Goal: Task Accomplishment & Management: Complete application form

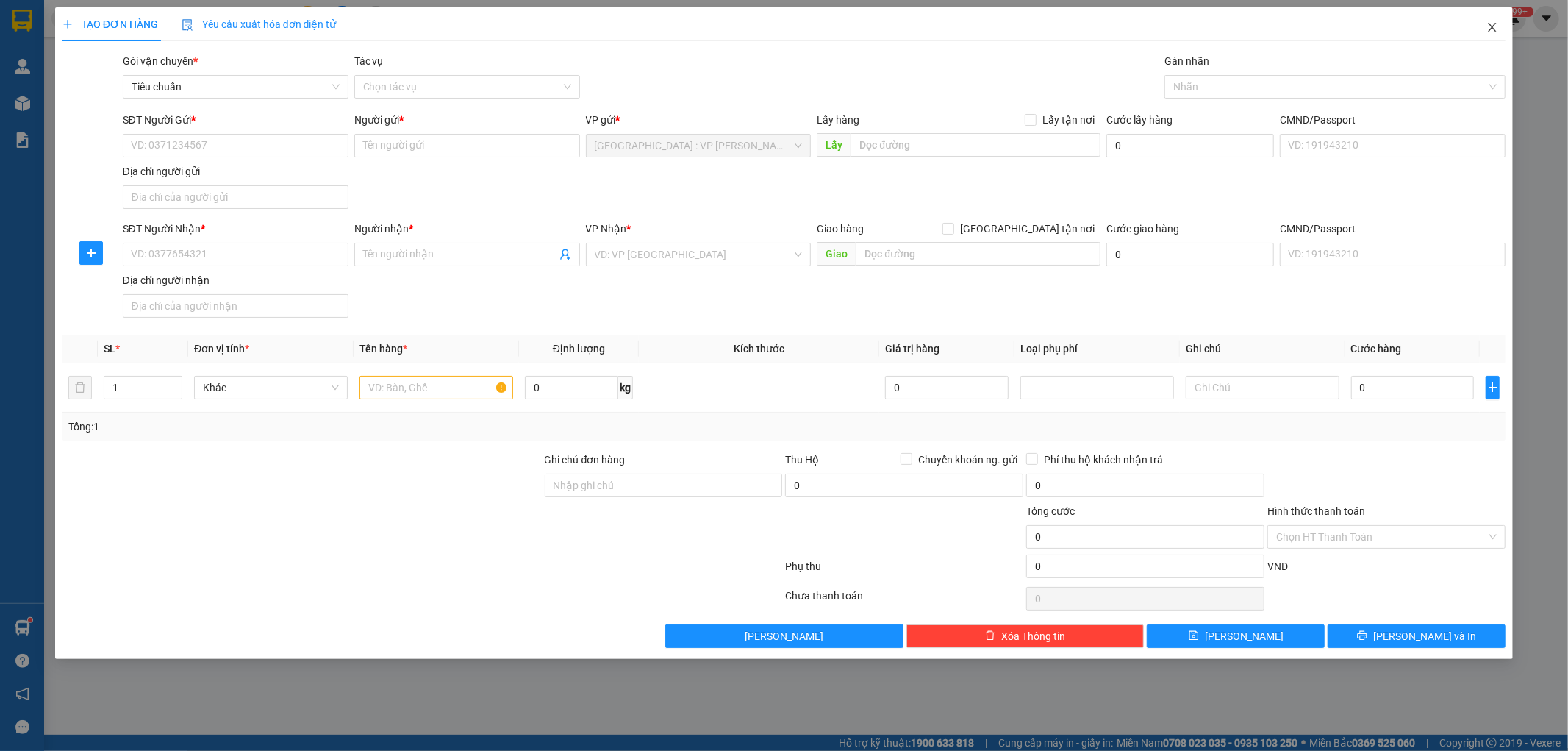
click at [1493, 26] on icon "close" at bounding box center [1492, 27] width 12 height 12
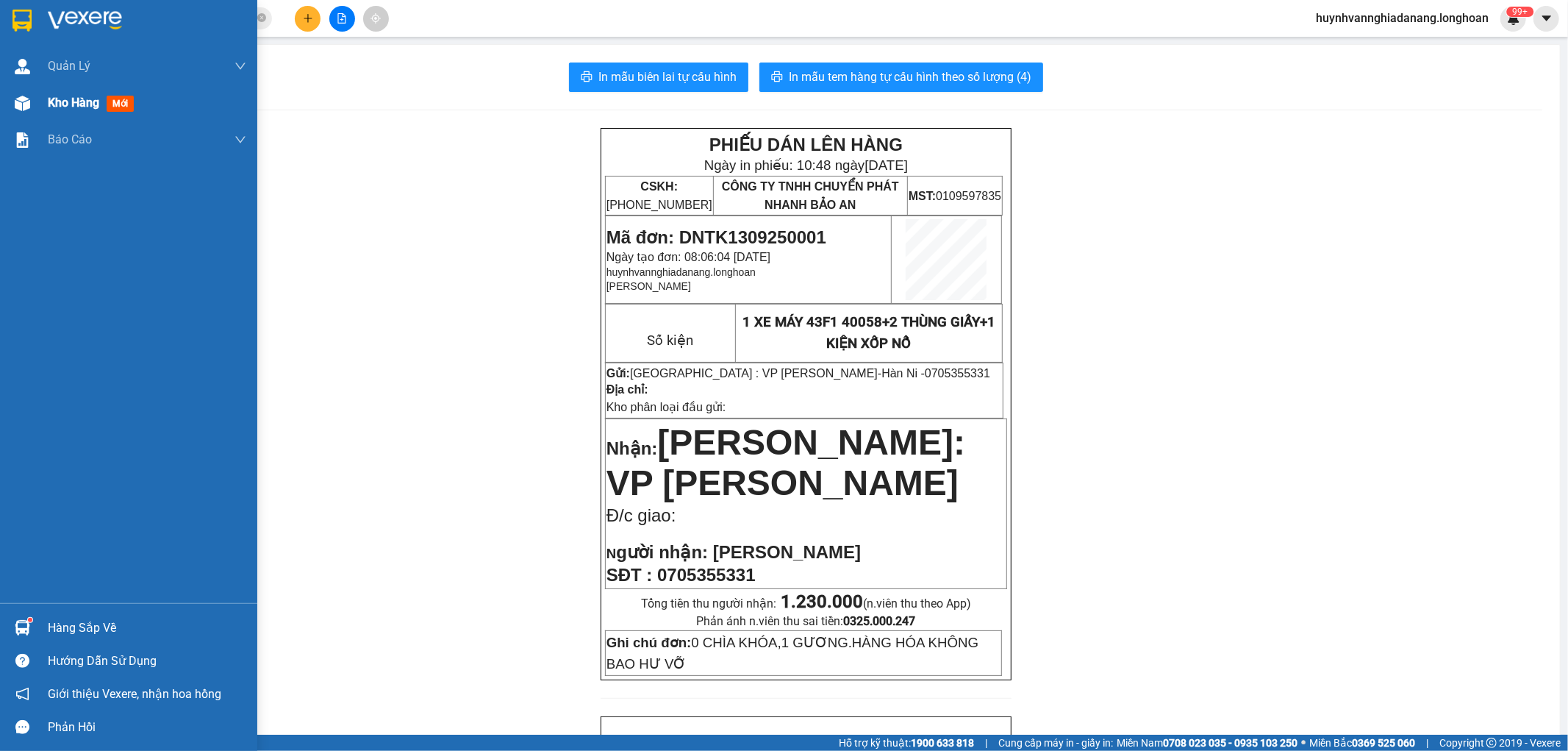
click at [71, 98] on span "Kho hàng" at bounding box center [73, 102] width 52 height 14
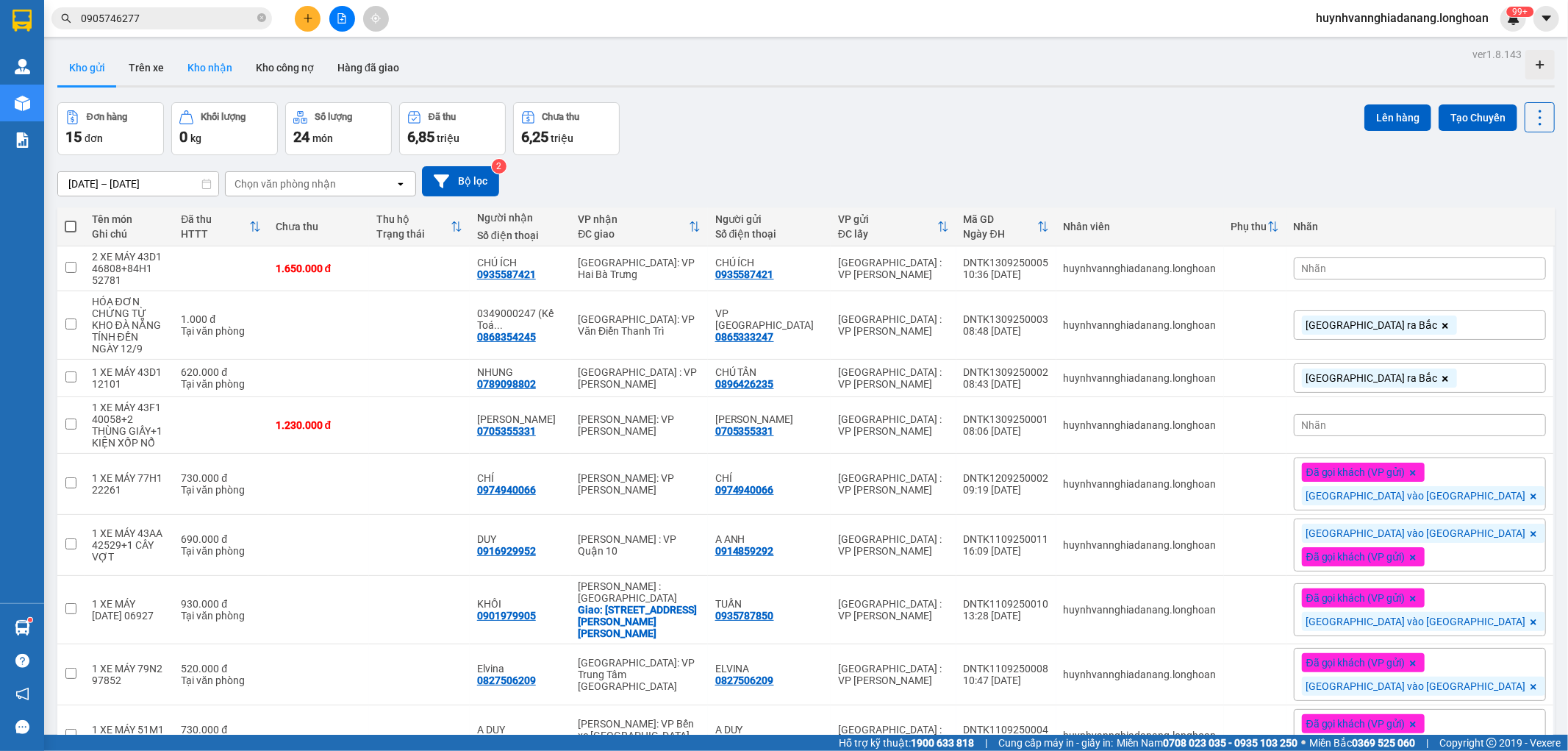
click at [216, 66] on button "Kho nhận" at bounding box center [209, 67] width 68 height 35
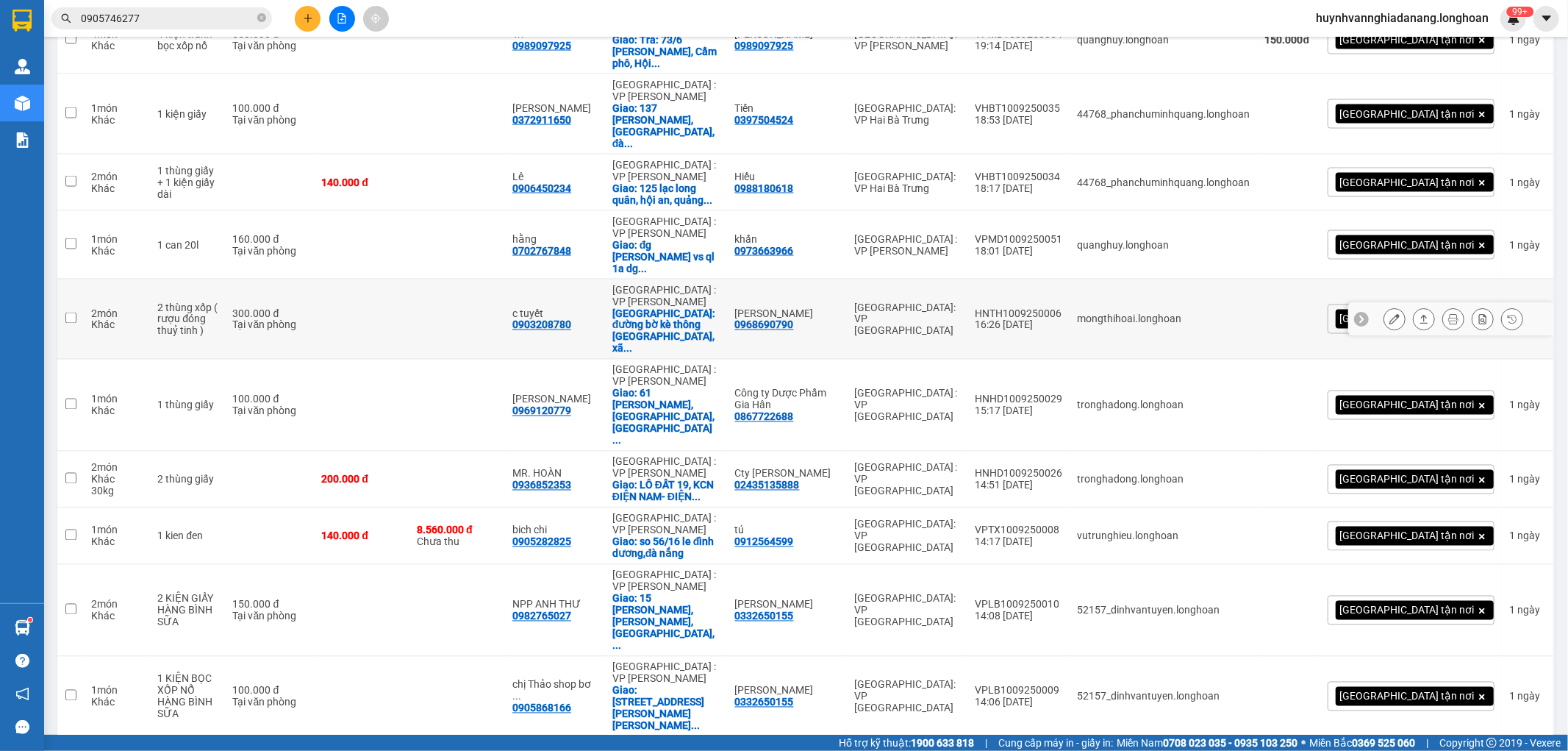
scroll to position [1626, 0]
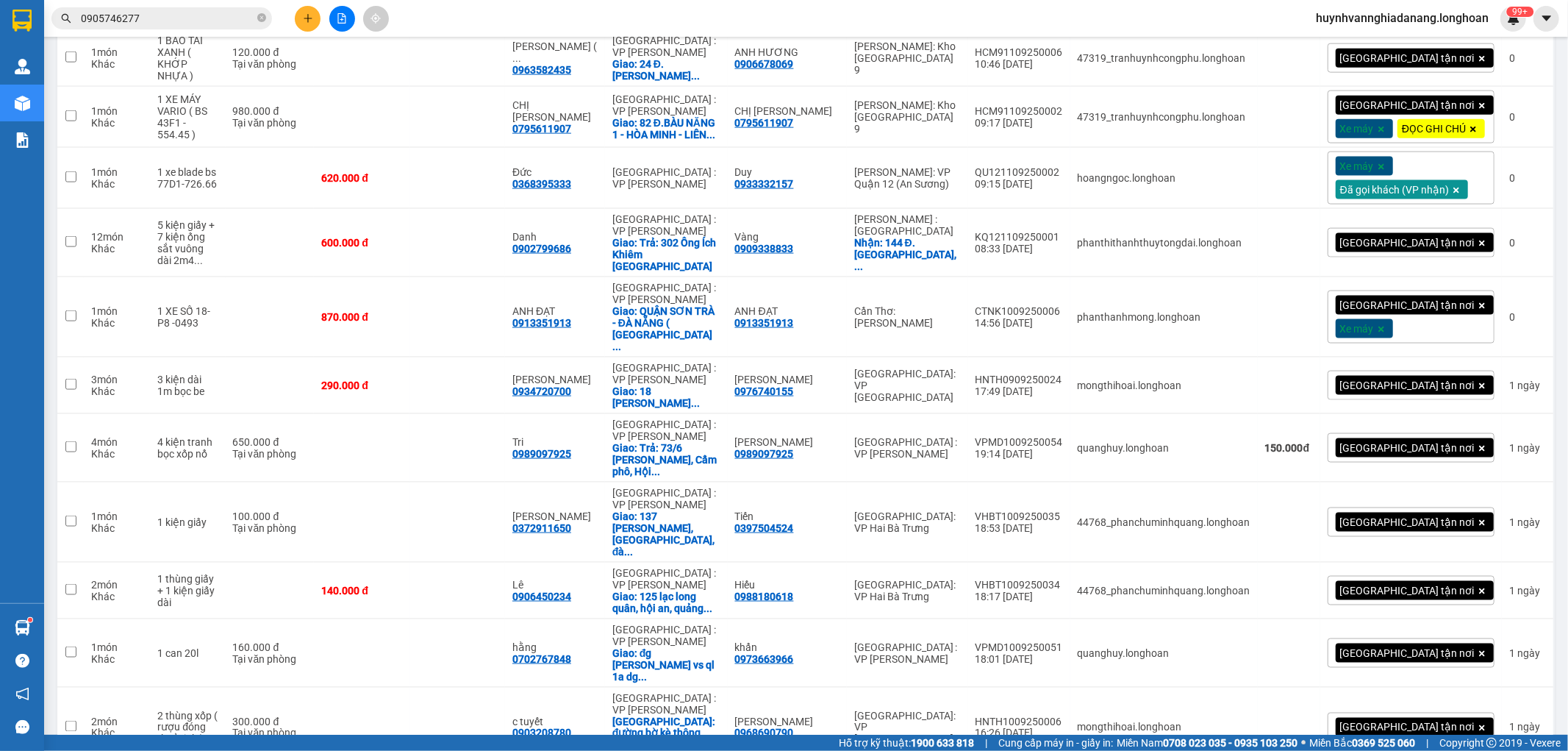
click at [181, 20] on input "0905746277" at bounding box center [167, 18] width 174 height 16
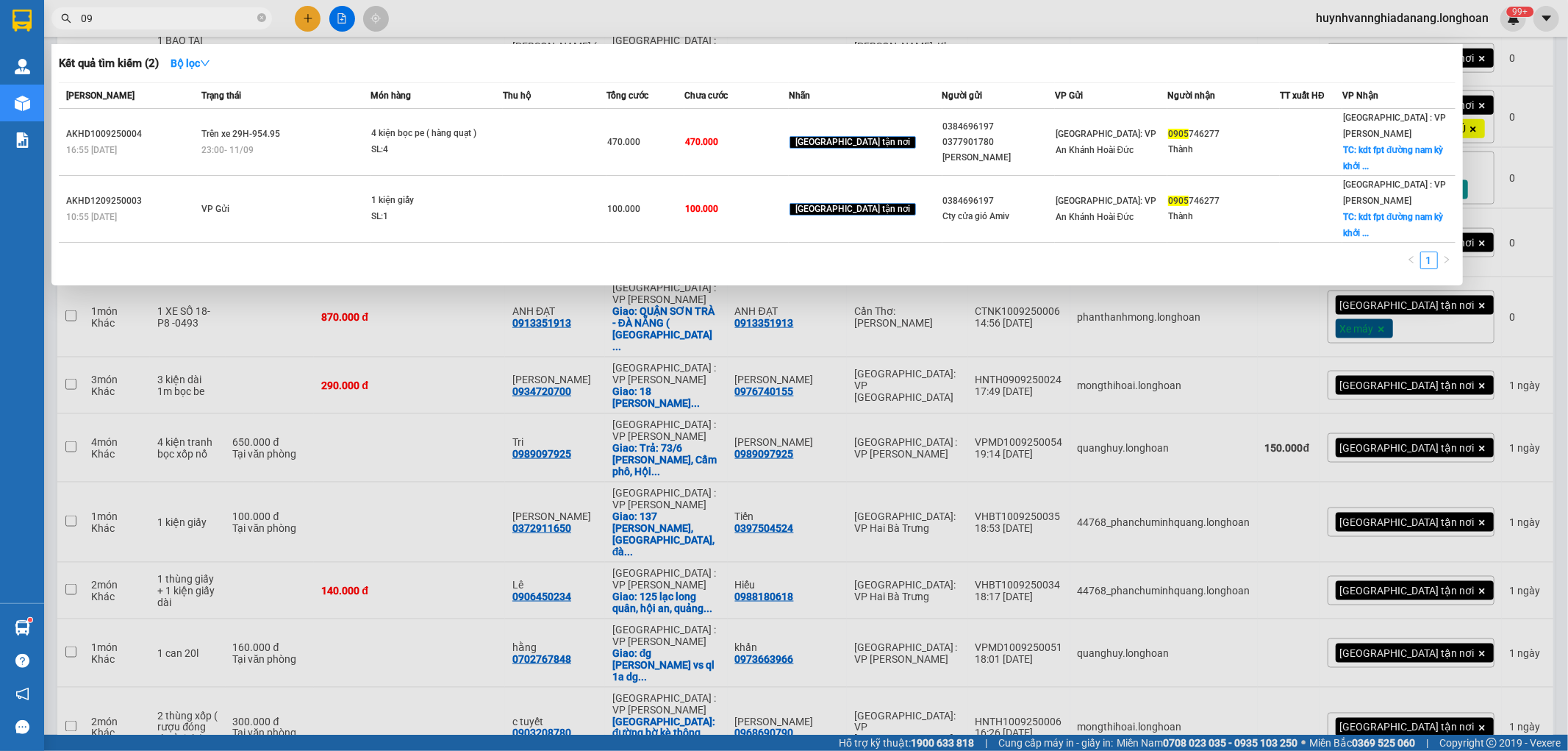
type input "0"
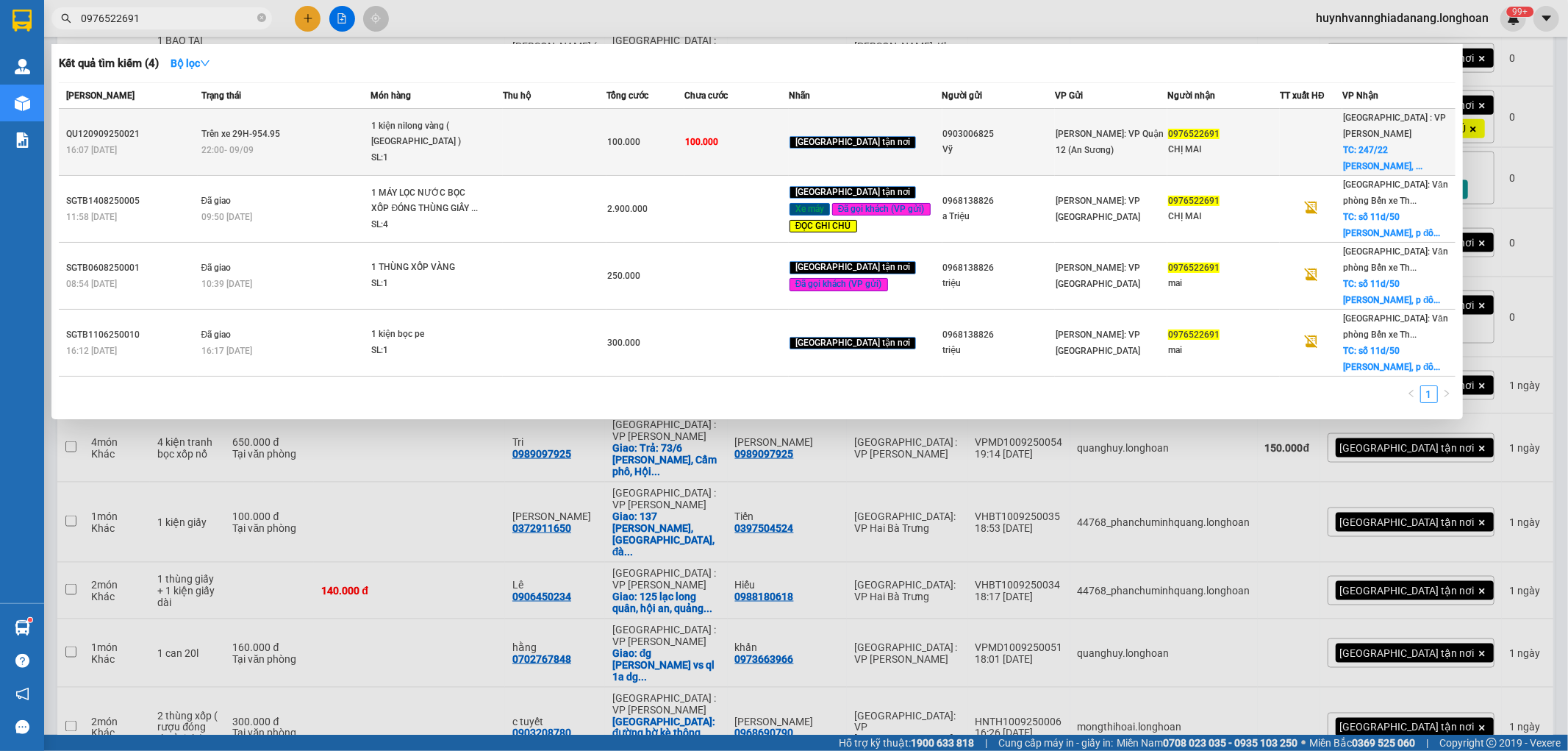
type input "0976522691"
click at [571, 136] on td at bounding box center [555, 142] width 105 height 67
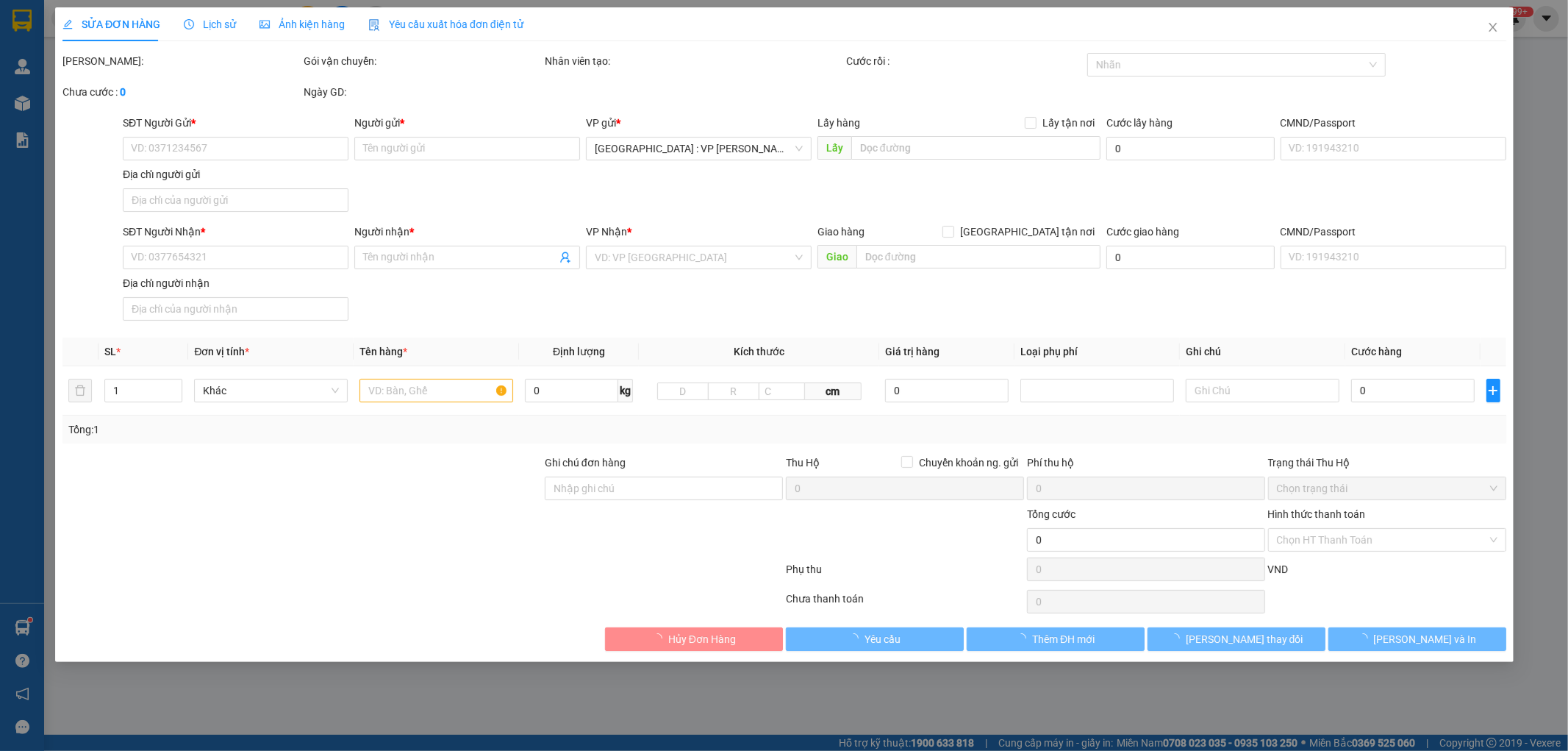
type input "0903006825"
type input "Vỹ"
type input "0976522691"
type input "CHỊ MAI"
checkbox input "true"
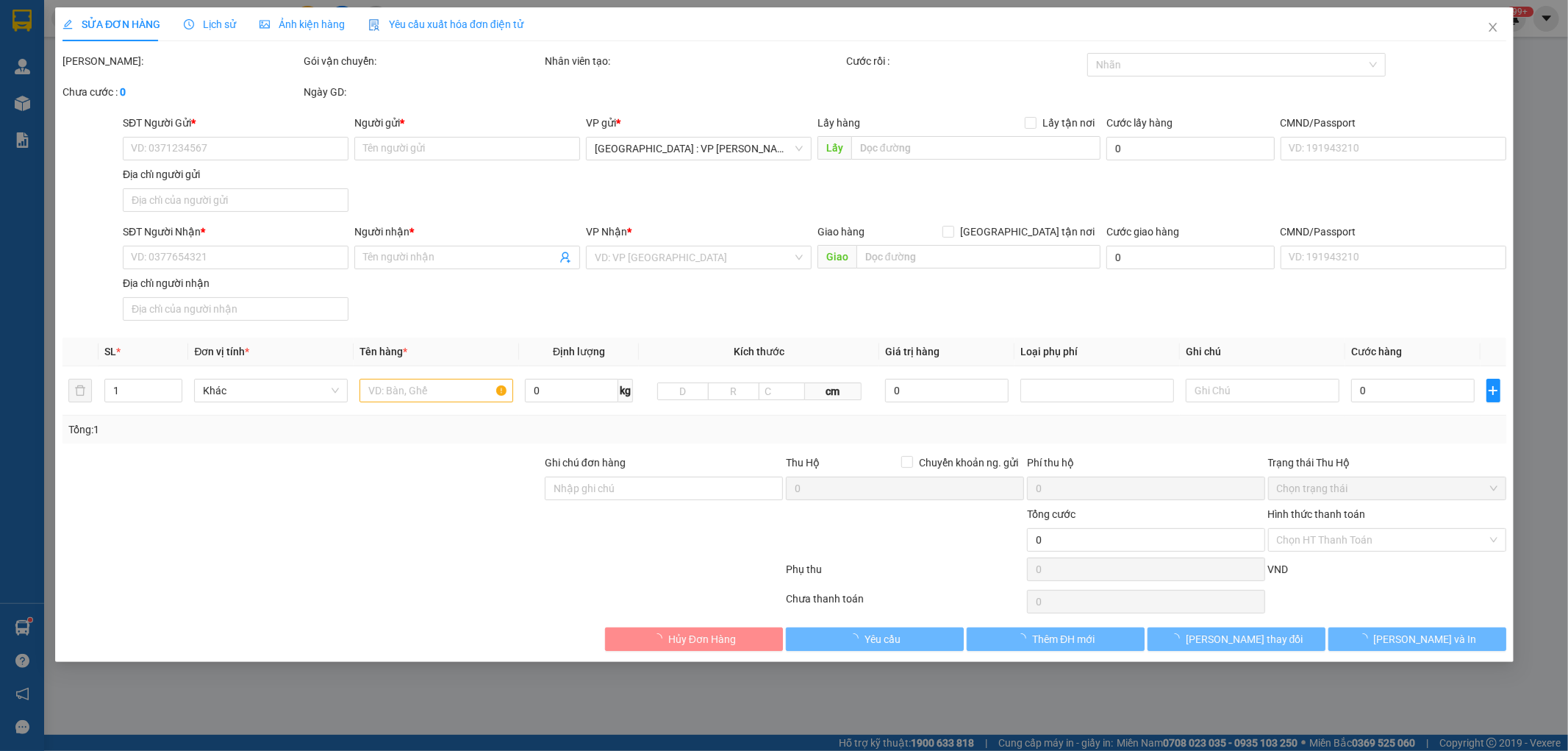
type input "247/22 Nguyễn Tri Phương, Thanh Khê, Đà Nẵng"
type input "nhận theo kiện - hư hỏng ko chịu trách nhiệm"
type input "100.000"
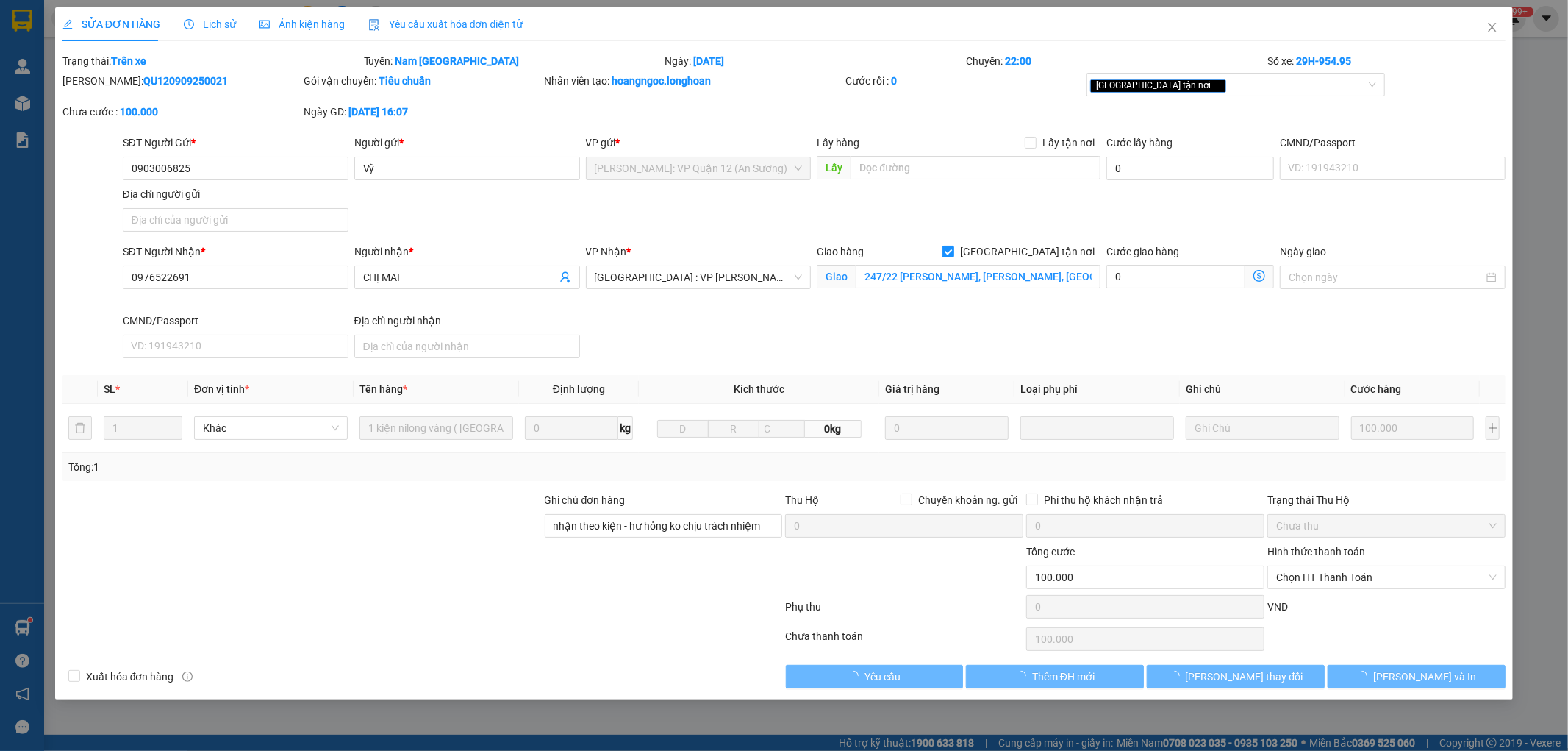
click at [217, 25] on span "Lịch sử" at bounding box center [210, 24] width 52 height 12
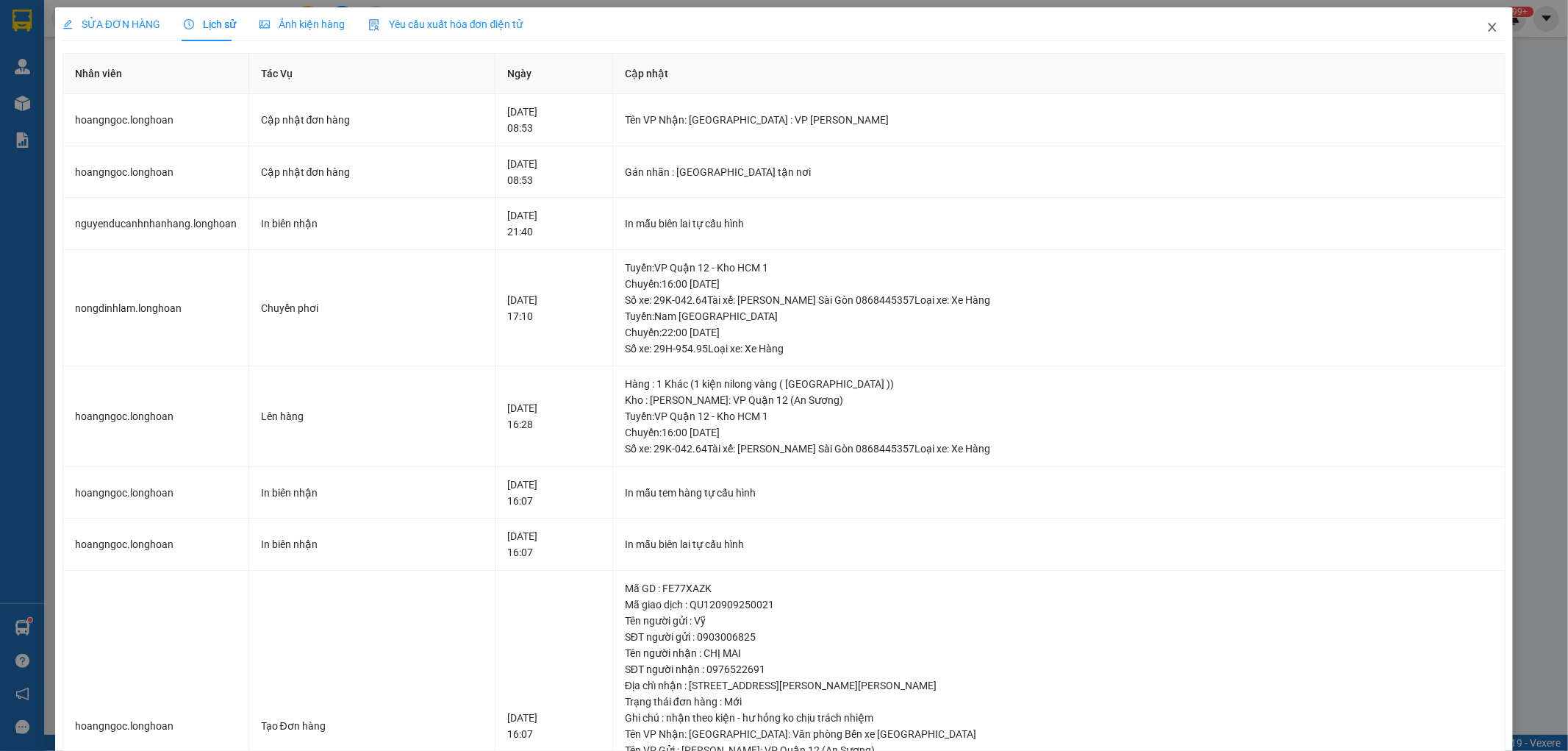
click at [1486, 30] on icon "close" at bounding box center [1492, 27] width 12 height 12
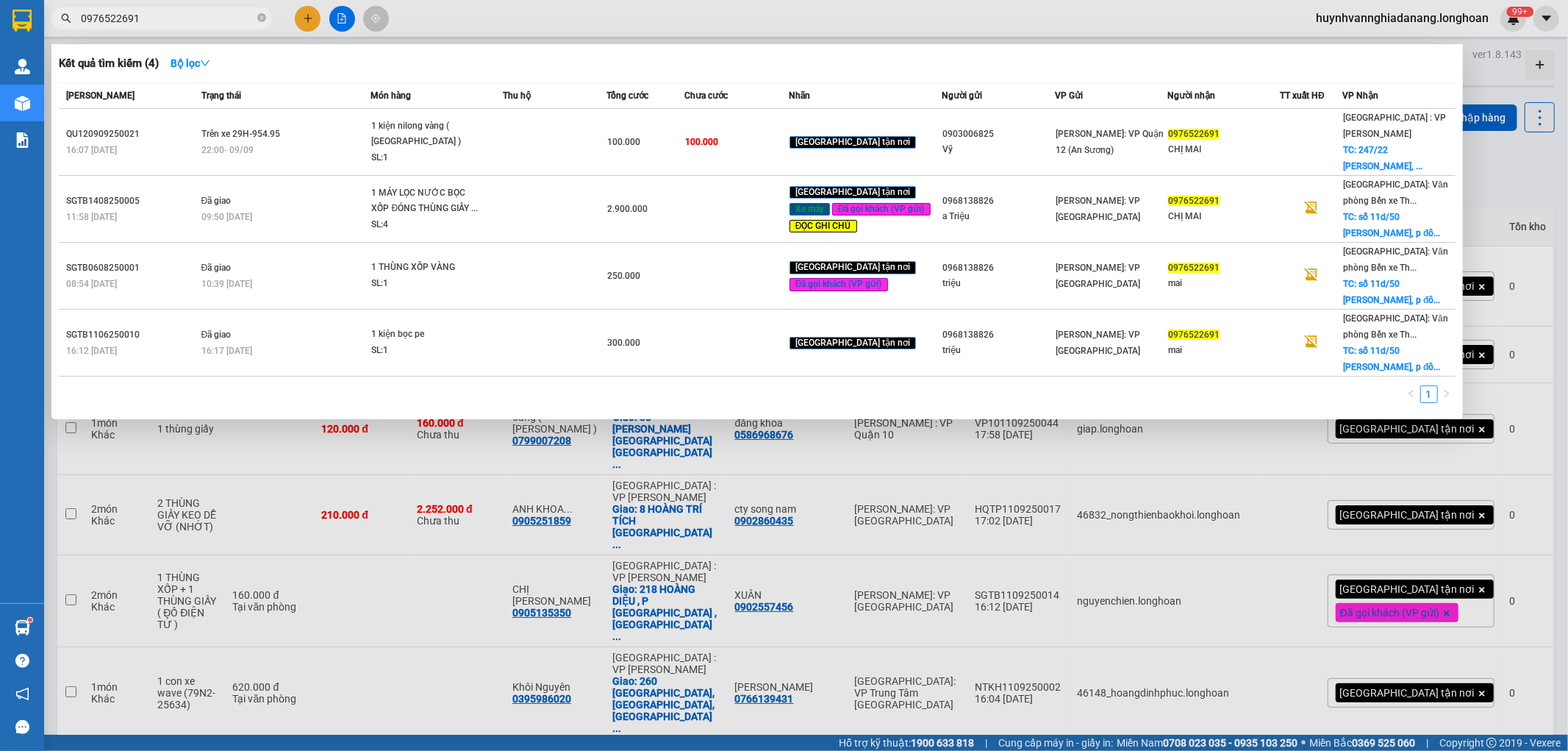
click at [190, 25] on input "0976522691" at bounding box center [167, 18] width 174 height 16
click at [1567, 165] on div at bounding box center [784, 376] width 1568 height 751
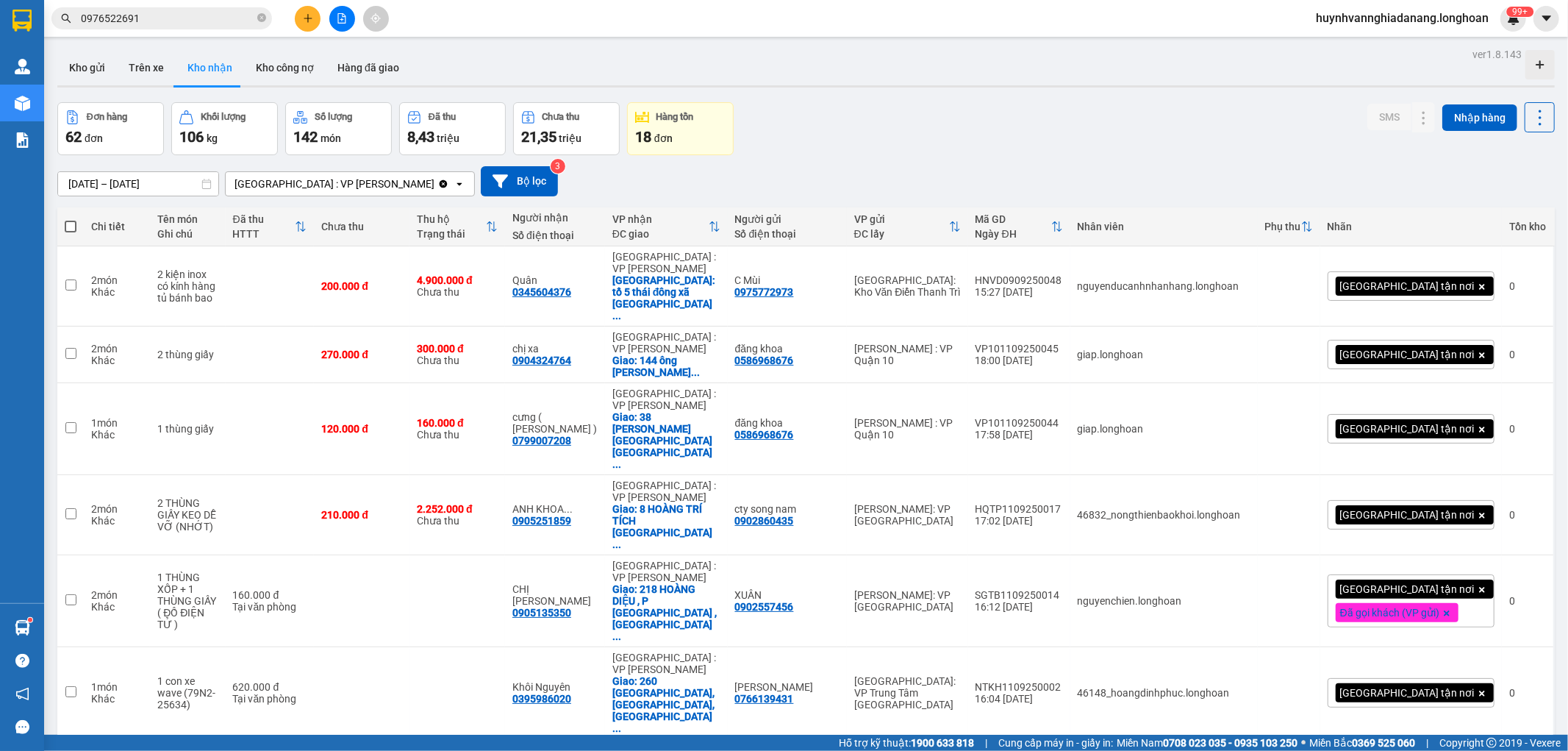
click at [338, 25] on button at bounding box center [342, 18] width 25 height 25
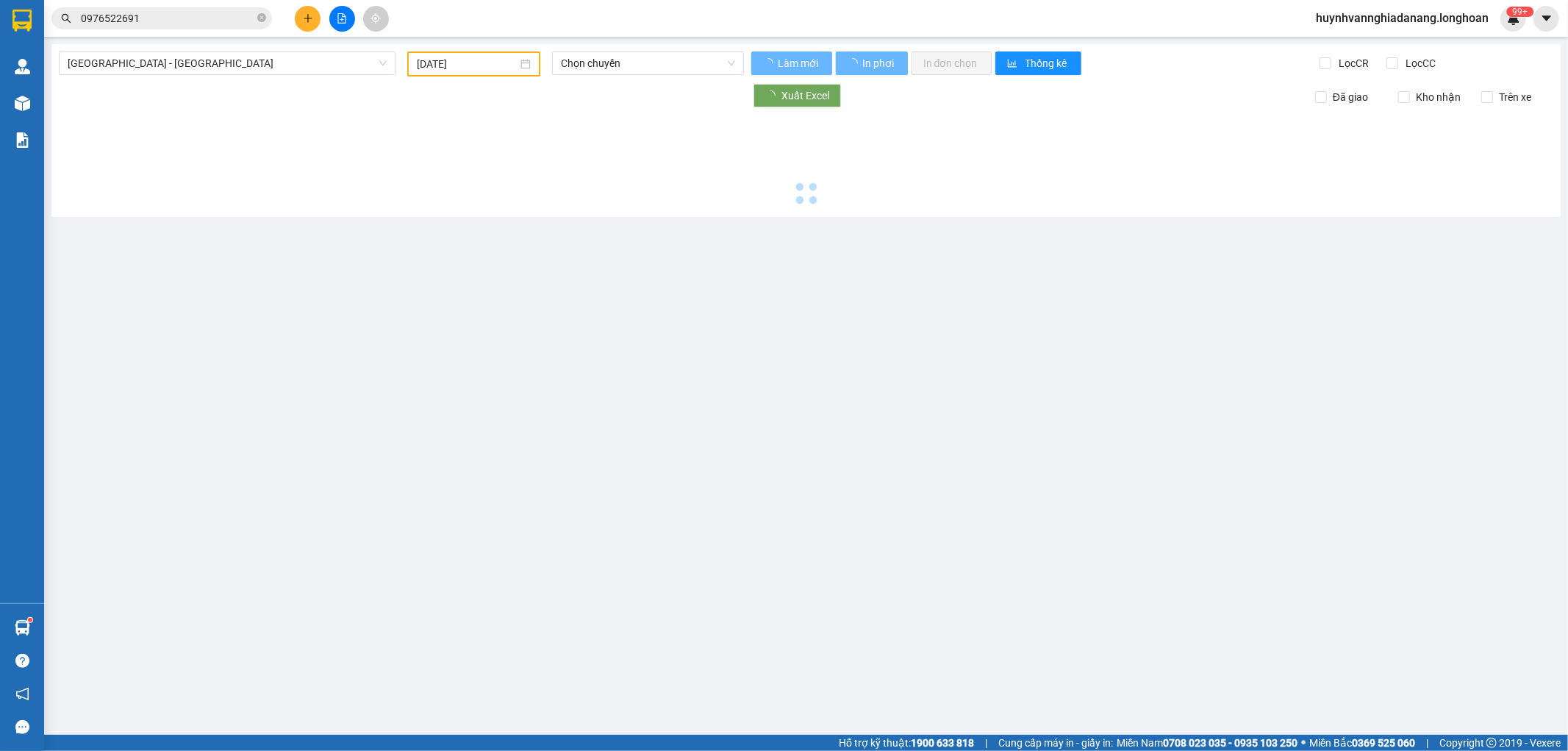
type input "13/09/2025"
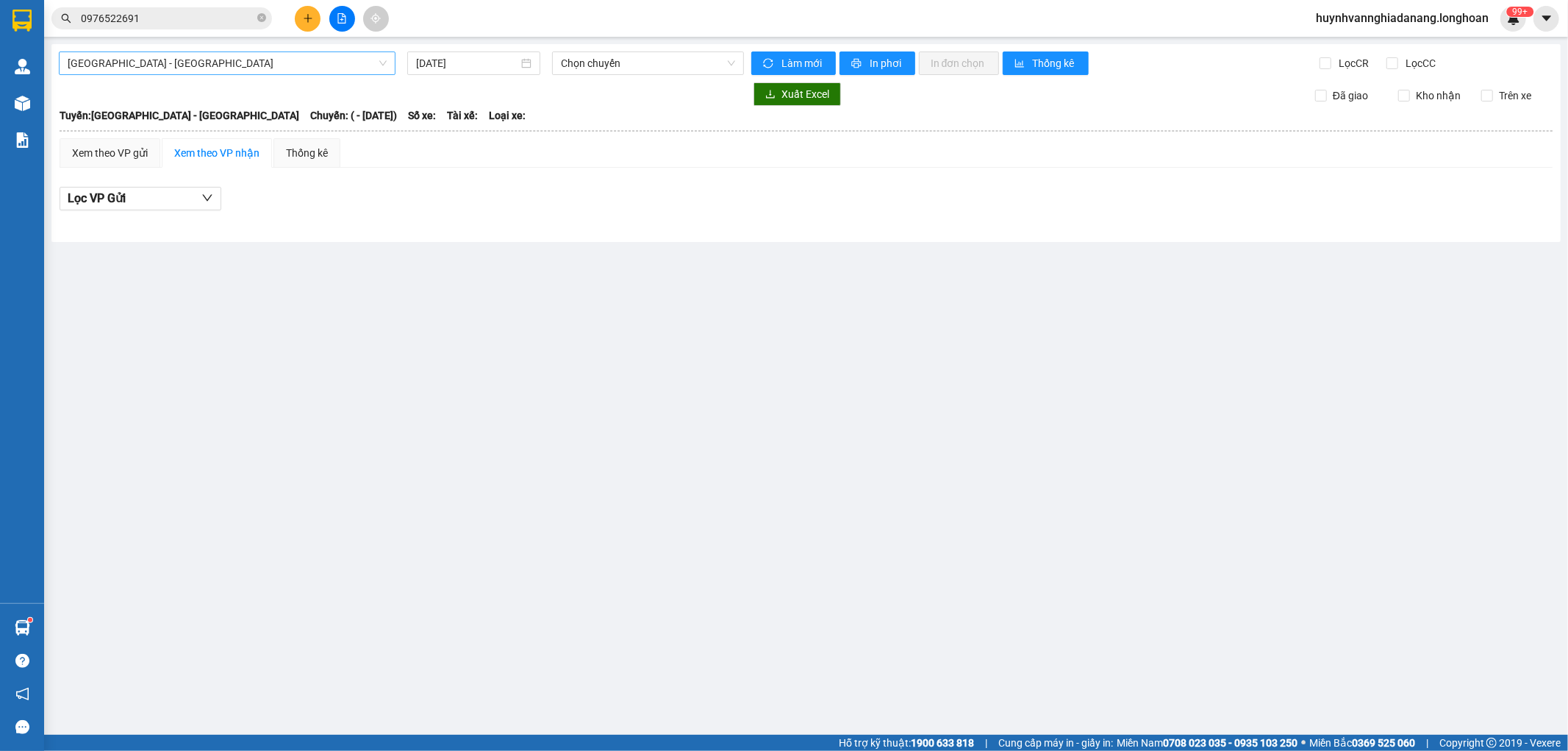
click at [218, 60] on span "Hải Phòng - Hà Nội" at bounding box center [227, 64] width 319 height 22
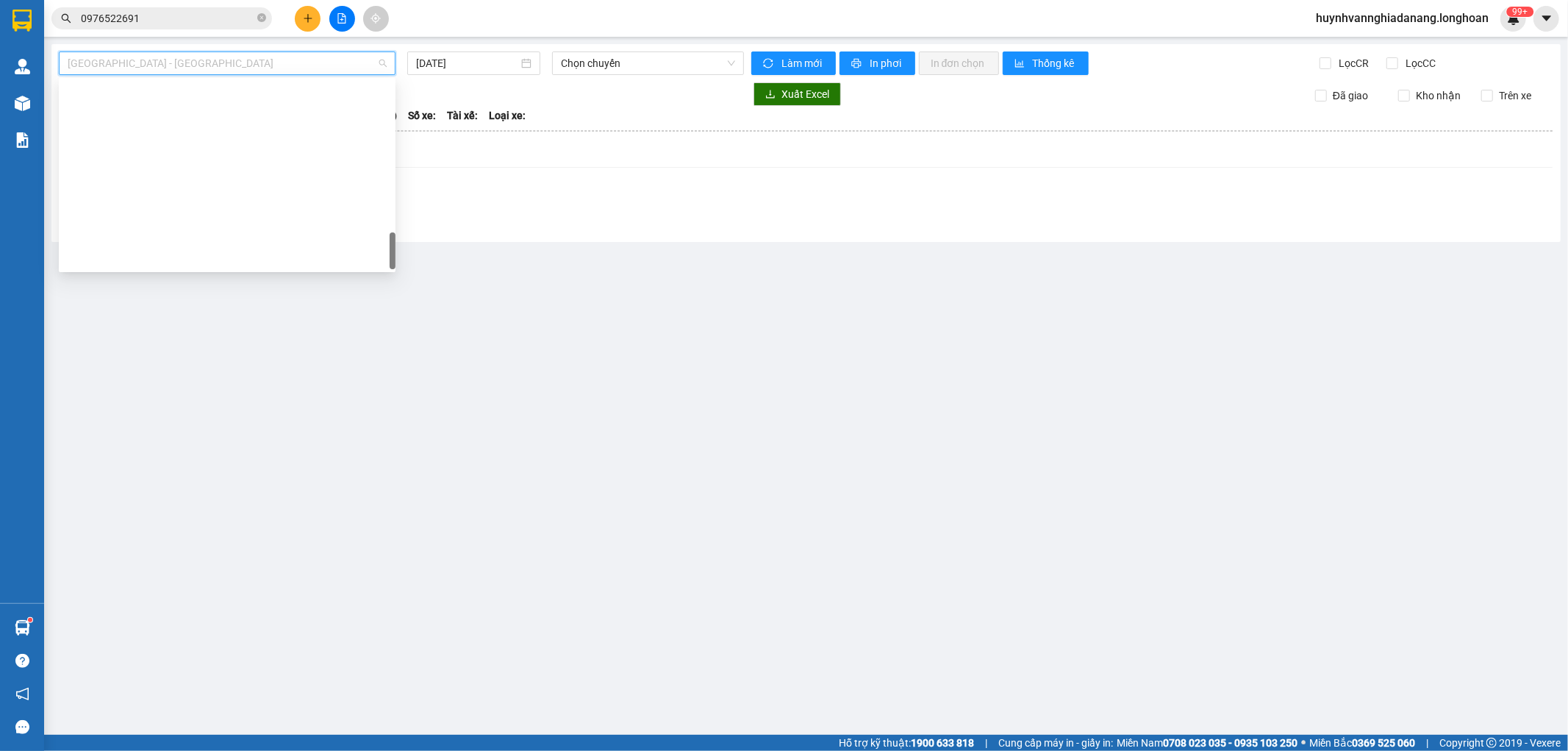
scroll to position [1011, 0]
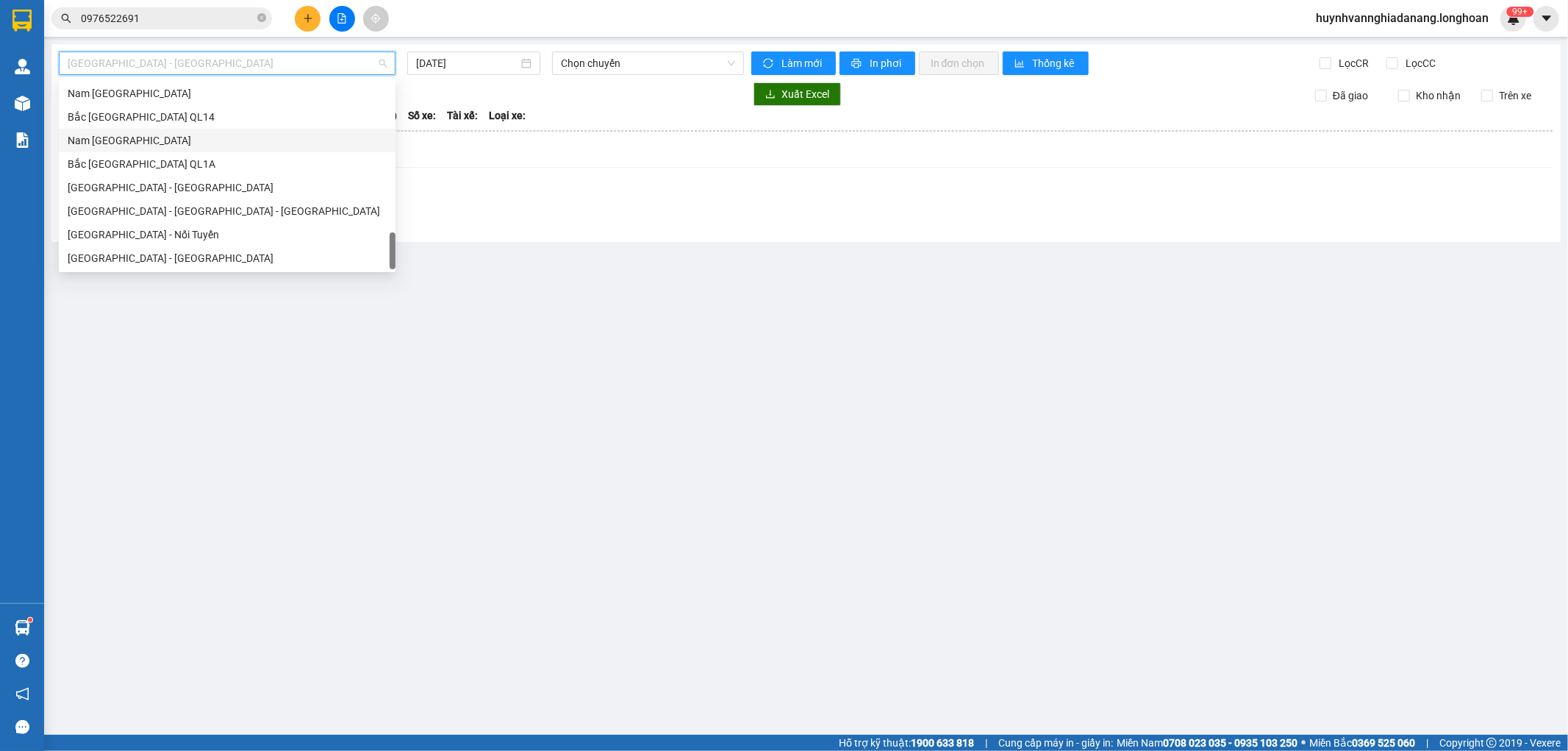
click at [133, 143] on div "Nam Trung Bắc QL1A" at bounding box center [227, 141] width 319 height 16
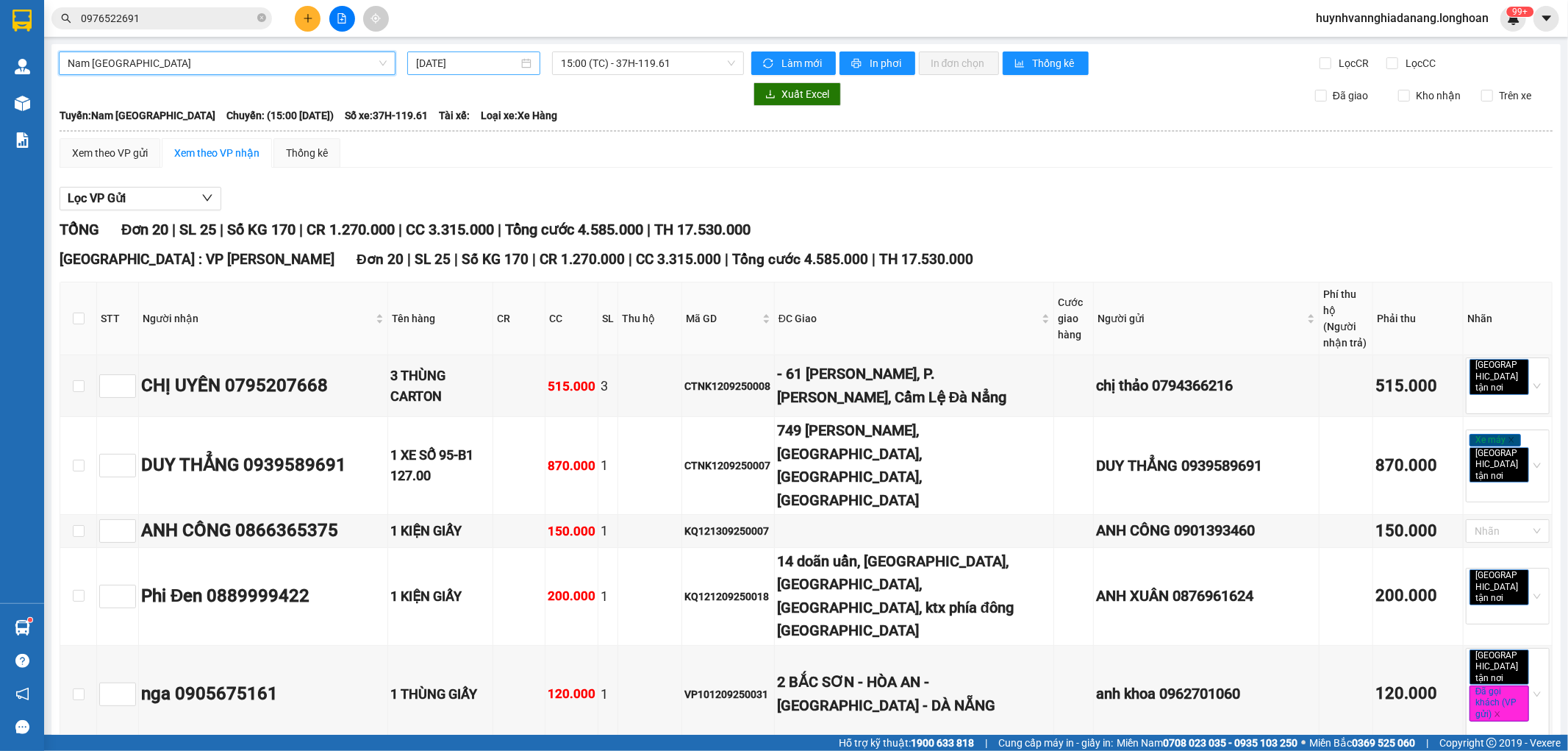
click at [488, 65] on input "13/09/2025" at bounding box center [467, 63] width 102 height 16
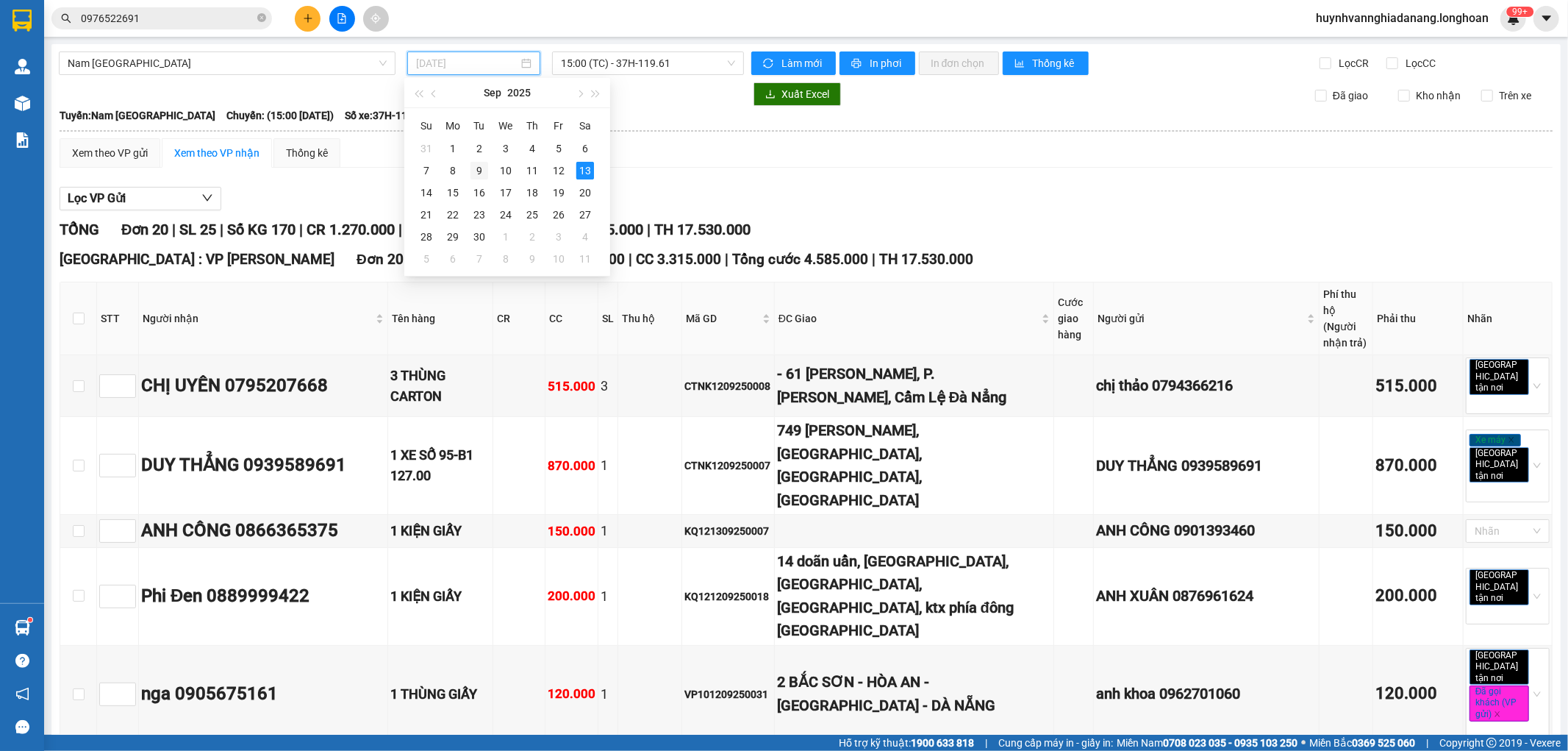
click at [478, 168] on div "9" at bounding box center [479, 171] width 17 height 17
type input "09/09/2025"
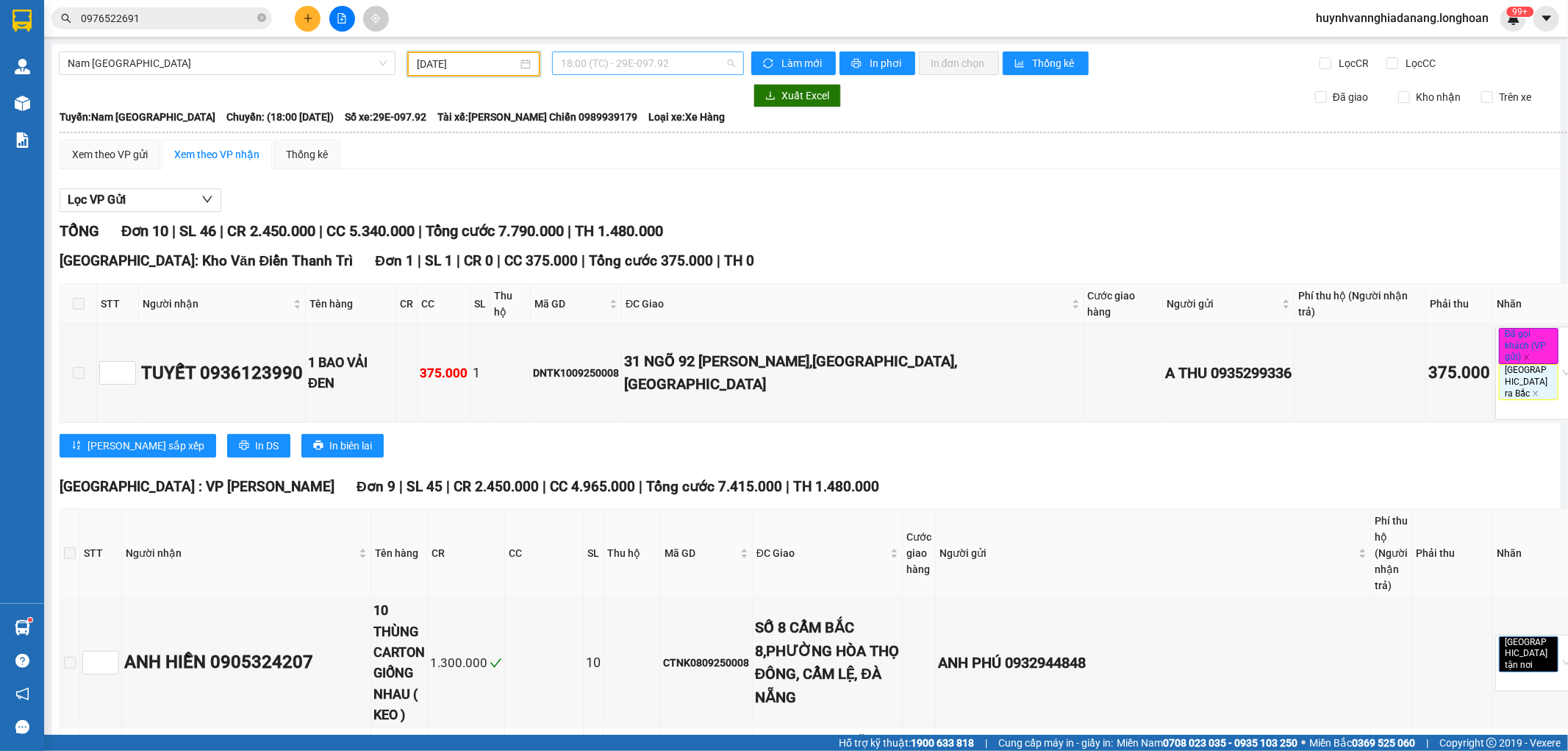
click at [684, 69] on span "18:00 (TC) - 29E-097.92" at bounding box center [648, 64] width 174 height 22
click at [653, 142] on div "22:00 (TC) - 29H-954.95" at bounding box center [614, 140] width 115 height 16
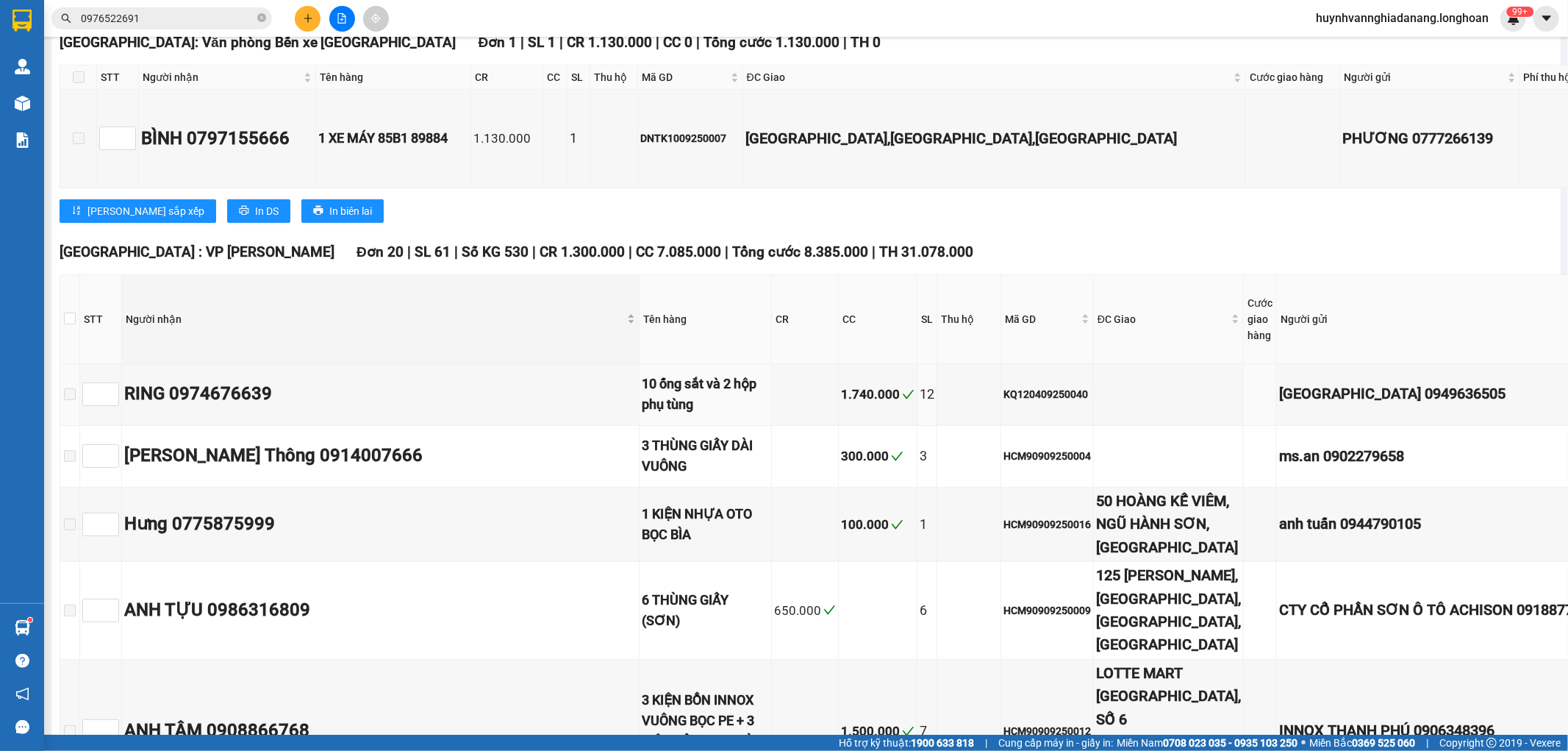
scroll to position [408, 0]
click at [70, 312] on input "checkbox" at bounding box center [70, 318] width 12 height 12
checkbox input "true"
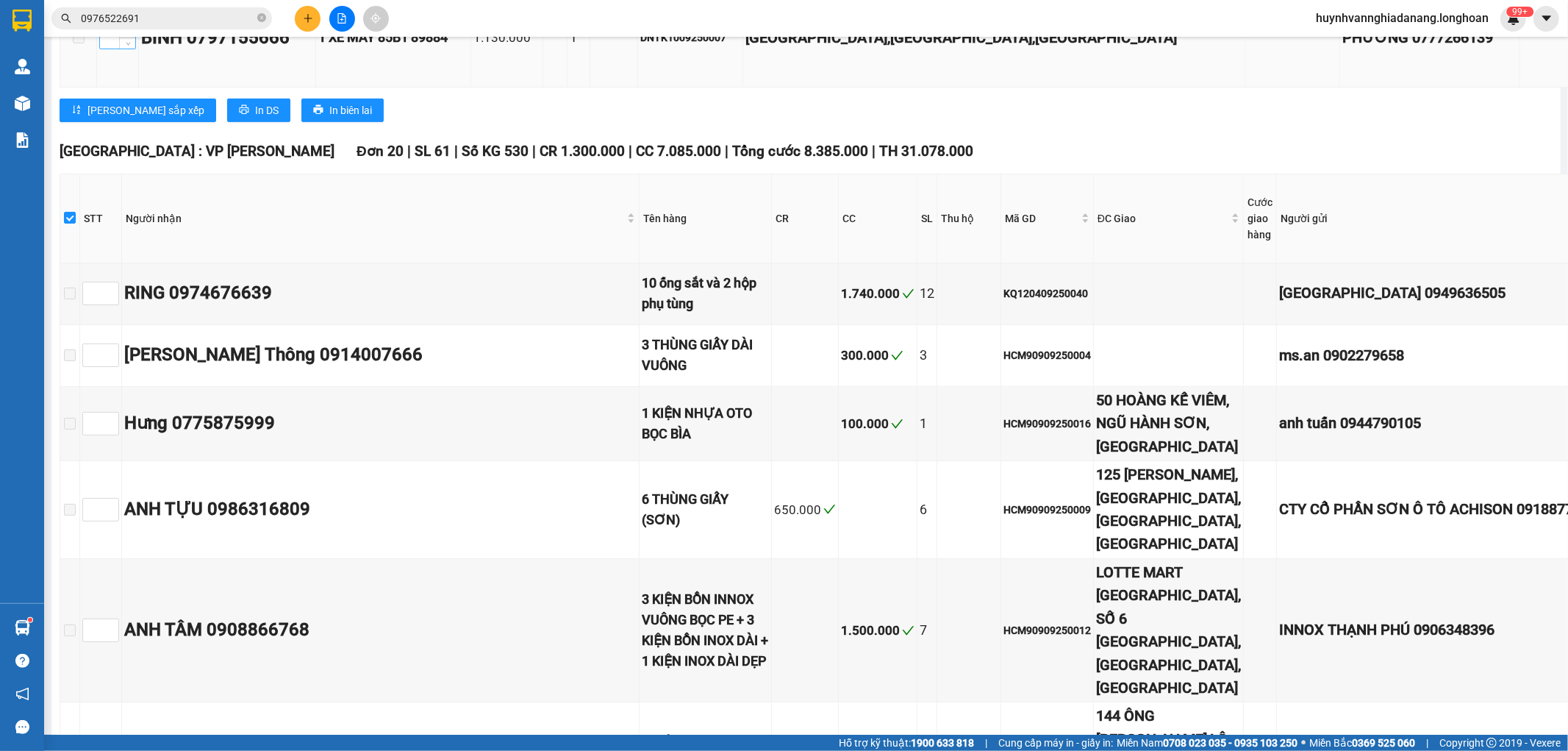
scroll to position [326, 0]
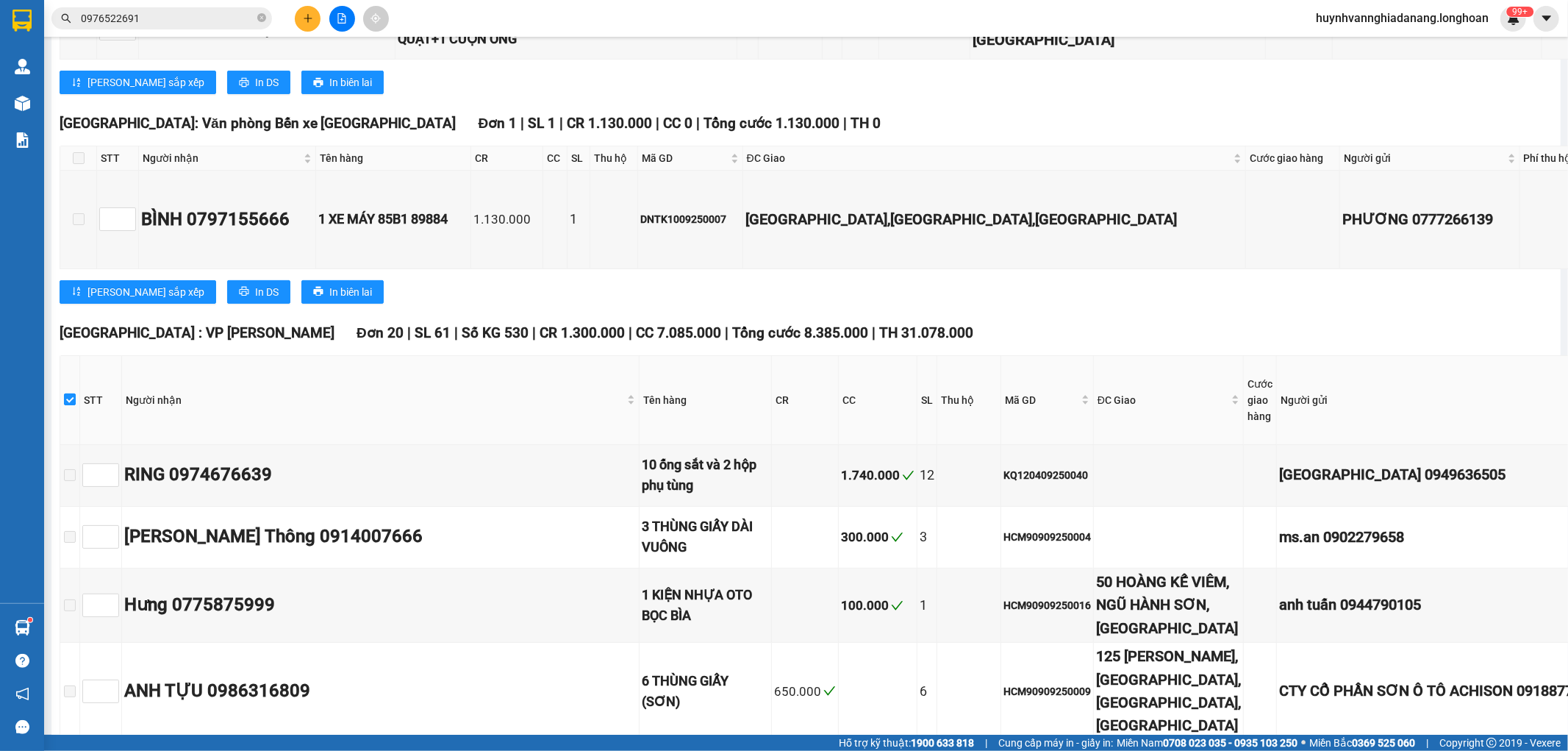
click at [67, 394] on input "checkbox" at bounding box center [70, 399] width 12 height 12
checkbox input "false"
click at [181, 13] on input "0976522691" at bounding box center [167, 18] width 174 height 16
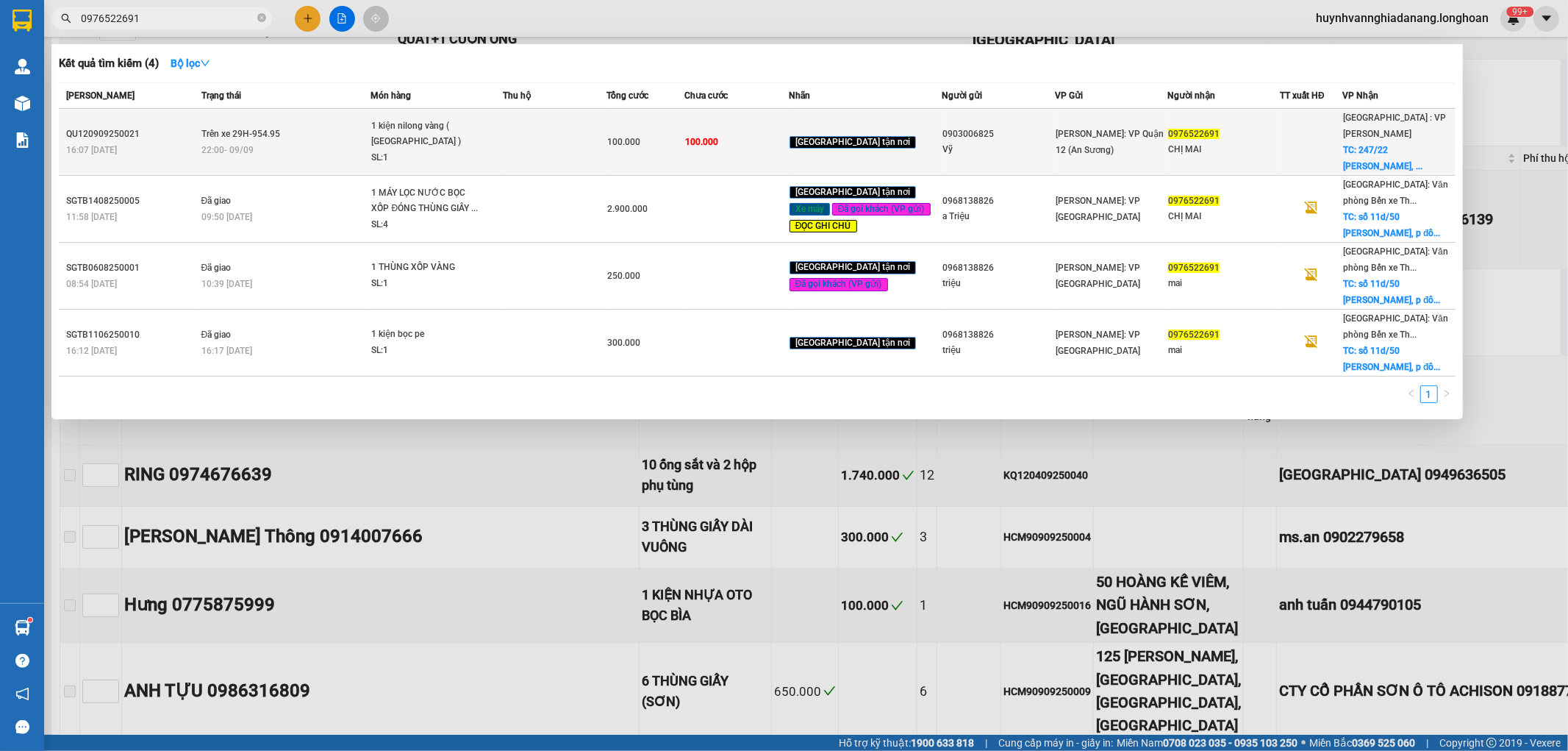
click at [581, 133] on td at bounding box center [555, 142] width 105 height 67
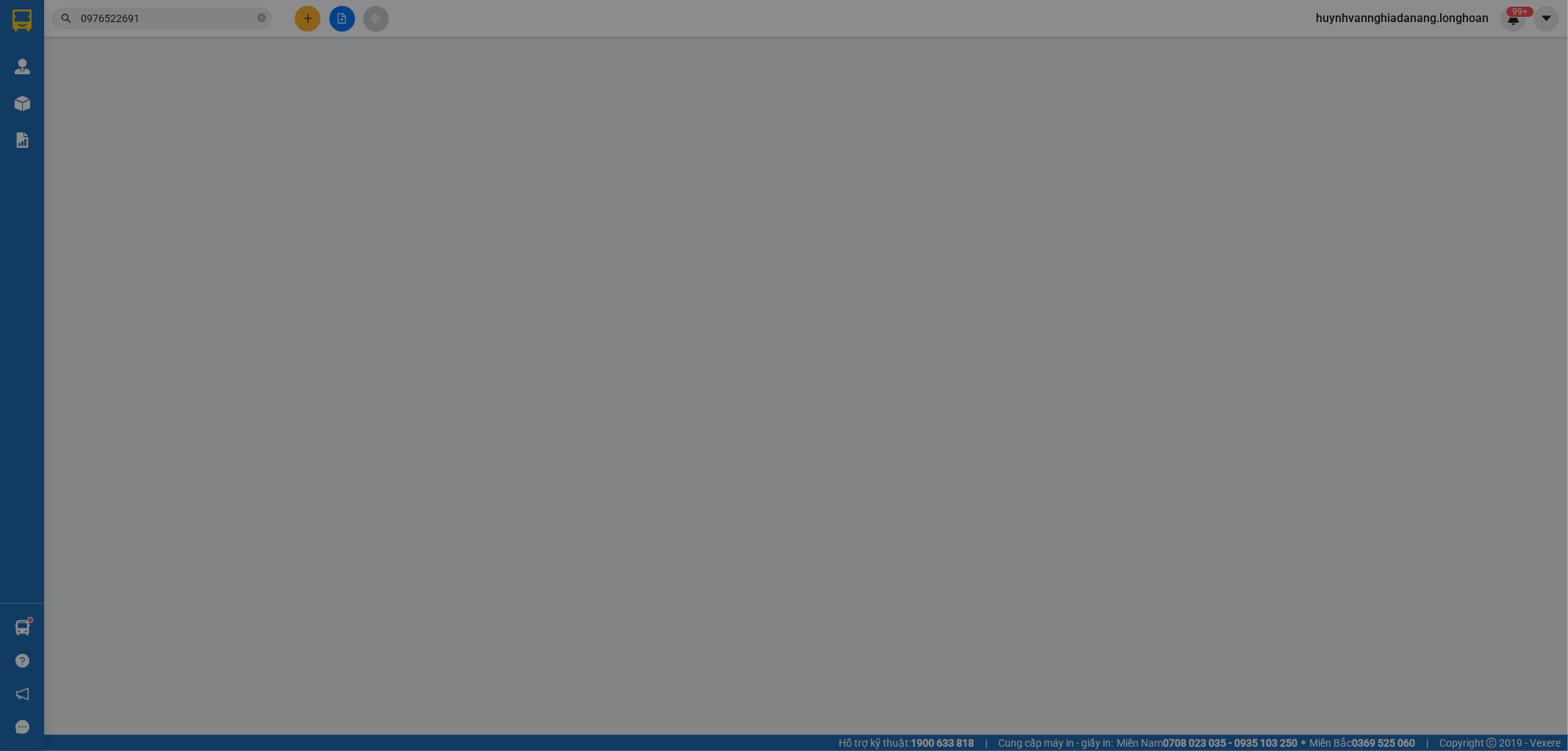
type input "0903006825"
type input "Vỹ"
type input "0976522691"
type input "CHỊ MAI"
checkbox input "true"
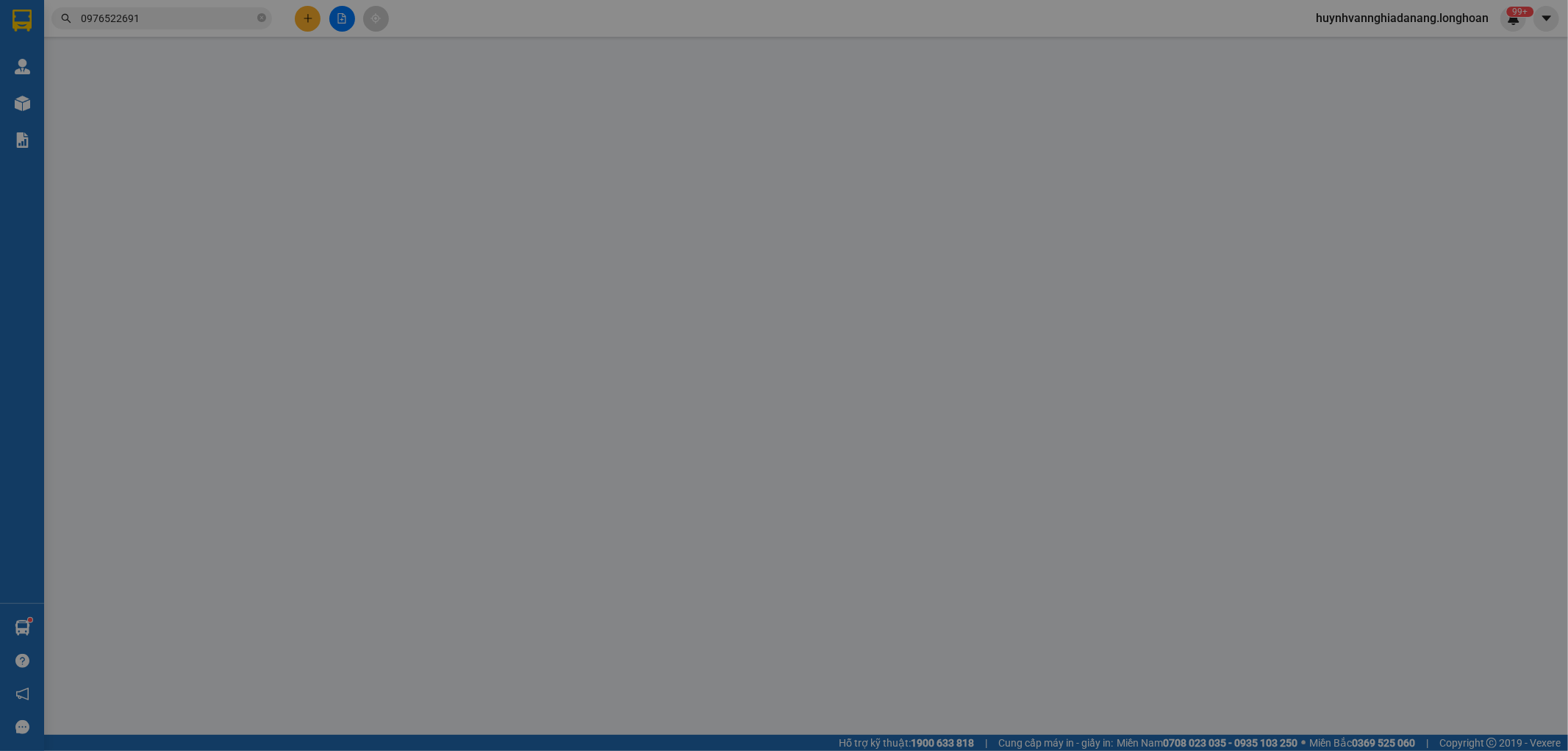
type input "247/22 Nguyễn Tri Phương, Thanh Khê, Đà Nẵng"
type input "nhận theo kiện - hư hỏng ko chịu trách nhiệm"
type input "100.000"
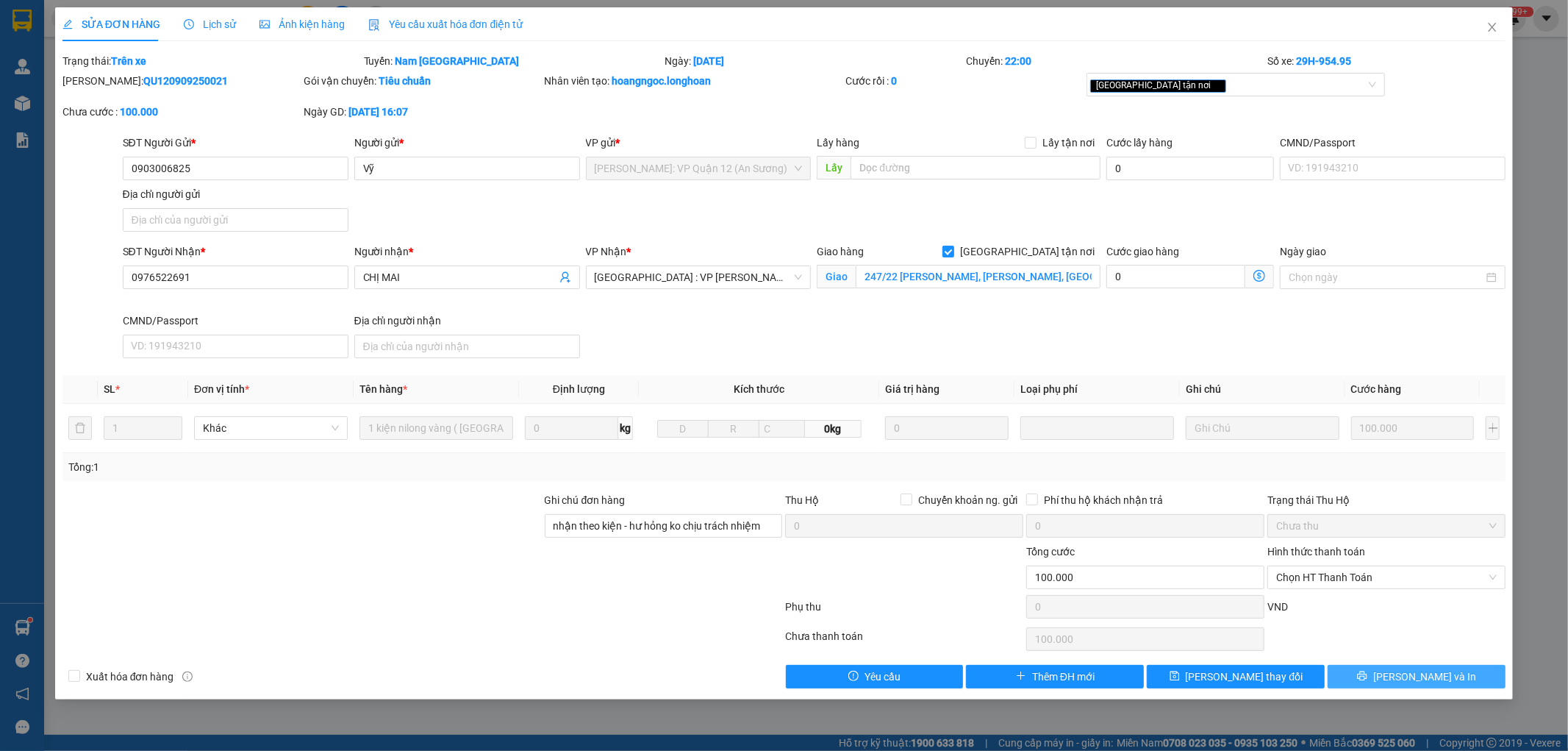
click at [1423, 673] on span "Lưu và In" at bounding box center [1425, 676] width 103 height 16
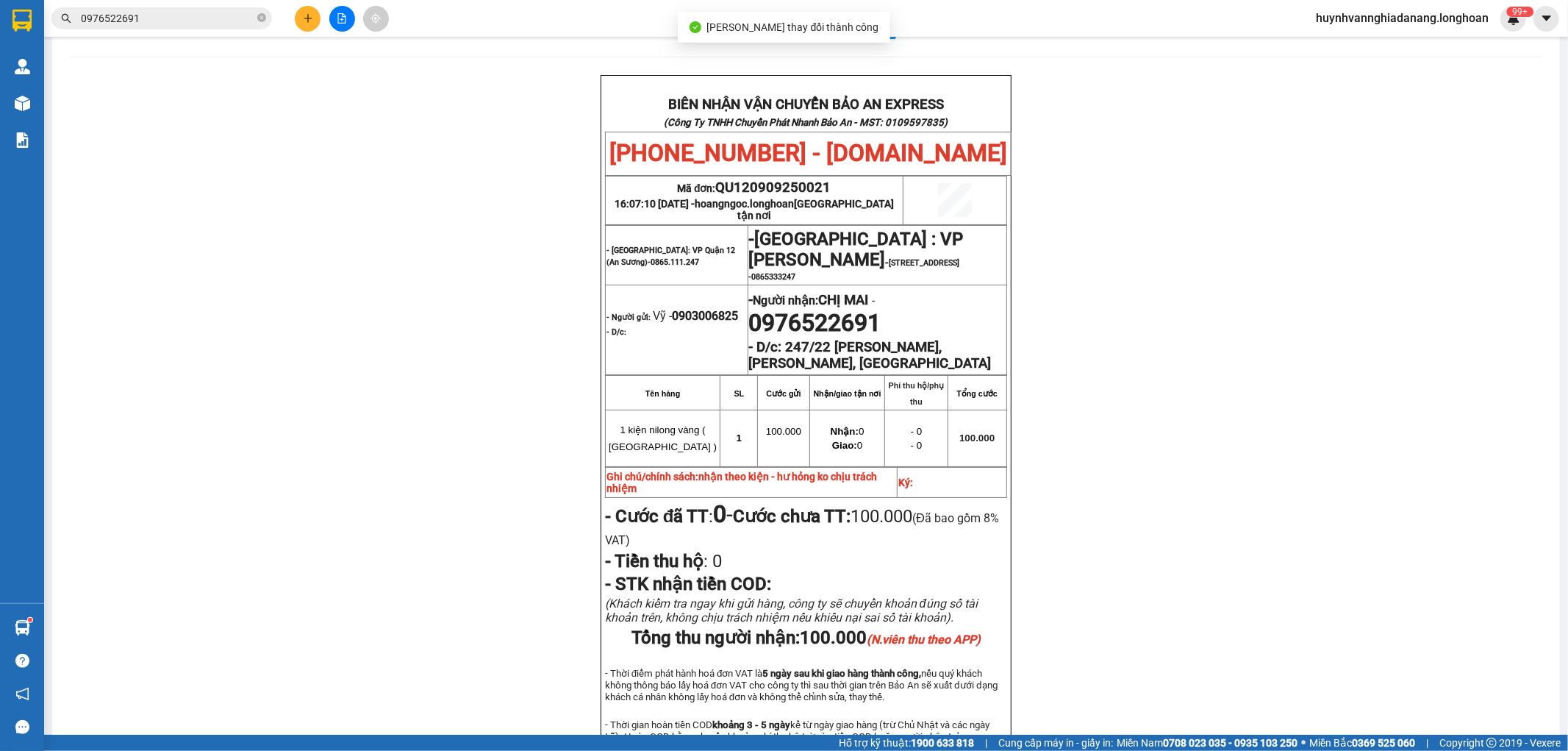
scroll to position [82, 0]
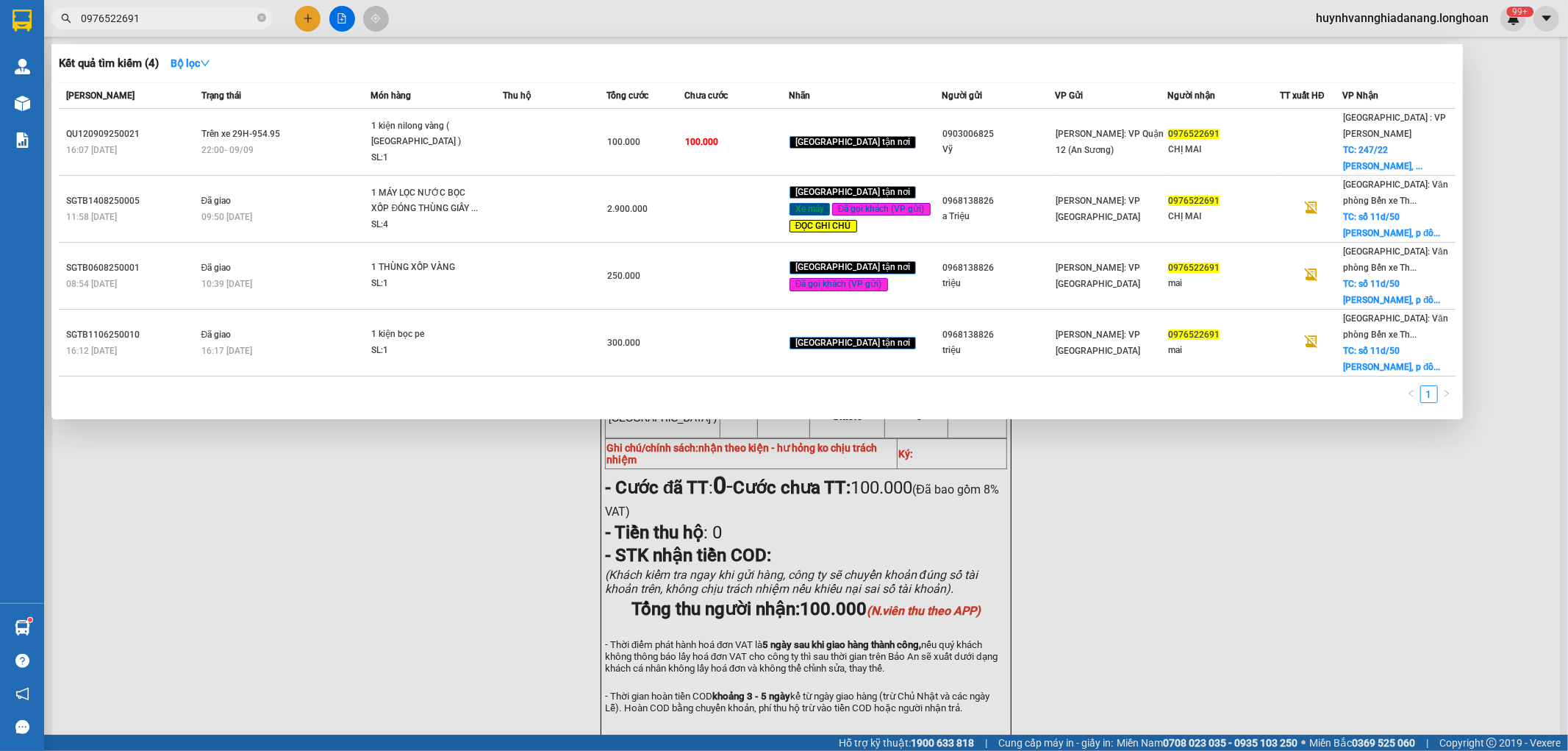
click at [182, 25] on input "0976522691" at bounding box center [167, 18] width 174 height 16
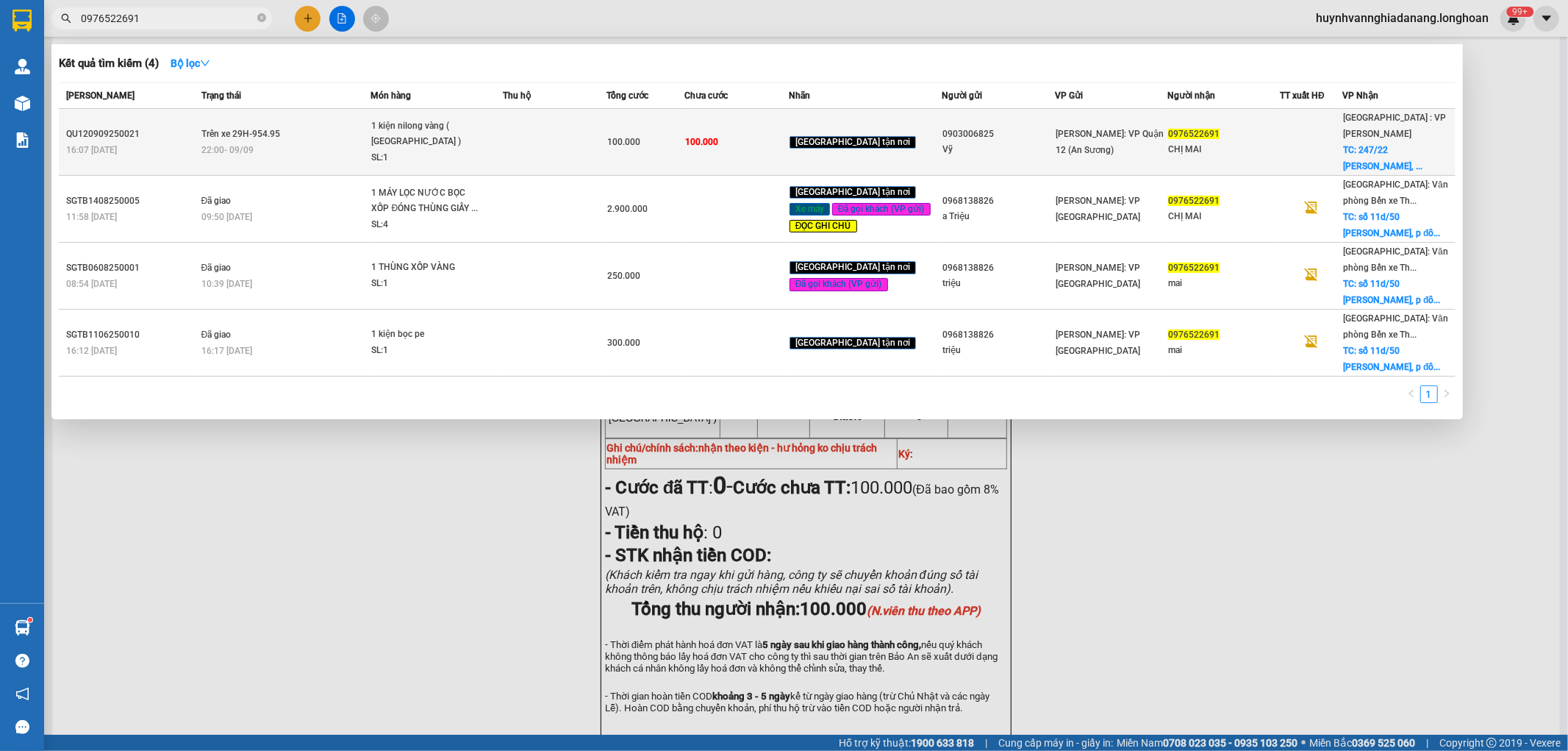
click at [353, 142] on div "22:00 - 09/09" at bounding box center [286, 150] width 169 height 16
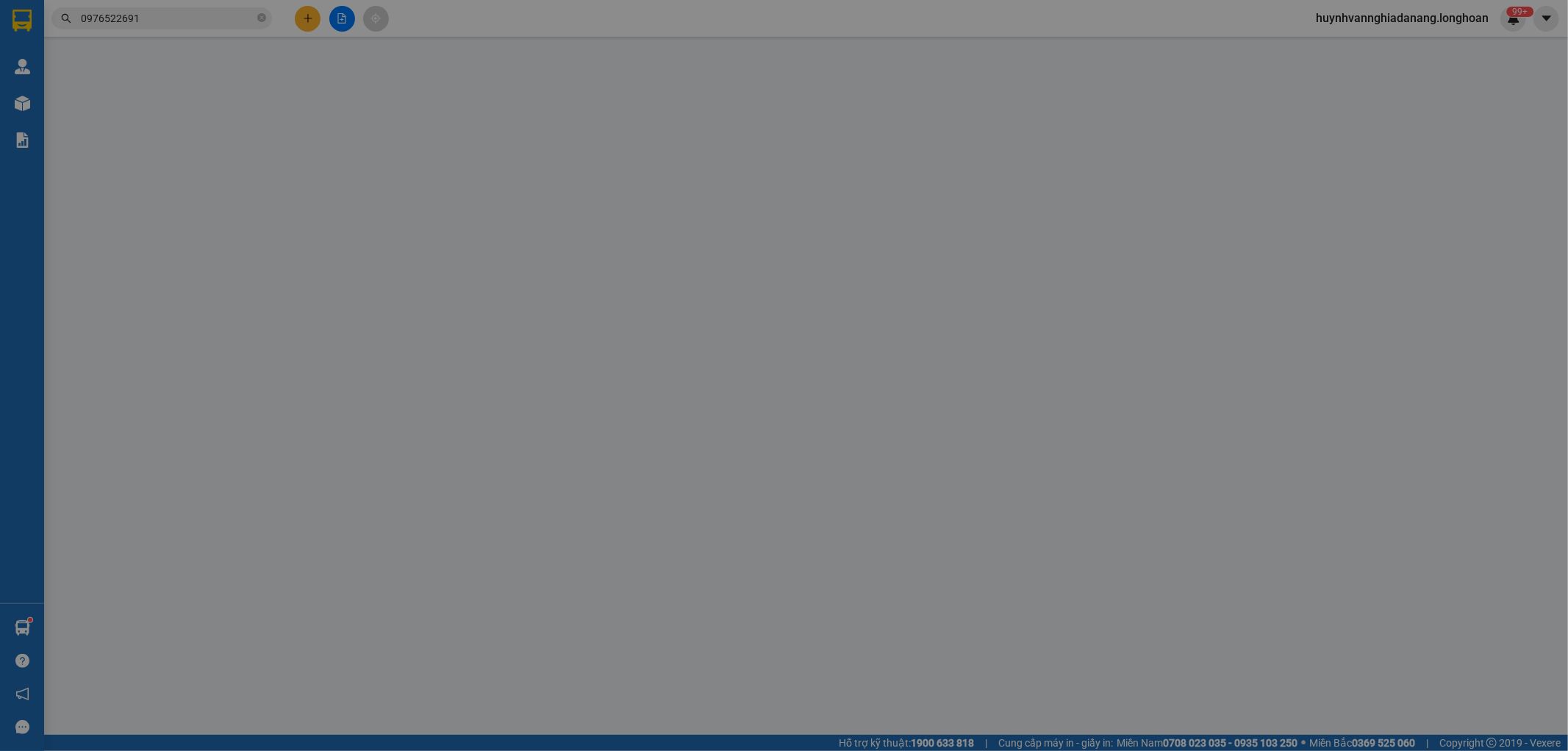
type input "0903006825"
type input "Vỹ"
type input "0976522691"
type input "CHỊ MAI"
checkbox input "true"
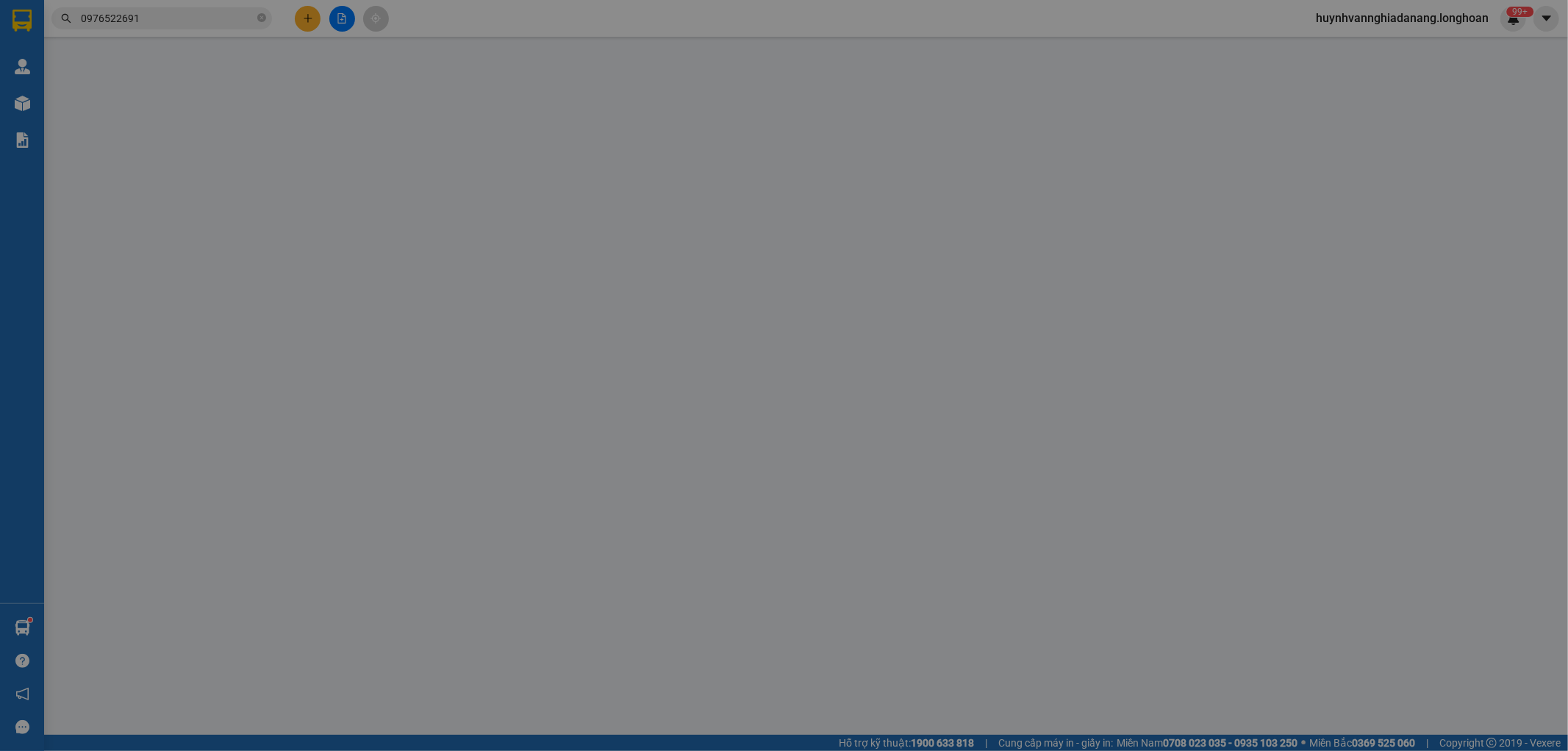
type input "247/22 Nguyễn Tri Phương, Thanh Khê, Đà Nẵng"
type input "nhận theo kiện - hư hỏng ko chịu trách nhiệm"
type input "100.000"
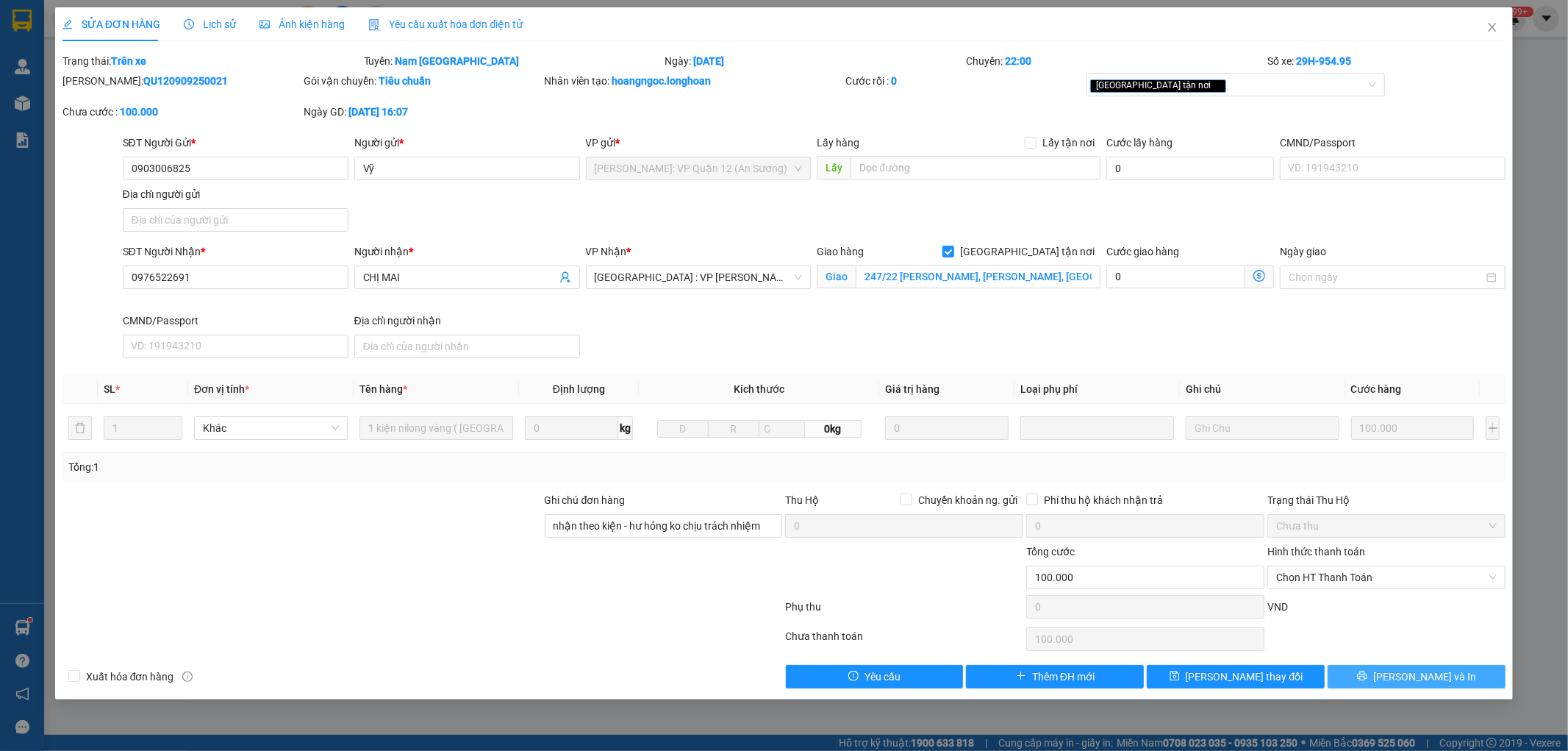
click at [1439, 676] on span "Lưu và In" at bounding box center [1425, 676] width 103 height 16
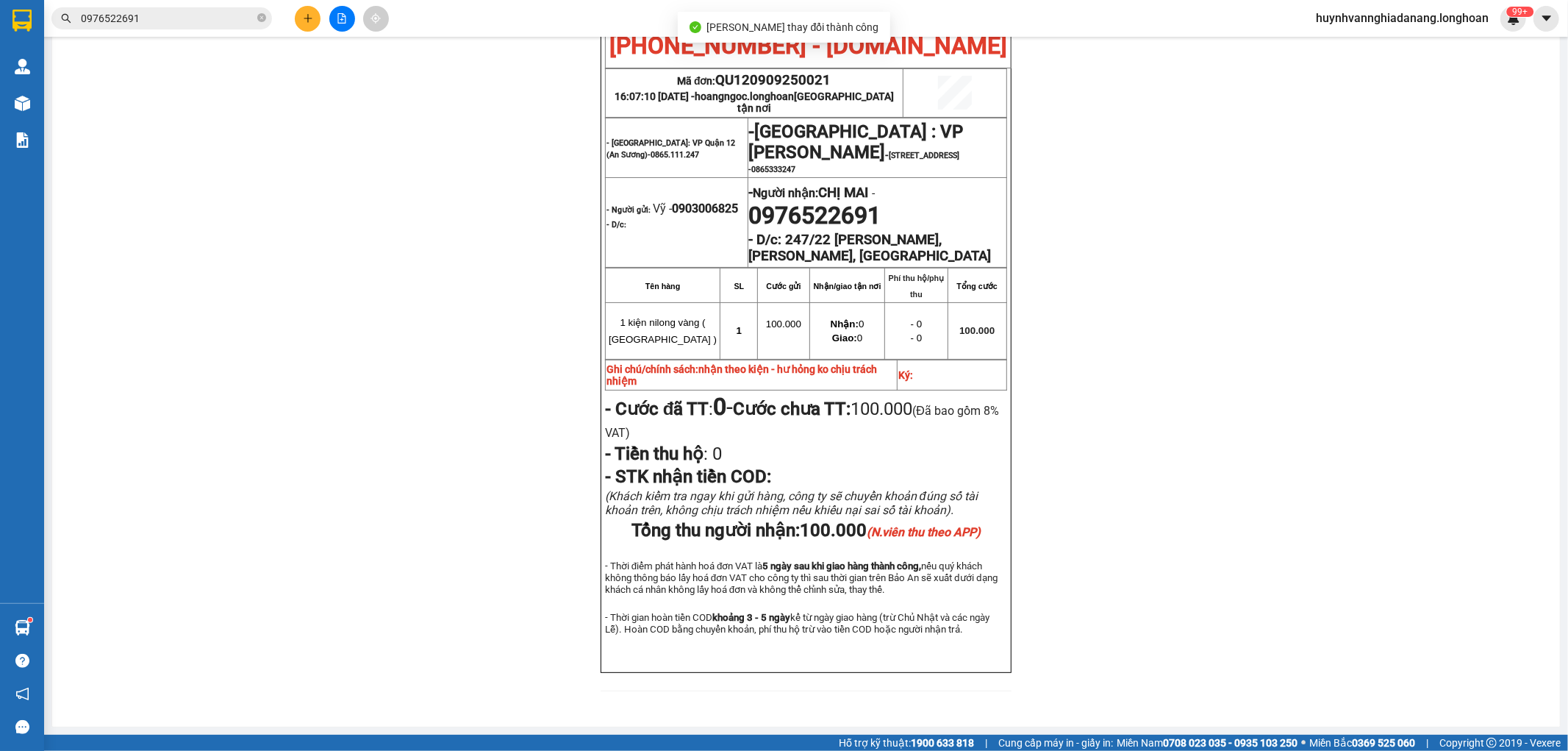
scroll to position [82, 0]
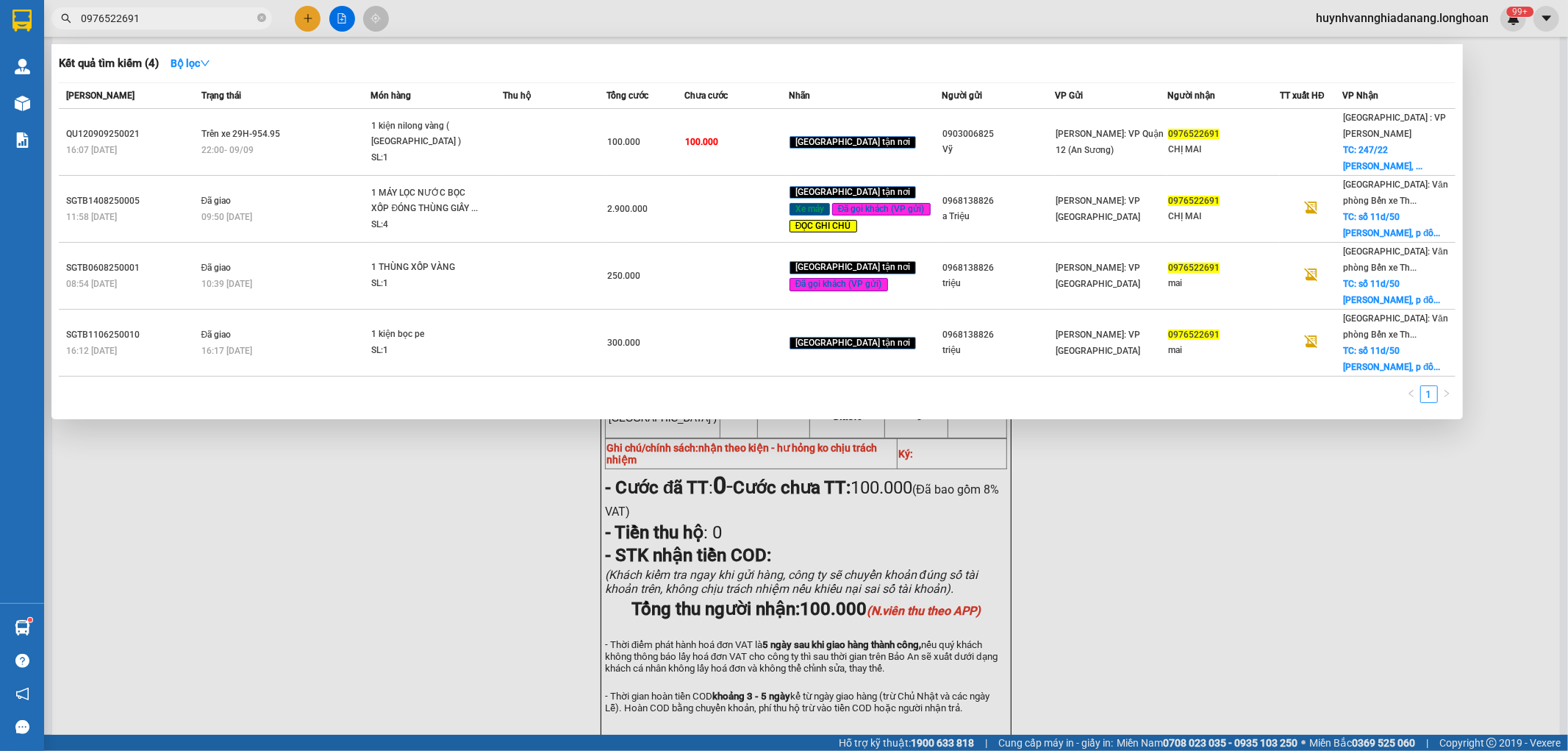
click at [172, 25] on input "0976522691" at bounding box center [167, 18] width 174 height 16
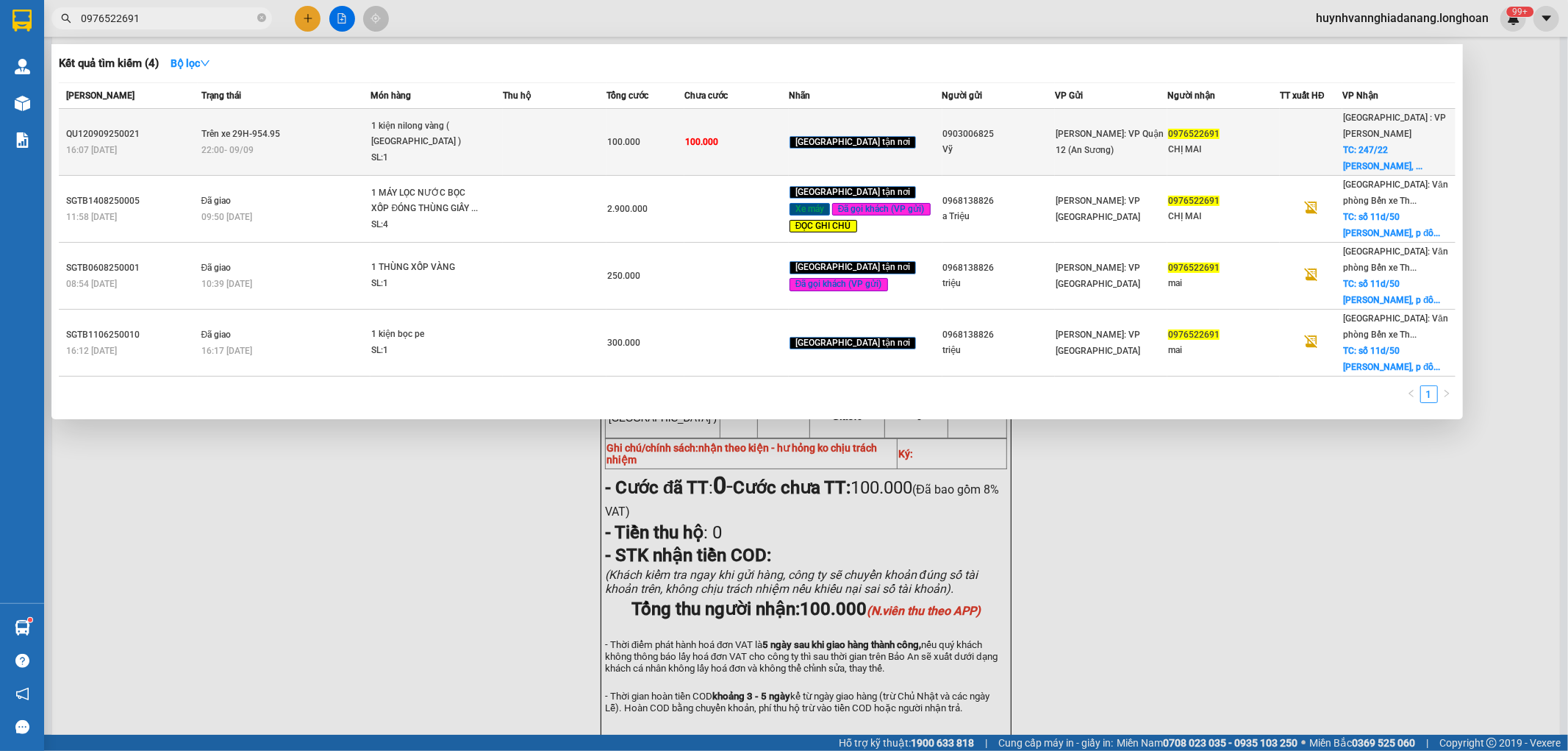
click at [502, 148] on span "1 kiện nilong vàng ( áo ) SL: 1" at bounding box center [436, 142] width 130 height 48
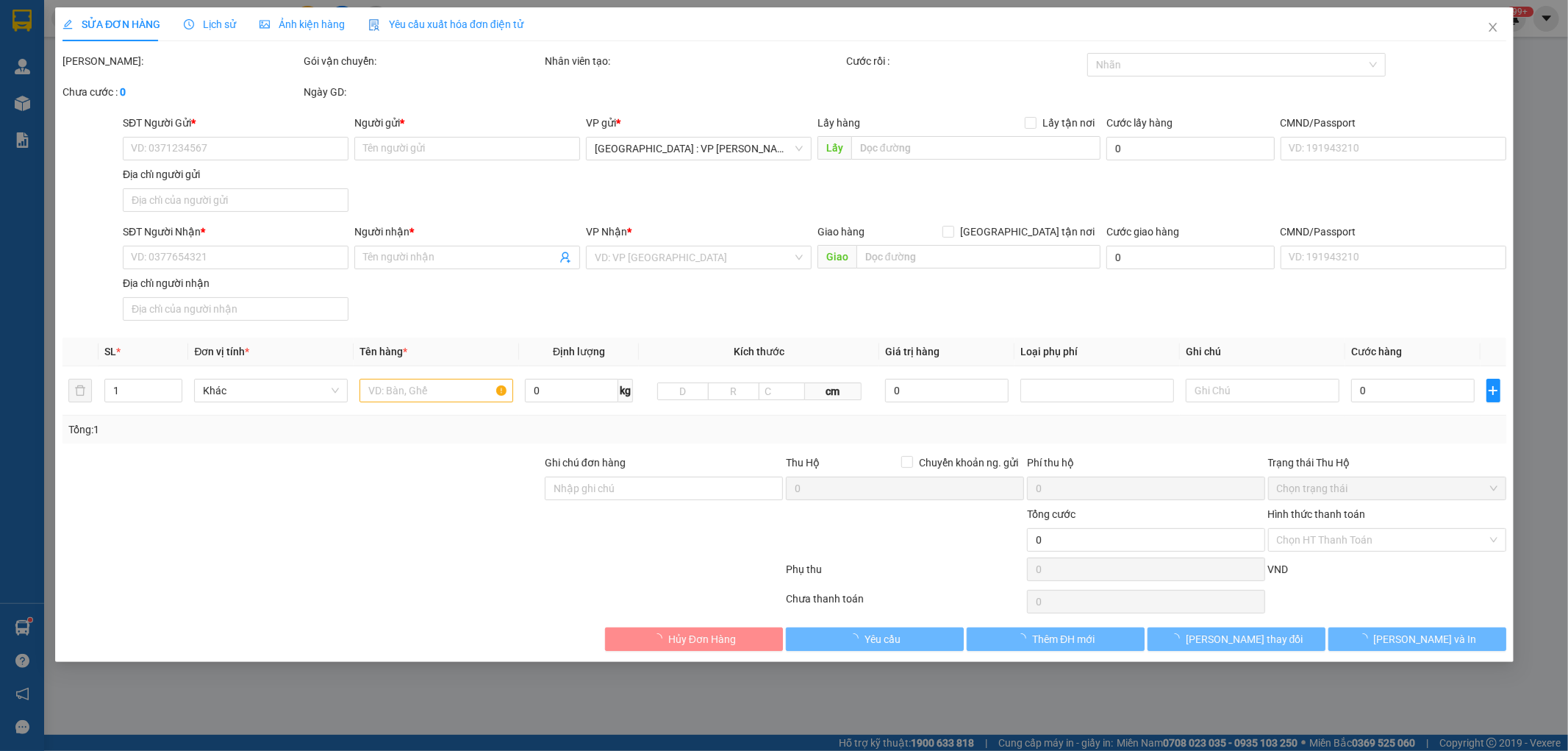
type input "0903006825"
type input "Vỹ"
type input "0976522691"
type input "CHỊ MAI"
checkbox input "true"
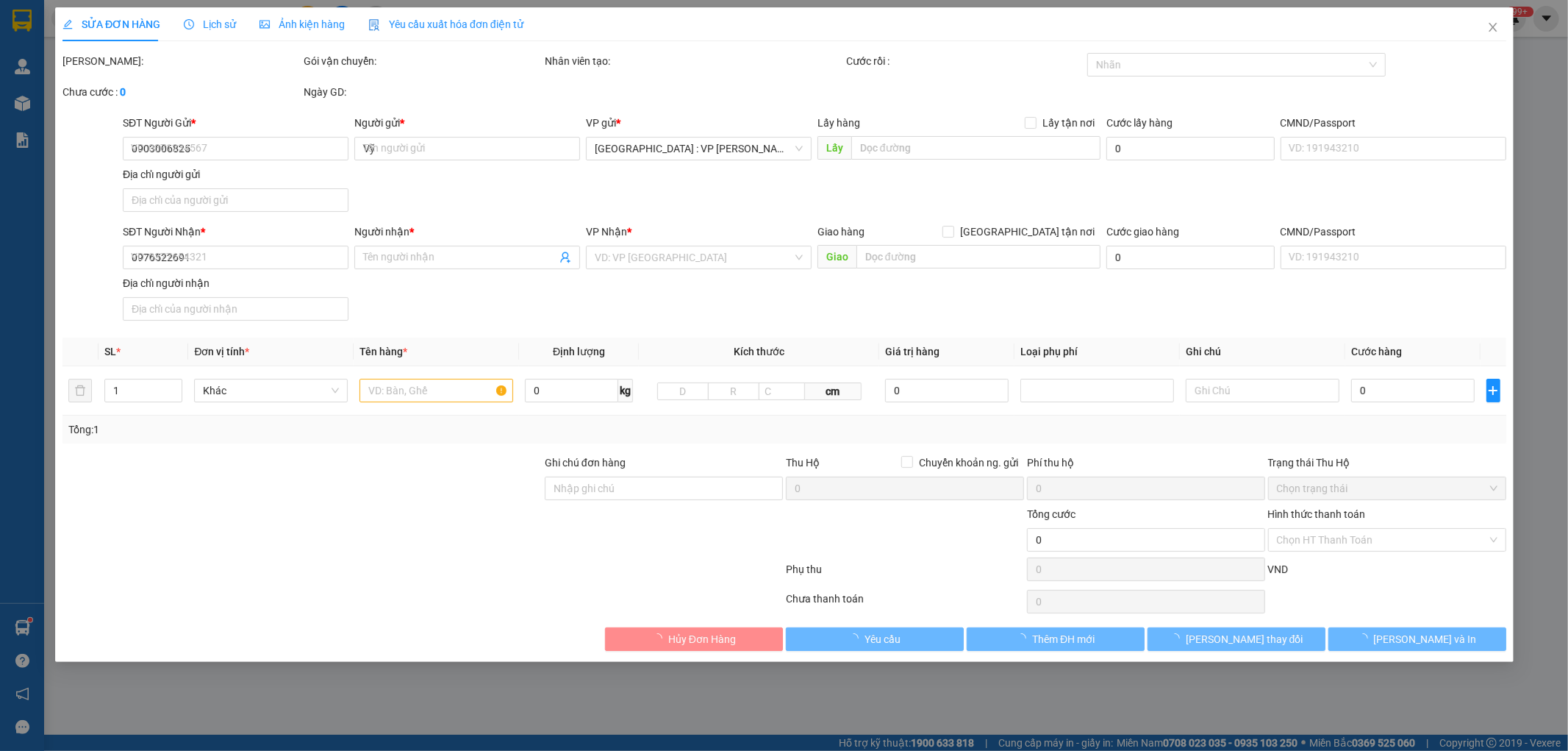
type input "247/22 Nguyễn Tri Phương, Thanh Khê, Đà Nẵng"
type input "nhận theo kiện - hư hỏng ko chịu trách nhiệm"
type input "100.000"
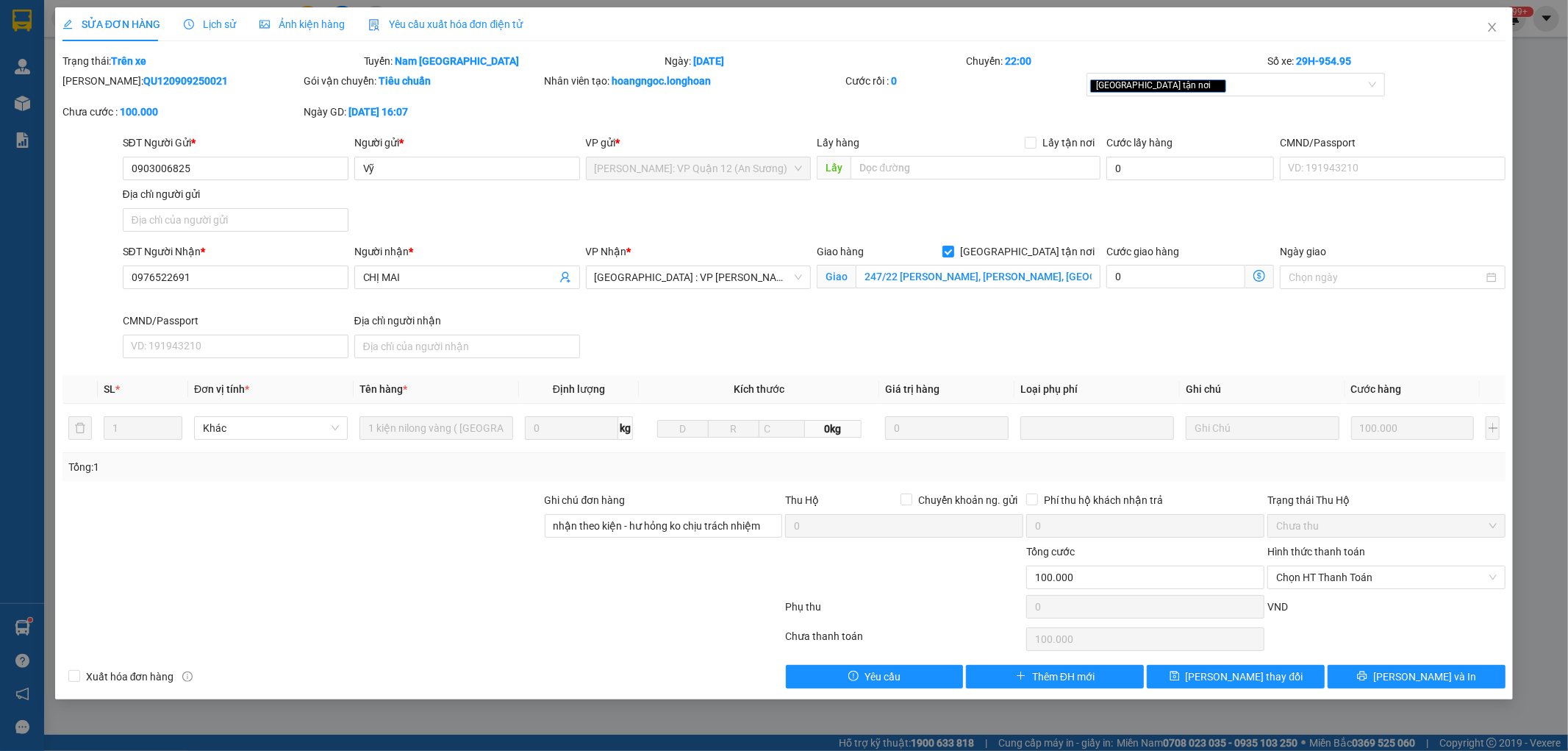
click at [216, 32] on div "Lịch sử" at bounding box center [210, 24] width 52 height 16
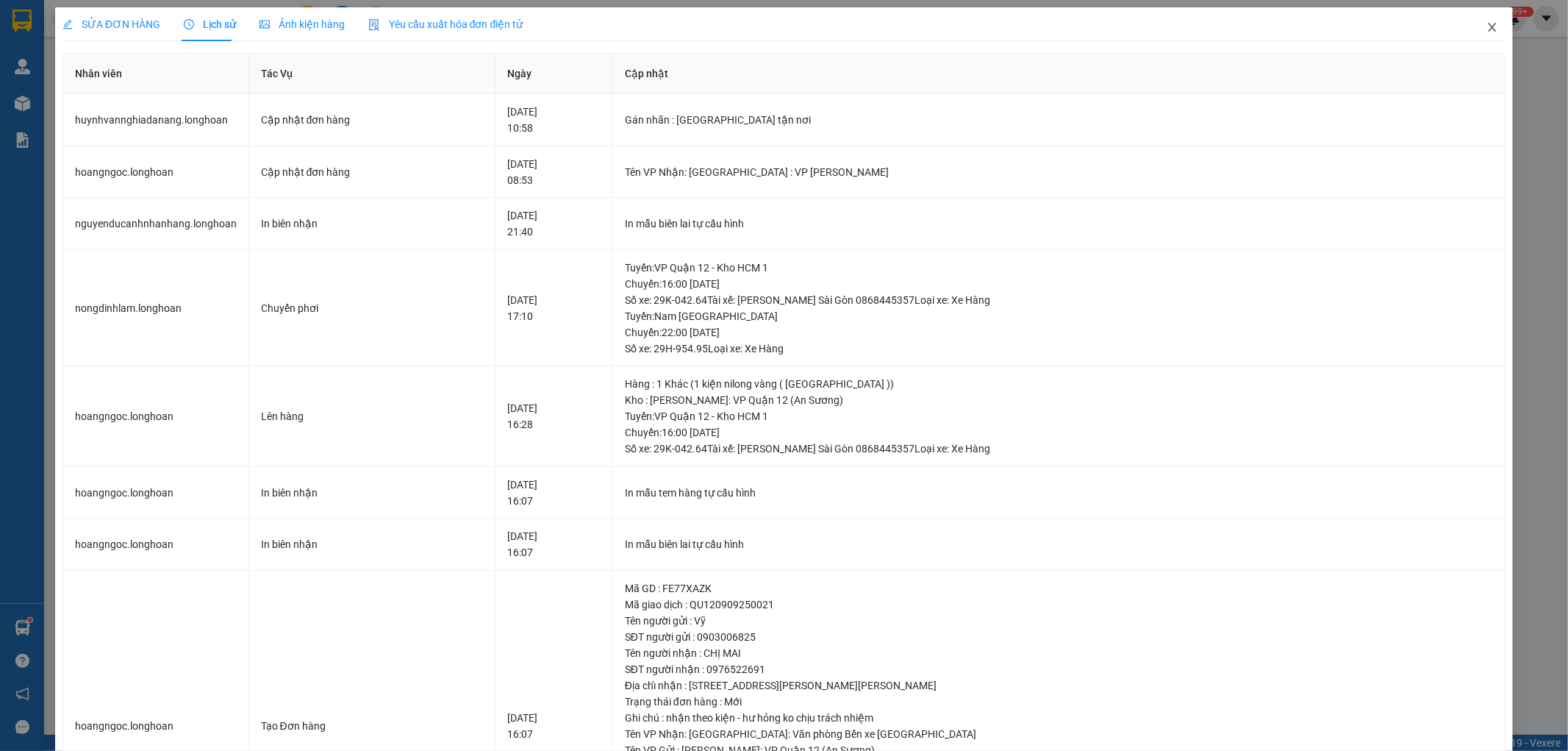
click at [1486, 26] on icon "close" at bounding box center [1492, 27] width 12 height 12
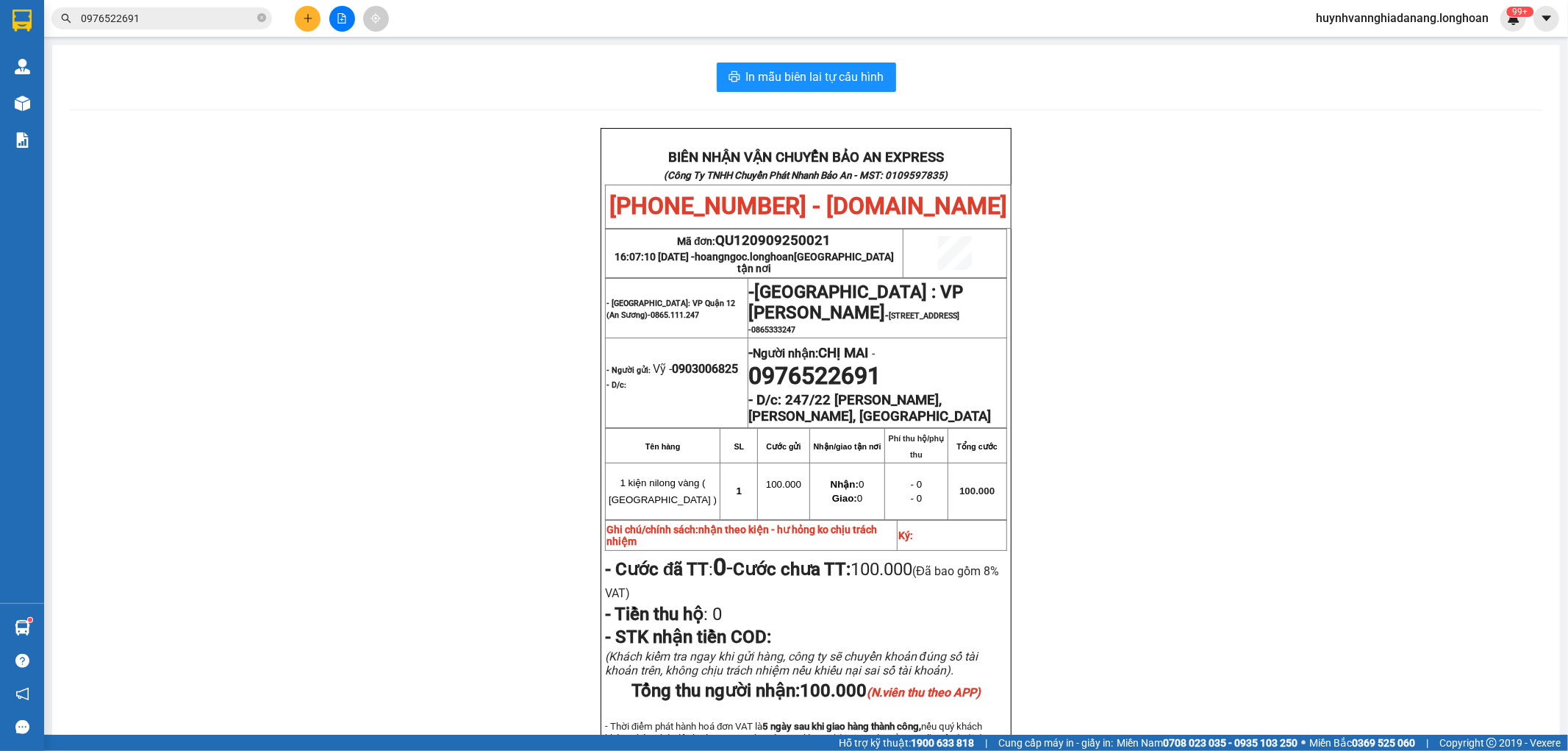
click at [186, 10] on input "0976522691" at bounding box center [167, 18] width 174 height 16
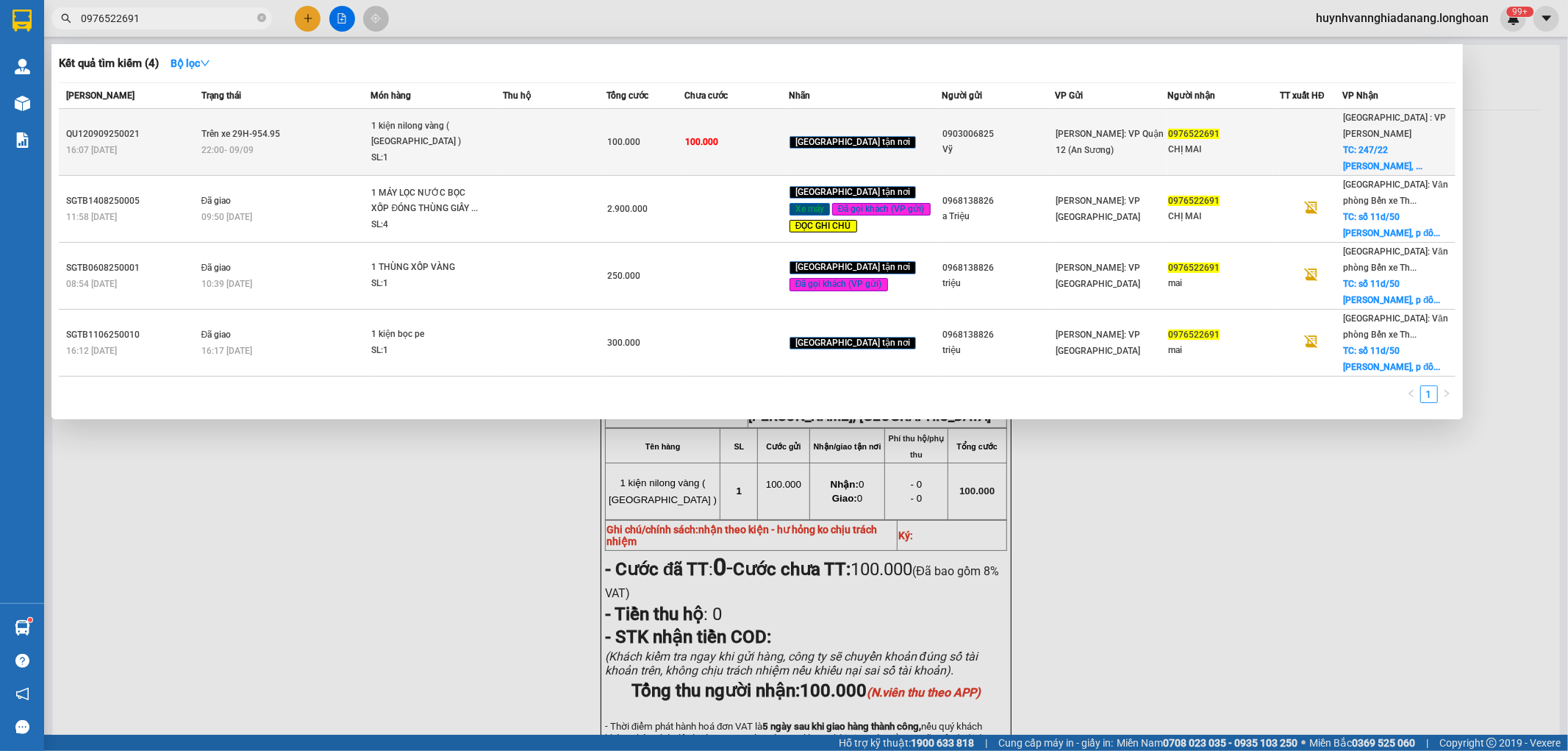
click at [579, 129] on td at bounding box center [555, 142] width 105 height 67
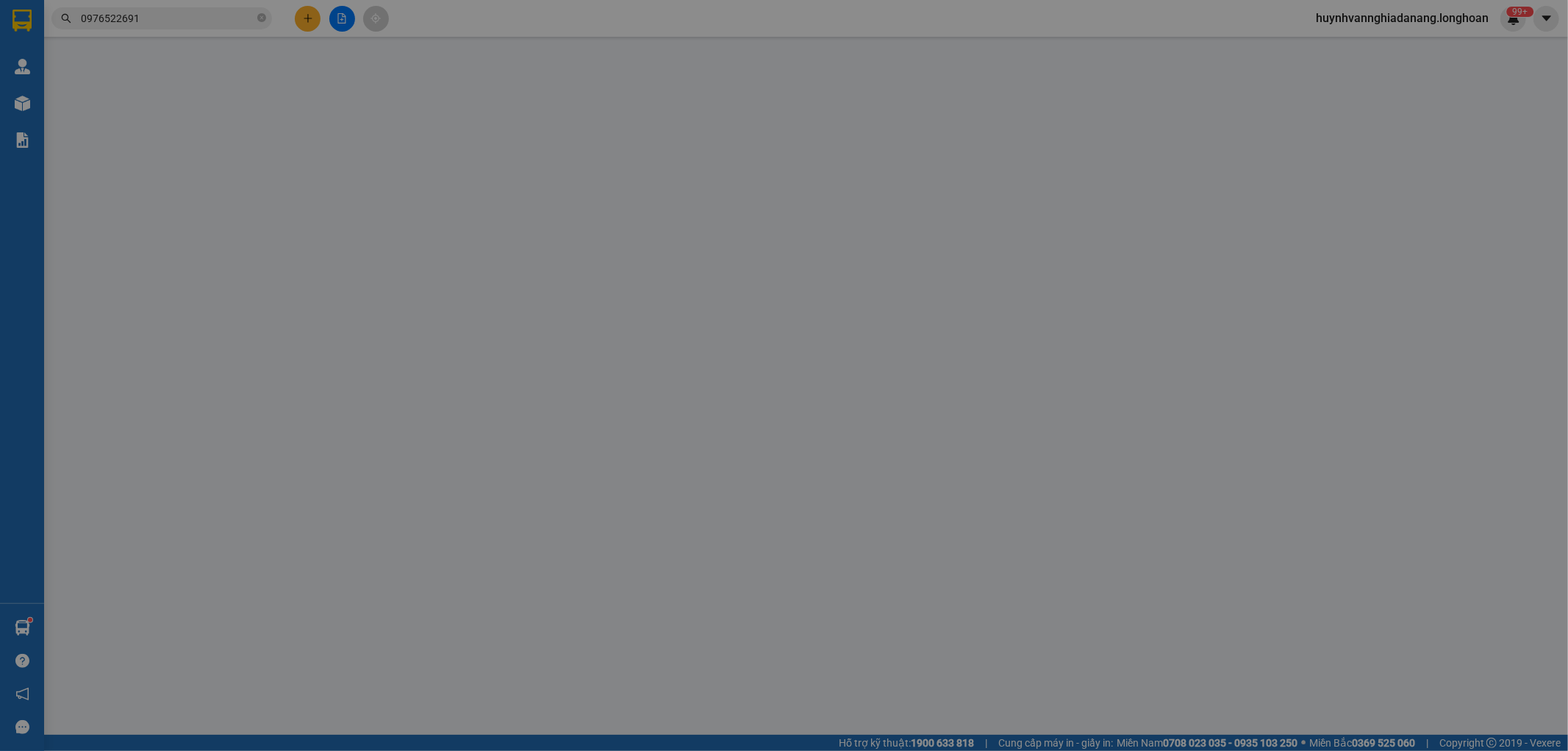
type input "0903006825"
type input "Vỹ"
type input "0976522691"
type input "CHỊ MAI"
checkbox input "true"
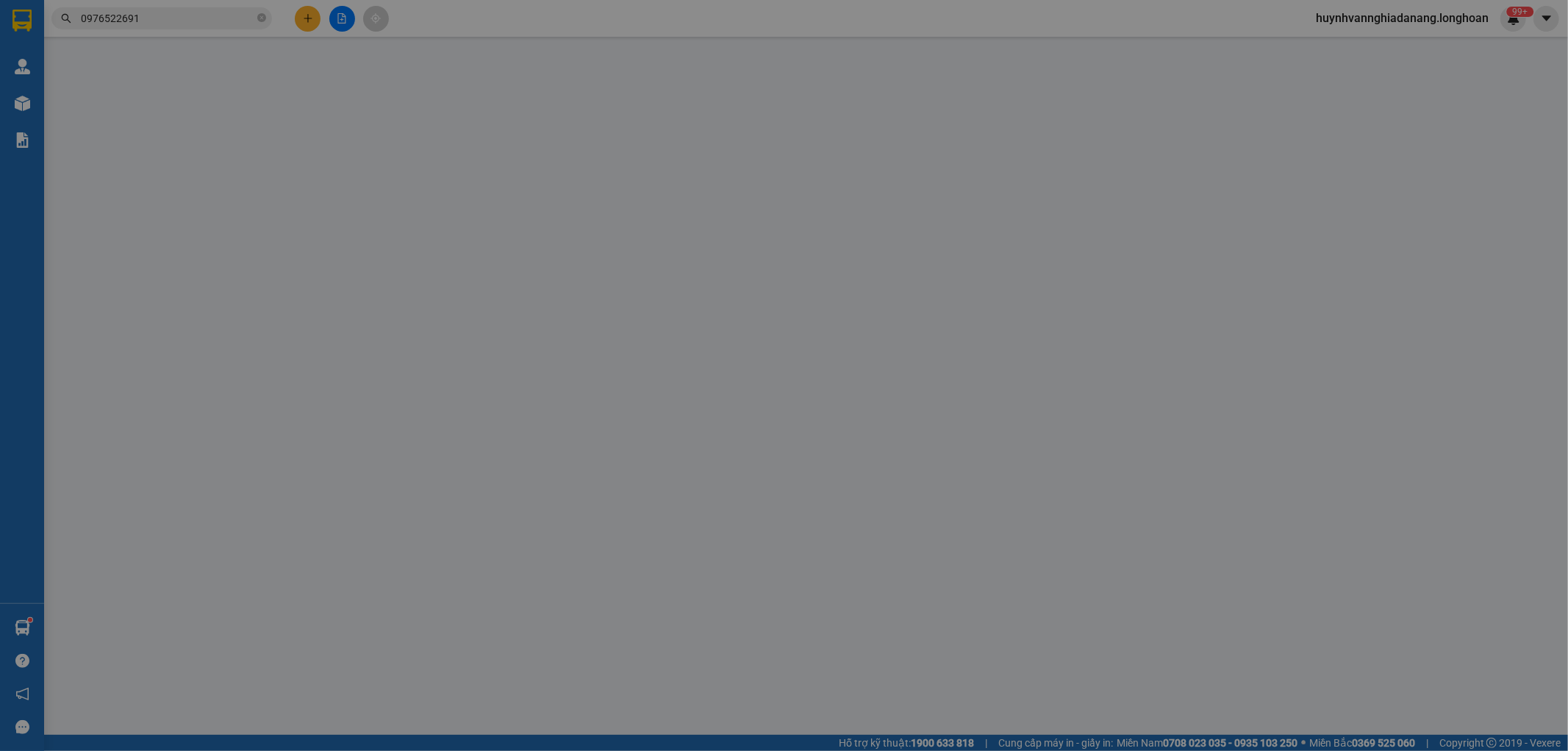
type input "247/22 Nguyễn Tri Phương, Thanh Khê, Đà Nẵng"
type input "nhận theo kiện - hư hỏng ko chịu trách nhiệm"
type input "100.000"
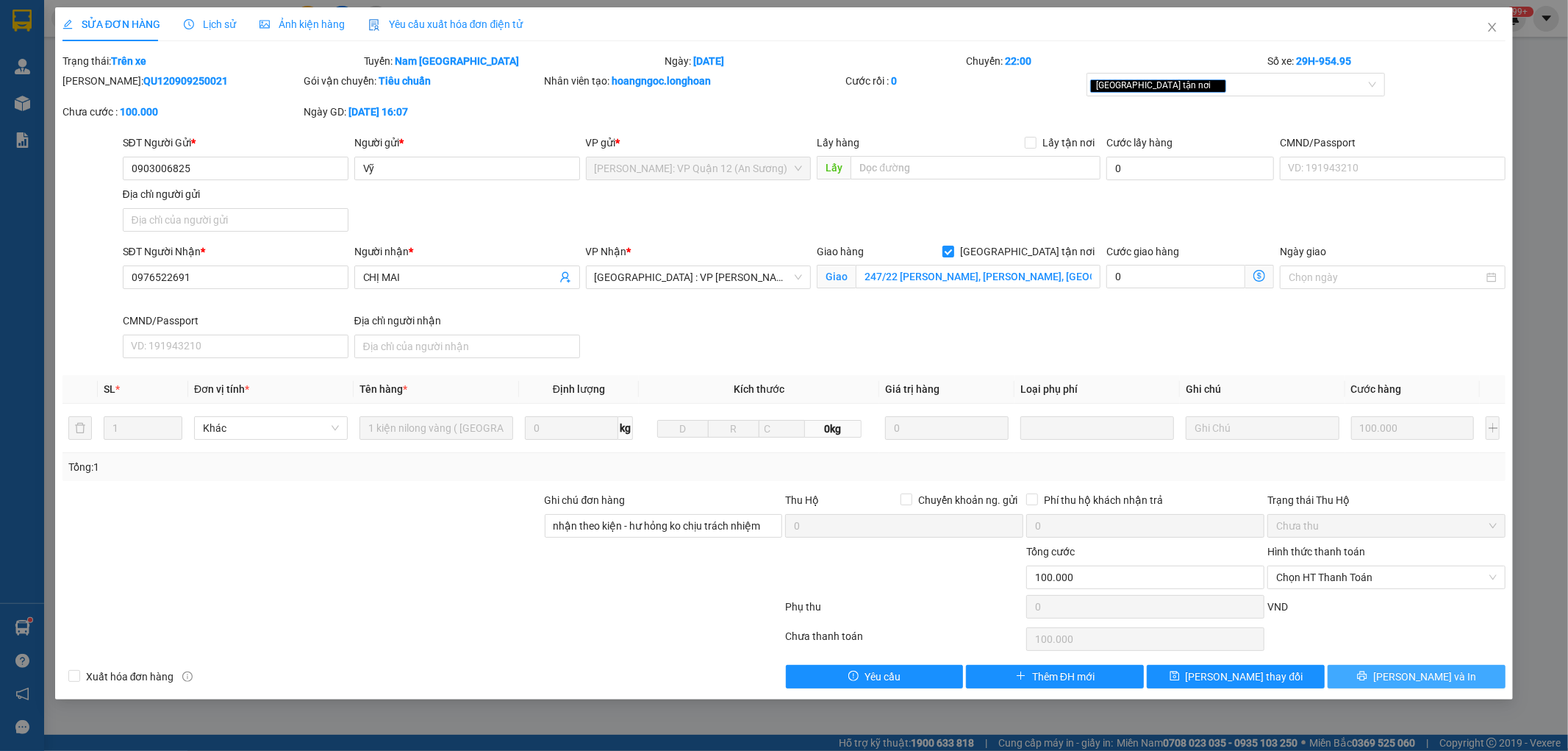
click at [1367, 673] on icon "printer" at bounding box center [1362, 676] width 10 height 10
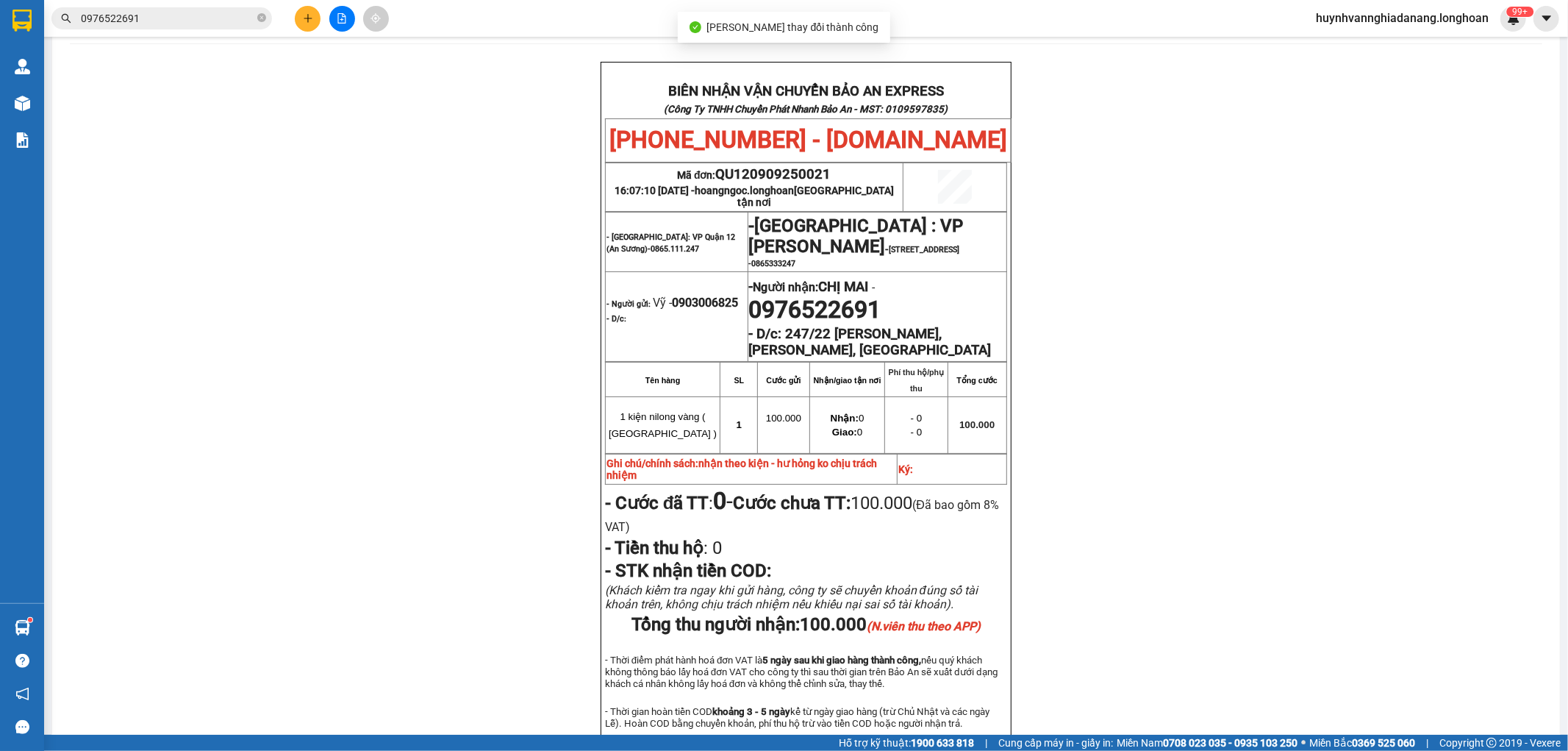
scroll to position [82, 0]
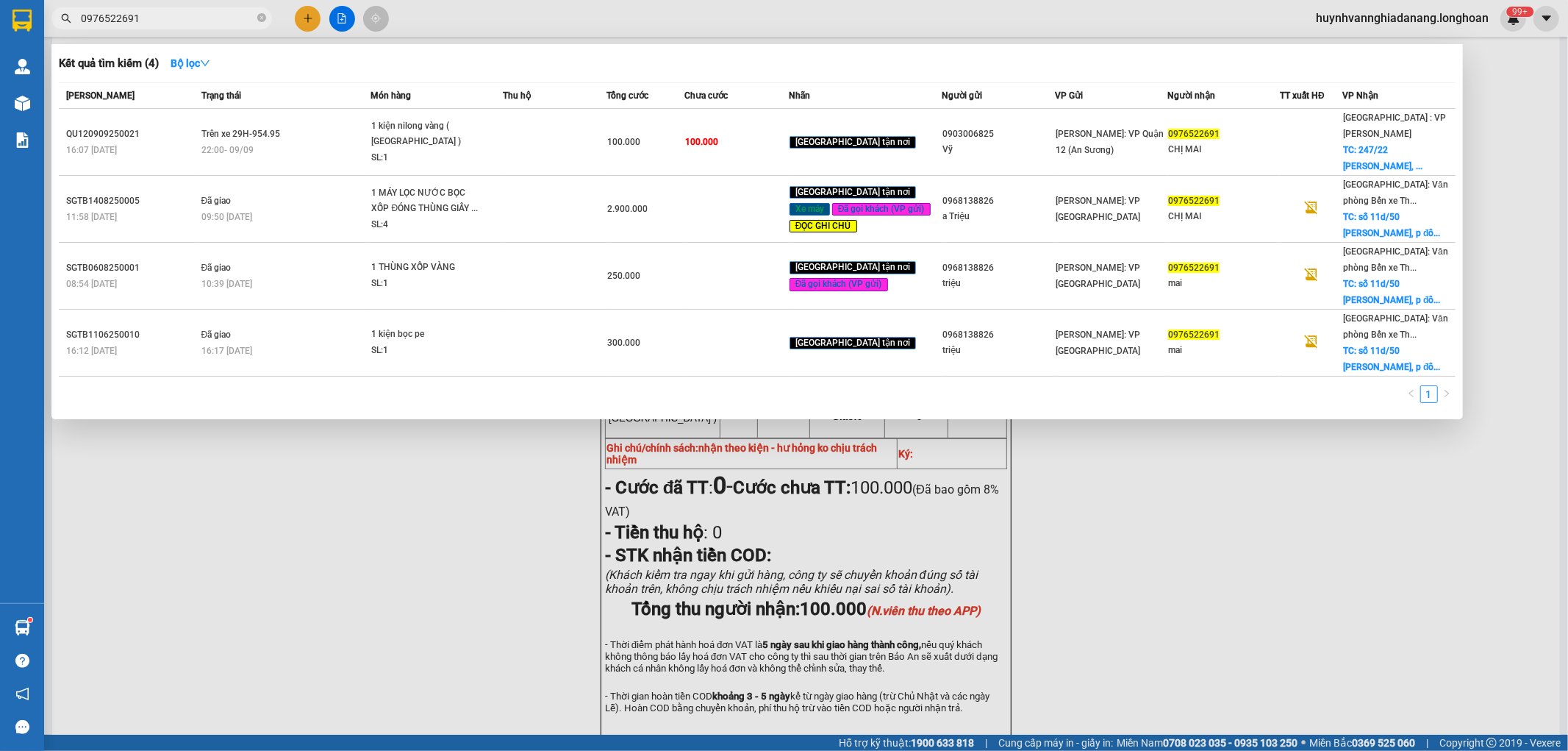
click at [162, 11] on input "0976522691" at bounding box center [167, 18] width 174 height 16
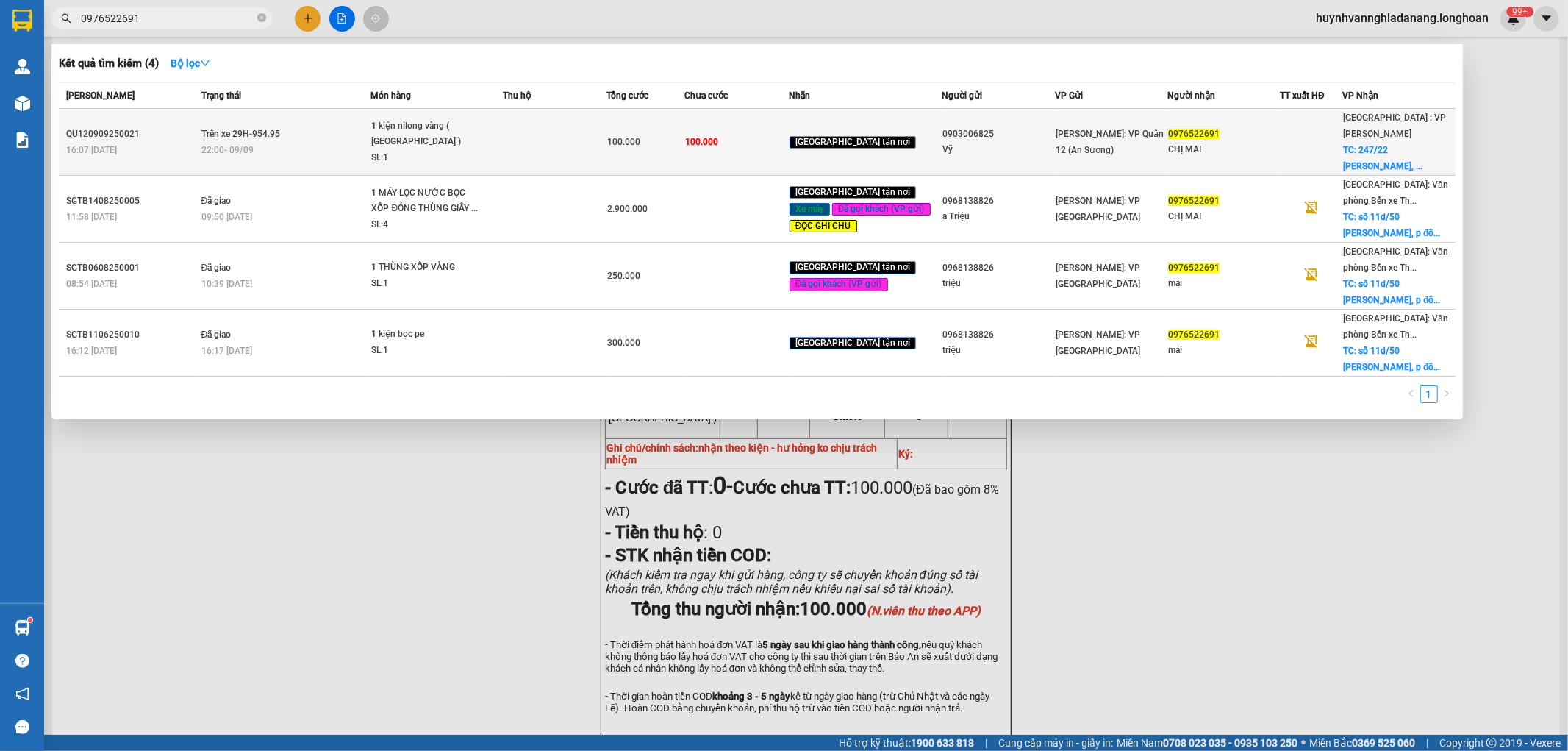
click at [313, 123] on td "Trên xe 29H-954.95 22:00 - 09/09" at bounding box center [284, 142] width 174 height 67
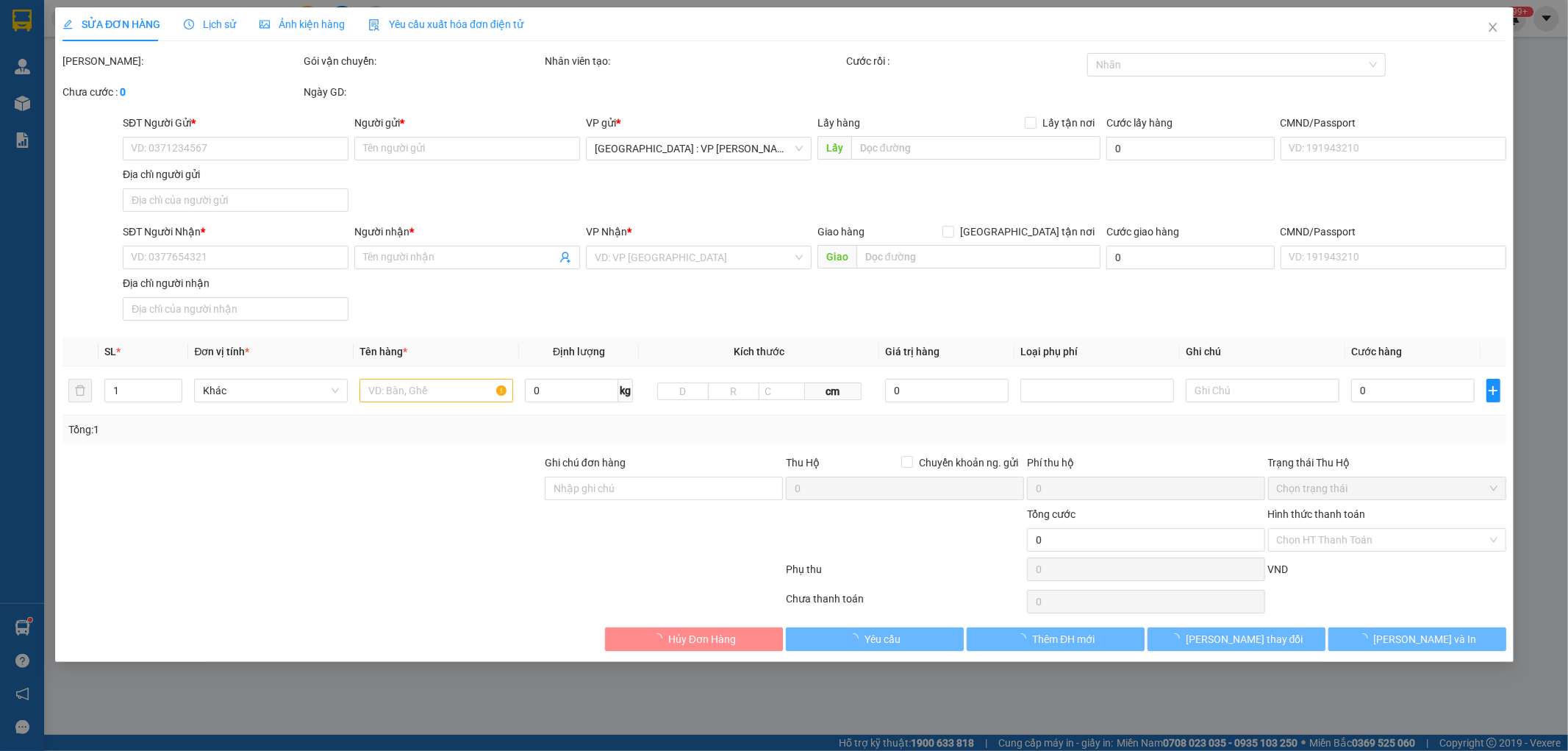
type input "0903006825"
type input "Vỹ"
type input "0976522691"
type input "CHỊ MAI"
checkbox input "true"
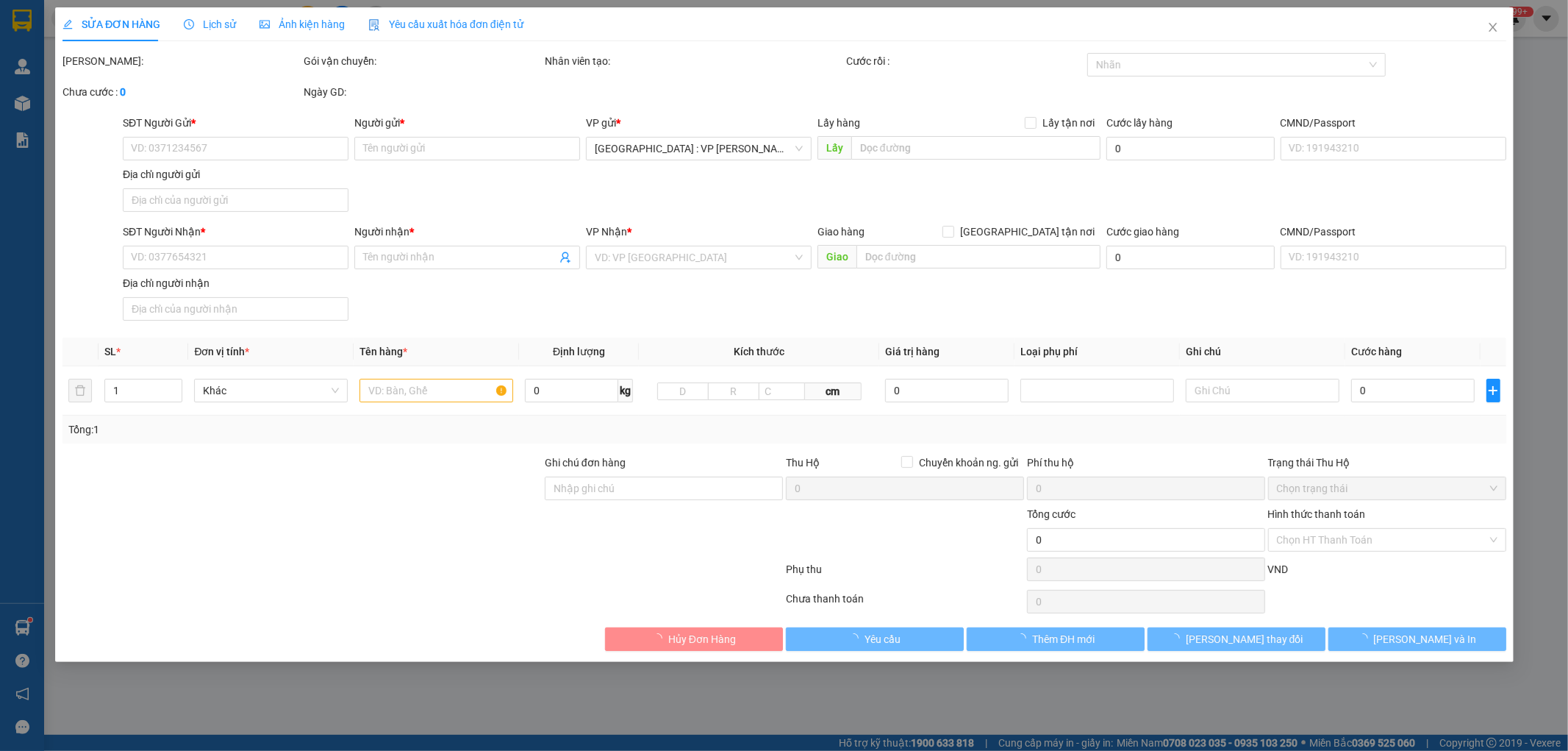
type input "247/22 Nguyễn Tri Phương, Thanh Khê, Đà Nẵng"
type input "nhận theo kiện - hư hỏng ko chịu trách nhiệm"
type input "100.000"
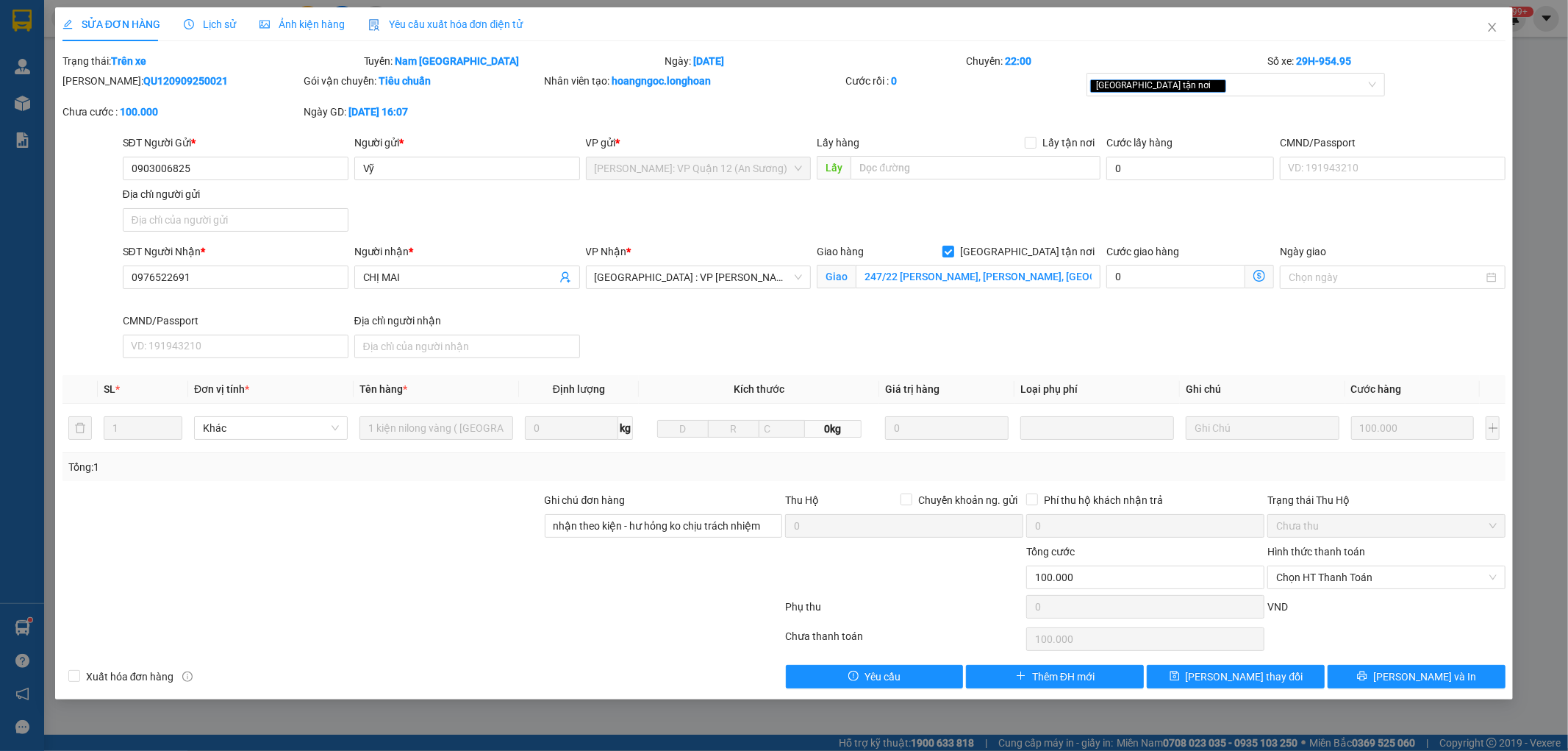
click at [225, 25] on span "Lịch sử" at bounding box center [210, 24] width 52 height 12
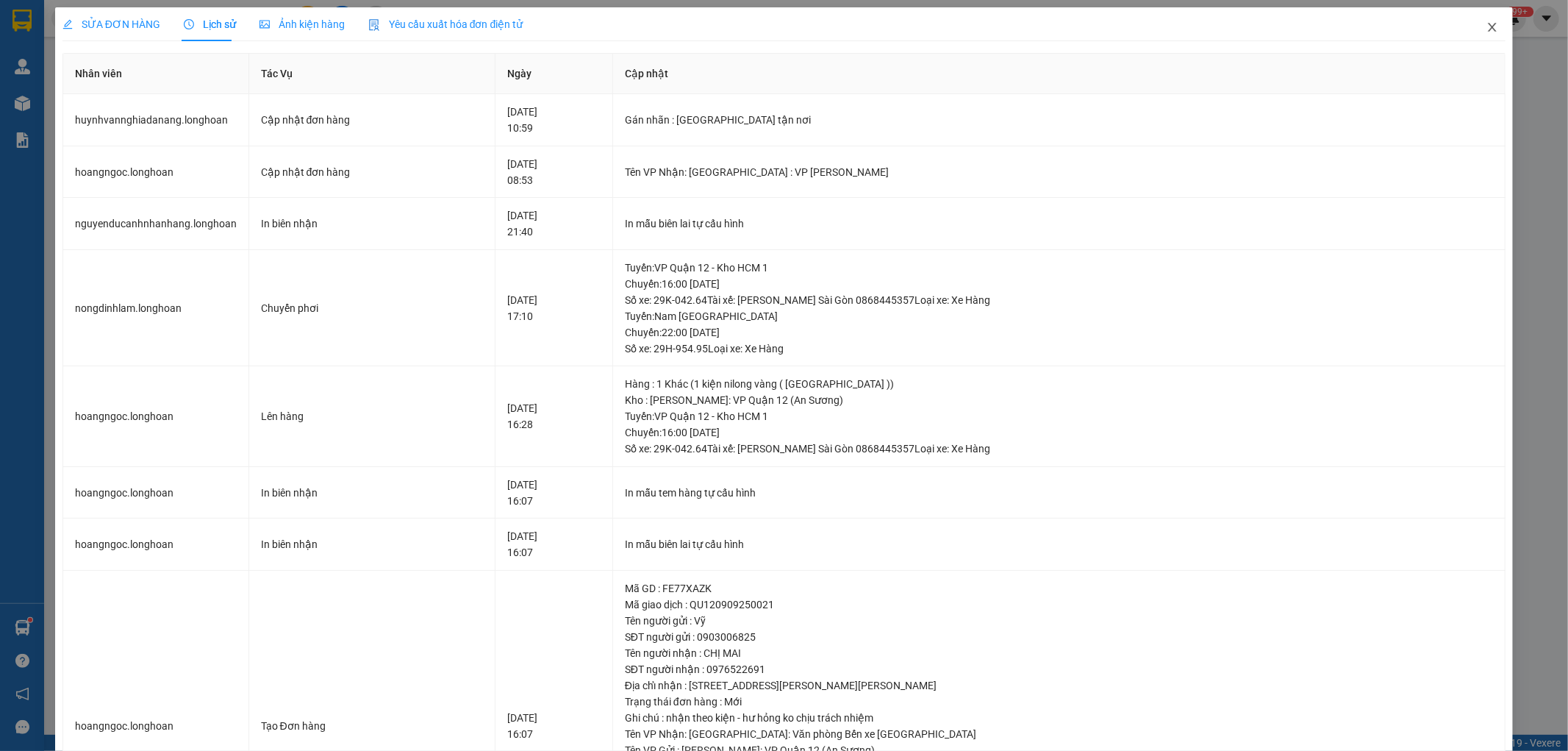
click at [1489, 25] on icon "close" at bounding box center [1493, 27] width 8 height 9
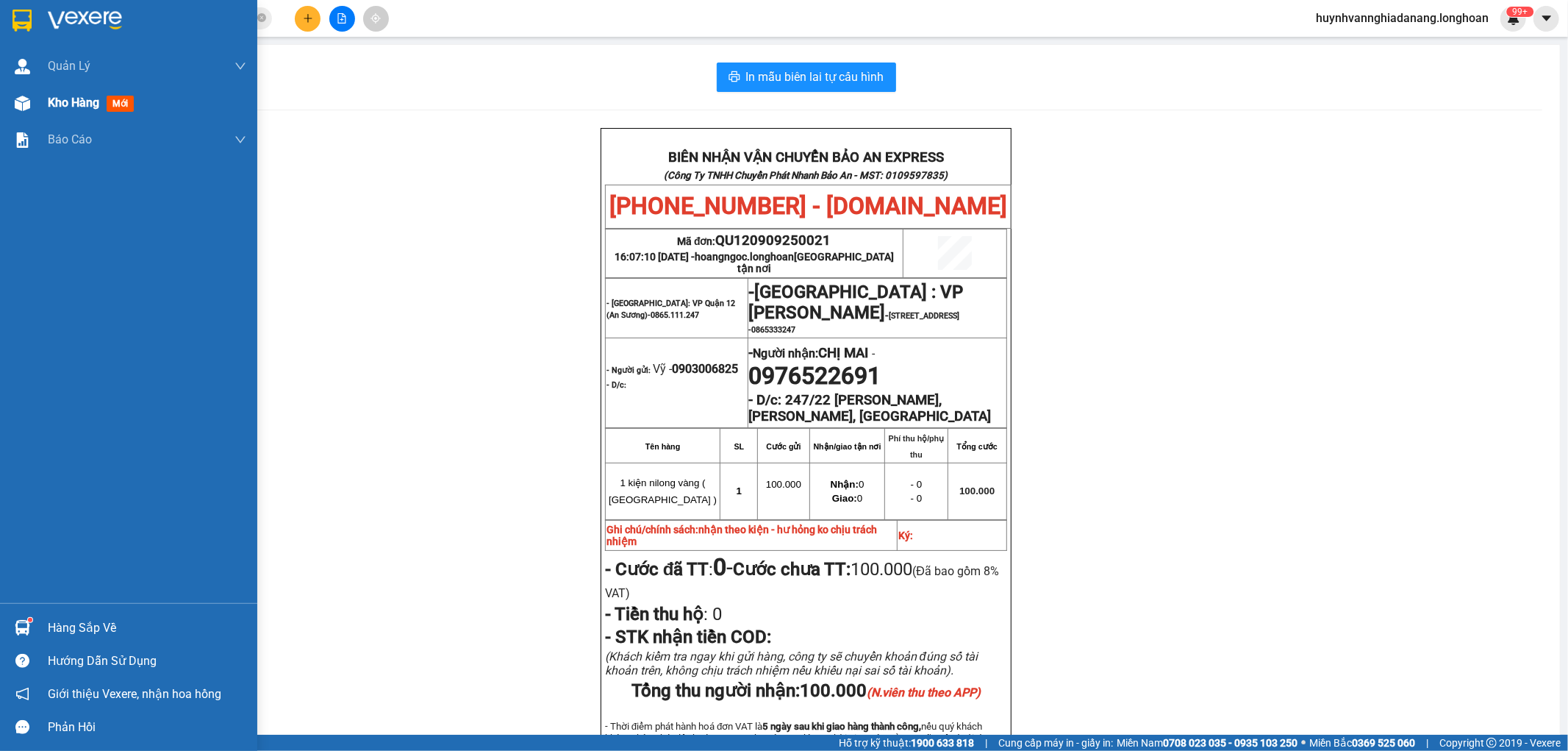
click at [67, 105] on span "Kho hàng" at bounding box center [73, 102] width 52 height 14
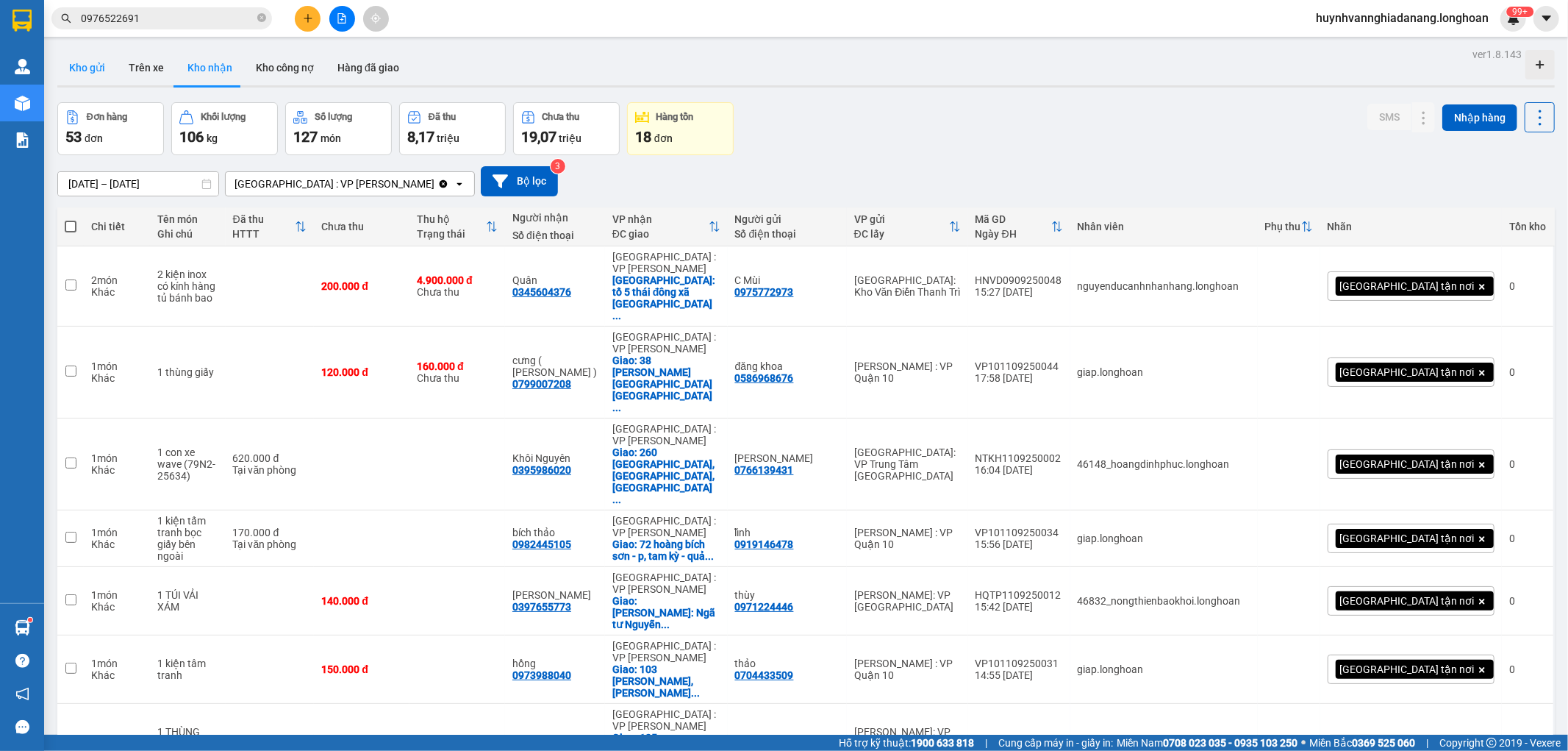
click at [99, 71] on button "Kho gửi" at bounding box center [86, 67] width 60 height 35
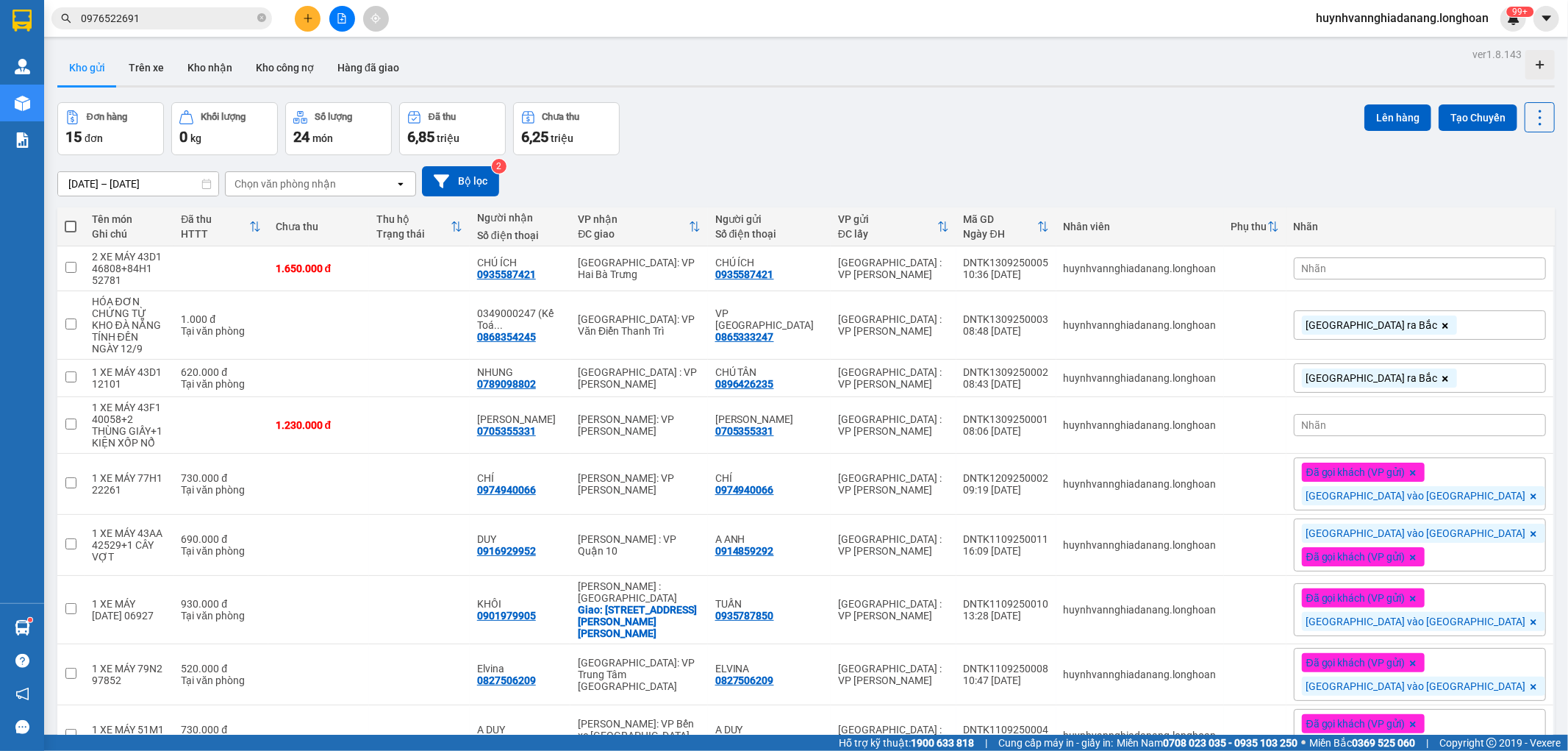
click at [1465, 265] on div "Nhãn" at bounding box center [1420, 268] width 252 height 22
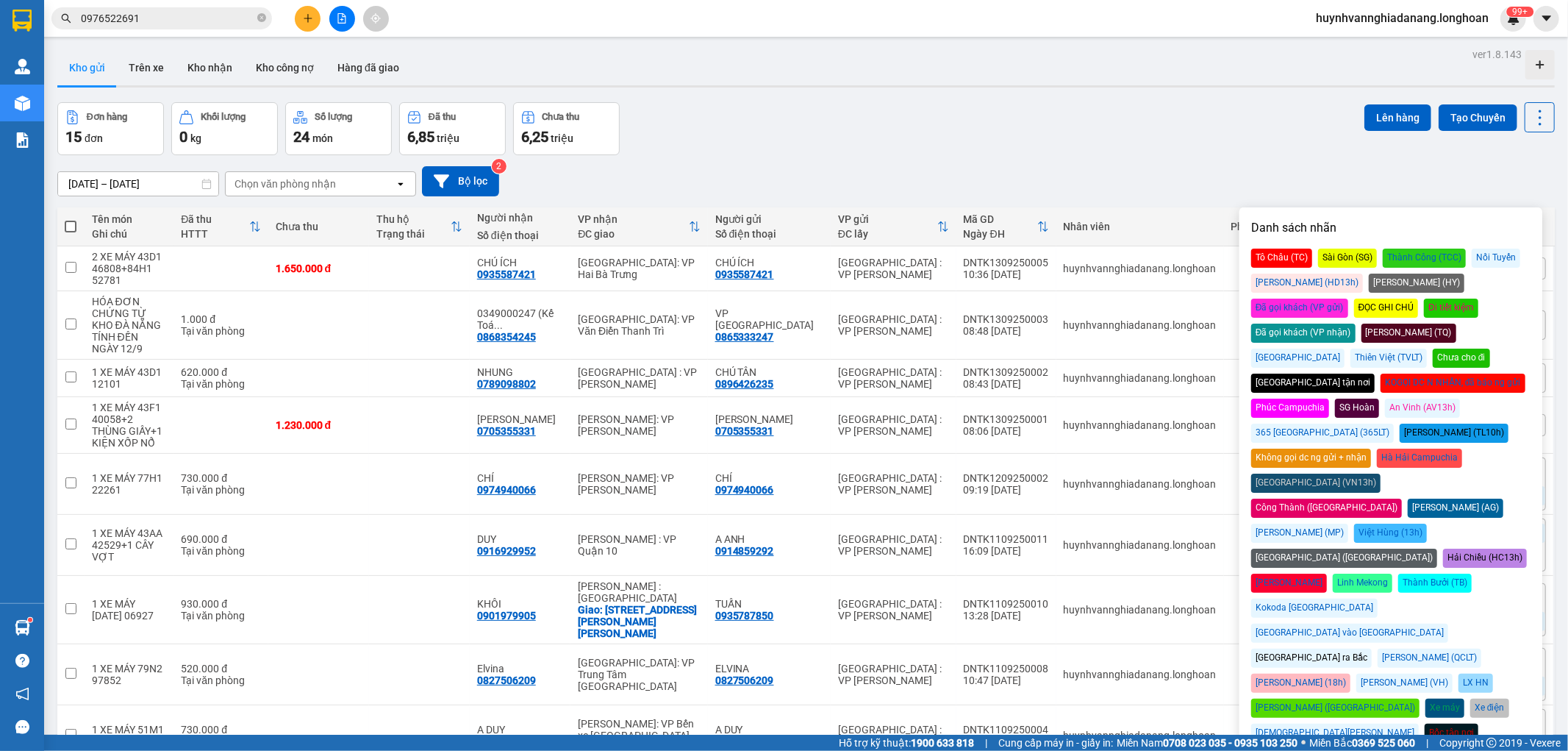
click at [1297, 649] on div "Đà Nẵng ra Bắc" at bounding box center [1312, 658] width 121 height 19
drag, startPoint x: 1115, startPoint y: 151, endPoint x: 1143, endPoint y: 175, distance: 36.9
click at [1119, 151] on div "Đơn hàng 15 đơn Khối lượng 0 kg Số lượng 24 món Đã thu 6,85 triệu Chưa thu 6,25…" at bounding box center [805, 129] width 1497 height 53
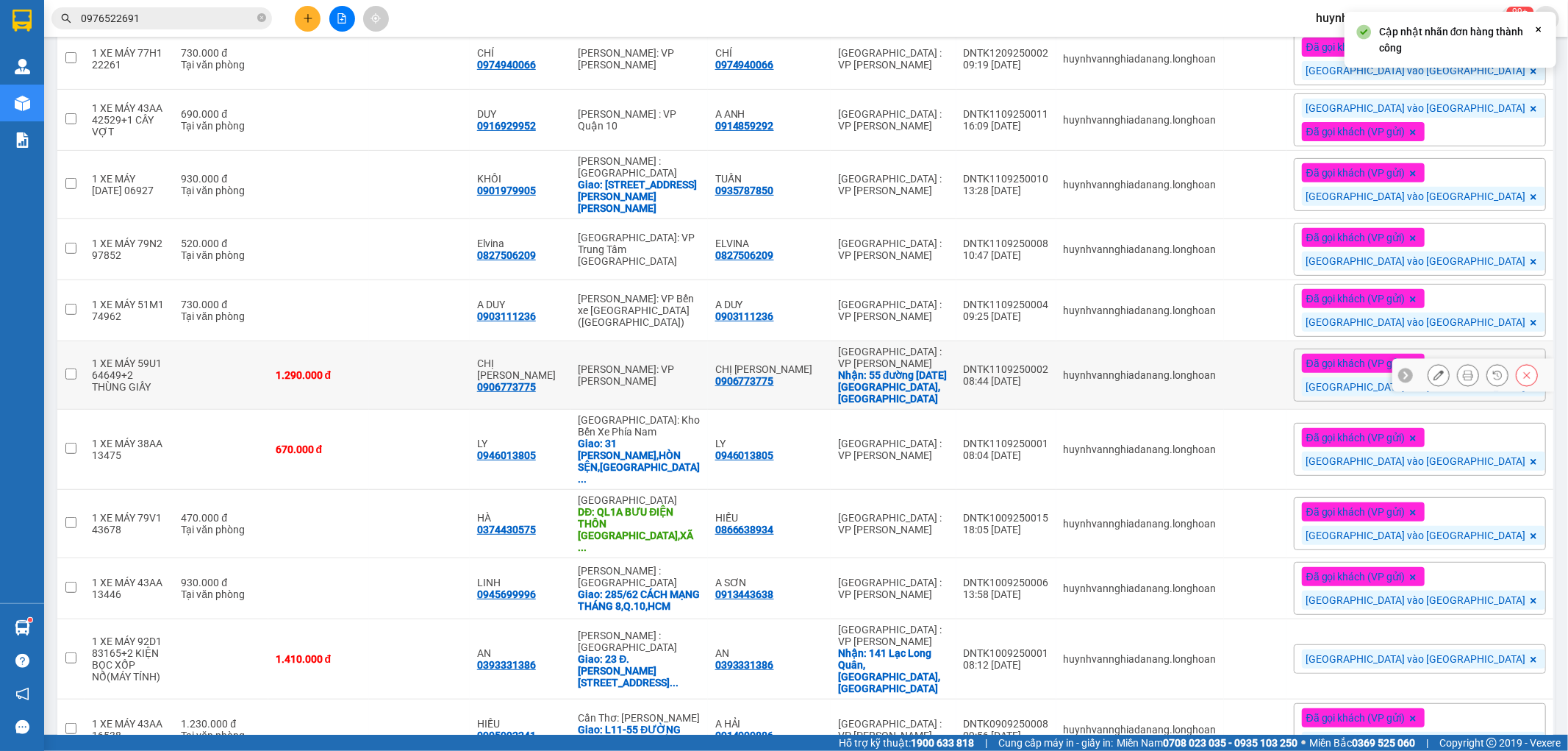
scroll to position [426, 0]
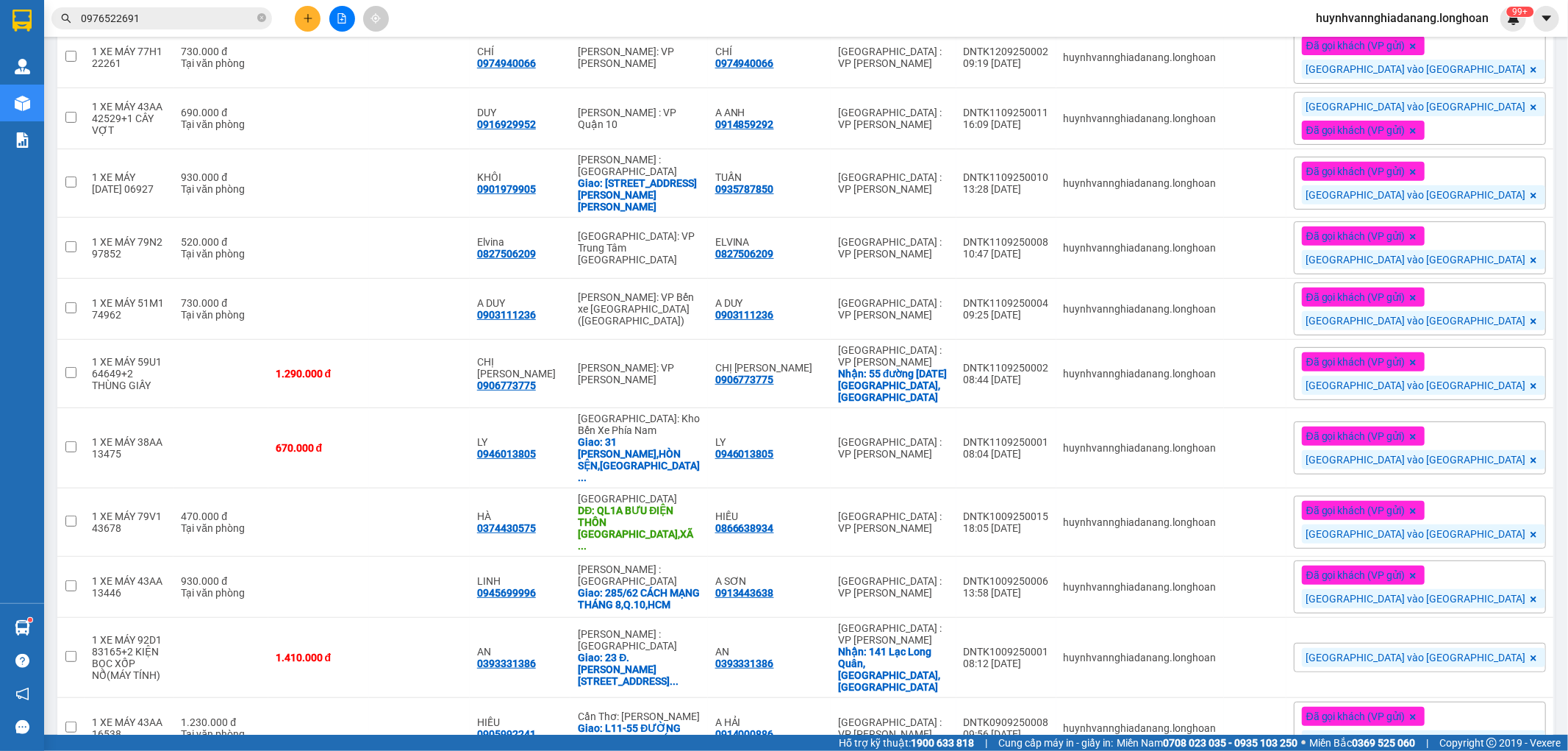
click at [302, 17] on button at bounding box center [308, 18] width 25 height 25
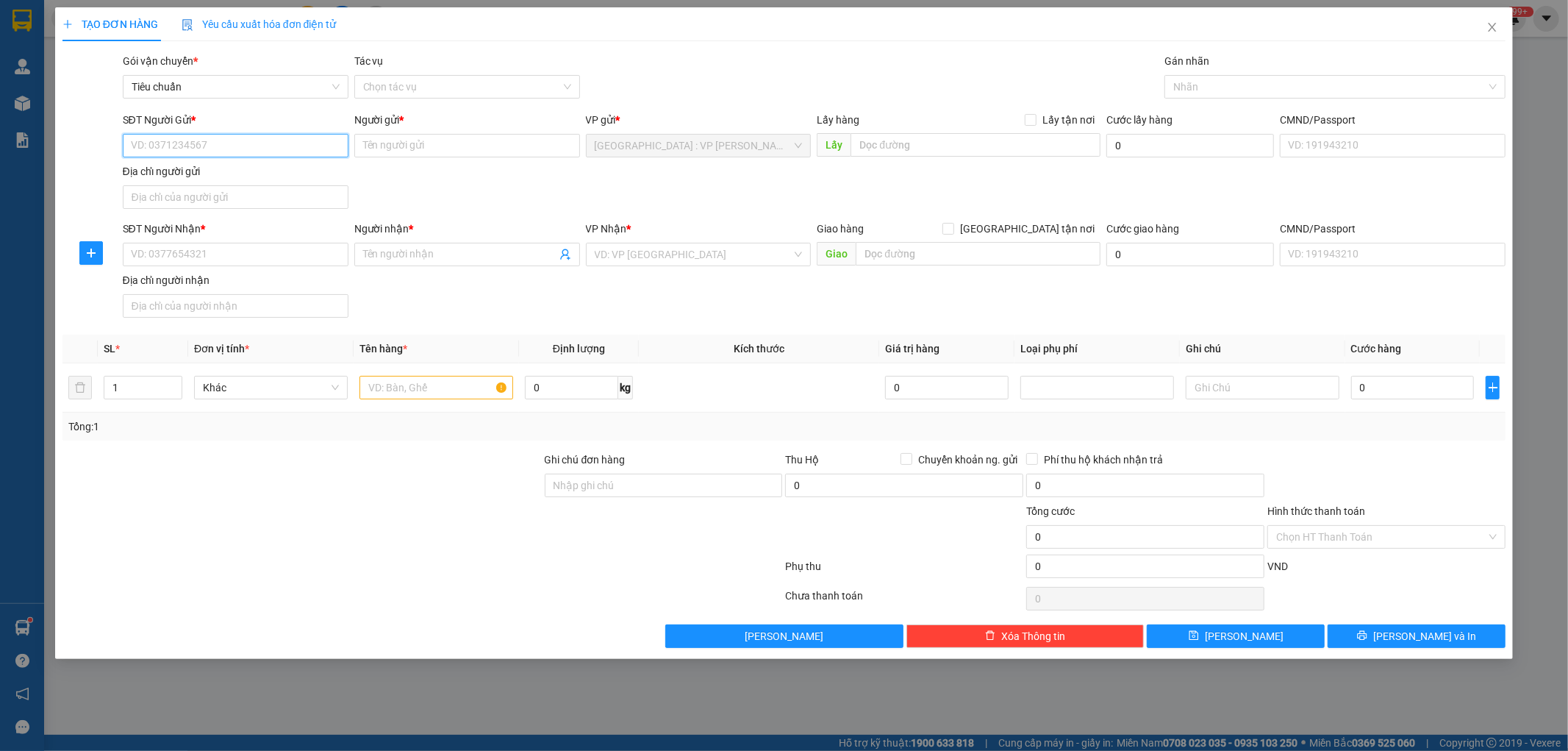
click at [180, 148] on input "SĐT Người Gửi *" at bounding box center [236, 146] width 225 height 24
type input "0337141043"
click at [398, 144] on input "Người gửi *" at bounding box center [467, 146] width 225 height 24
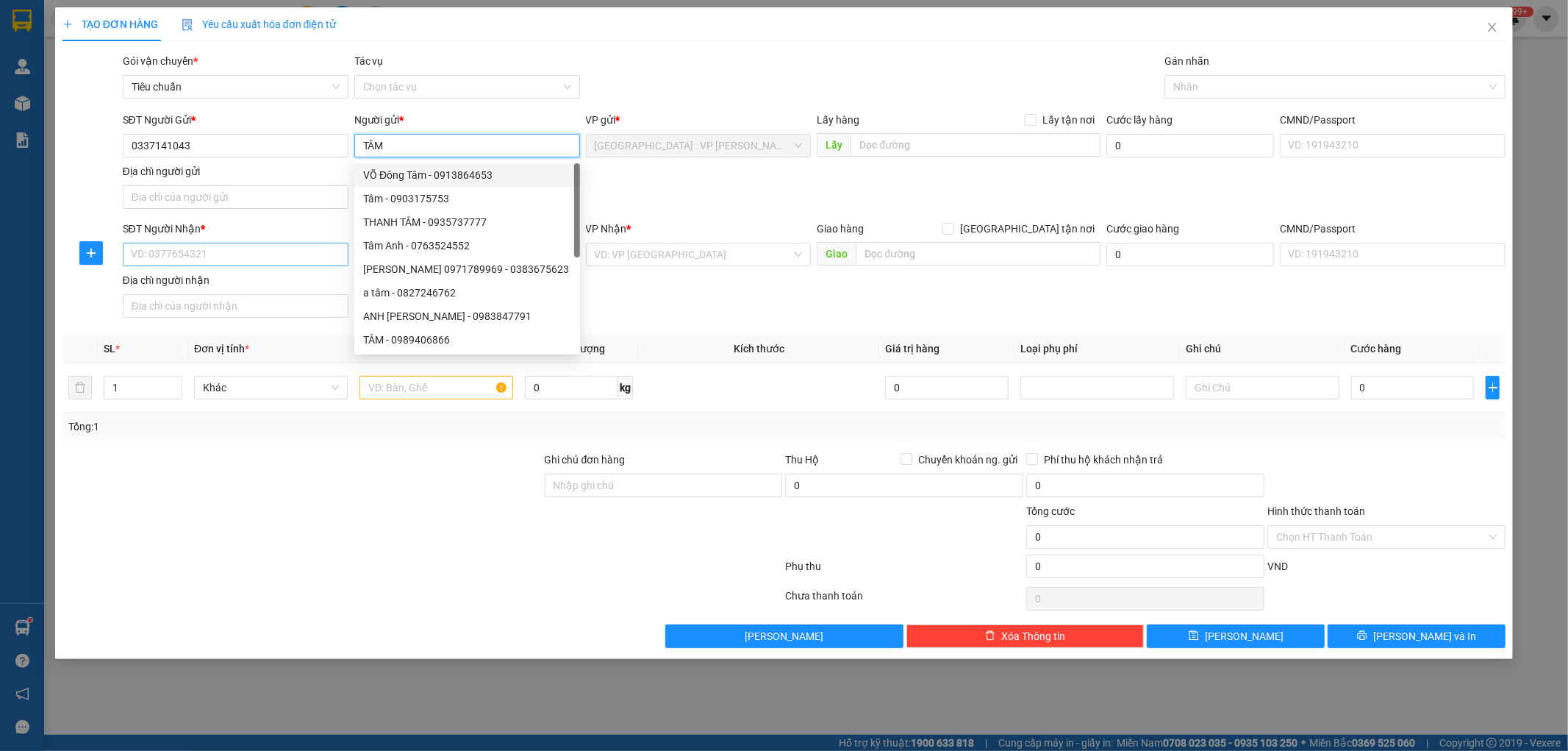
type input "TÂM"
drag, startPoint x: 225, startPoint y: 261, endPoint x: 233, endPoint y: 260, distance: 8.1
click at [229, 260] on input "SĐT Người Nhận *" at bounding box center [236, 255] width 225 height 24
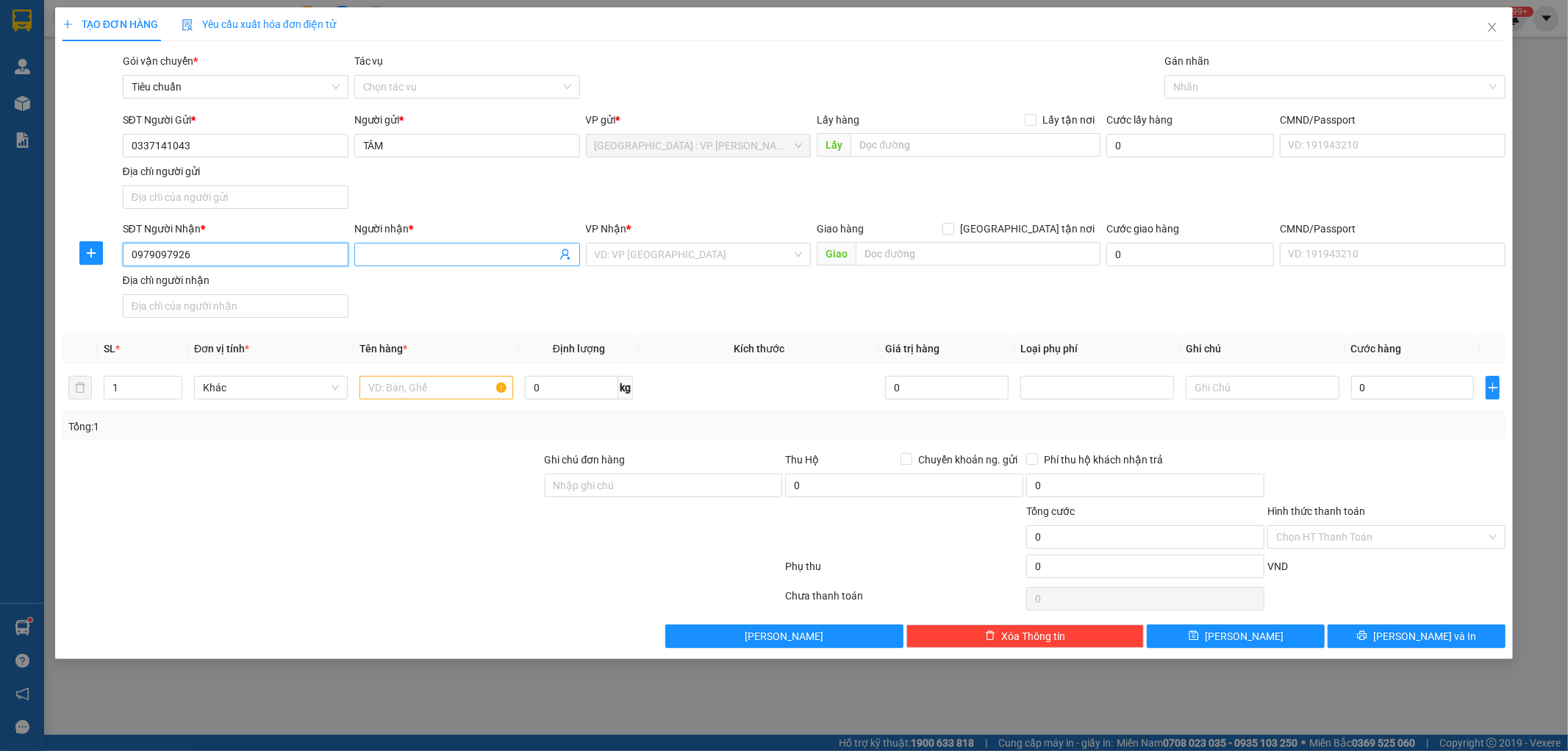
type input "0979097926"
click at [415, 259] on input "Người nhận *" at bounding box center [460, 254] width 194 height 16
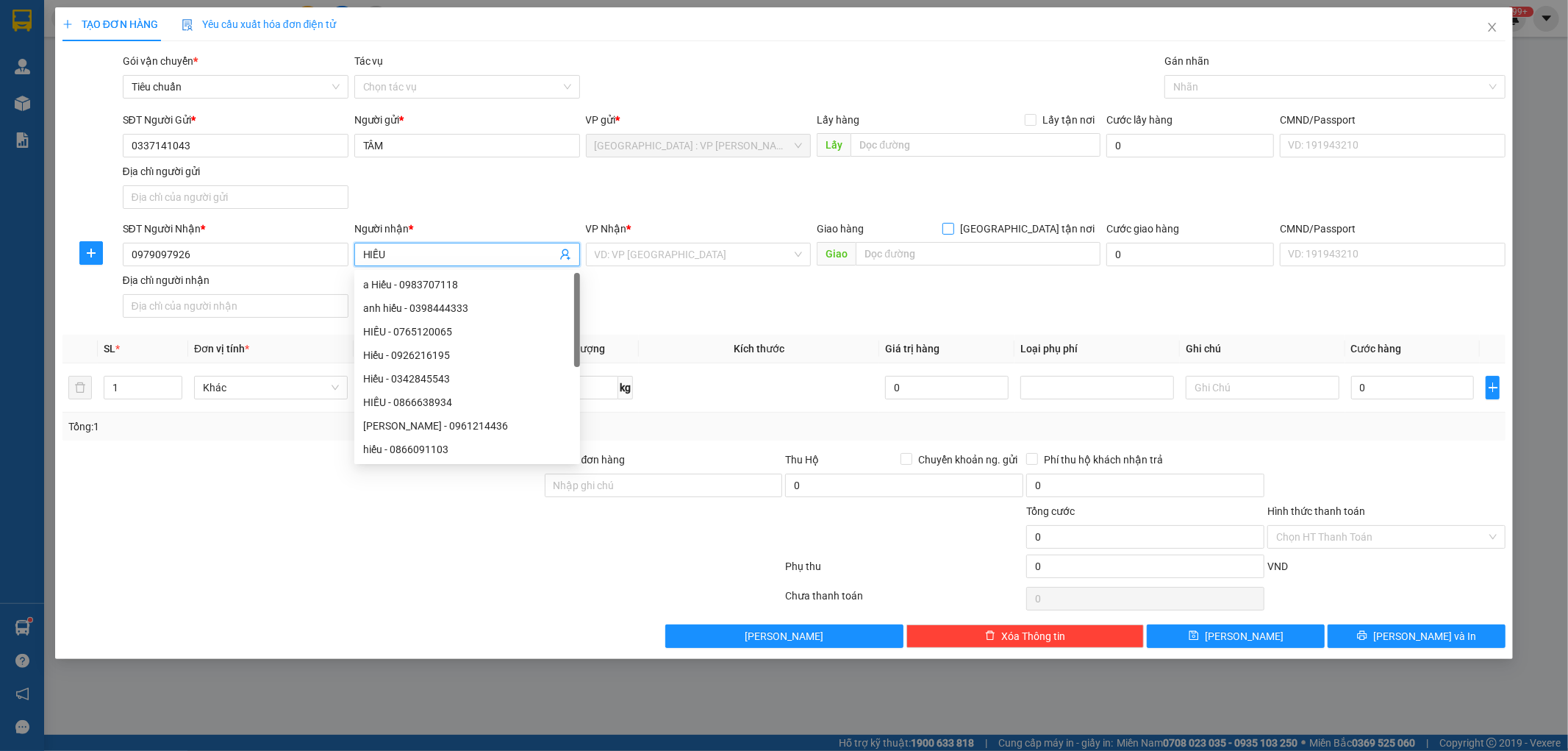
type input "HIẾU"
click at [953, 229] on input "Giao tận nơi" at bounding box center [947, 228] width 10 height 10
checkbox input "true"
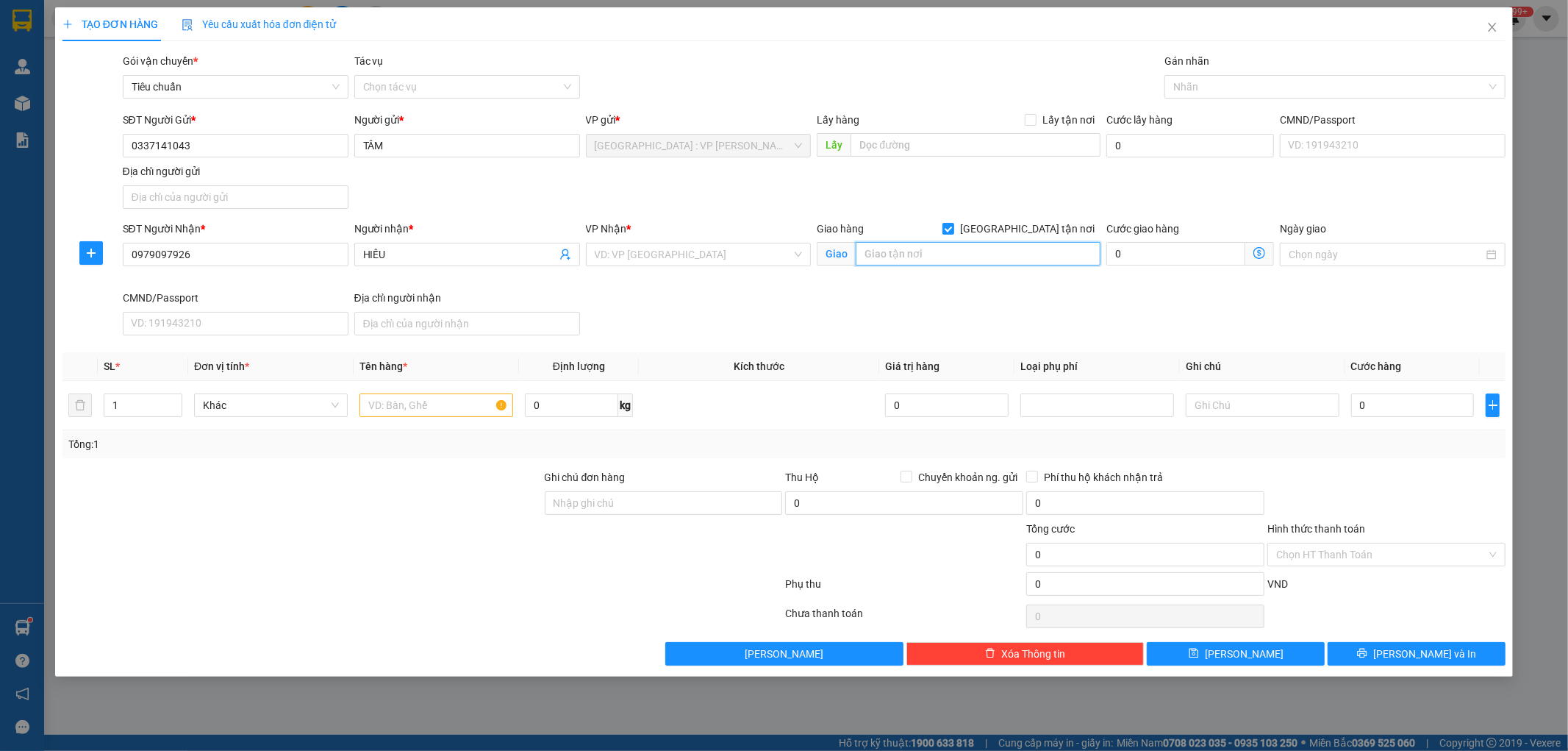
click at [932, 253] on input "text" at bounding box center [978, 254] width 245 height 24
type input "SỐ 8 TRẦN CỪ,KHAI QUANG,VĨNH YÊN,VĨNH PHÚC"
click at [127, 408] on input "1" at bounding box center [143, 406] width 77 height 22
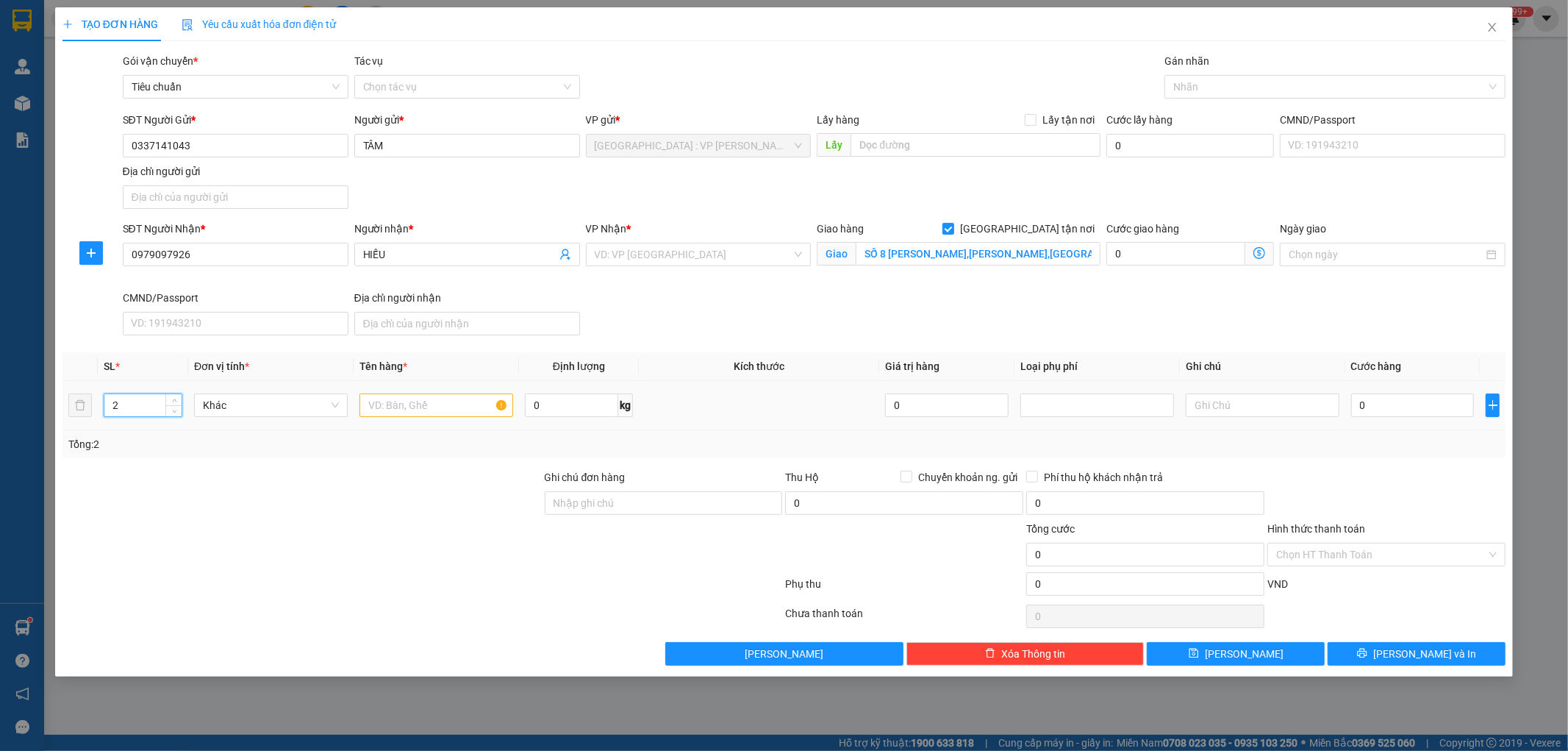
type input "2"
click at [409, 405] on input "text" at bounding box center [436, 406] width 154 height 24
type input "2 THÙNG GIẤY KHÔNG ĐÈ"
click at [619, 496] on input "Ghi chú đơn hàng" at bounding box center [664, 503] width 238 height 24
type input "KHÔNG BAO HƯ VỠ,MÓP MÉO"
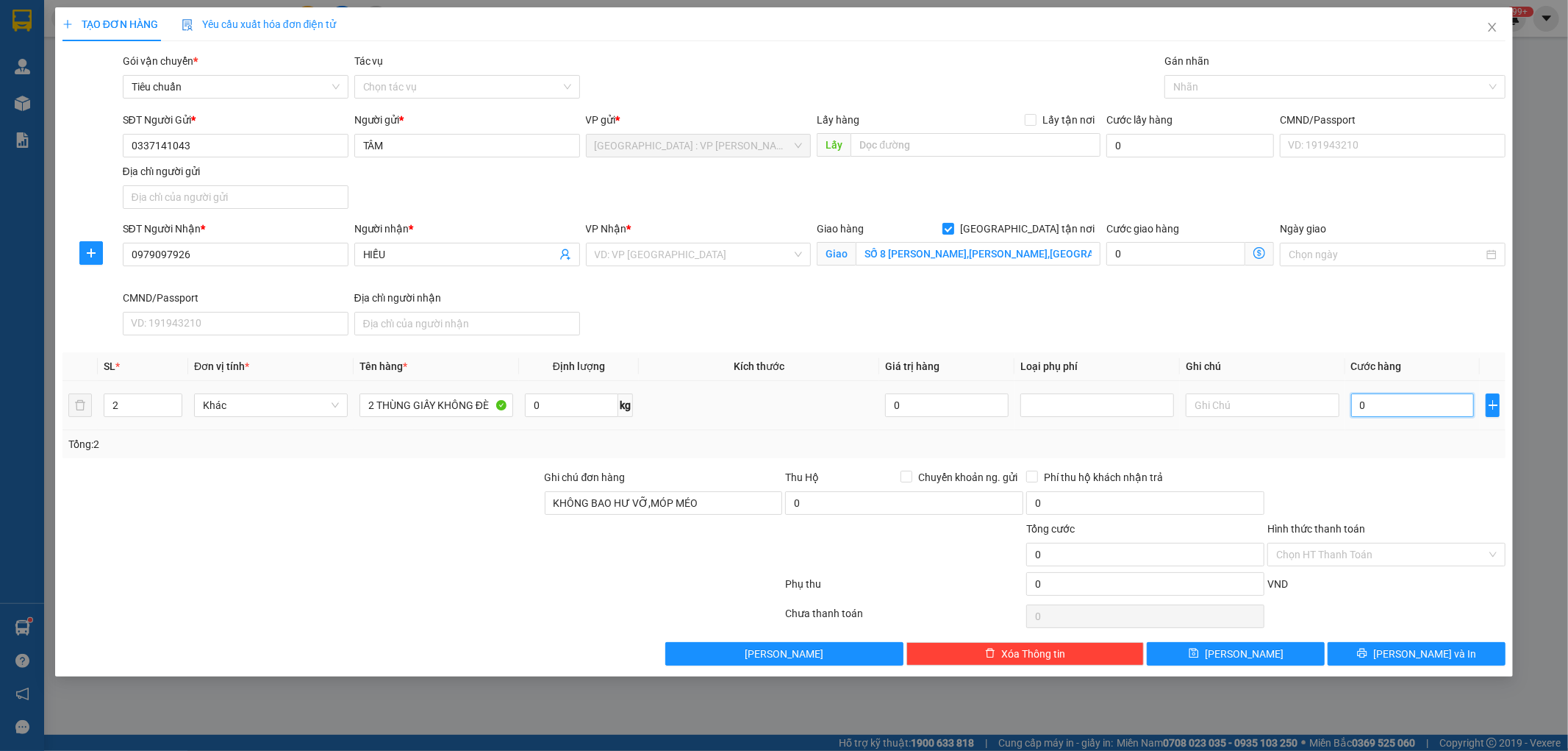
click at [1382, 409] on input "0" at bounding box center [1413, 406] width 124 height 24
type input "2"
type input "24"
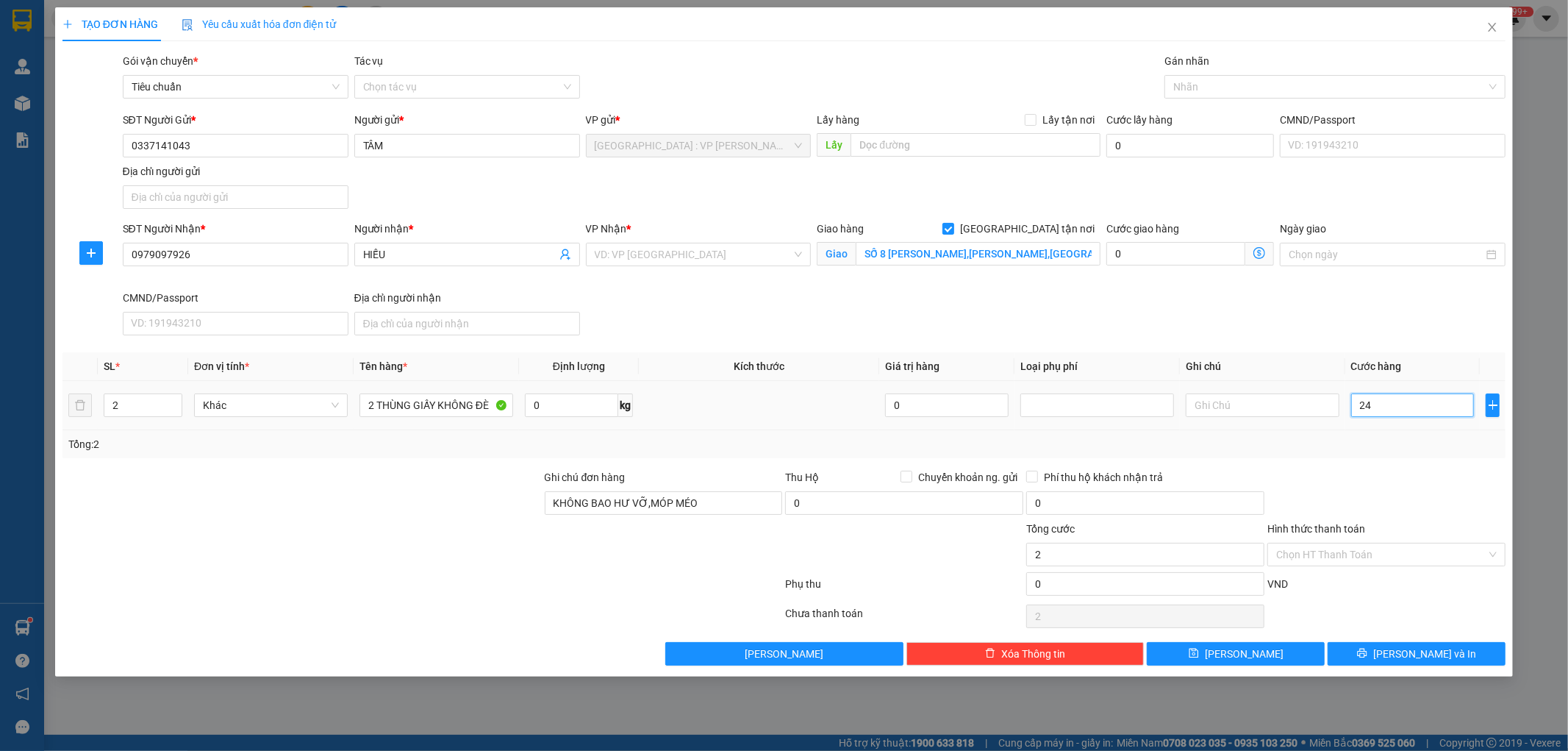
type input "24"
type input "240"
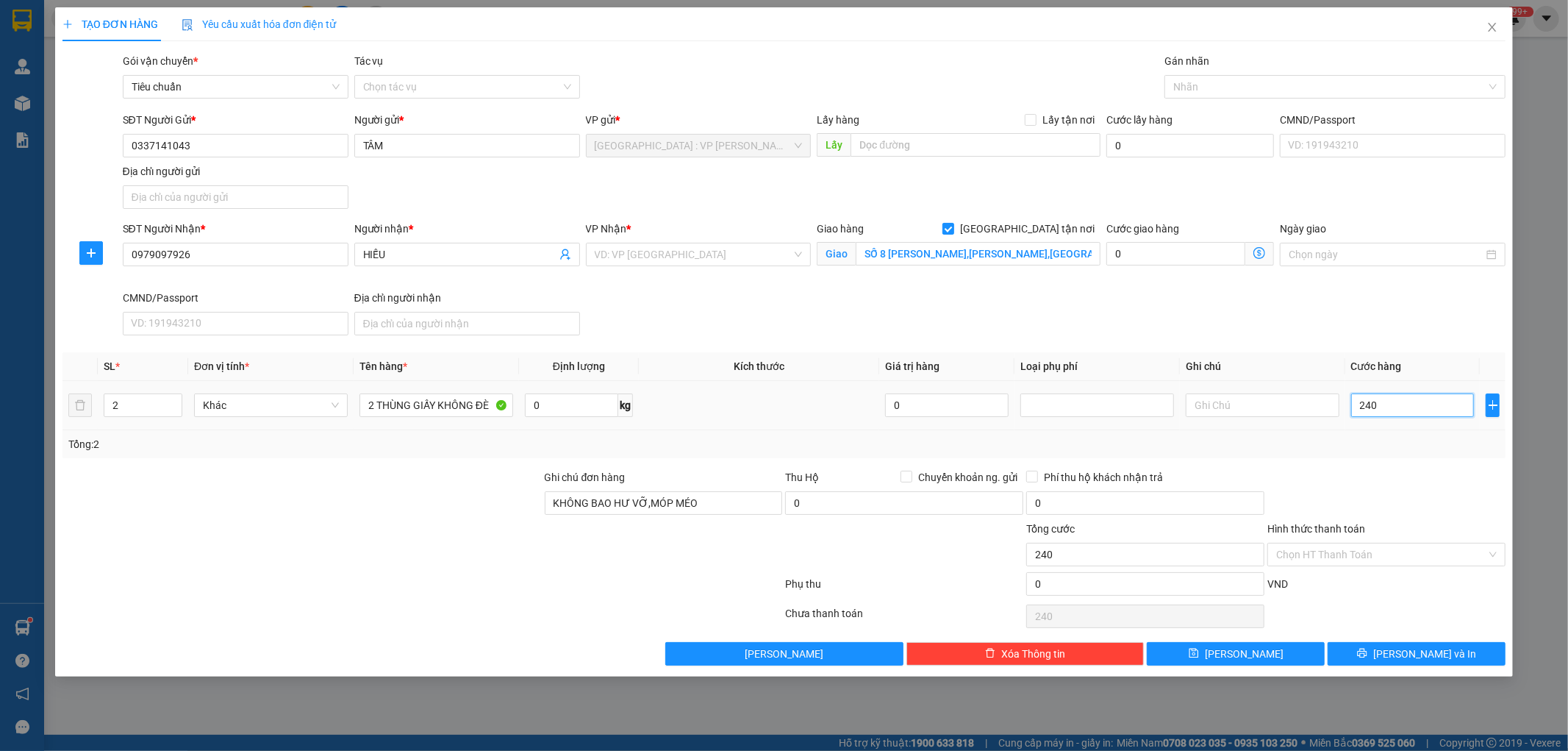
type input "2.400"
type input "24.000"
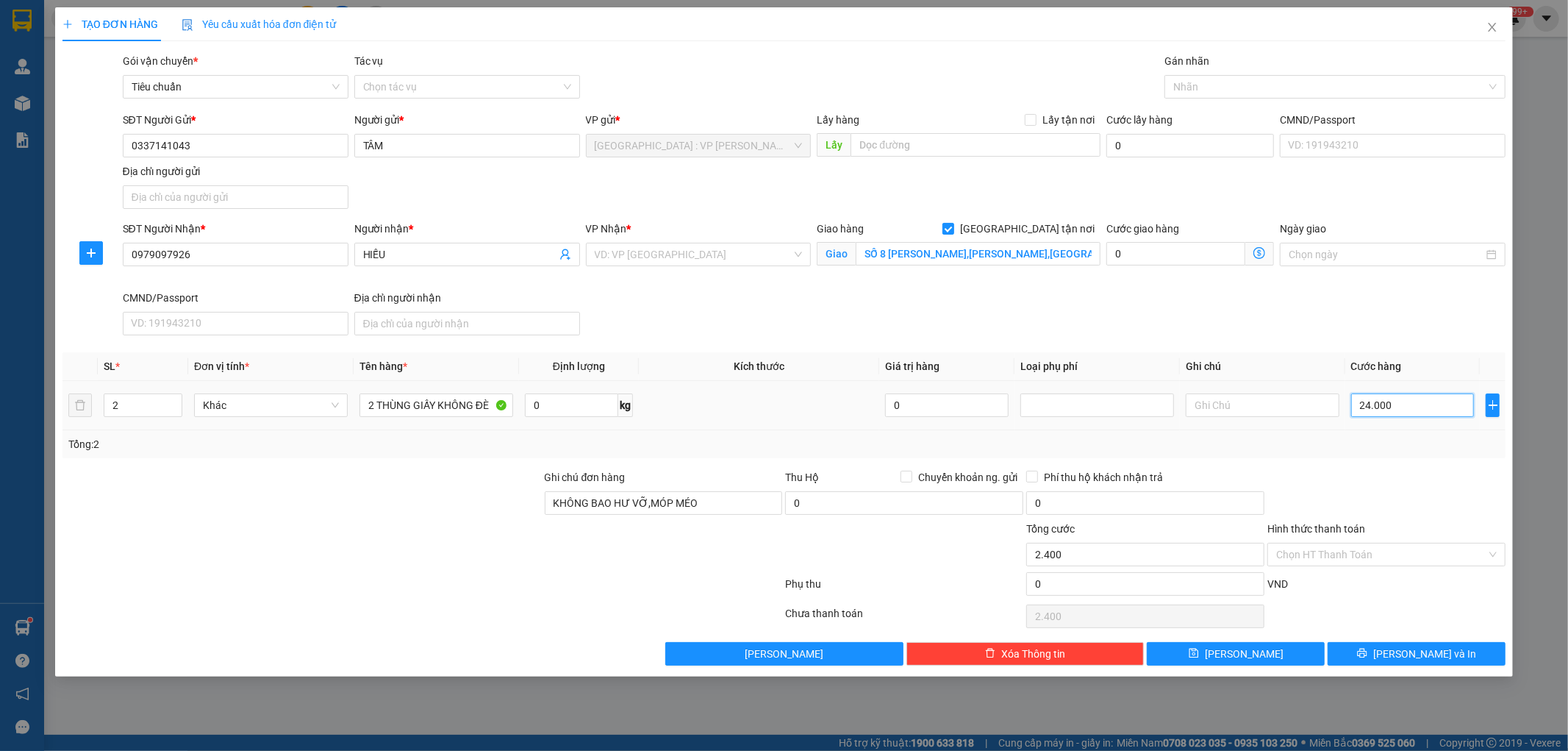
type input "24.000"
type input "240.000"
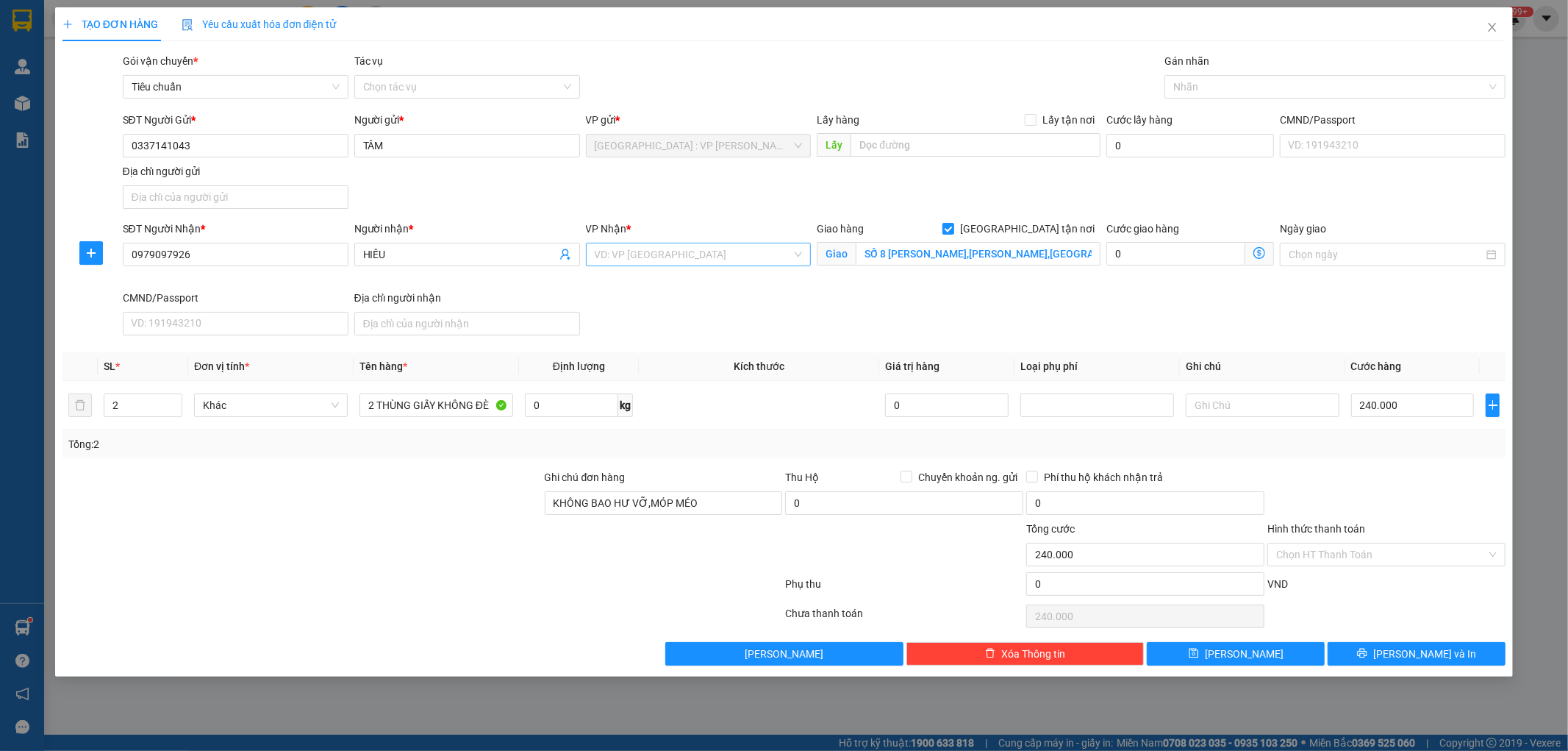
click at [671, 259] on input "search" at bounding box center [694, 255] width 198 height 22
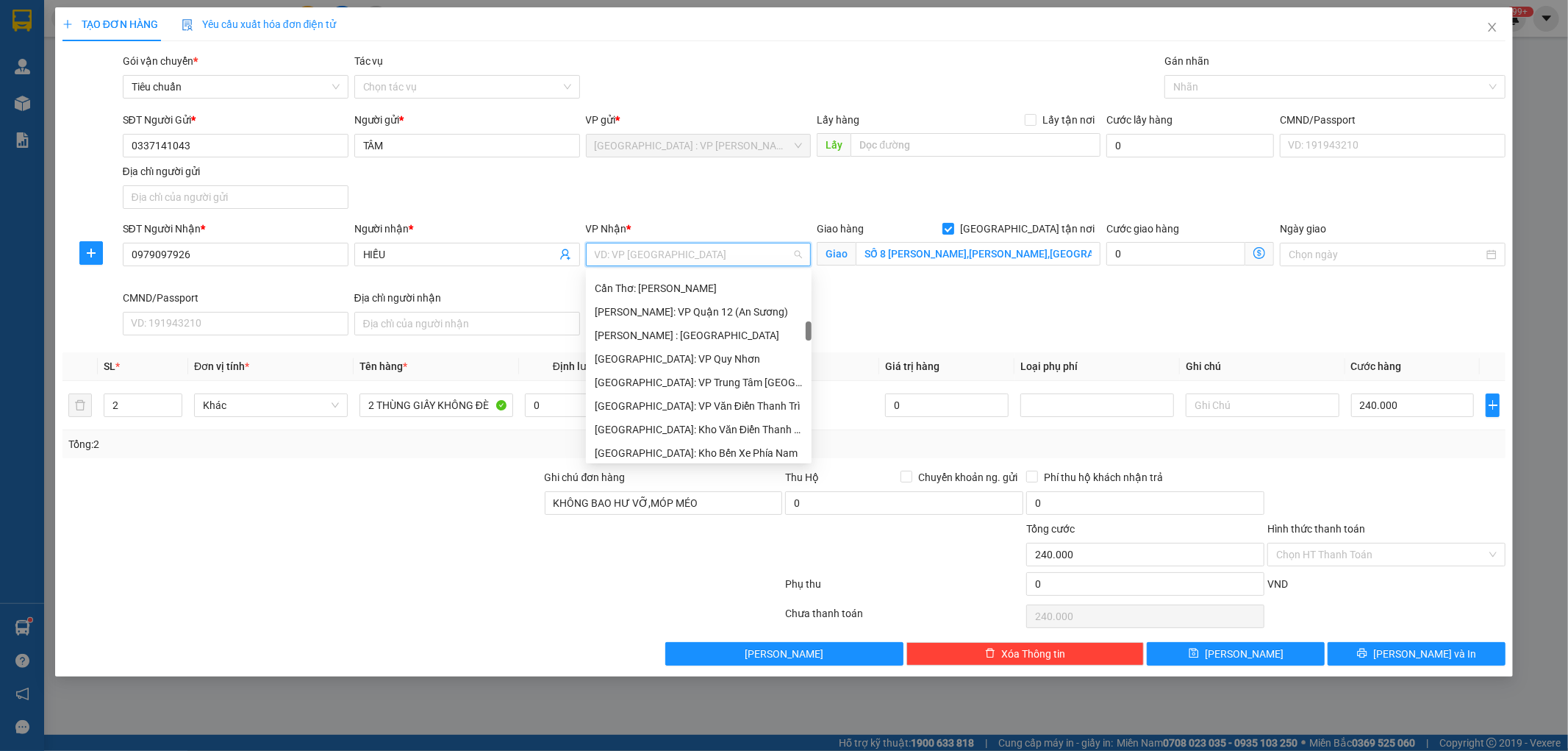
scroll to position [572, 0]
click at [709, 341] on div "[GEOGRAPHIC_DATA]: Kho Văn Điển Thanh Trì" at bounding box center [699, 348] width 208 height 16
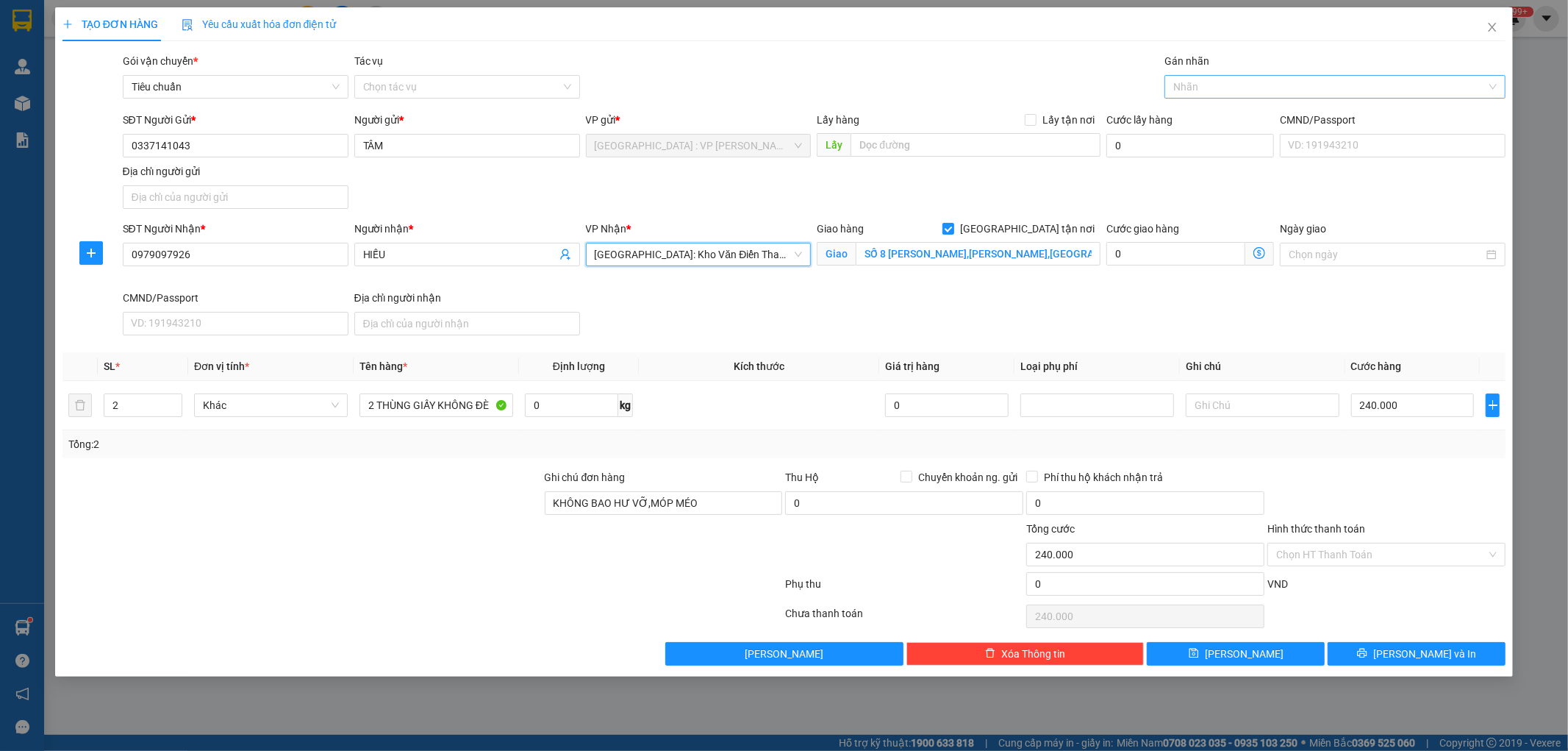
click at [1279, 89] on div at bounding box center [1328, 87] width 319 height 17
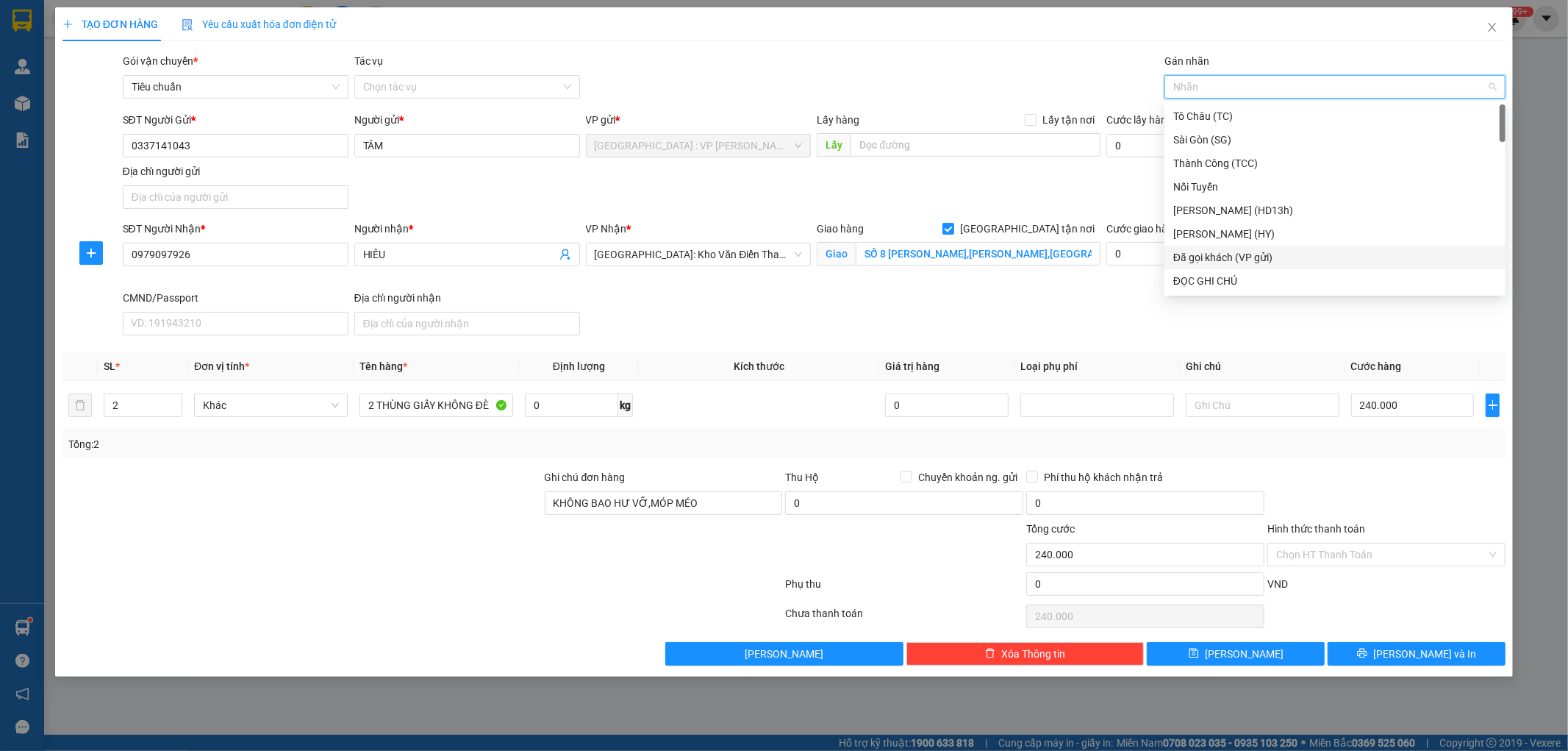
drag, startPoint x: 1285, startPoint y: 255, endPoint x: 1300, endPoint y: 268, distance: 19.8
click at [1286, 255] on div "Đã gọi khách (VP gửi)" at bounding box center [1335, 257] width 324 height 16
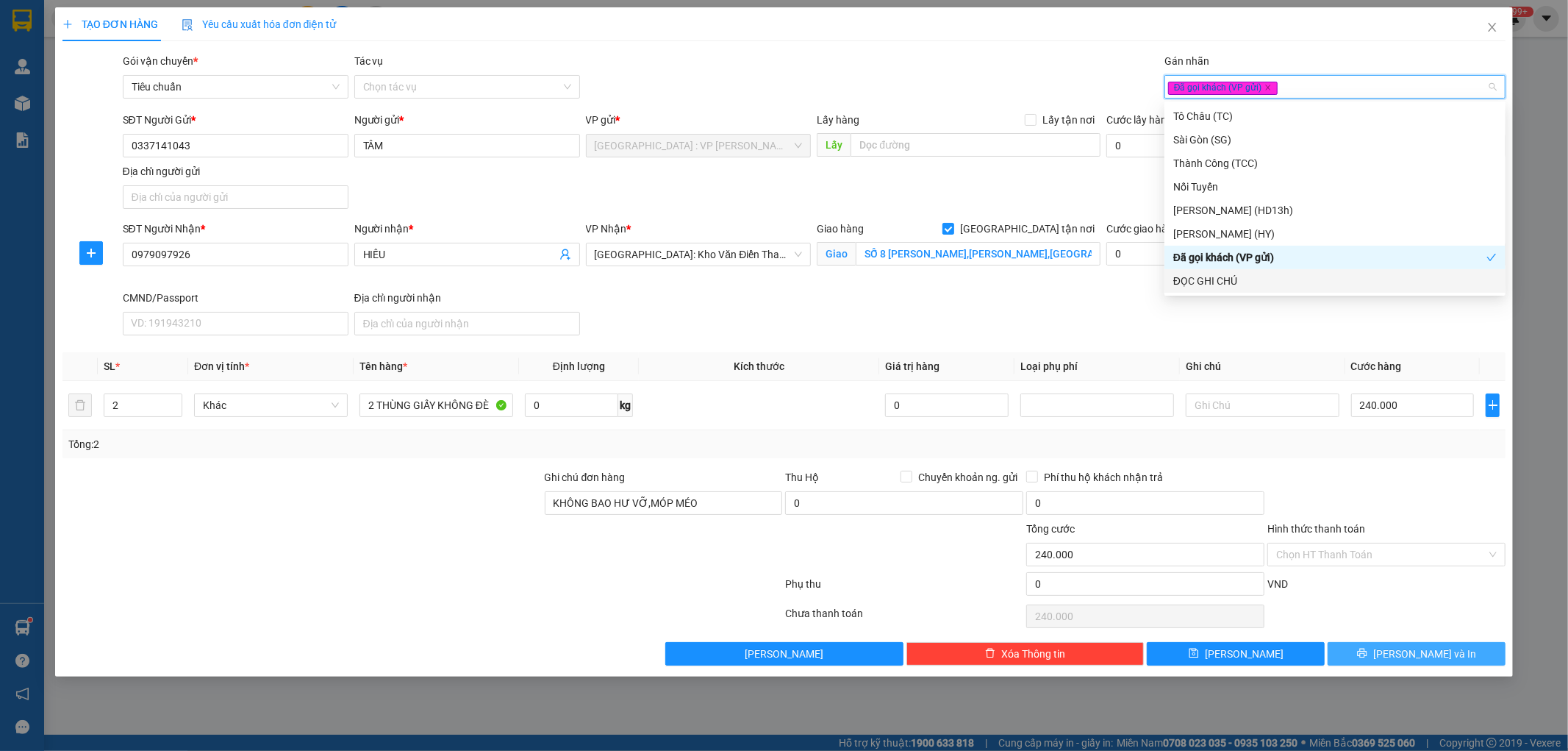
click at [1421, 652] on span "Lưu và In" at bounding box center [1425, 653] width 103 height 16
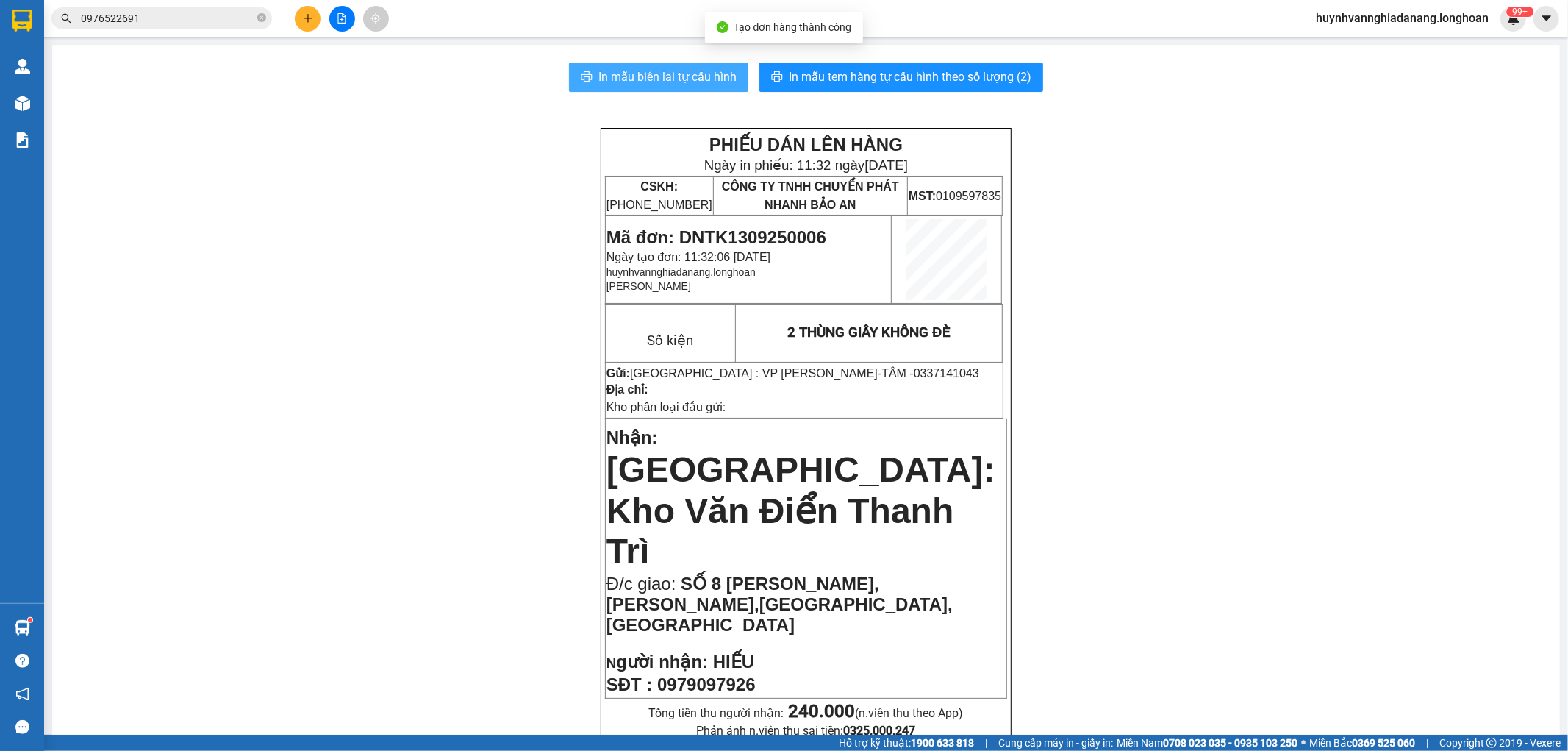
click at [652, 87] on button "In mẫu biên lai tự cấu hình" at bounding box center [659, 77] width 179 height 29
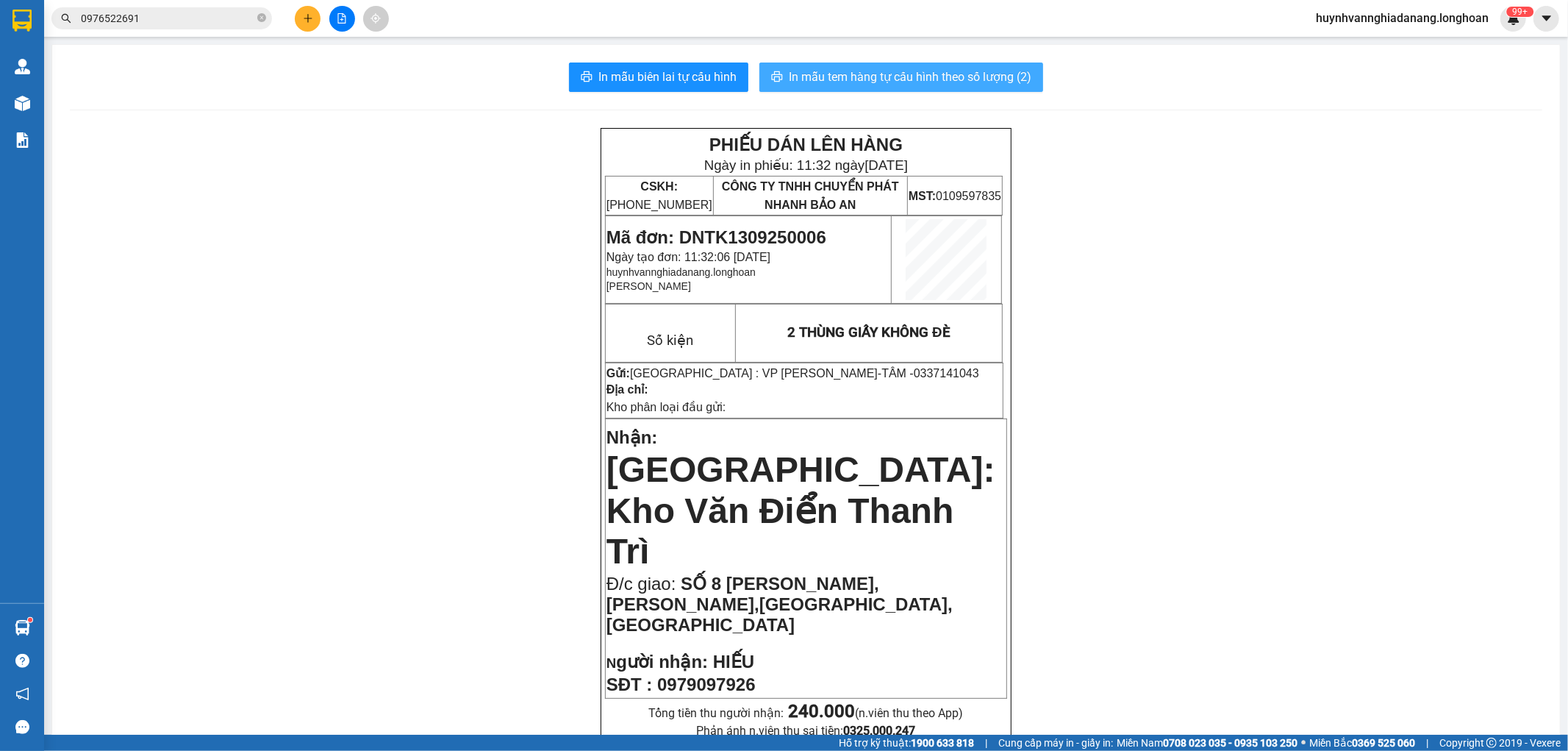
click at [897, 85] on span "In mẫu tem hàng tự cấu hình theo số lượng (2)" at bounding box center [910, 76] width 243 height 18
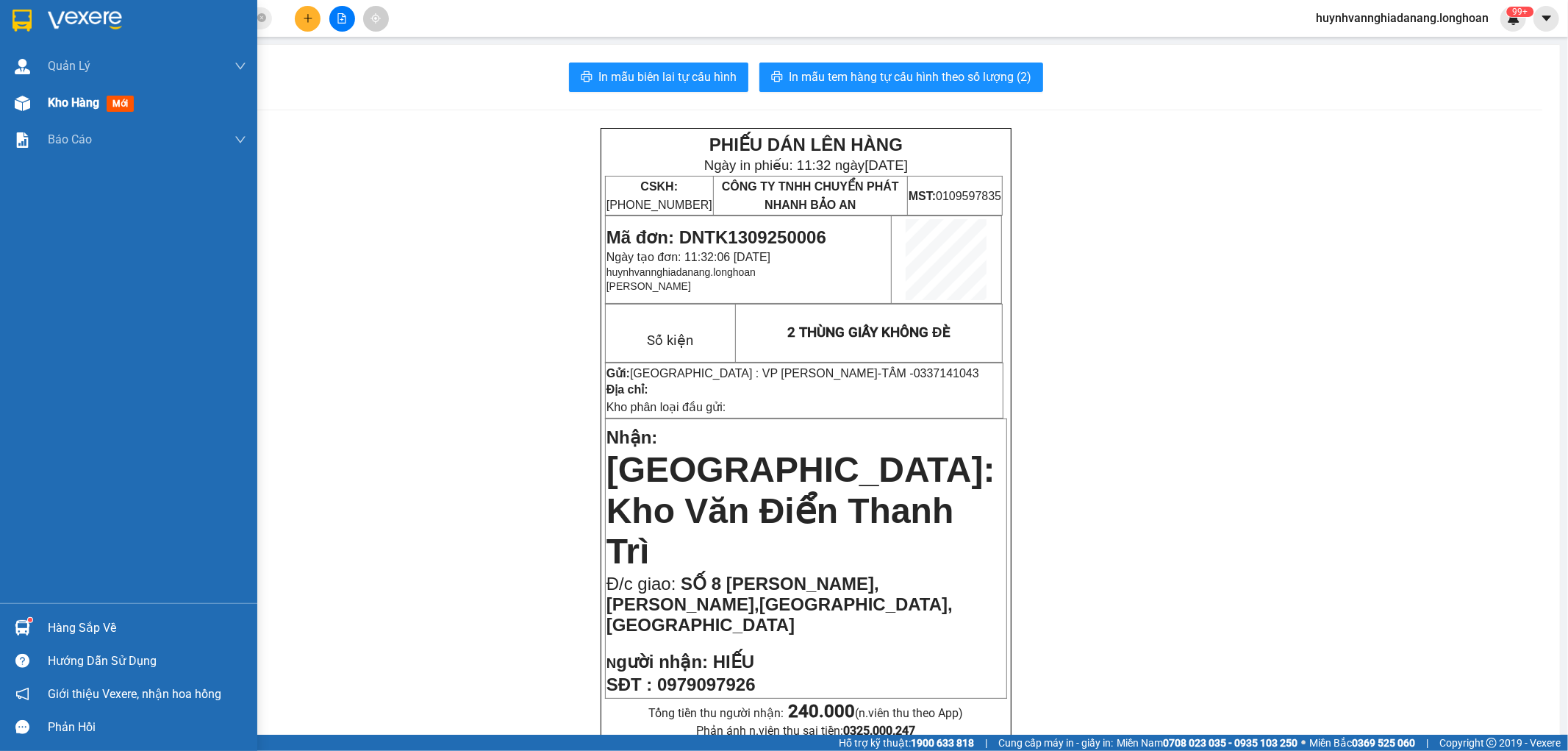
click at [48, 101] on span "Kho hàng" at bounding box center [73, 102] width 52 height 14
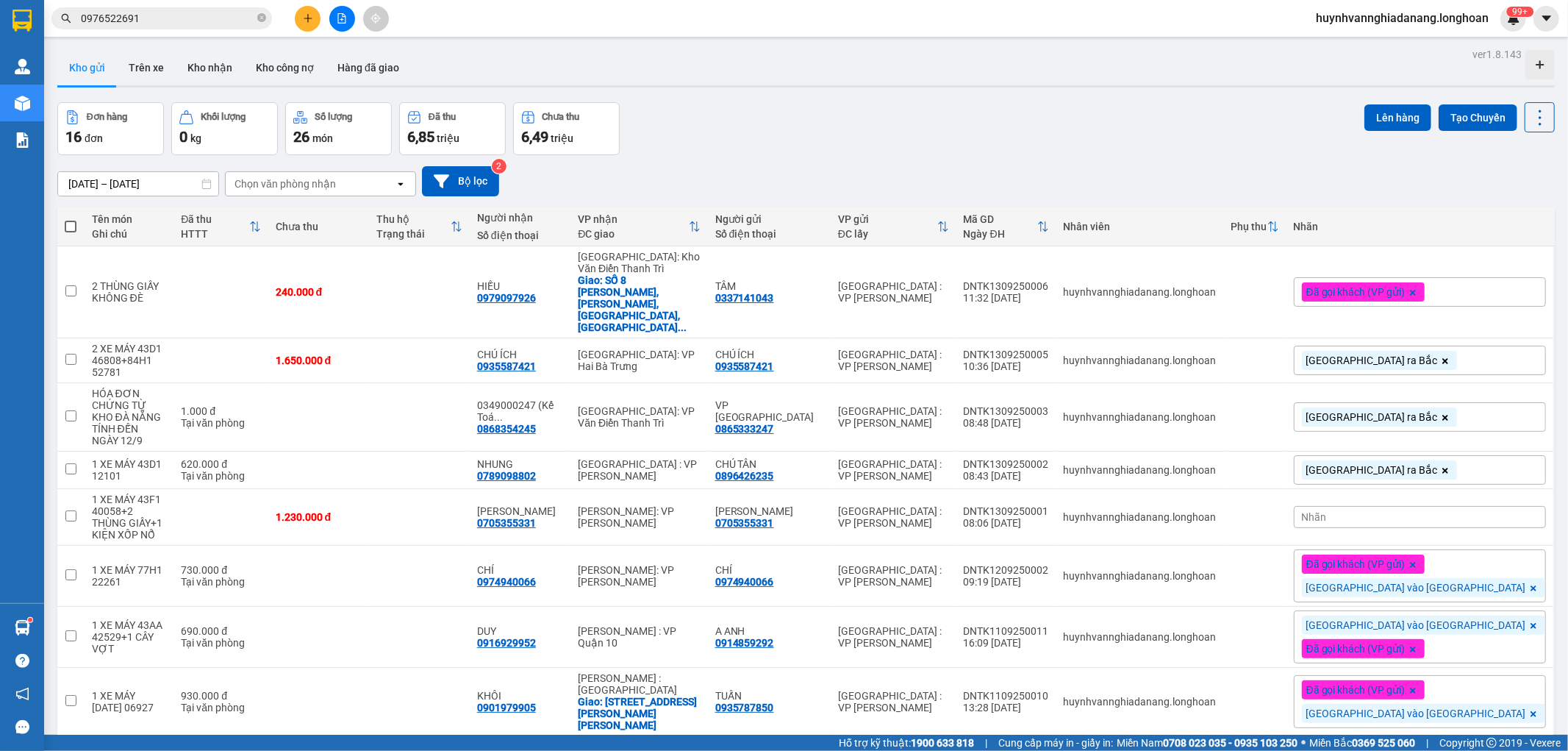
click at [1405, 285] on span "Đã gọi khách (VP gửi)" at bounding box center [1355, 291] width 99 height 13
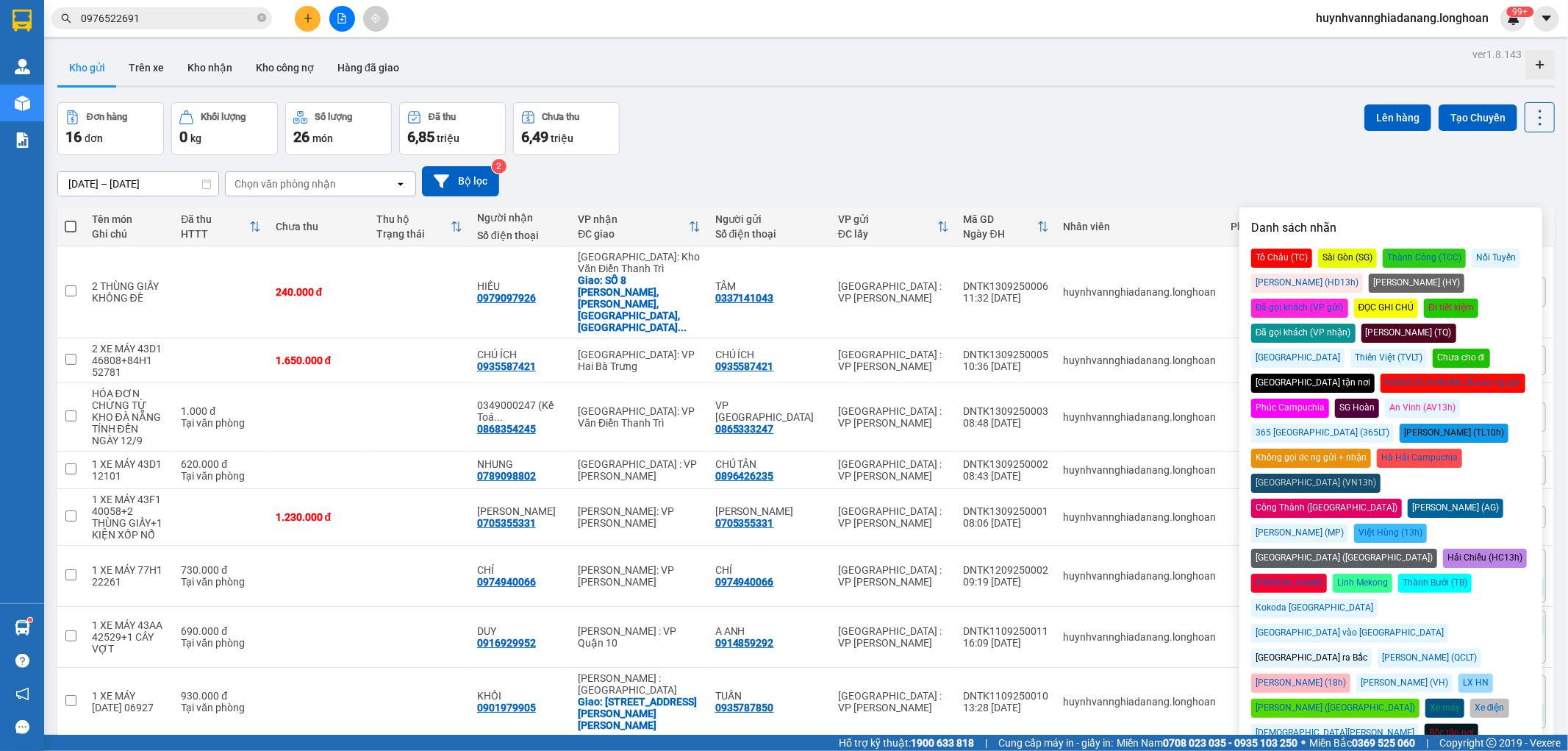
click at [1294, 649] on div "Đà Nẵng ra Bắc" at bounding box center [1312, 658] width 121 height 19
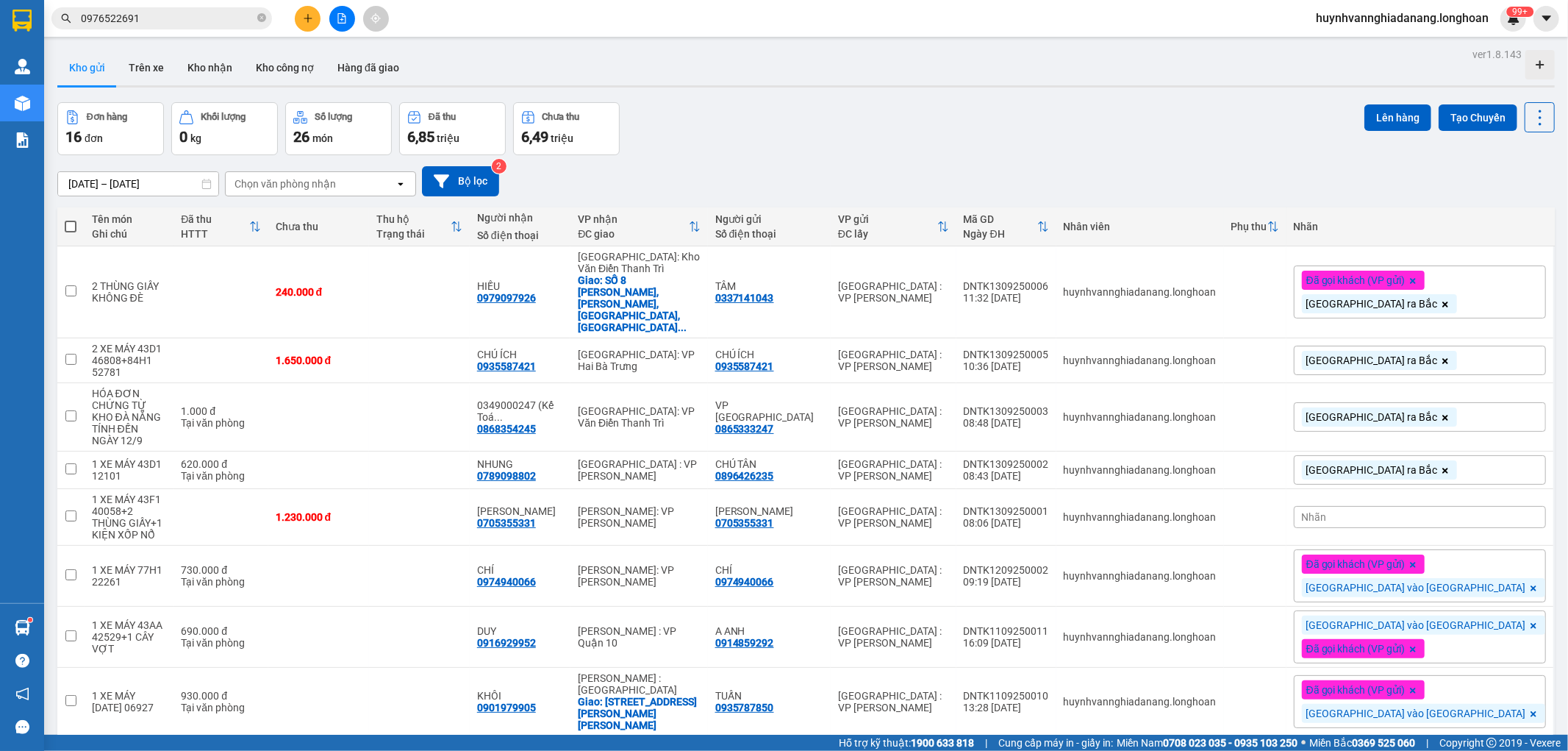
drag, startPoint x: 1142, startPoint y: 110, endPoint x: 1127, endPoint y: 218, distance: 109.0
click at [1143, 115] on div "Đơn hàng 16 đơn Khối lượng 0 kg Số lượng 26 món Đã thu 6,85 triệu Chưa thu 6,49…" at bounding box center [805, 129] width 1497 height 53
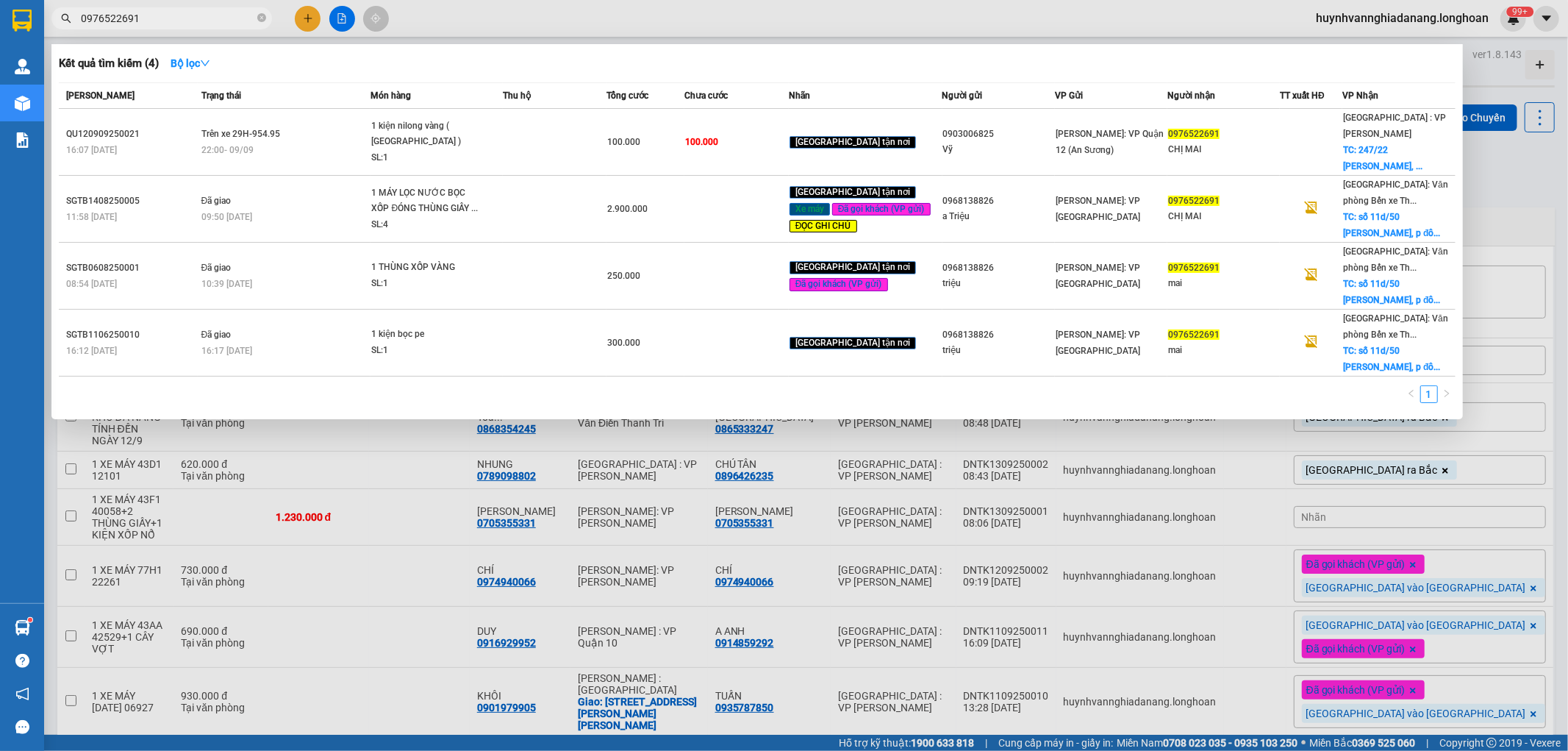
click at [178, 13] on input "0976522691" at bounding box center [167, 18] width 174 height 16
type input "0"
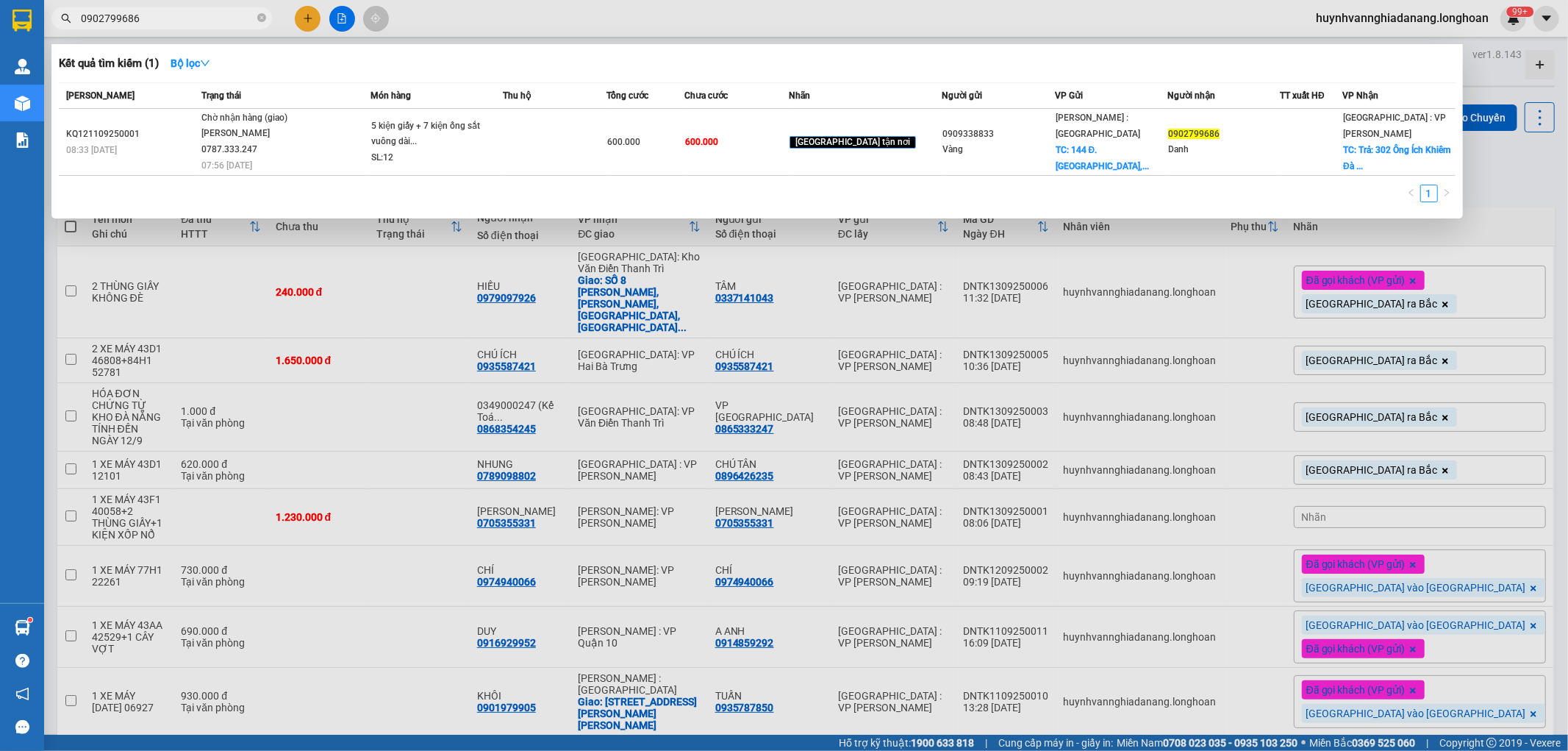
type input "0902799686"
click at [1537, 178] on div at bounding box center [784, 376] width 1568 height 751
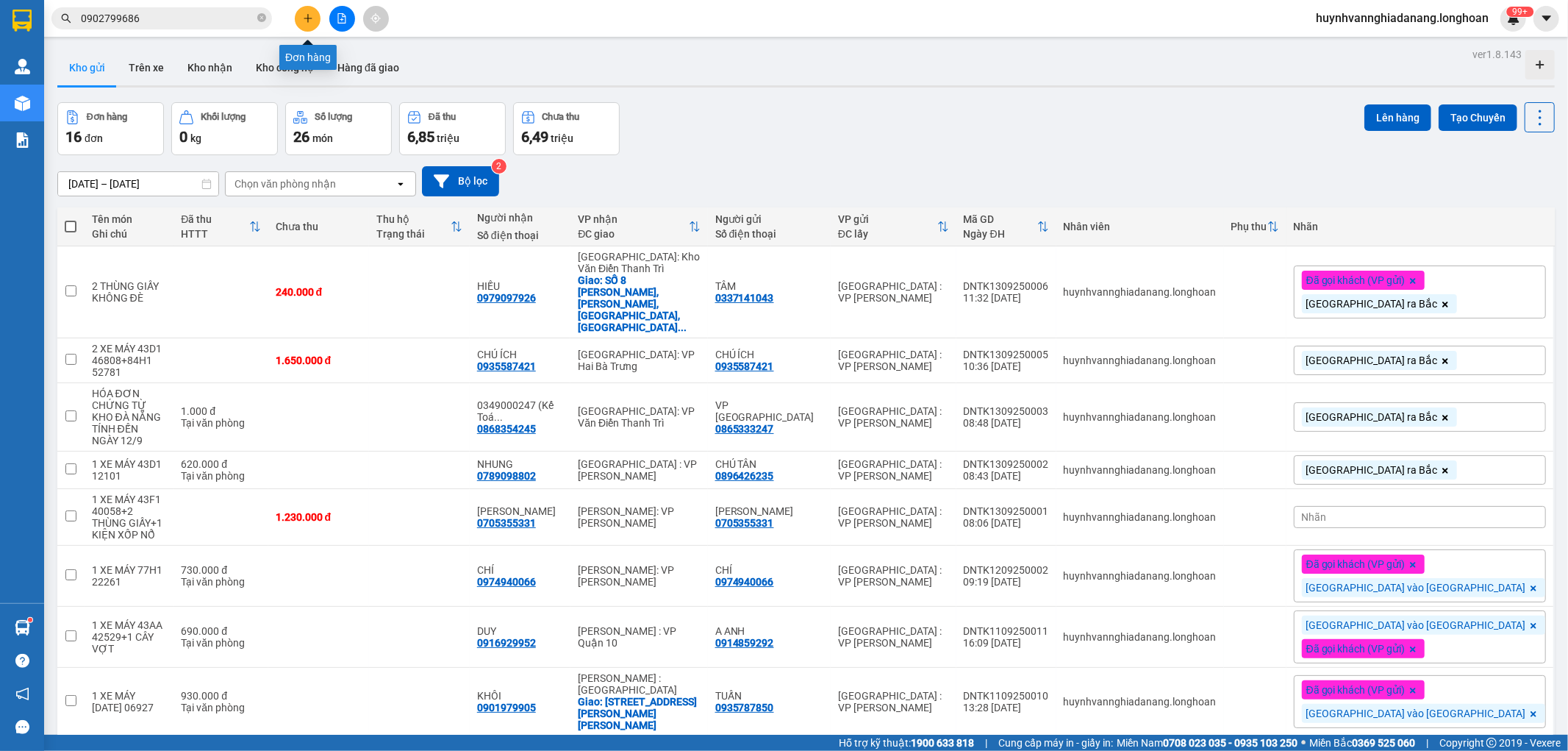
click at [306, 15] on icon "plus" at bounding box center [308, 18] width 10 height 10
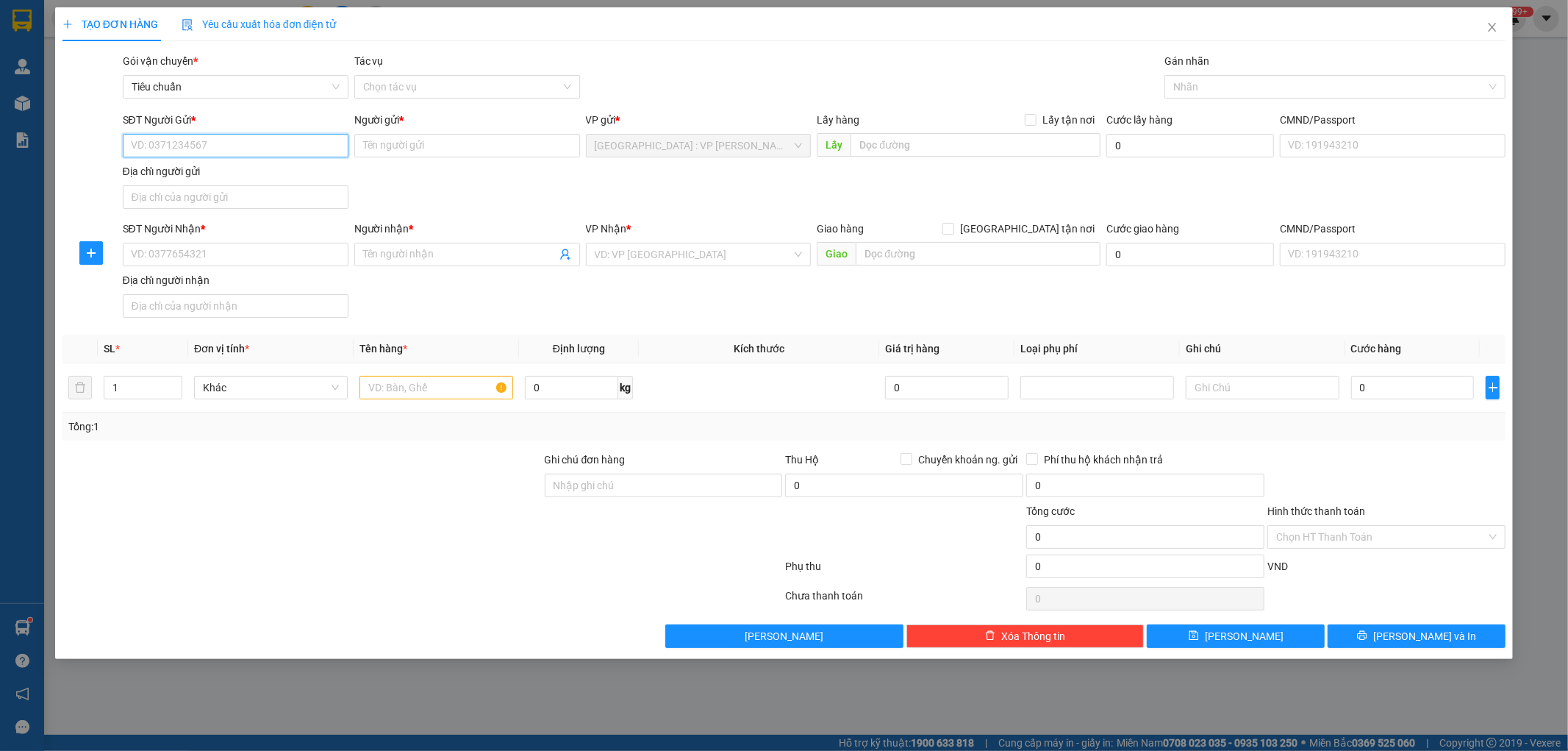
click at [197, 151] on input "SĐT Người Gửi *" at bounding box center [236, 146] width 225 height 24
type input "0362595122"
click at [402, 150] on input "Người gửi *" at bounding box center [467, 146] width 225 height 24
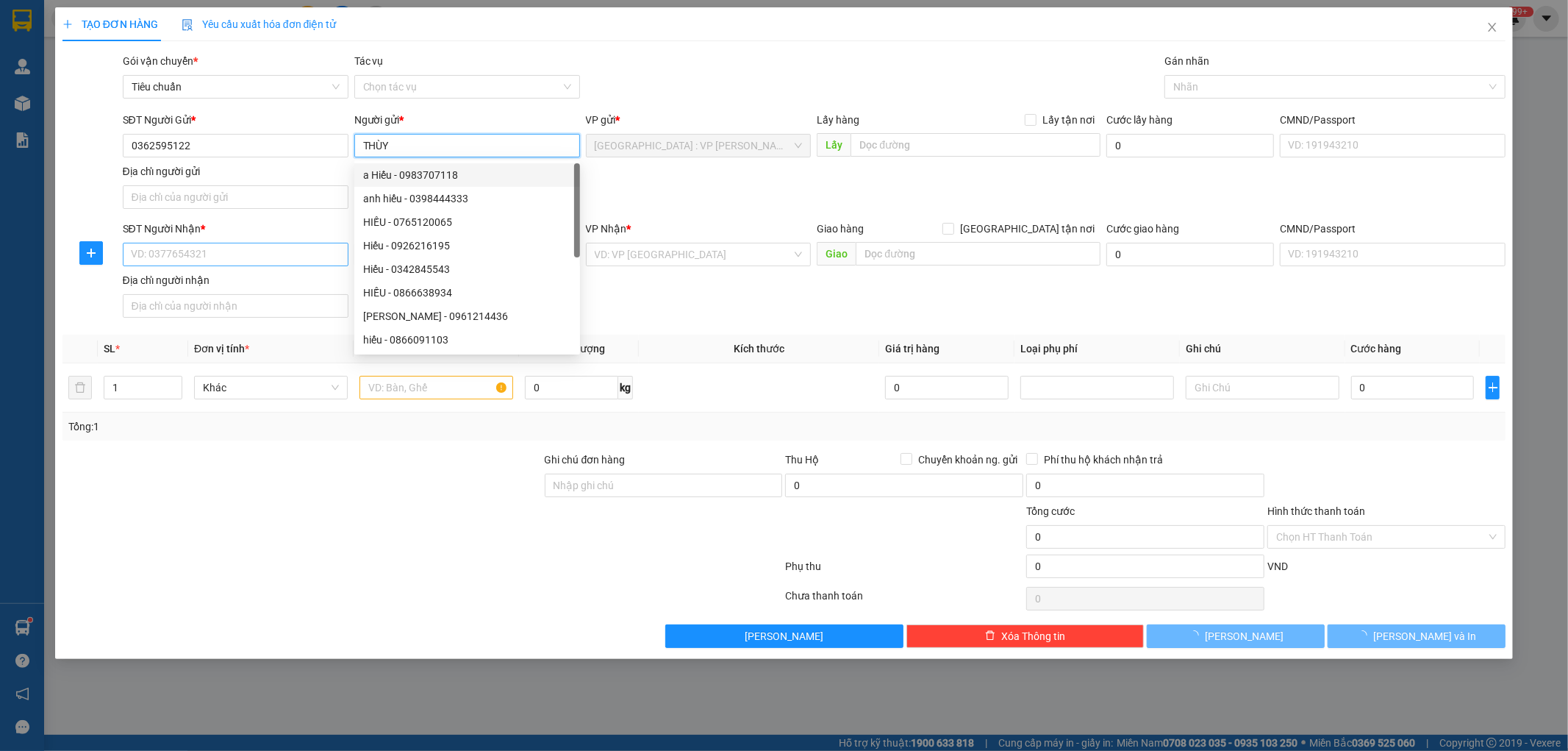
type input "THÙY"
click at [243, 259] on input "SĐT Người Nhận *" at bounding box center [236, 255] width 225 height 24
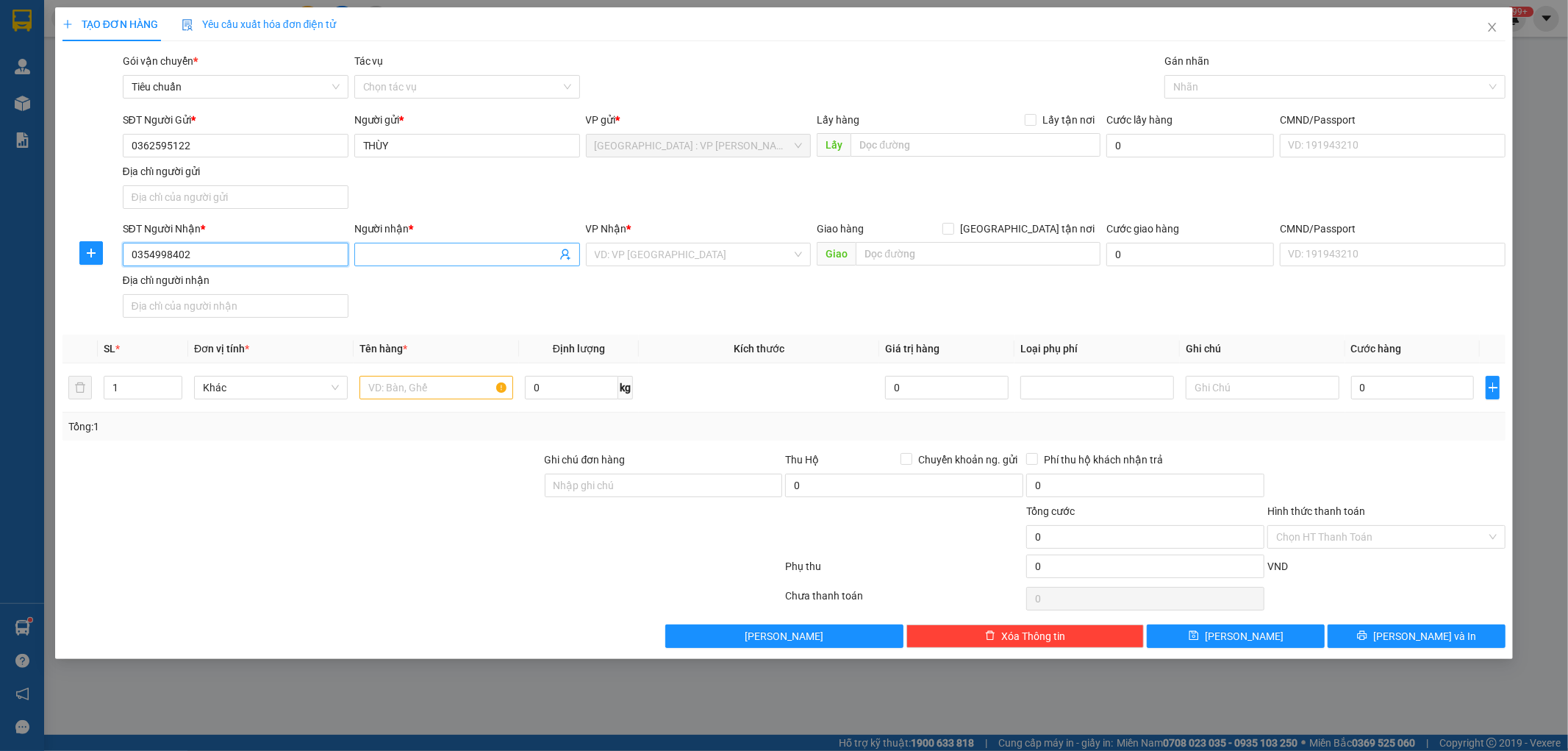
type input "0354998402"
click at [382, 256] on input "Người nhận *" at bounding box center [460, 254] width 194 height 16
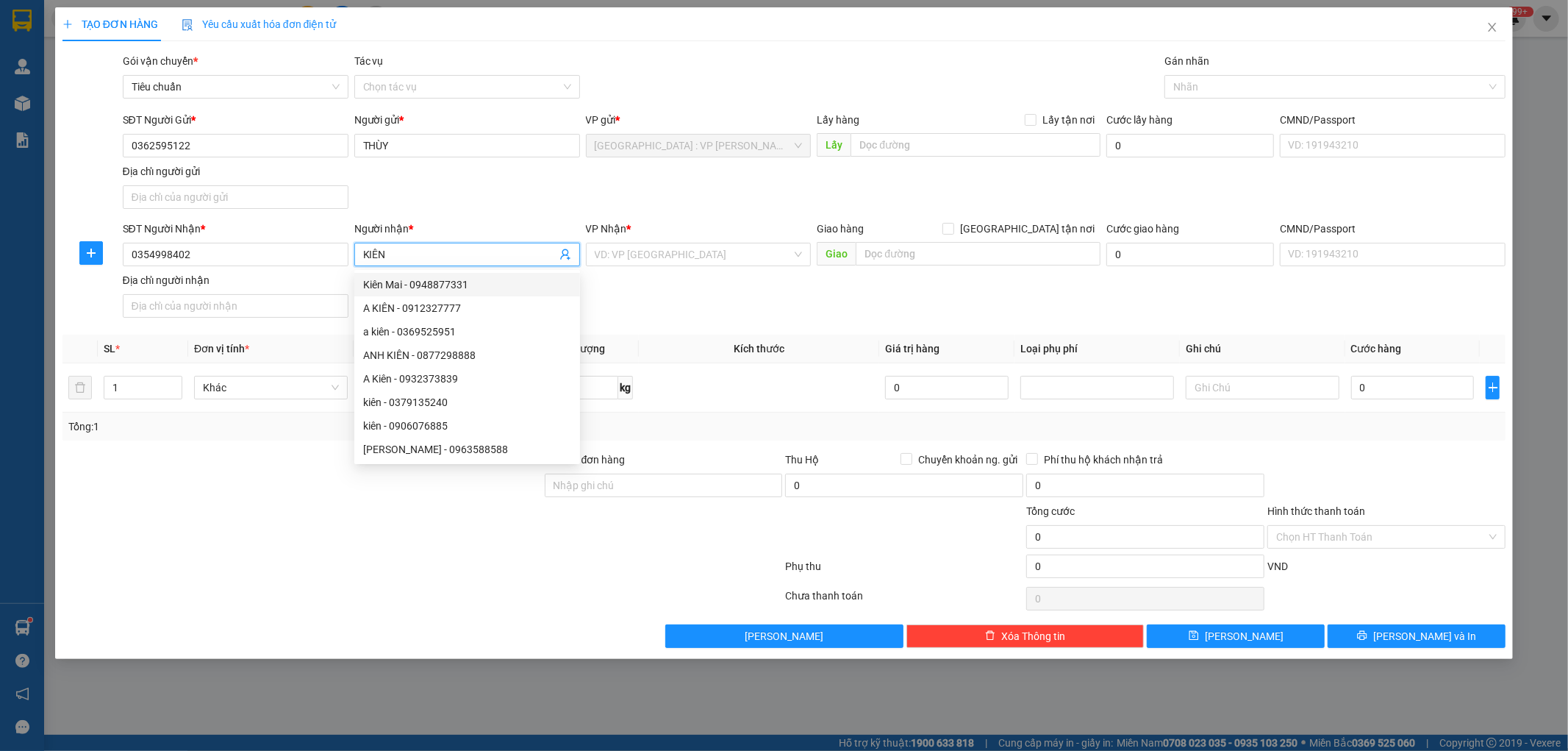
type input "KIÊN"
click at [1028, 237] on div "Giao hàng Giao tận nơi" at bounding box center [959, 232] width 284 height 22
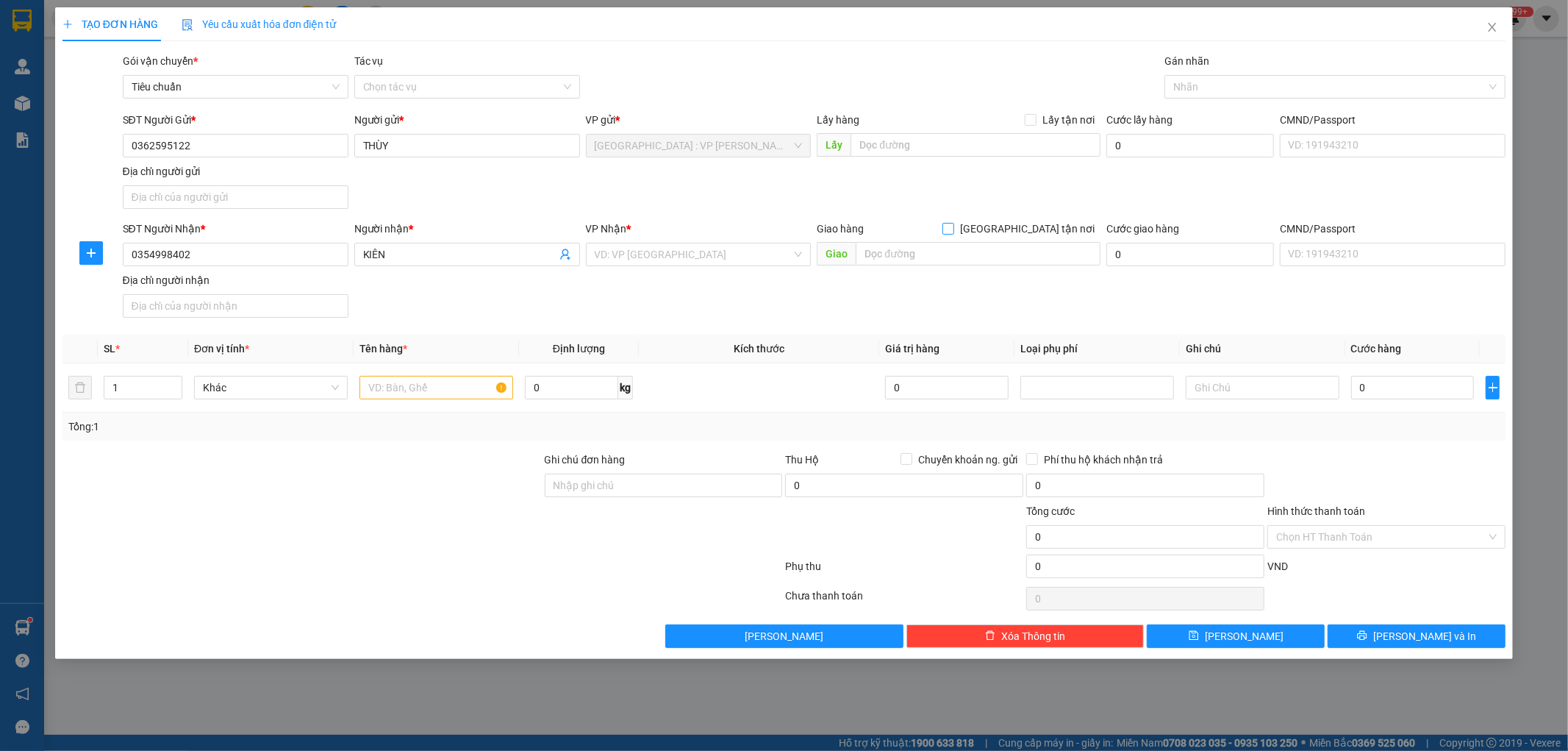
drag, startPoint x: 1028, startPoint y: 223, endPoint x: 1026, endPoint y: 234, distance: 11.2
click at [953, 228] on input "Giao tận nơi" at bounding box center [947, 228] width 10 height 10
checkbox input "true"
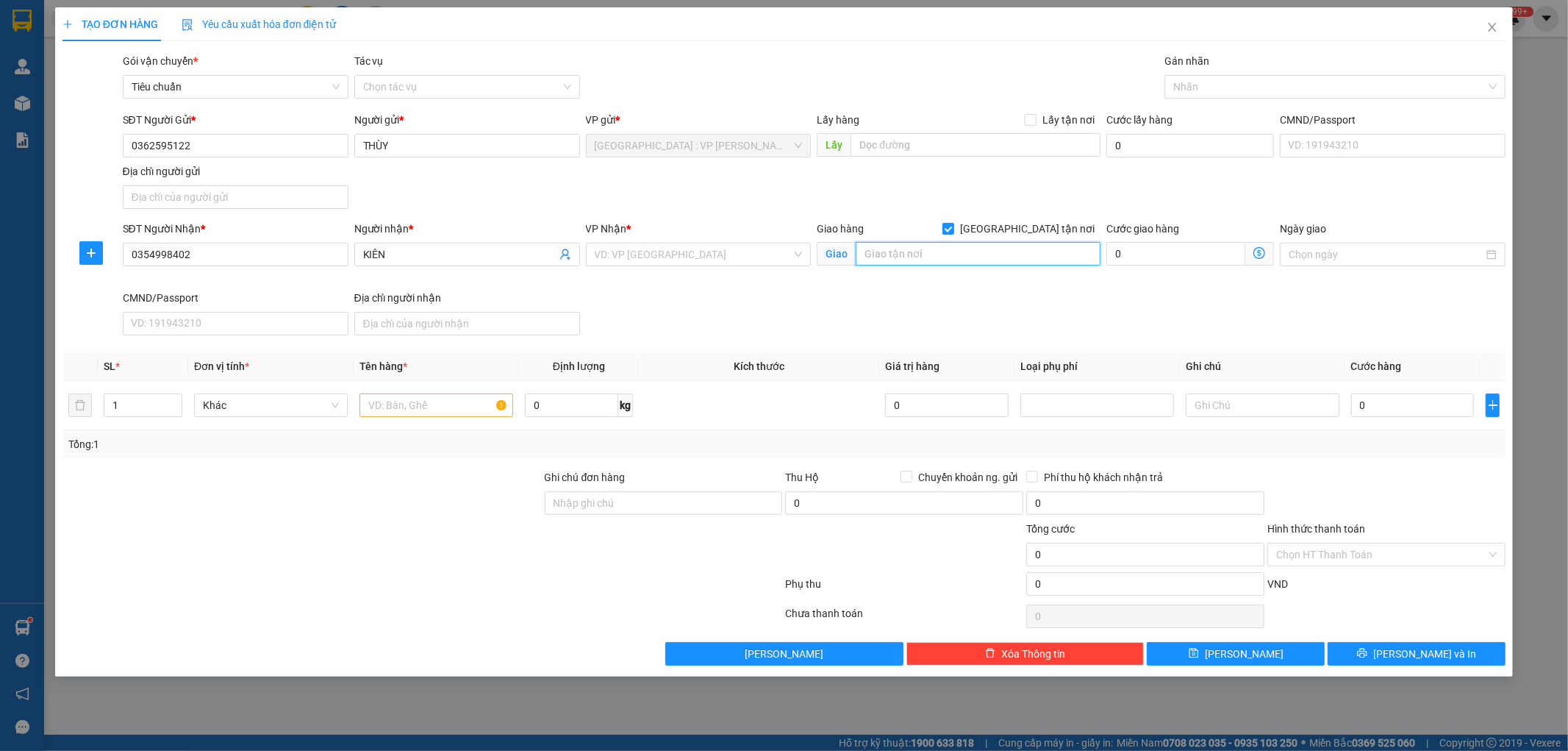
click at [986, 250] on input "text" at bounding box center [978, 254] width 245 height 24
type input "53 PHẠM VĂN CHIÊU,P.14,GÒ VẤP,HCM"
click at [718, 260] on input "search" at bounding box center [694, 255] width 198 height 22
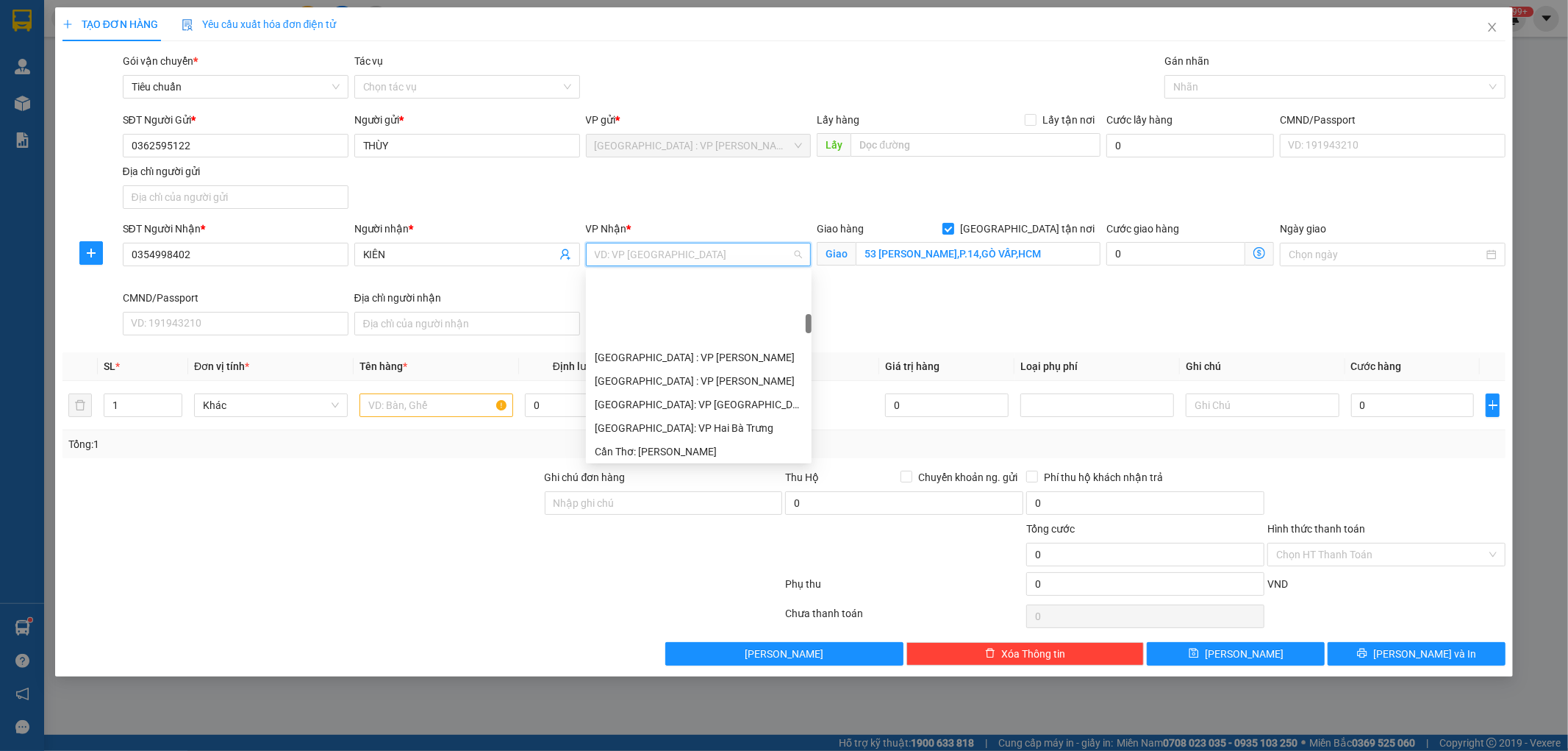
scroll to position [408, 0]
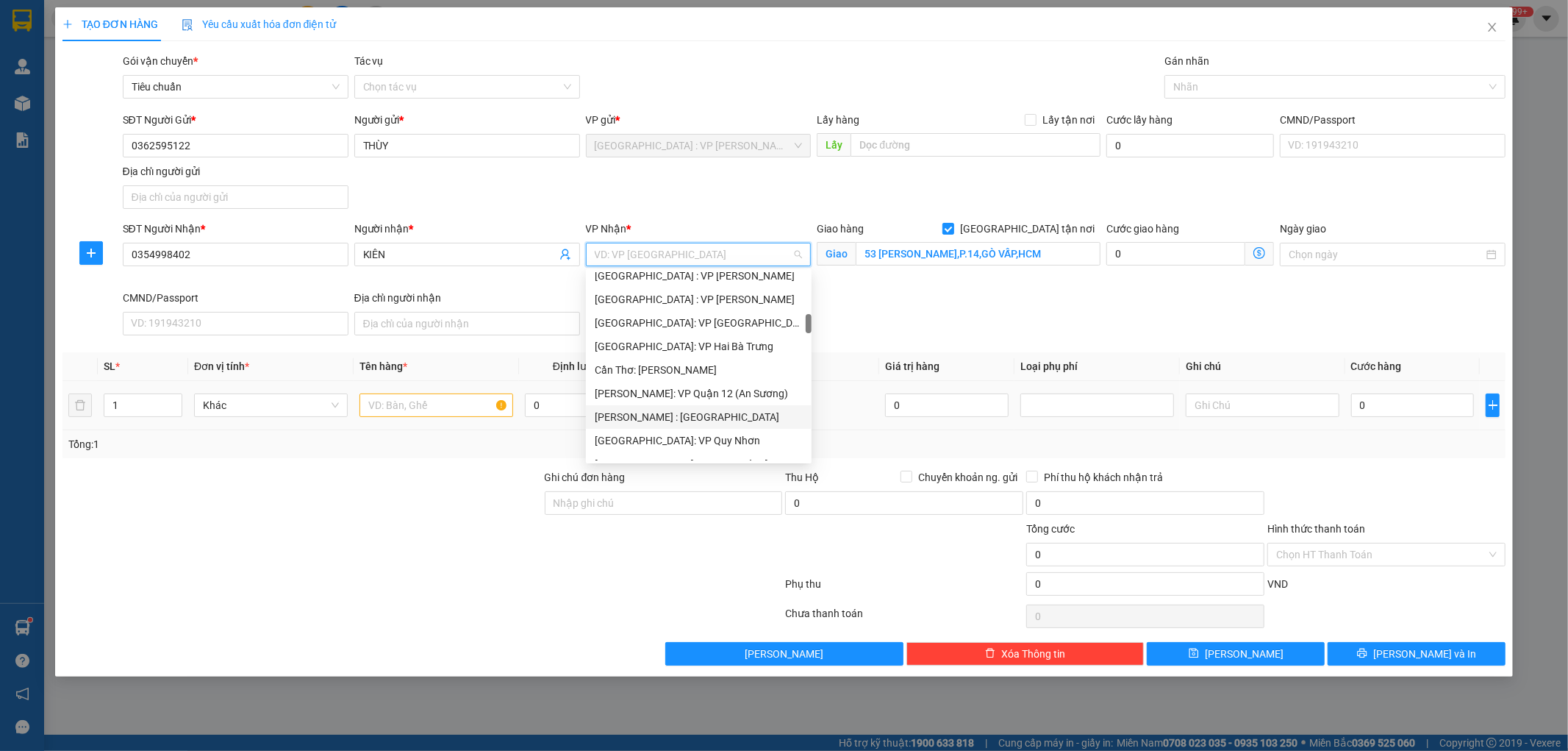
drag, startPoint x: 721, startPoint y: 415, endPoint x: 505, endPoint y: 415, distance: 216.0
click at [721, 415] on div "[PERSON_NAME] : [GEOGRAPHIC_DATA]" at bounding box center [699, 417] width 208 height 16
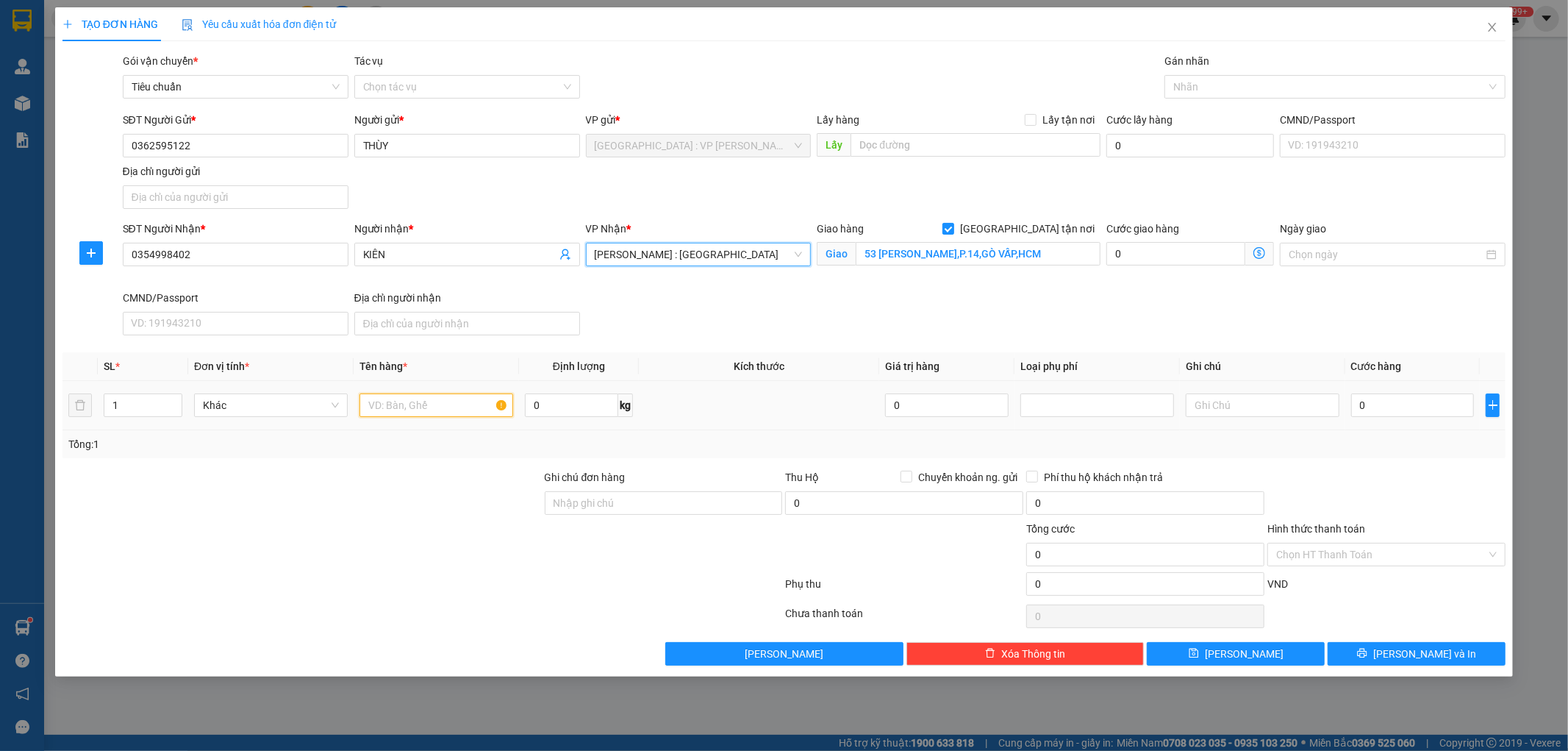
click at [444, 412] on input "text" at bounding box center [436, 406] width 154 height 24
type input "1 XE MÁY 43B1 02228"
click at [656, 502] on input "Ghi chú đơn hàng" at bounding box center [664, 503] width 238 height 24
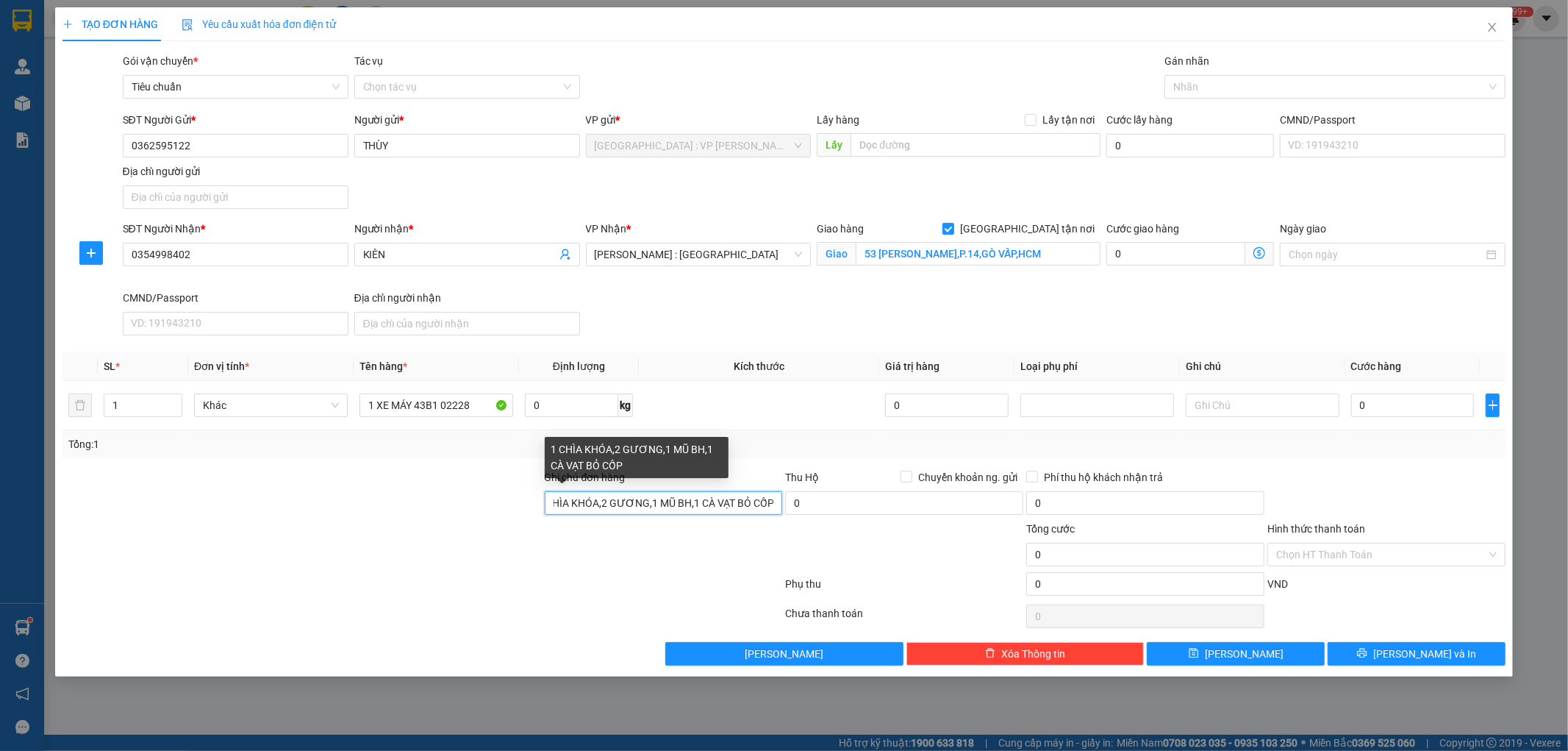
scroll to position [0, 15]
type input "1 CHÌA KHÓA,2 GƯƠNG,1 MŨ BH,1 CÀ VẠT BỎ CỐP"
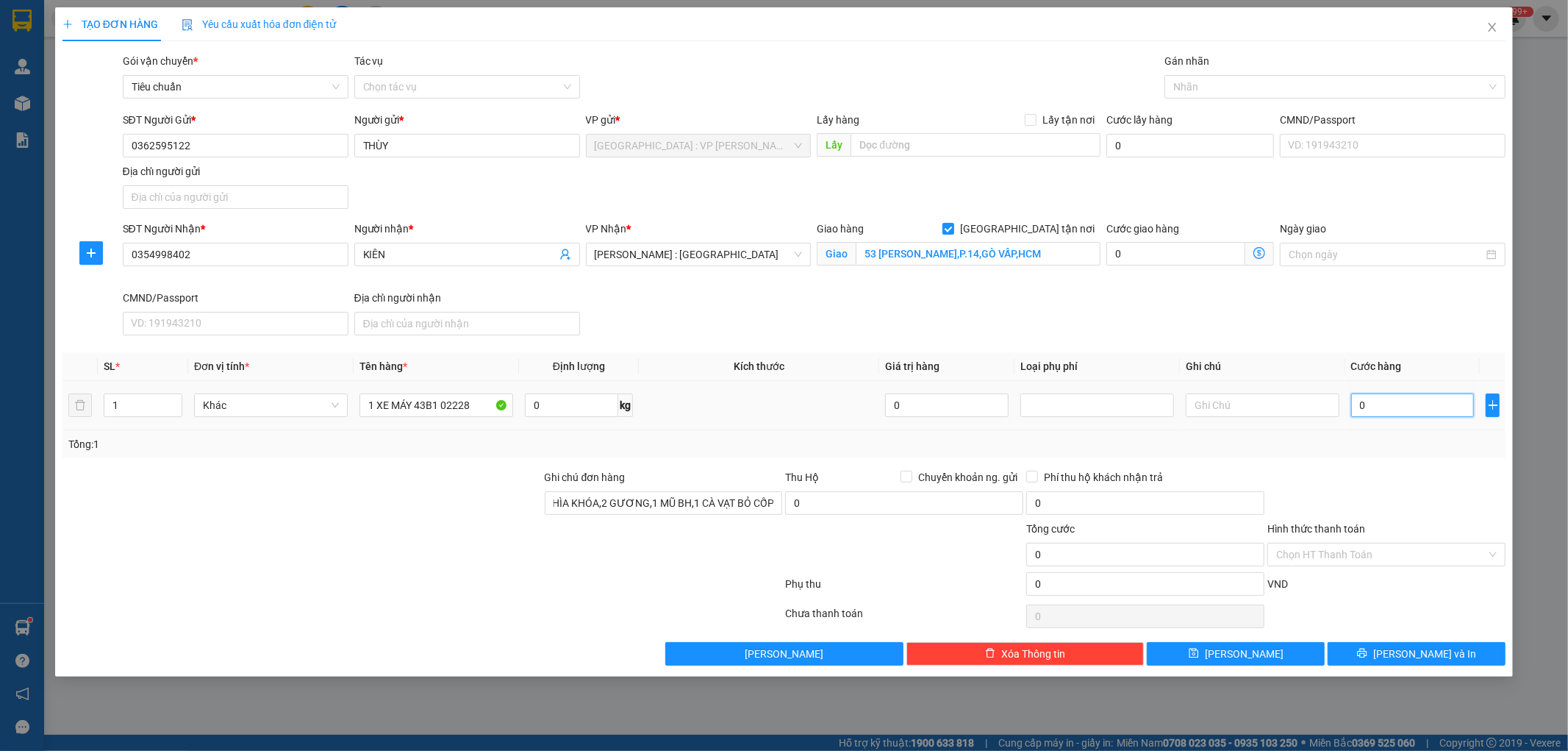
click at [1397, 405] on input "0" at bounding box center [1413, 406] width 124 height 24
type input "9"
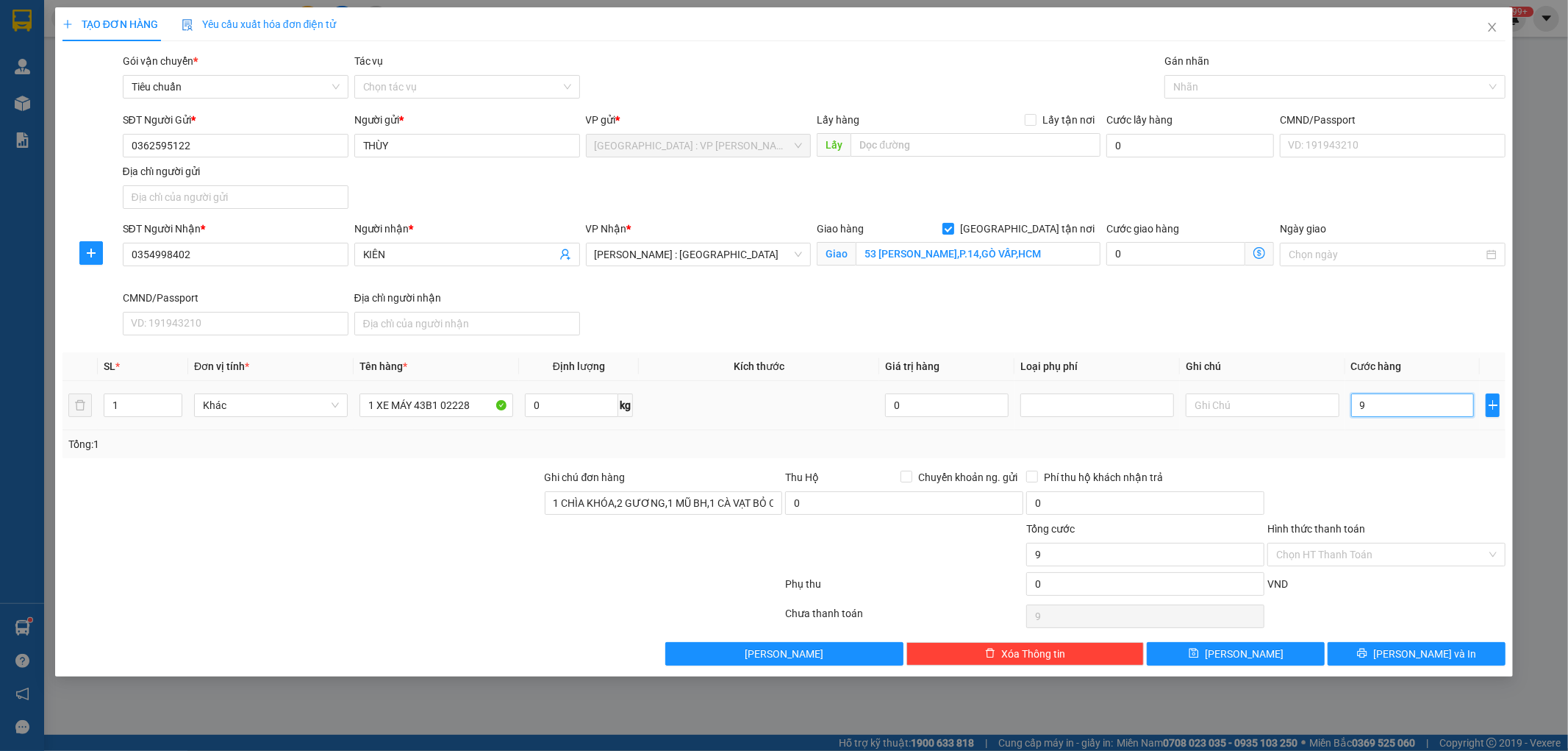
type input "93"
type input "930"
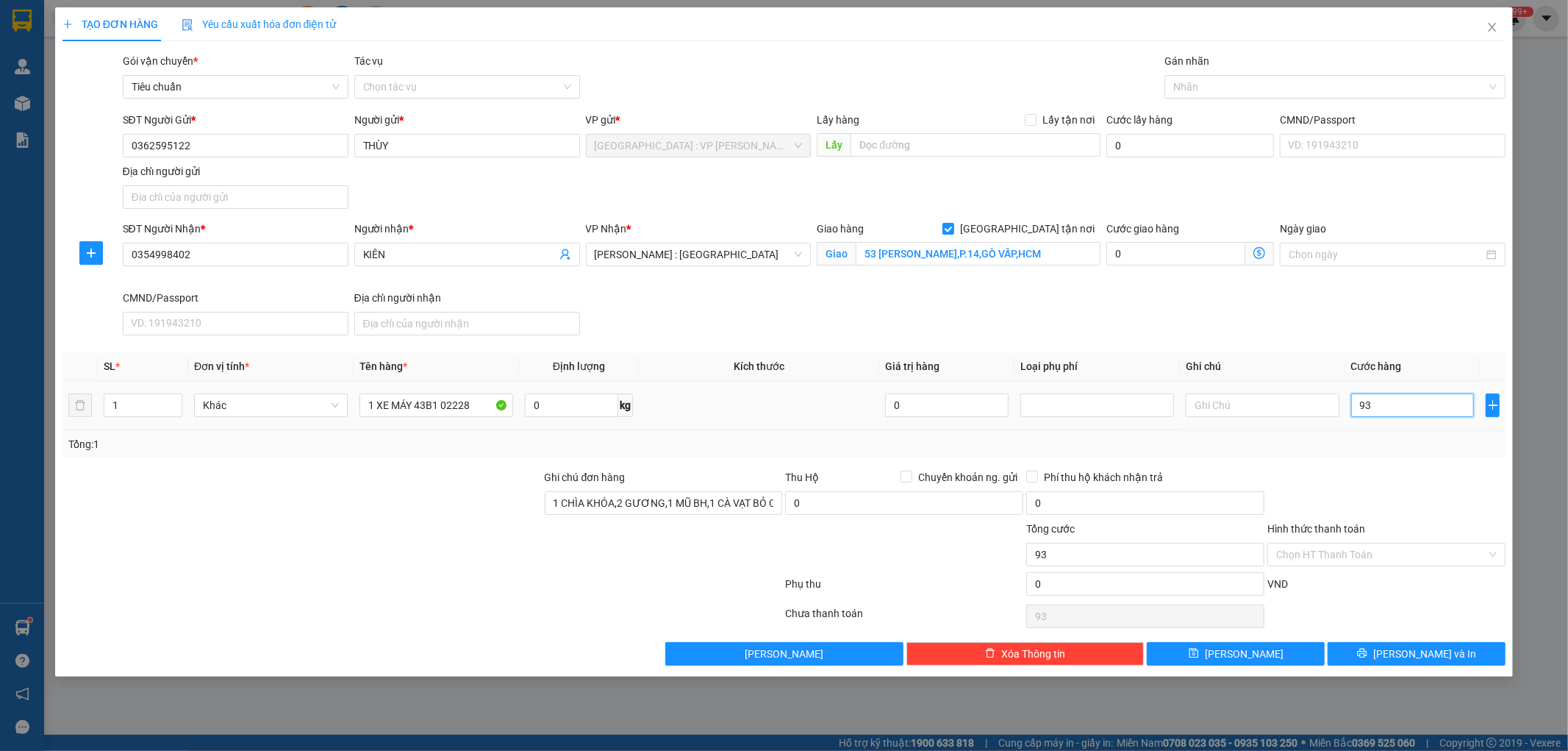
type input "930"
type input "9.300"
type input "93.000"
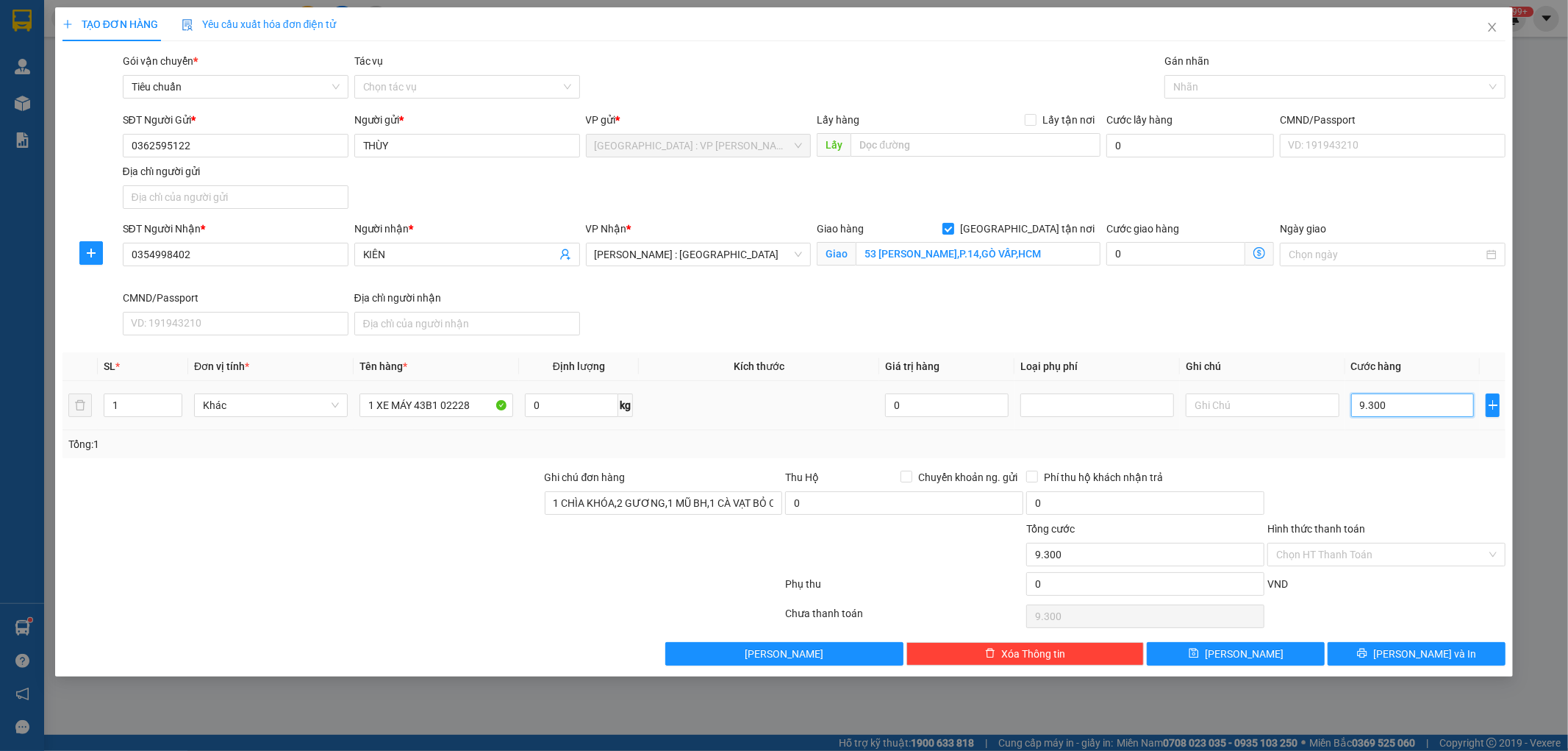
type input "93.000"
type input "930.000"
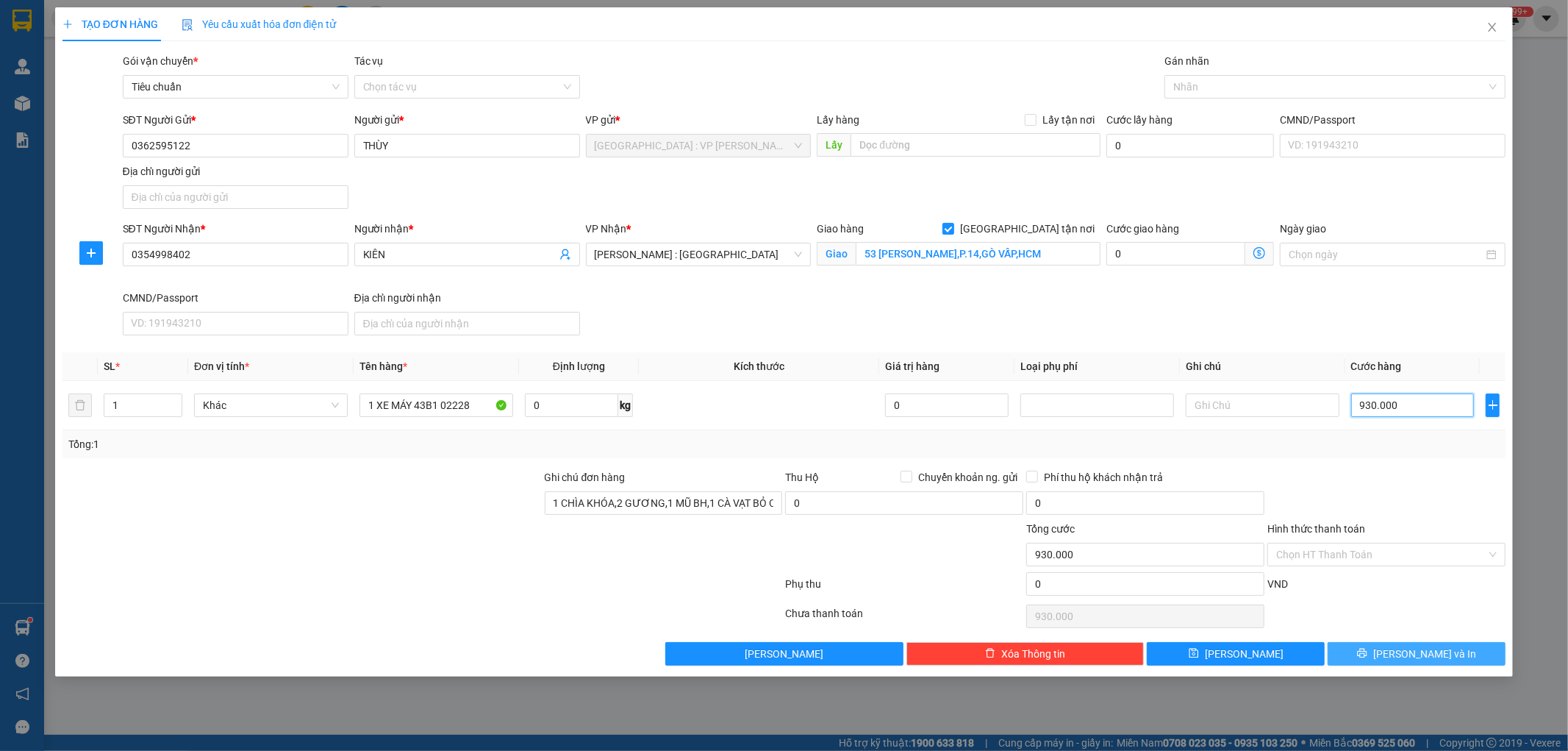
type input "930.000"
click at [1432, 649] on span "Lưu và In" at bounding box center [1425, 653] width 103 height 16
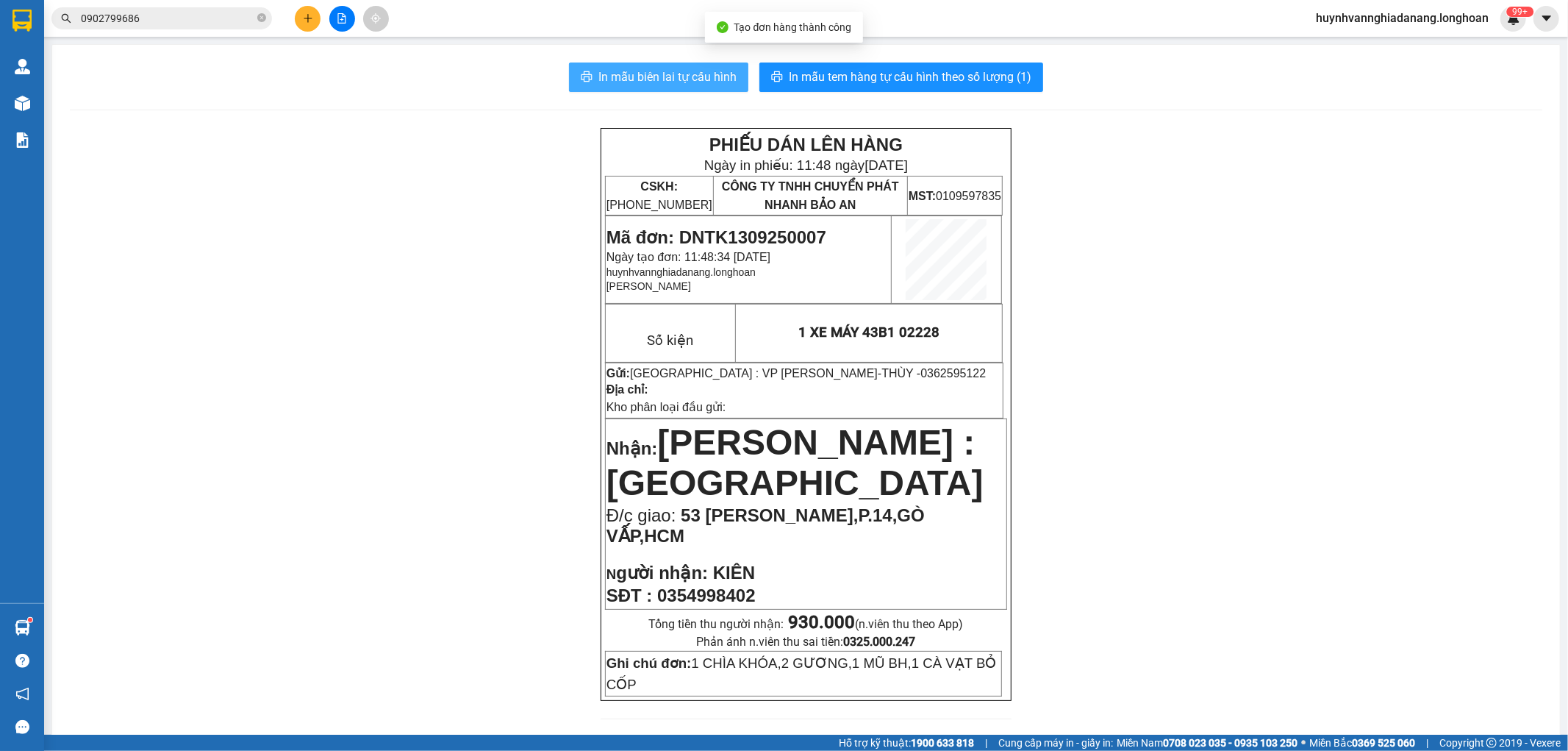
click at [657, 83] on span "In mẫu biên lai tự cấu hình" at bounding box center [667, 76] width 138 height 18
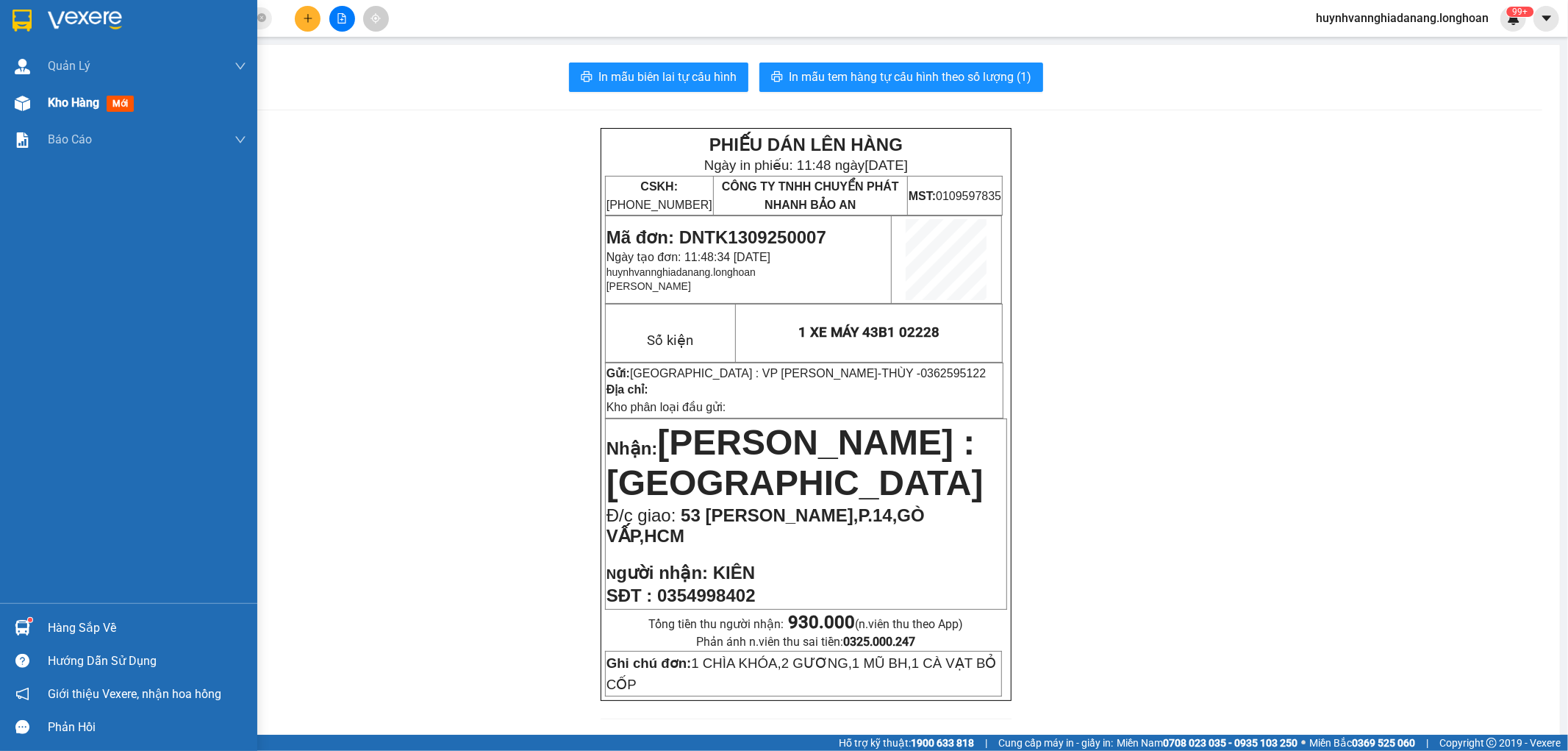
click at [71, 105] on span "Kho hàng" at bounding box center [73, 102] width 52 height 14
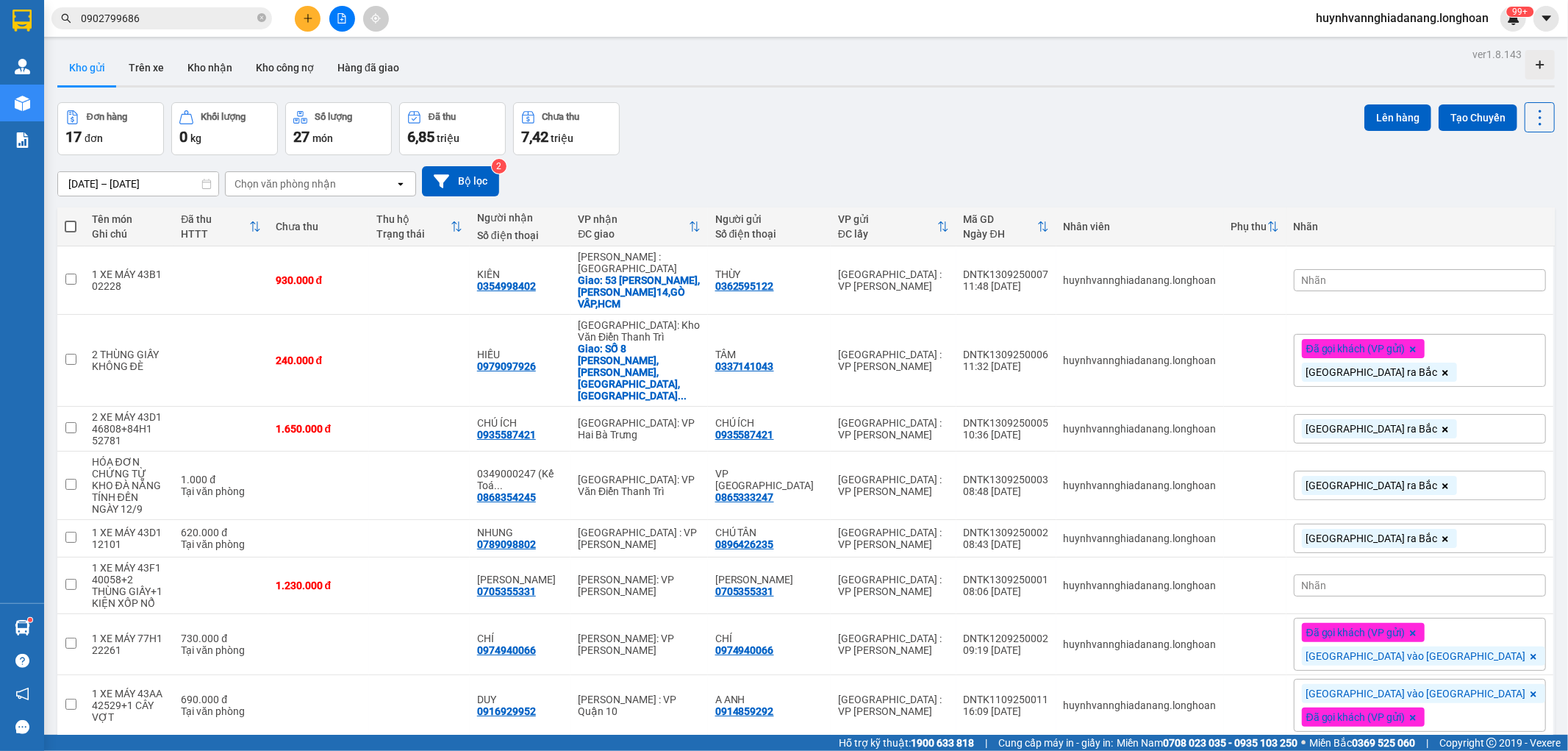
click at [1451, 277] on div "Nhãn" at bounding box center [1420, 280] width 252 height 22
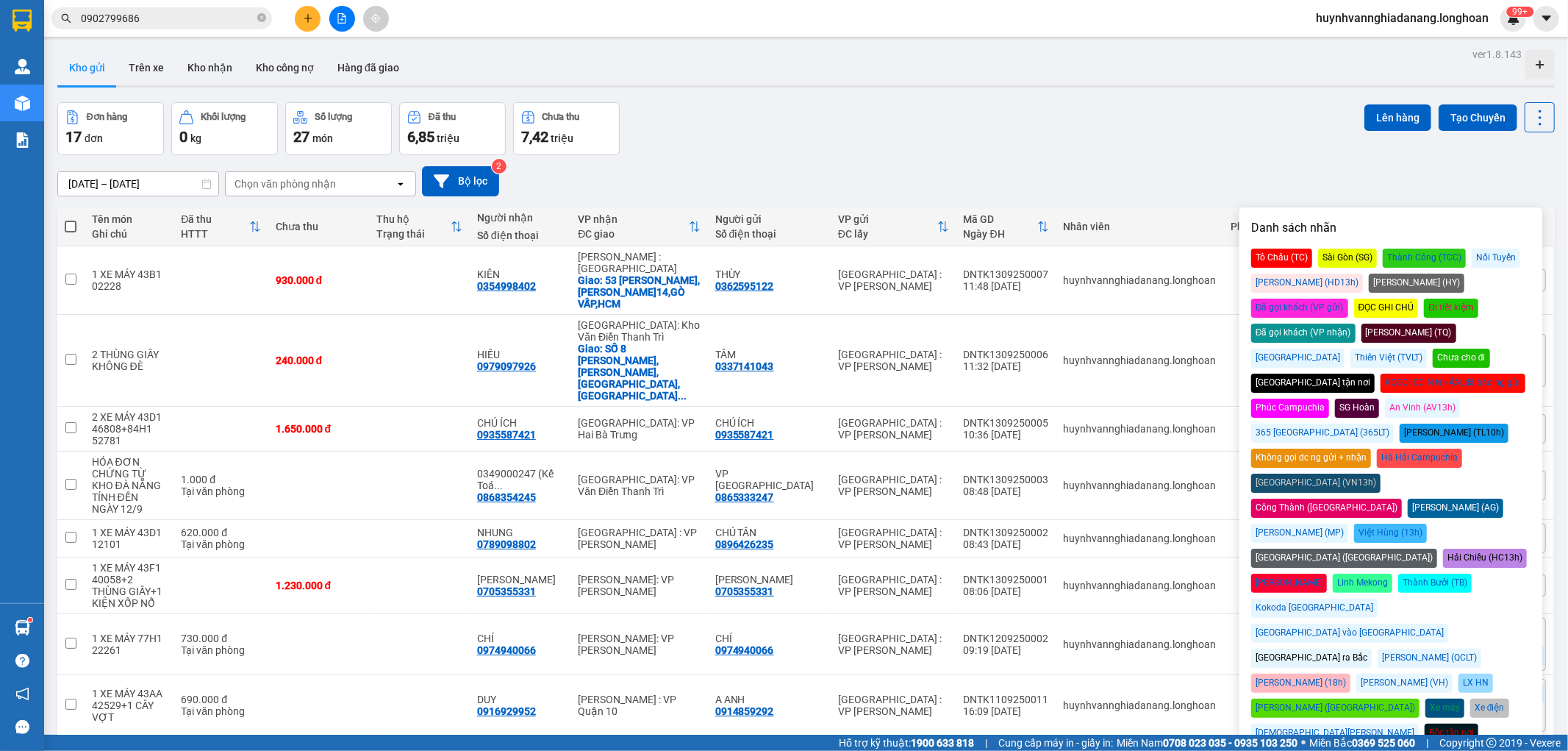
click at [1348, 298] on div "Đã gọi khách (VP gửi)" at bounding box center [1300, 308] width 97 height 19
click at [1448, 624] on div "Đà Nẵng vào Nam" at bounding box center [1350, 634] width 197 height 19
click at [1149, 182] on div "15/08/2025 – 13/09/2025 Press the down arrow key to interact with the calendar …" at bounding box center [805, 181] width 1497 height 30
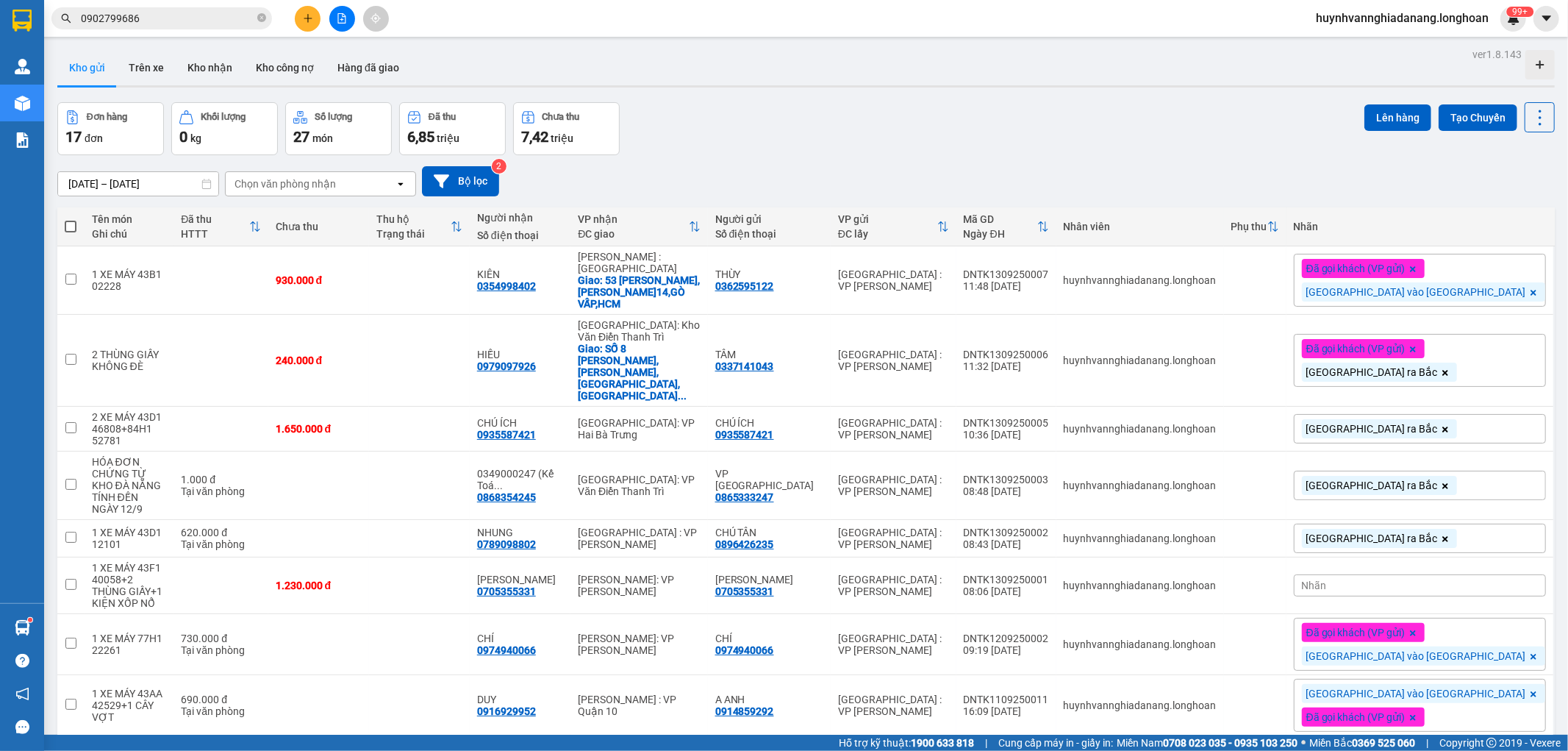
click at [163, 25] on input "0902799686" at bounding box center [167, 18] width 174 height 16
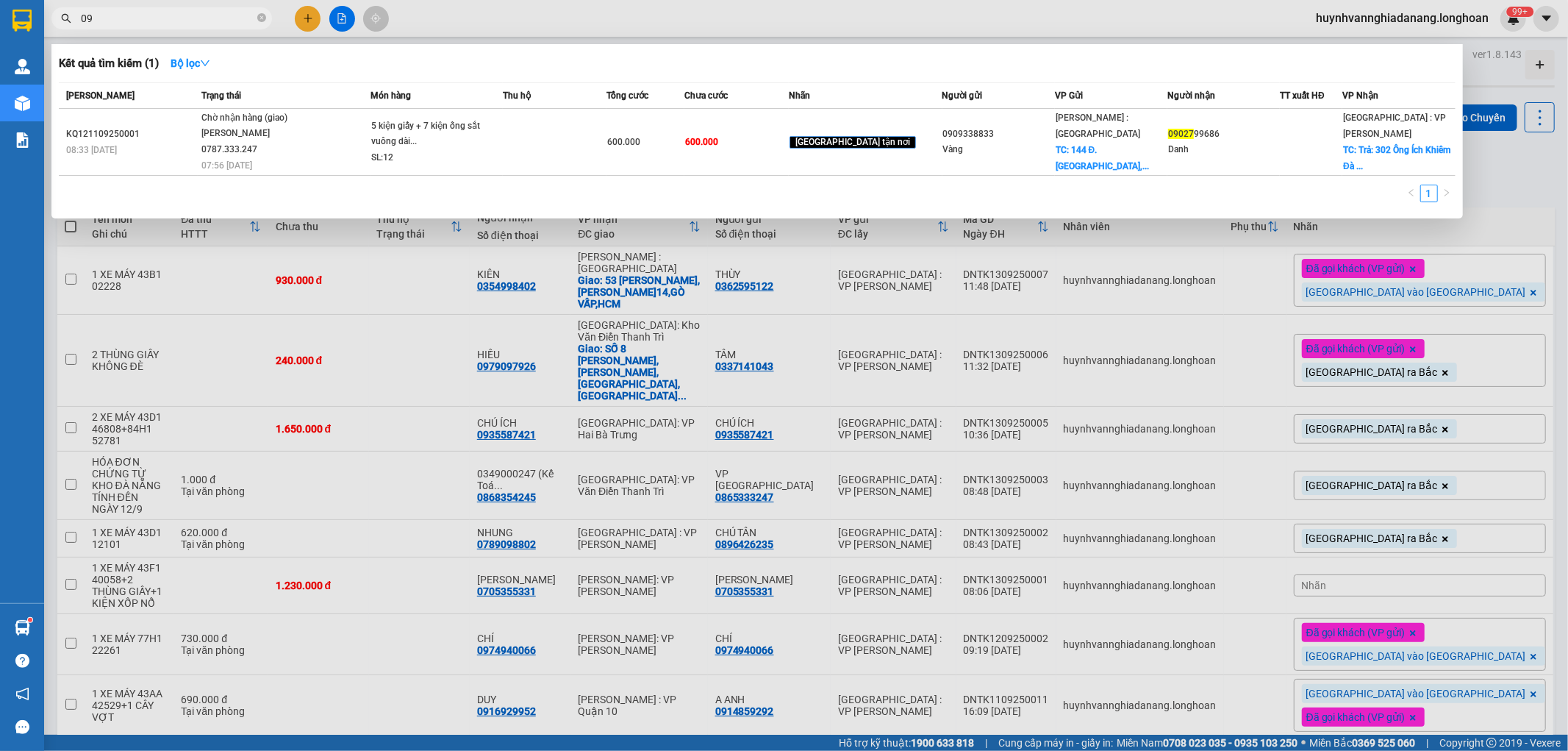
type input "0"
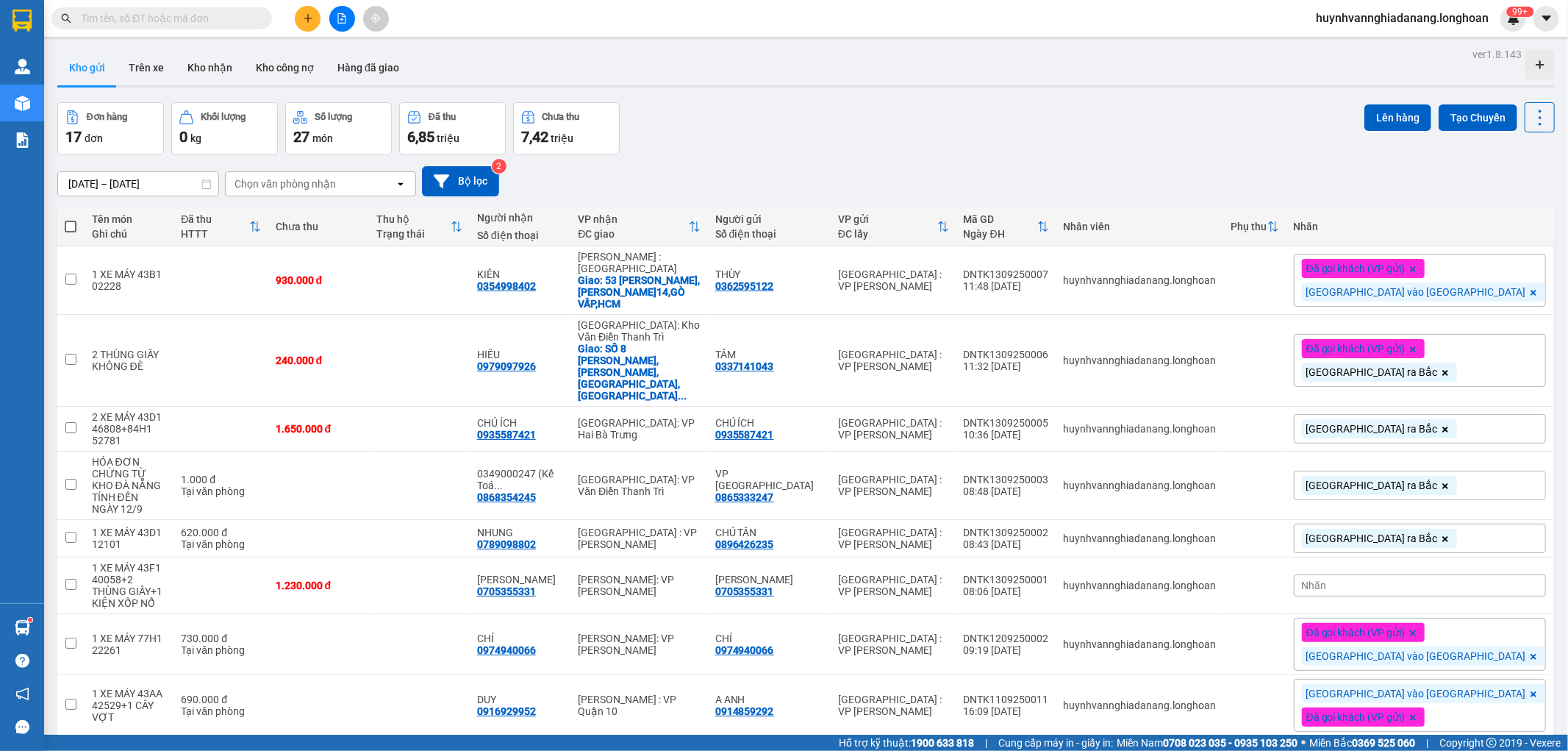
paste input "VPHM1109250034"
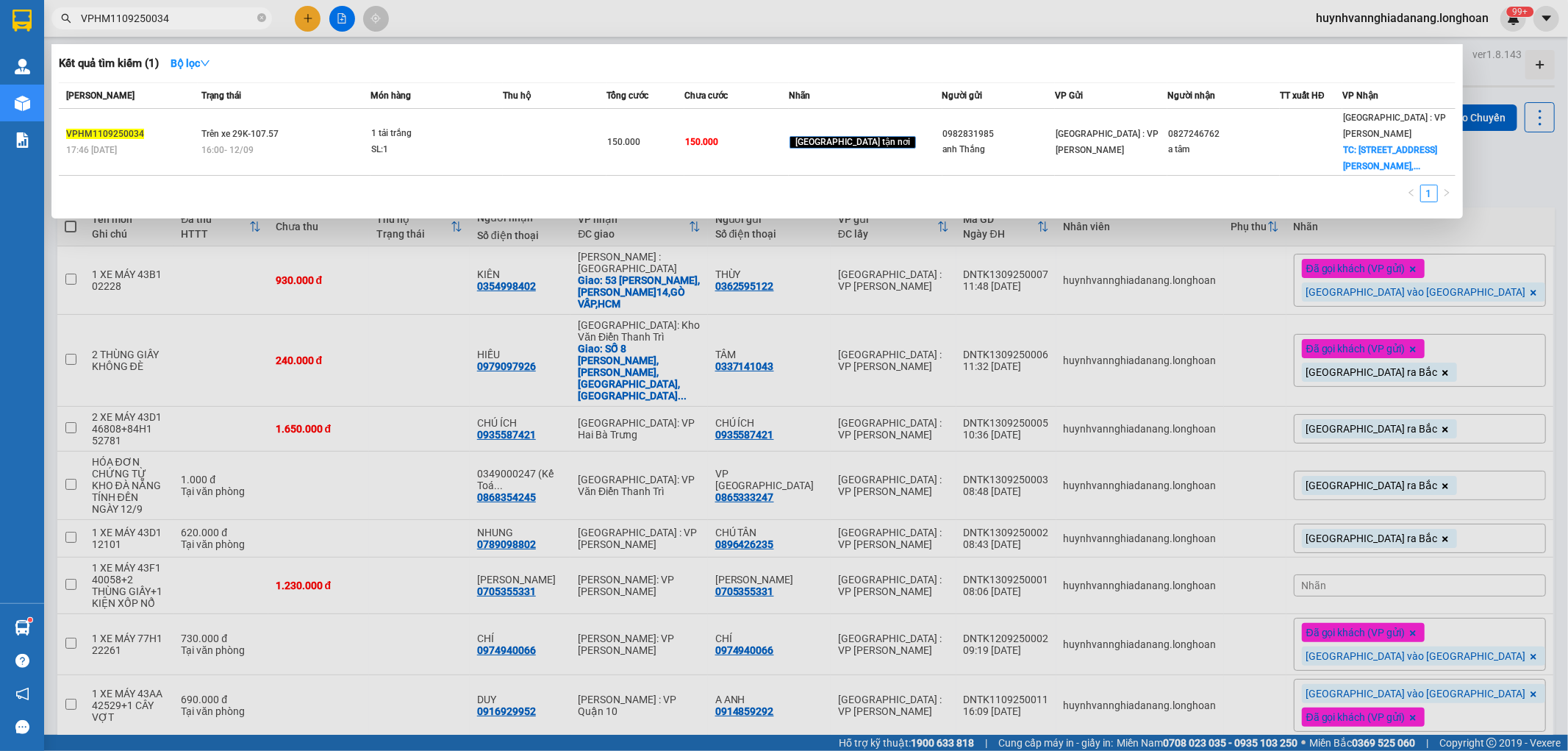
type input "VPHM1109250034"
click at [1547, 158] on div at bounding box center [784, 376] width 1568 height 751
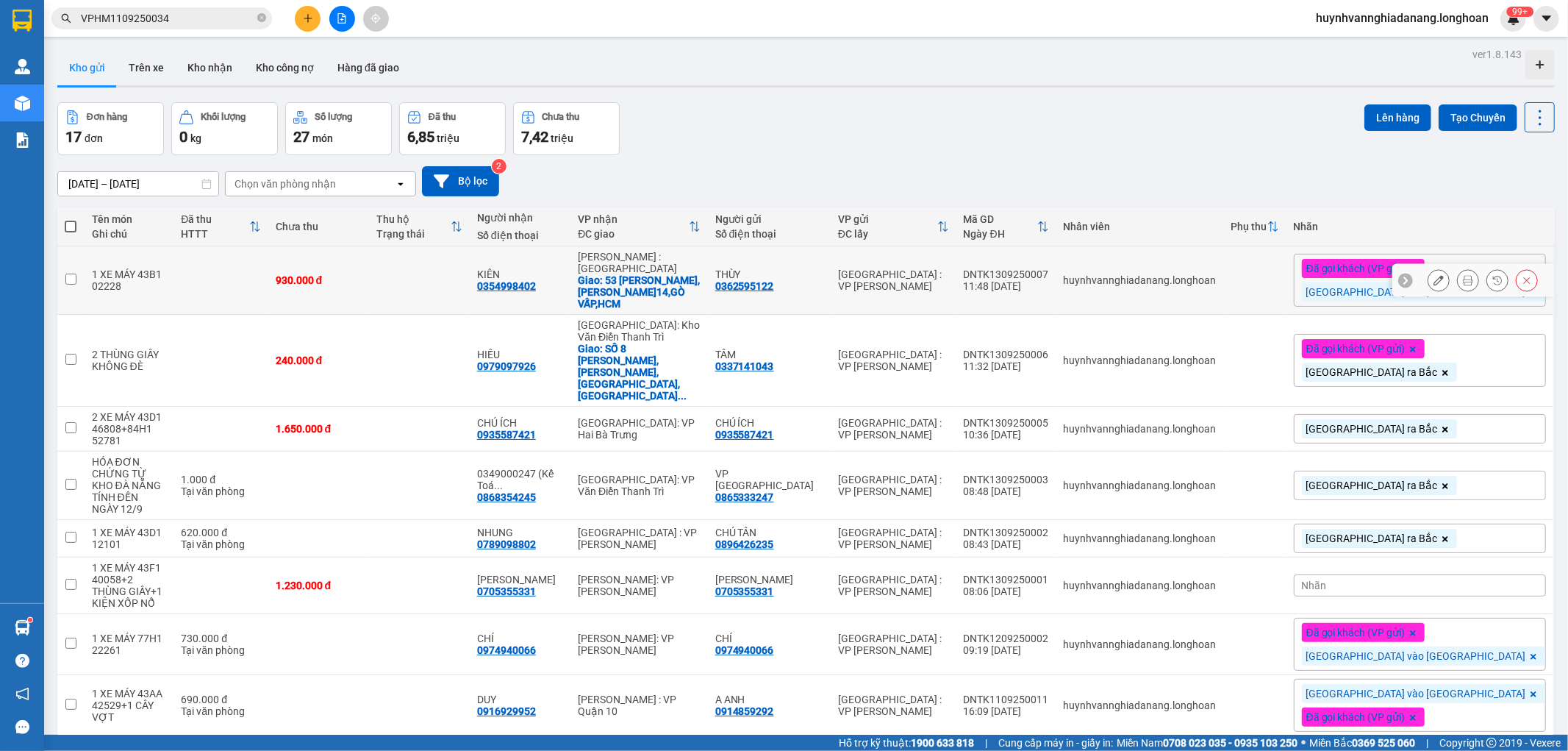
click at [1428, 283] on button at bounding box center [1439, 280] width 21 height 25
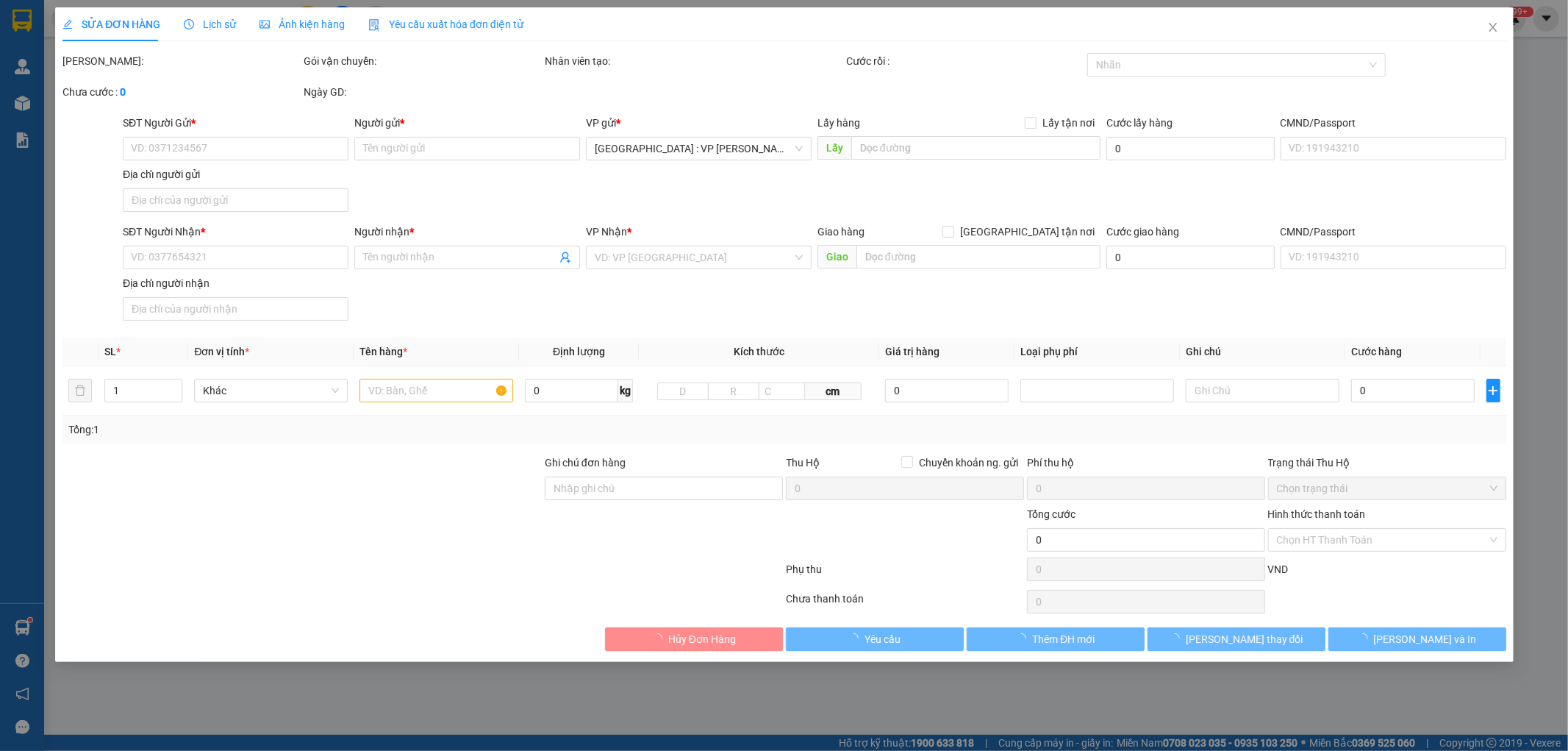
type input "0362595122"
type input "THÙY"
type input "0354998402"
type input "KIÊN"
checkbox input "true"
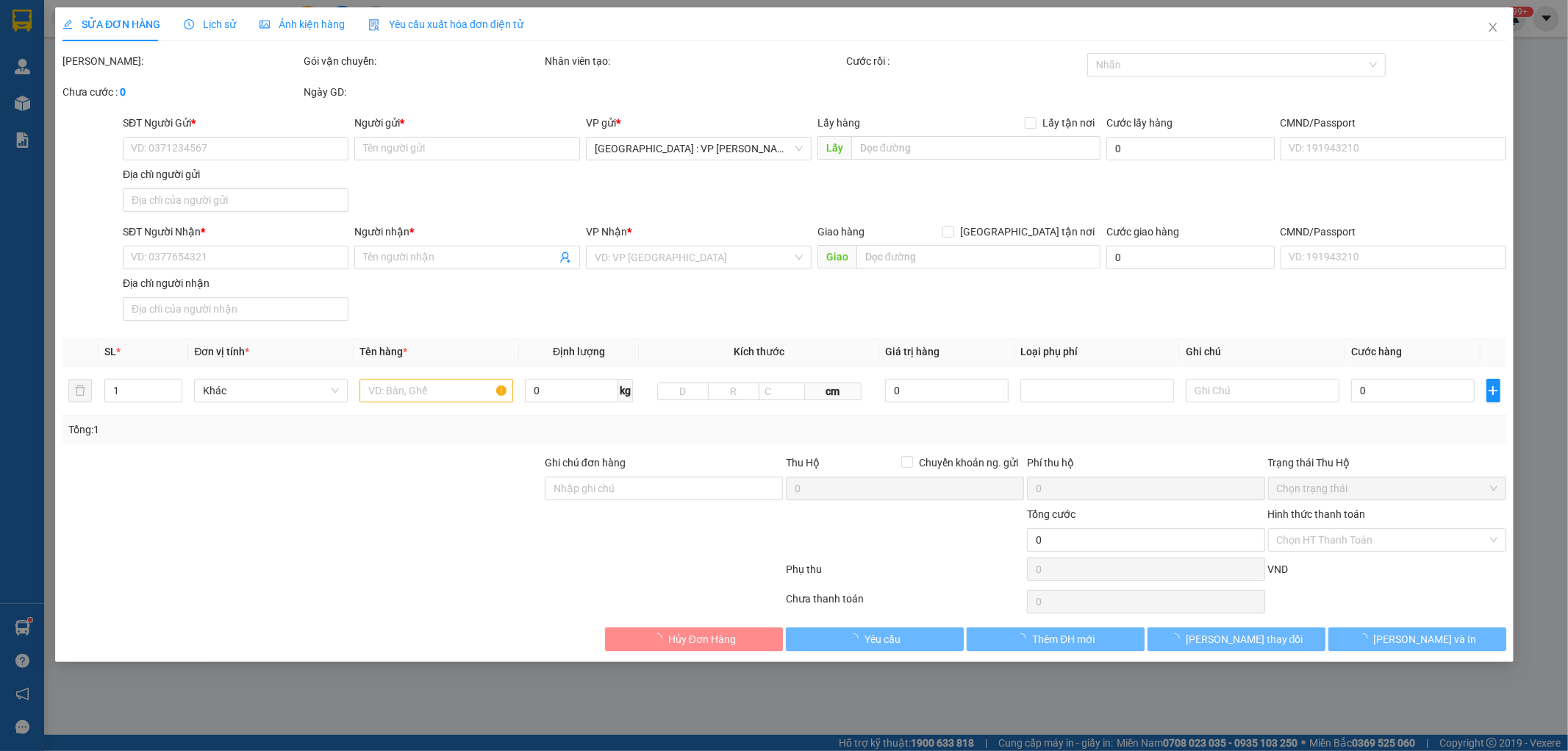
type input "53 PHẠM VĂN CHIÊU,P.14,GÒ VẤP,HCM"
type input "1 CHÌA KHÓA,2 GƯƠNG,1 MŨ BH,1 CÀ VẠT BỎ CỐP"
type input "930.000"
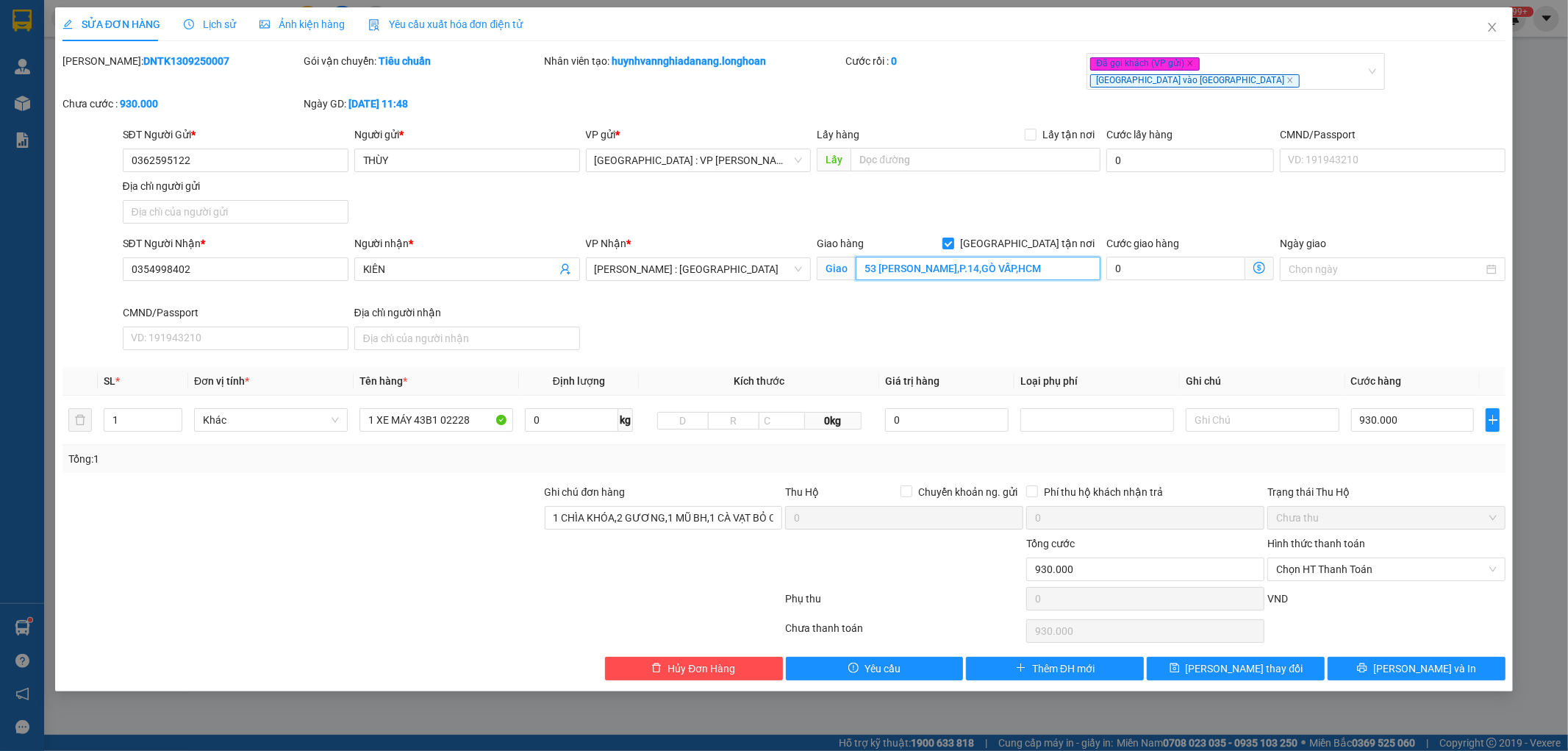
click at [865, 260] on input "53 PHẠM VĂN CHIÊU,P.14,GÒ VẤP,HCM" at bounding box center [978, 268] width 245 height 24
click at [865, 259] on input "53 PHẠM VĂN CHIÊU,P.14,GÒ VẤP,HCM" at bounding box center [978, 268] width 245 height 24
type input "14/23/9 ĐƯỜNG SỐ 53 PHẠM VĂN CHIÊU,P.14,GÒ VẤP,HCM"
click at [1291, 657] on button "Lưu thay đổi" at bounding box center [1236, 668] width 178 height 24
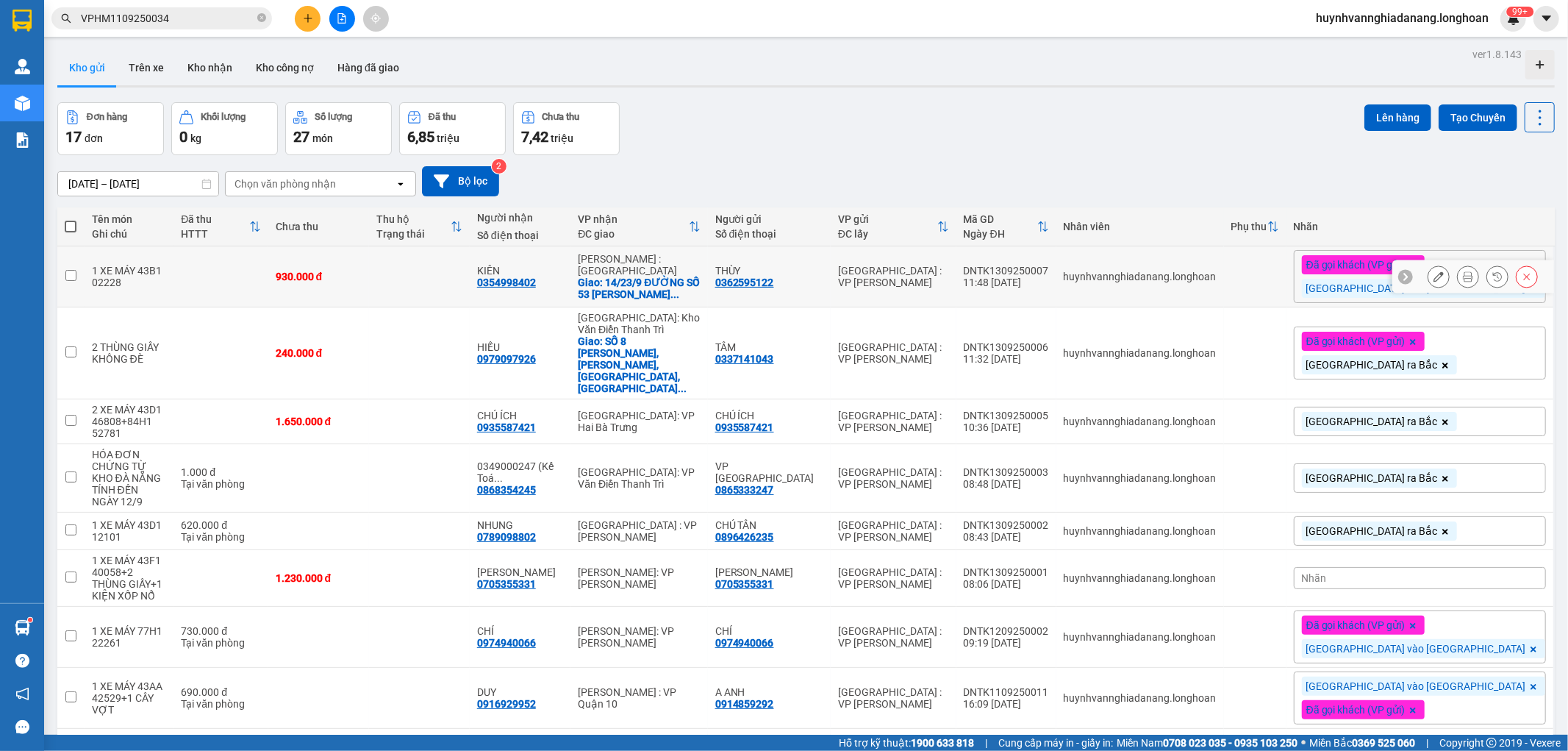
click at [1463, 276] on icon at bounding box center [1468, 276] width 10 height 10
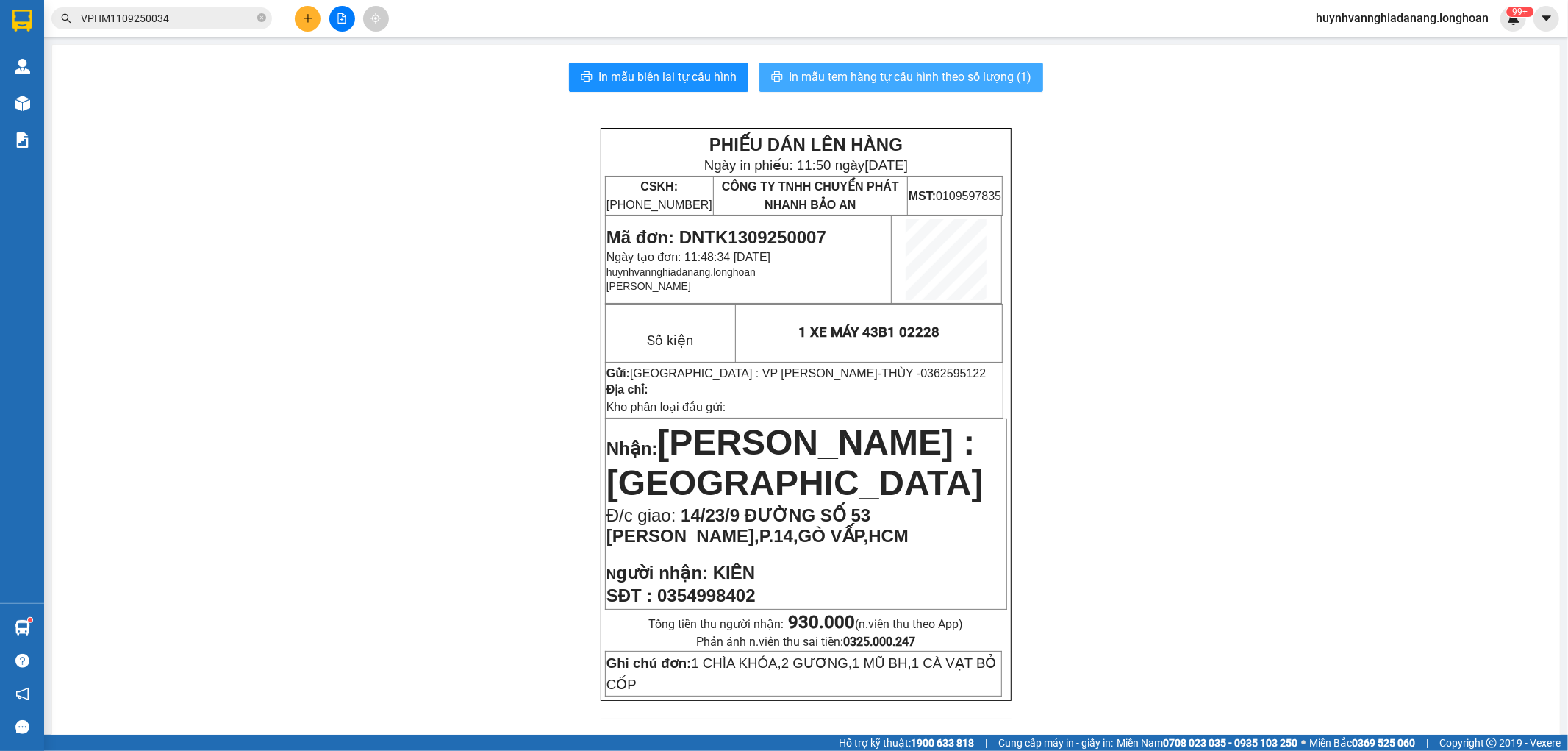
click at [836, 79] on span "In mẫu tem hàng tự cấu hình theo số lượng (1)" at bounding box center [910, 76] width 243 height 18
click at [203, 25] on input "VPHM1109250034" at bounding box center [167, 18] width 174 height 16
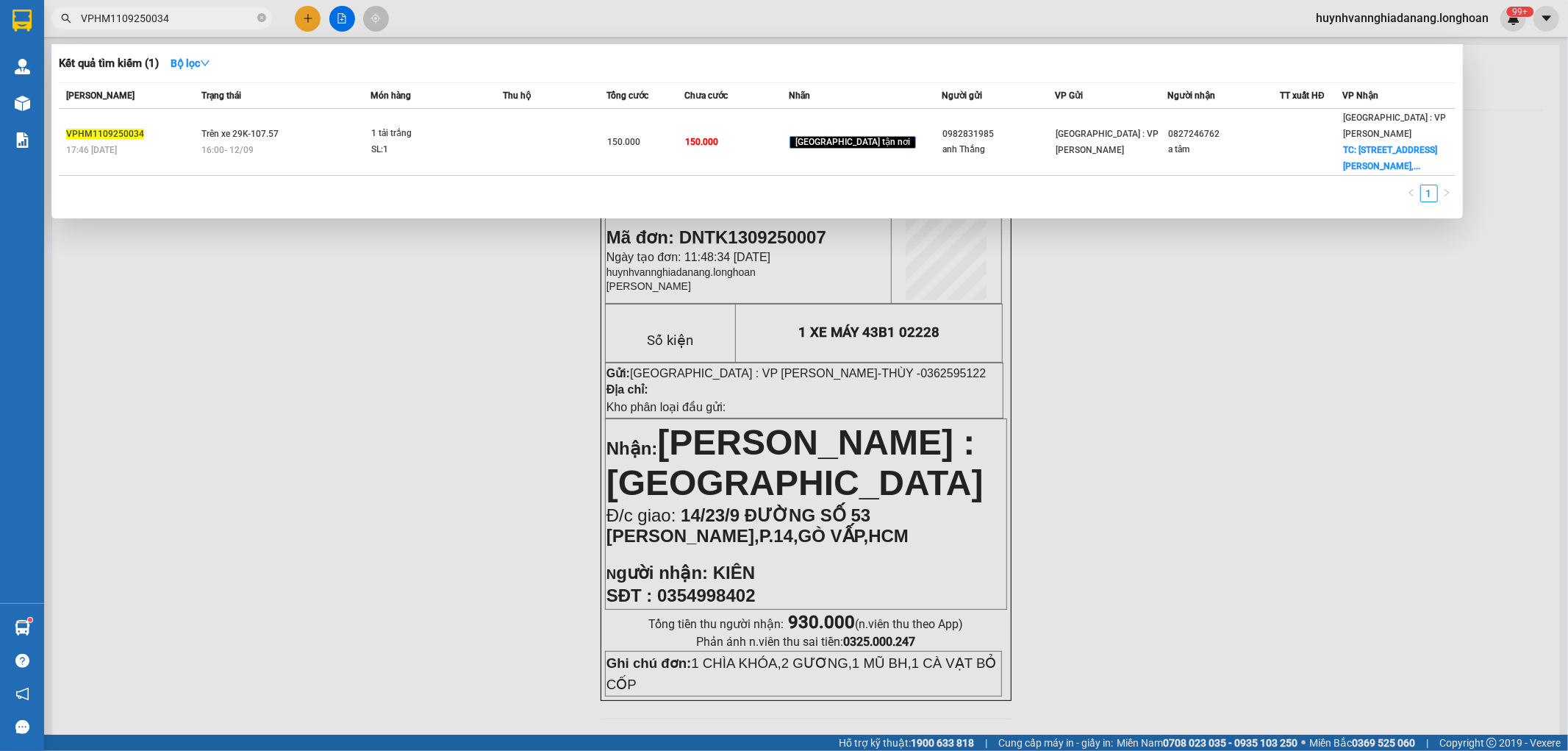
click at [529, 329] on div at bounding box center [784, 376] width 1568 height 751
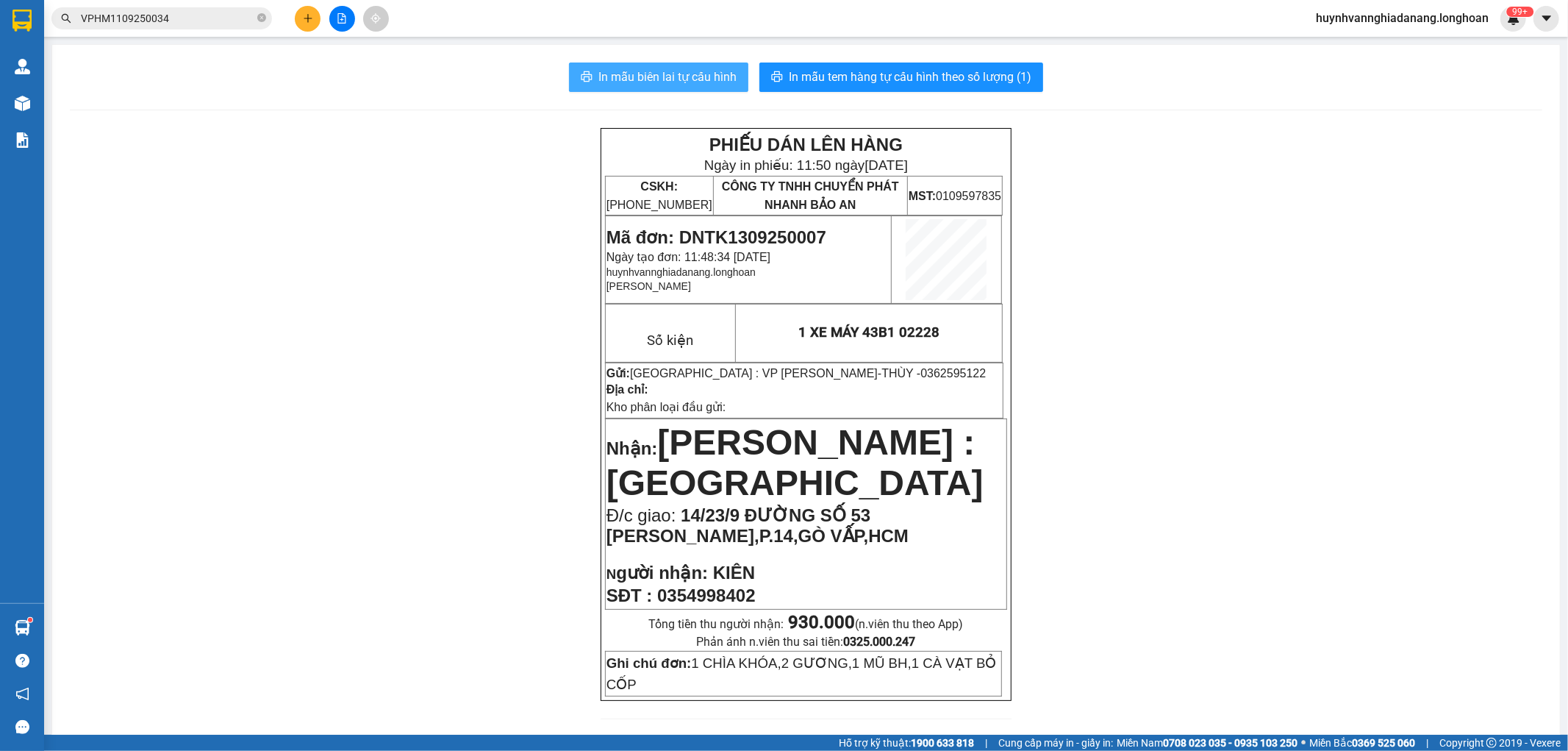
drag, startPoint x: 620, startPoint y: 79, endPoint x: 693, endPoint y: 115, distance: 81.4
click at [621, 78] on span "In mẫu biên lai tự cấu hình" at bounding box center [667, 76] width 138 height 18
click at [195, 9] on span "VPHM1109250034" at bounding box center [162, 18] width 221 height 22
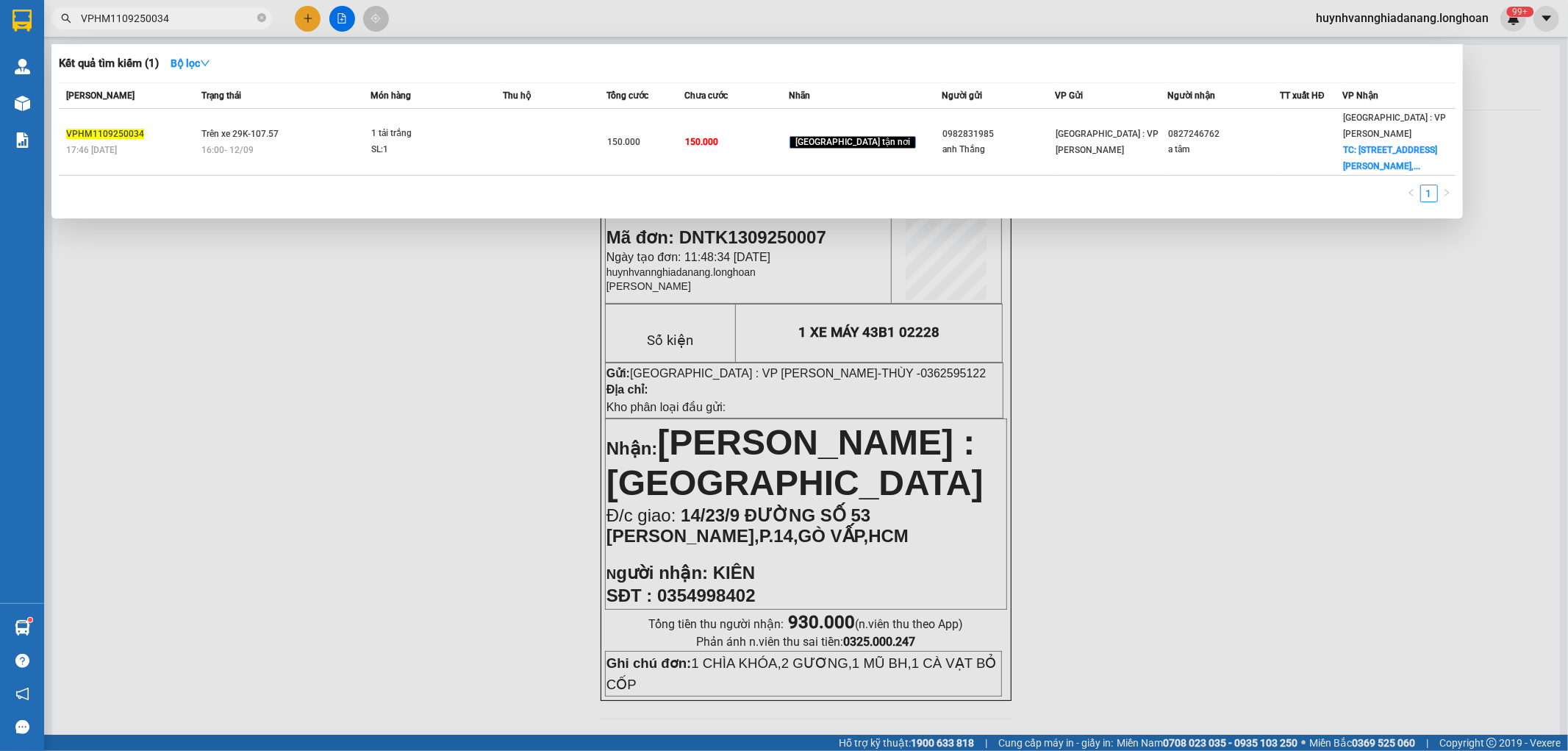
click at [513, 362] on div at bounding box center [784, 376] width 1568 height 751
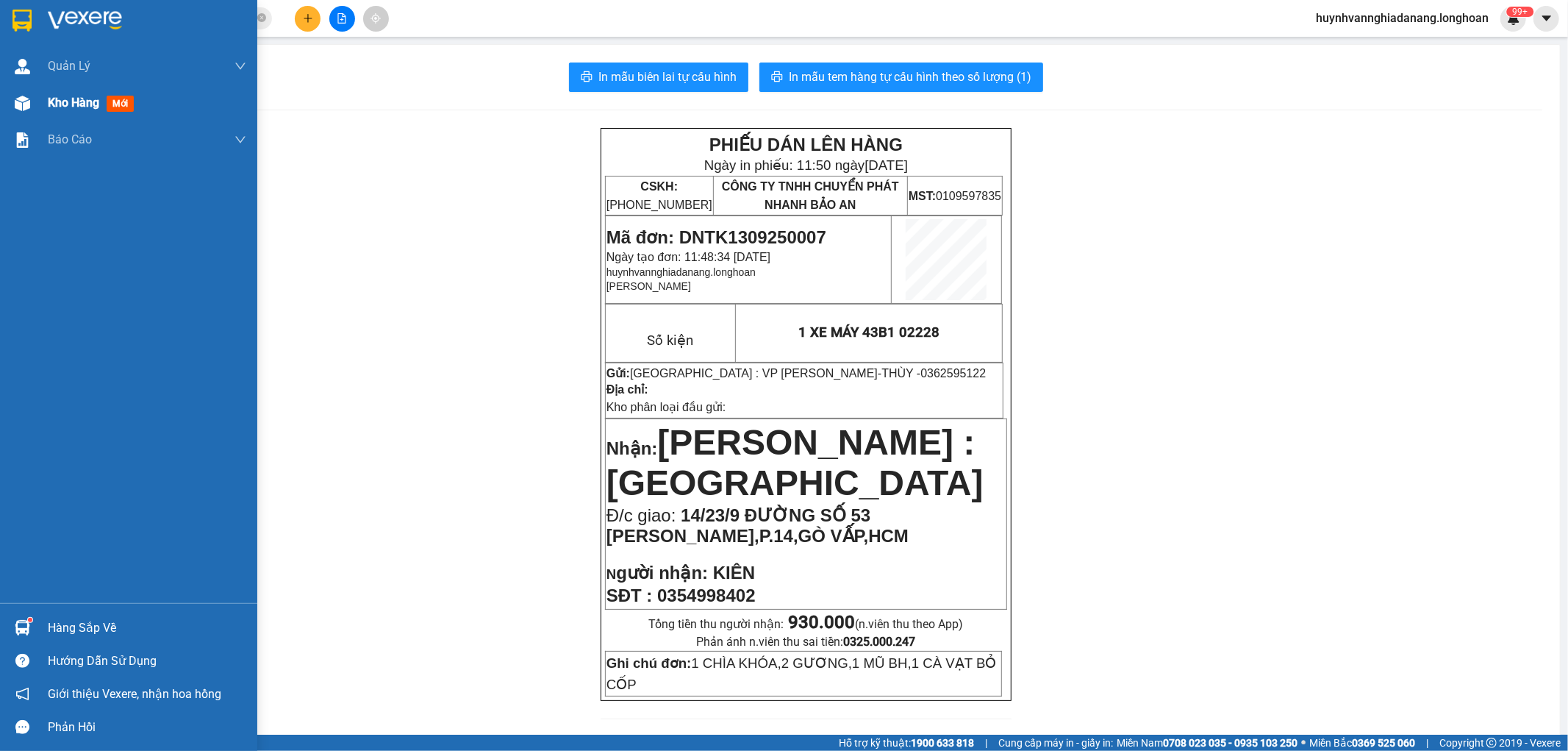
click at [57, 102] on span "Kho hàng" at bounding box center [73, 102] width 52 height 14
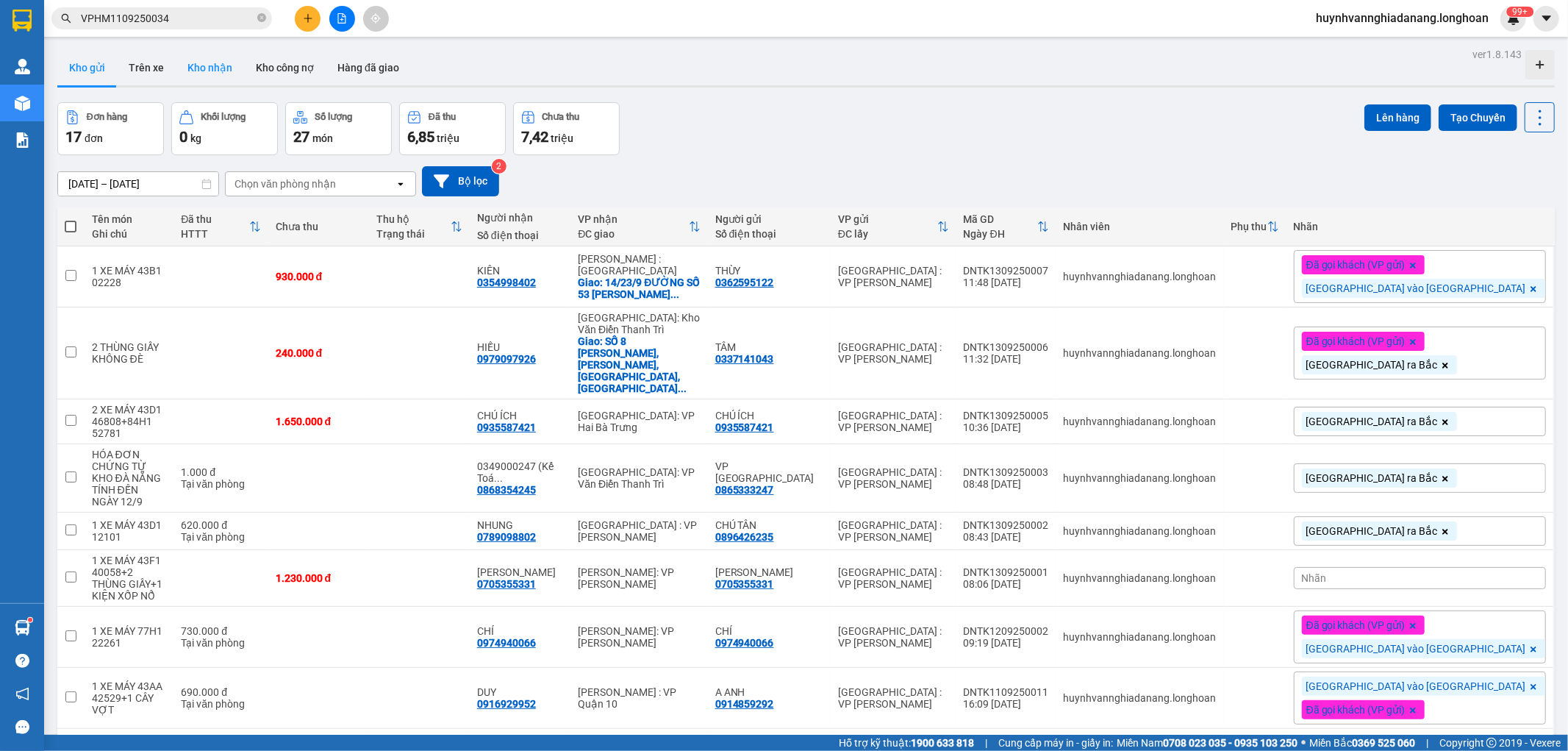
click at [211, 52] on button "Kho nhận" at bounding box center [209, 67] width 68 height 35
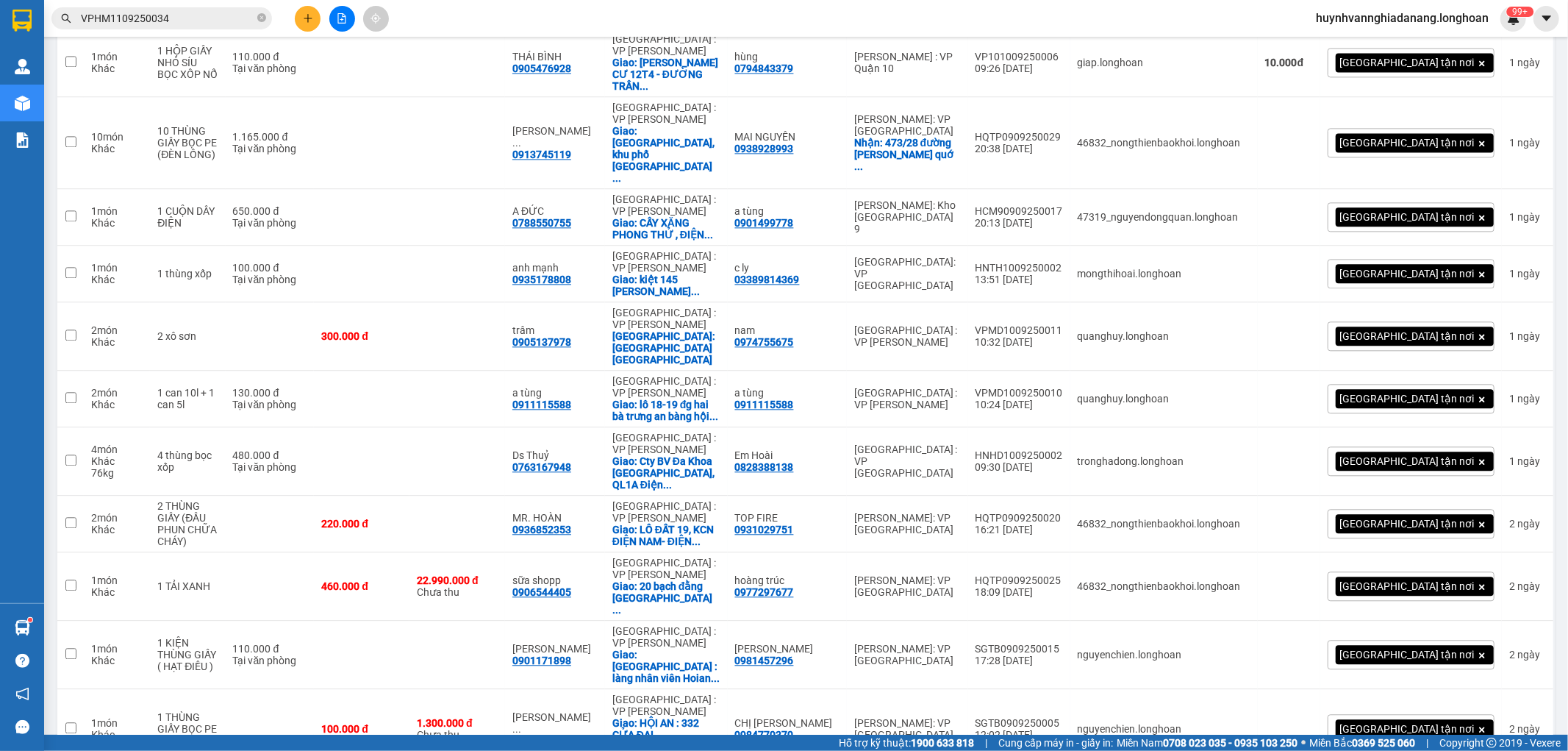
scroll to position [2921, 0]
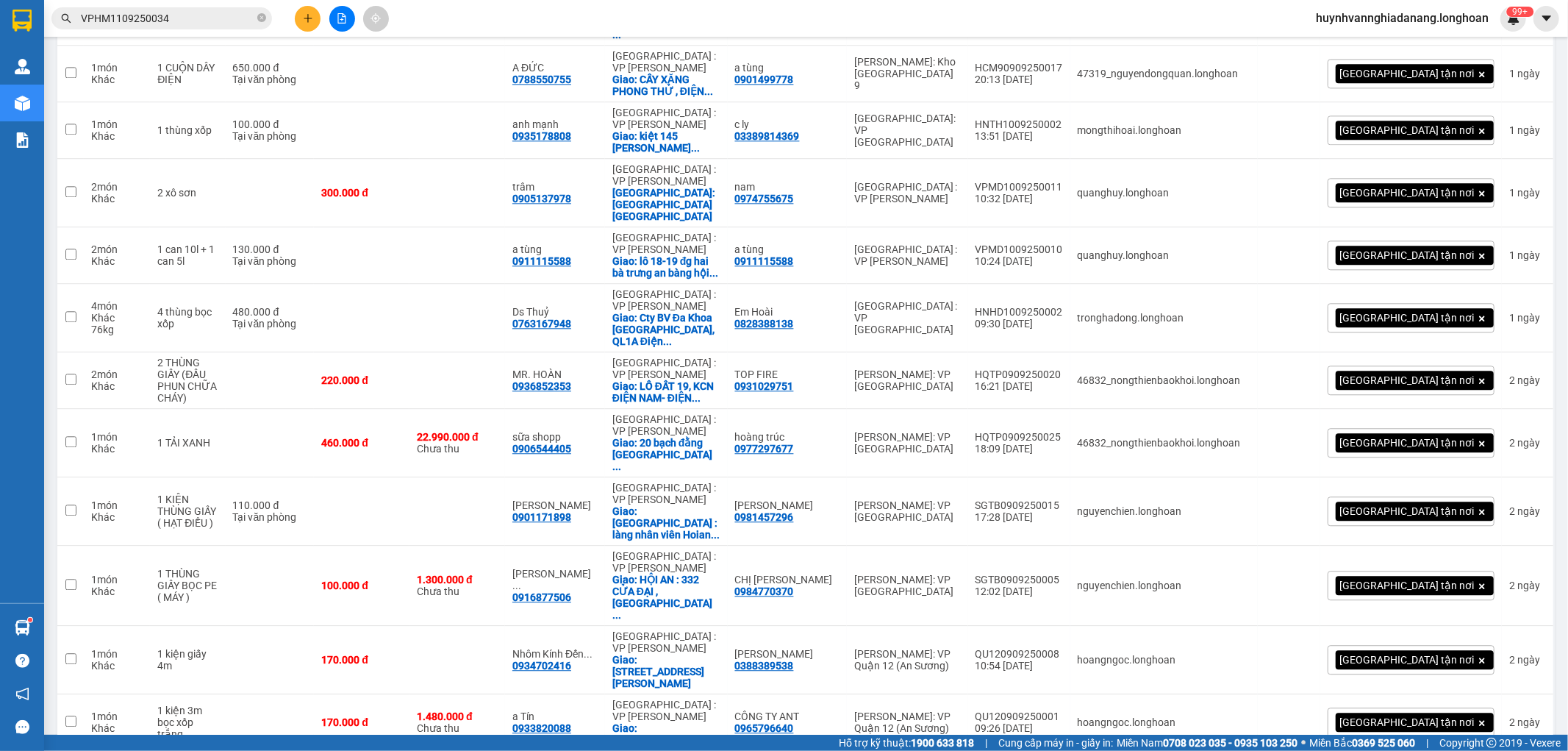
click at [204, 19] on input "VPHM1109250034" at bounding box center [167, 18] width 174 height 16
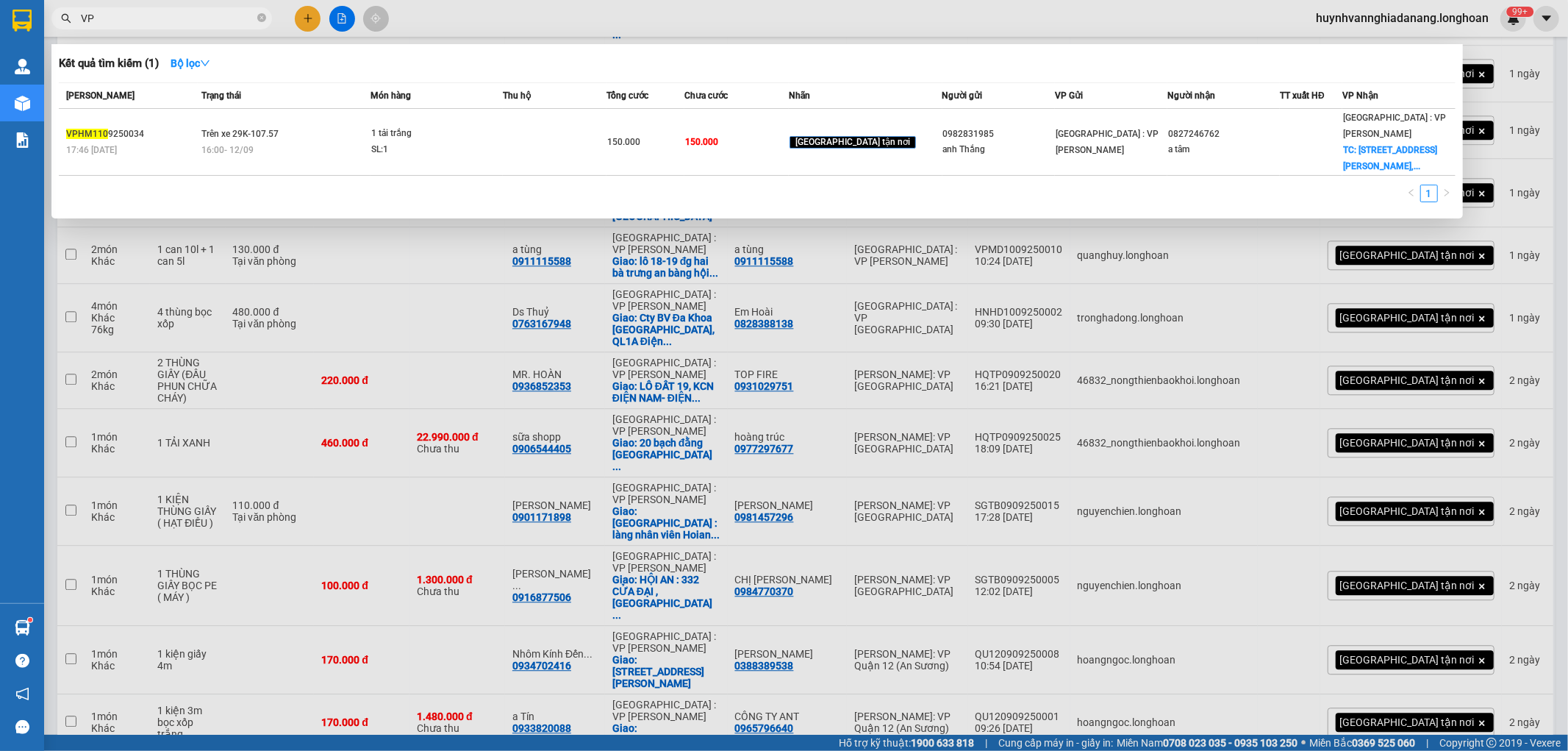
type input "V"
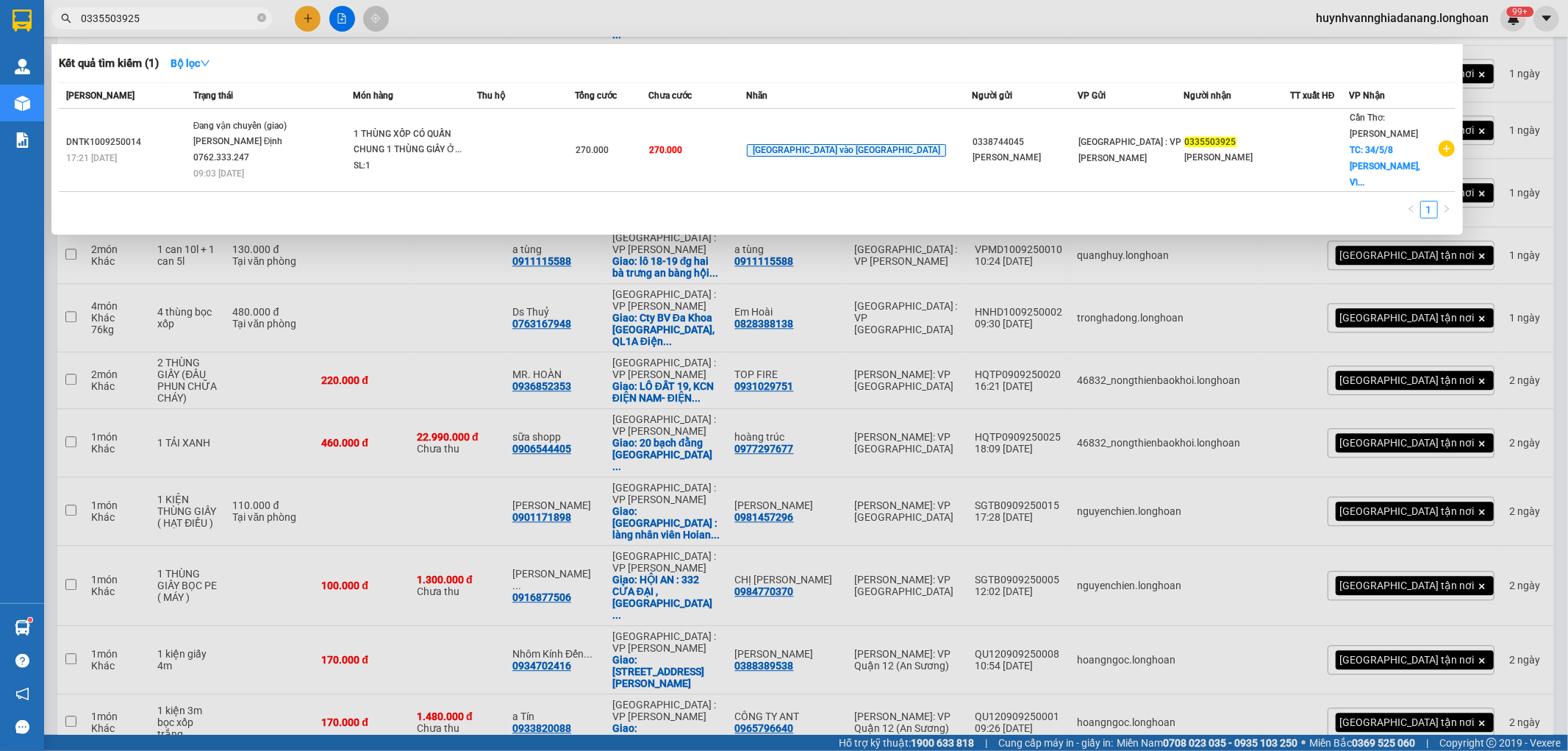
type input "0335503925"
click at [307, 19] on div at bounding box center [784, 376] width 1568 height 751
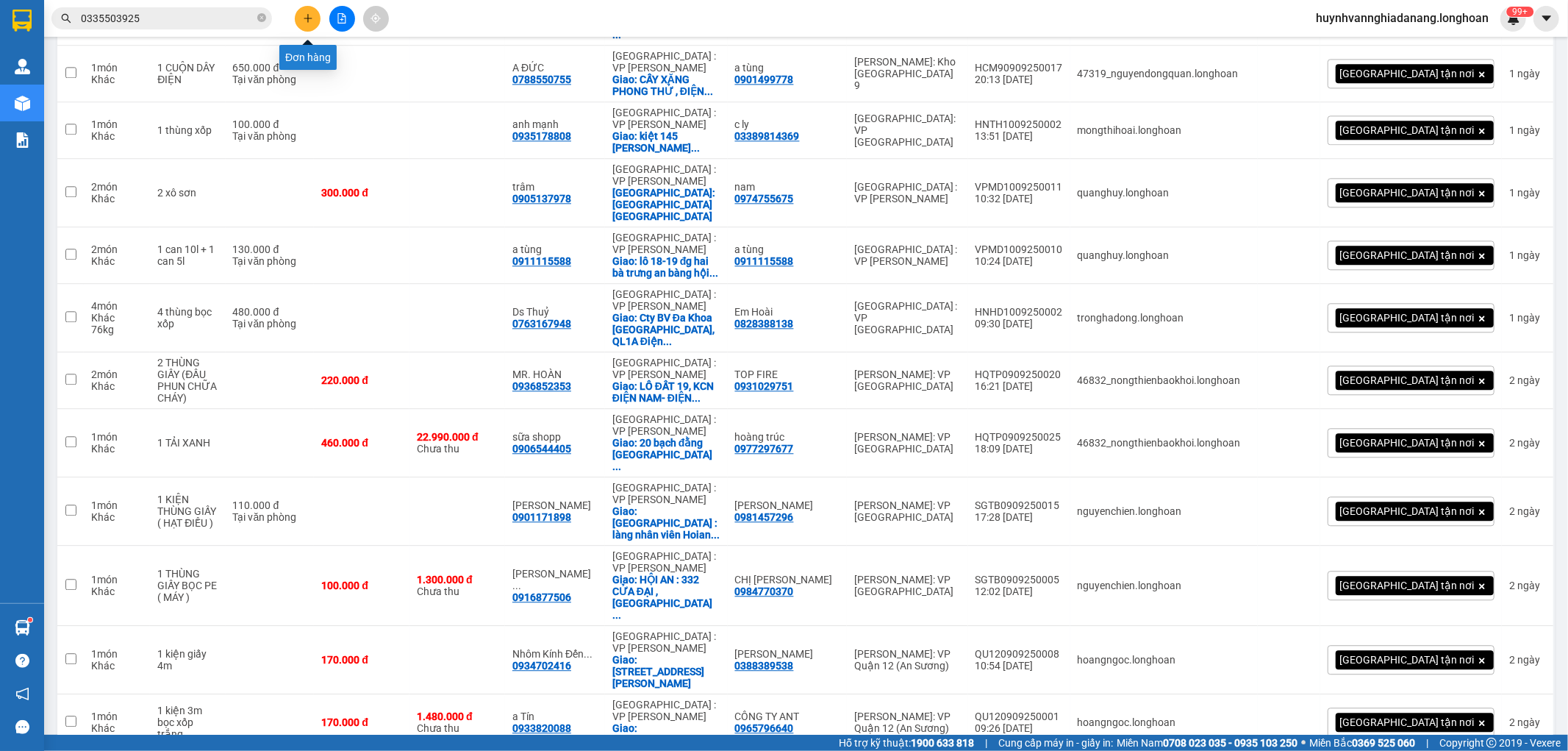
click at [309, 25] on button at bounding box center [308, 18] width 25 height 25
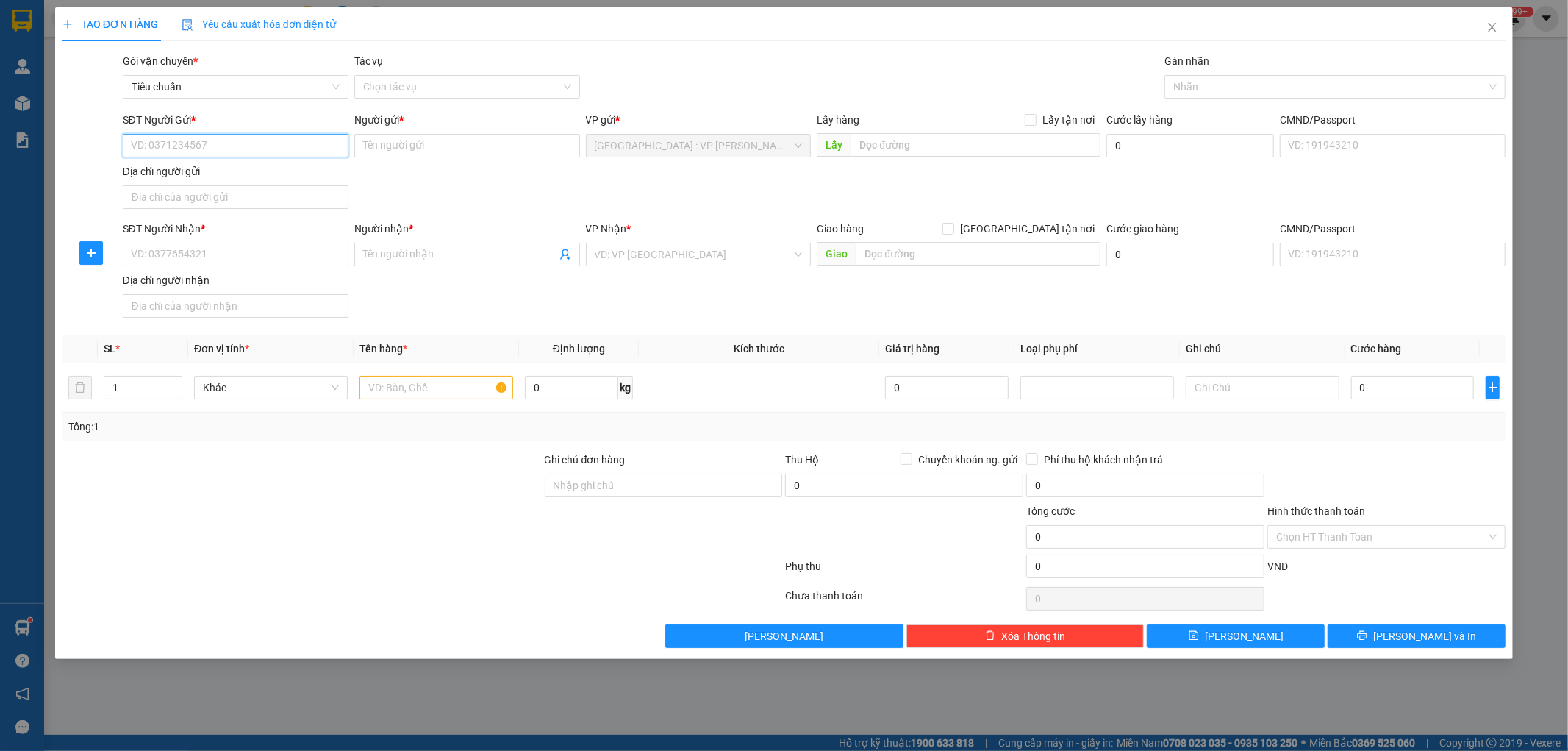
click at [167, 143] on input "SĐT Người Gửi *" at bounding box center [236, 146] width 225 height 24
paste input "0868608927"
type input "0868608927"
click at [399, 144] on input "Người gửi *" at bounding box center [467, 146] width 225 height 24
click at [394, 148] on input "Người gửi *" at bounding box center [467, 146] width 225 height 24
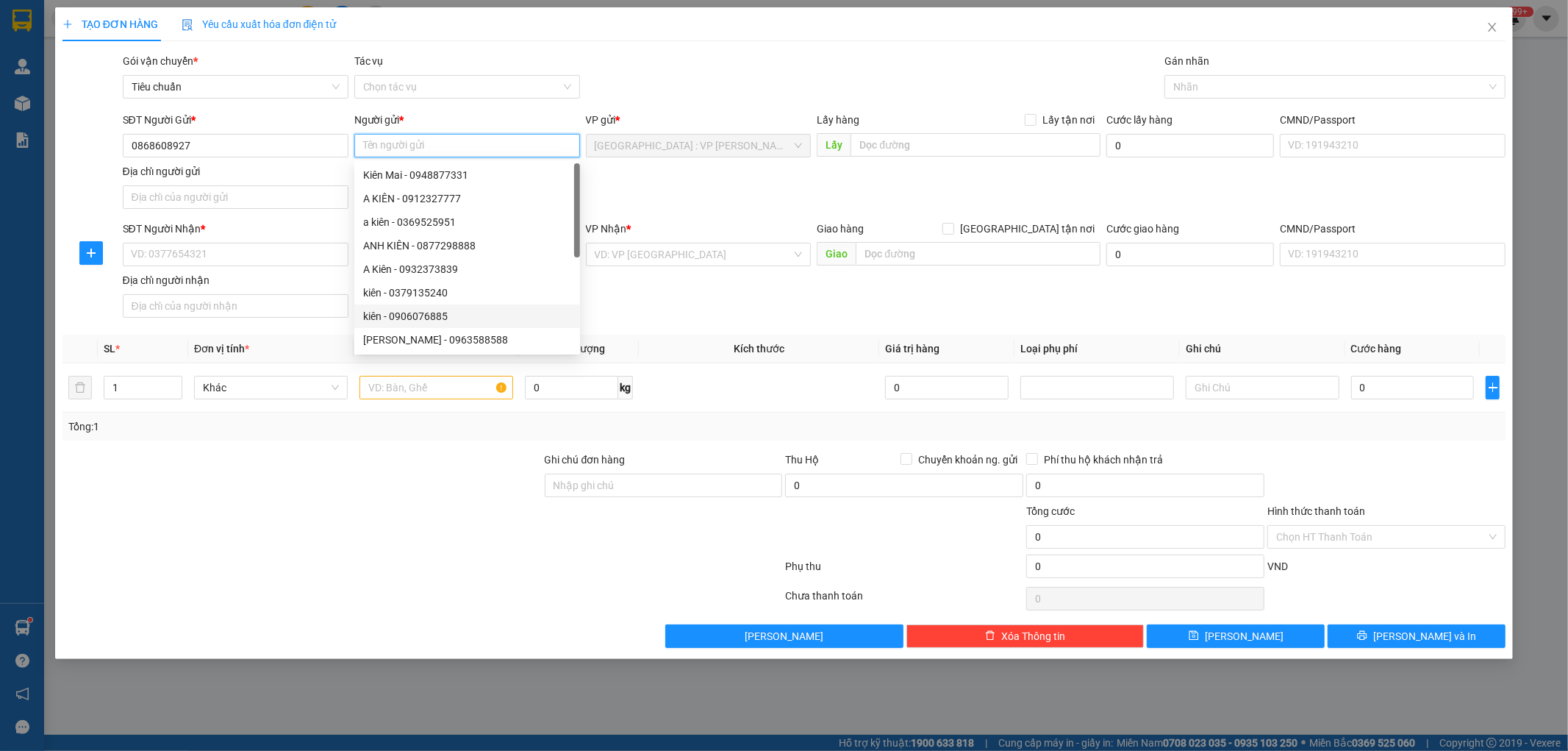
paste input "Đúng Nguyễn 0905996627"
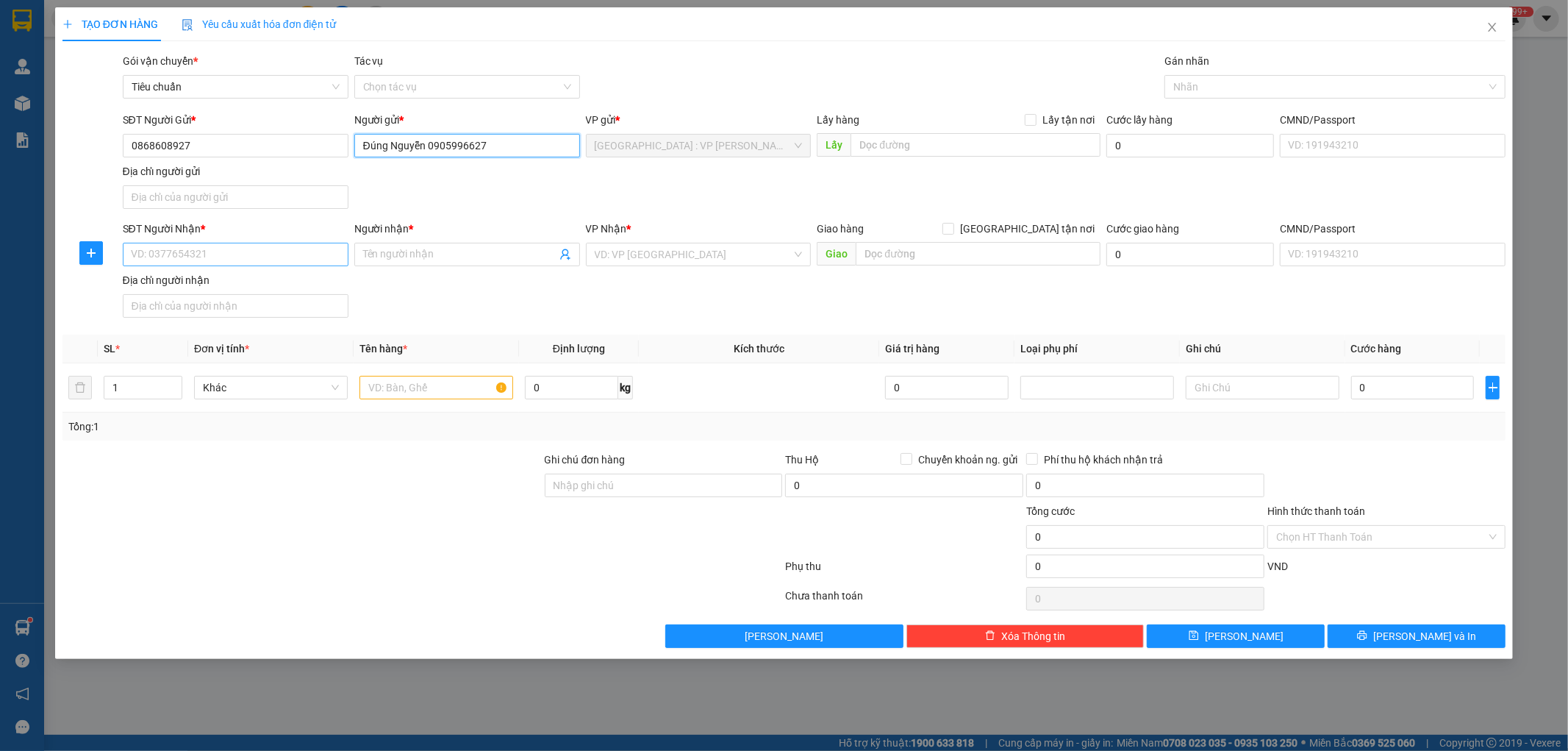
type input "Đúng Nguyễn 0905996627"
click at [221, 255] on input "SĐT Người Nhận *" at bounding box center [236, 255] width 225 height 24
click at [171, 255] on input "SĐT Người Nhận *" at bounding box center [236, 255] width 225 height 24
paste input "0939.523.526"
click at [157, 260] on input "0939.523.526" at bounding box center [236, 255] width 225 height 24
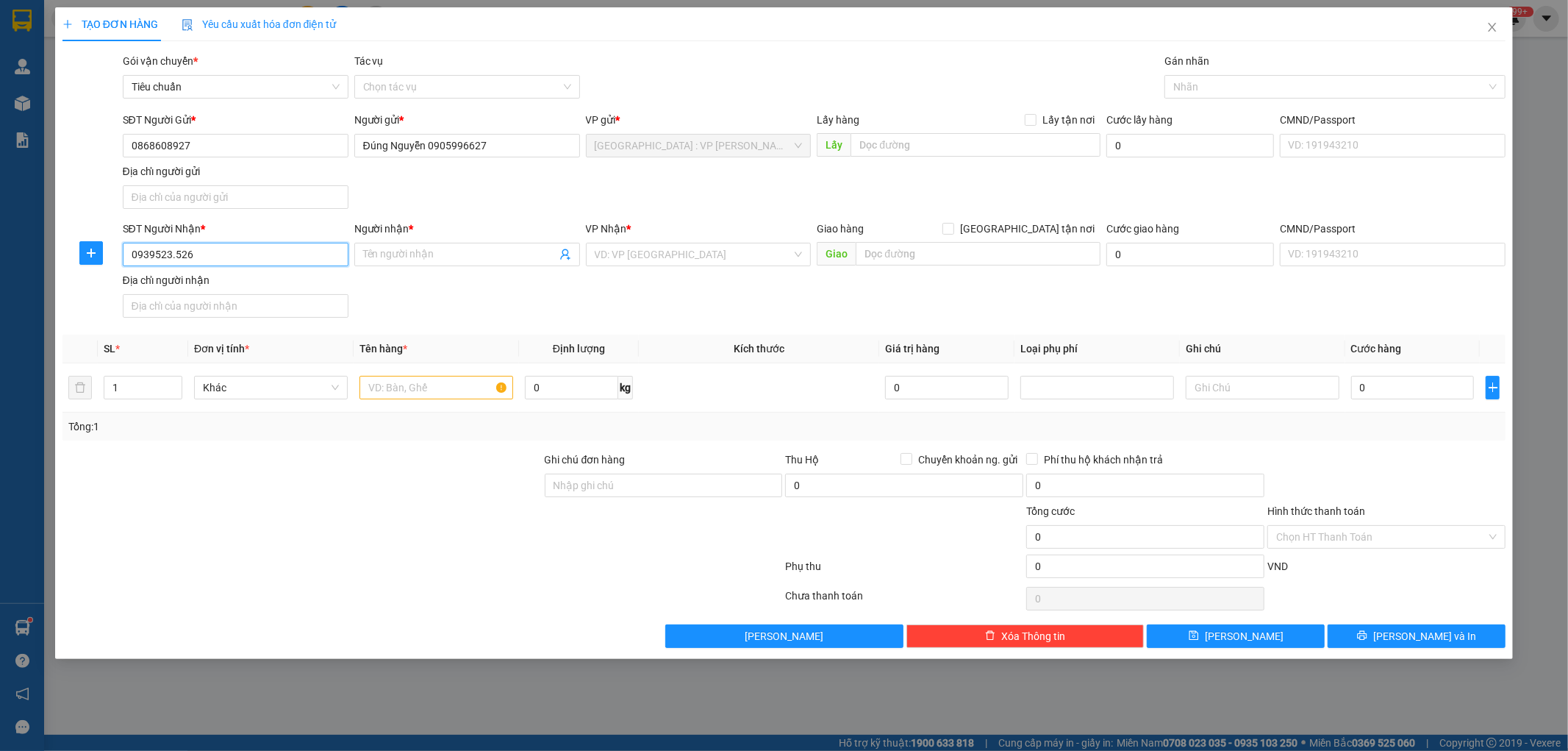
click at [174, 258] on input "0939523.526" at bounding box center [236, 255] width 225 height 24
type input "0939523526"
drag, startPoint x: 386, startPoint y: 254, endPoint x: 392, endPoint y: 265, distance: 12.5
click at [387, 254] on input "Người nhận *" at bounding box center [460, 254] width 194 height 16
click at [384, 256] on input "Người nhận *" at bounding box center [460, 254] width 194 height 16
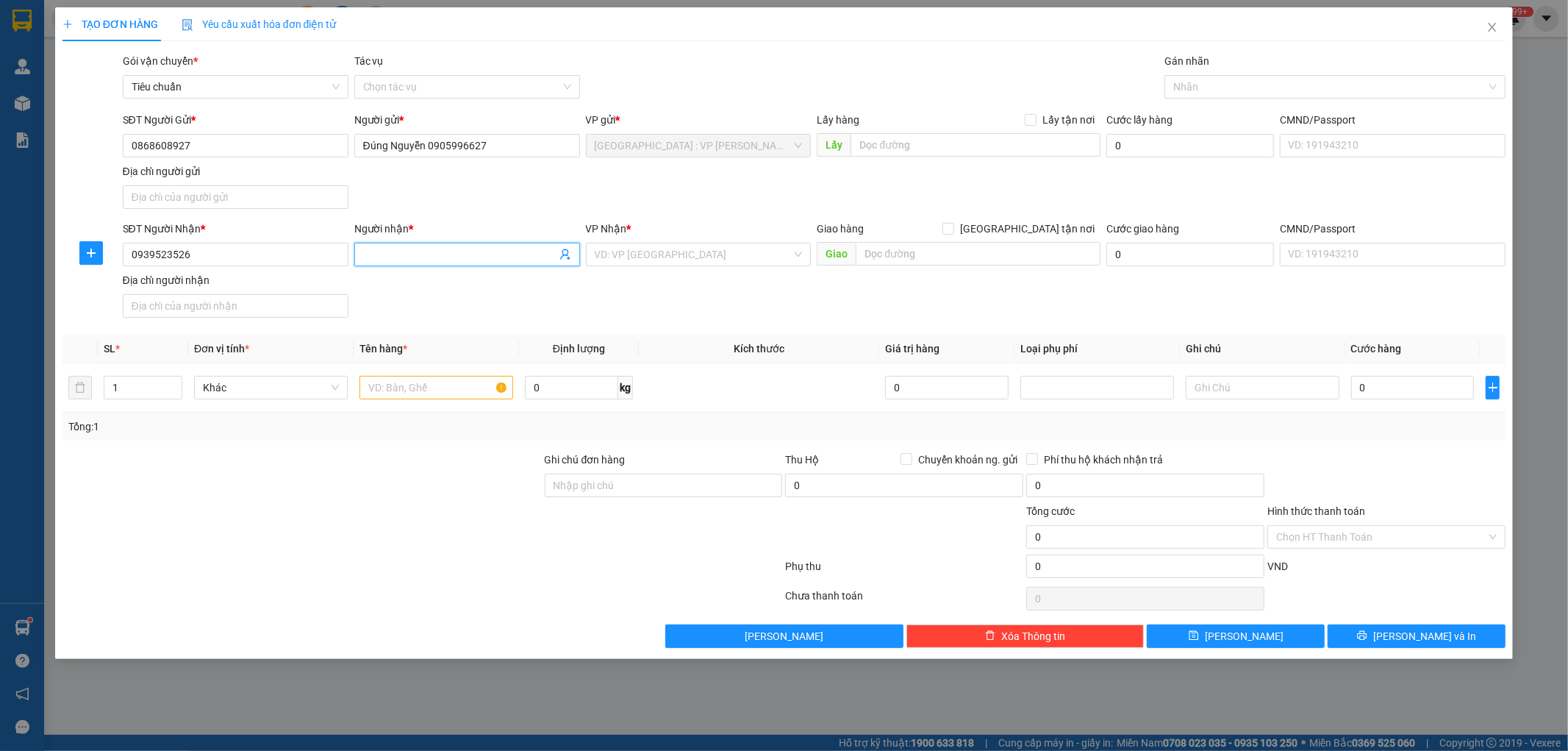
paste input "Sang"
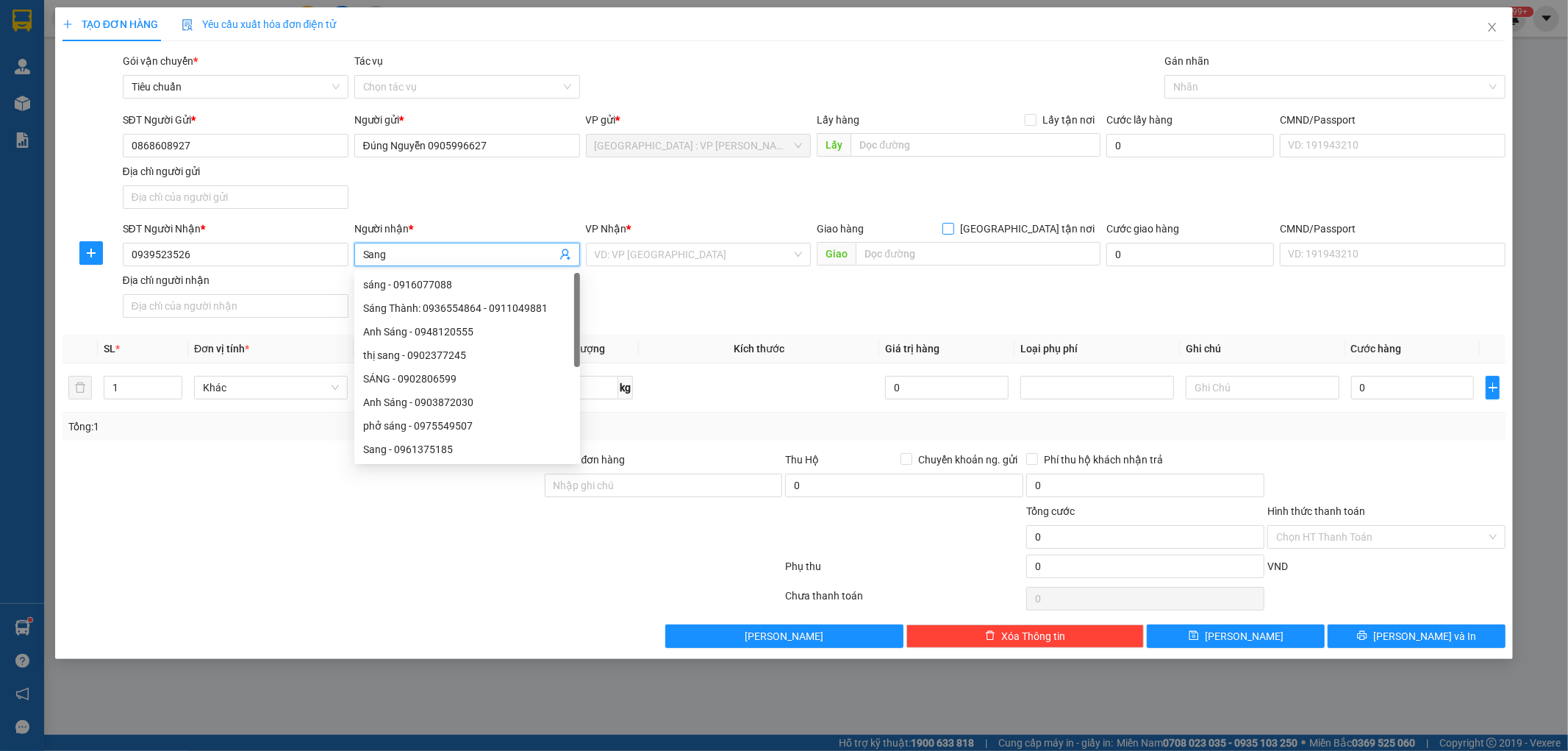
type input "Sang"
click at [953, 226] on input "Giao tận nơi" at bounding box center [947, 228] width 10 height 10
checkbox input "true"
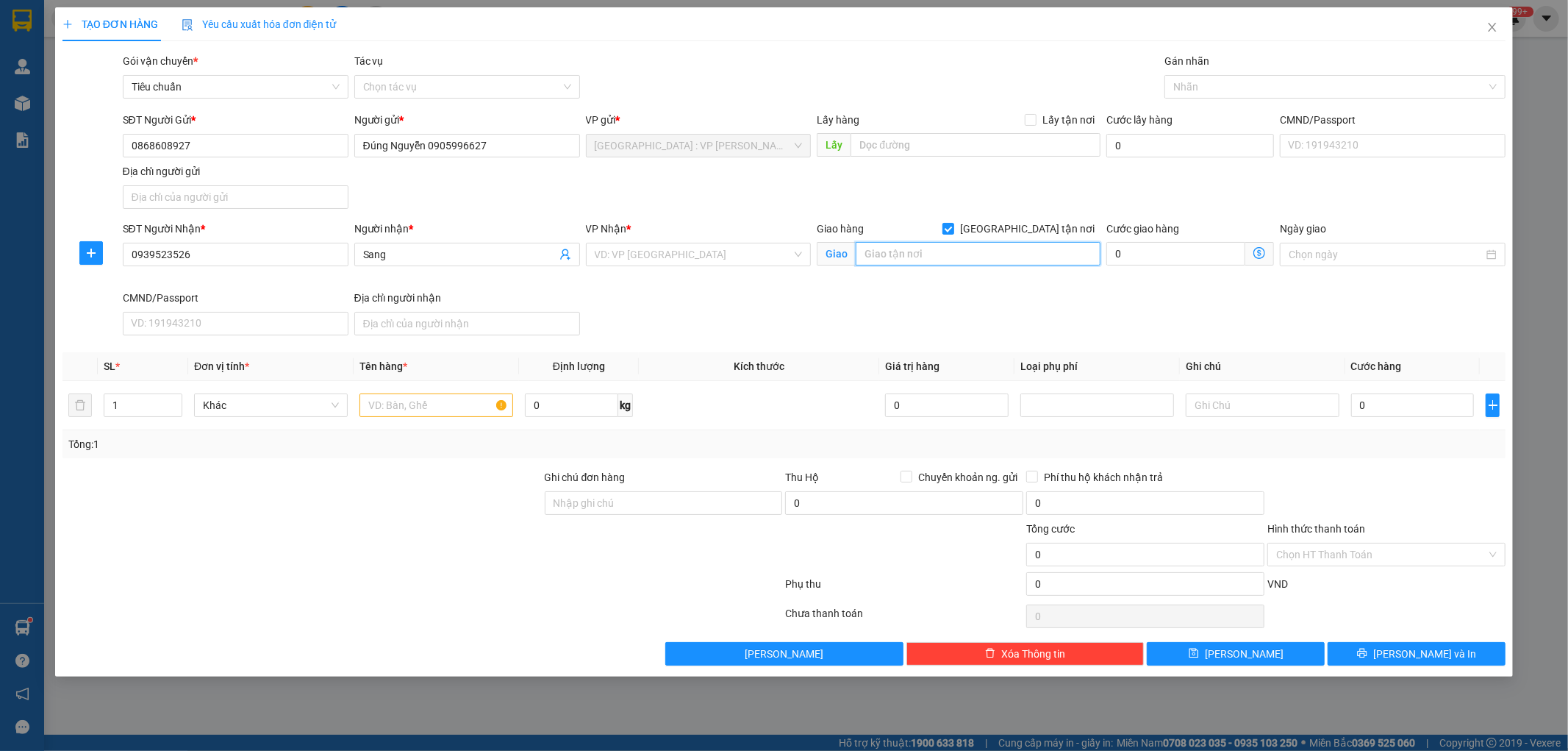
click at [980, 248] on input "text" at bounding box center [978, 254] width 245 height 24
paste input "K47, đường N1, KP1, Phường Bửu Long, Thành phố Biên Hoà, Tỉnh Đồng Nai, Việt Na…"
click at [979, 255] on input "K47, đường N1, KP1, Phường Bửu Long, Thành phố Biên Hoà, Tỉnh Đồng Nai, Việt Na…" at bounding box center [978, 254] width 245 height 24
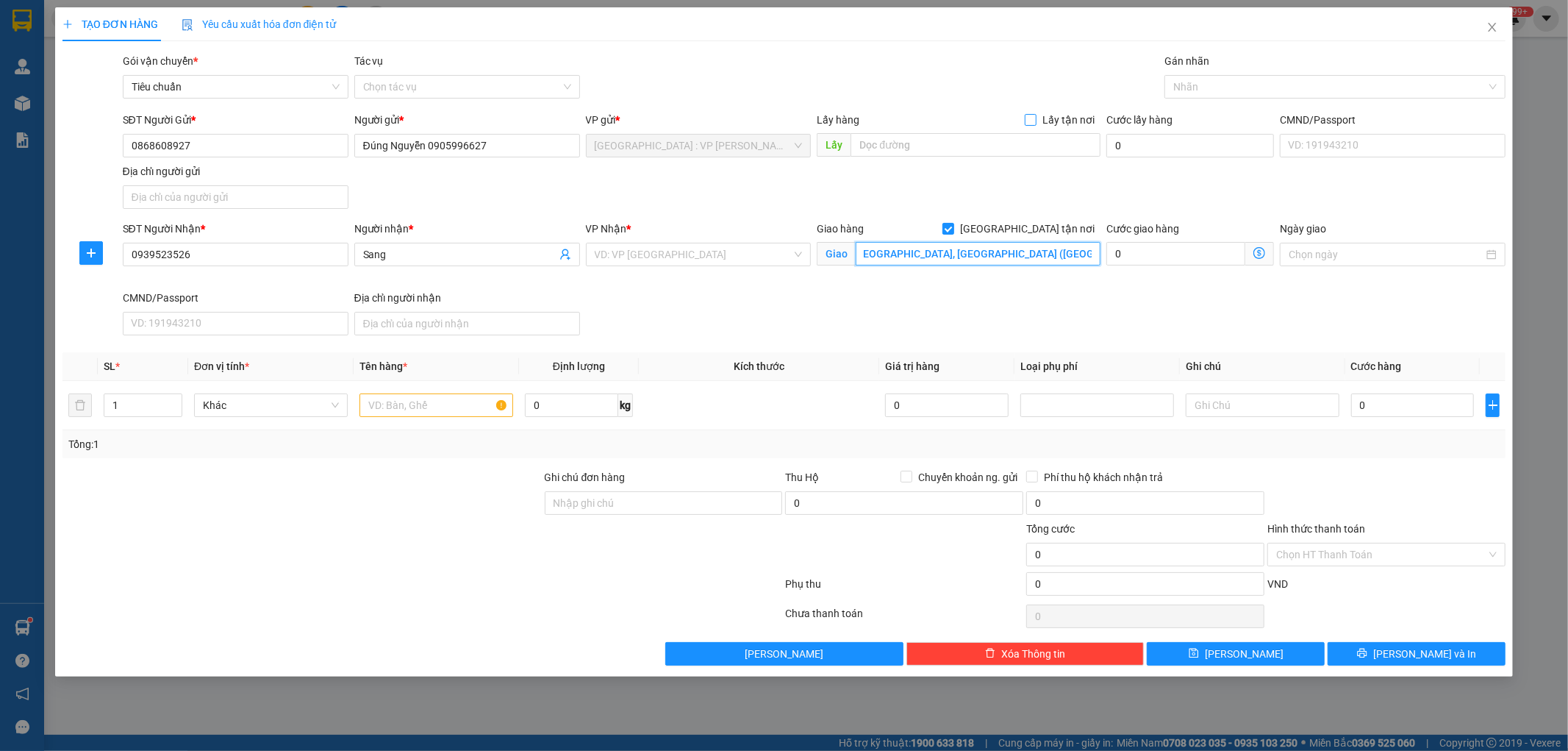
type input "K47, đường N1, KP1, Phường Bửu Long, Thành phố Biên Hoà, Tỉnh Đồng Nai (Phường …"
click at [1031, 121] on input "Lấy tận nơi" at bounding box center [1029, 119] width 10 height 10
checkbox input "true"
click at [986, 137] on input "text" at bounding box center [975, 145] width 250 height 24
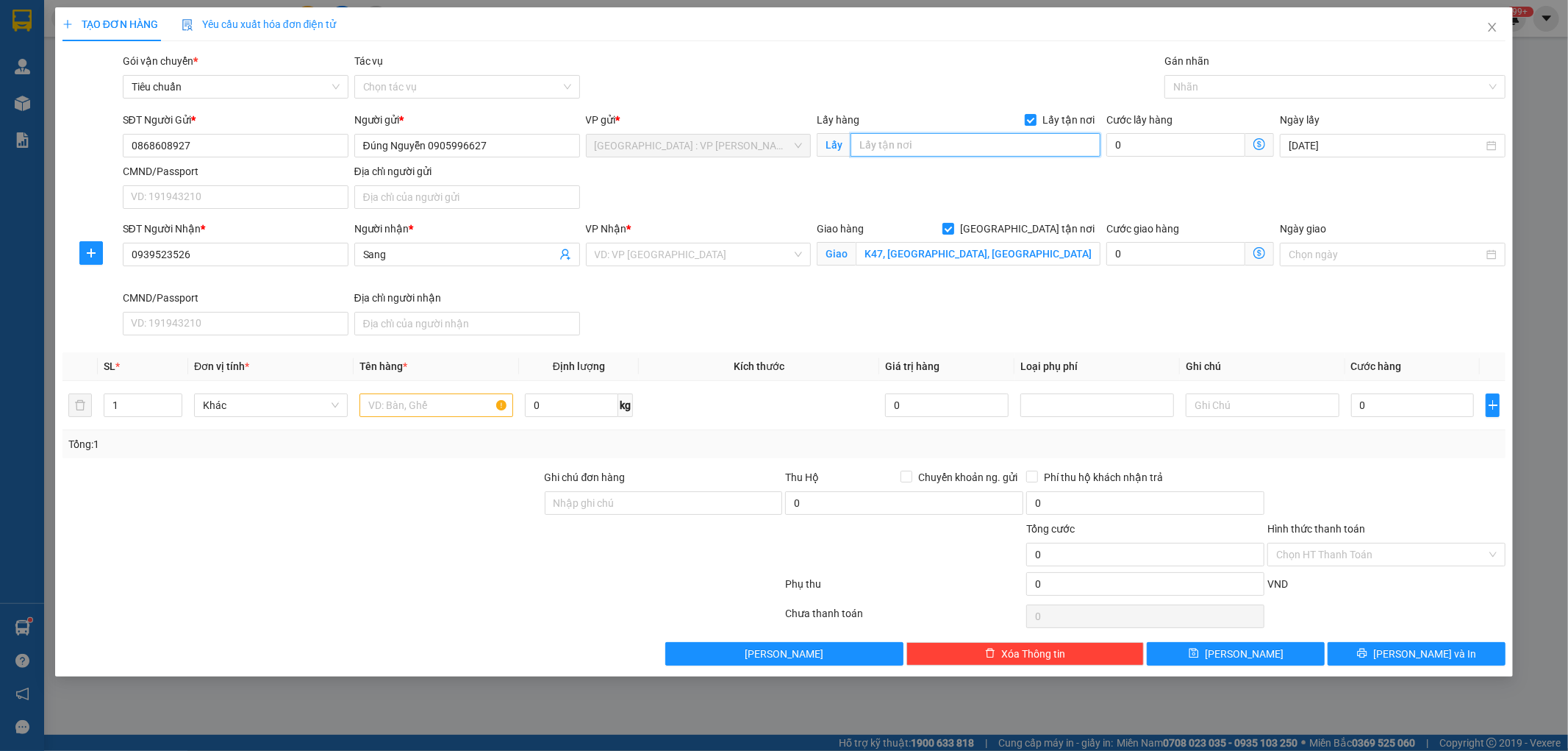
click at [888, 148] on input "text" at bounding box center [975, 145] width 250 height 24
paste input "21 hồ trung lượng, hòa xuân, quận cẩm lệ đà nẵng."
type input "21 hồ trung lượng, hòa xuân, quận cẩm lệ đà nẵng."
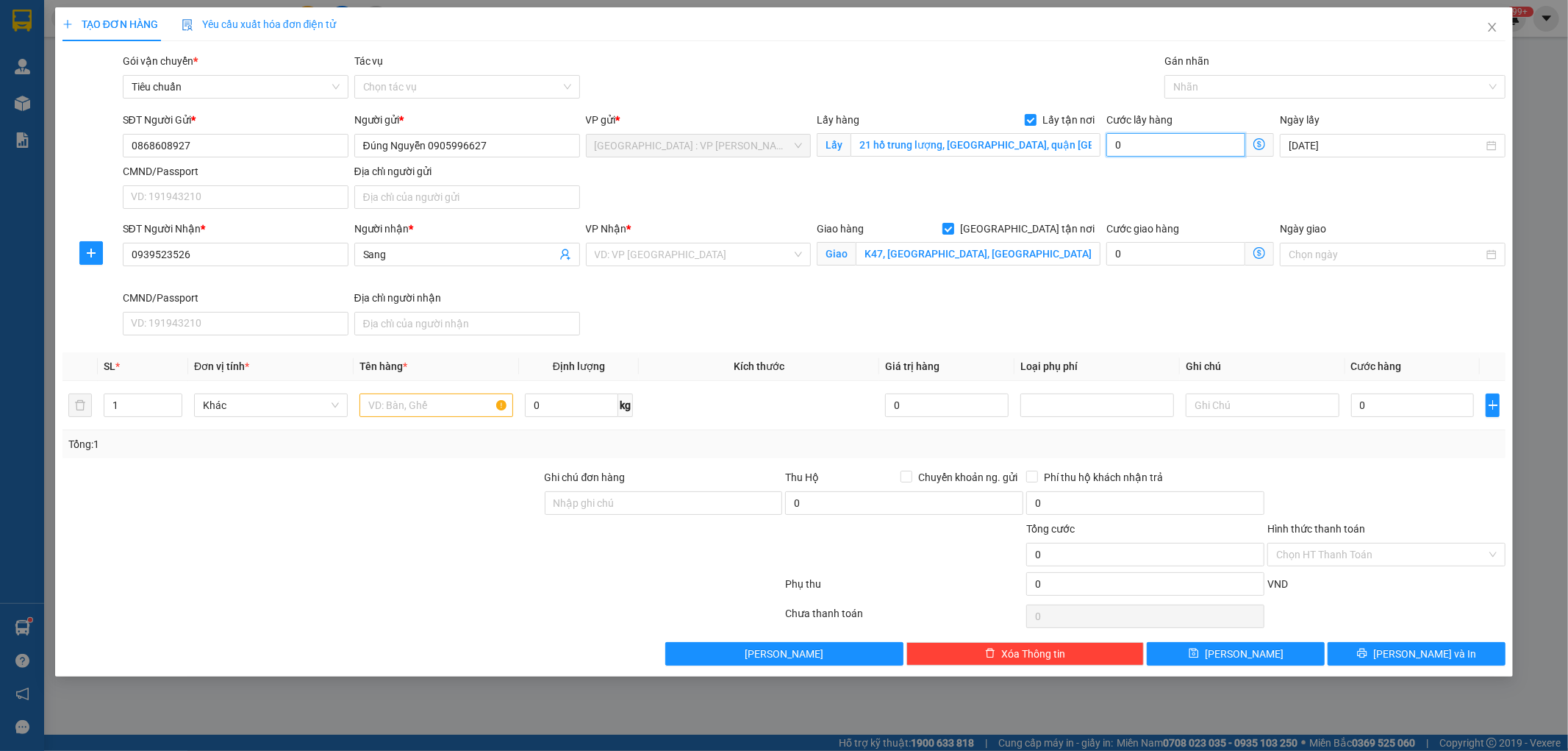
click at [1160, 144] on input "0" at bounding box center [1175, 145] width 139 height 24
type input "6"
type input "65"
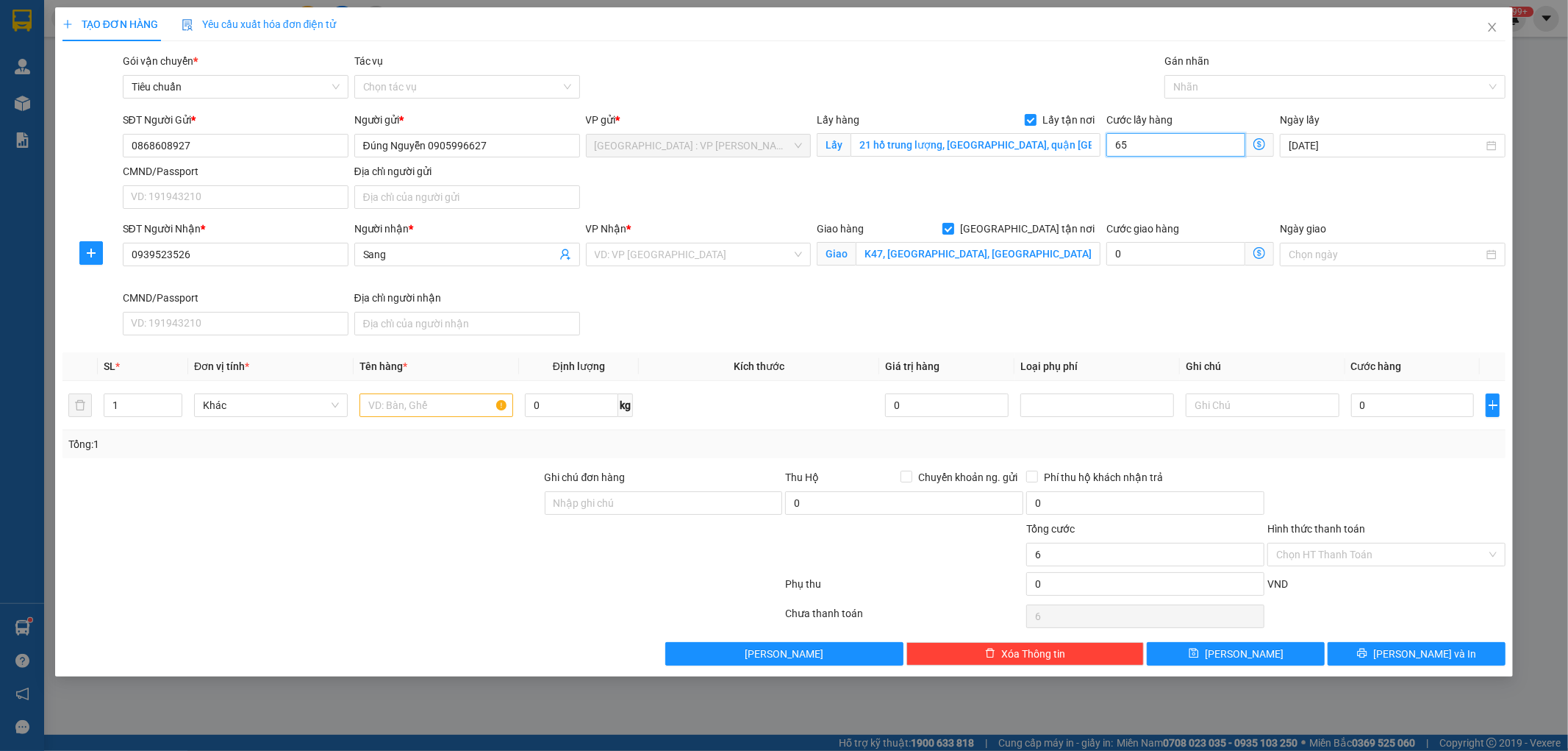
type input "65"
type input "650"
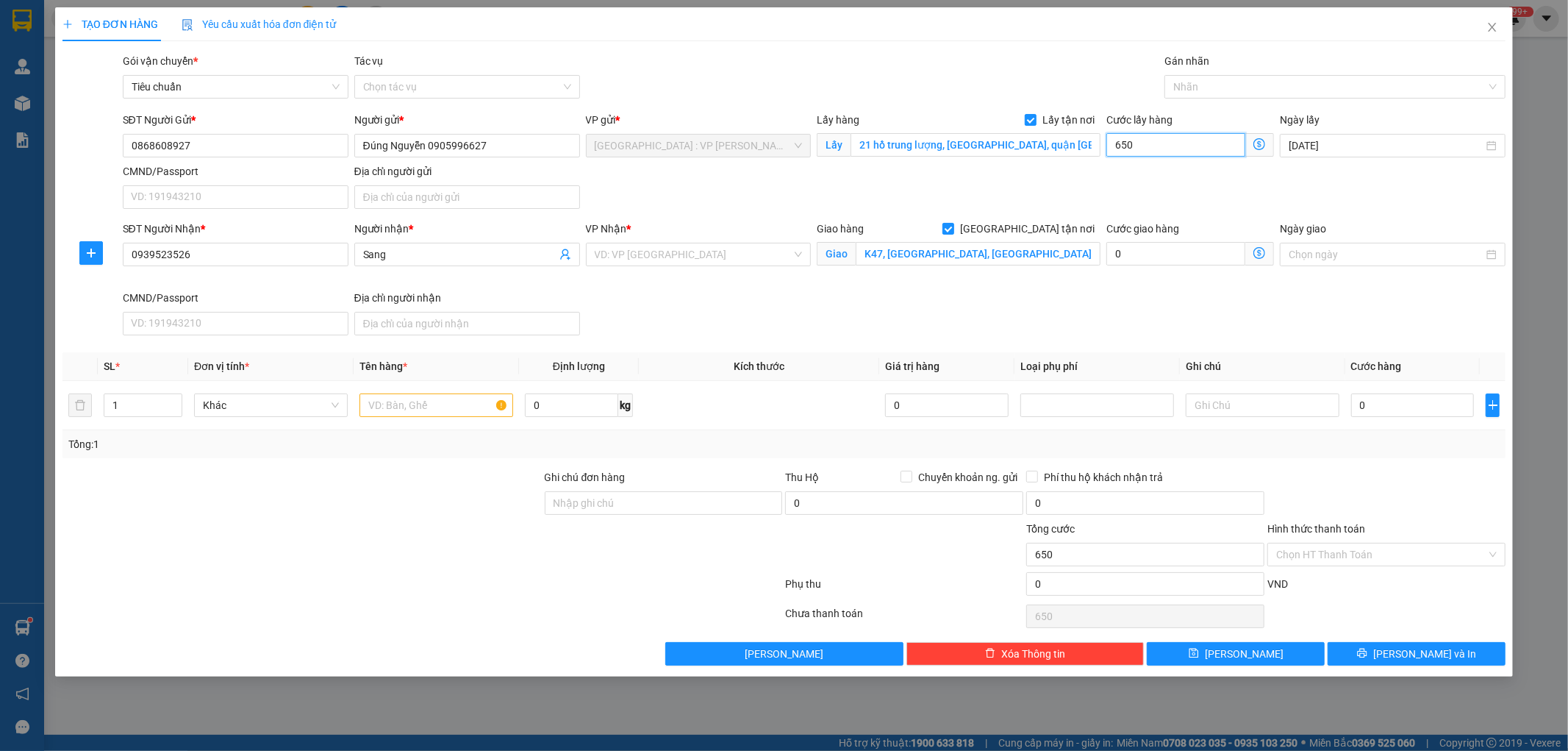
type input "6.500"
type input "65.000"
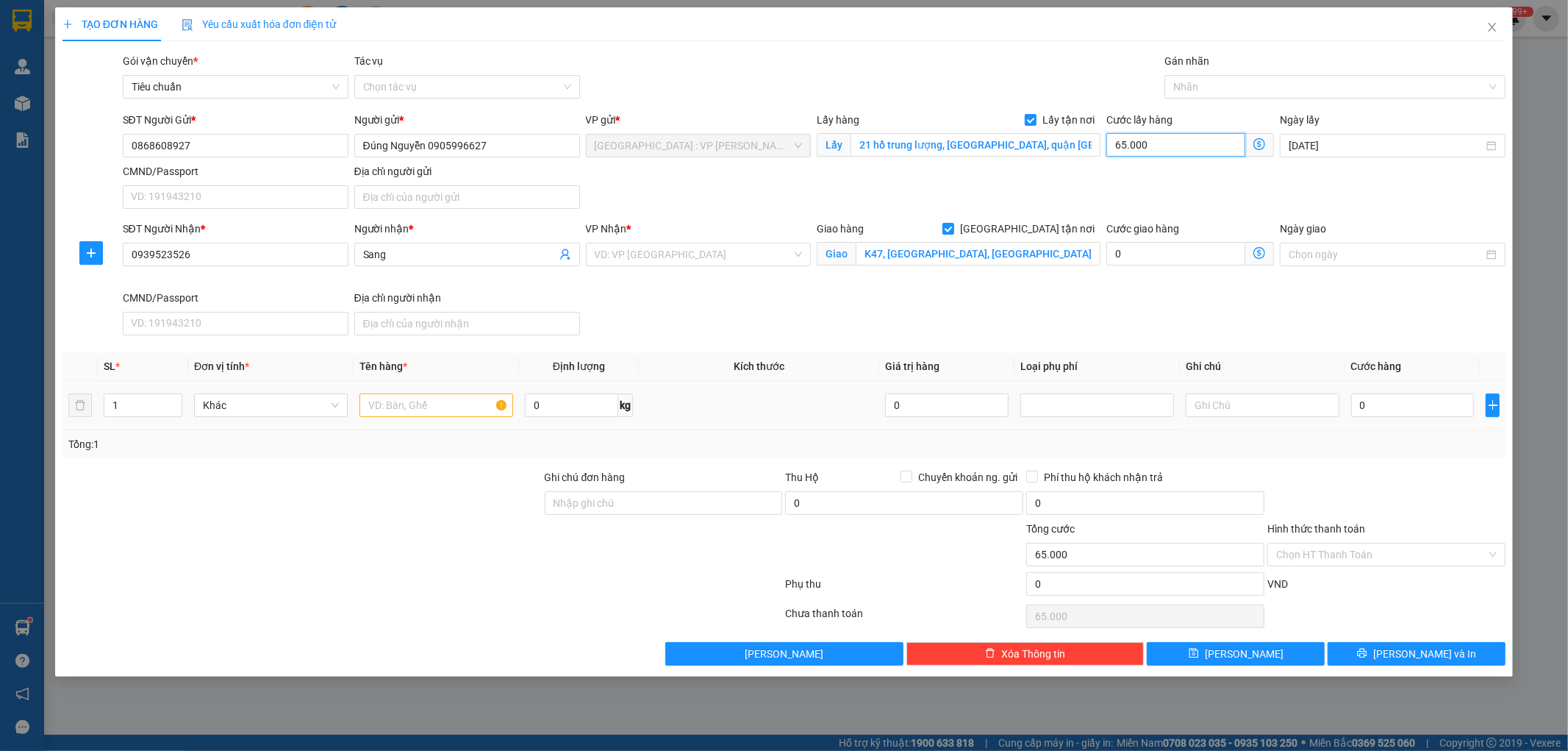
type input "65.000"
click at [387, 408] on input "text" at bounding box center [436, 406] width 154 height 24
click at [403, 402] on input "text" at bounding box center [436, 406] width 154 height 24
paste input "2 thùng"
type input "2 thùng"
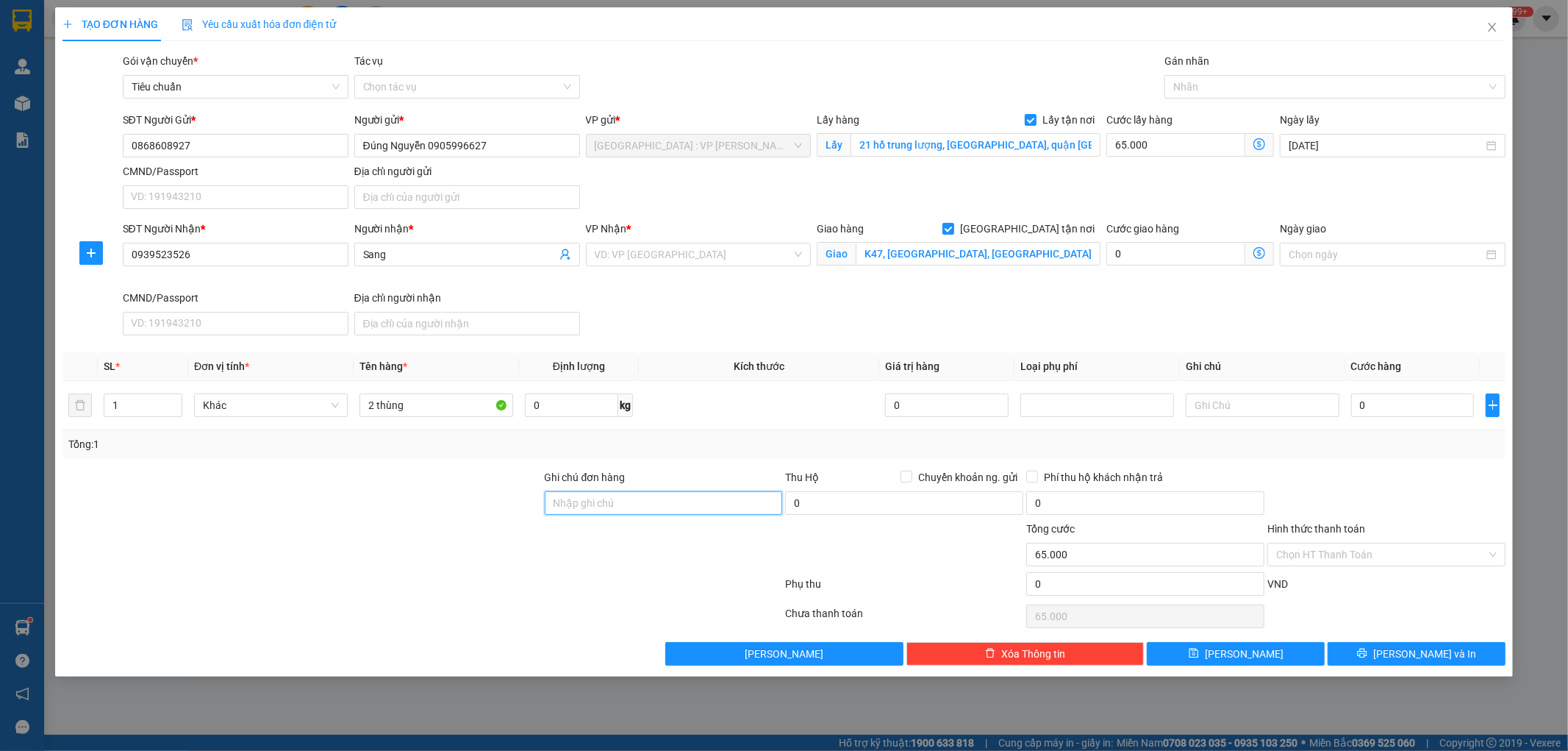
click at [647, 503] on input "Ghi chú đơn hàng" at bounding box center [664, 503] width 238 height 24
type input "KHÔNG BAO HƯ VỠ,MÓP MÉO"
click at [1407, 410] on input "0" at bounding box center [1413, 406] width 124 height 24
type input "2"
type input "65.002"
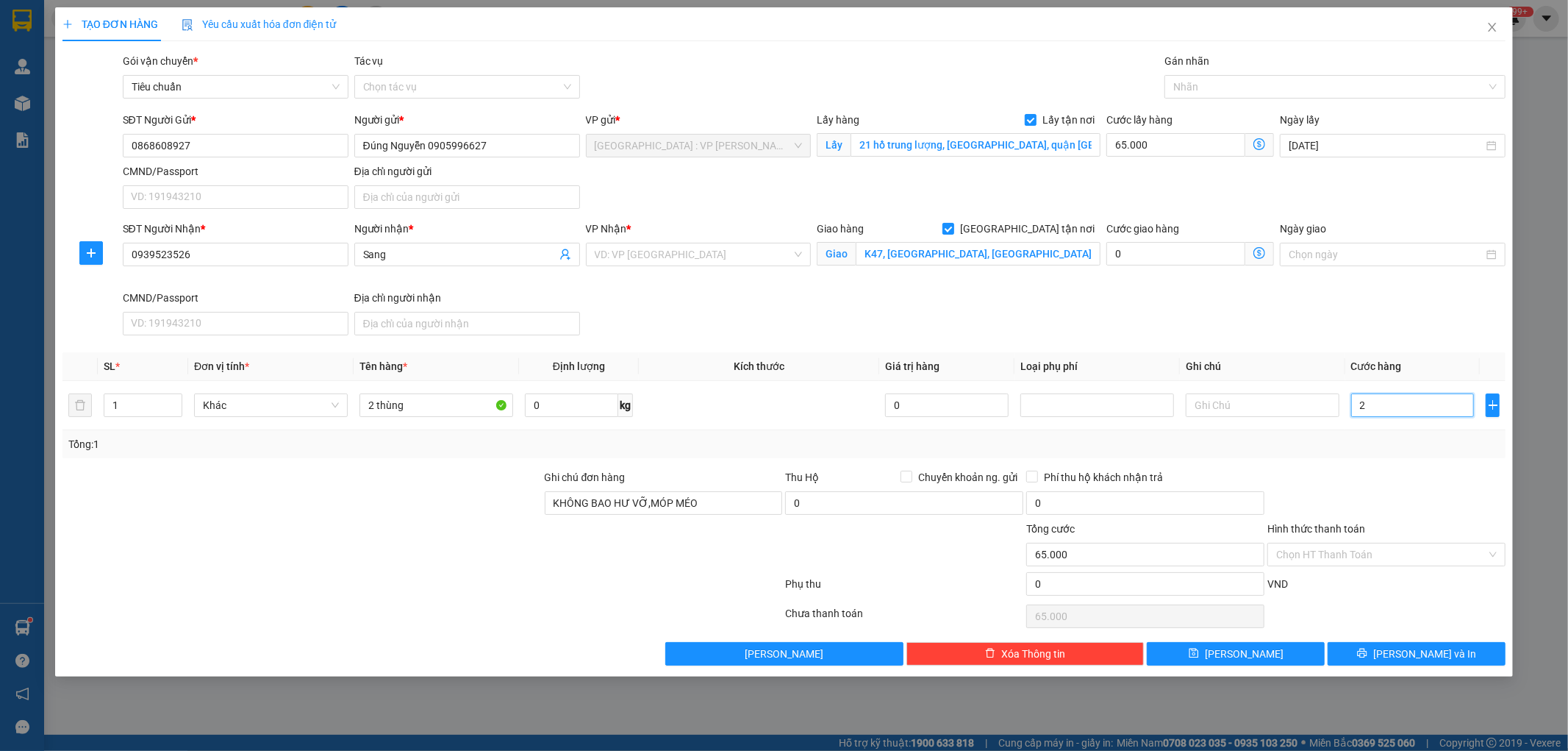
type input "65.002"
type input "24"
type input "65.024"
type input "240"
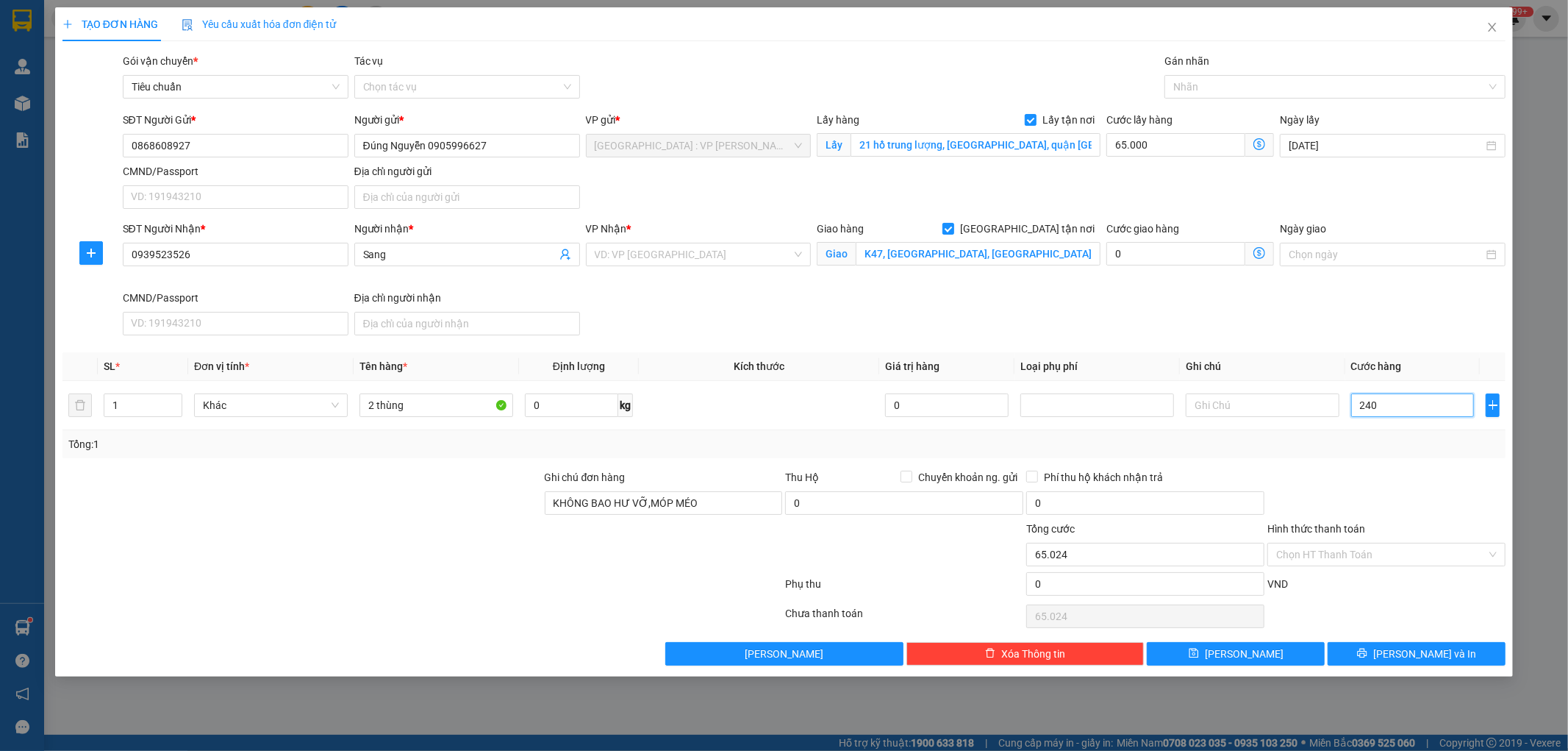
type input "65.240"
type input "2.400"
type input "67.400"
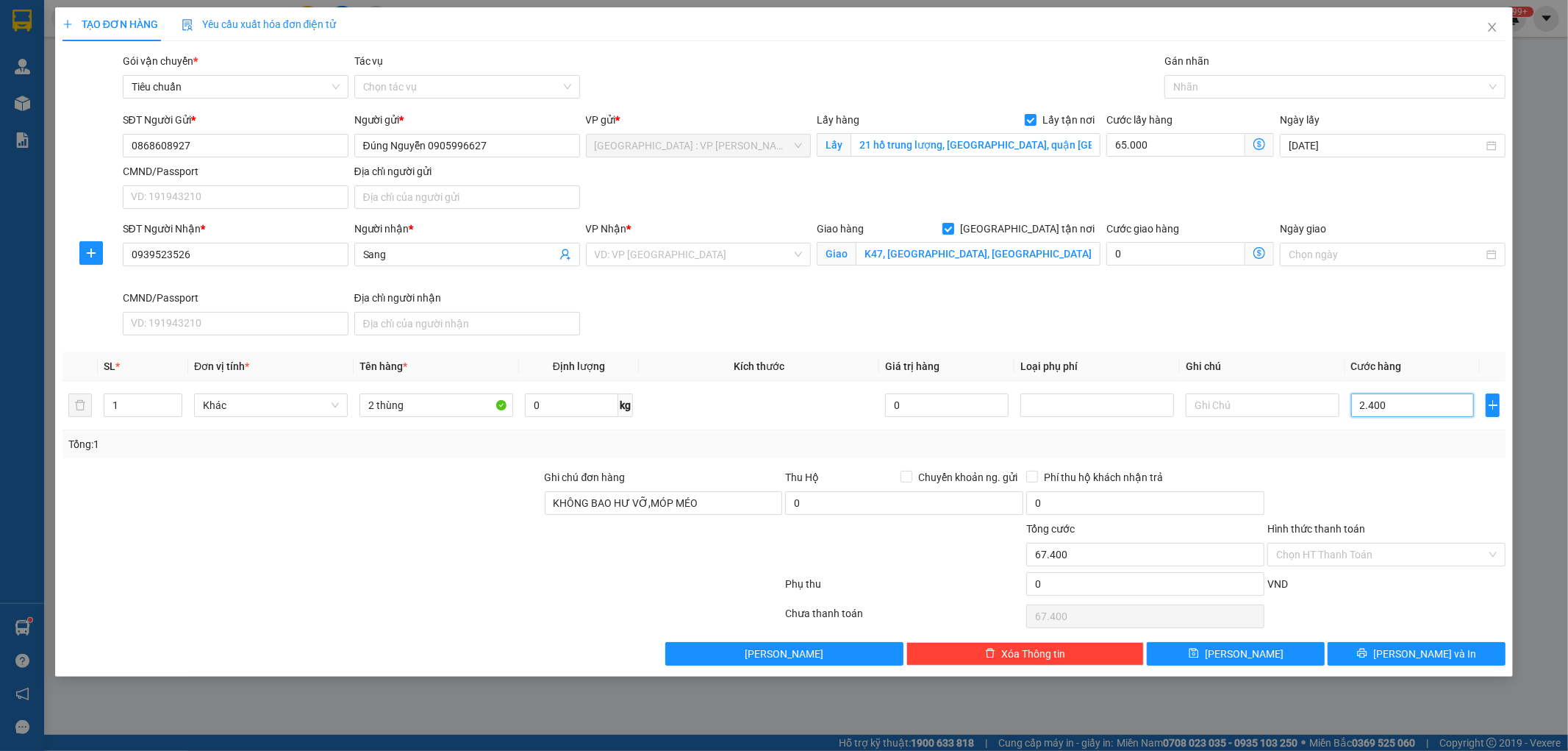
type input "24.000"
type input "89.000"
type input "240.000"
type input "305.000"
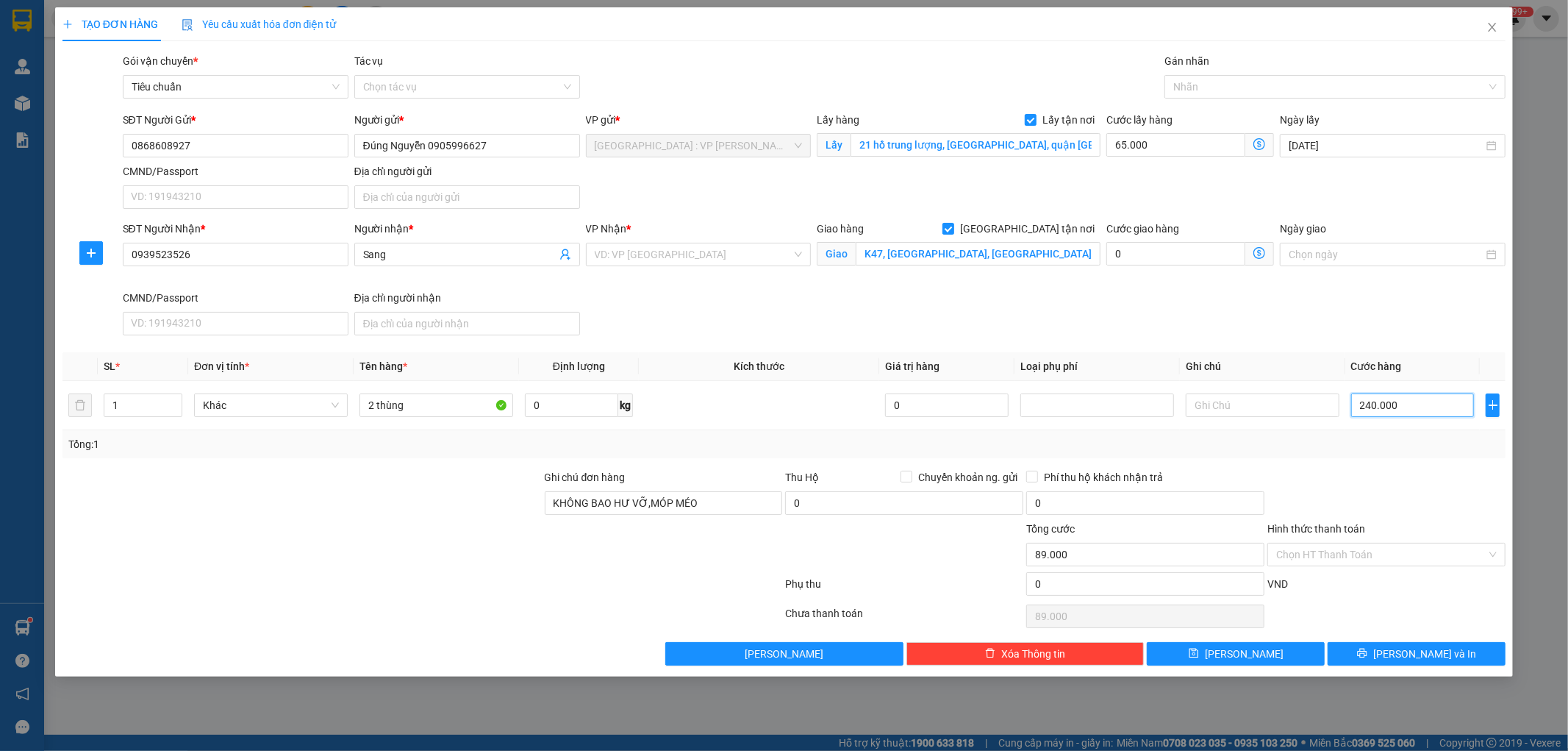
type input "305.000"
type input "240.000"
click at [133, 403] on input "1" at bounding box center [143, 406] width 77 height 22
type input "2"
click at [1291, 657] on button "Lưu" at bounding box center [1236, 654] width 178 height 24
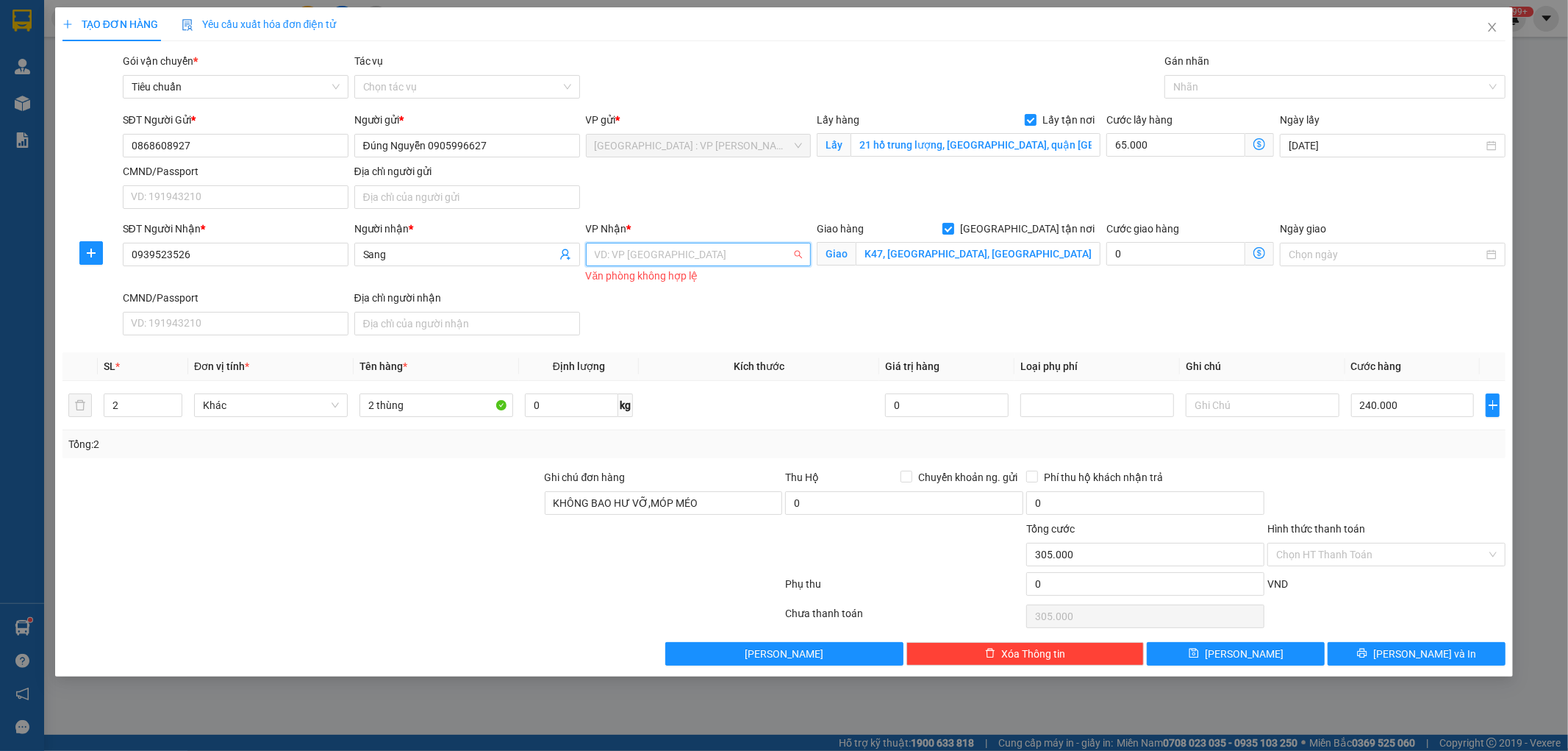
click at [726, 253] on input "search" at bounding box center [694, 255] width 198 height 22
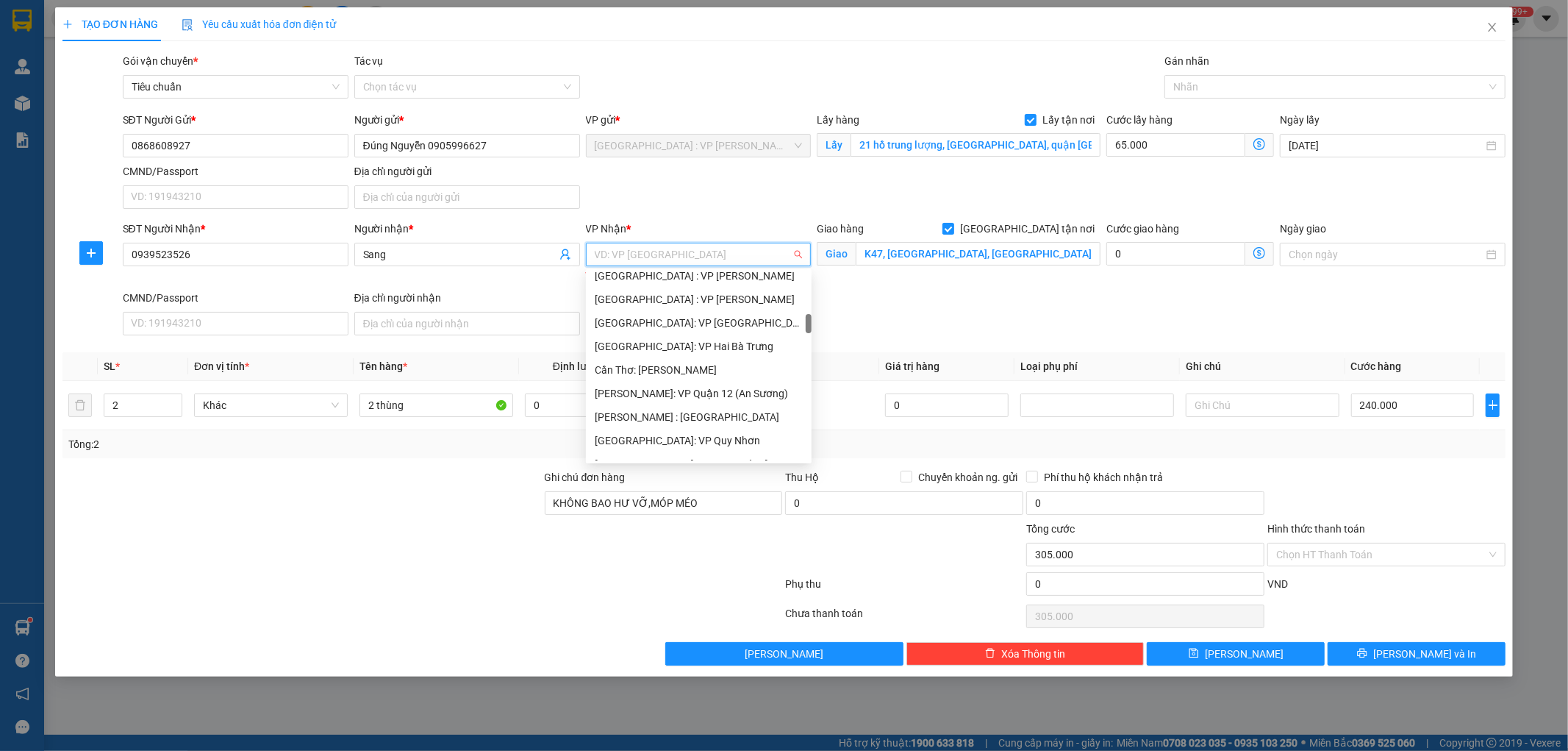
scroll to position [490, 0]
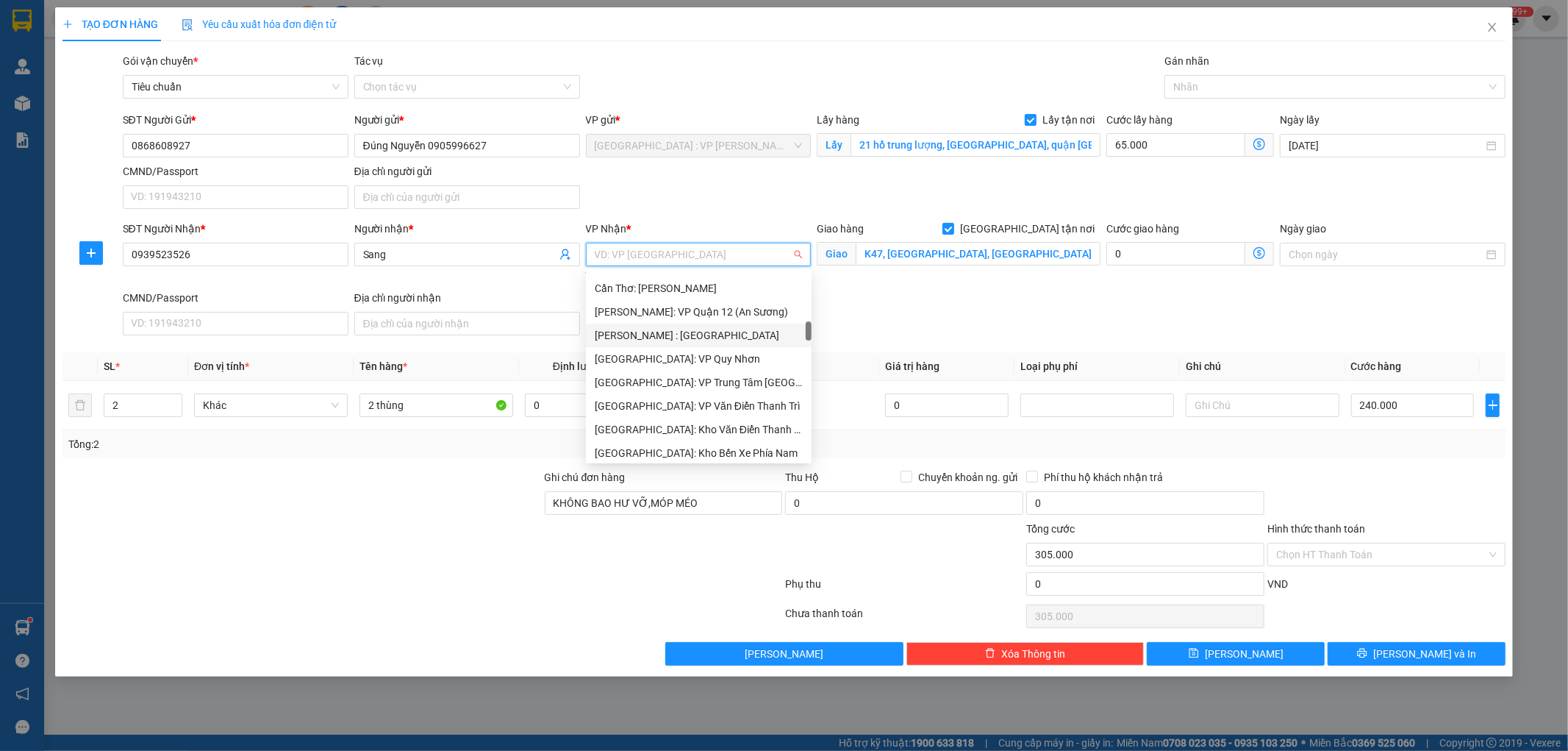
click at [700, 332] on div "[PERSON_NAME] : [GEOGRAPHIC_DATA]" at bounding box center [699, 335] width 208 height 16
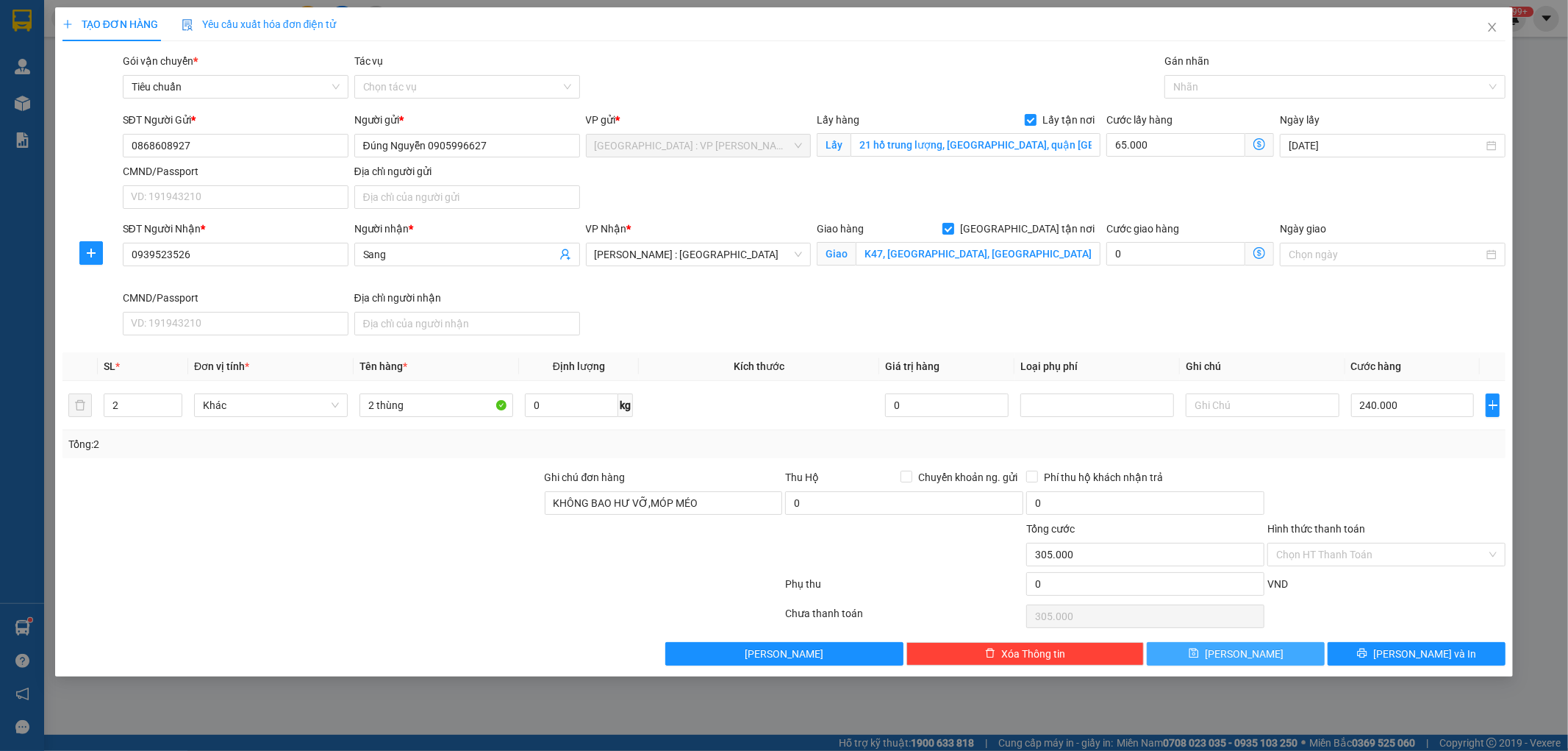
click at [1262, 652] on button "Lưu" at bounding box center [1236, 654] width 178 height 24
checkbox input "false"
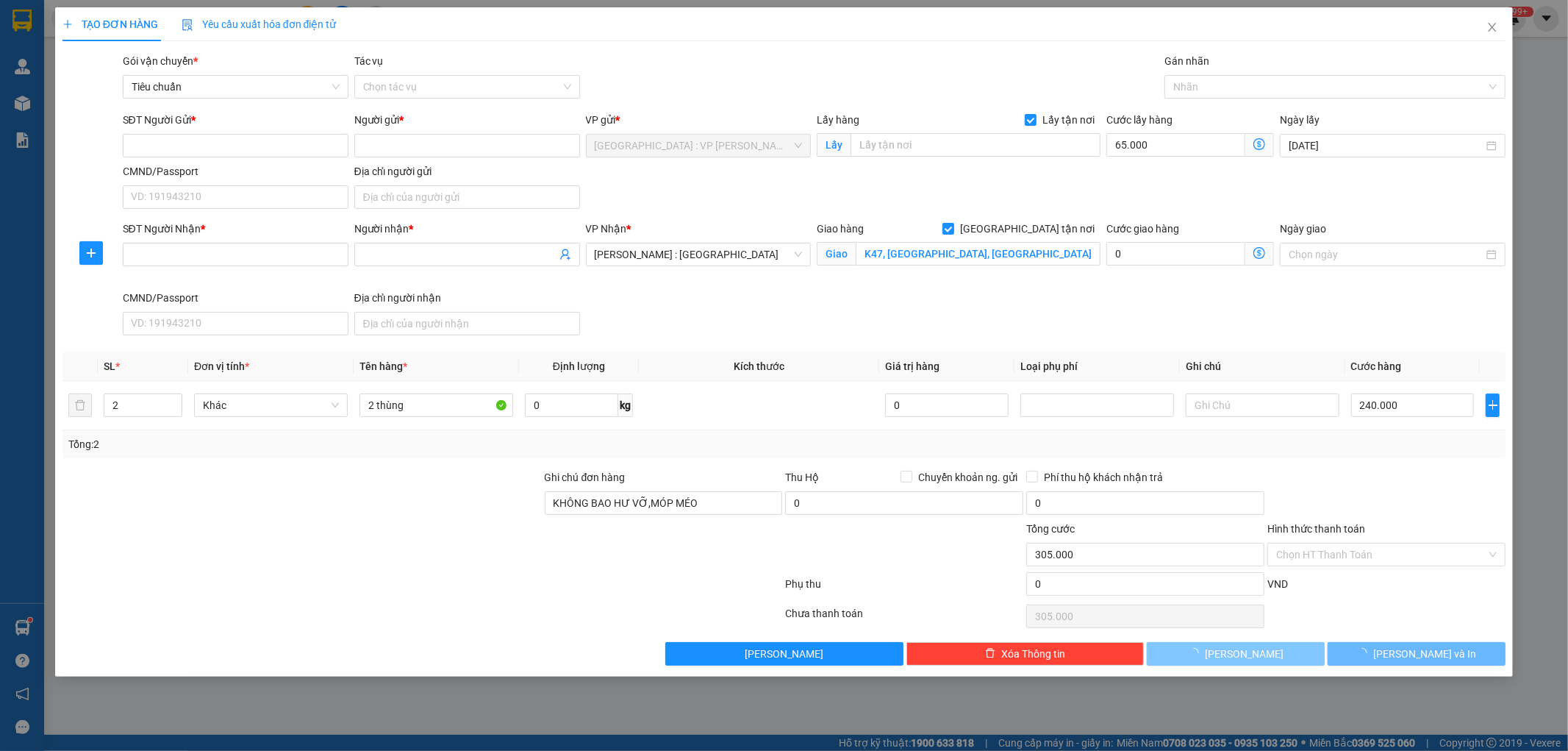
type input "1"
type input "0"
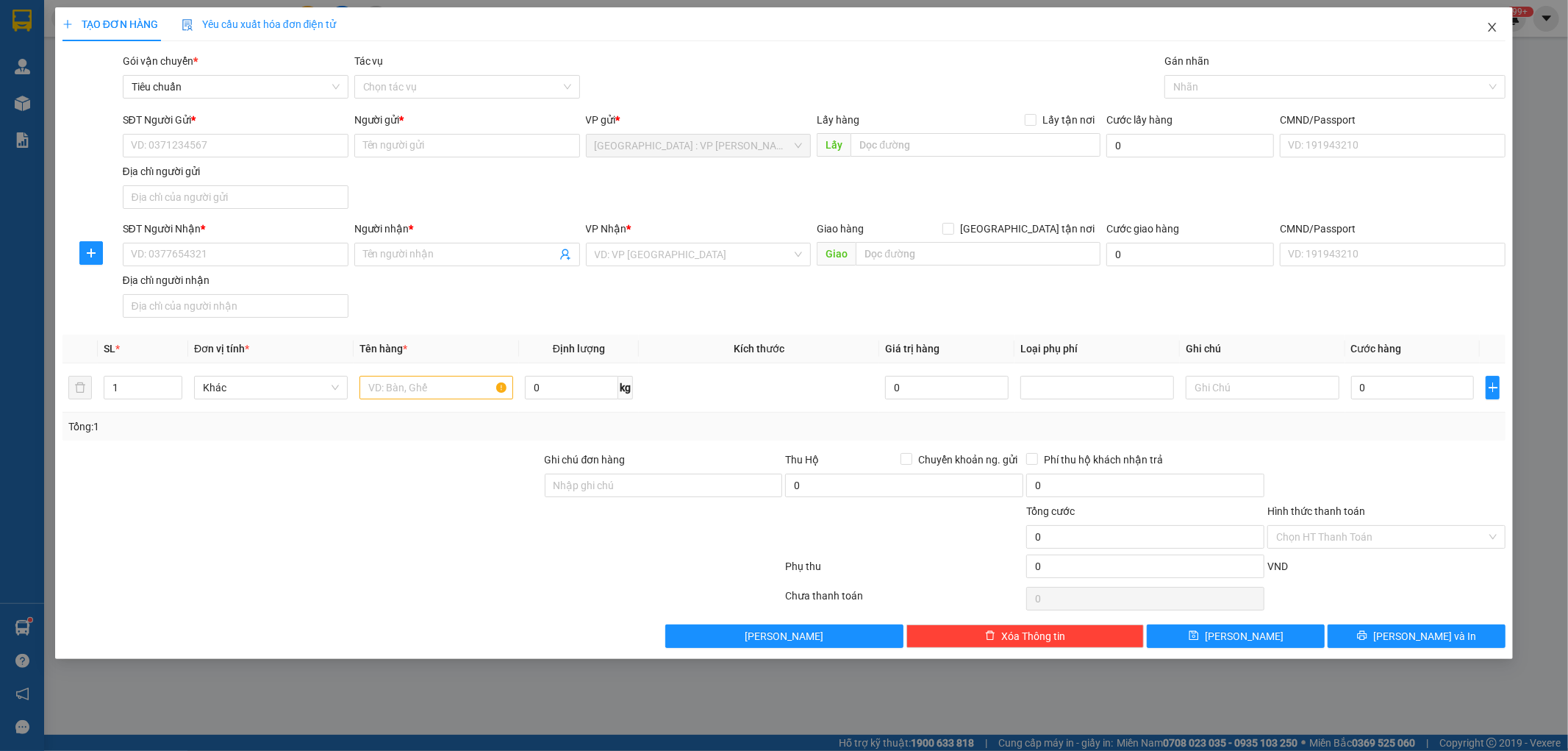
click at [1489, 24] on span "Close" at bounding box center [1493, 28] width 41 height 41
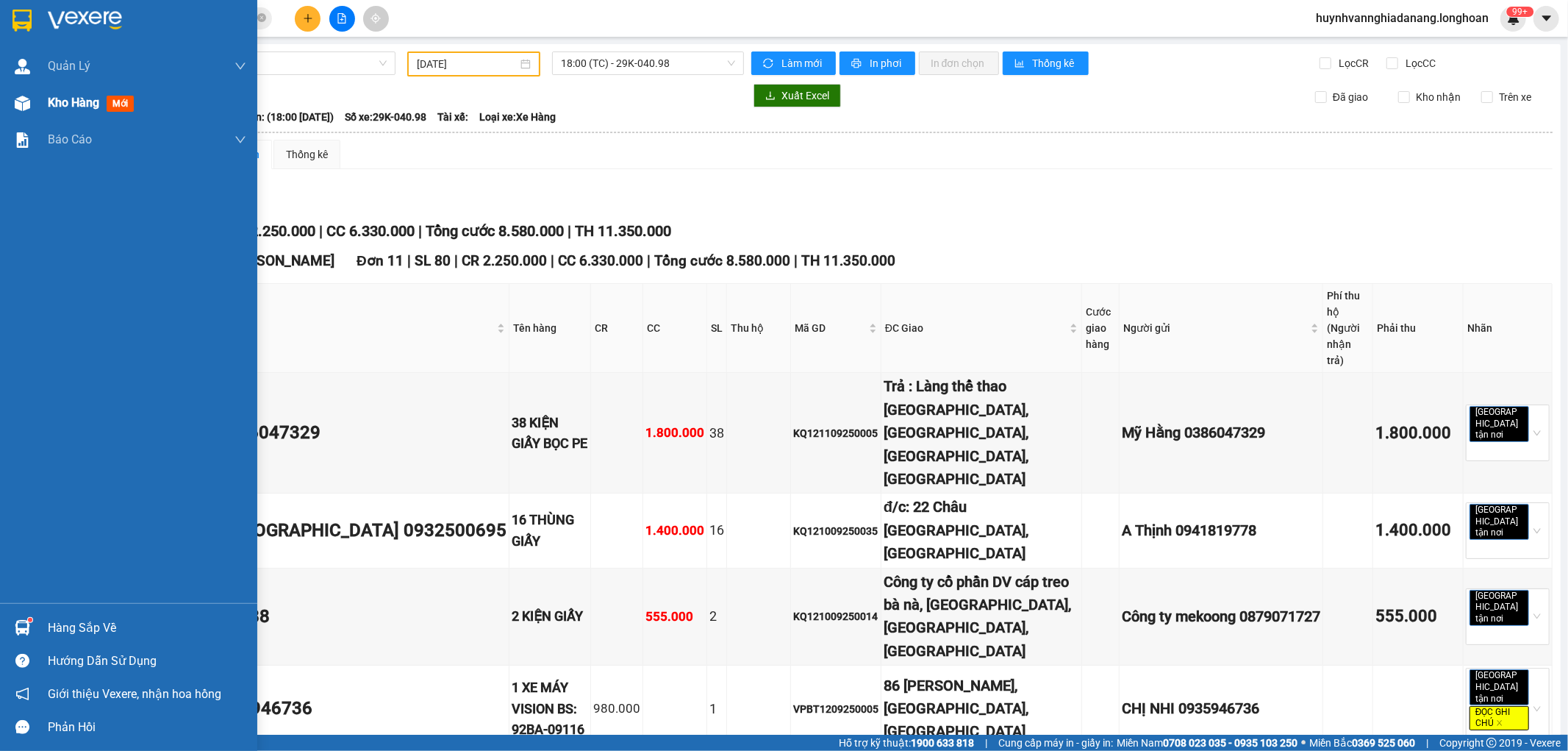
click at [35, 105] on div "Kho hàng mới" at bounding box center [129, 103] width 257 height 37
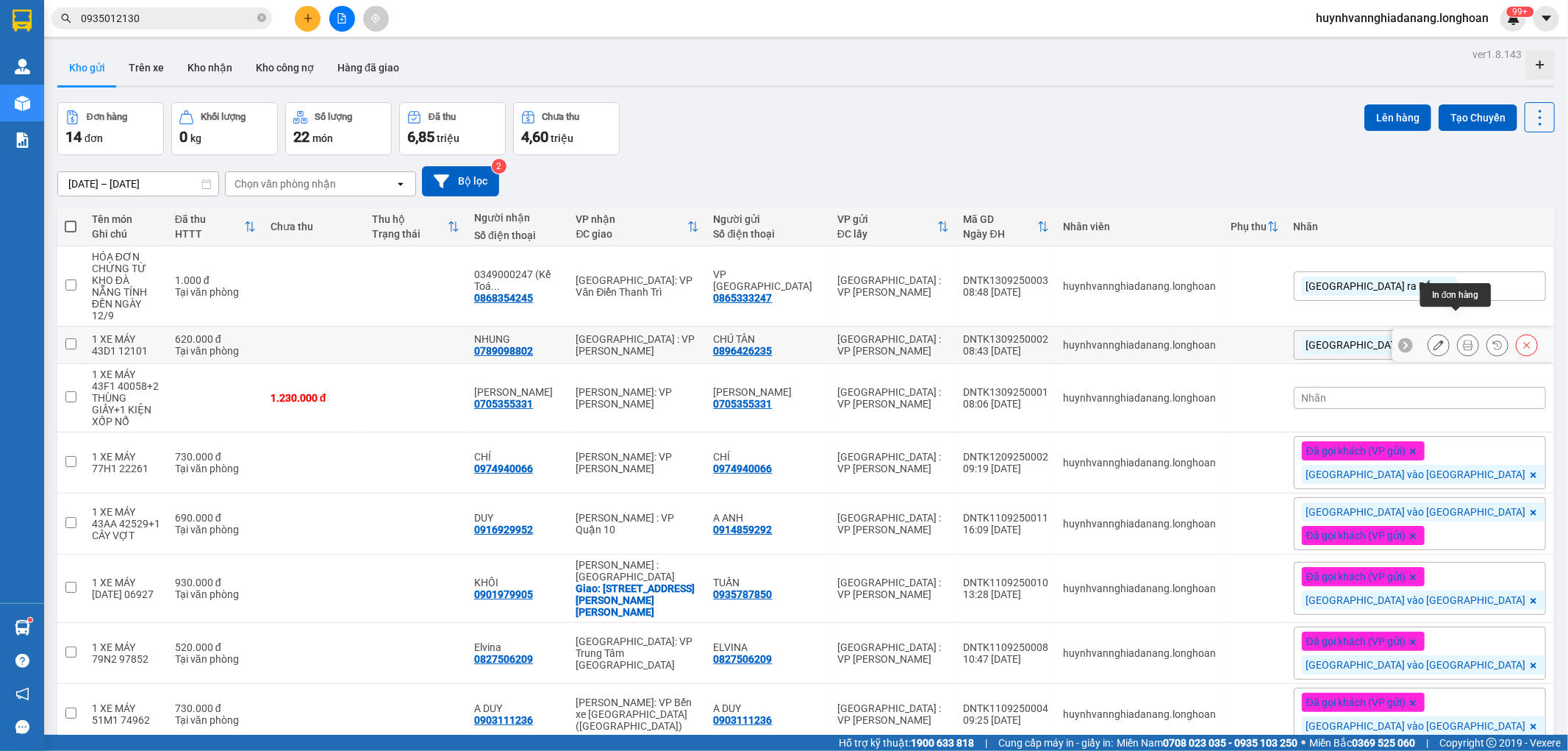
click at [1458, 333] on button at bounding box center [1468, 345] width 21 height 25
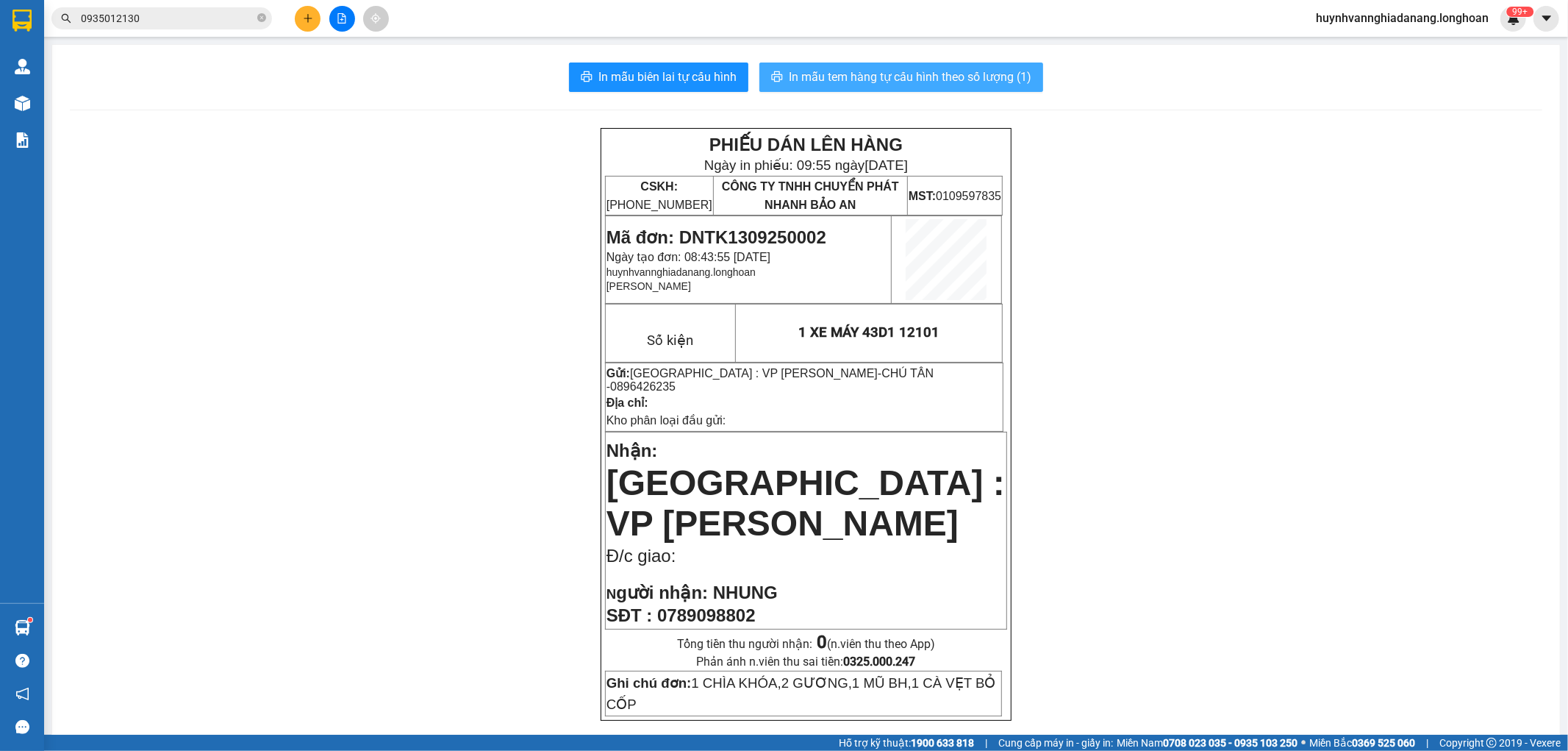
click at [950, 83] on span "In mẫu tem hàng tự cấu hình theo số lượng (1)" at bounding box center [910, 76] width 243 height 18
click at [176, 12] on input "0935012130" at bounding box center [167, 18] width 174 height 16
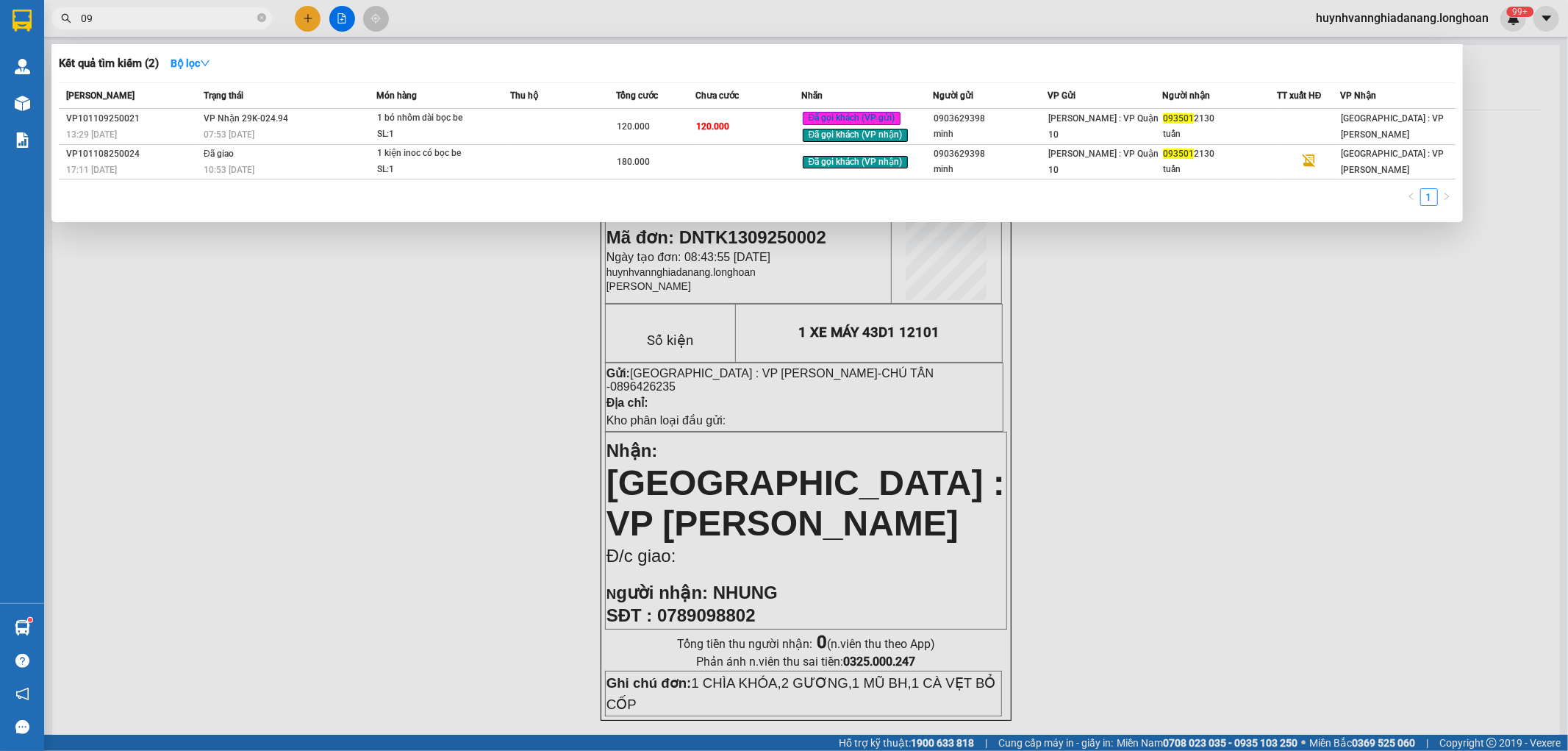
type input "0"
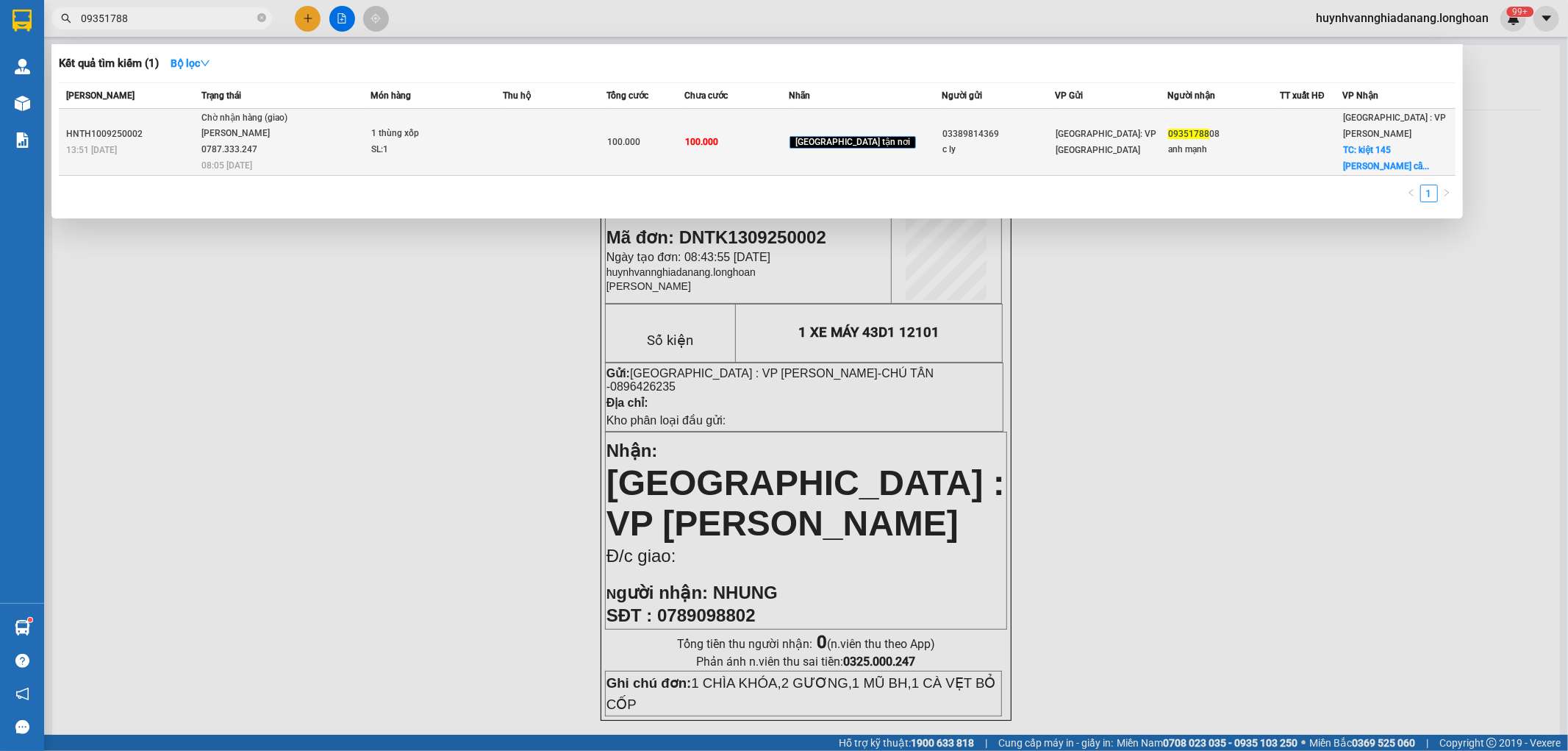
type input "09351788"
click at [502, 148] on span "1 thùng xốp SL: 1" at bounding box center [436, 141] width 130 height 32
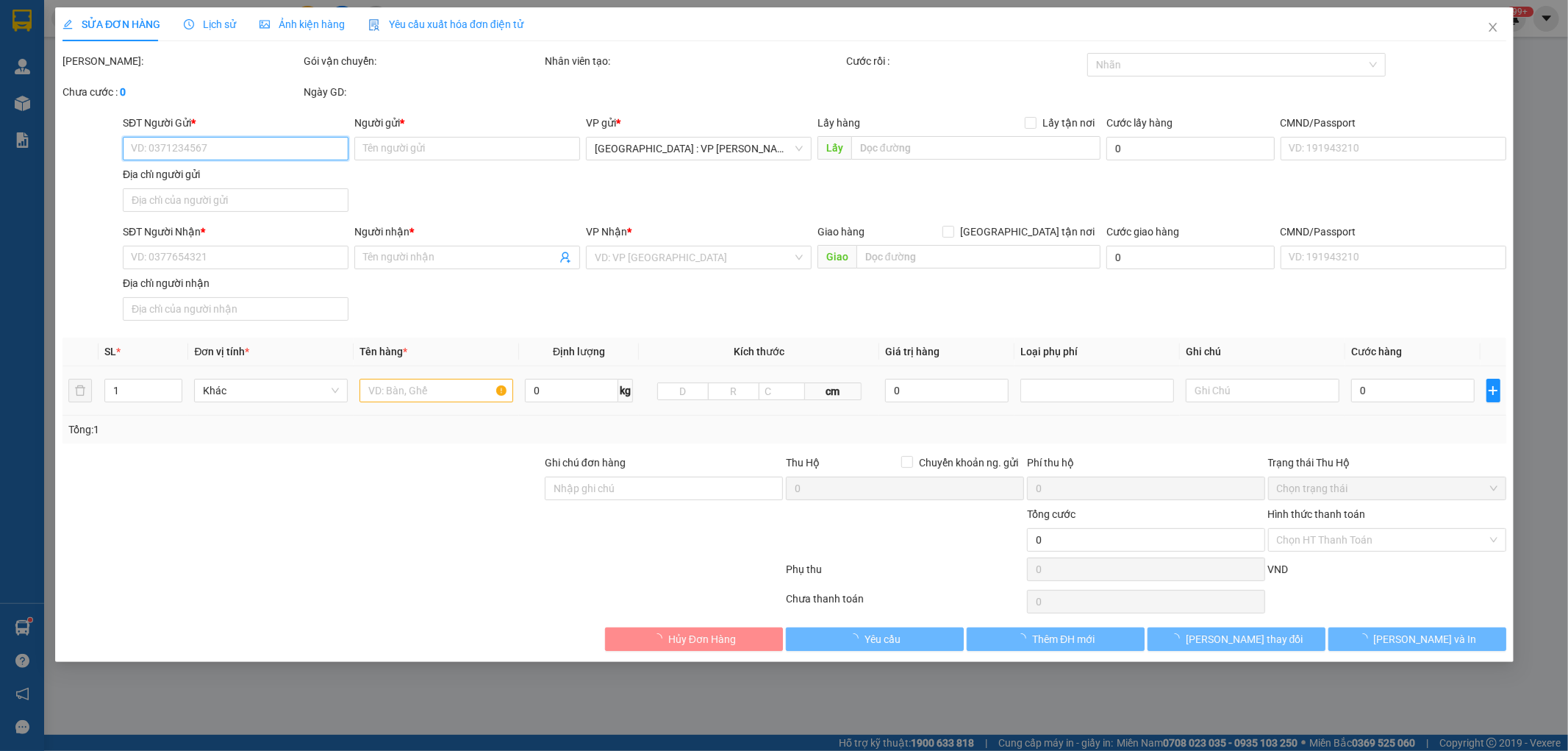
type input "03389814369"
type input "c ly"
type input "0935178808"
type input "anh mạnh"
checkbox input "true"
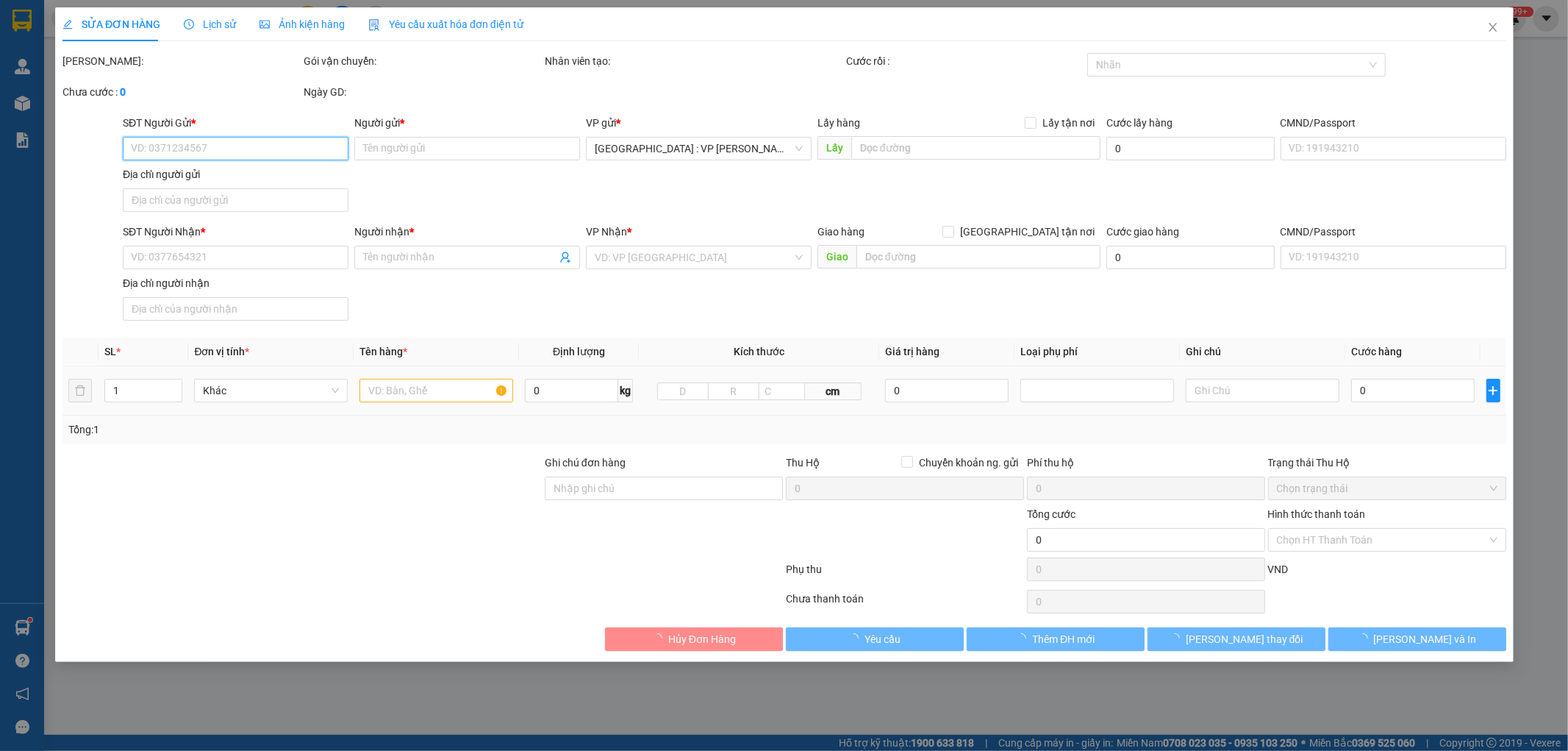
type input "kiệt 145 trần nhân tông cẩm châu hội an quảng nam"
type input "100.000"
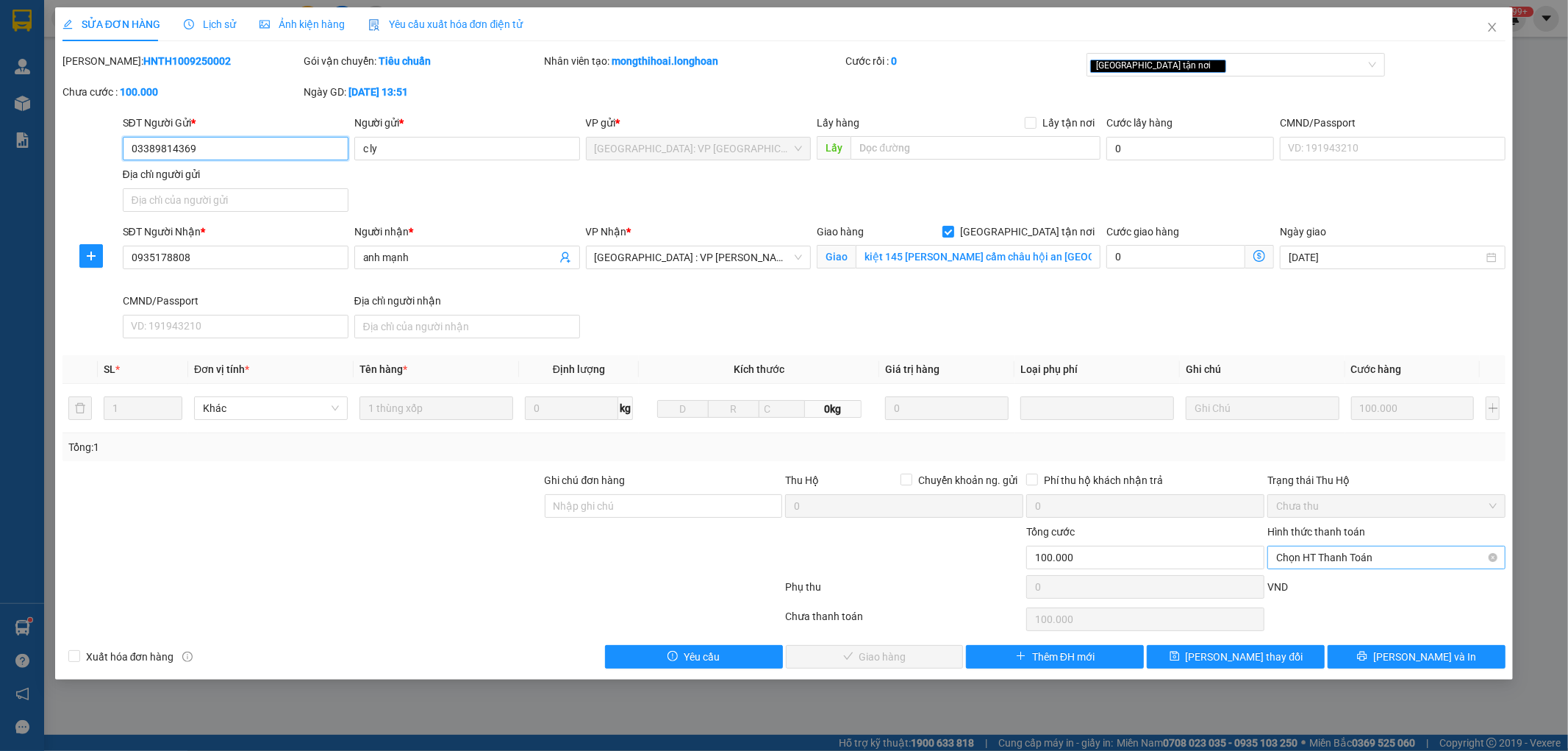
click at [1374, 561] on span "Chọn HT Thanh Toán" at bounding box center [1386, 557] width 221 height 22
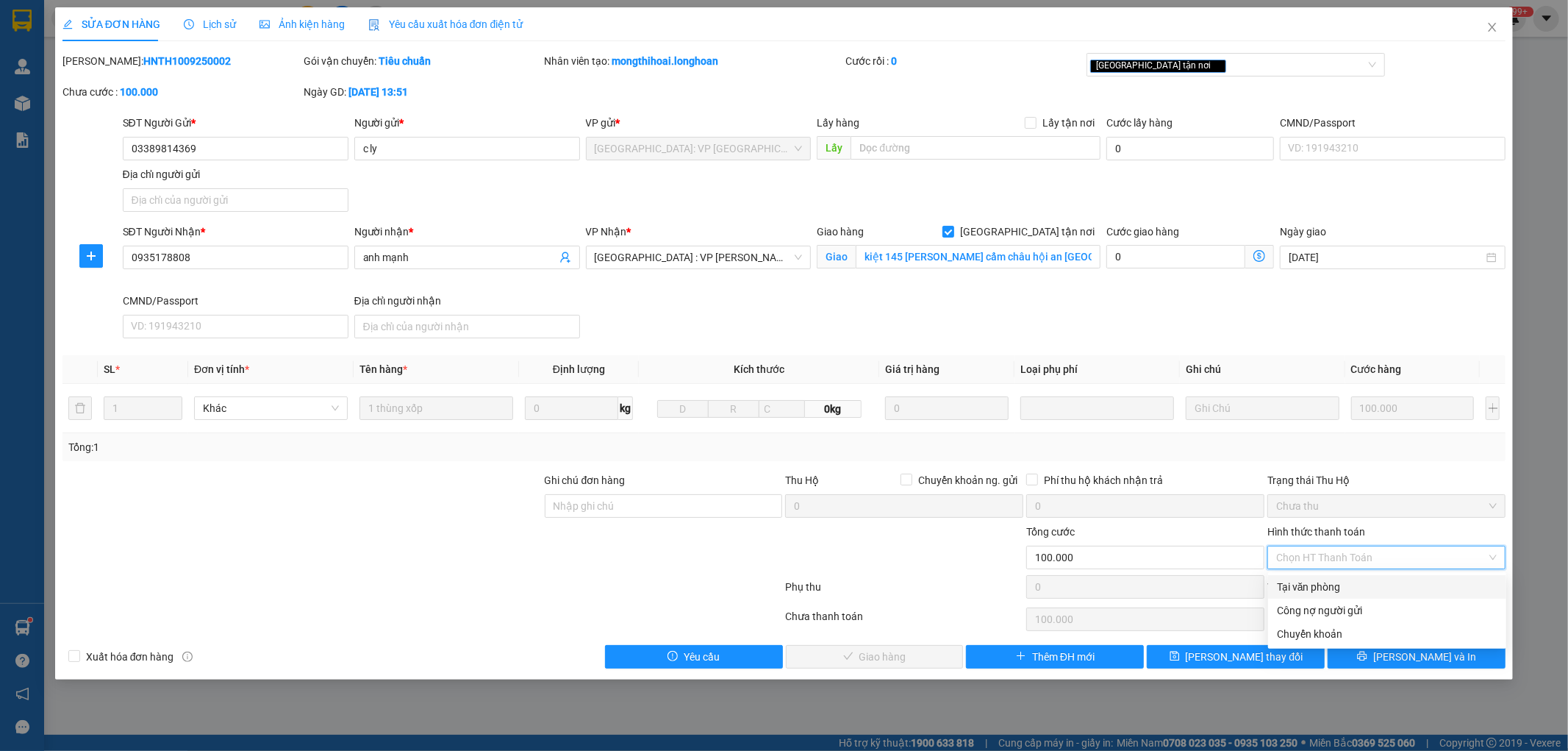
click at [1361, 585] on div "Tại văn phòng" at bounding box center [1387, 587] width 221 height 16
type input "0"
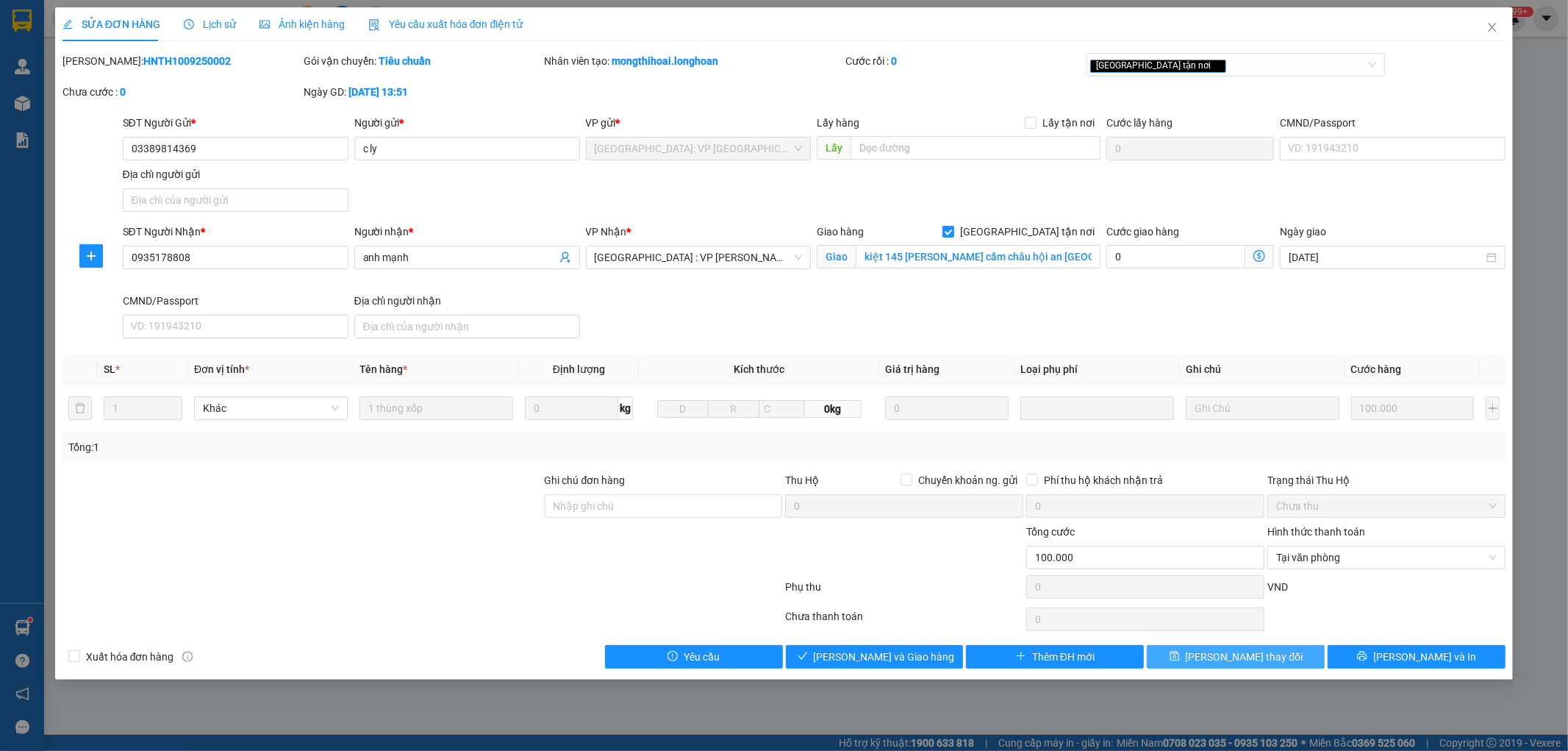
click at [1258, 660] on span "[PERSON_NAME] thay đổi" at bounding box center [1244, 657] width 117 height 16
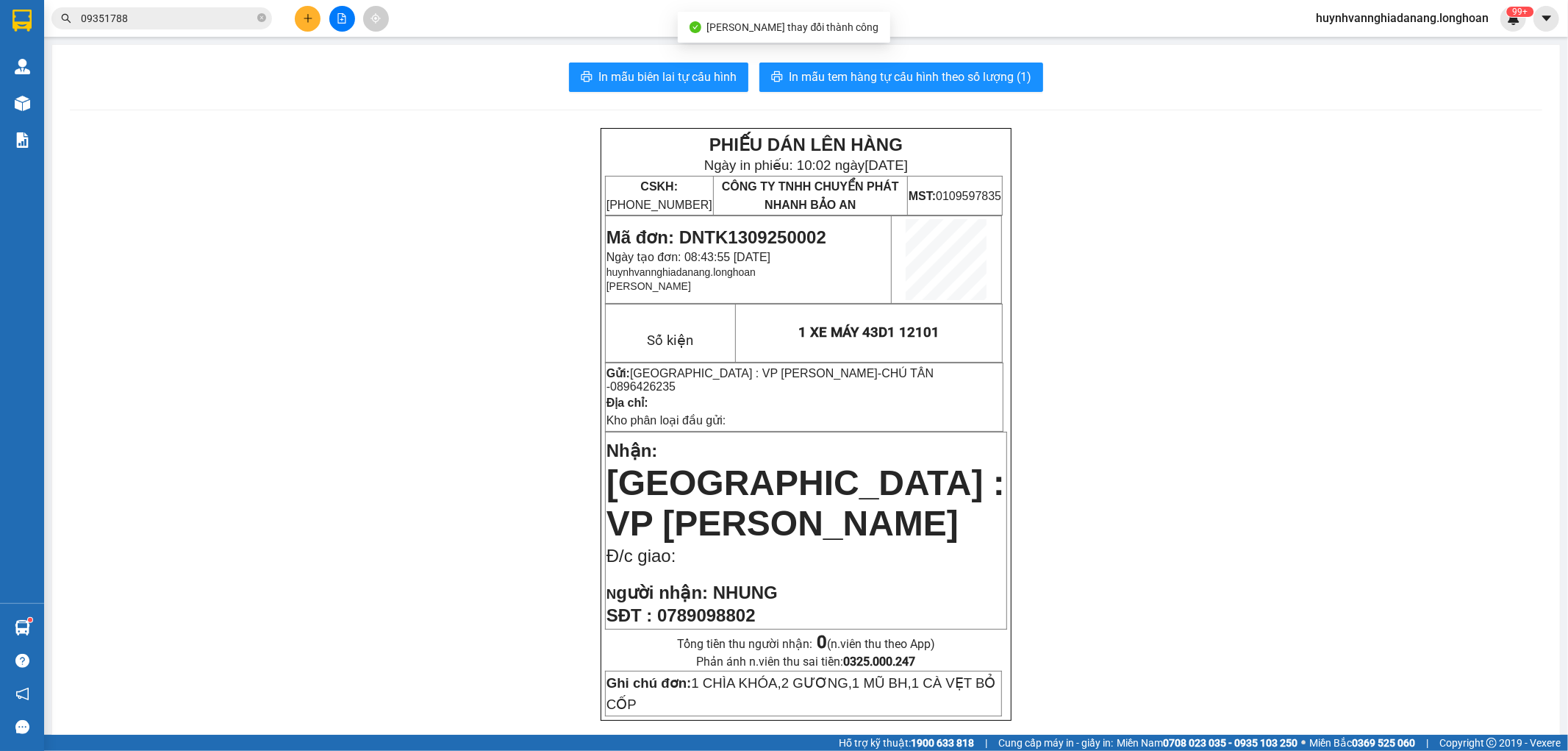
click at [171, 23] on input "09351788" at bounding box center [167, 18] width 174 height 16
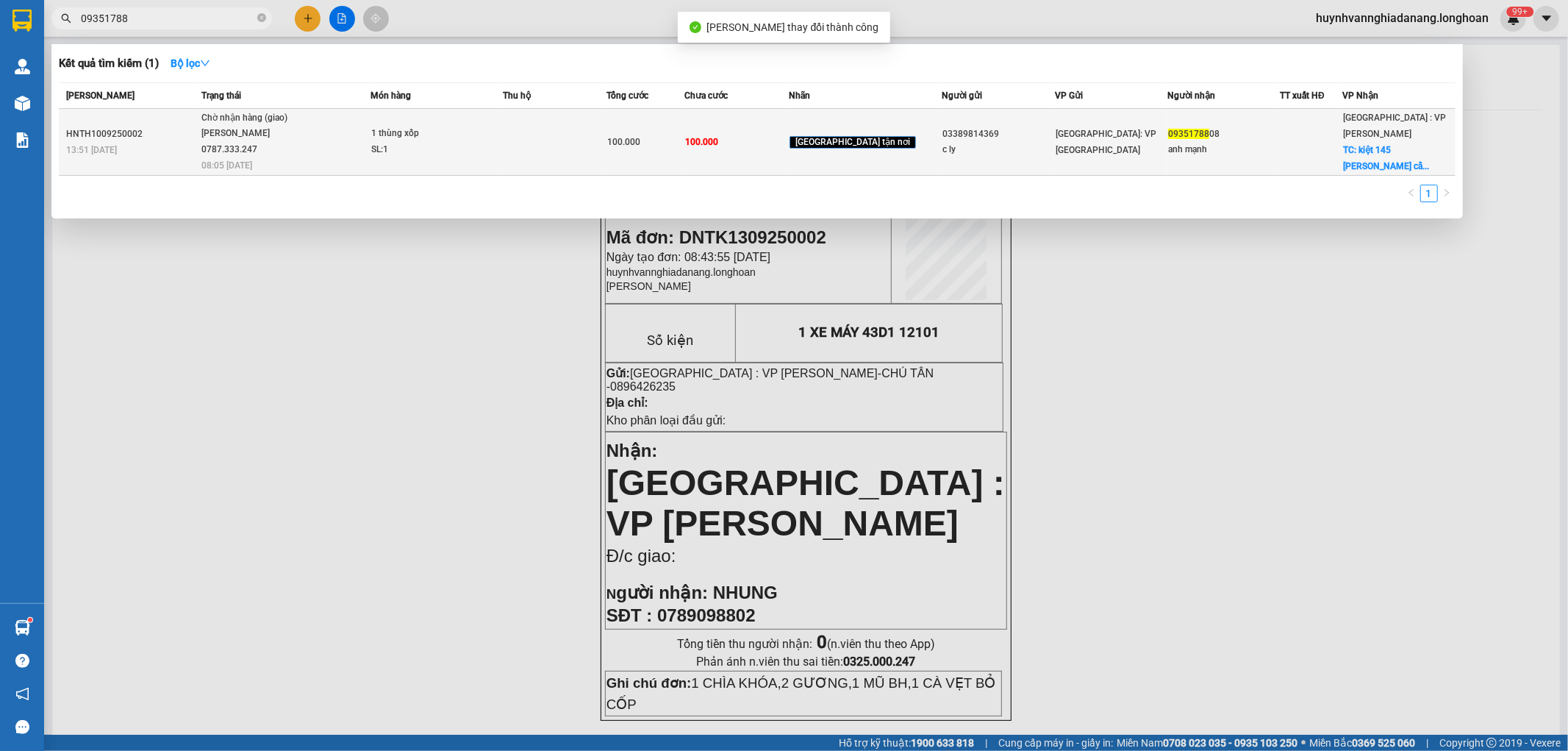
click at [575, 142] on td at bounding box center [555, 142] width 105 height 67
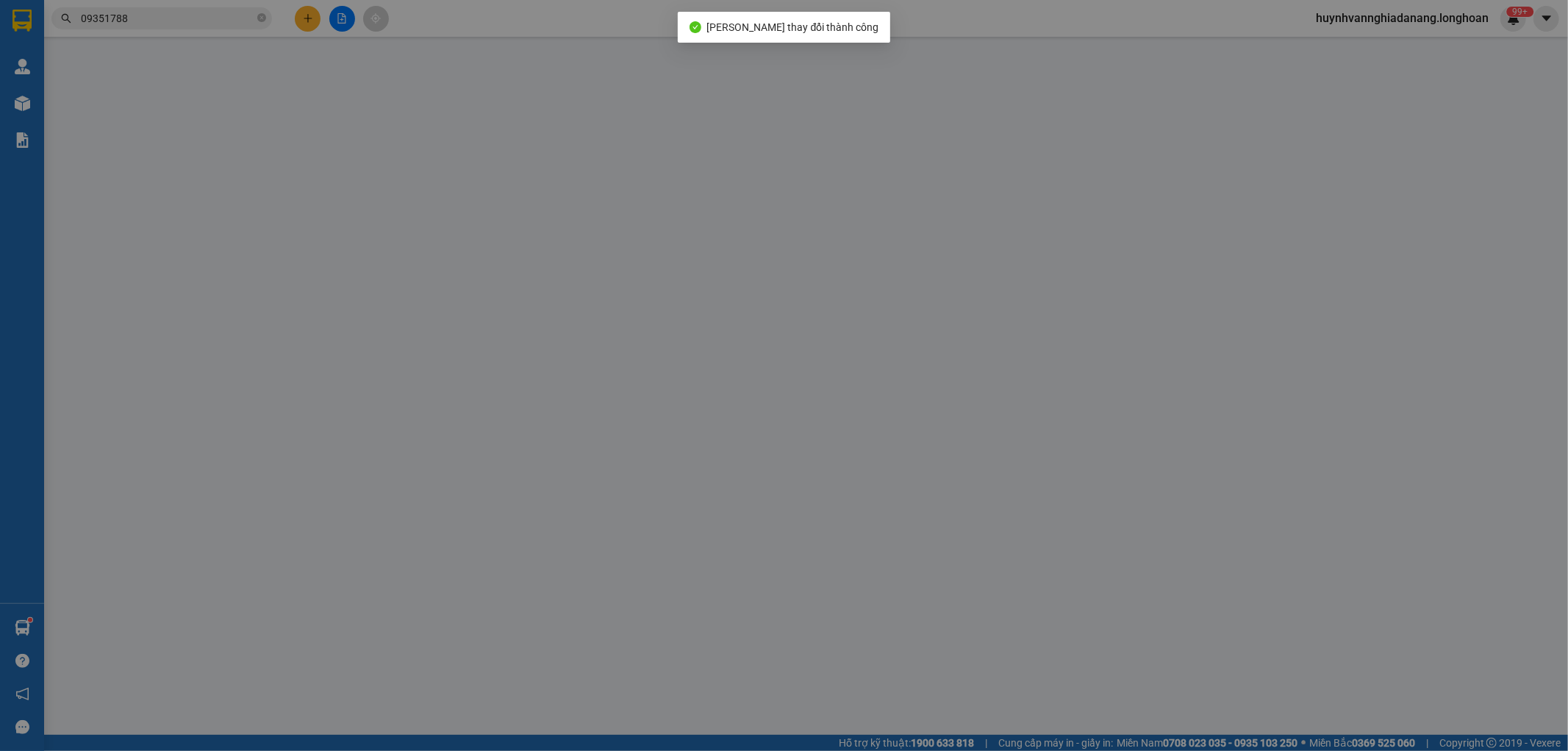
type input "03389814369"
type input "c ly"
type input "0935178808"
type input "anh mạnh"
checkbox input "true"
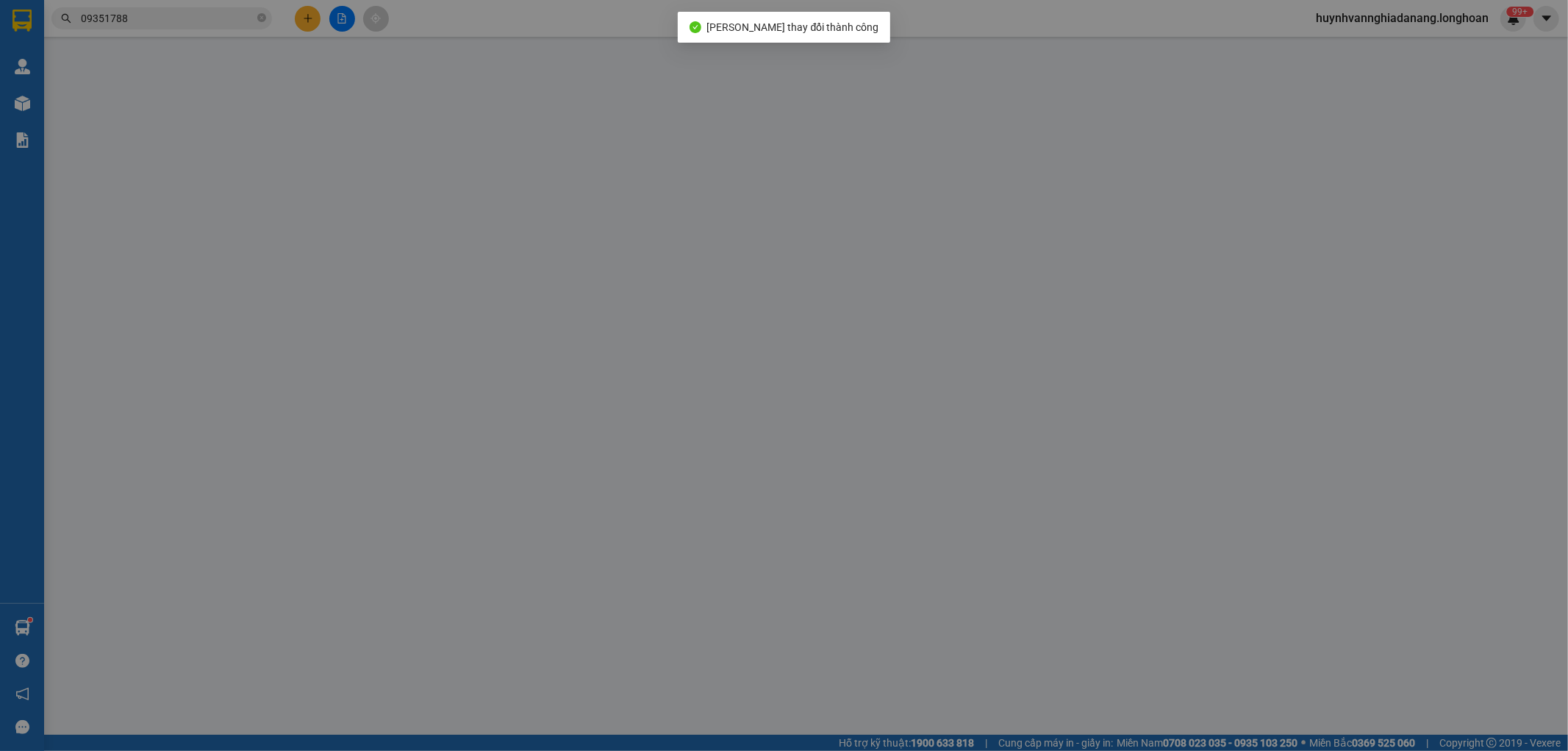
type input "kiệt 145 trần nhân tông cẩm châu hội an quảng nam"
type input "100.000"
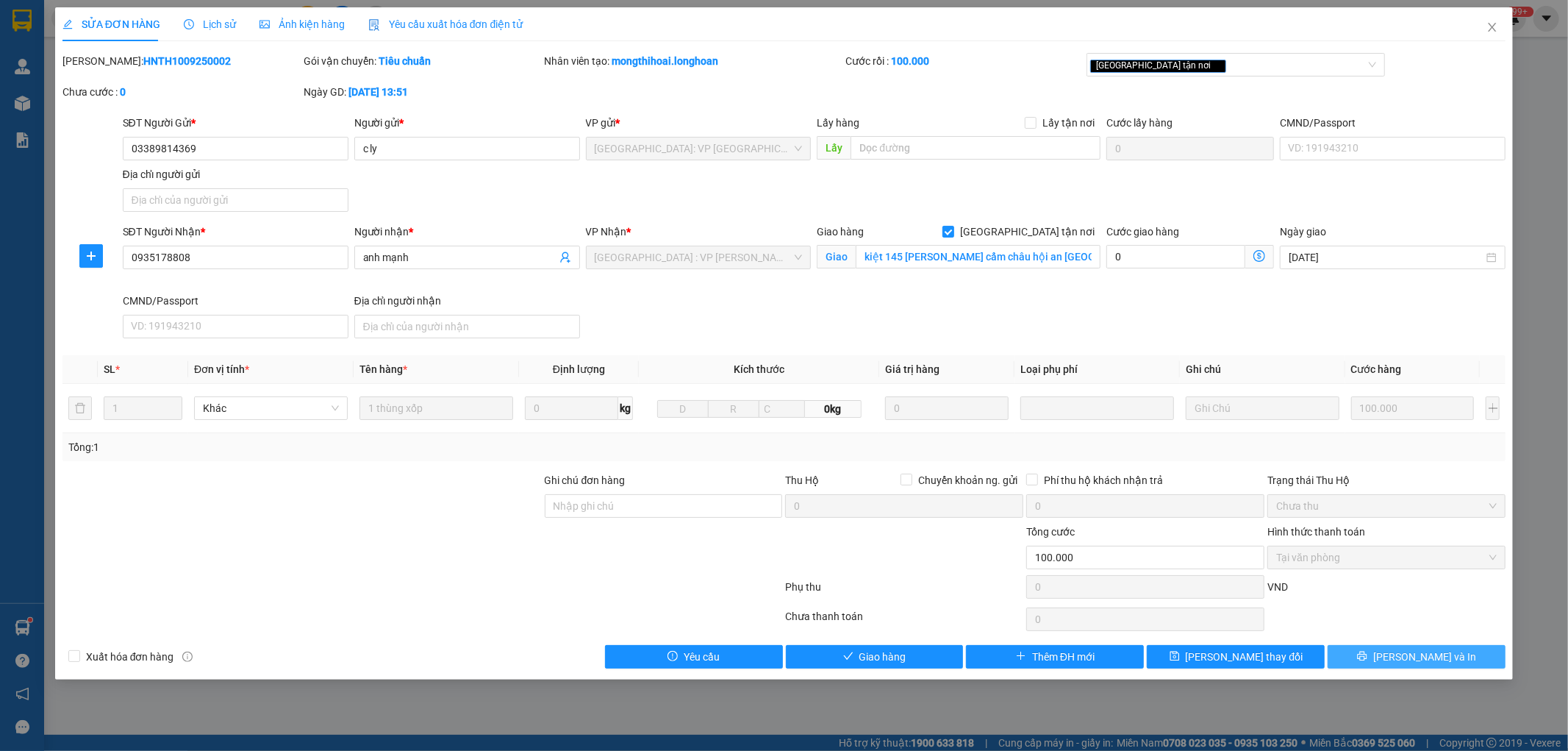
click at [1420, 660] on span "Lưu và In" at bounding box center [1425, 657] width 103 height 16
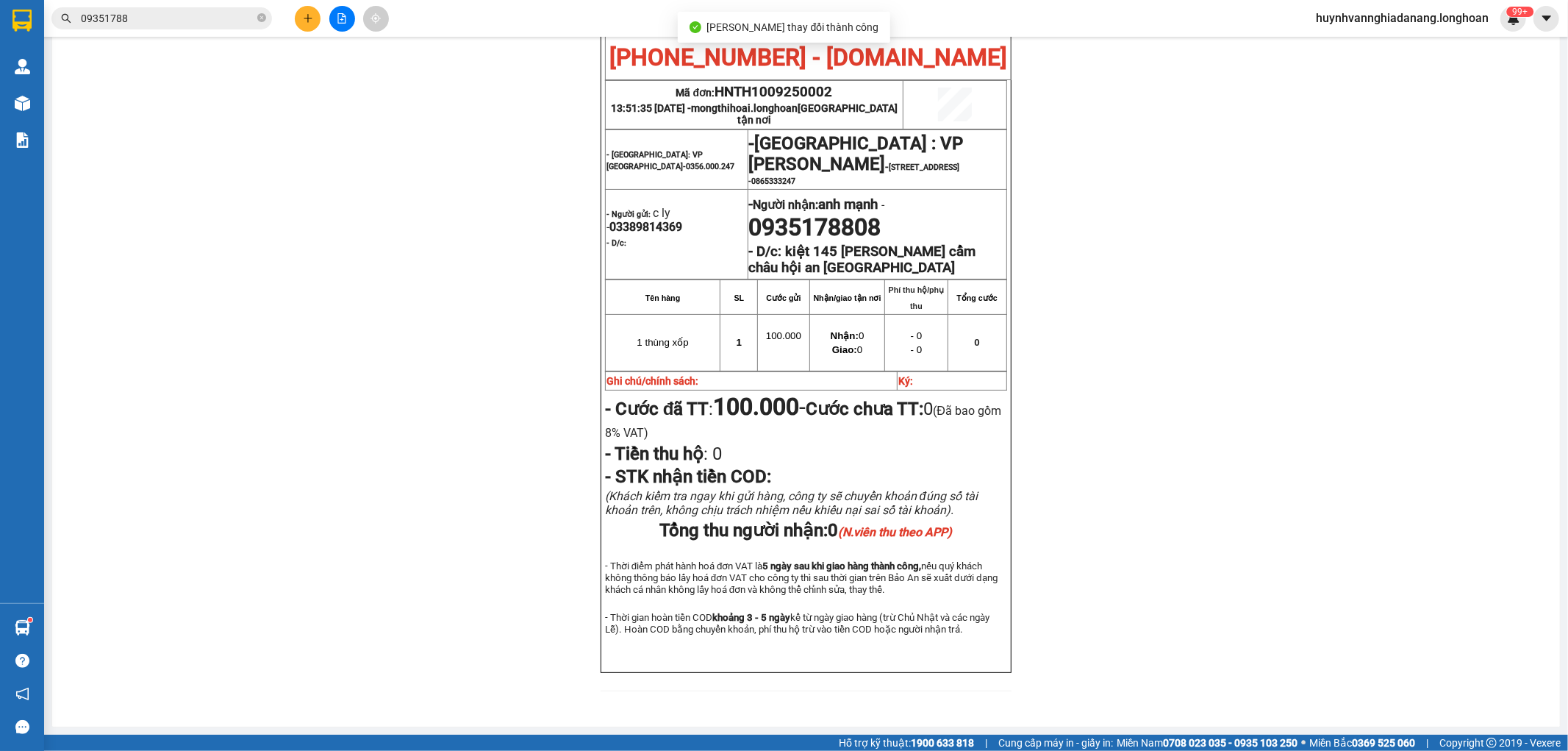
scroll to position [86, 0]
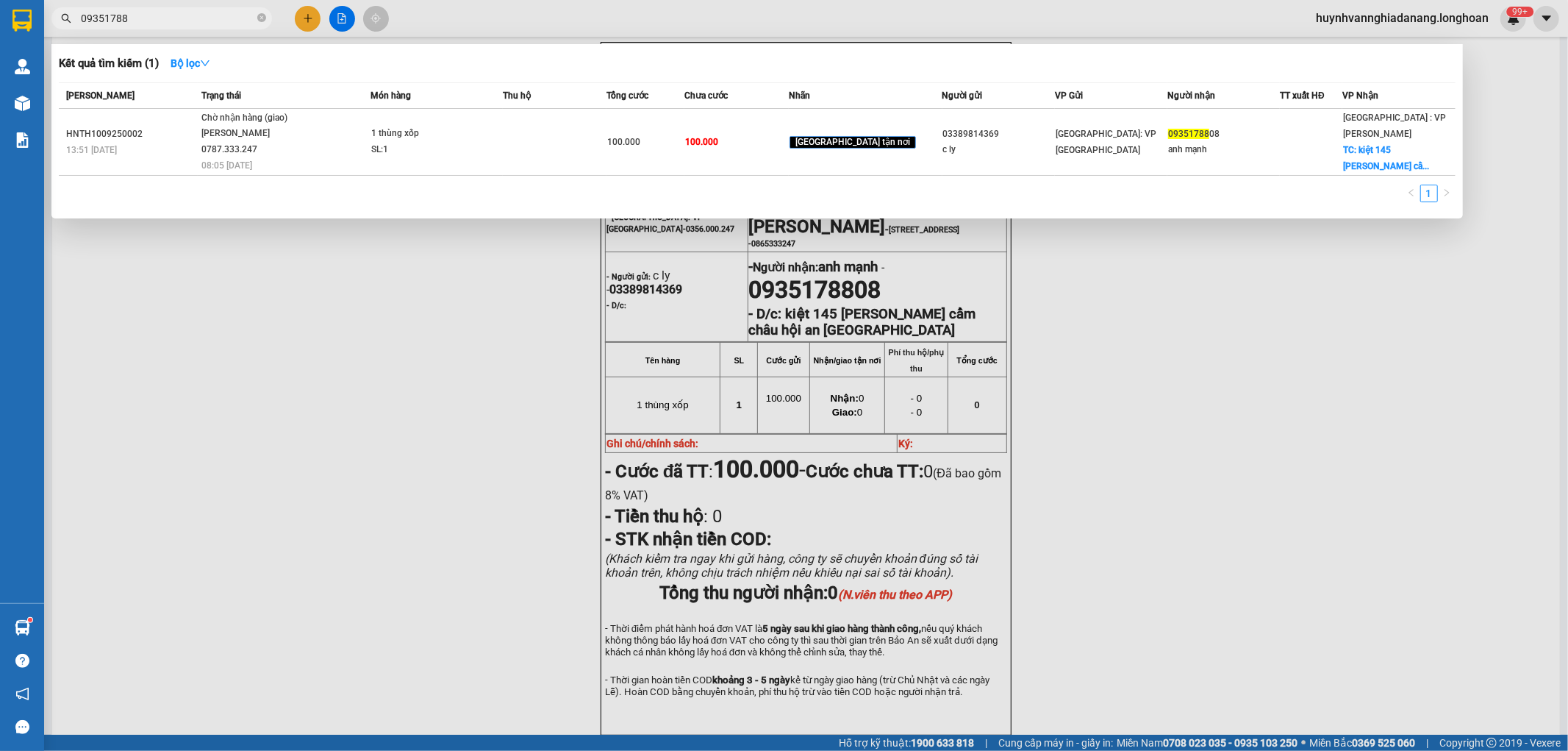
click at [147, 19] on input "09351788" at bounding box center [167, 18] width 174 height 16
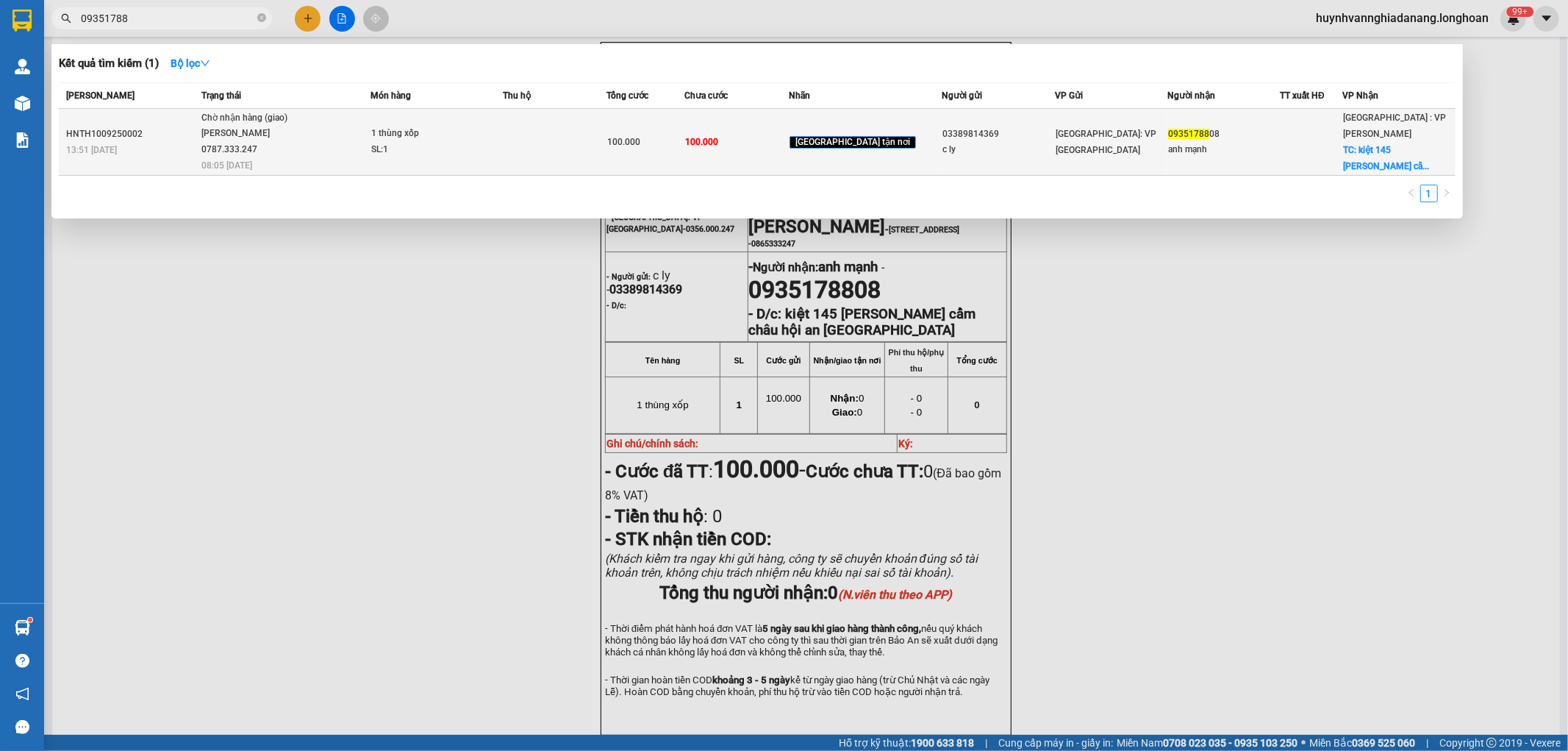
click at [502, 148] on span "1 thùng xốp SL: 1" at bounding box center [436, 141] width 130 height 32
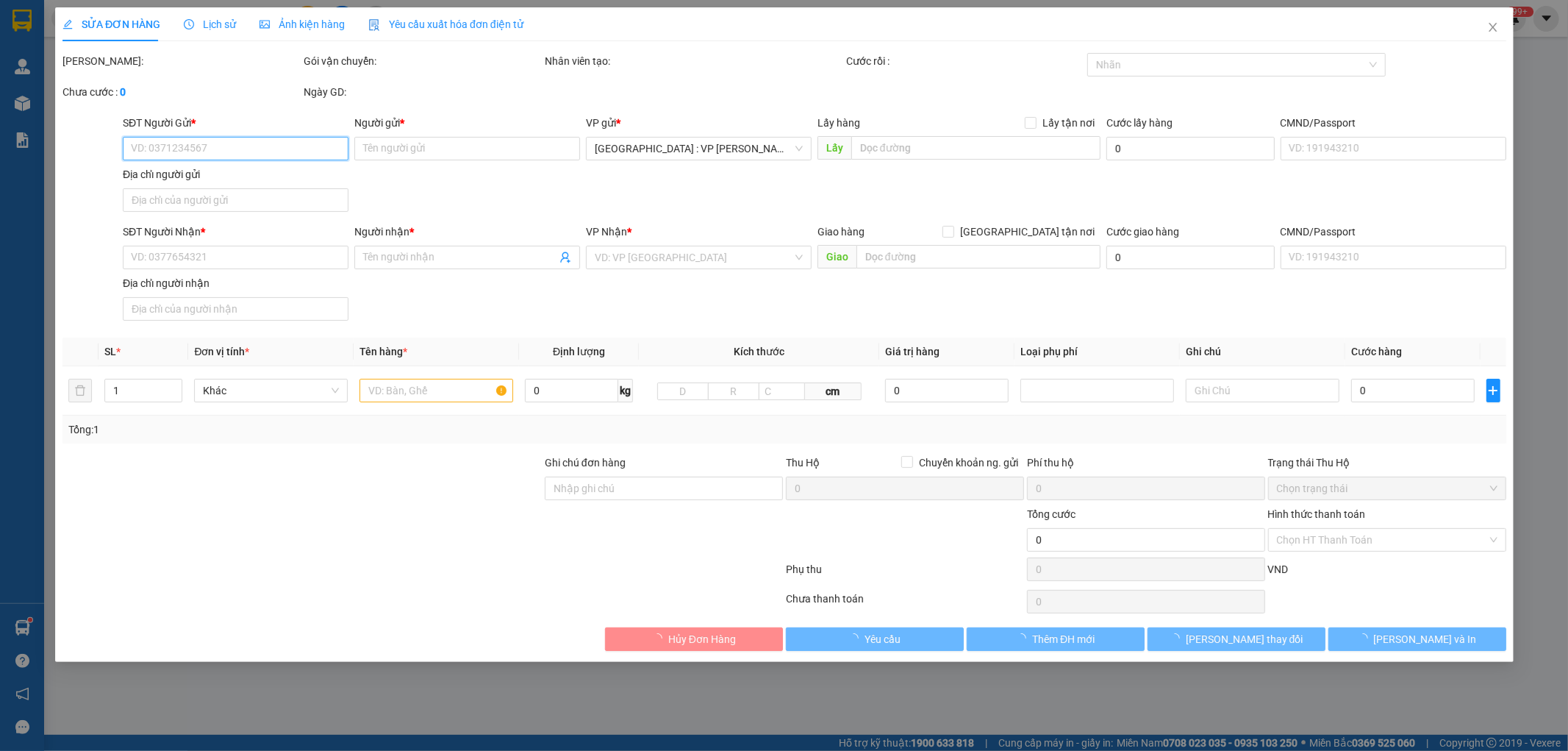
type input "03389814369"
type input "c ly"
type input "0935178808"
type input "anh mạnh"
checkbox input "true"
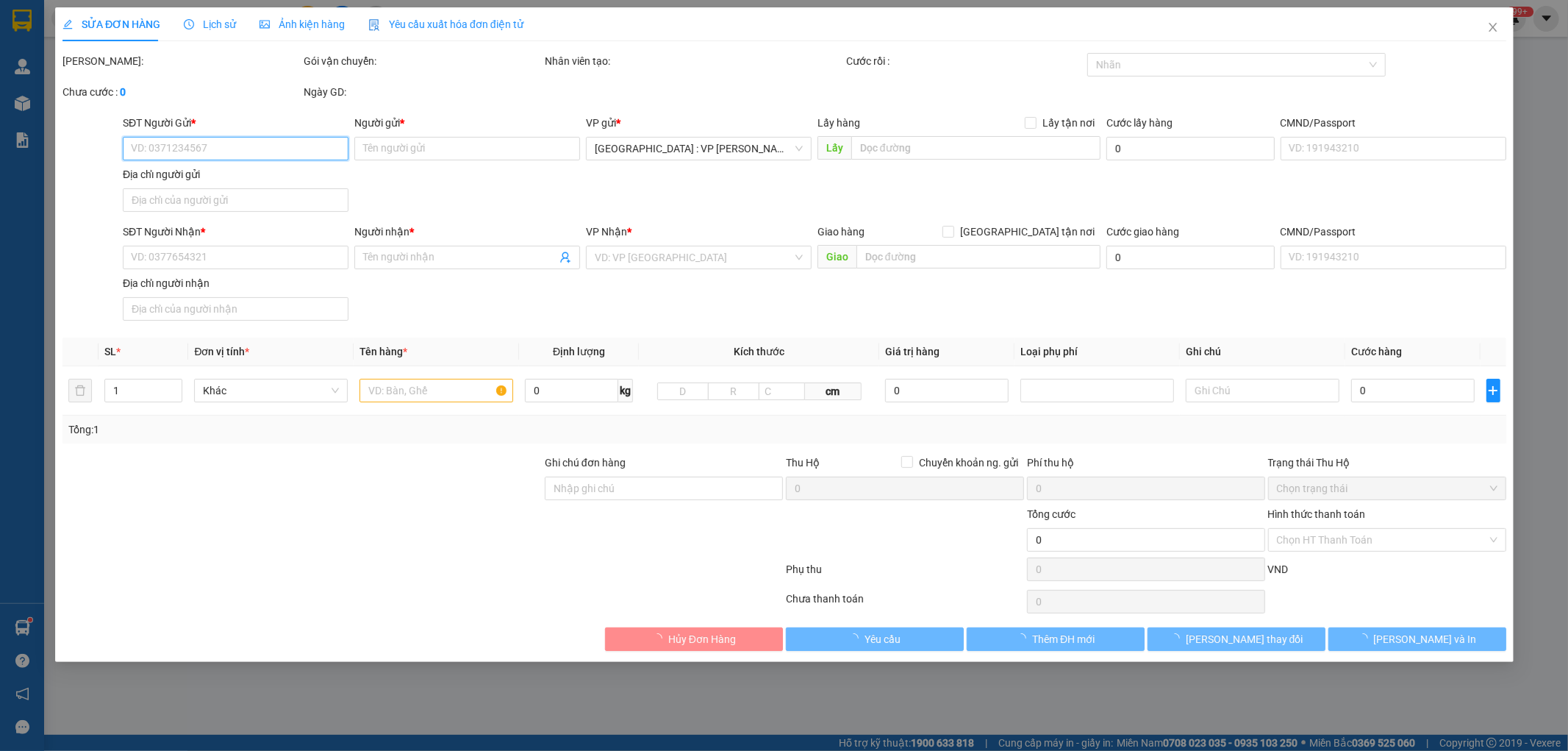
type input "kiệt 145 trần nhân tông cẩm châu hội an quảng nam"
type input "100.000"
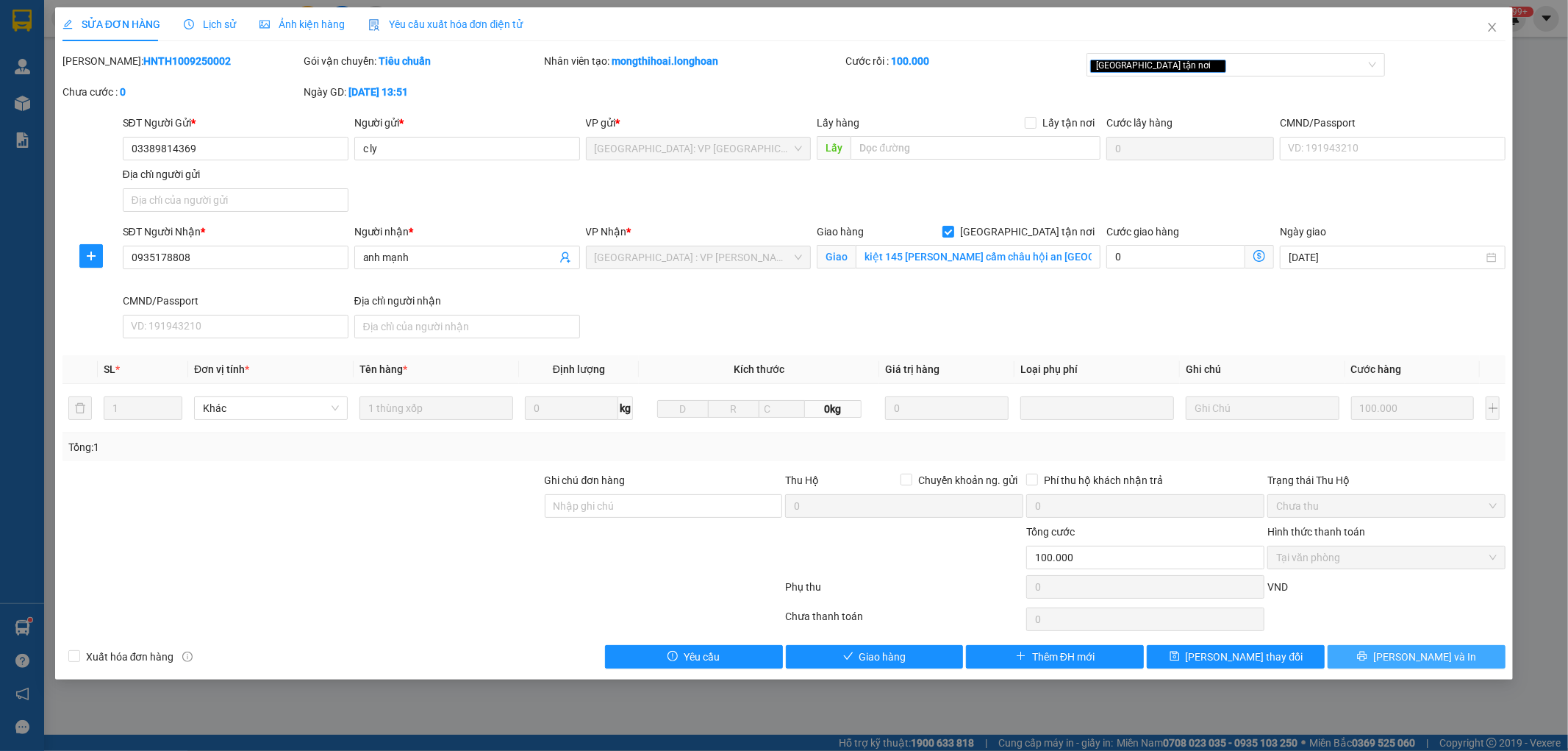
click at [1420, 655] on span "Lưu và In" at bounding box center [1425, 657] width 103 height 16
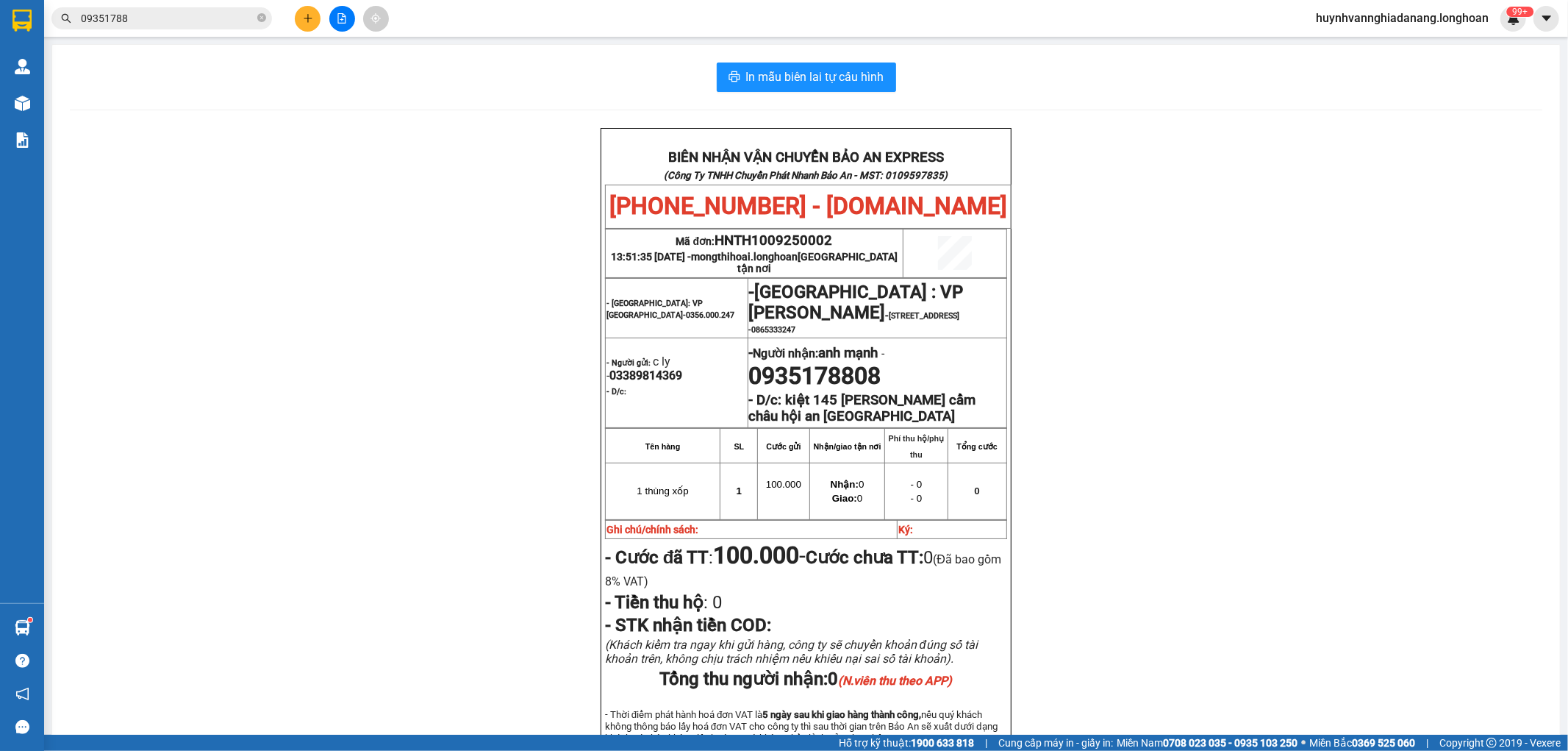
click at [342, 20] on icon "file-add" at bounding box center [341, 18] width 10 height 10
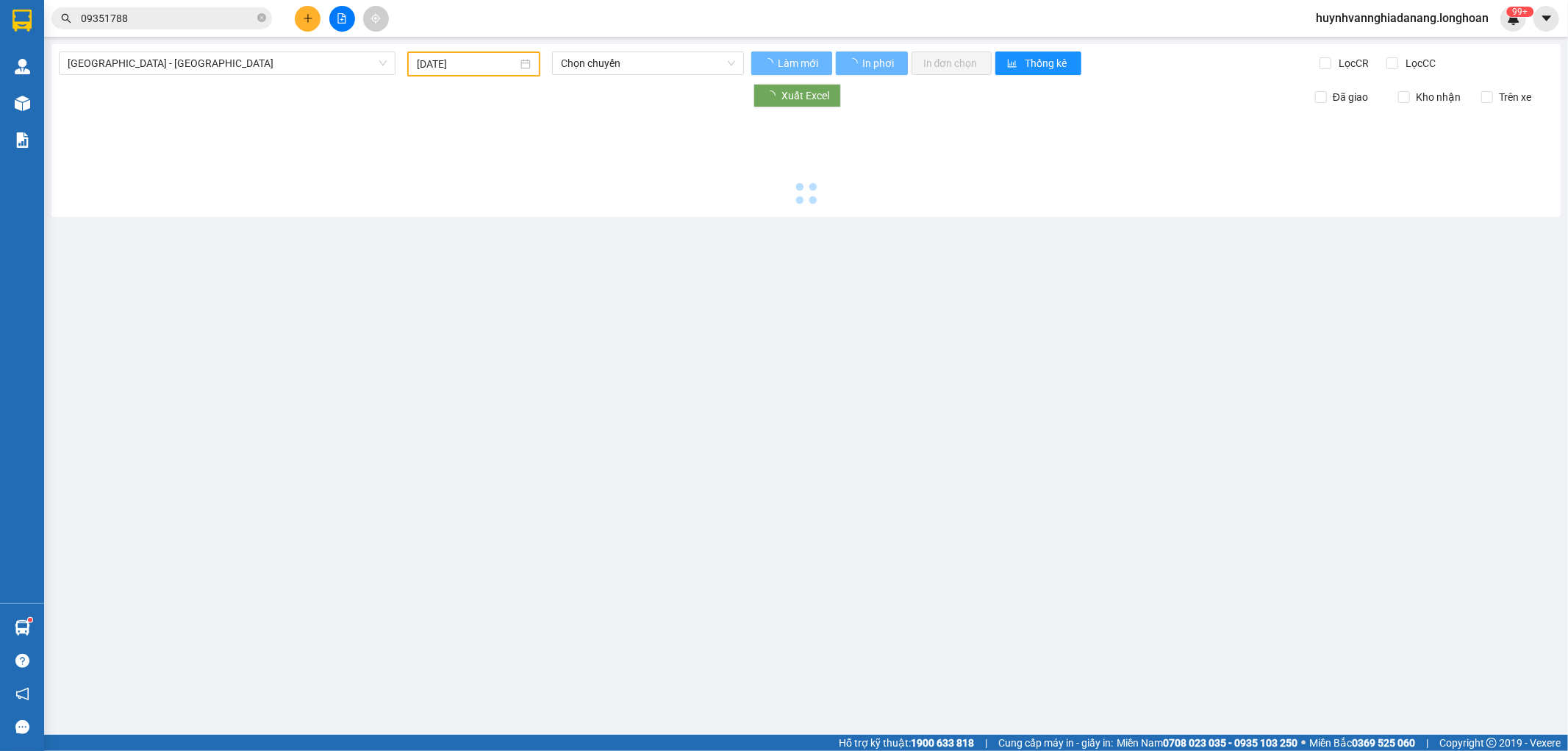
type input "13/09/2025"
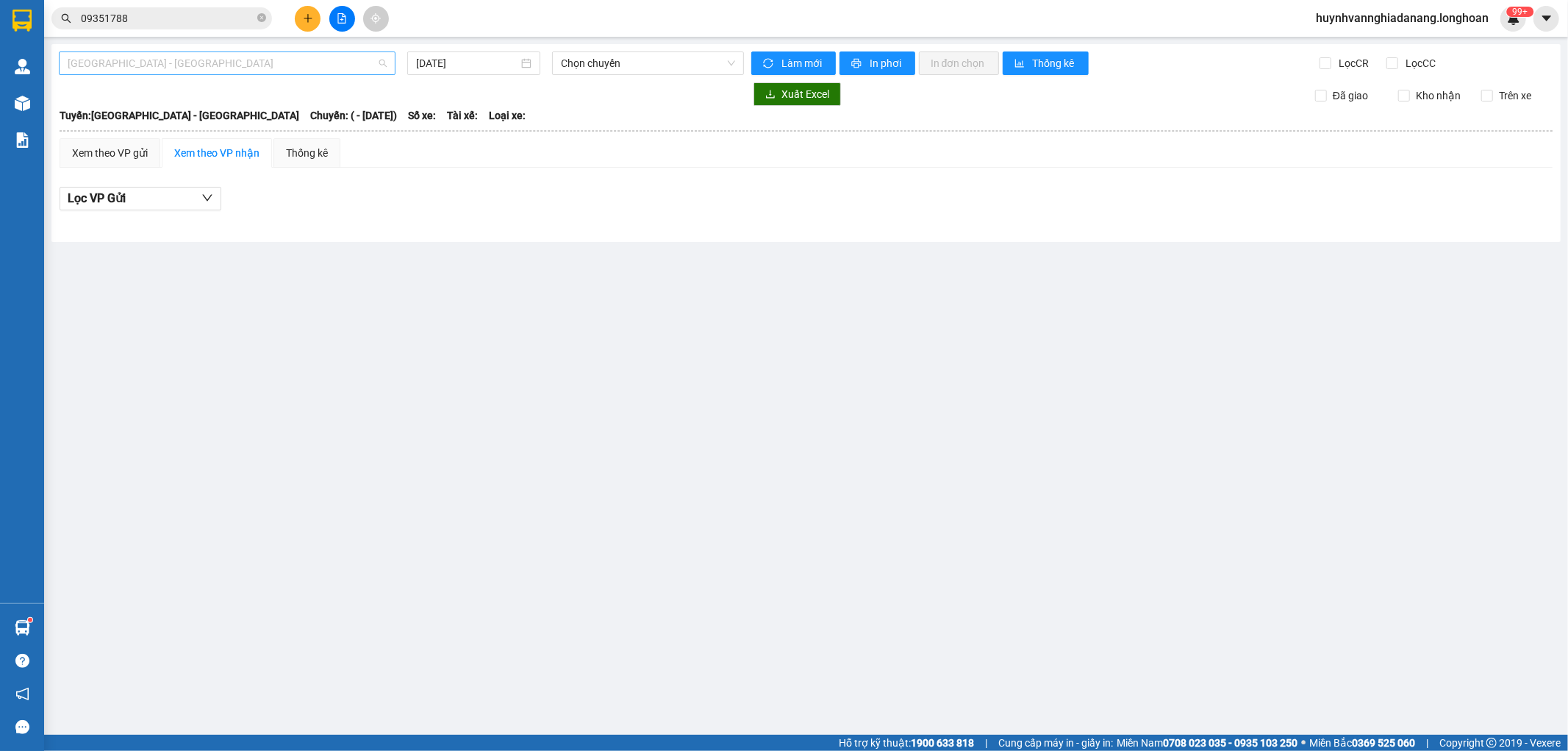
click at [302, 71] on span "Hải Phòng - Hà Nội" at bounding box center [227, 64] width 319 height 22
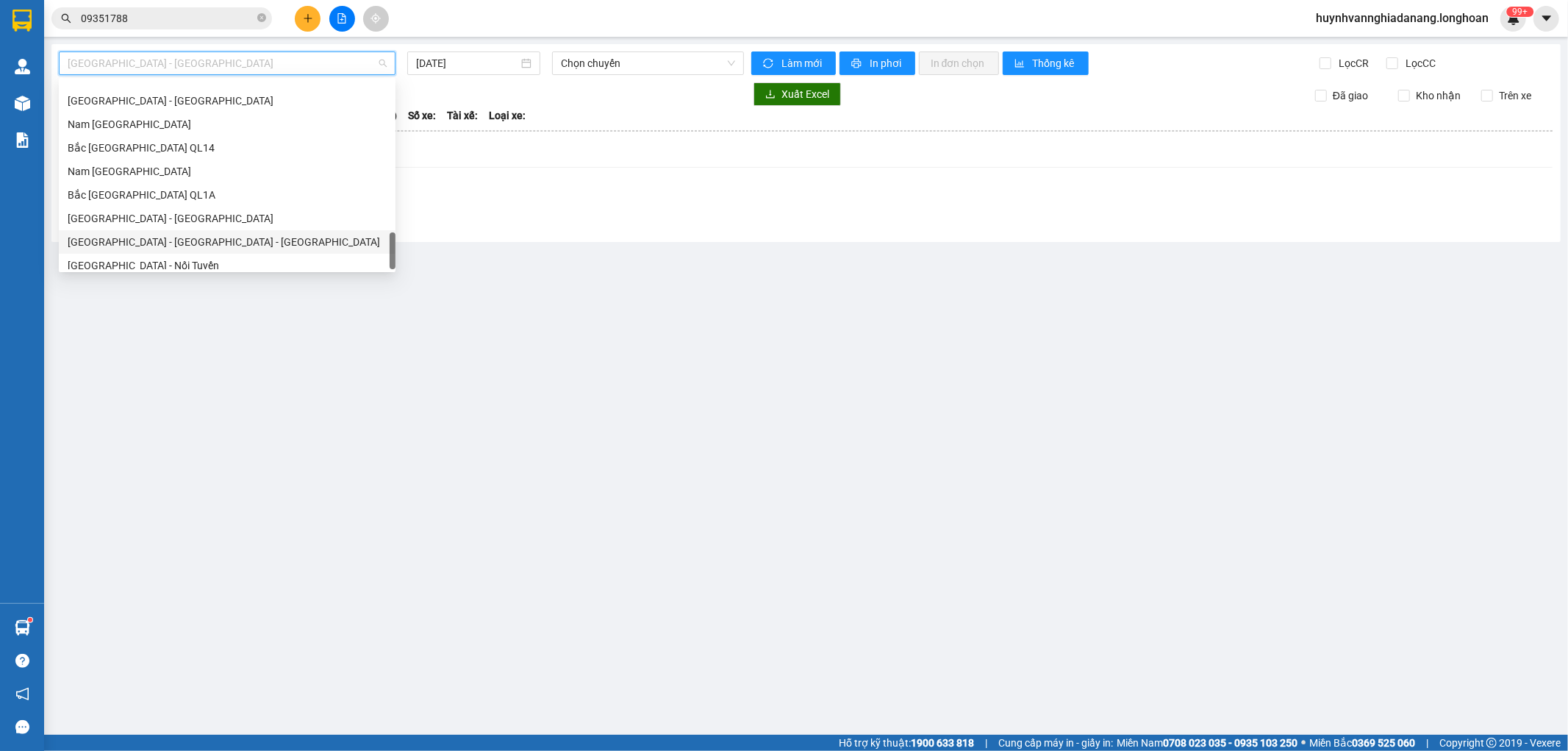
scroll to position [1011, 0]
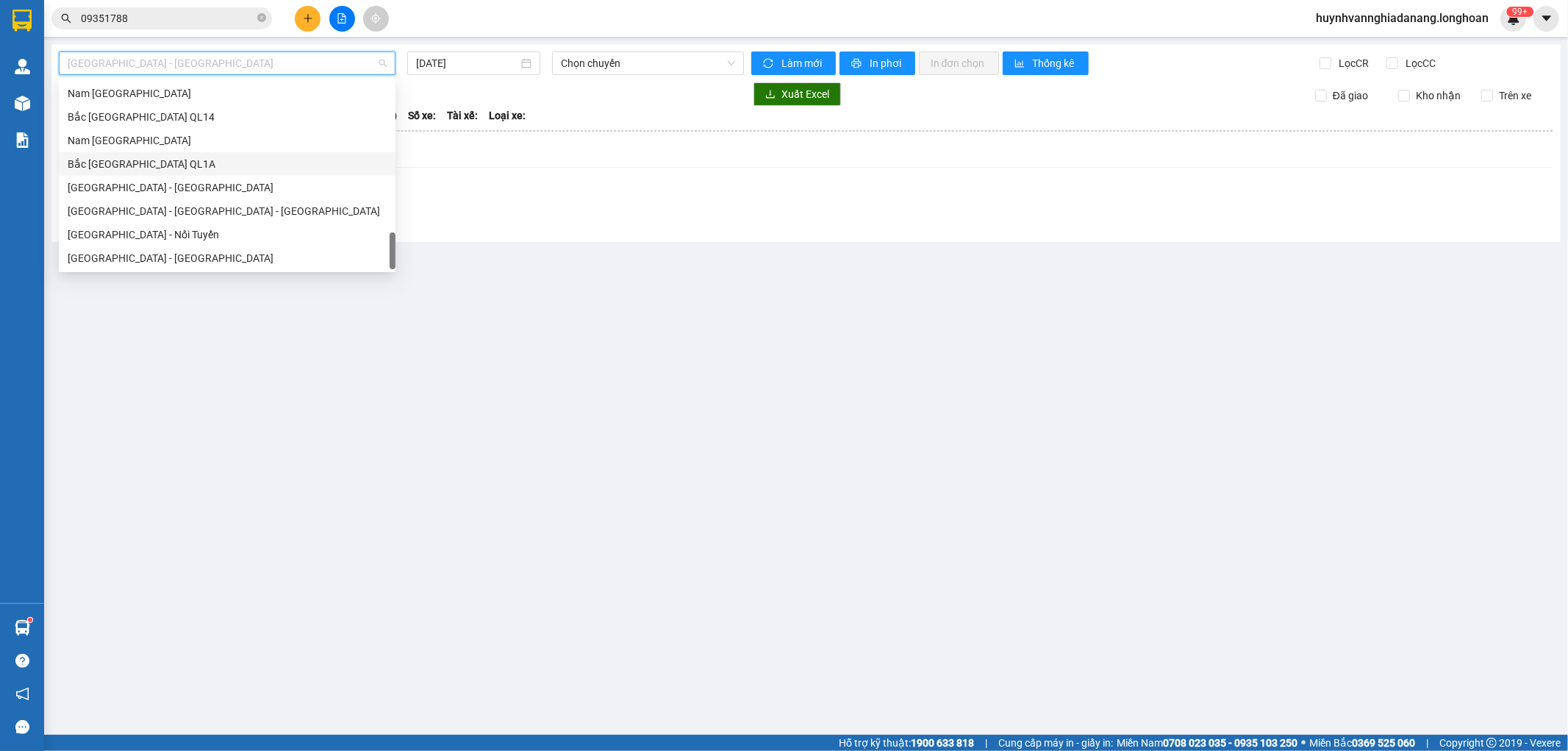
click at [164, 169] on div "Bắc Trung Nam QL1A" at bounding box center [227, 164] width 319 height 16
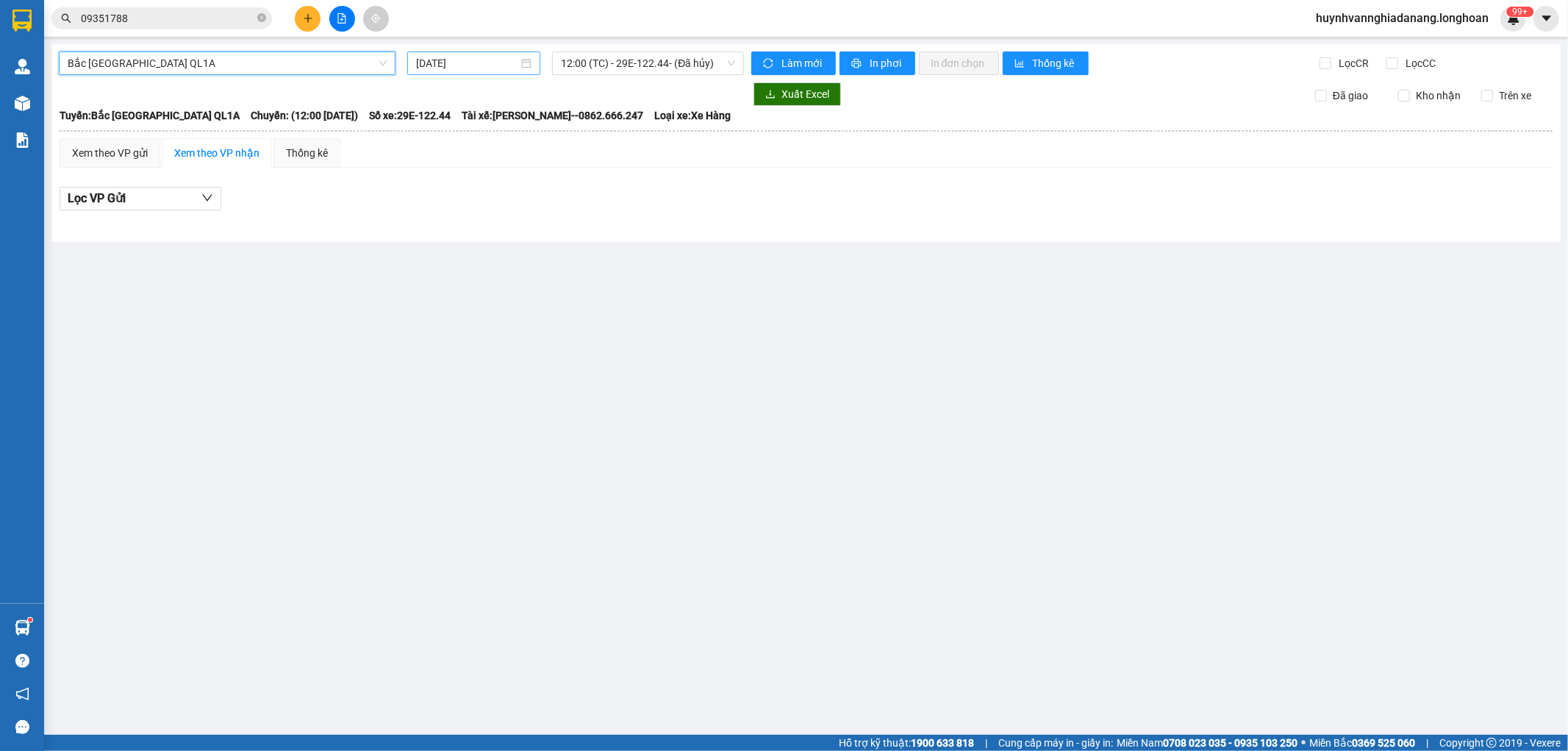
click at [486, 60] on input "13/09/2025" at bounding box center [467, 63] width 102 height 16
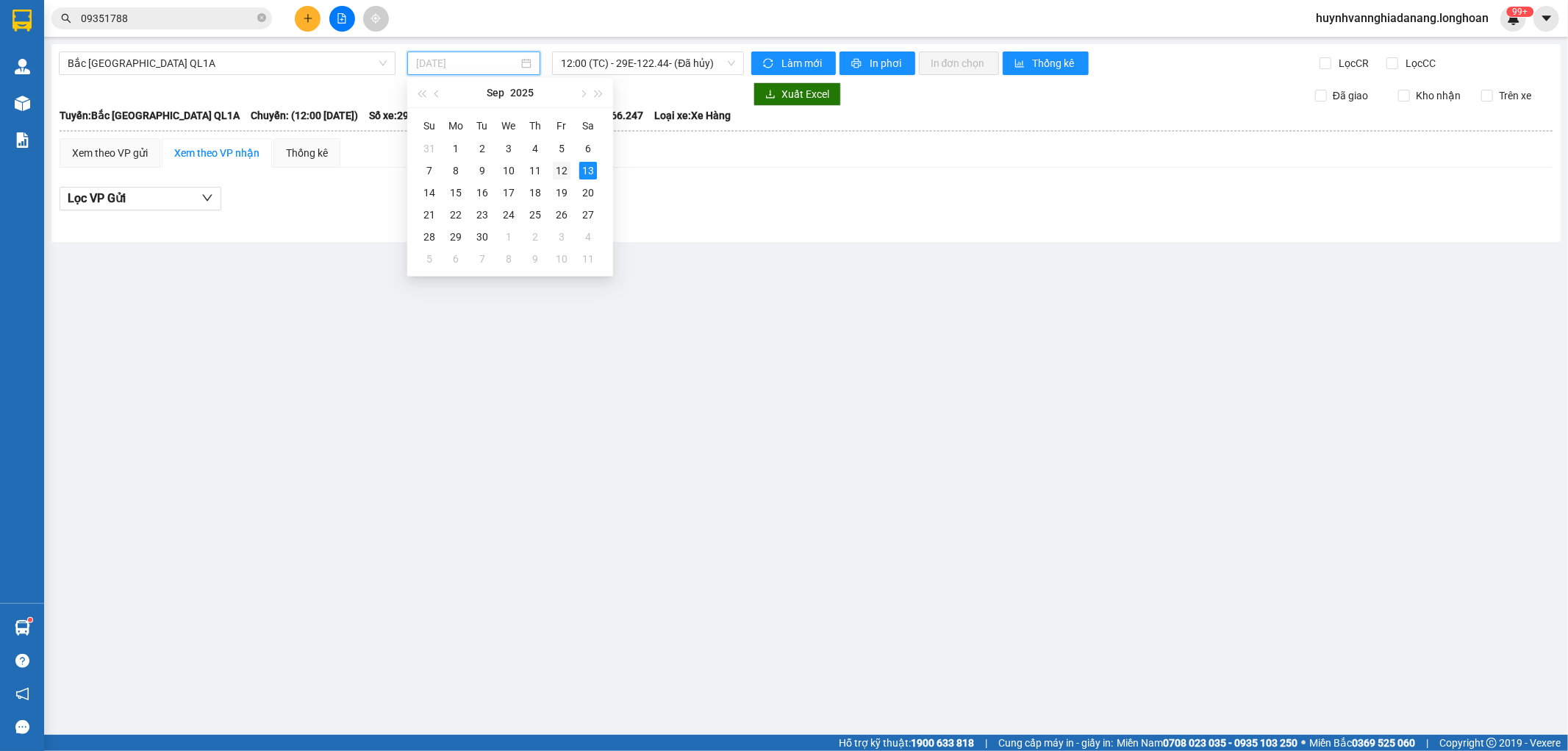
click at [561, 172] on div "12" at bounding box center [562, 171] width 17 height 17
type input "12/09/2025"
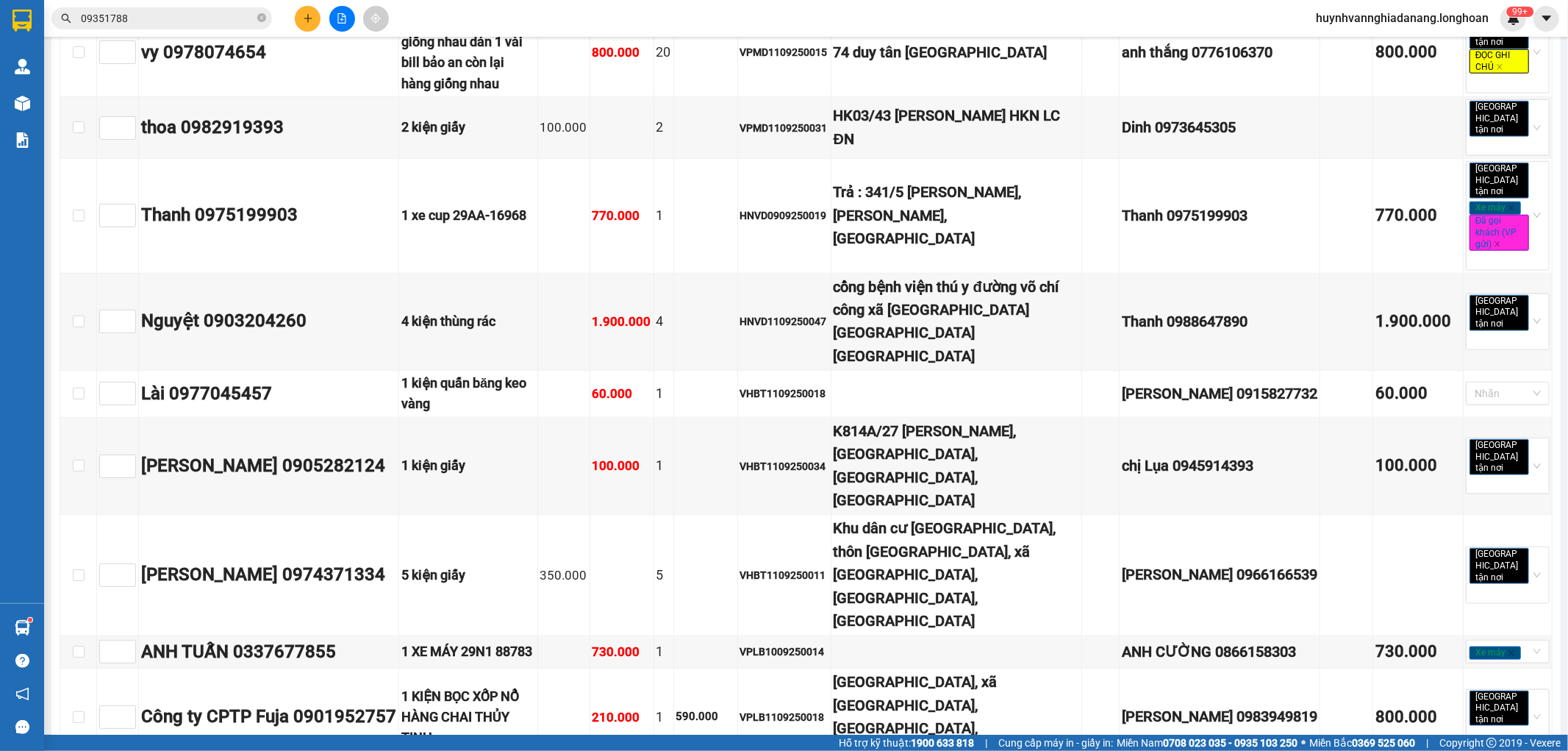
scroll to position [1427, 0]
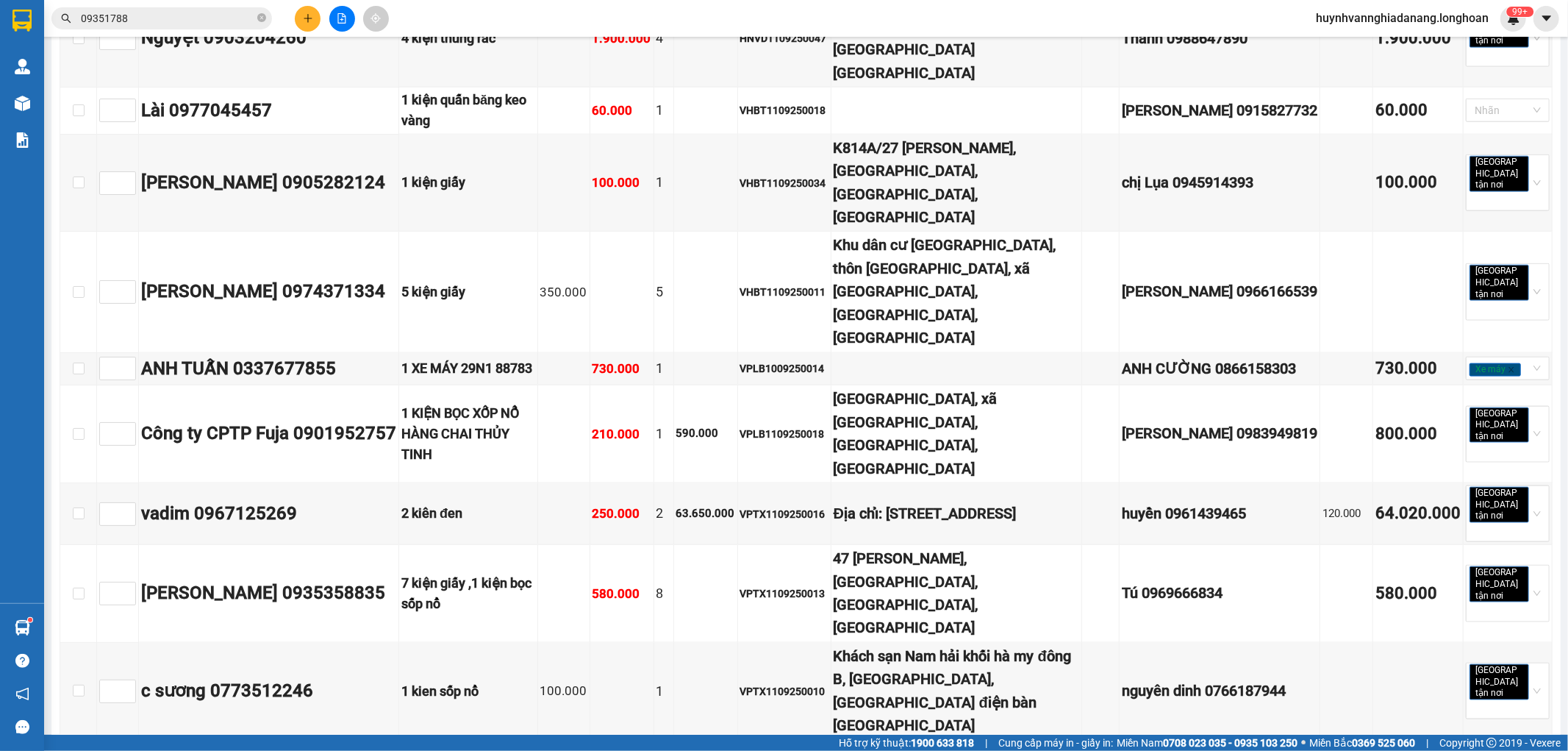
click at [167, 15] on input "09351788" at bounding box center [167, 18] width 174 height 16
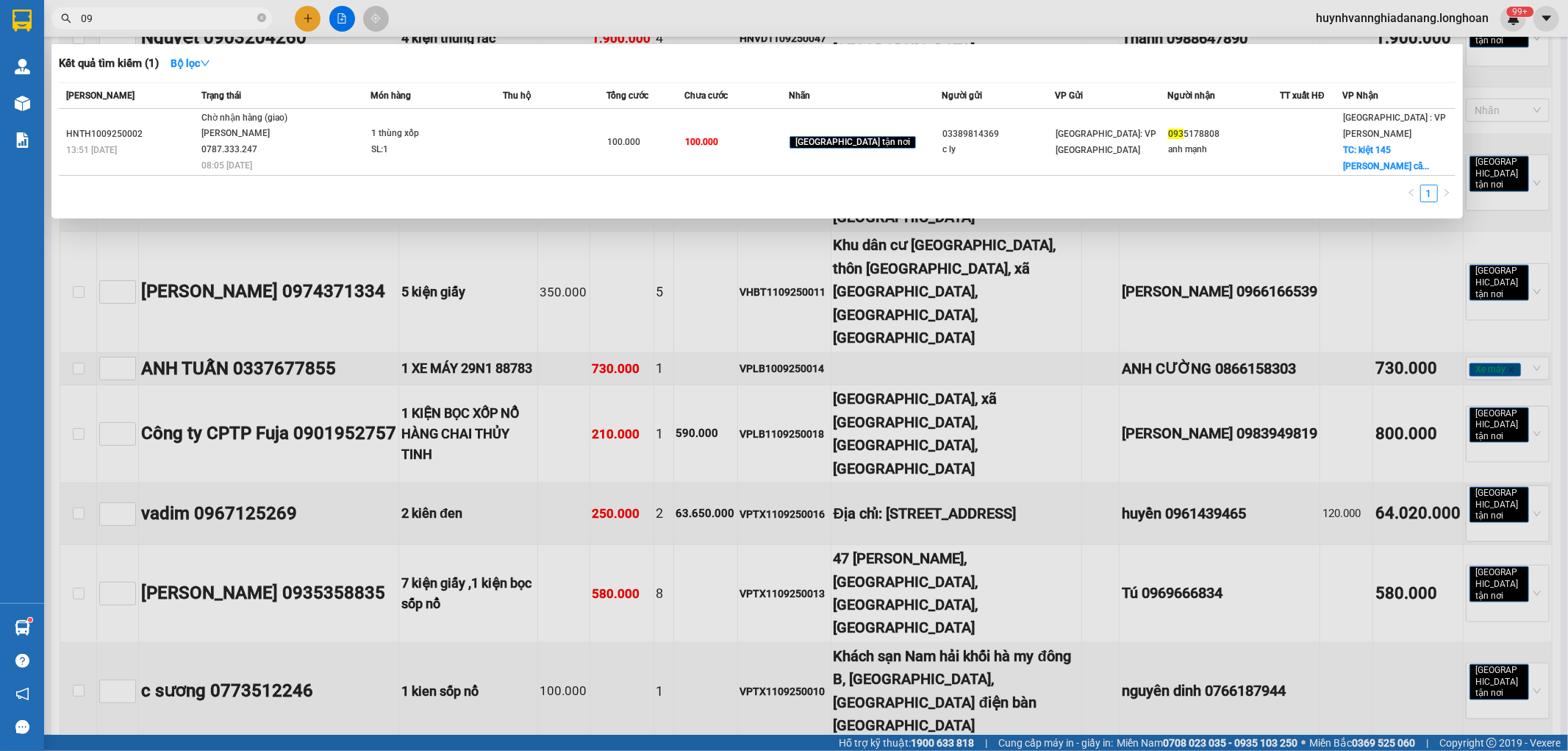
type input "0"
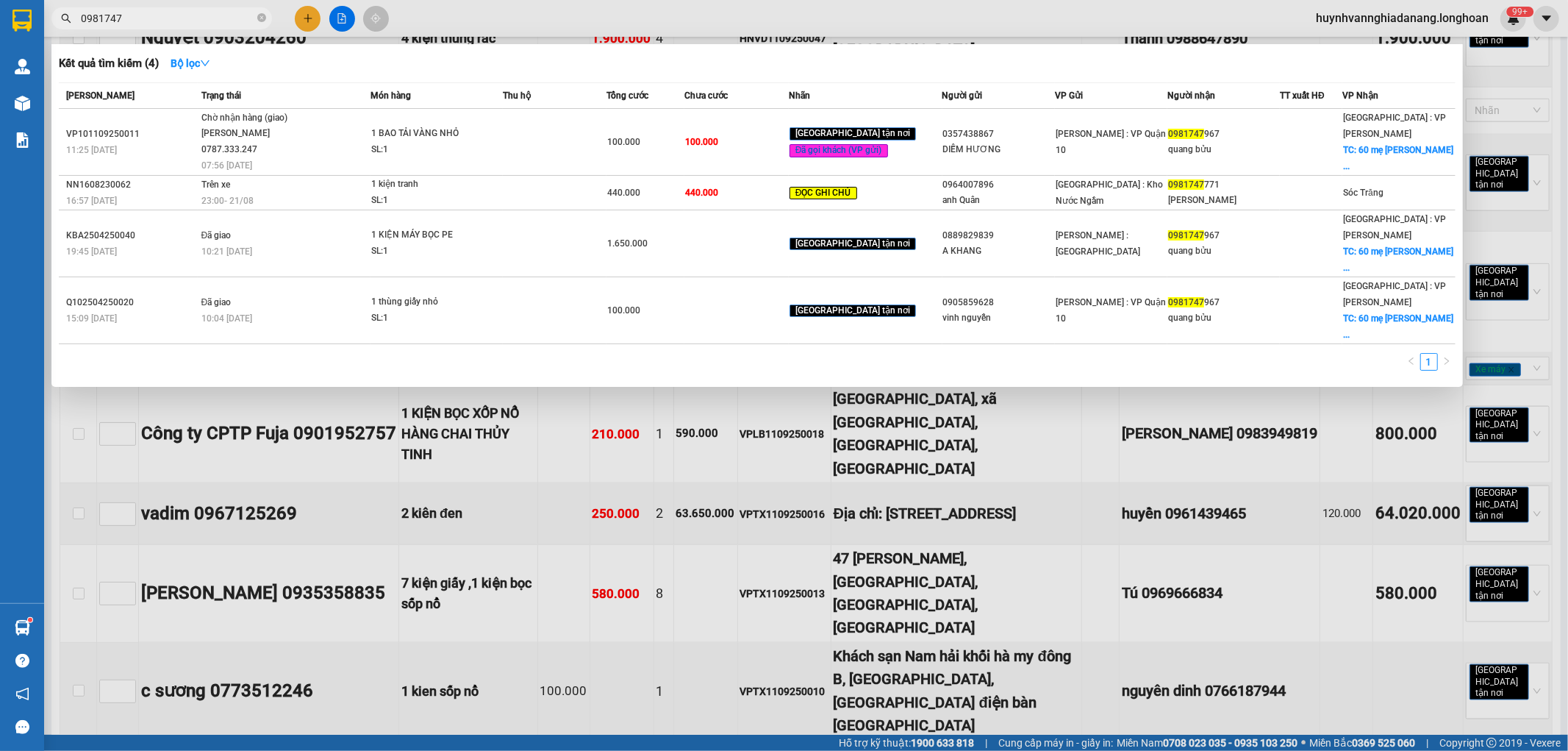
click at [171, 9] on span "0981747" at bounding box center [162, 18] width 221 height 22
click at [159, 21] on input "0981747" at bounding box center [167, 18] width 174 height 16
type input "0"
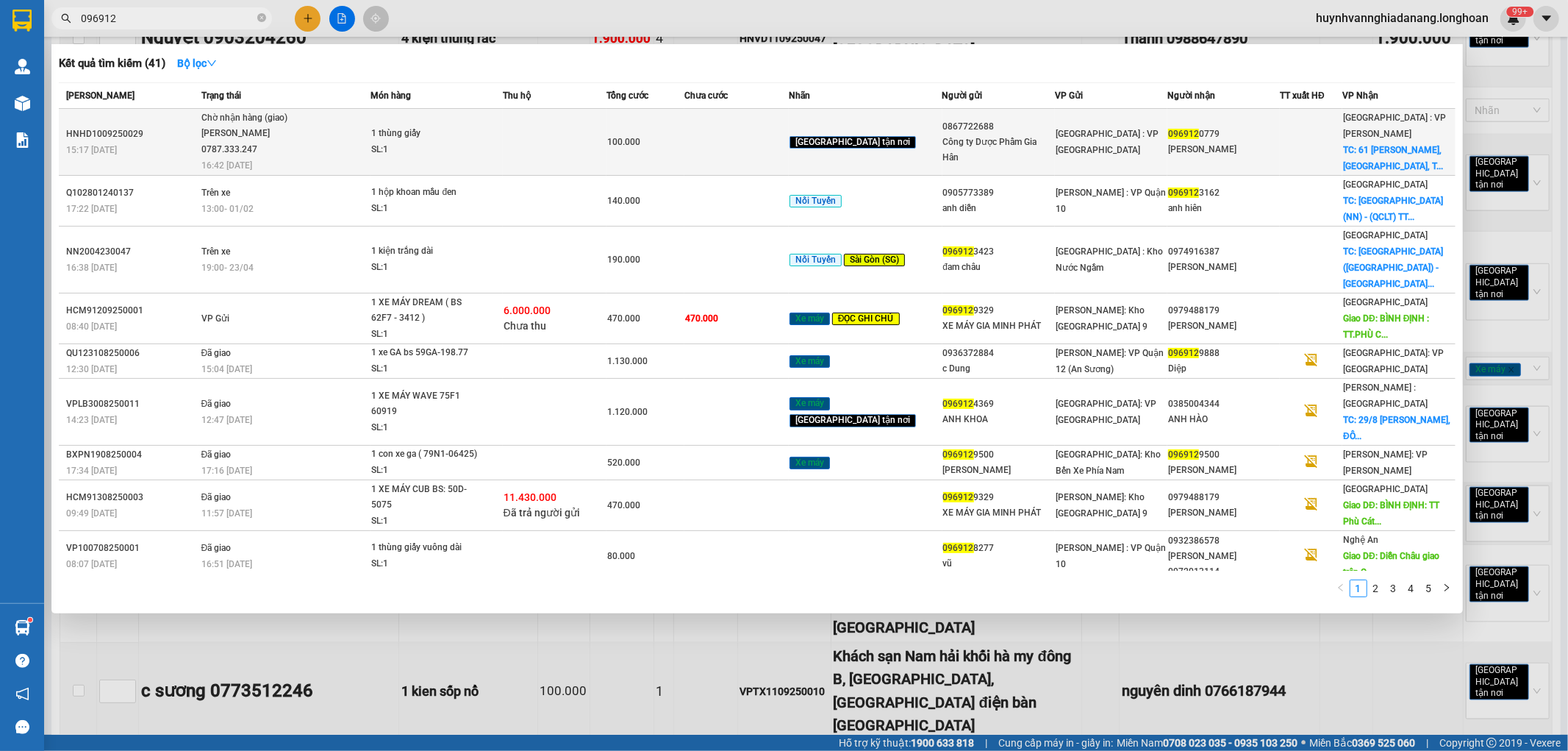
type input "096912"
click at [758, 144] on td at bounding box center [737, 142] width 105 height 67
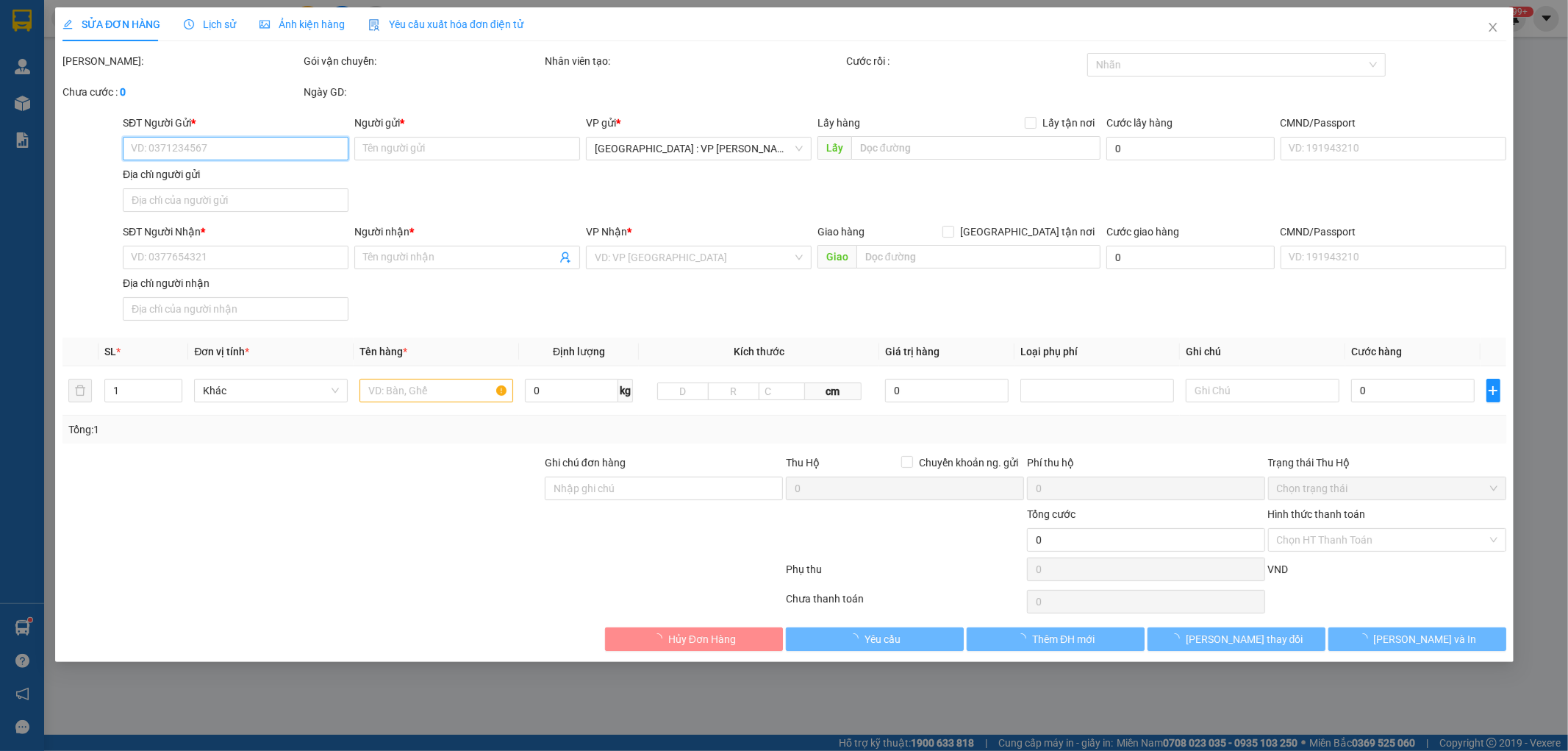
type input "0867722688"
type input "Công ty Dược Phẩm Gia Hân"
type input "0969120779"
type input "Anh Lân"
checkbox input "true"
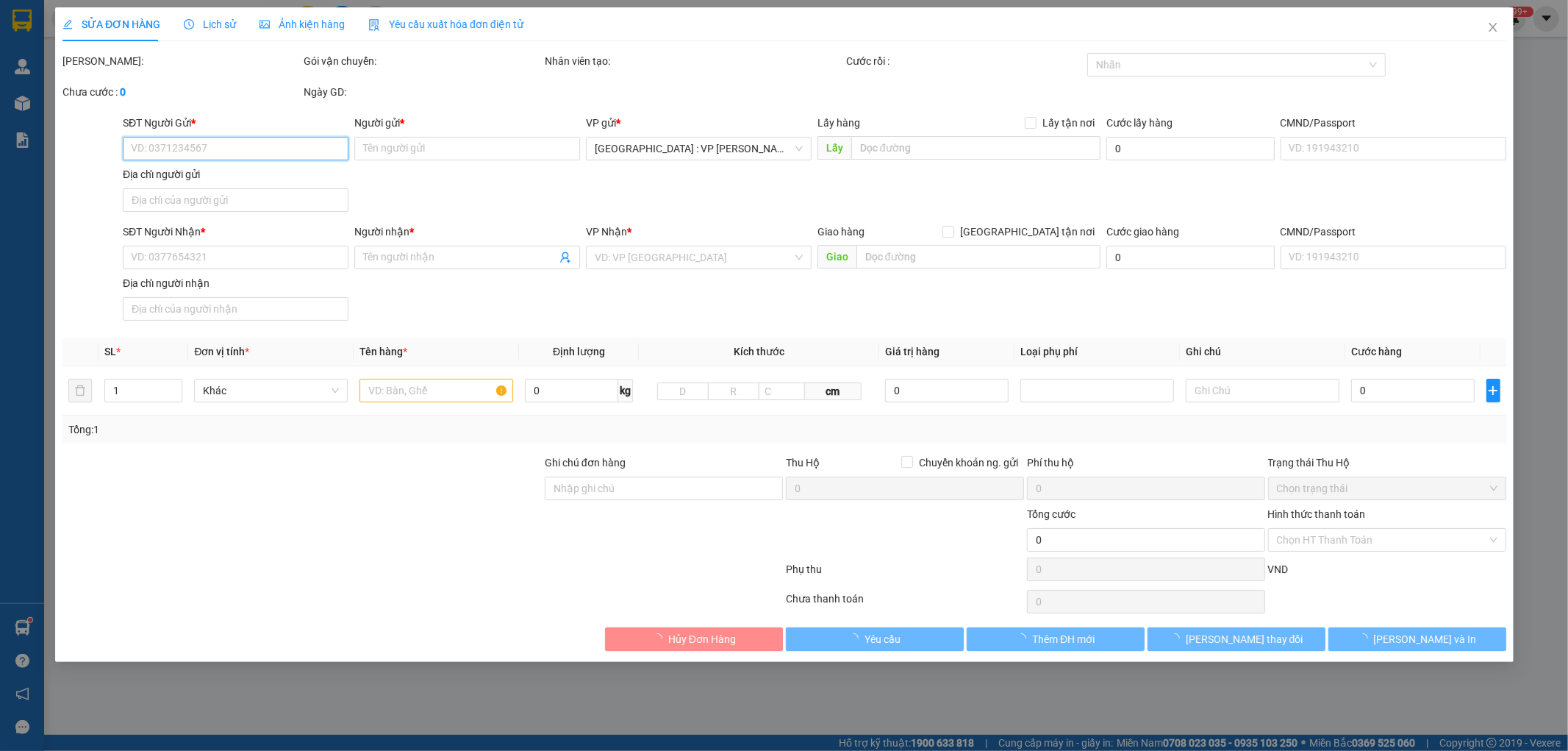
type input "61 Đỗ Quang, Vĩnh Trung, Thanh khê, Đà Nẵng"
type input "100.000"
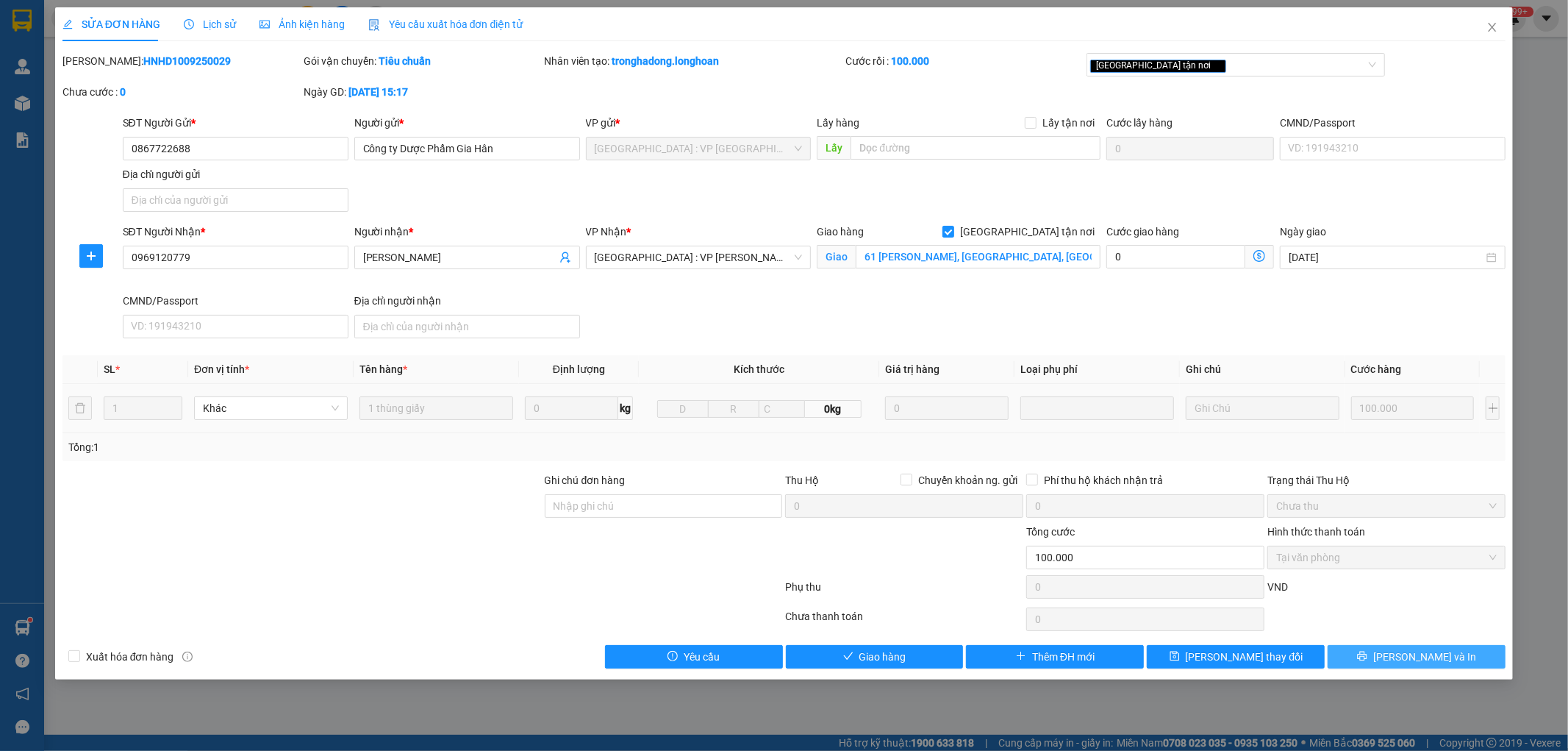
click at [1417, 650] on span "Lưu và In" at bounding box center [1425, 657] width 103 height 16
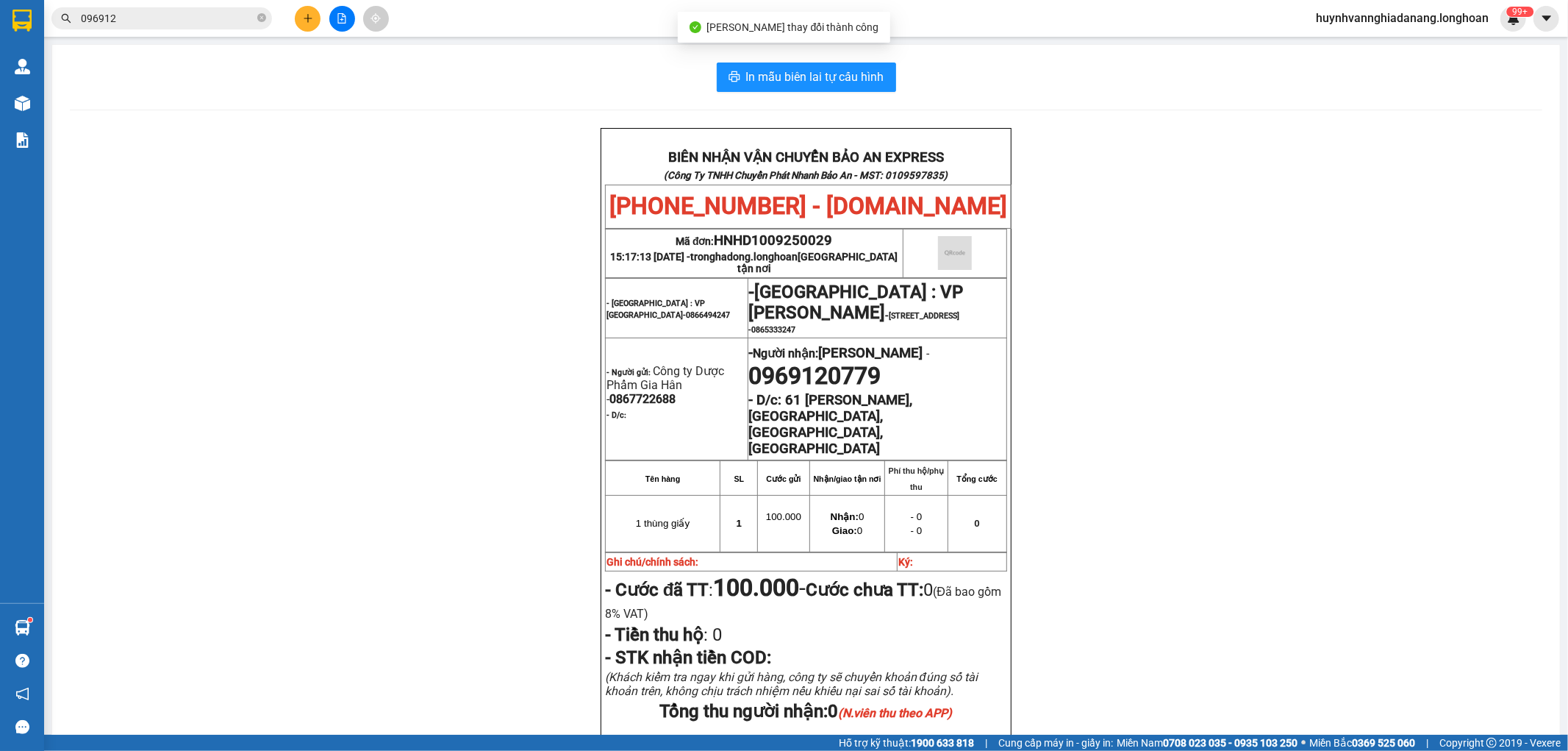
scroll to position [82, 0]
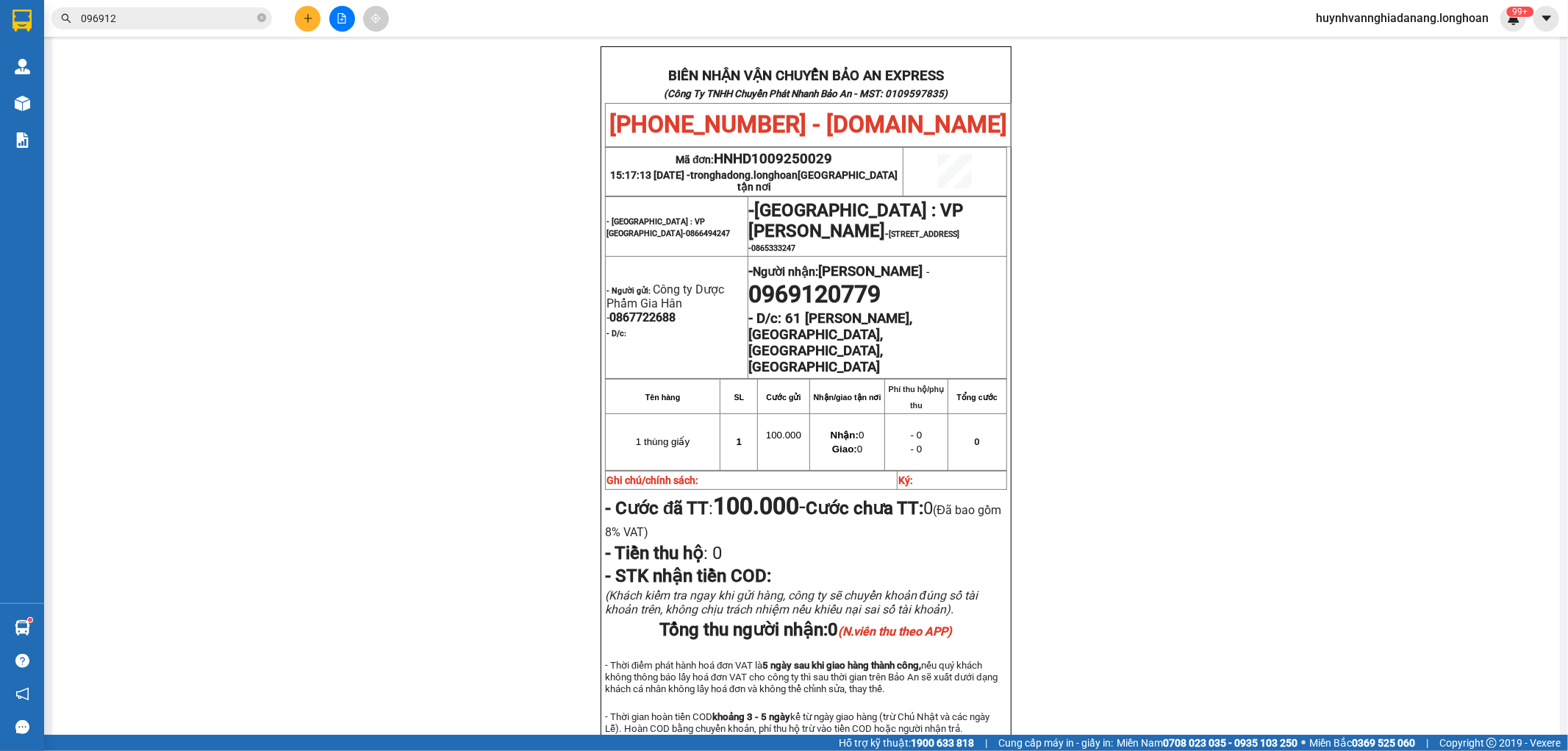
click at [172, 20] on input "096912" at bounding box center [167, 18] width 174 height 16
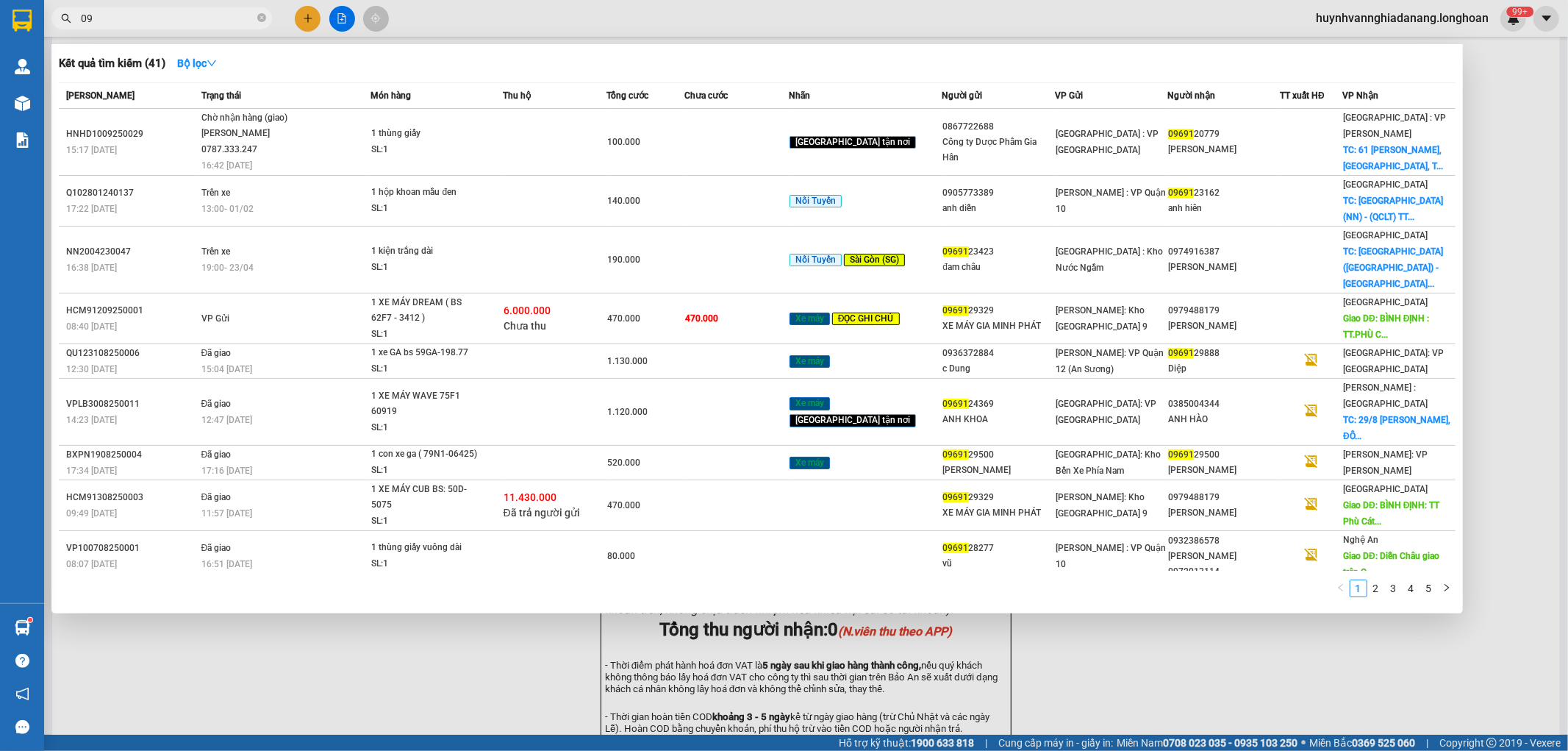
type input "0"
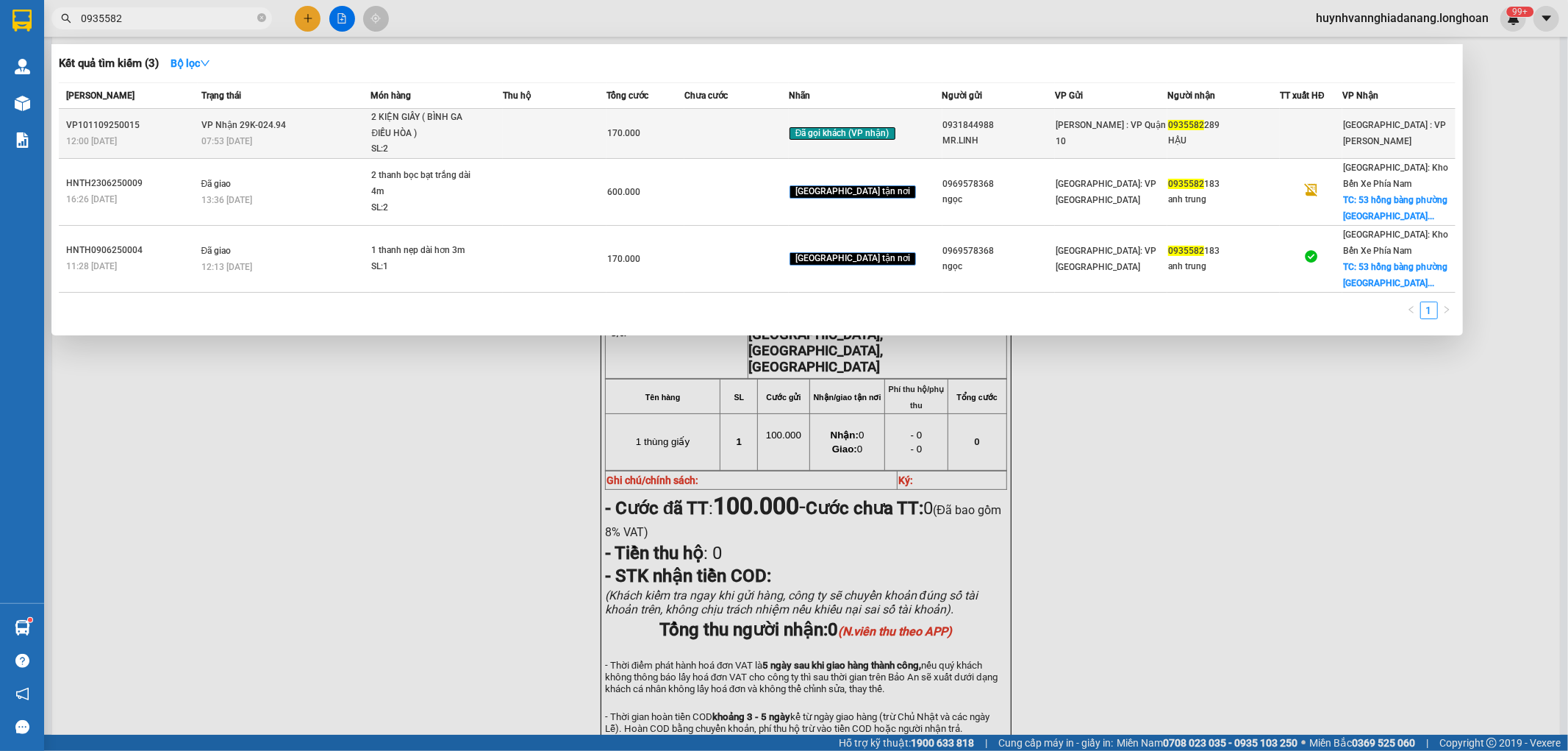
type input "0935582"
click at [768, 124] on td at bounding box center [737, 133] width 105 height 50
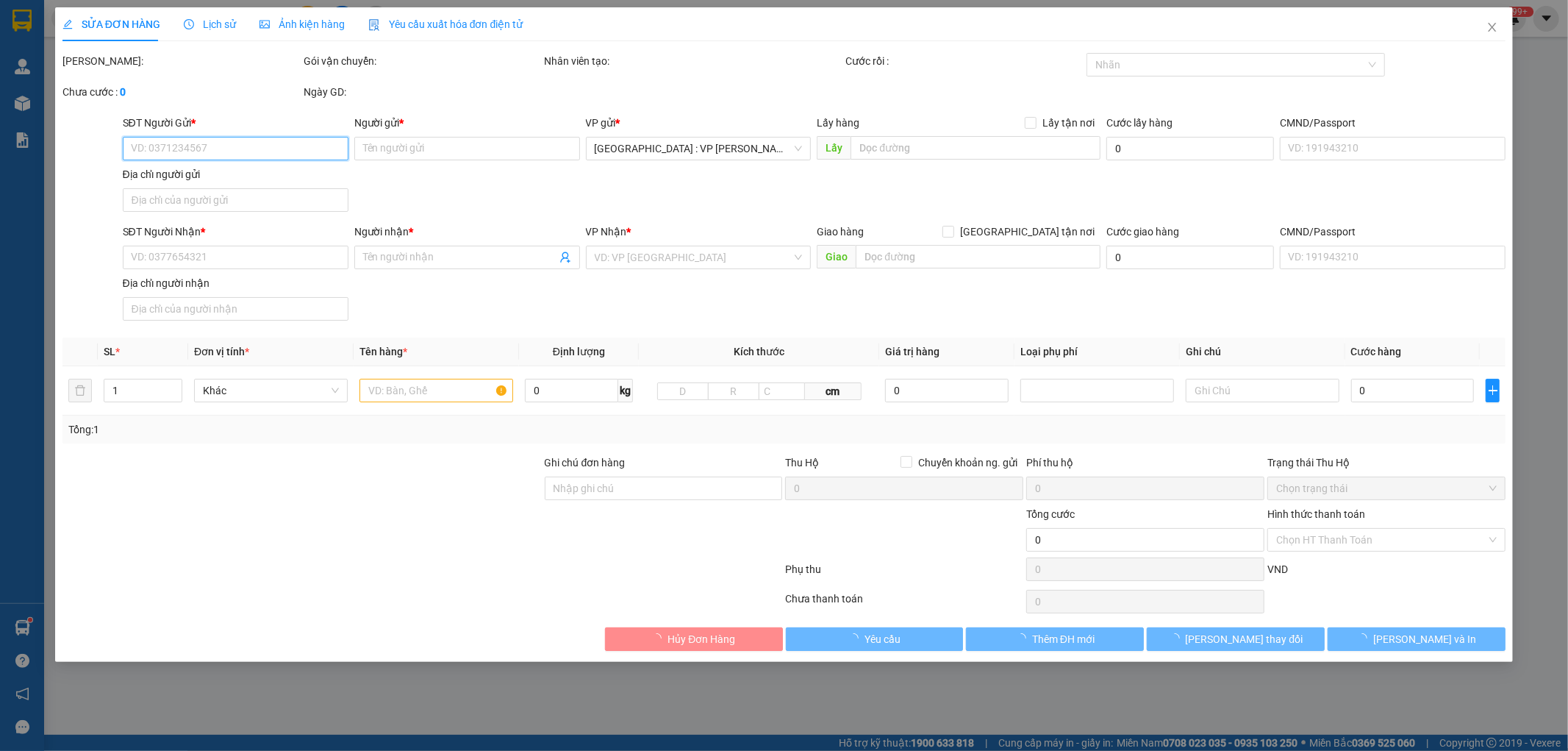
type input "0931844988"
type input "MR.LINH"
type input "0935582289"
type input "HẬU"
type input "hàng k bao bể vỡ hư hỏng"
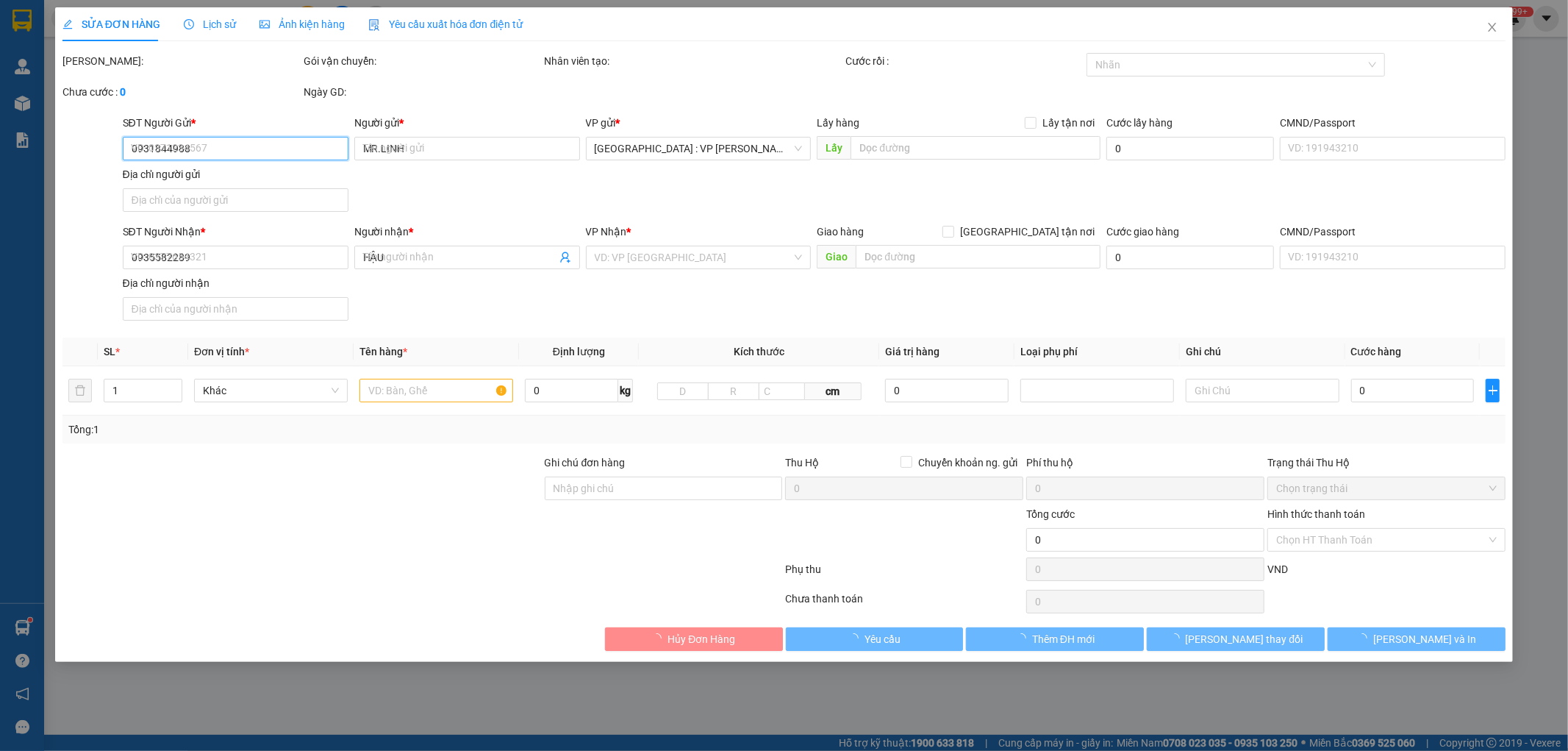
type input "170.000"
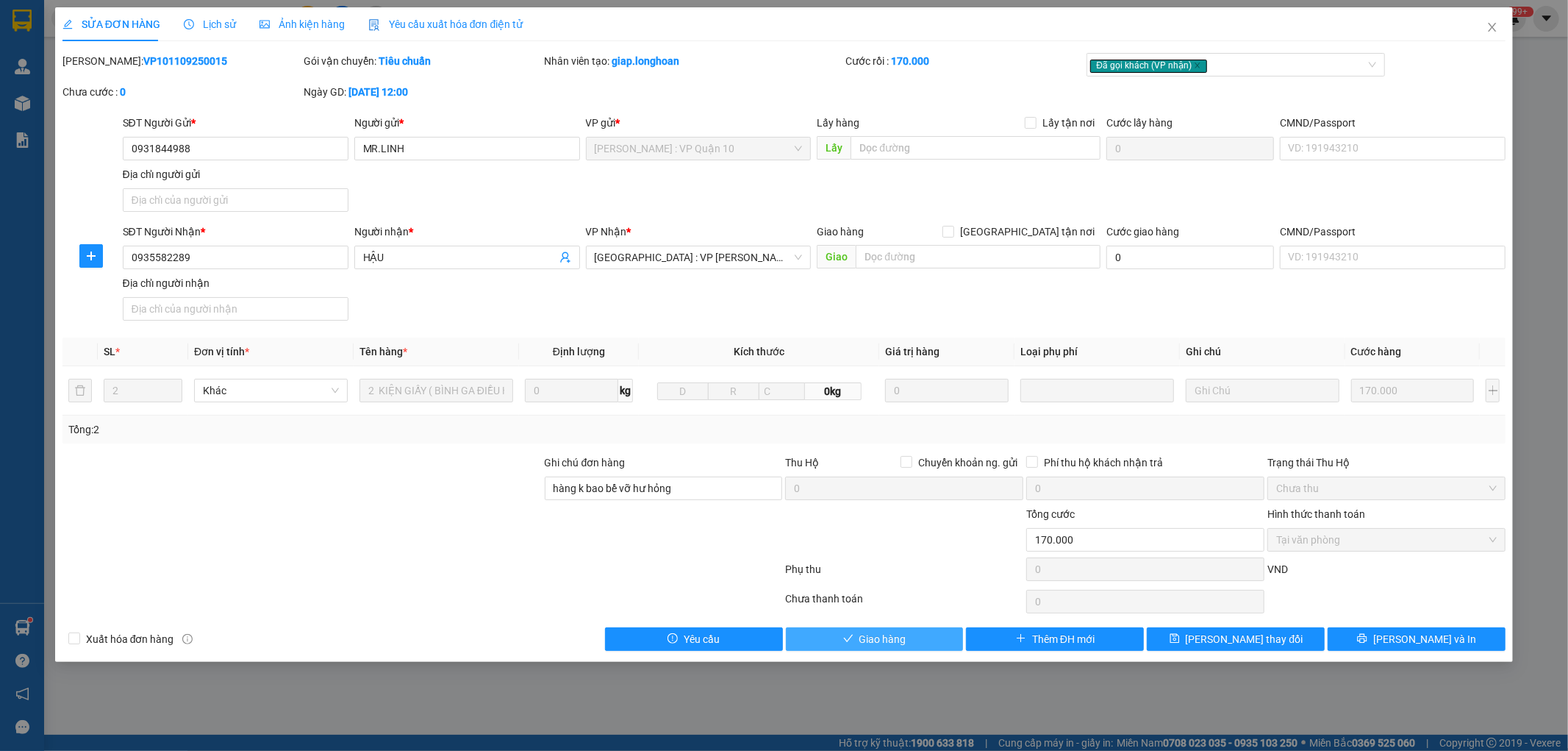
click at [883, 635] on span "Giao hàng" at bounding box center [882, 639] width 47 height 16
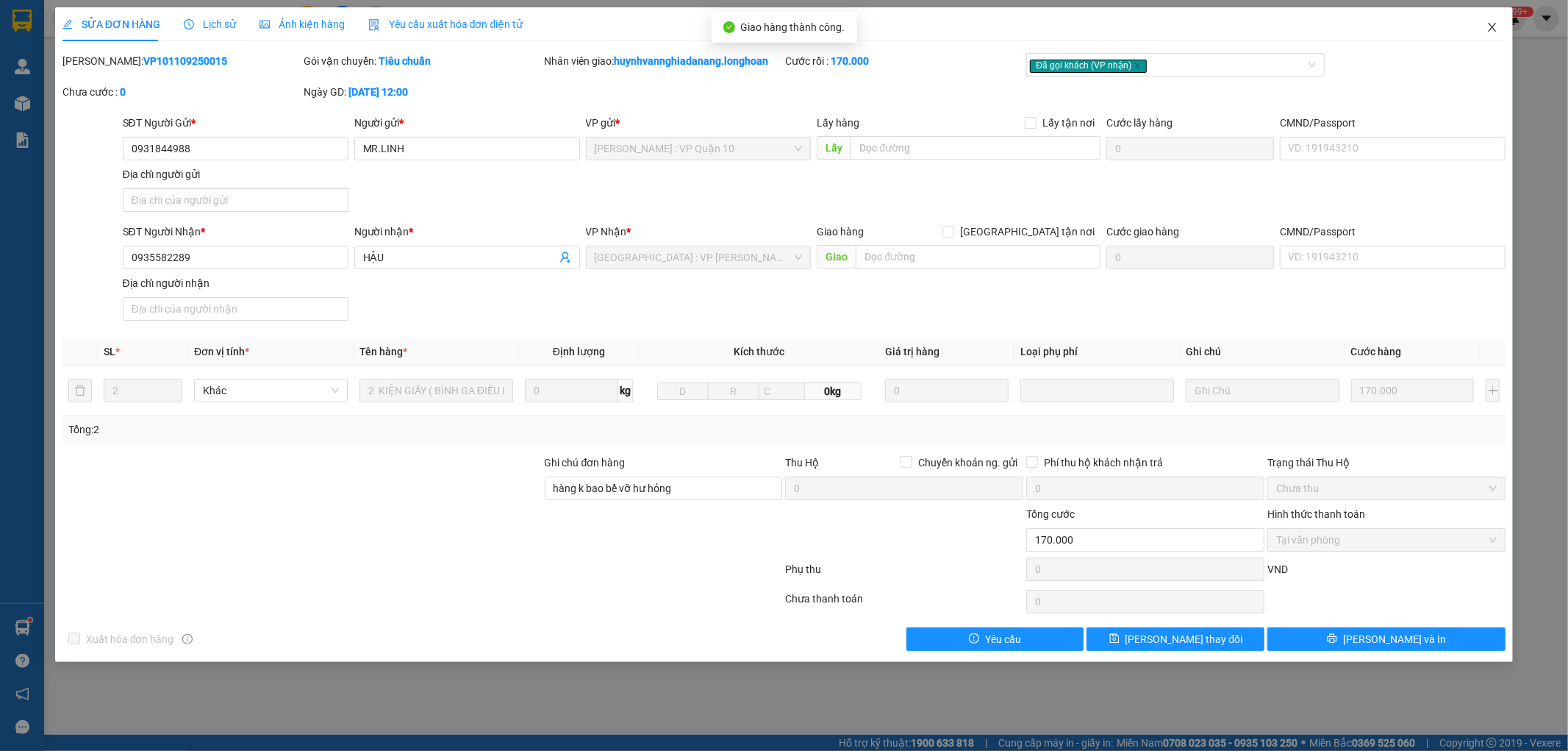
click at [1490, 26] on icon "close" at bounding box center [1492, 27] width 12 height 12
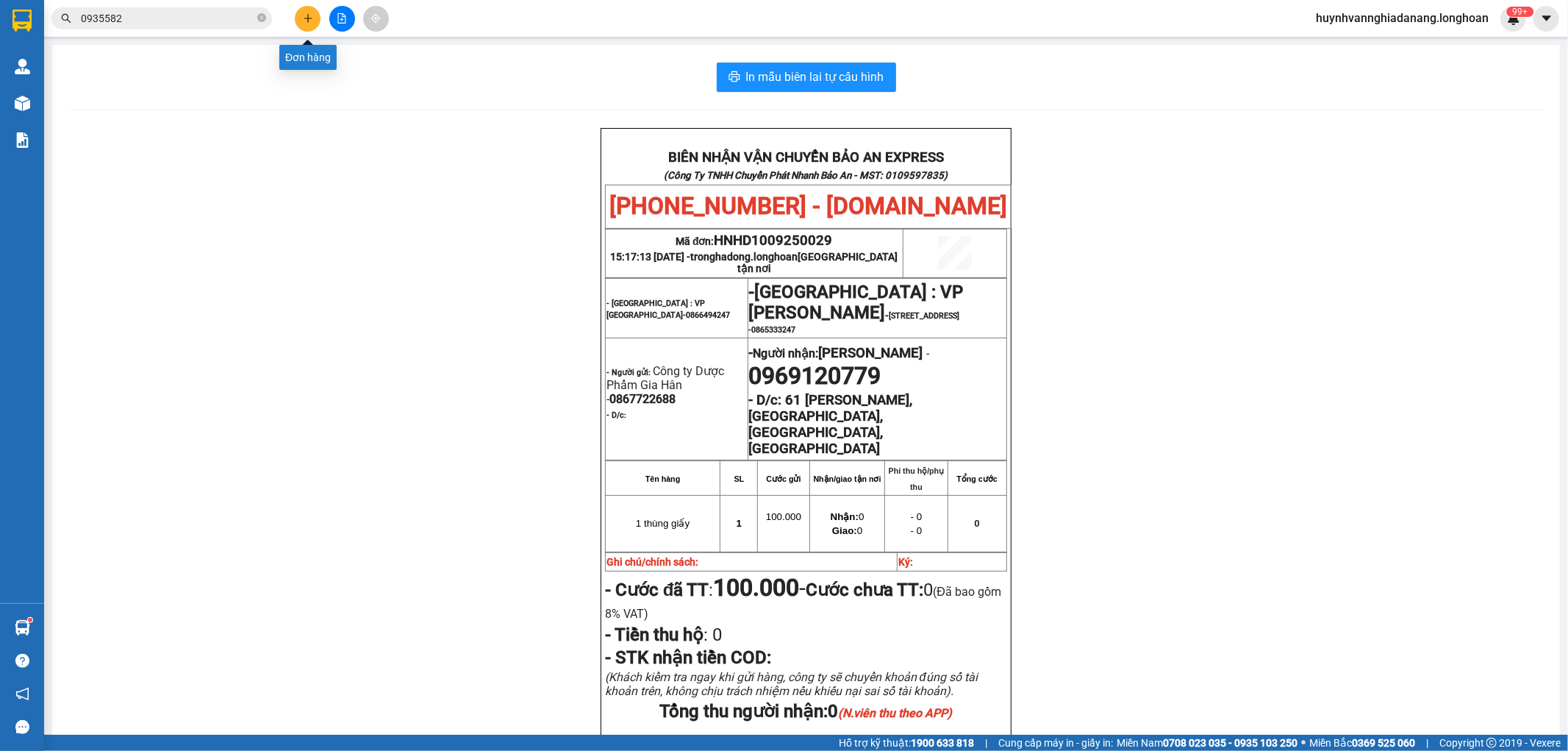
click at [311, 15] on icon "plus" at bounding box center [308, 18] width 10 height 10
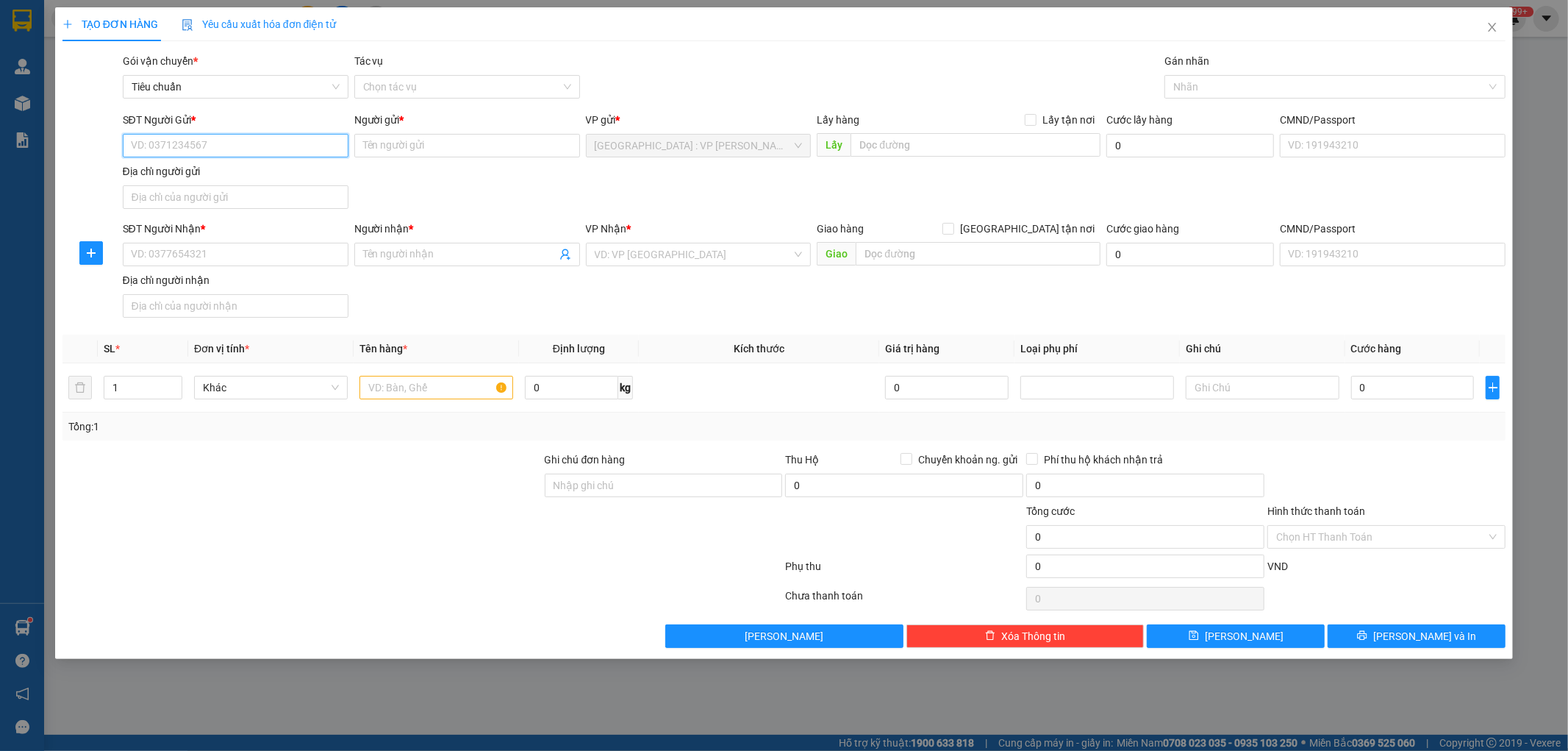
click at [206, 148] on input "SĐT Người Gửi *" at bounding box center [236, 146] width 225 height 24
type input "0935587421"
click at [431, 147] on input "Người gửi *" at bounding box center [467, 146] width 225 height 24
type input "CHÚ ÍCH"
click at [259, 248] on input "SĐT Người Nhận *" at bounding box center [236, 255] width 225 height 24
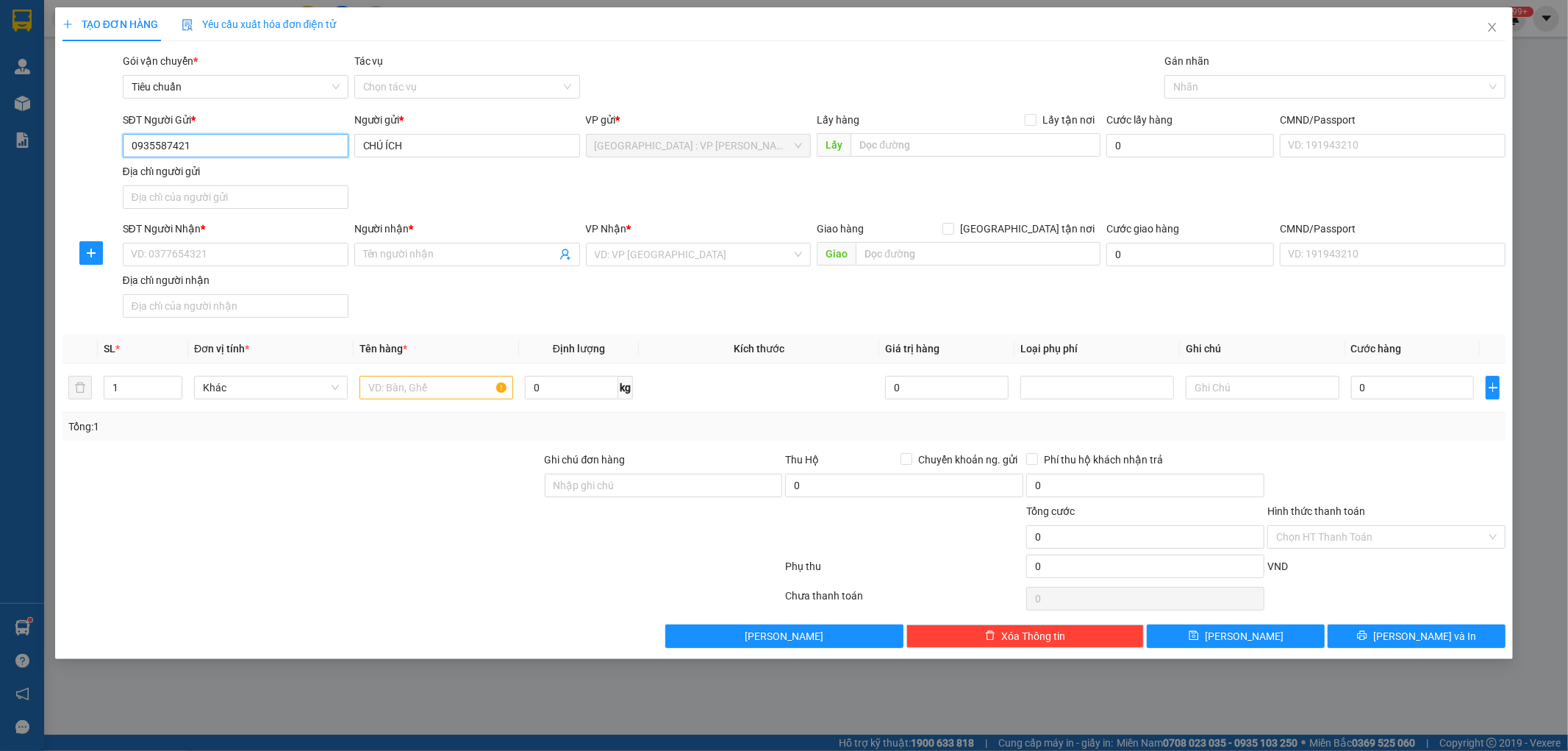
drag, startPoint x: 203, startPoint y: 148, endPoint x: 117, endPoint y: 148, distance: 86.0
click at [117, 148] on div "SĐT Người Gửi * 0935587421 0935587421 Người gửi * CHÚ ÍCH VP gửi * Đà Nẵng : VP…" at bounding box center [784, 164] width 1447 height 103
click at [185, 255] on input "SĐT Người Nhận *" at bounding box center [236, 255] width 225 height 24
paste input "0935587421"
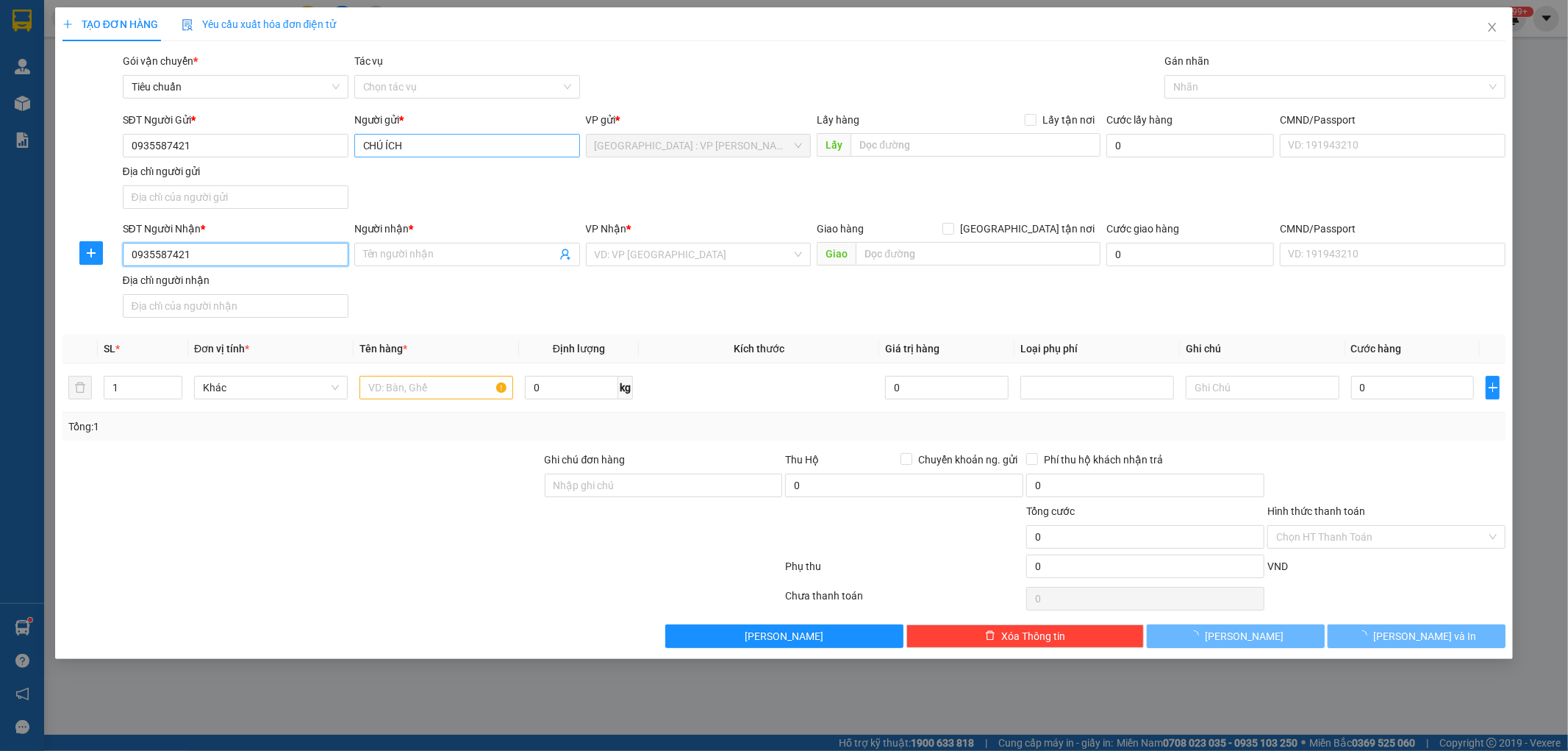
type input "0935587421"
drag, startPoint x: 429, startPoint y: 141, endPoint x: 350, endPoint y: 141, distance: 79.0
click at [352, 141] on div "Người gửi * CHÚ ÍCH CHÚ ÍCH" at bounding box center [467, 137] width 232 height 52
click at [397, 256] on input "Người nhận *" at bounding box center [460, 254] width 194 height 16
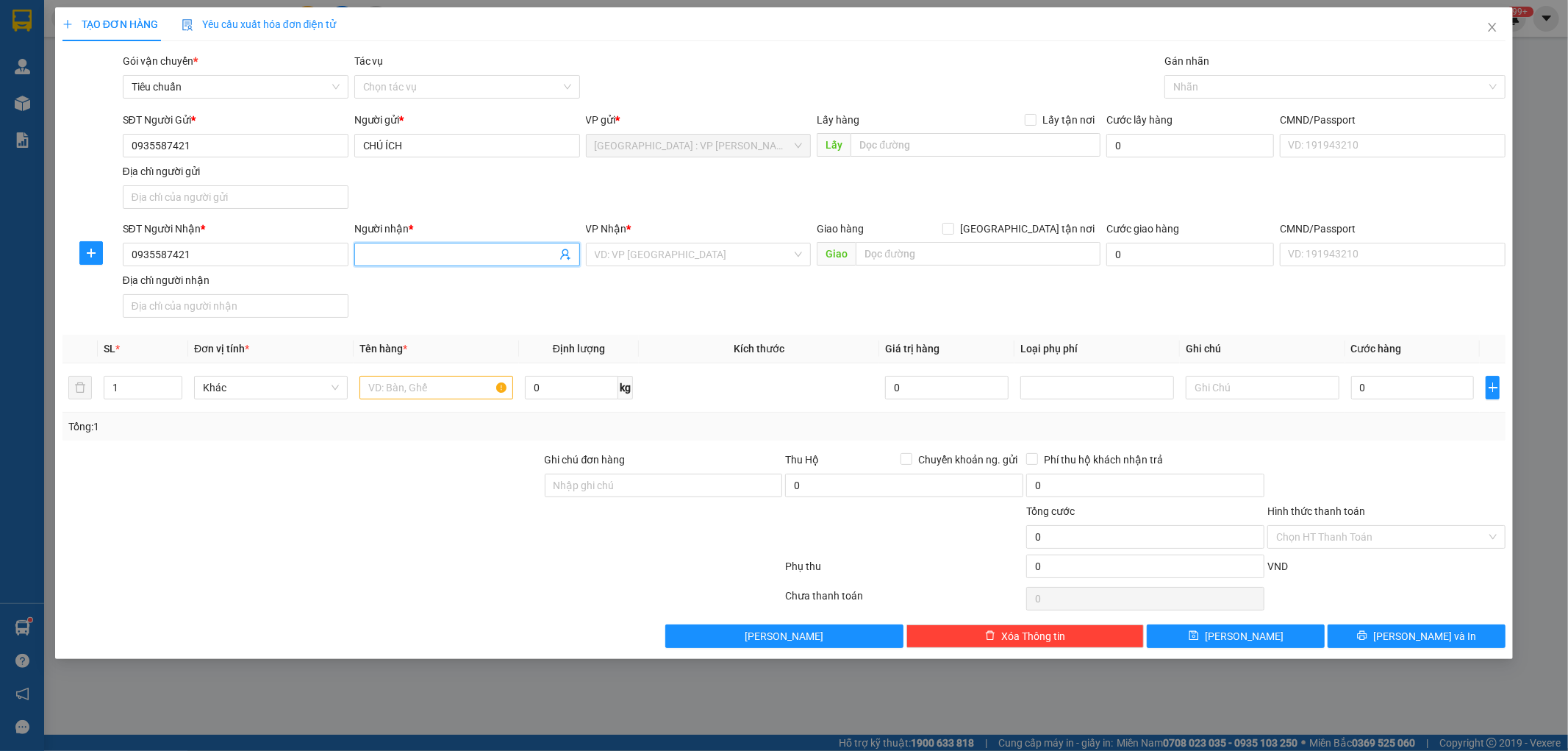
paste input "CHÚ ÍCH"
type input "CHÚ ÍCH"
click at [673, 252] on input "search" at bounding box center [694, 255] width 198 height 22
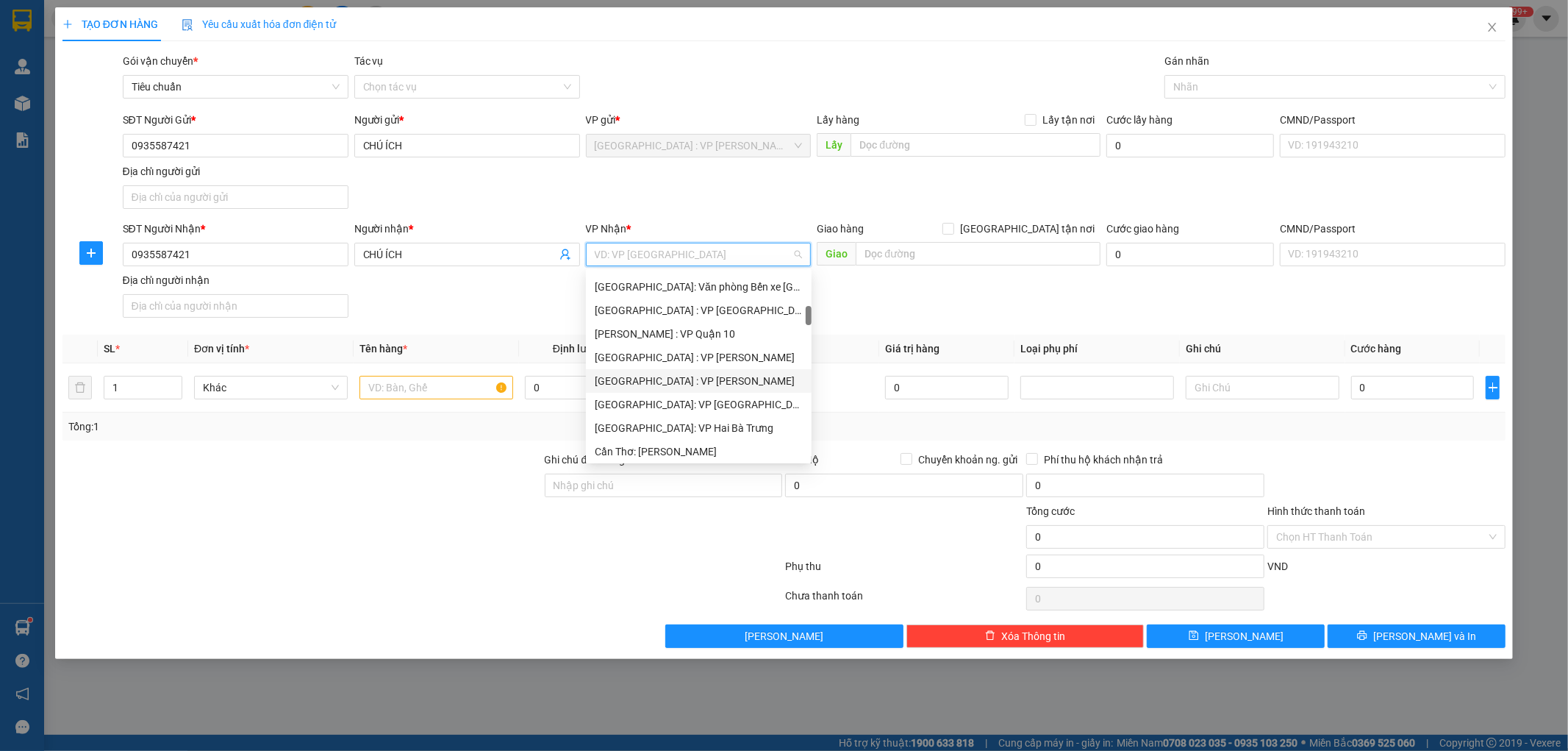
scroll to position [408, 0]
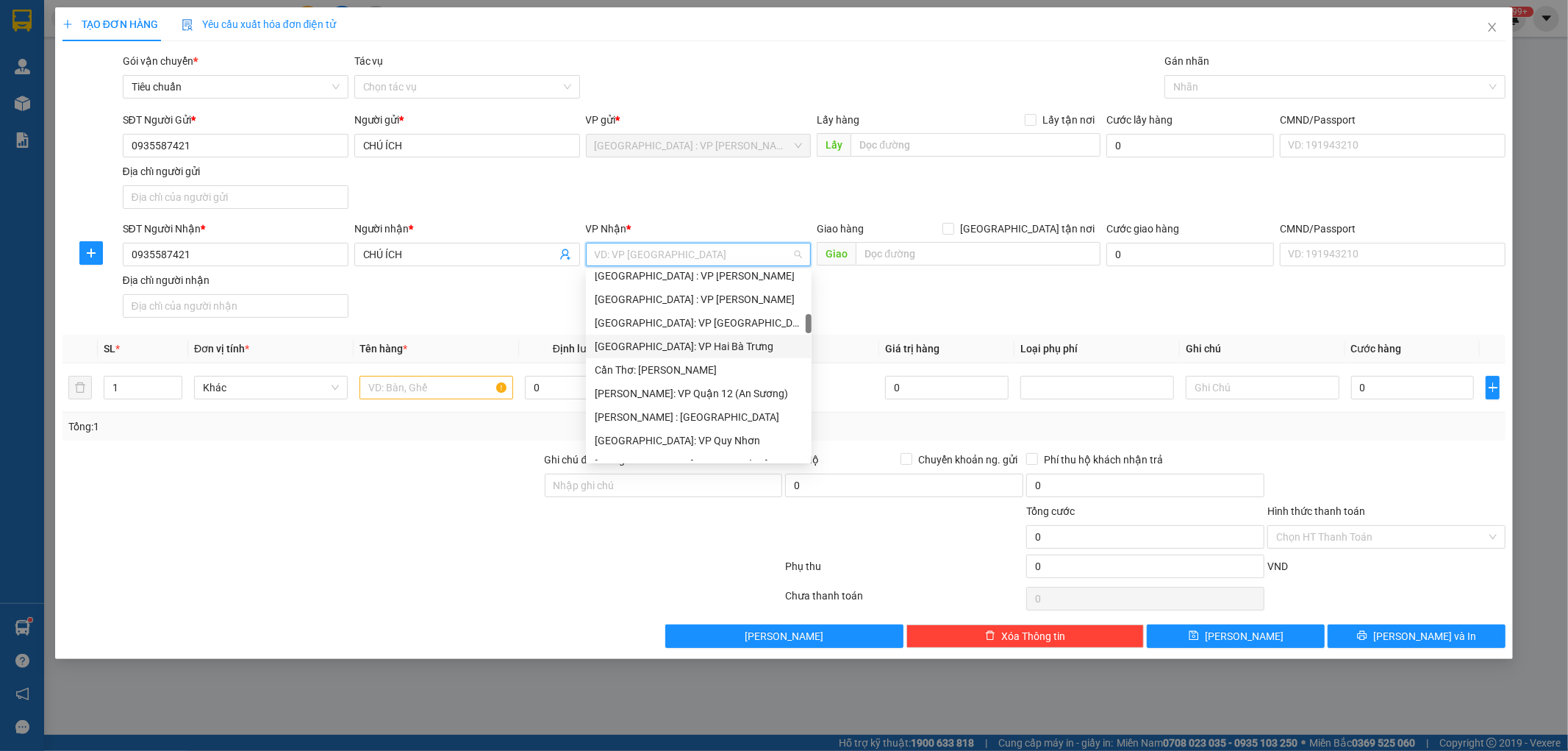
click at [729, 349] on div "[GEOGRAPHIC_DATA]: VP Hai Bà Trưng" at bounding box center [699, 346] width 208 height 16
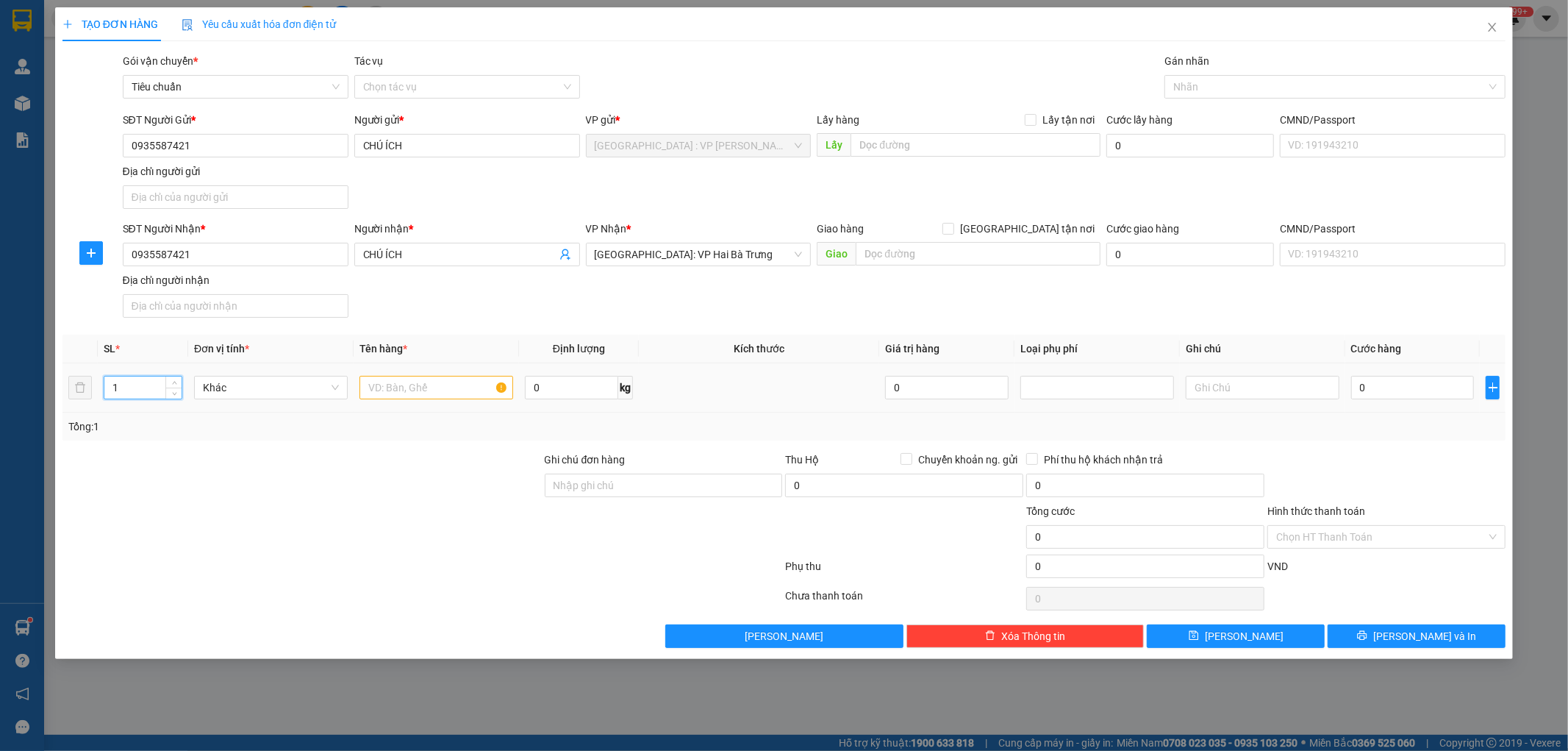
click at [124, 393] on input "1" at bounding box center [143, 387] width 77 height 22
type input "2"
click at [424, 391] on input "text" at bounding box center [436, 387] width 154 height 24
drag, startPoint x: 412, startPoint y: 391, endPoint x: 443, endPoint y: 390, distance: 31.0
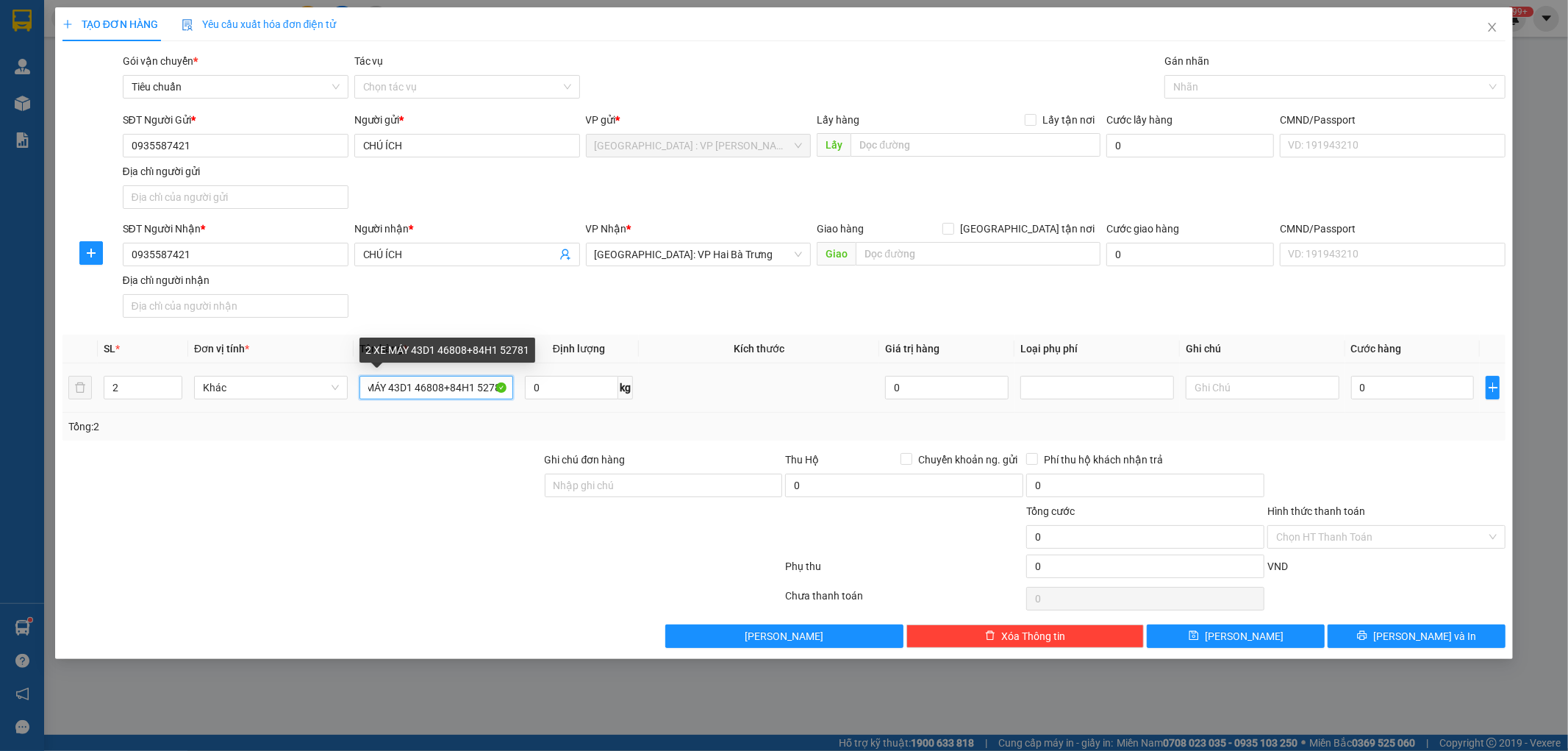
click at [443, 390] on input "2 XE MÁY 43D1 46808+84H1 52781" at bounding box center [436, 387] width 154 height 24
type input "2 XE MÁY 43D1 46808+84H1 52781"
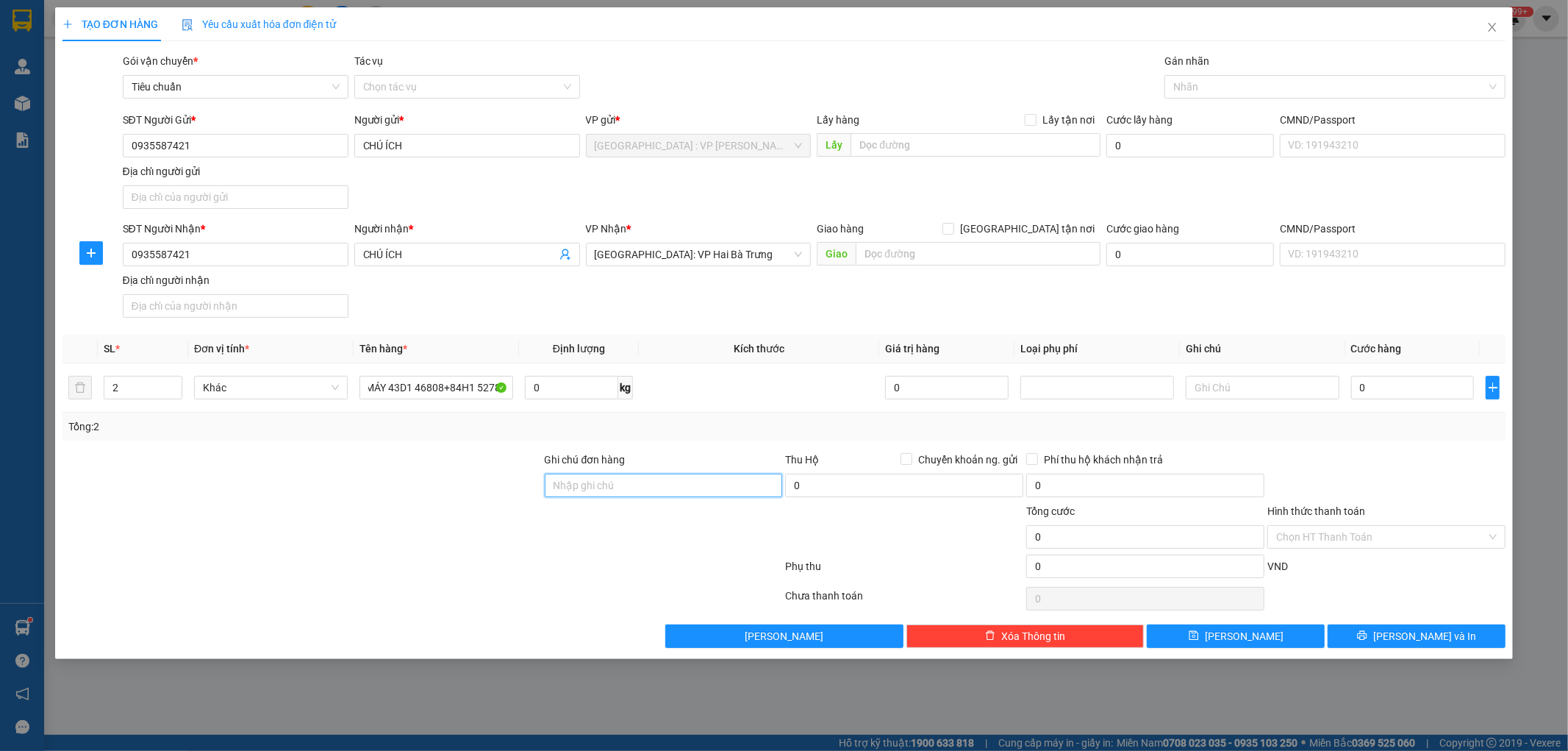
drag, startPoint x: 590, startPoint y: 488, endPoint x: 605, endPoint y: 484, distance: 15.5
click at [590, 487] on input "Ghi chú đơn hàng" at bounding box center [664, 486] width 238 height 24
paste input "46808"
click at [605, 490] on input "XE 46808: 2 GƯƠNG,2 MŨ BH" at bounding box center [664, 486] width 238 height 24
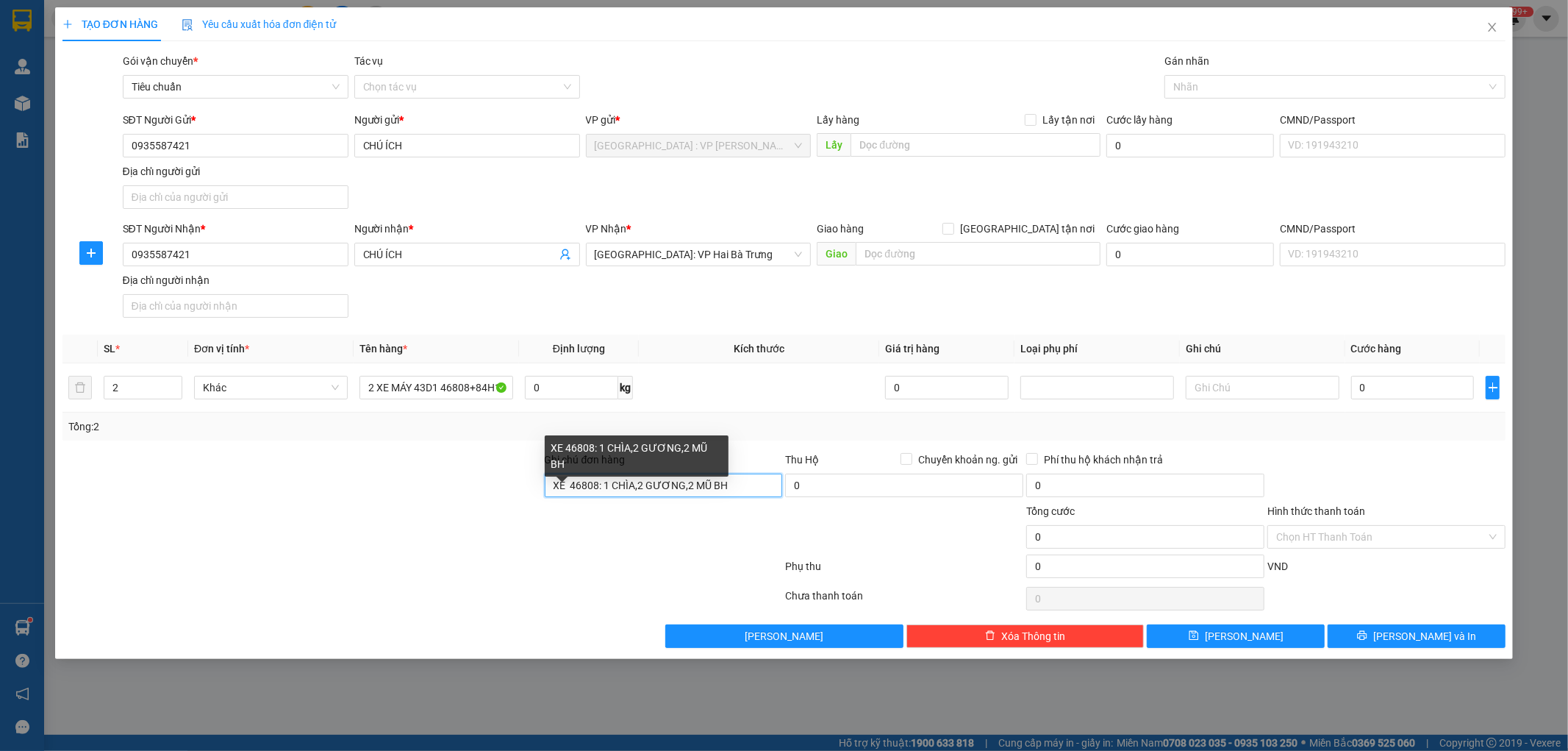
click at [739, 488] on input "XE 46808: 1 CHÌA,2 GƯƠNG,2 MŨ BH" at bounding box center [664, 486] width 238 height 24
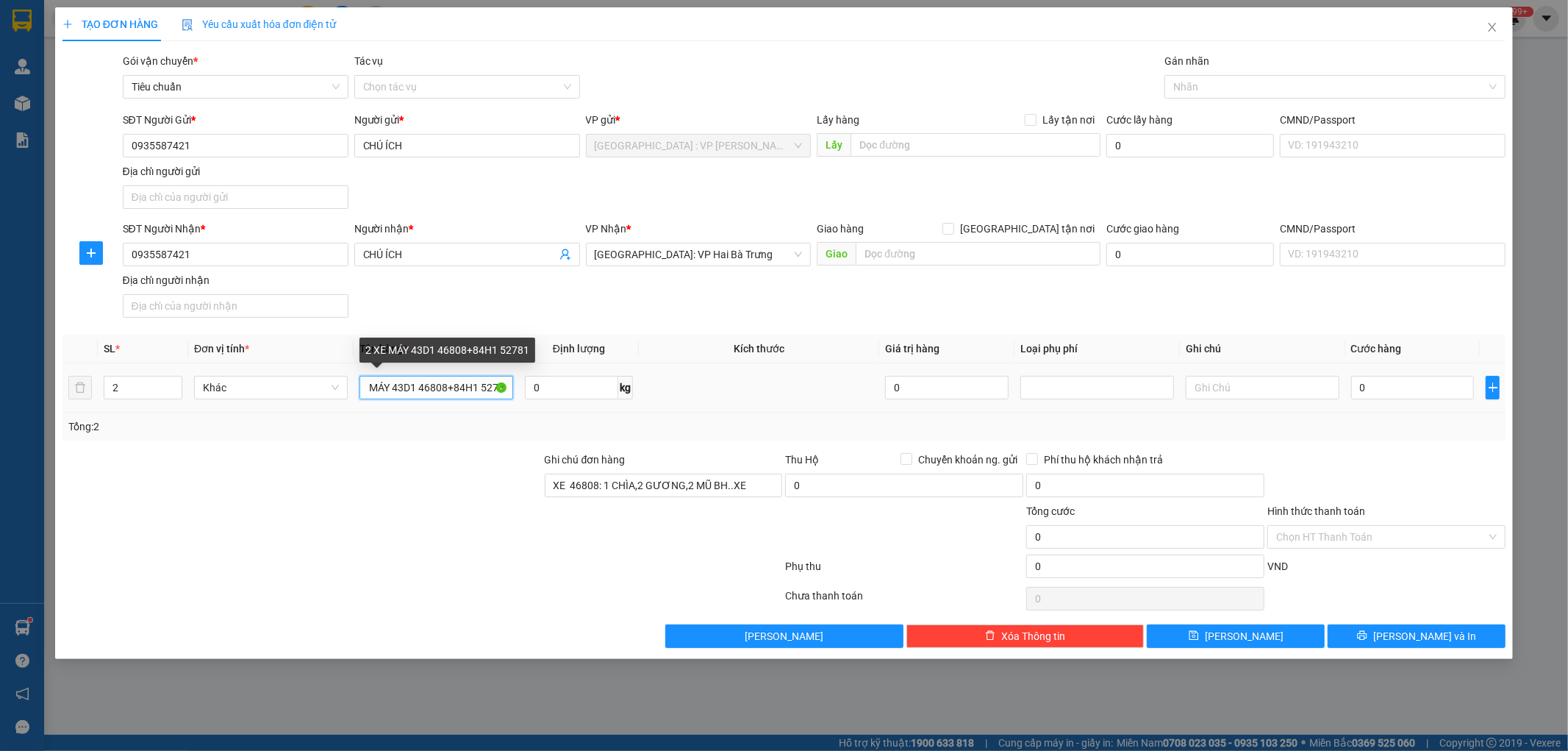
scroll to position [0, 25]
drag, startPoint x: 363, startPoint y: 387, endPoint x: 511, endPoint y: 387, distance: 148.0
click at [511, 387] on input "2 XE MÁY 43D1 46808+84H1 52781" at bounding box center [436, 387] width 154 height 24
click at [475, 390] on input "2 XE MÁY 43D1 46808+84H1 52781" at bounding box center [436, 387] width 154 height 24
drag, startPoint x: 475, startPoint y: 390, endPoint x: 505, endPoint y: 392, distance: 30.1
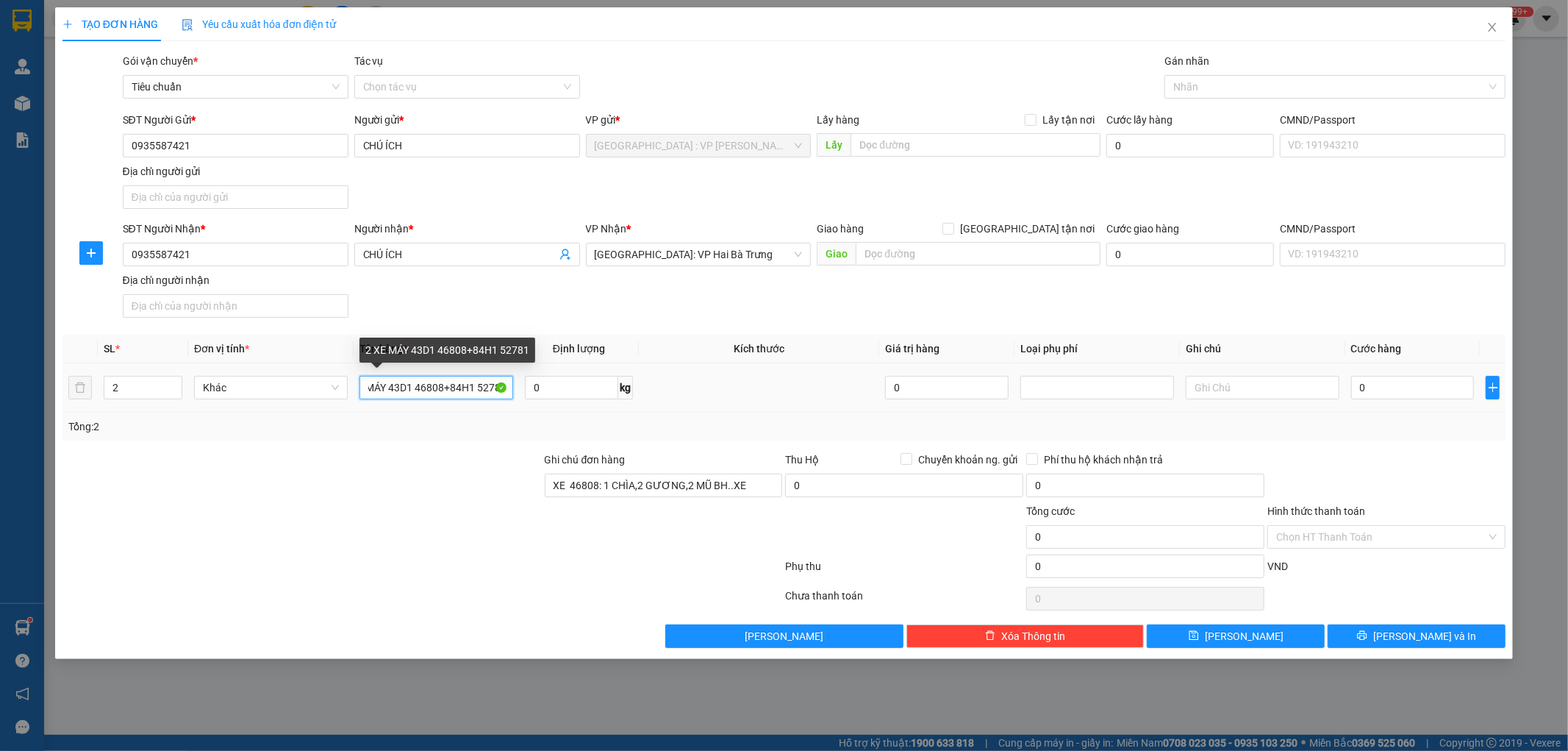
click at [505, 392] on input "2 XE MÁY 43D1 46808+84H1 52781" at bounding box center [436, 387] width 154 height 24
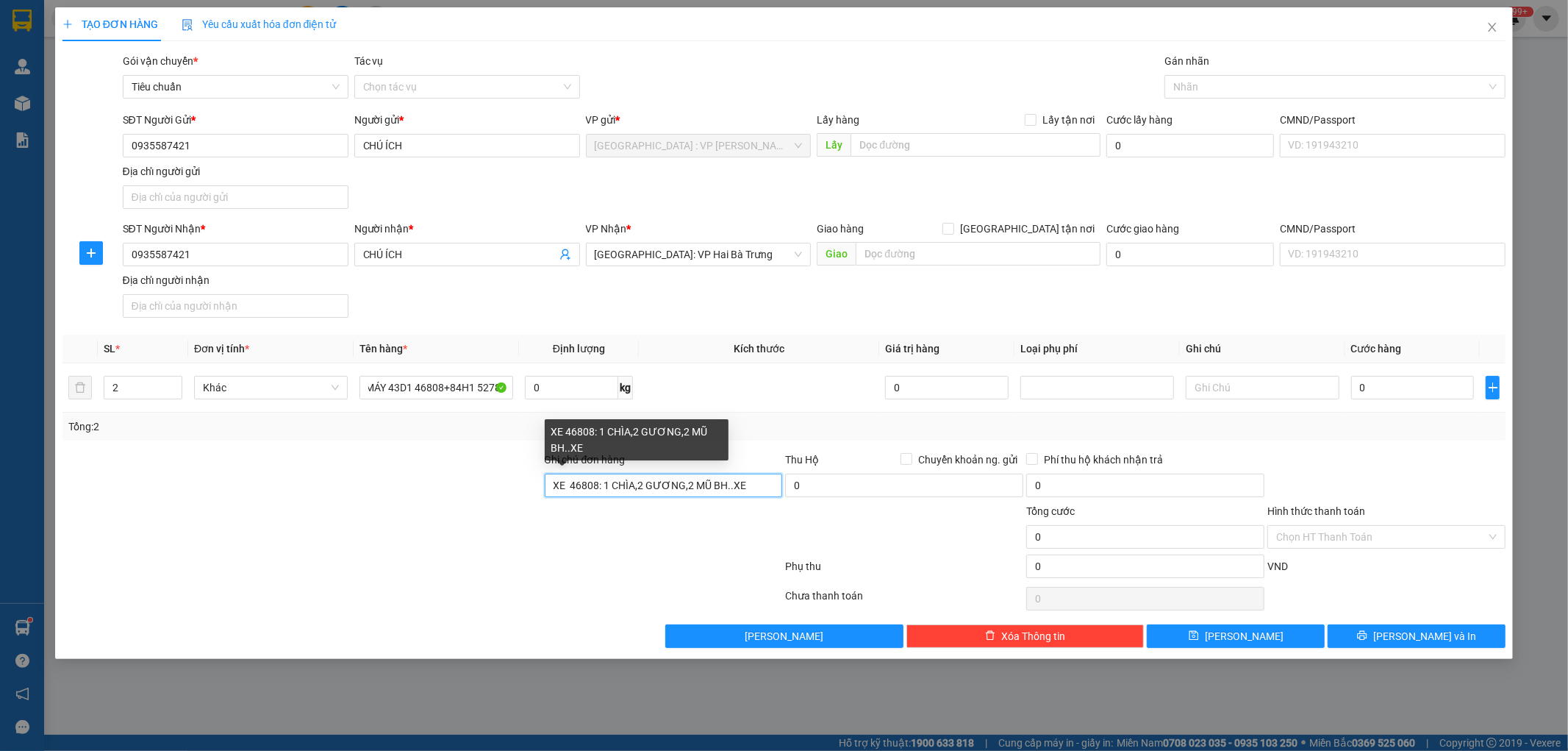
scroll to position [0, 0]
click at [747, 487] on input "XE 46808: 1 CHÌA,2 GƯƠNG,2 MŨ BH..XE" at bounding box center [664, 486] width 238 height 24
paste input "52781"
type input "XE 46808: 1 CHÌA,2 GƯƠNG,2 MŨ BH..XE 52781:1 CHÌA,1 GƯƠNG,2 MŨ BH"
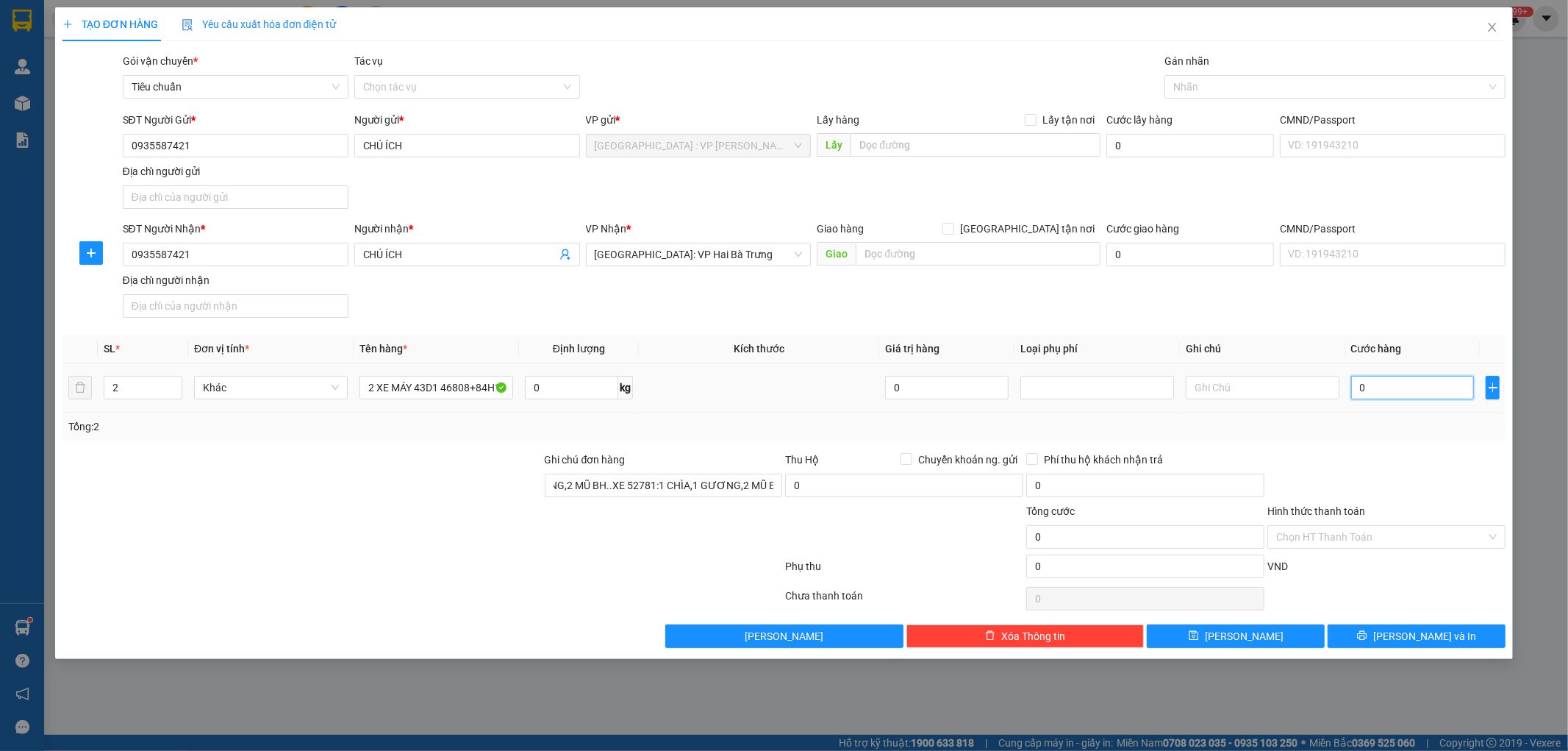
scroll to position [0, 0]
click at [1381, 385] on input "0" at bounding box center [1413, 387] width 124 height 24
type input "1"
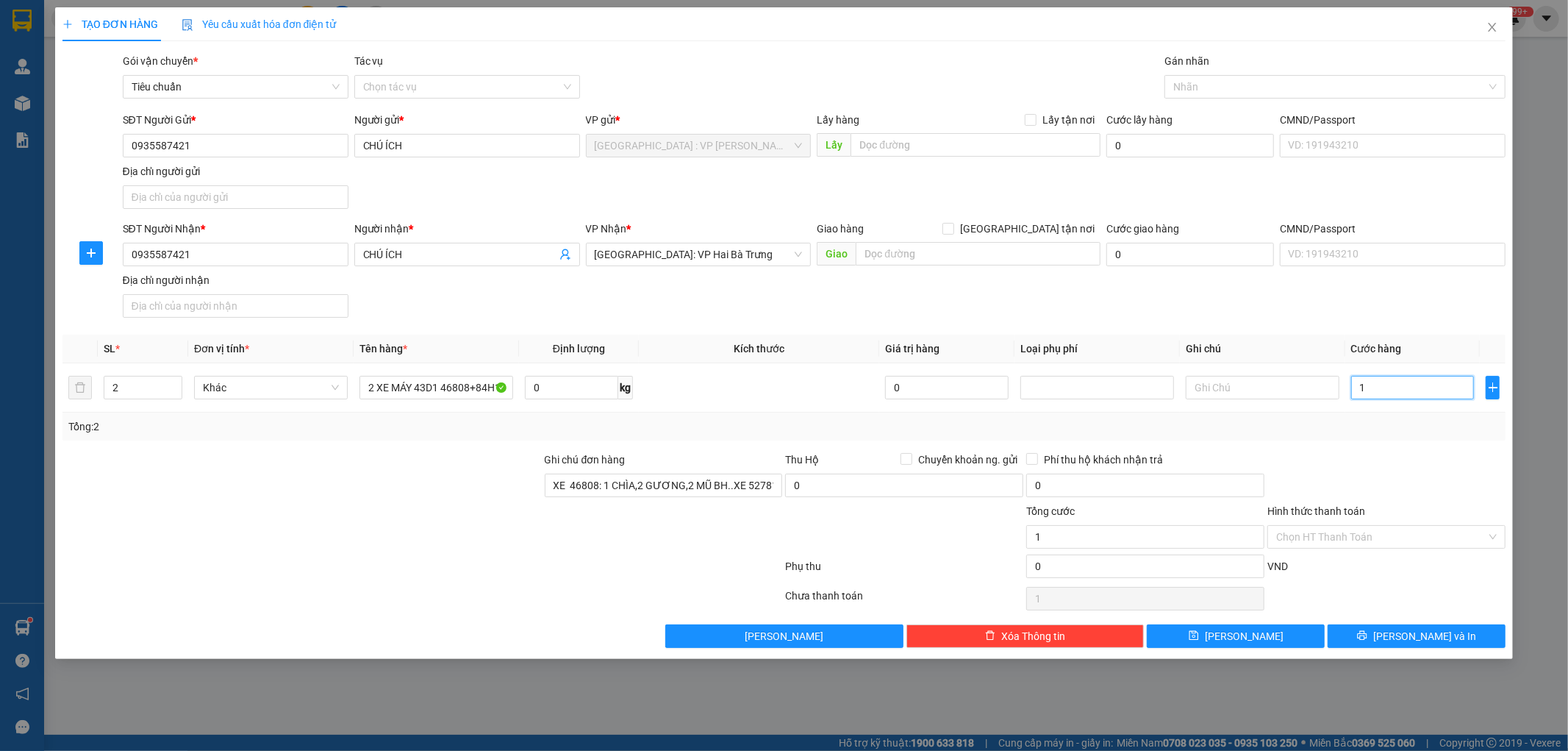
type input "16"
type input "165"
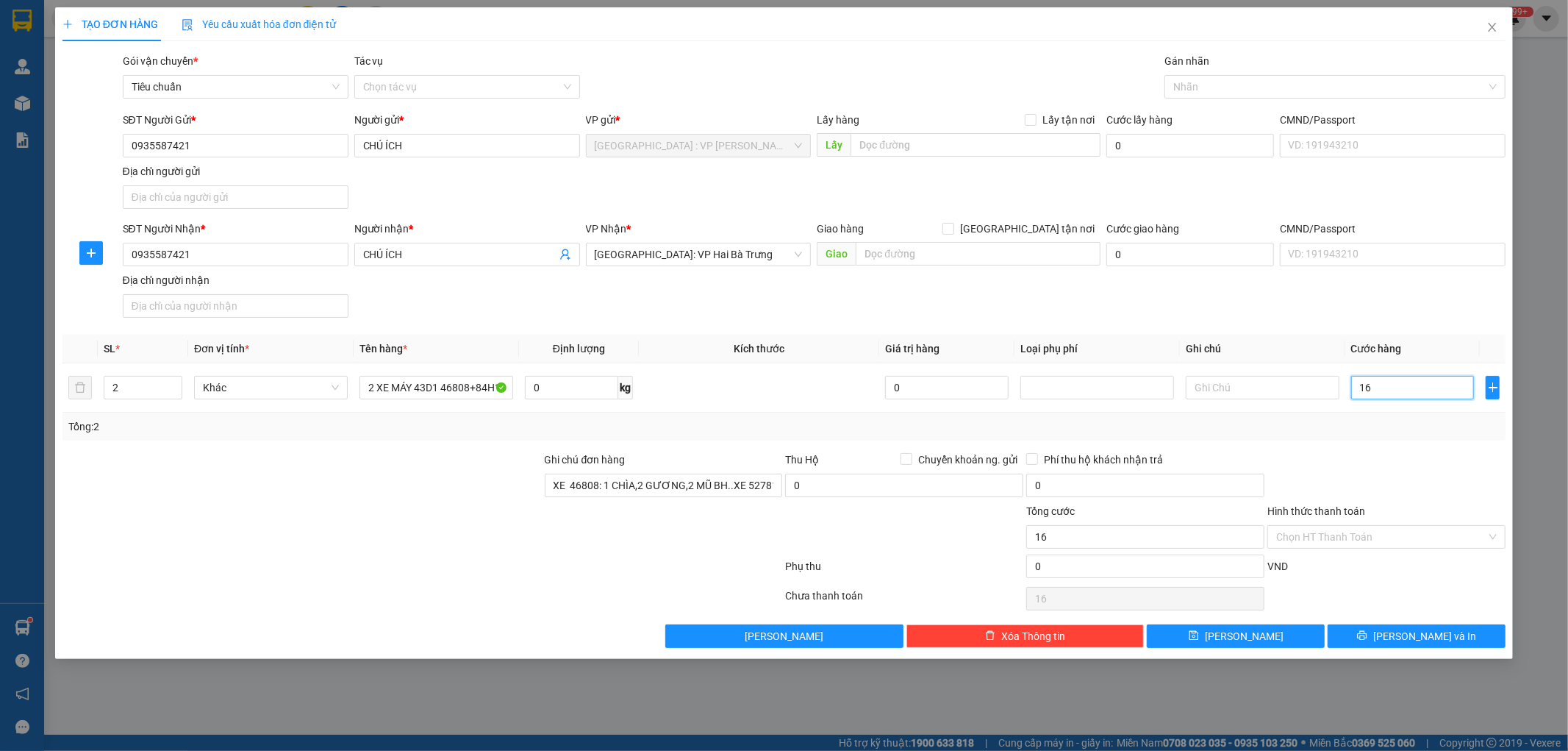
type input "165"
type input "1.650"
type input "16.500"
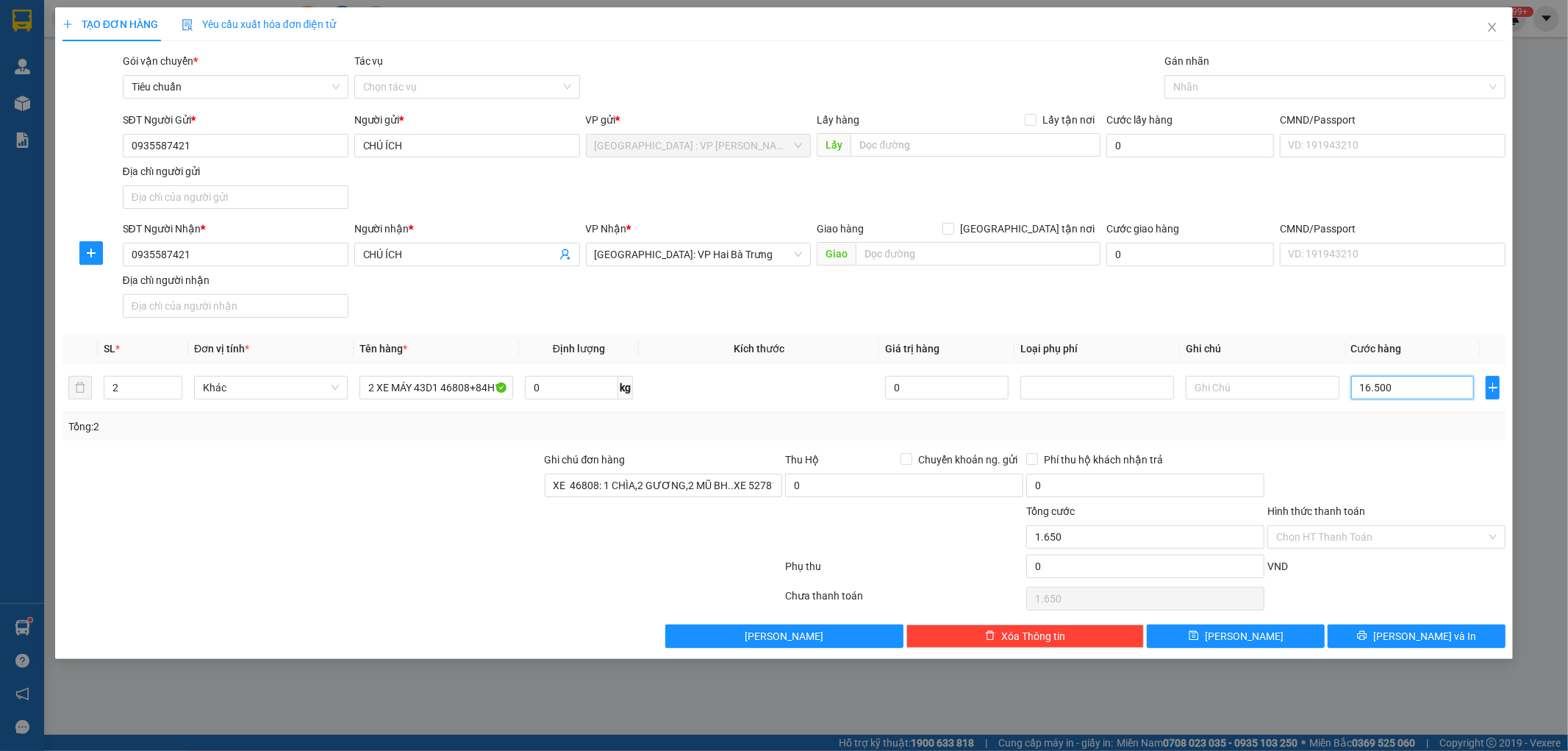
type input "16.500"
type input "165.000"
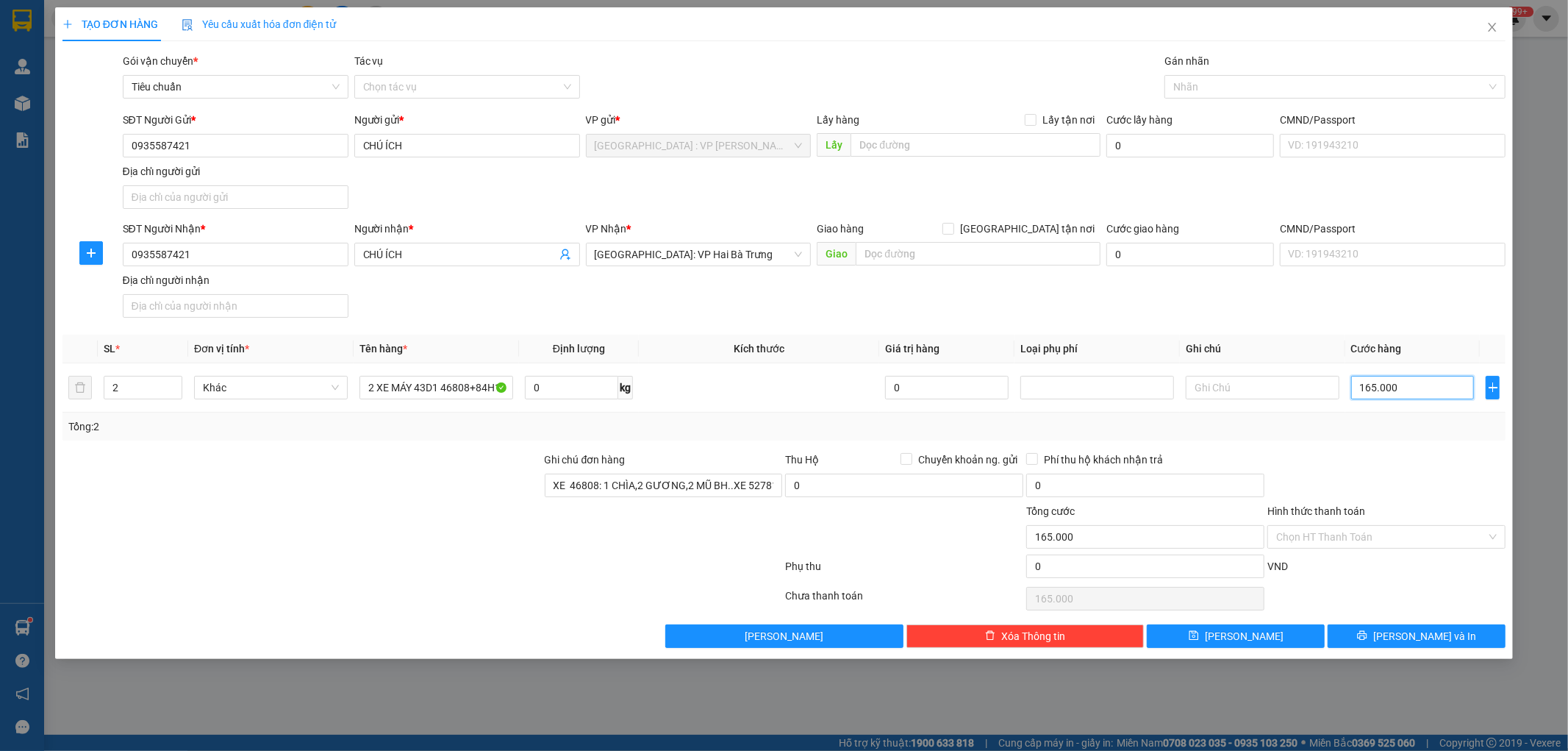
type input "1.650.000"
click at [1406, 636] on span "Lưu và In" at bounding box center [1425, 636] width 103 height 16
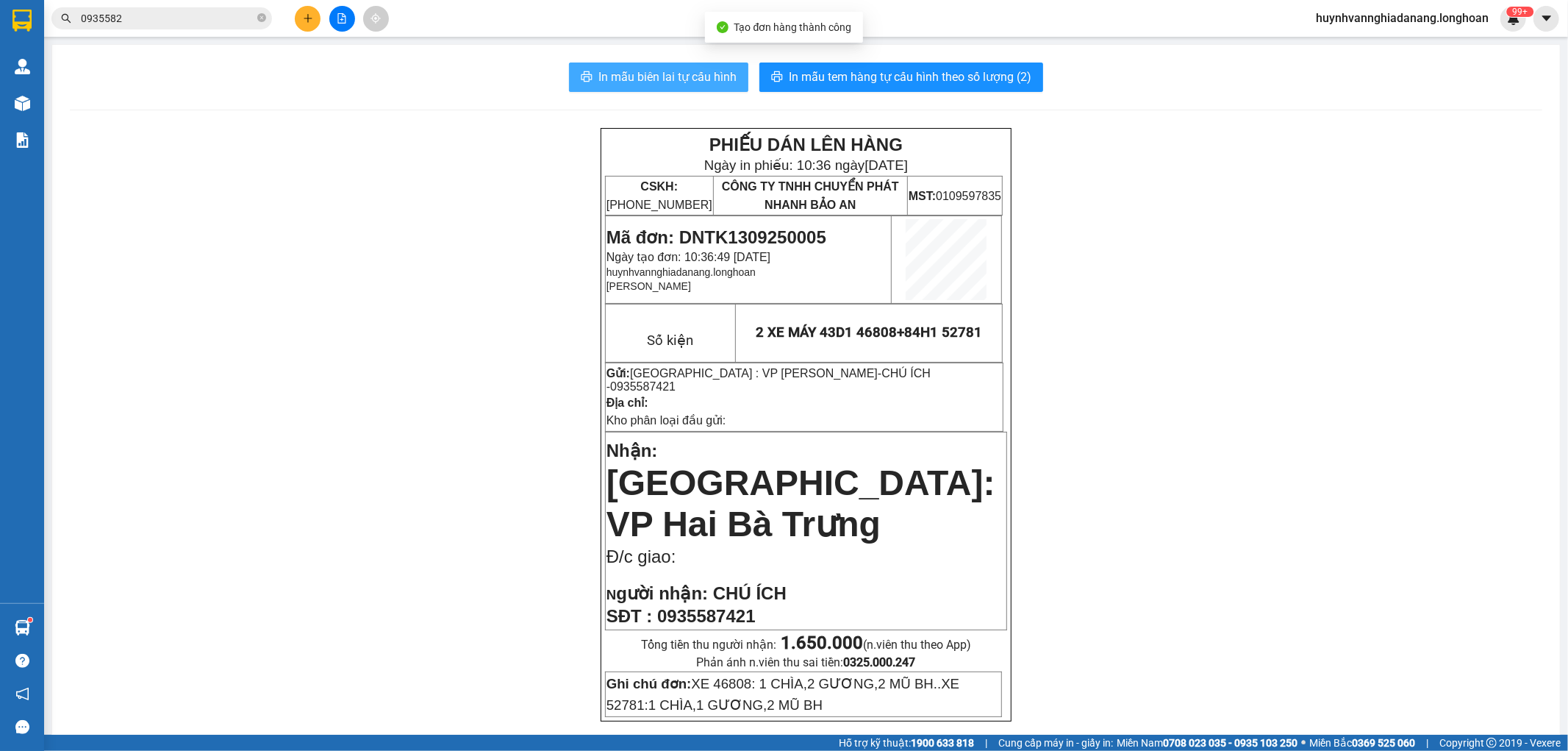
click at [640, 76] on span "In mẫu biên lai tự cấu hình" at bounding box center [667, 76] width 138 height 18
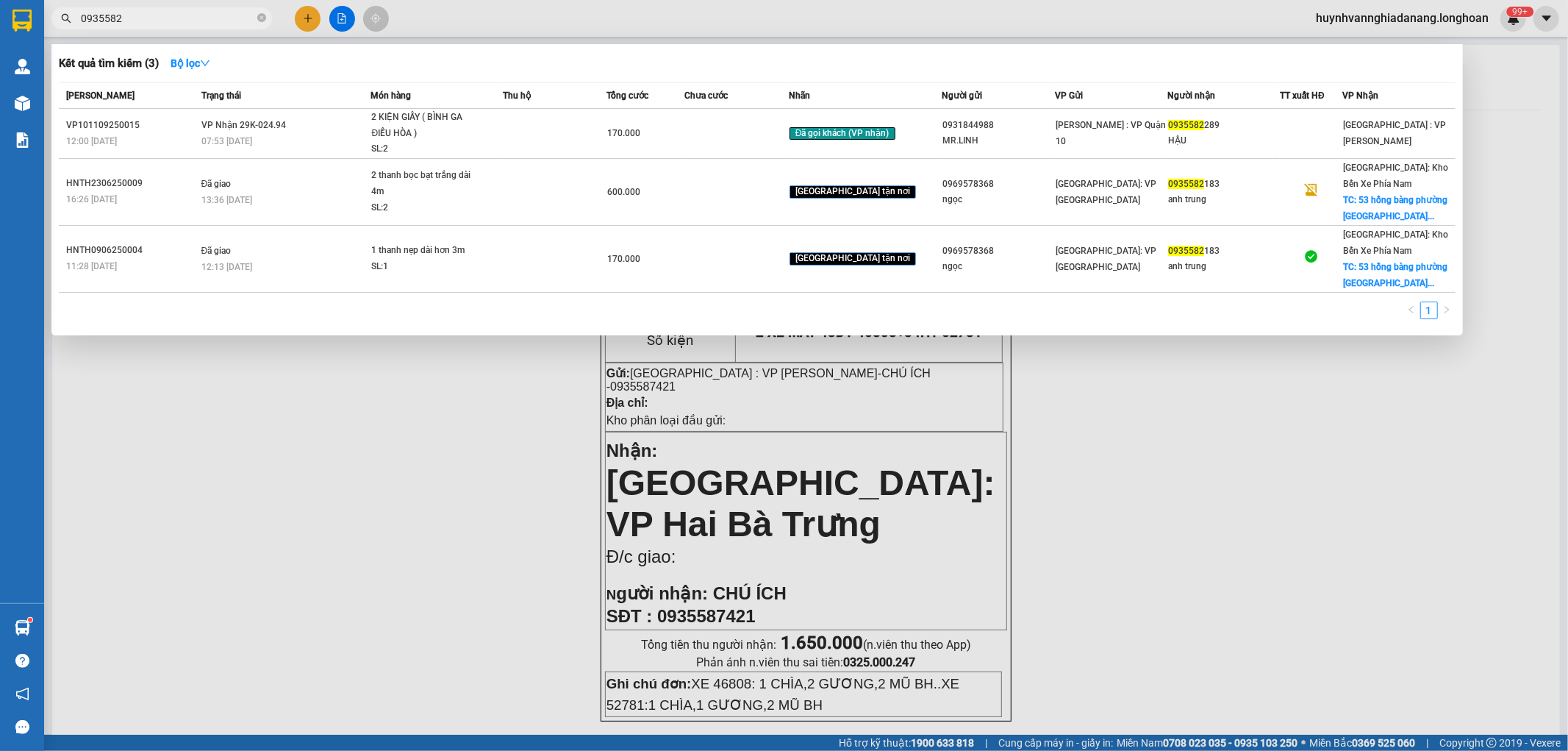
click at [175, 15] on input "0935582" at bounding box center [167, 18] width 174 height 16
type input "0"
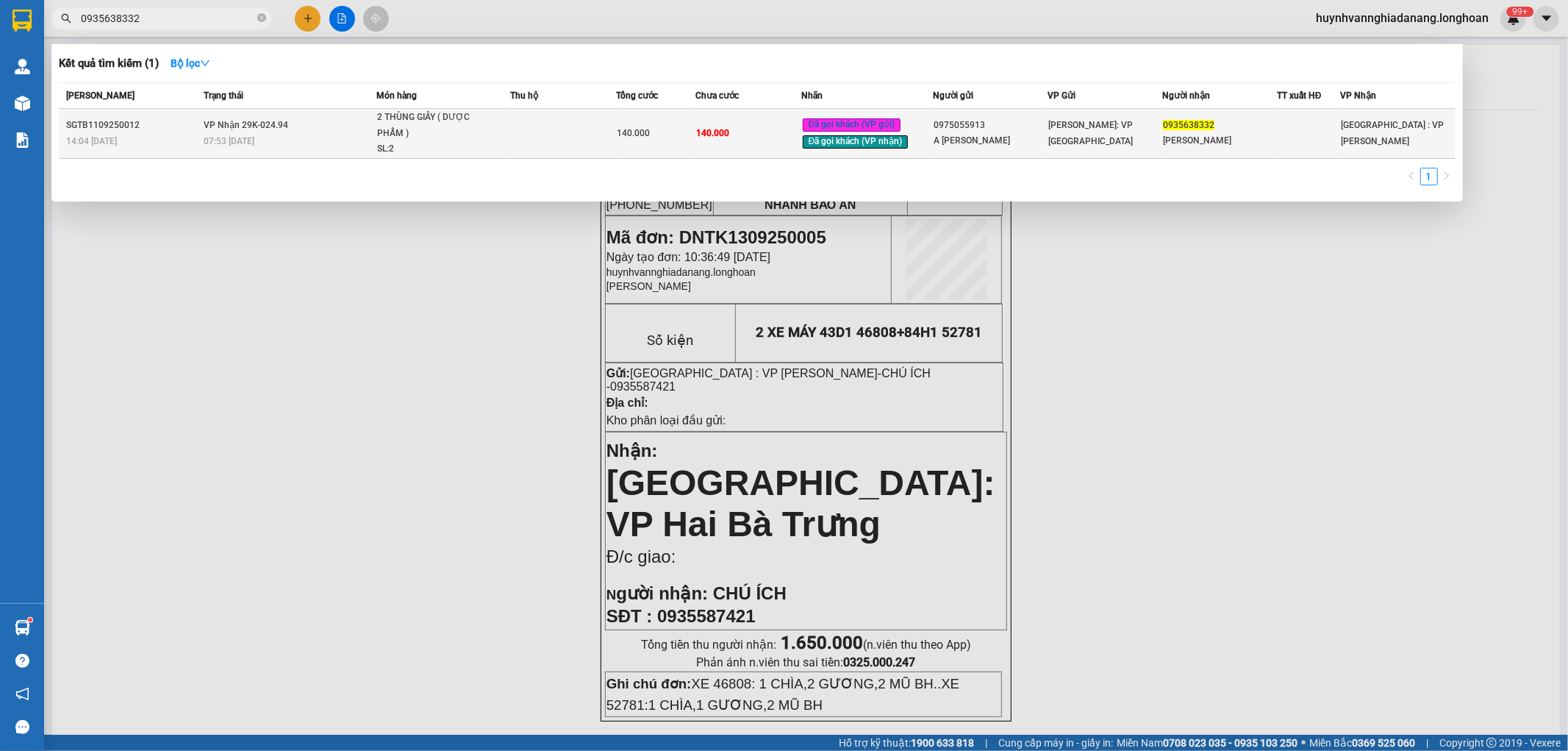
type input "0935638332"
click at [579, 126] on td at bounding box center [563, 133] width 106 height 50
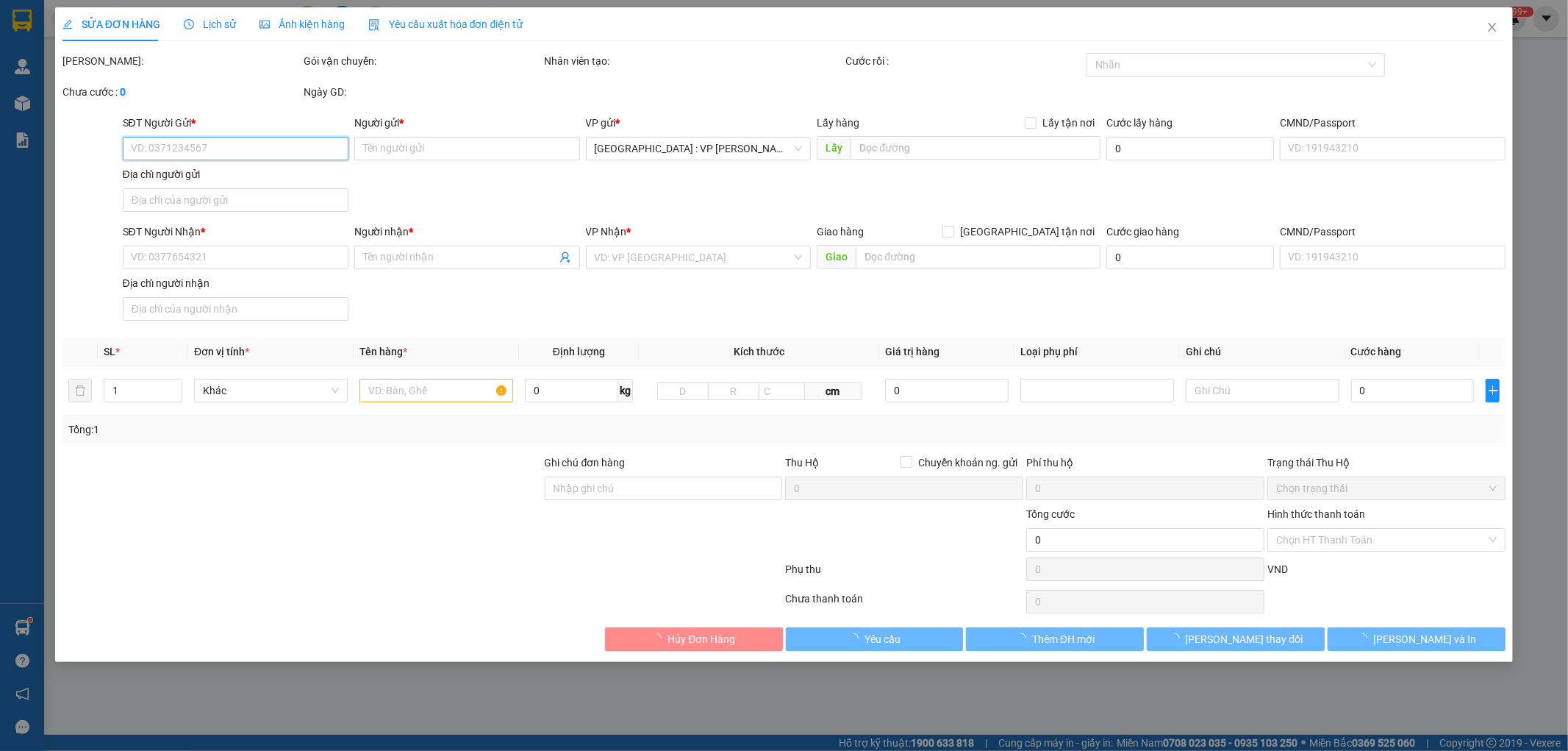
type input "0975055913"
type input "A NGUYỄN VĂN TUÂN"
type input "0935638332"
type input "NGỌC HẢO"
type input "NHẬN NGUYÊN KIỆN GIAO NGUYÊN KIỆN, HƯ VỠ K ĐỀN"
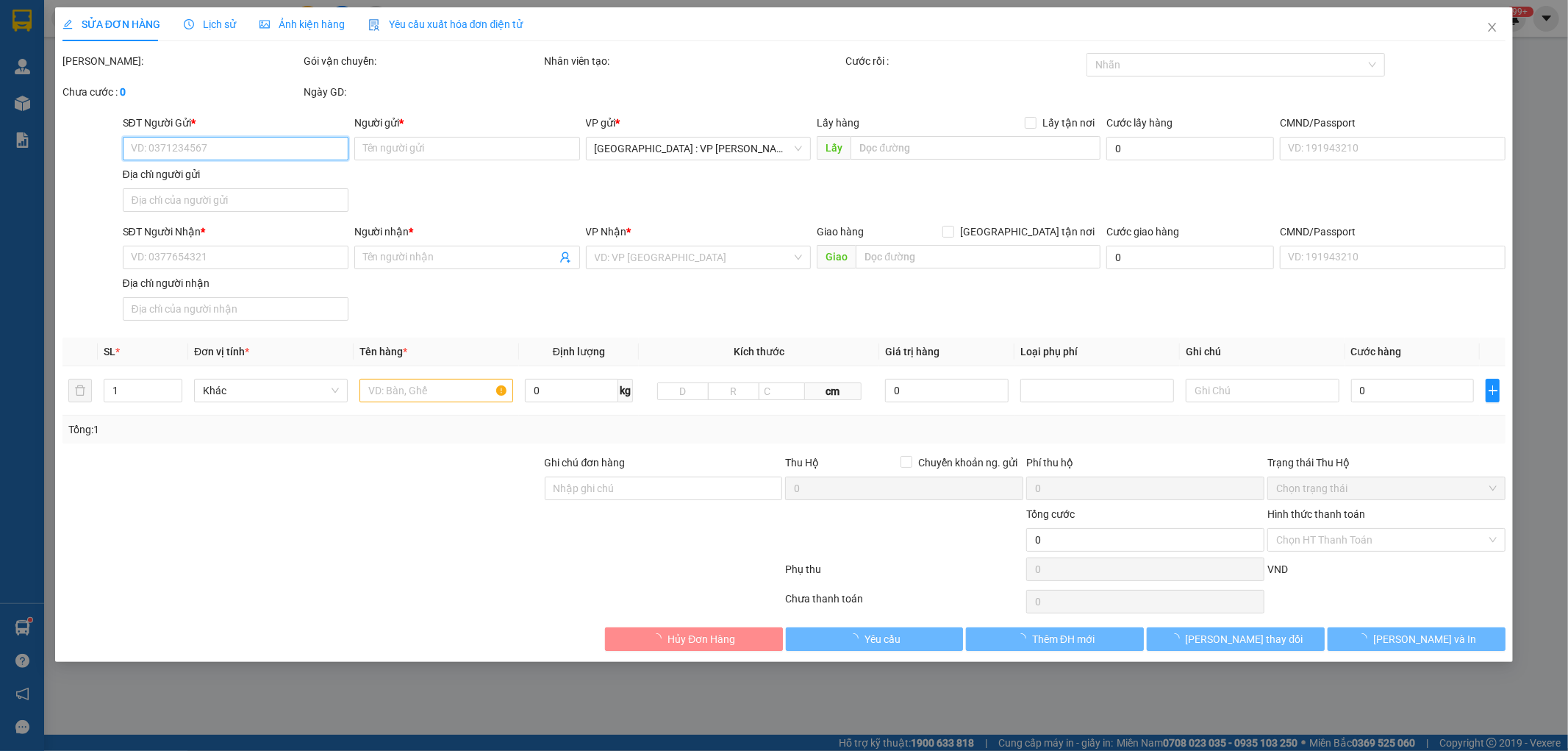
type input "140.000"
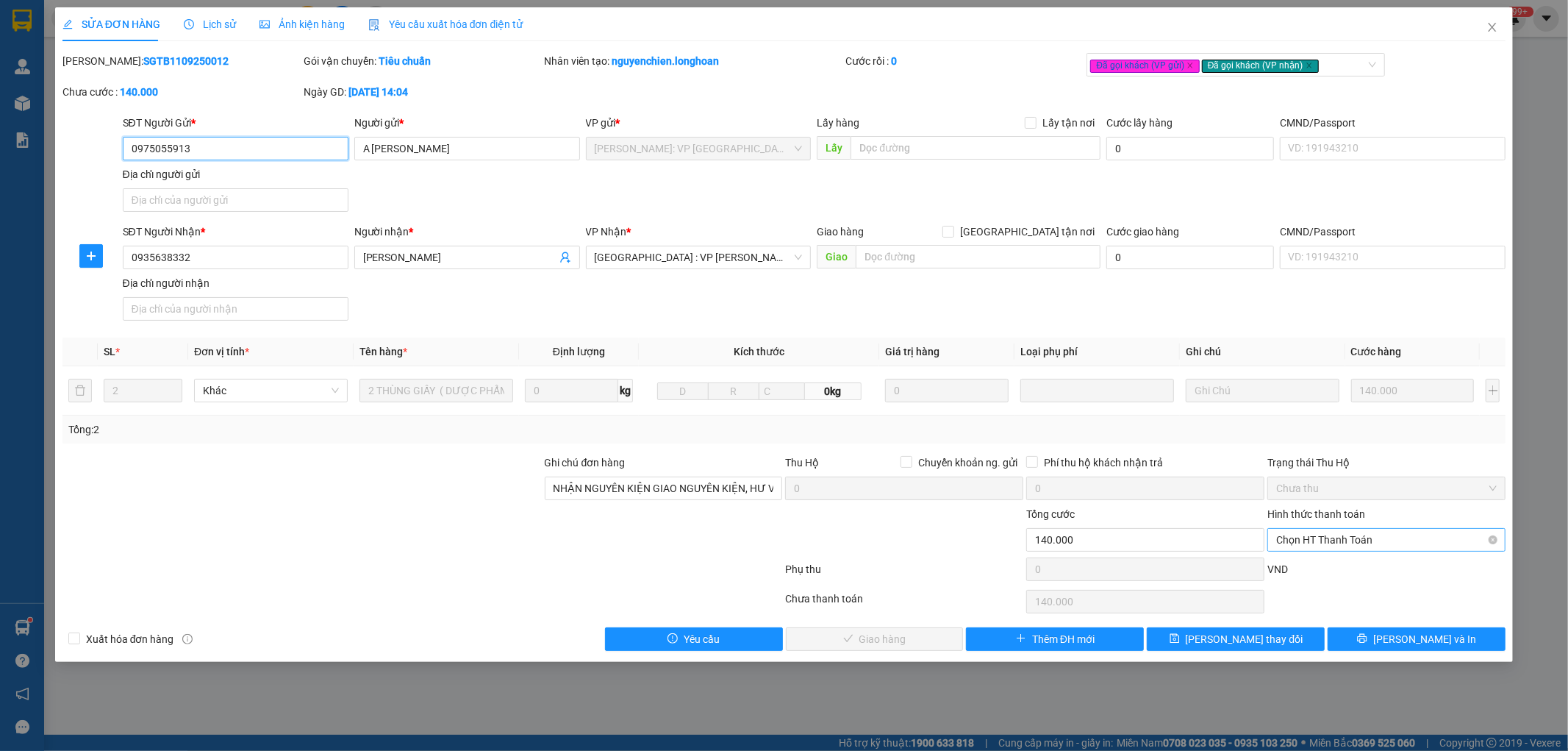
click at [1356, 543] on span "Chọn HT Thanh Toán" at bounding box center [1386, 540] width 221 height 22
click at [1343, 567] on div "Tại văn phòng" at bounding box center [1387, 569] width 221 height 16
type input "0"
click at [909, 642] on span "Lưu và Giao hàng" at bounding box center [885, 639] width 141 height 16
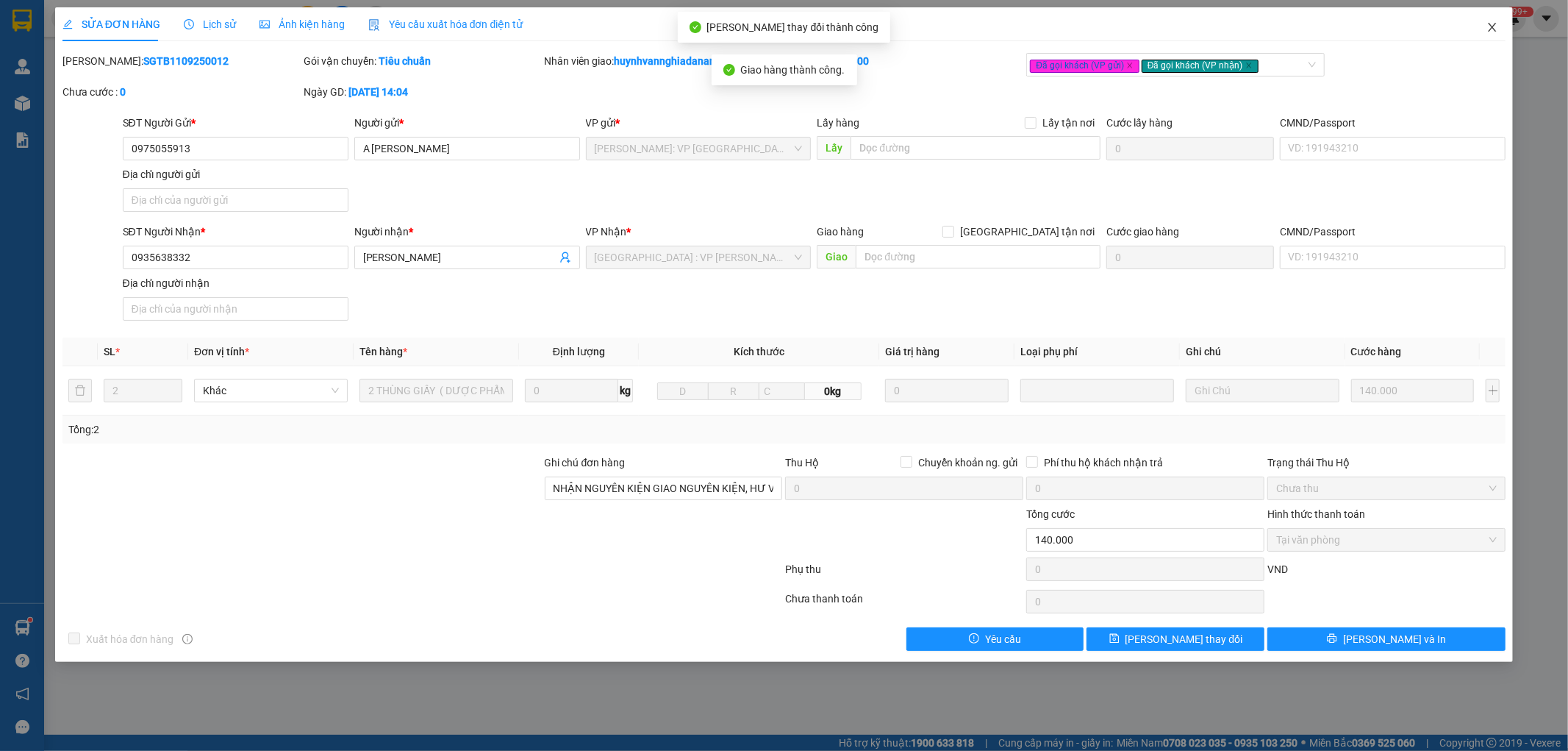
click at [1491, 25] on icon "close" at bounding box center [1492, 27] width 12 height 12
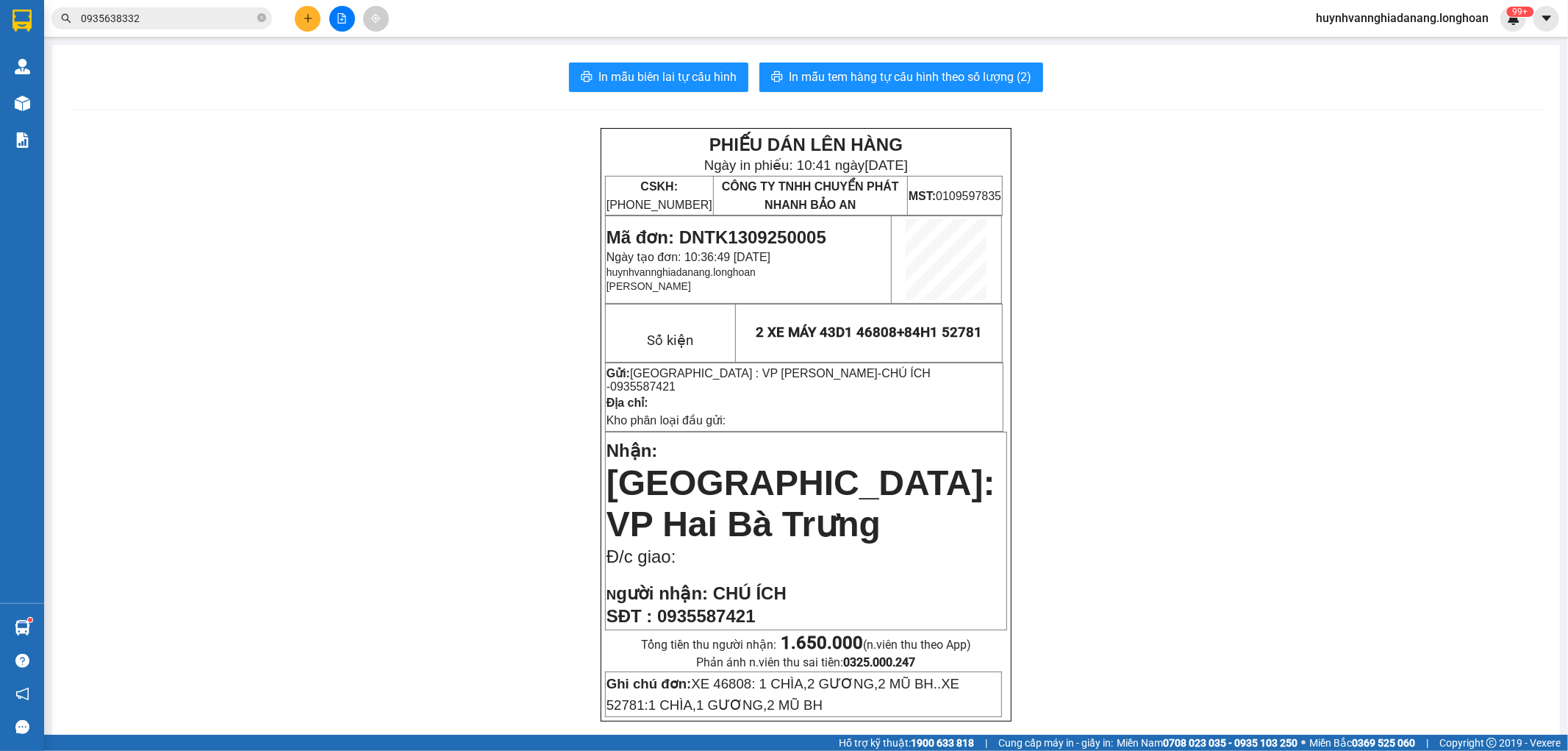
click at [178, 17] on input "0935638332" at bounding box center [167, 18] width 174 height 16
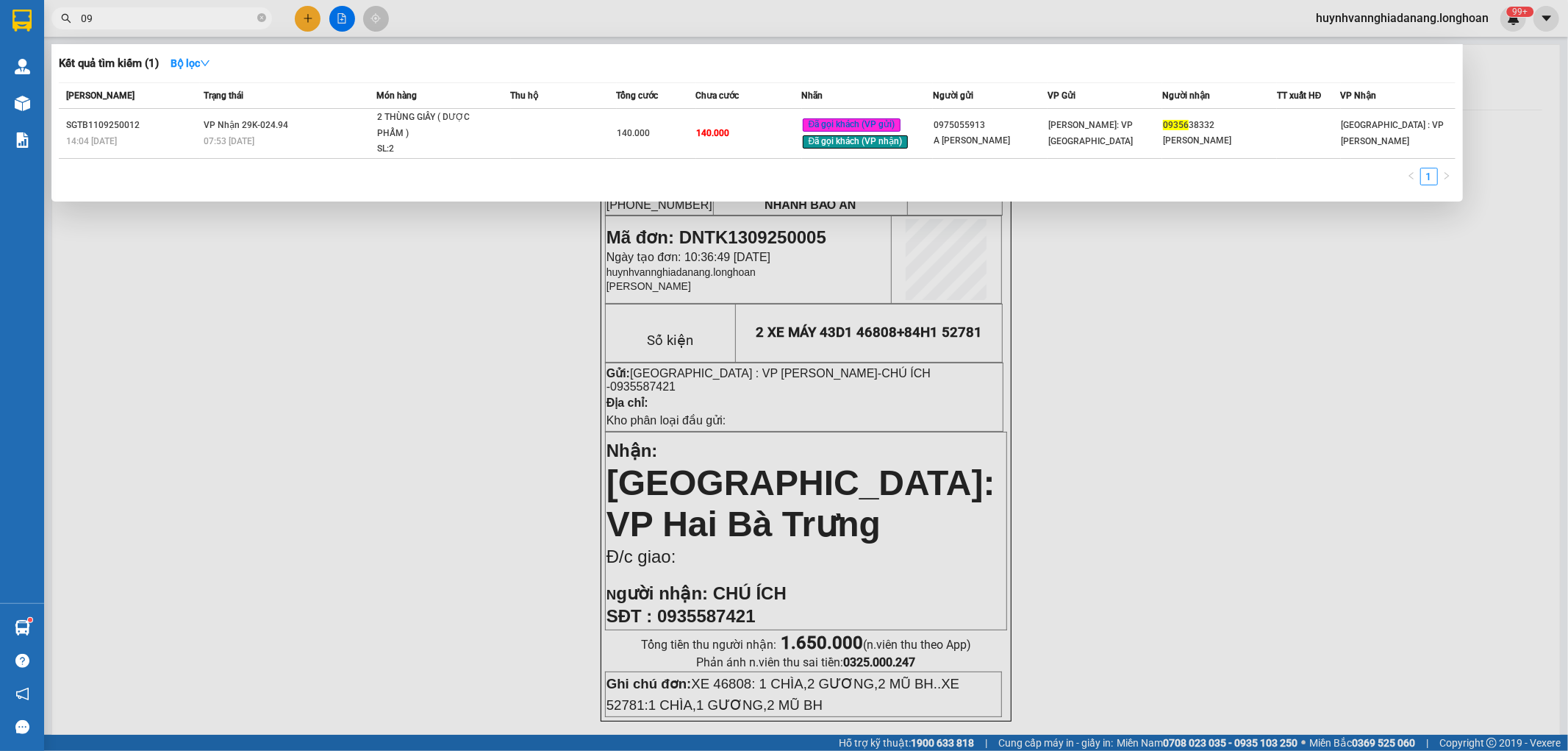
type input "0"
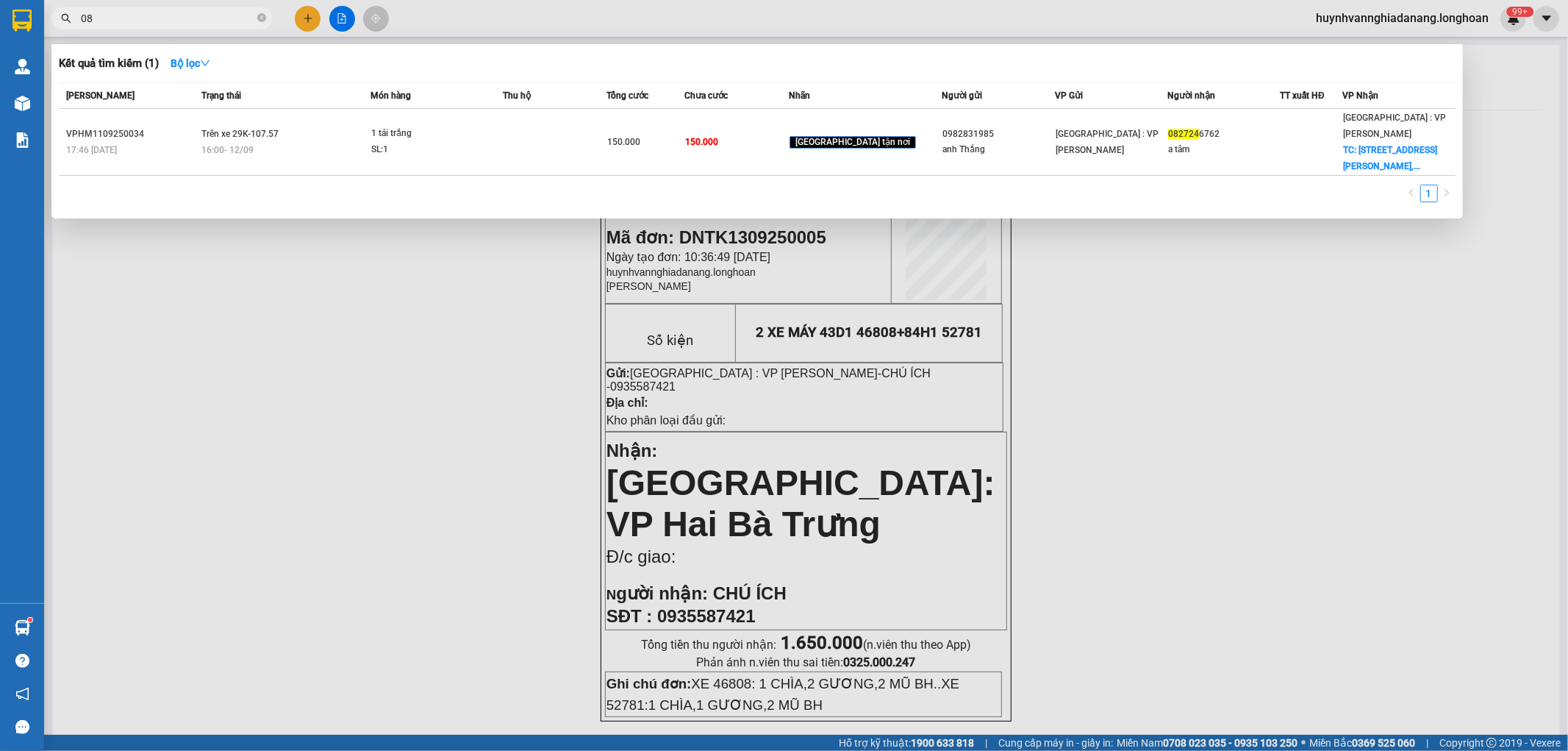
type input "0"
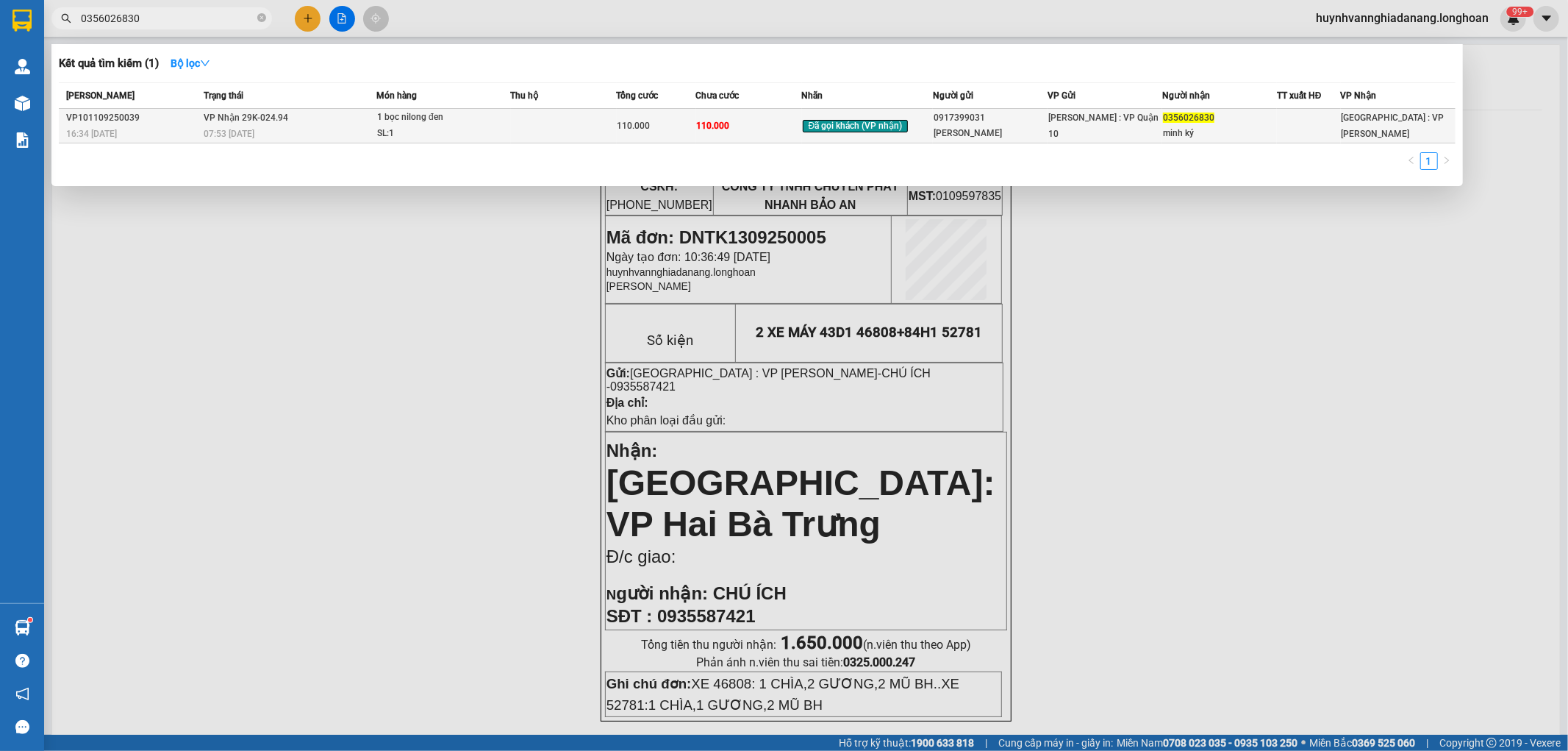
type input "0356026830"
click at [520, 115] on td at bounding box center [563, 126] width 106 height 35
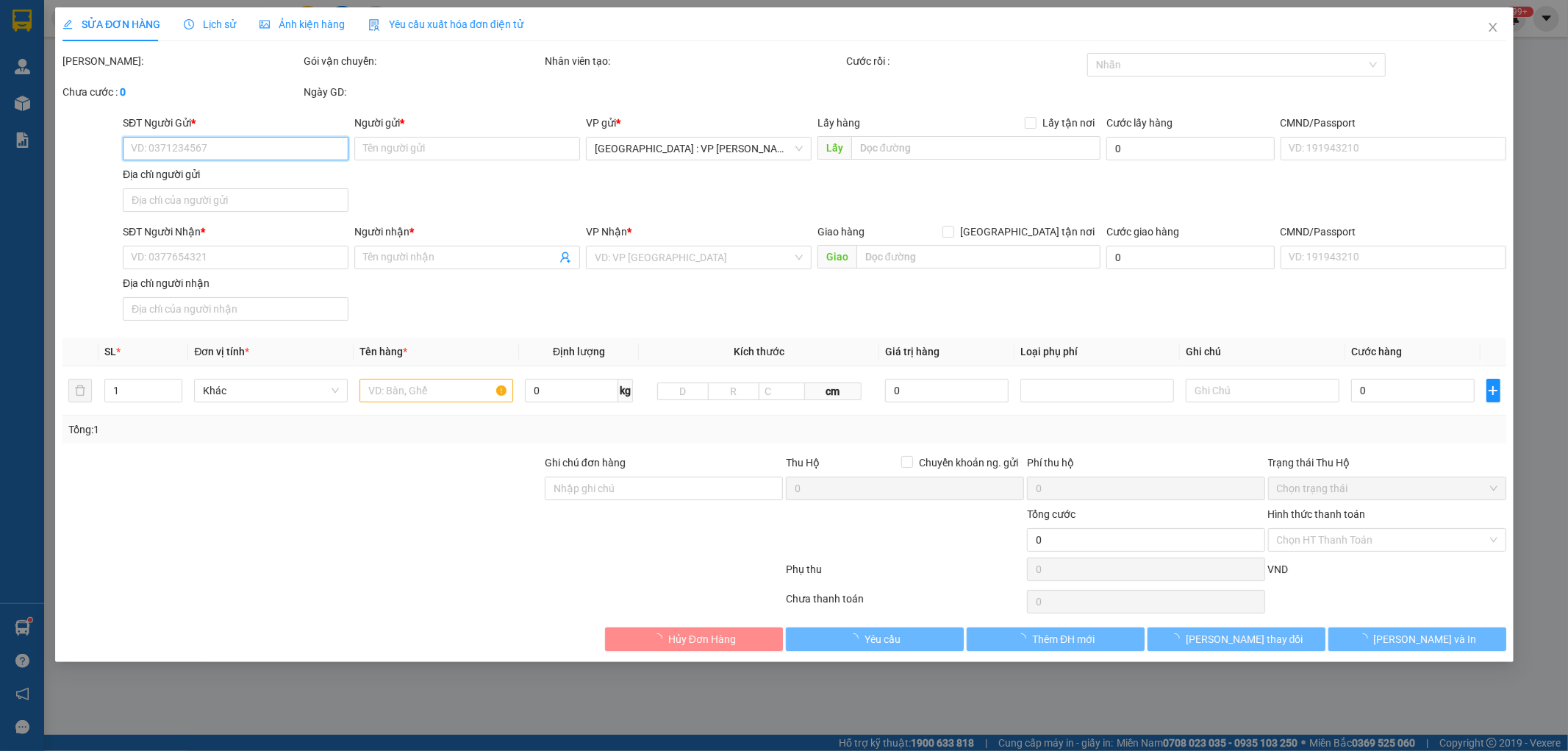
type input "0917399031"
type input "[PERSON_NAME]"
type input "0356026830"
type input "minh ký"
type input "hàng k bao bể vỡ hư hỏng"
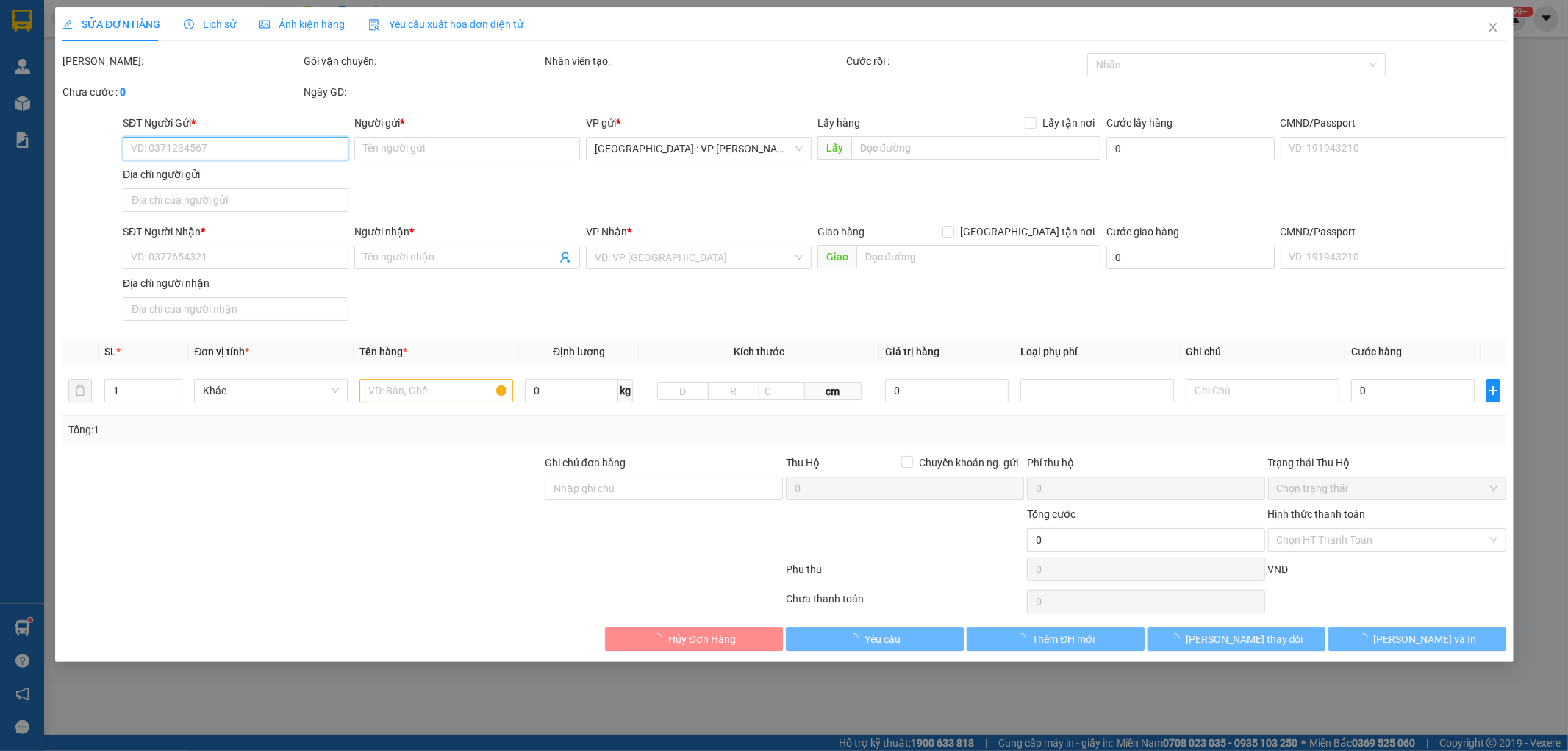
type input "110.000"
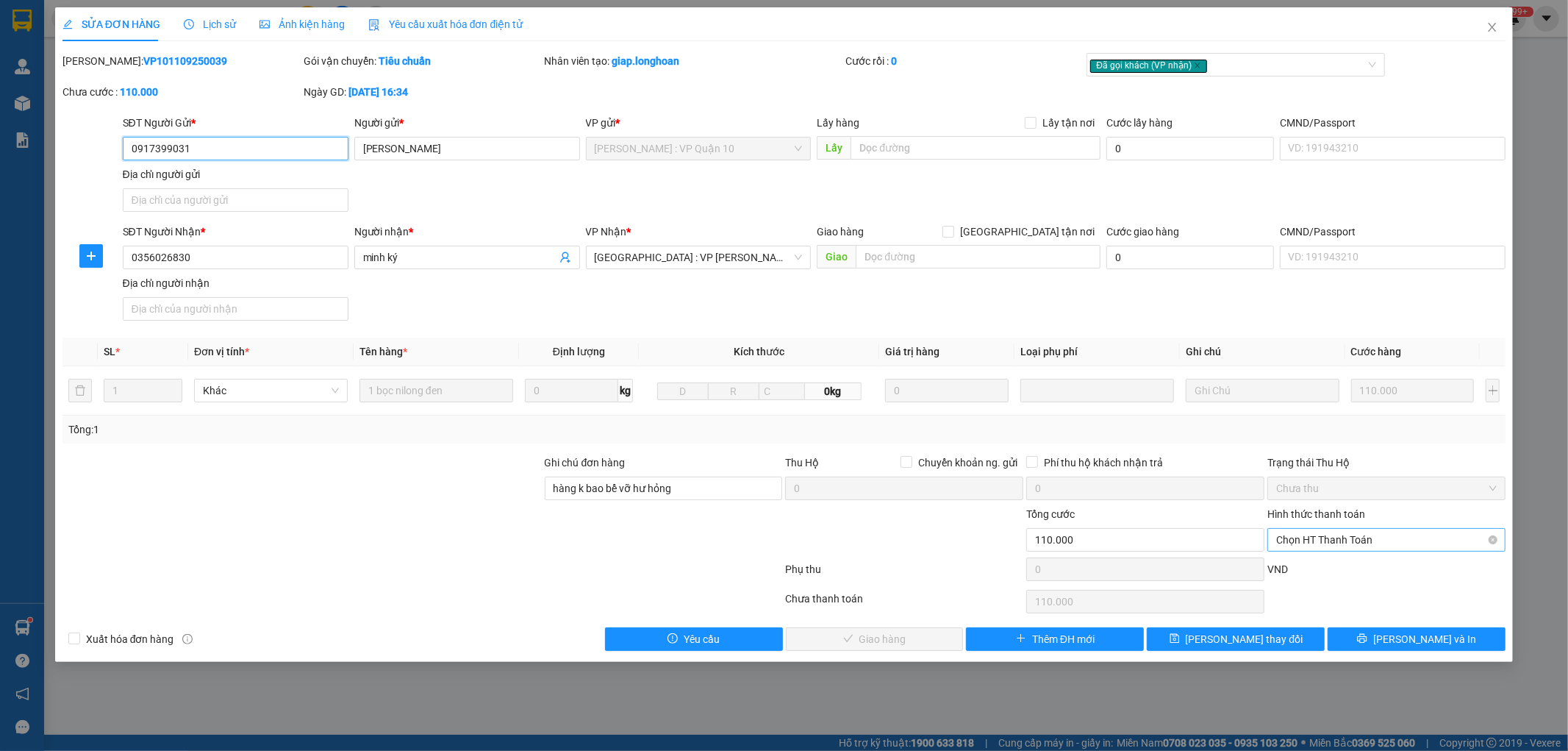
click at [1329, 548] on span "Chọn HT Thanh Toán" at bounding box center [1386, 540] width 221 height 22
click at [1335, 566] on div "Tại văn phòng" at bounding box center [1387, 569] width 221 height 16
click at [923, 642] on button "Lưu và Giao hàng" at bounding box center [874, 639] width 178 height 24
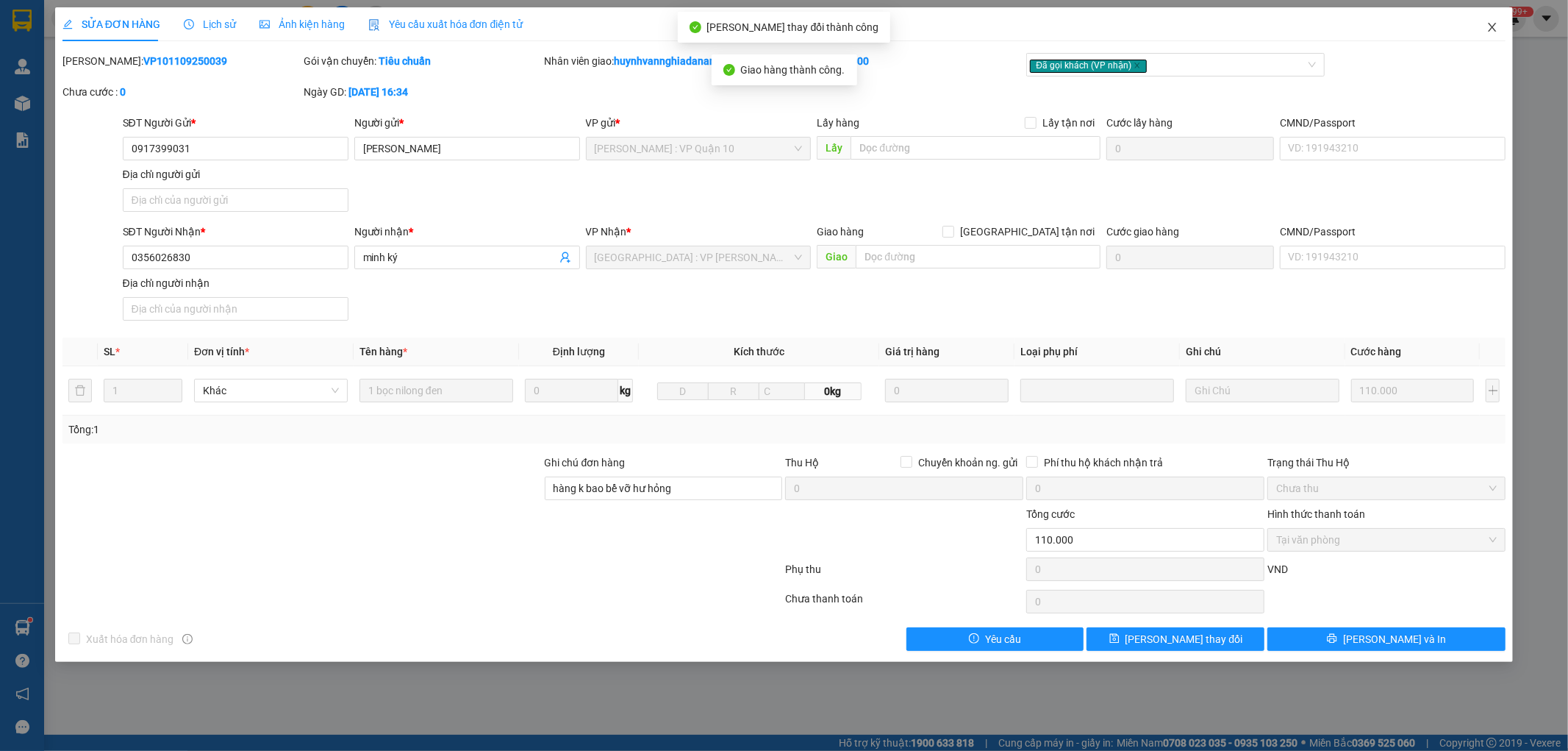
click at [1493, 25] on icon "close" at bounding box center [1492, 27] width 12 height 12
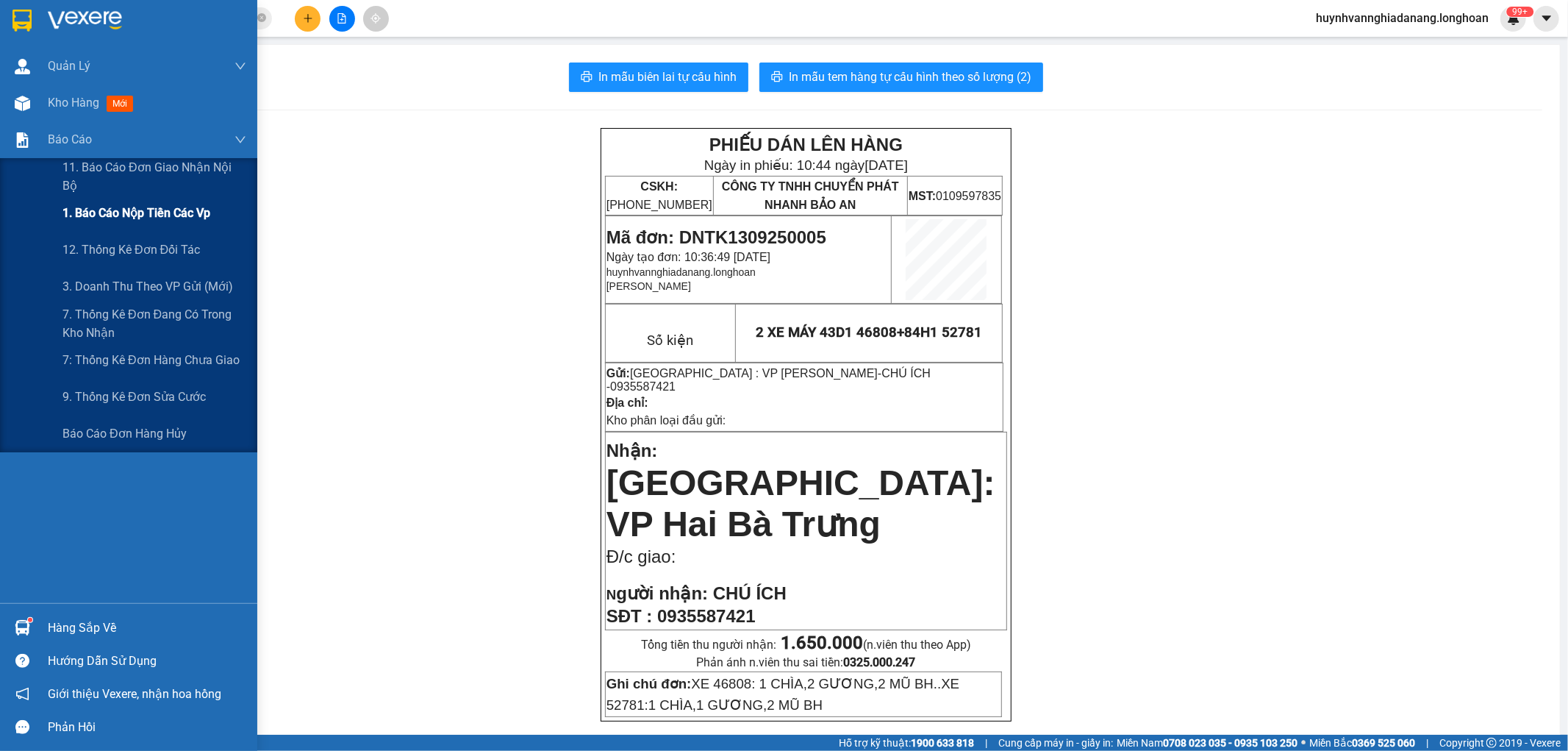
click at [131, 221] on span "1. Báo cáo nộp tiền các vp" at bounding box center [136, 213] width 148 height 18
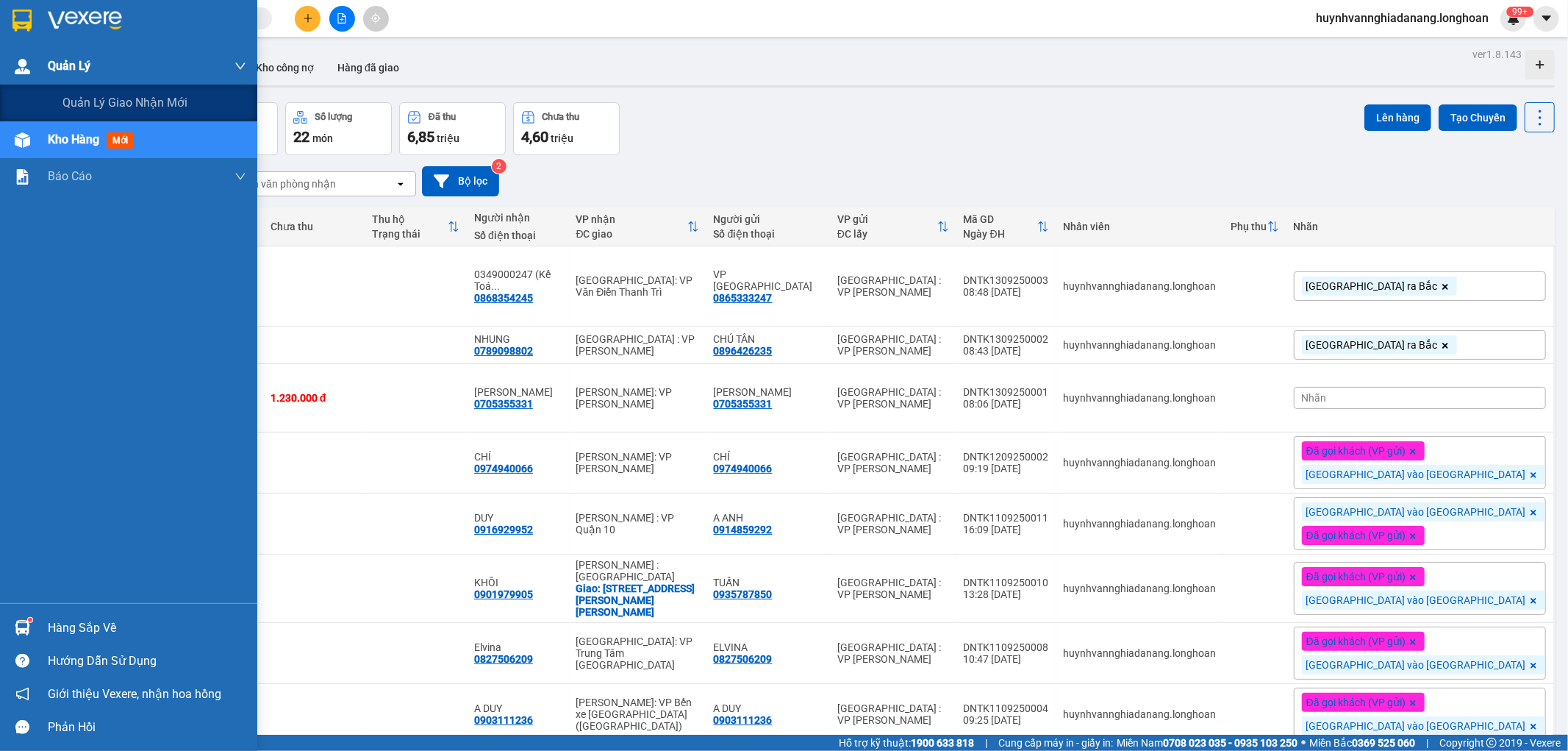
scroll to position [408, 0]
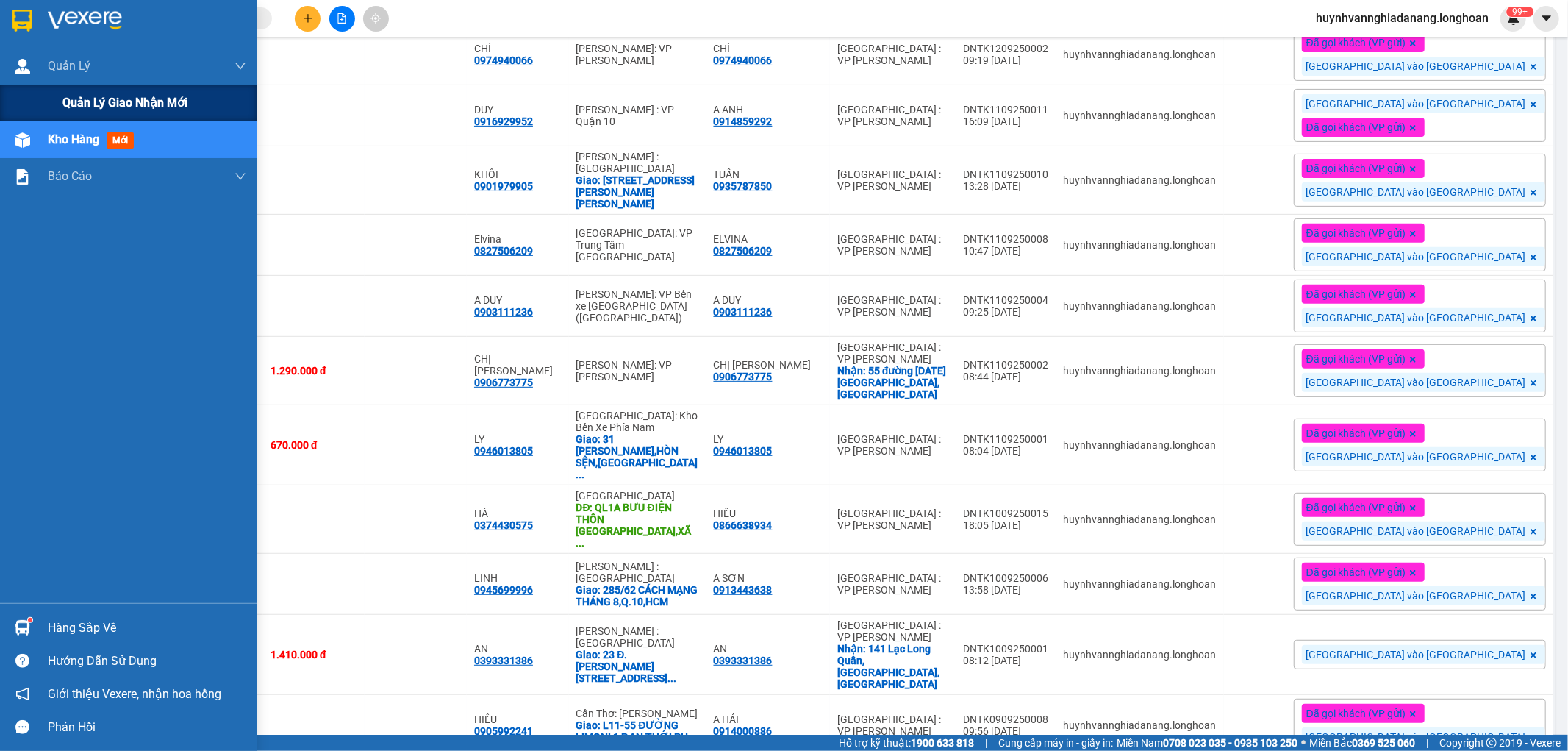
drag, startPoint x: 70, startPoint y: 99, endPoint x: 90, endPoint y: 98, distance: 20.0
click at [72, 99] on span "Quản lý giao nhận mới" at bounding box center [125, 102] width 125 height 18
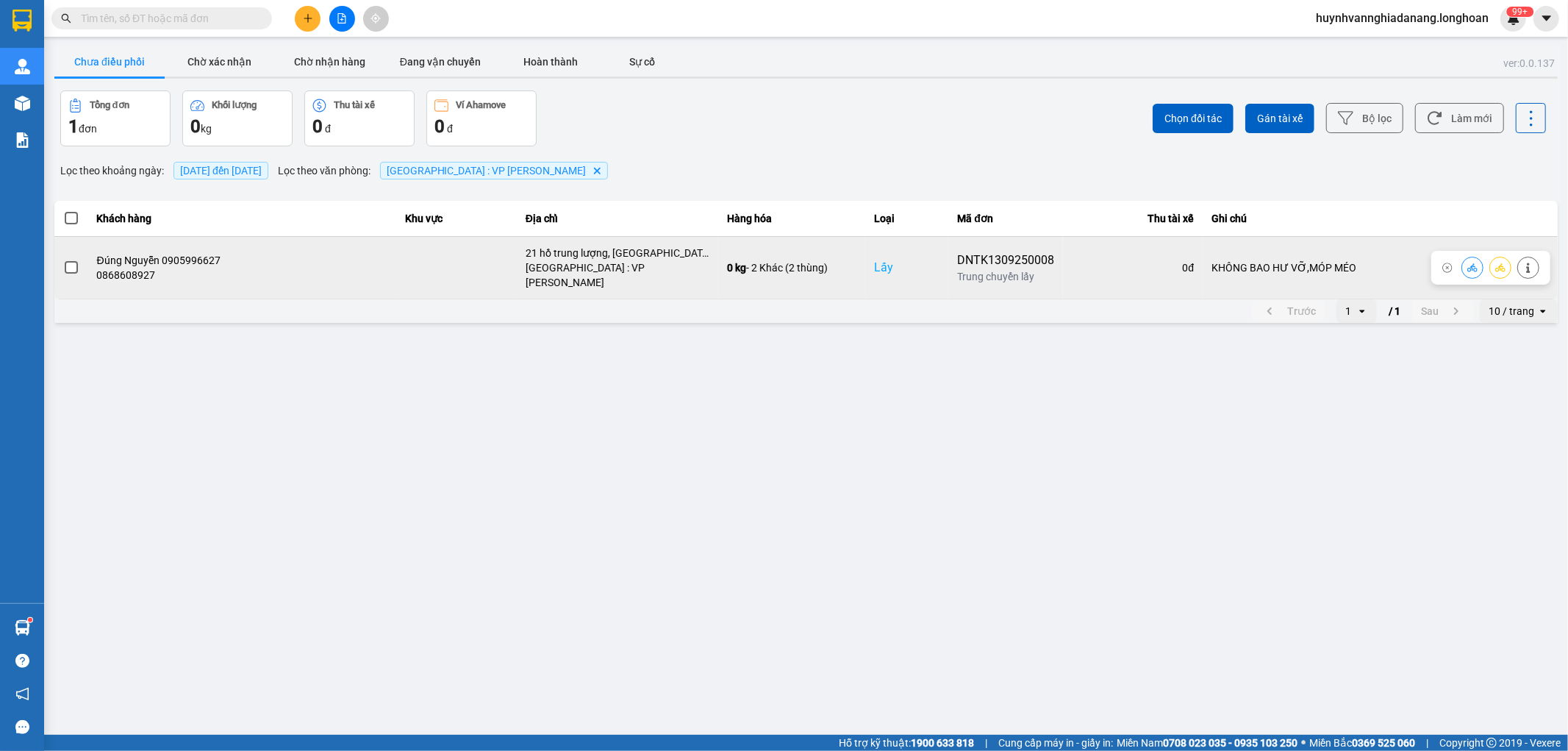
click at [71, 261] on span at bounding box center [71, 268] width 13 height 13
click at [63, 260] on input "checkbox" at bounding box center [63, 260] width 0 height 0
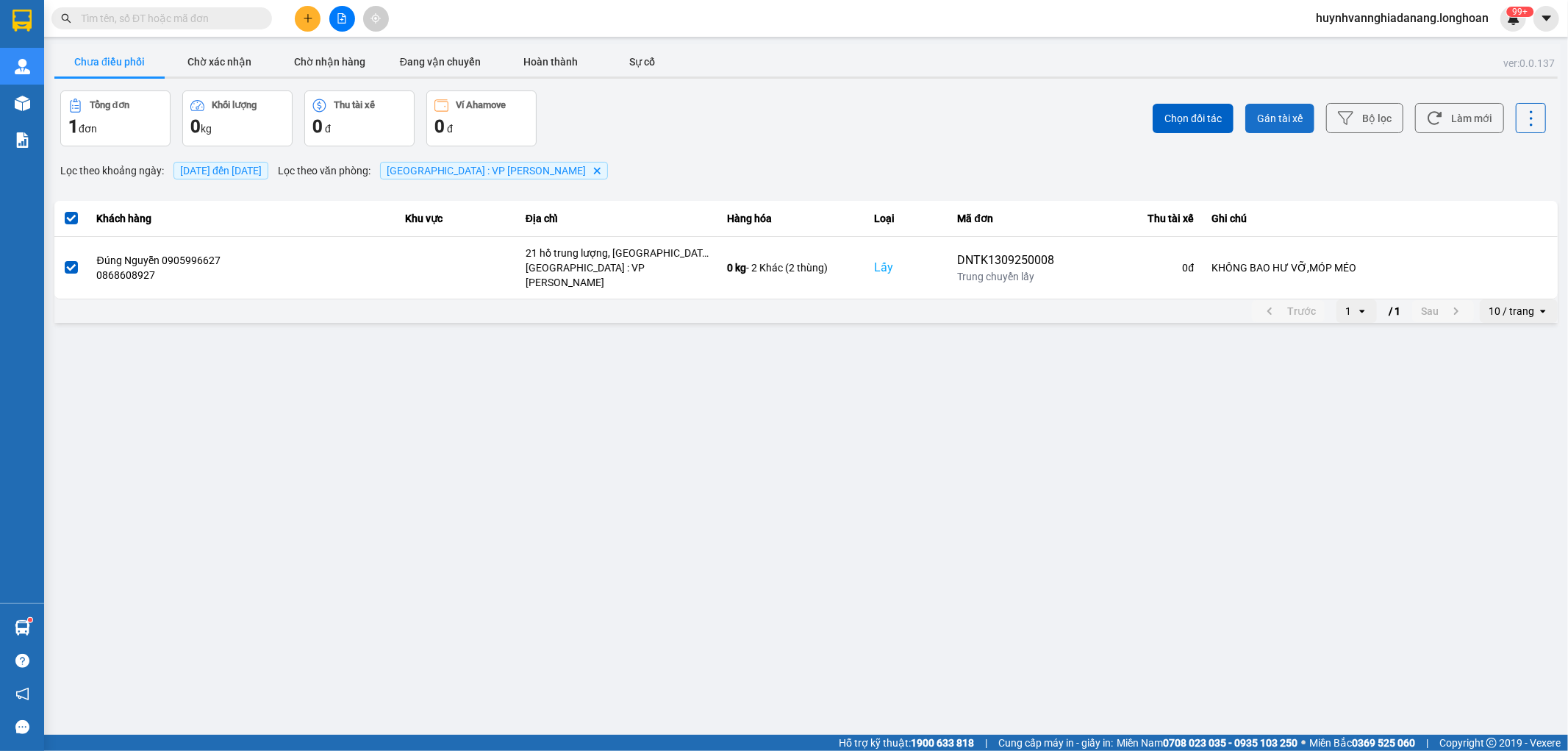
click at [1301, 115] on span "Gán tài xế" at bounding box center [1279, 118] width 45 height 15
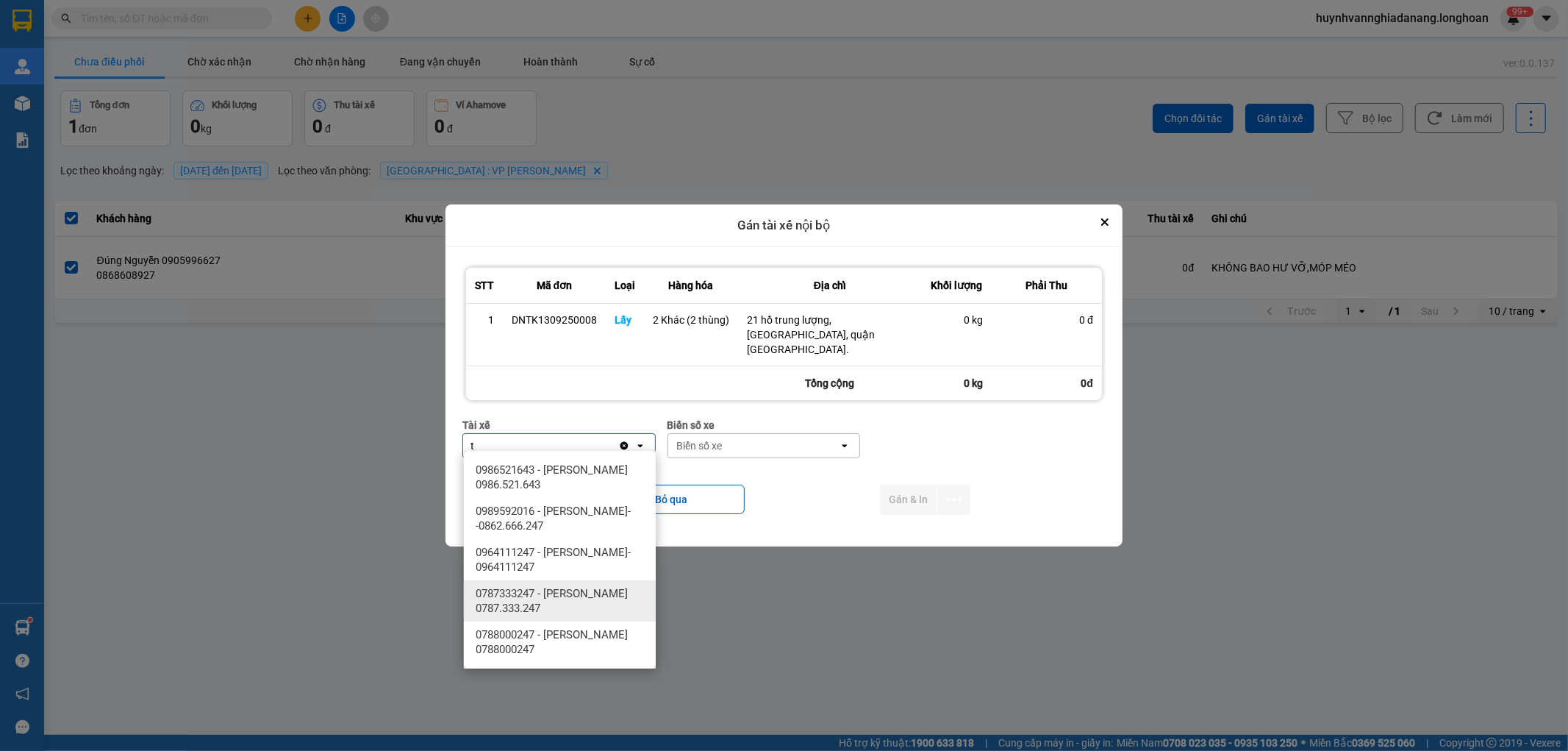
type input "t"
click at [615, 606] on span "0787333247 - Phạm Thanh Tuấn 0787.333.247" at bounding box center [563, 600] width 175 height 29
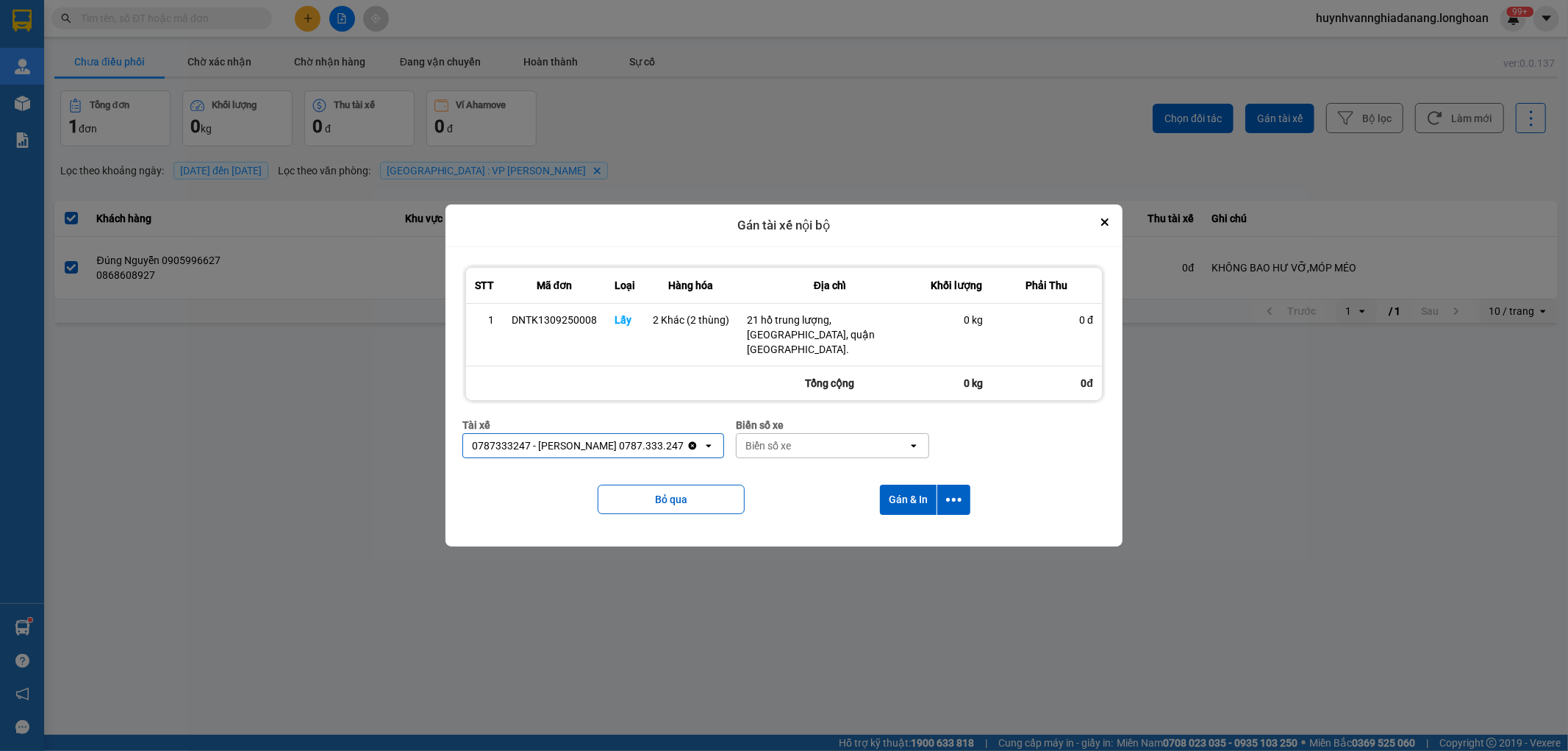
click at [811, 442] on div "Biển số xe" at bounding box center [822, 446] width 171 height 24
type input "6268"
click at [828, 466] on div "29H-962.68" at bounding box center [836, 469] width 192 height 26
click at [957, 494] on icon "dialog" at bounding box center [953, 499] width 15 height 15
click at [910, 525] on span "Chỉ gán tài" at bounding box center [895, 532] width 48 height 15
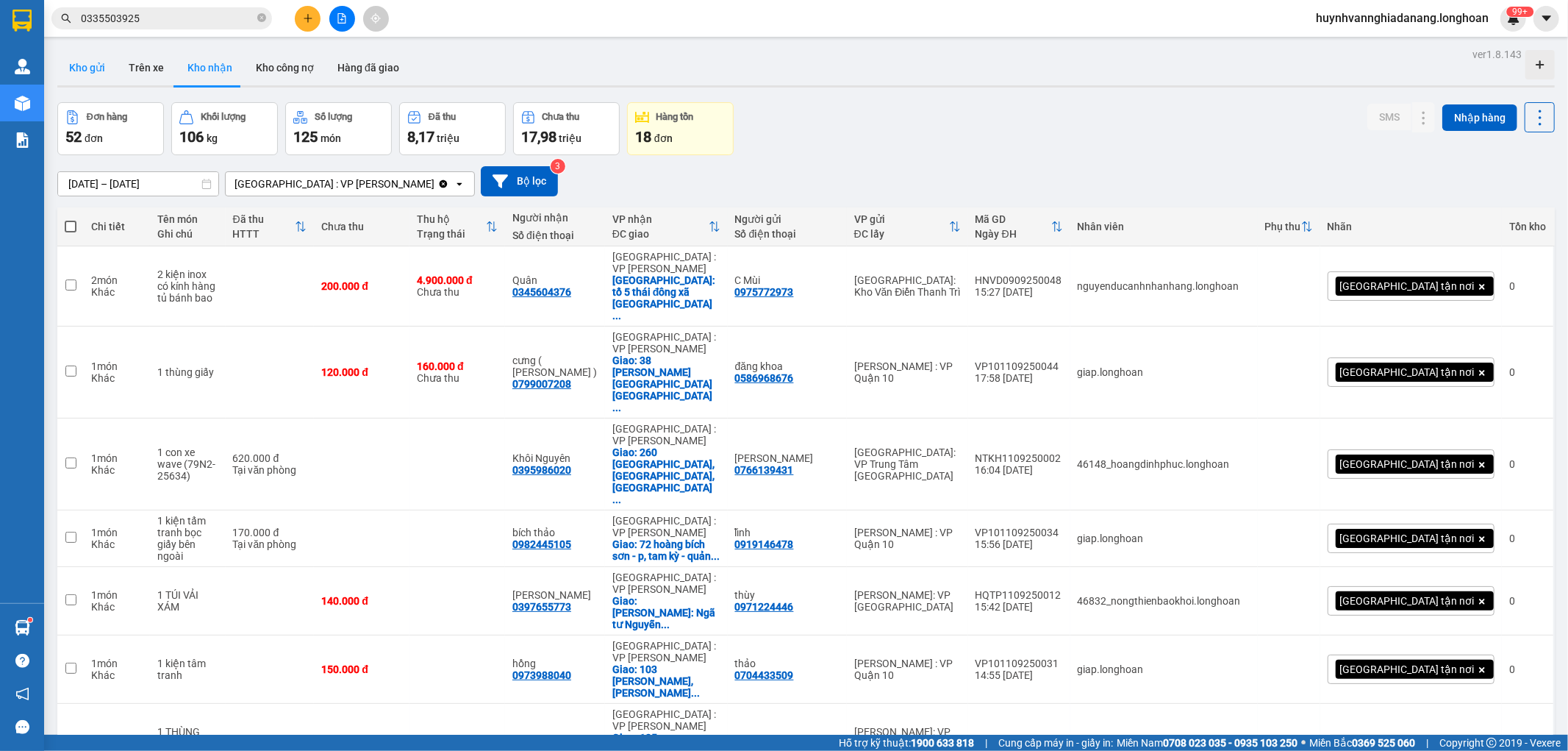
drag, startPoint x: 83, startPoint y: 66, endPoint x: 97, endPoint y: 70, distance: 14.6
click at [83, 67] on button "Kho gửi" at bounding box center [86, 67] width 60 height 35
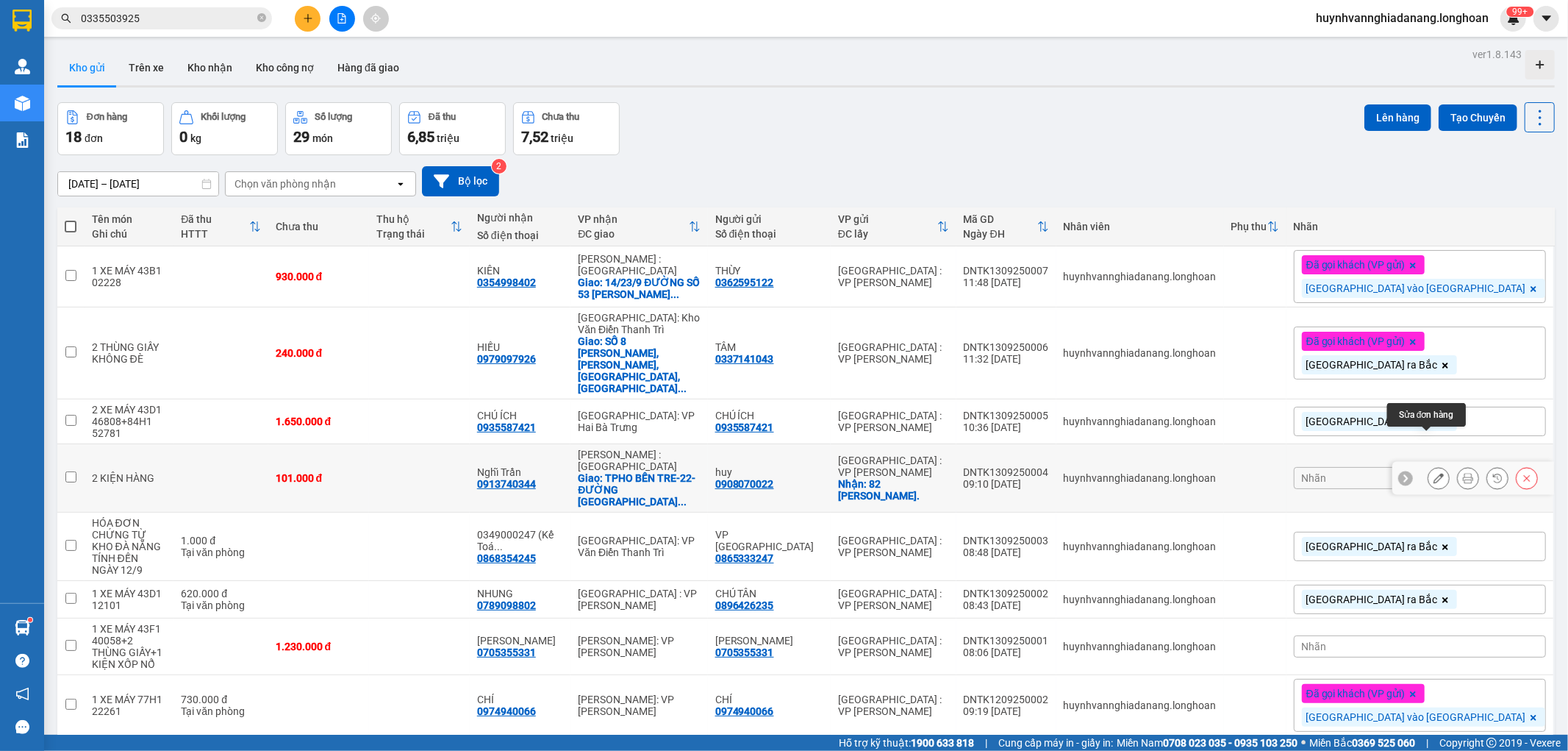
click at [1434, 473] on icon at bounding box center [1439, 478] width 10 height 10
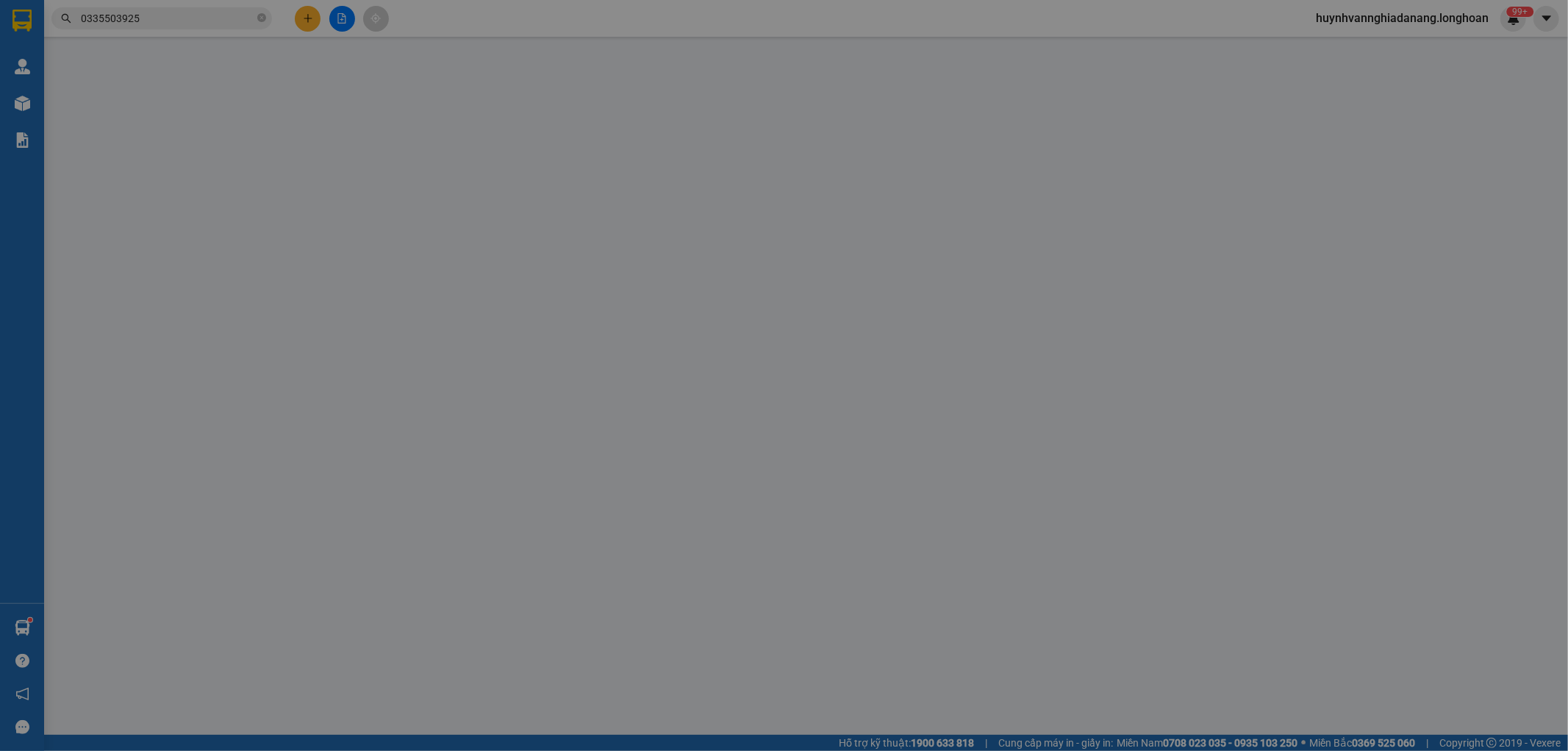
type input "0908070022"
type input "huy"
checkbox input "true"
type input "82 đặng Văn ngữ."
type input "0913740344"
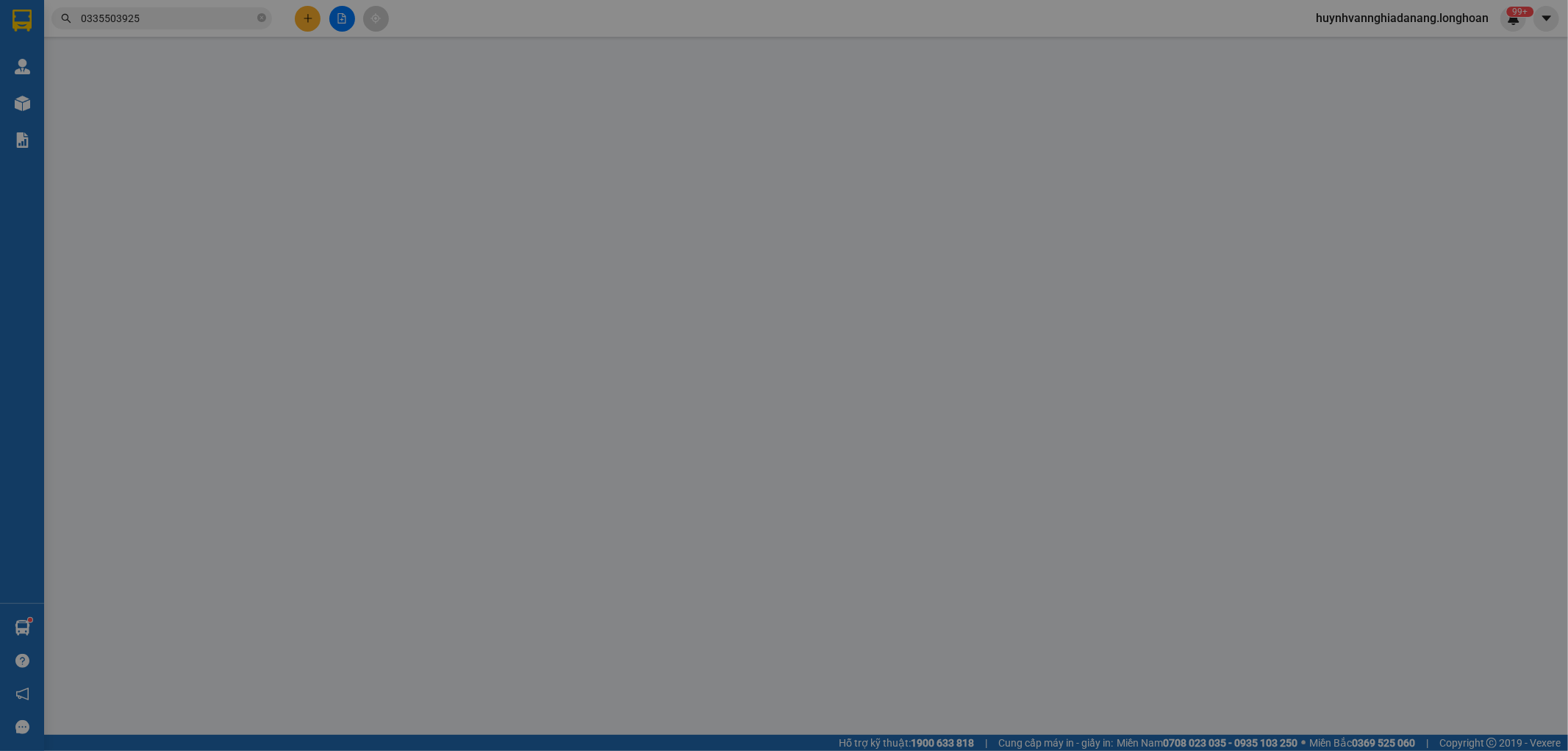
type input "Nghĩ Trần"
checkbox input "true"
type input "TPHO BẾN TRE-22-ĐƯỜNG PHAN NGỌC TÒNG-P.AN HỘI-TP.BẾN TRE-T.BẾN TRE"
type input "101.000"
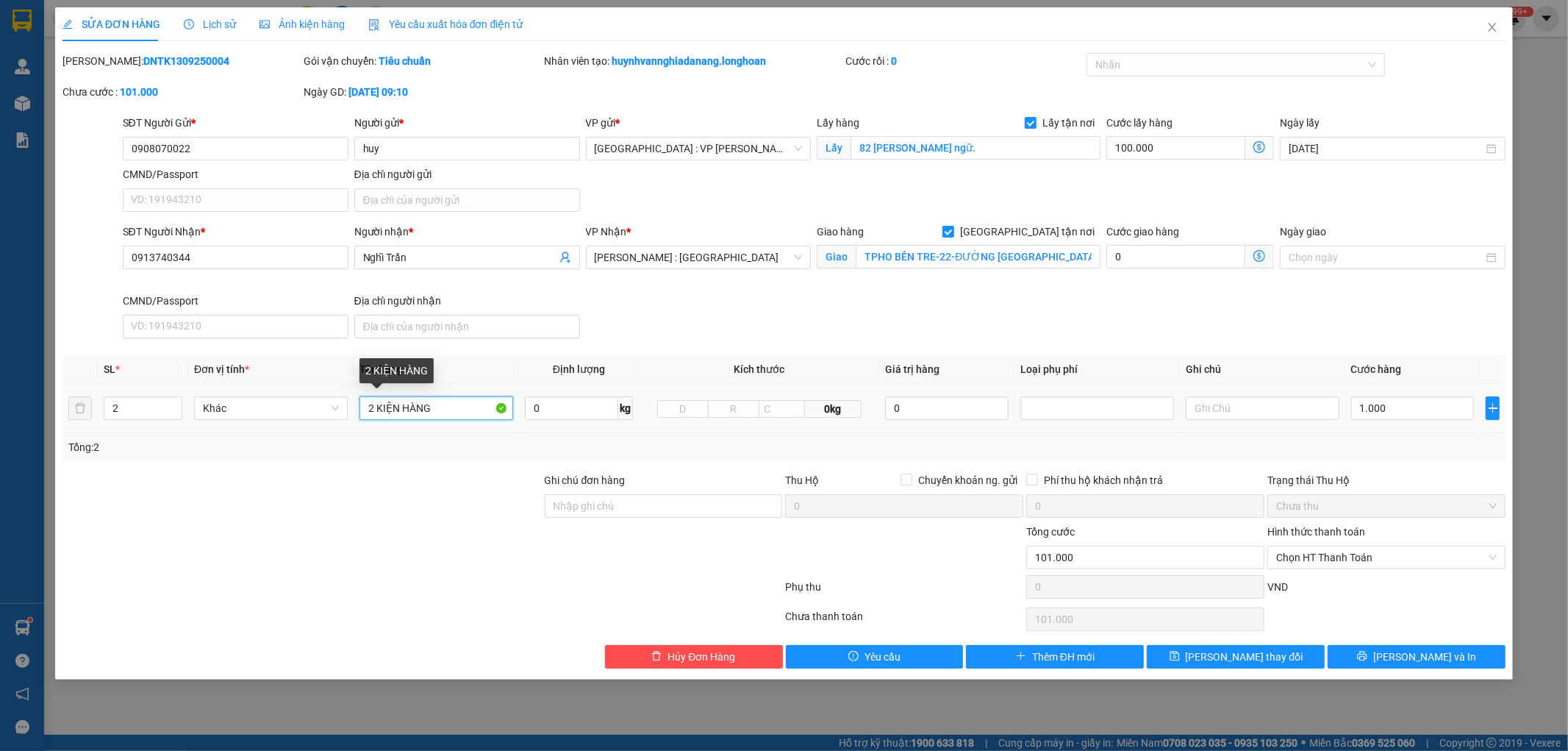
click at [445, 406] on input "2 KIỆN HÀNG" at bounding box center [436, 408] width 154 height 24
type input "2 thùng sắt"
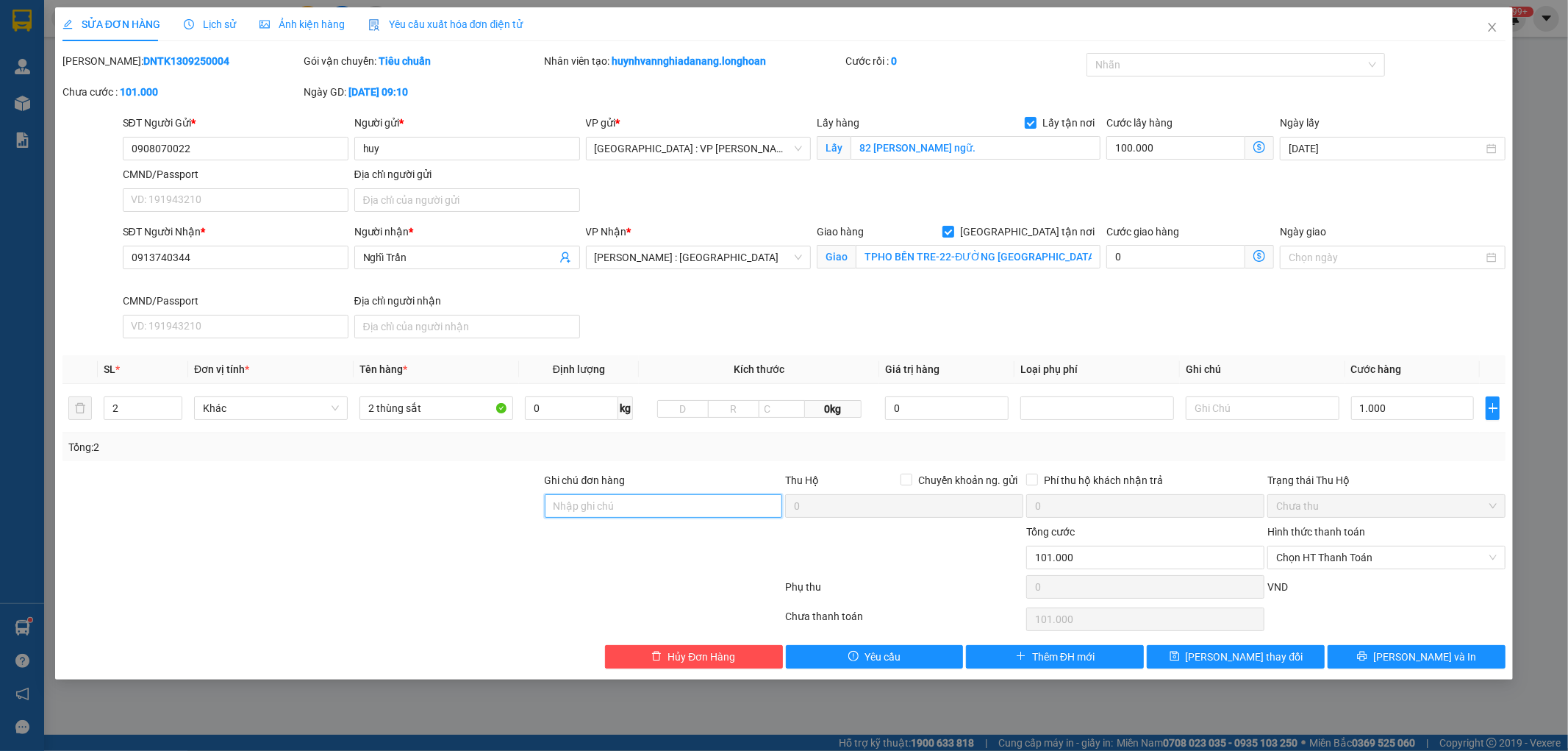
click at [715, 508] on input "Ghi chú đơn hàng" at bounding box center [664, 506] width 238 height 24
type input "KHÔNG BAO HƯ VỠ,MÓP MÉO"
click at [1416, 418] on input "1.000" at bounding box center [1413, 408] width 124 height 24
type input "1.100.000"
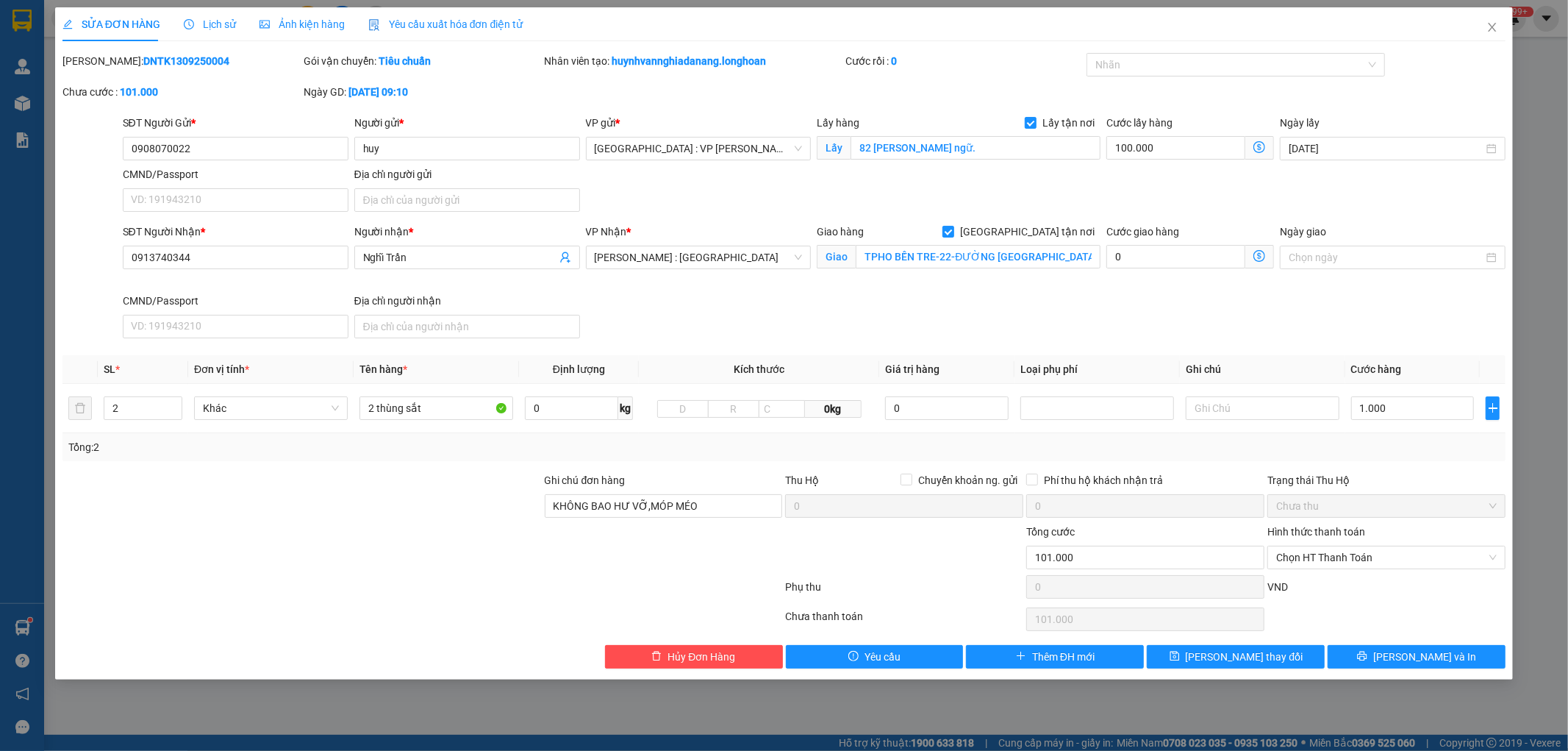
type input "1.000.000"
click at [860, 260] on input "TPHO BẾN TRE-22-ĐƯỜNG PHAN NGỌC TÒNG-P.AN HỘI-TP.BẾN TRE-T.BẾN TRE" at bounding box center [978, 257] width 245 height 24
drag, startPoint x: 861, startPoint y: 260, endPoint x: 1093, endPoint y: 253, distance: 232.1
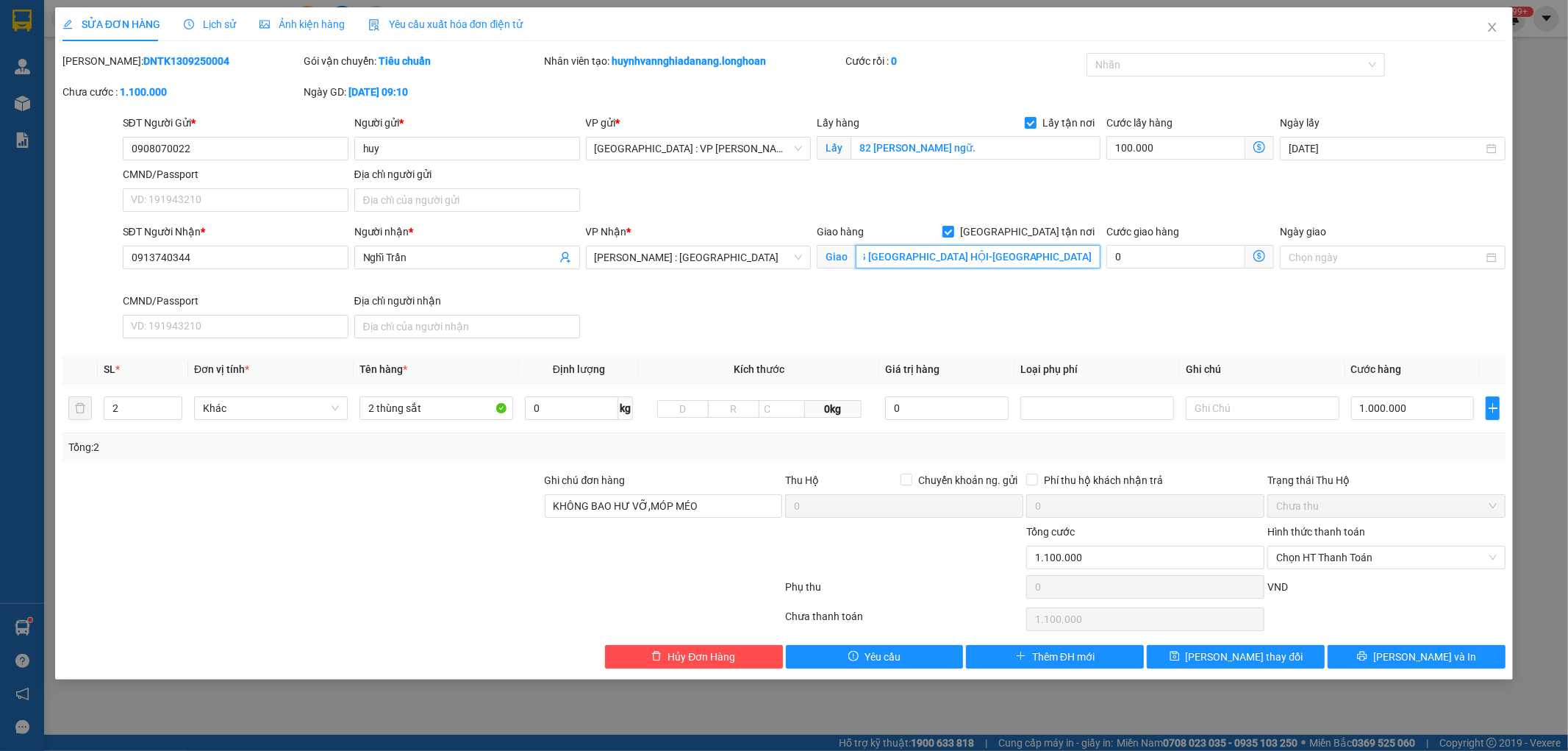
click at [1093, 253] on input "TPHO BẾN TRE-22-ĐƯỜNG PHAN NGỌC TÒNG-P.AN HỘI-TP.BẾN TRE-T.BẾN TRE" at bounding box center [978, 257] width 245 height 24
click at [1105, 306] on div "SĐT Người Nhận * 0913740344 Người nhận * Nghĩ Trần VP Nhận * Hồ Chí Minh : Kho …" at bounding box center [814, 284] width 1389 height 121
click at [1432, 414] on input "1.000.000" at bounding box center [1413, 408] width 124 height 24
type input "100.004"
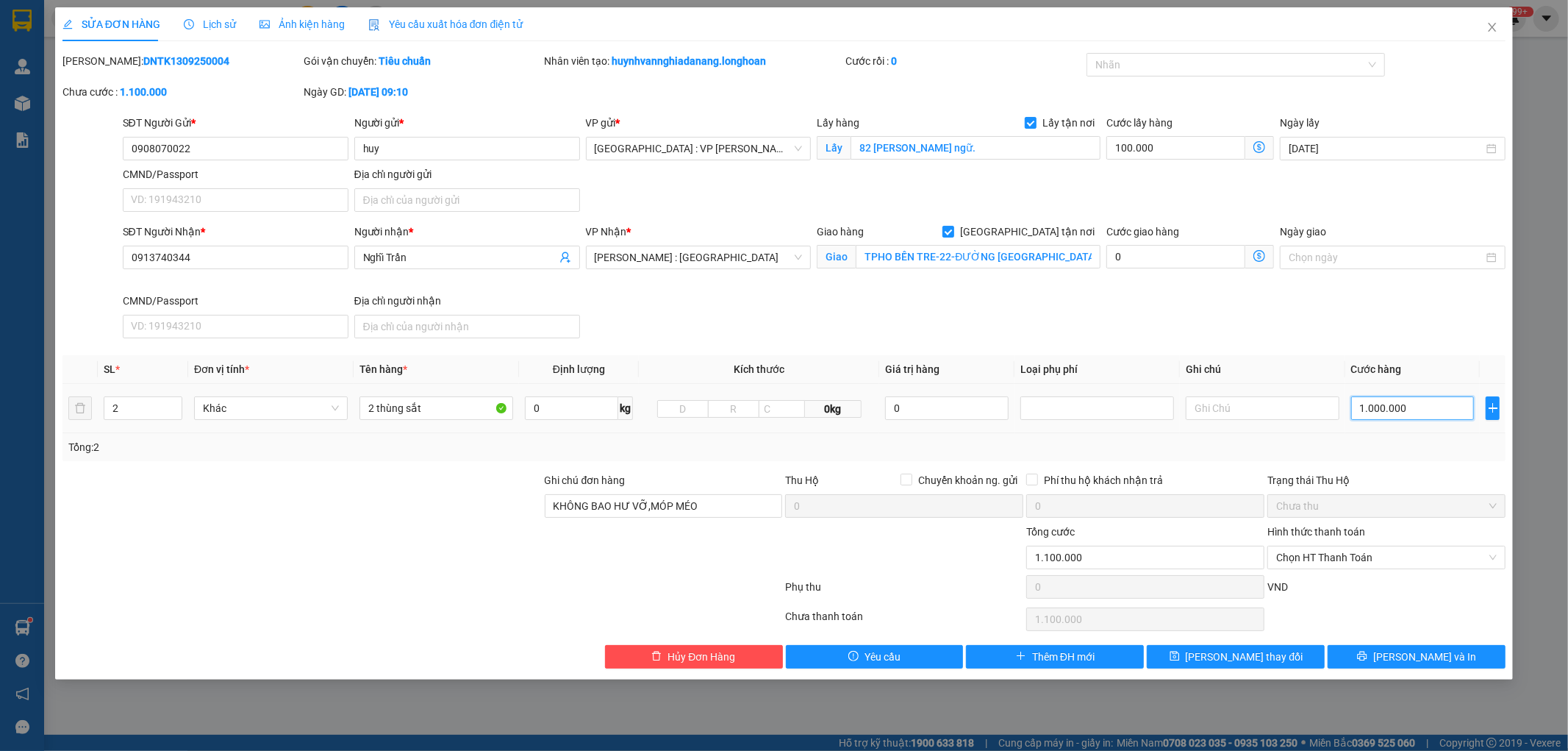
type input "100.004"
type input "4"
type input "100.040"
type input "405"
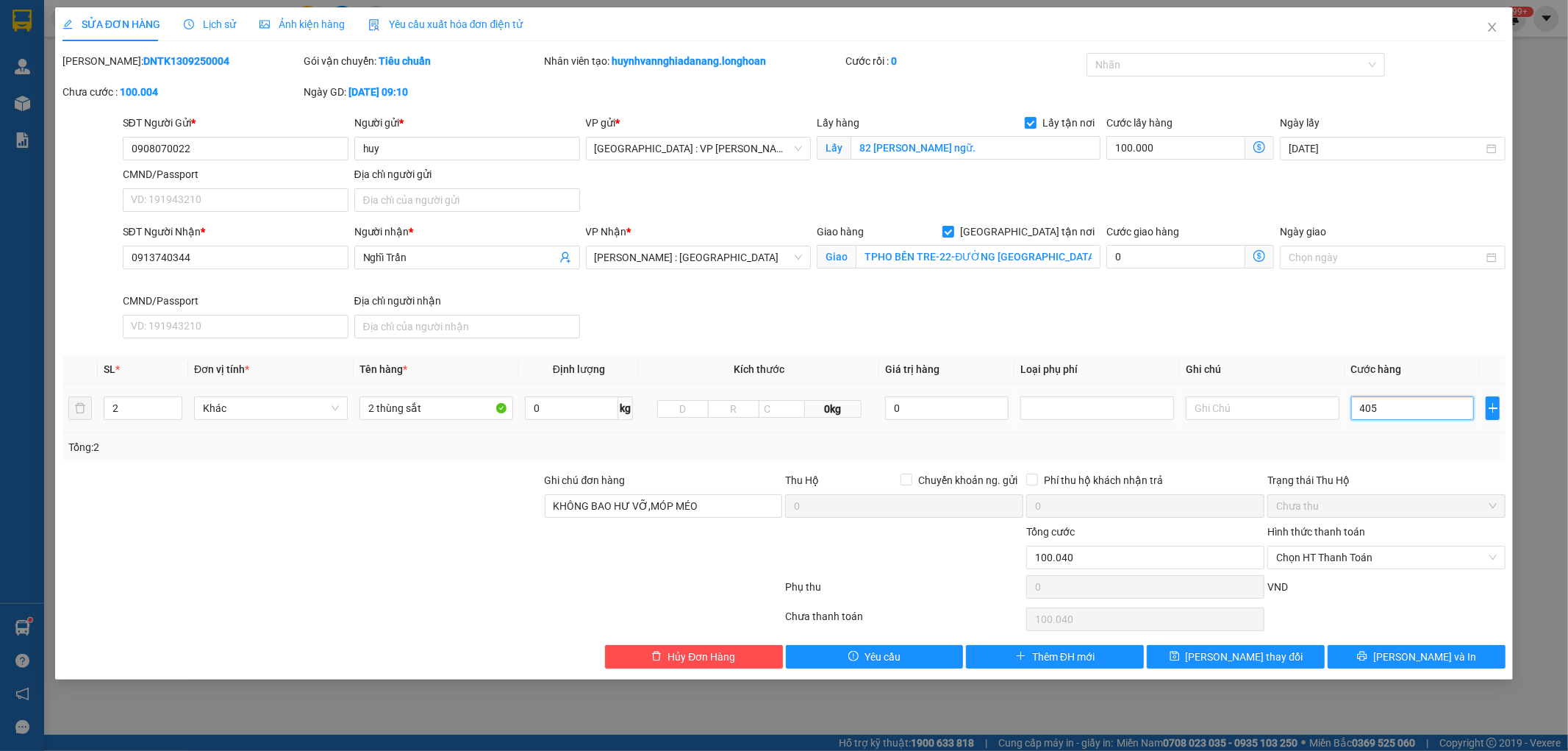
type input "100.405"
type input "4.050"
type input "104.050"
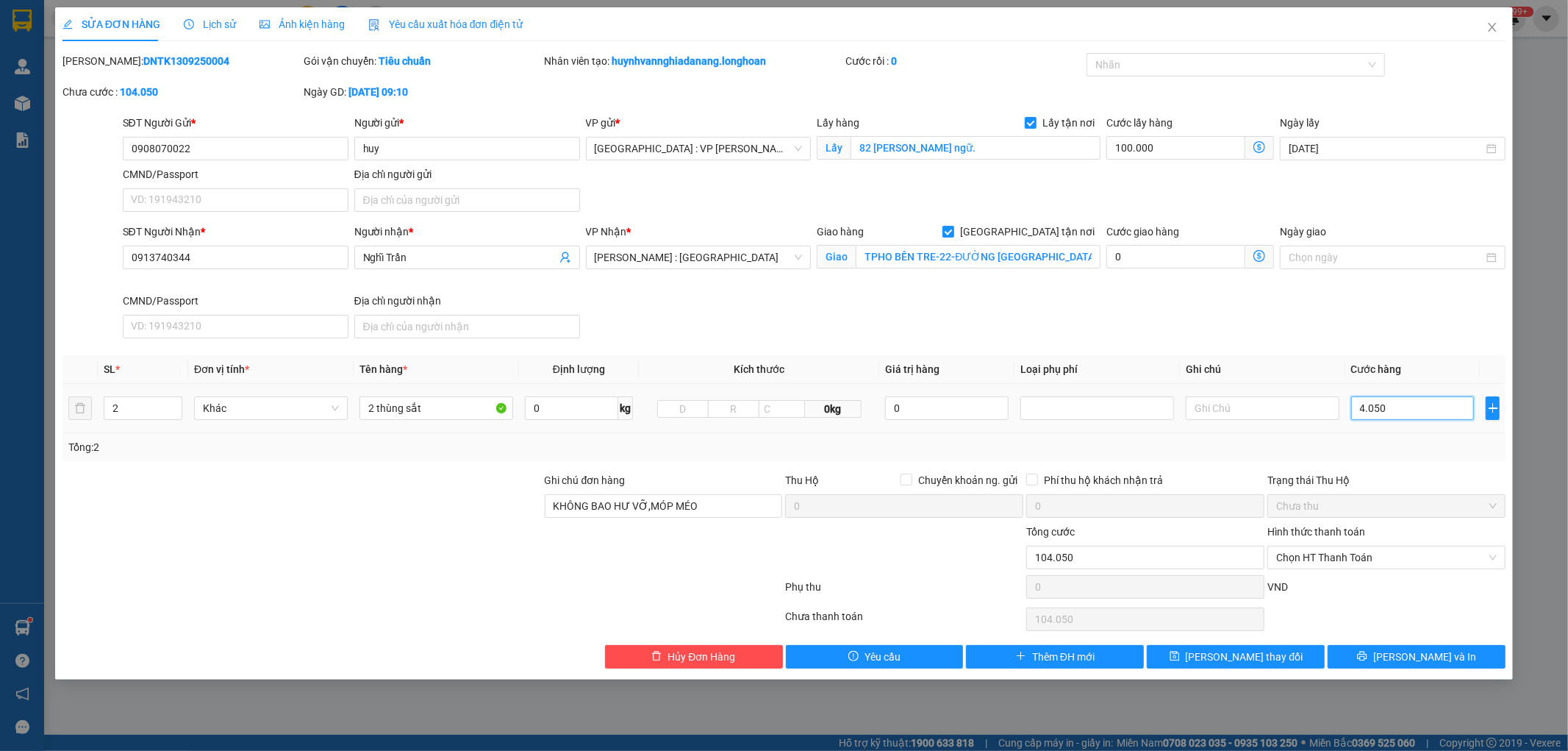
type input "40.500"
type input "140.500"
type input "505.000"
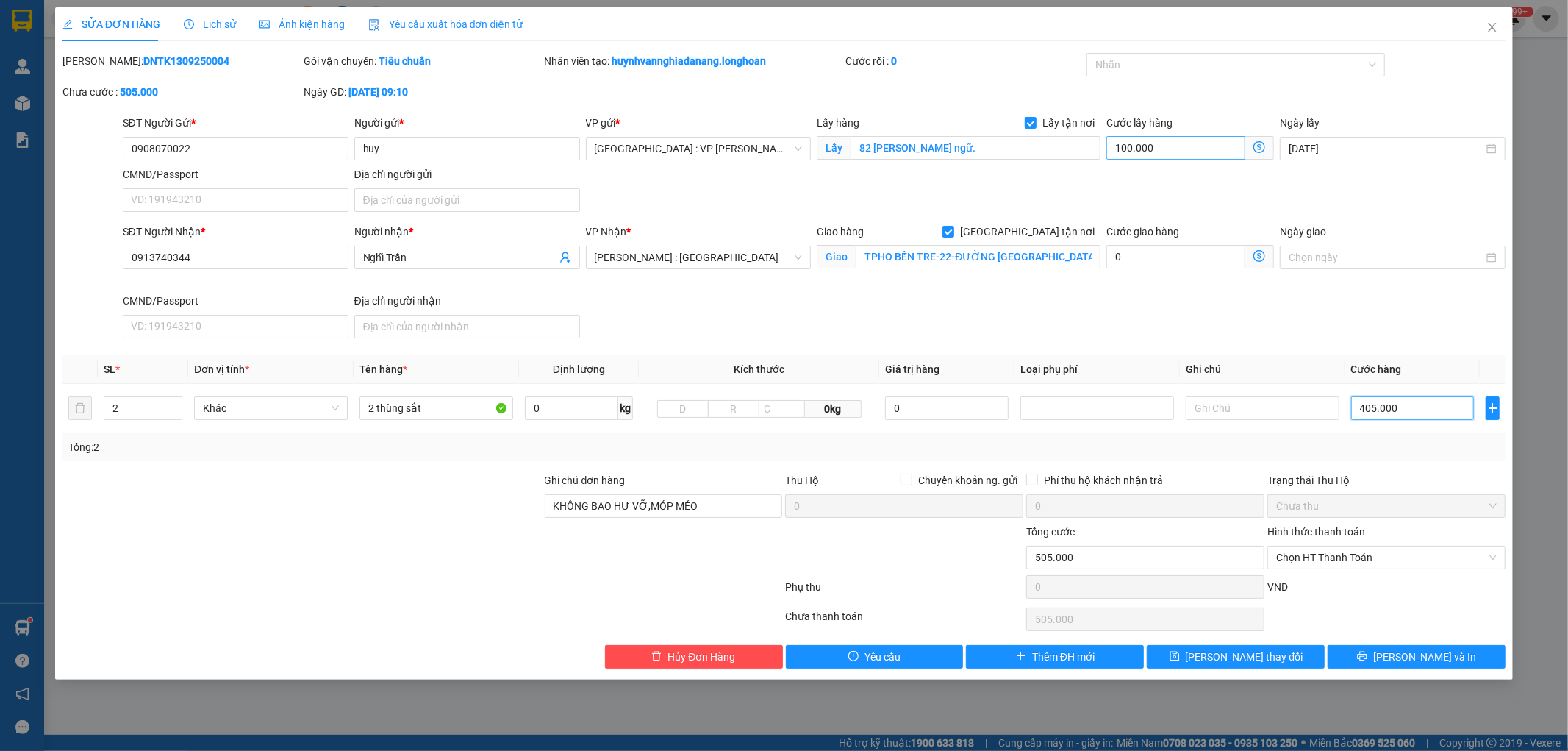
type input "405.000"
click at [1165, 147] on input "100.000" at bounding box center [1175, 148] width 139 height 24
type input "6"
type input "405.006"
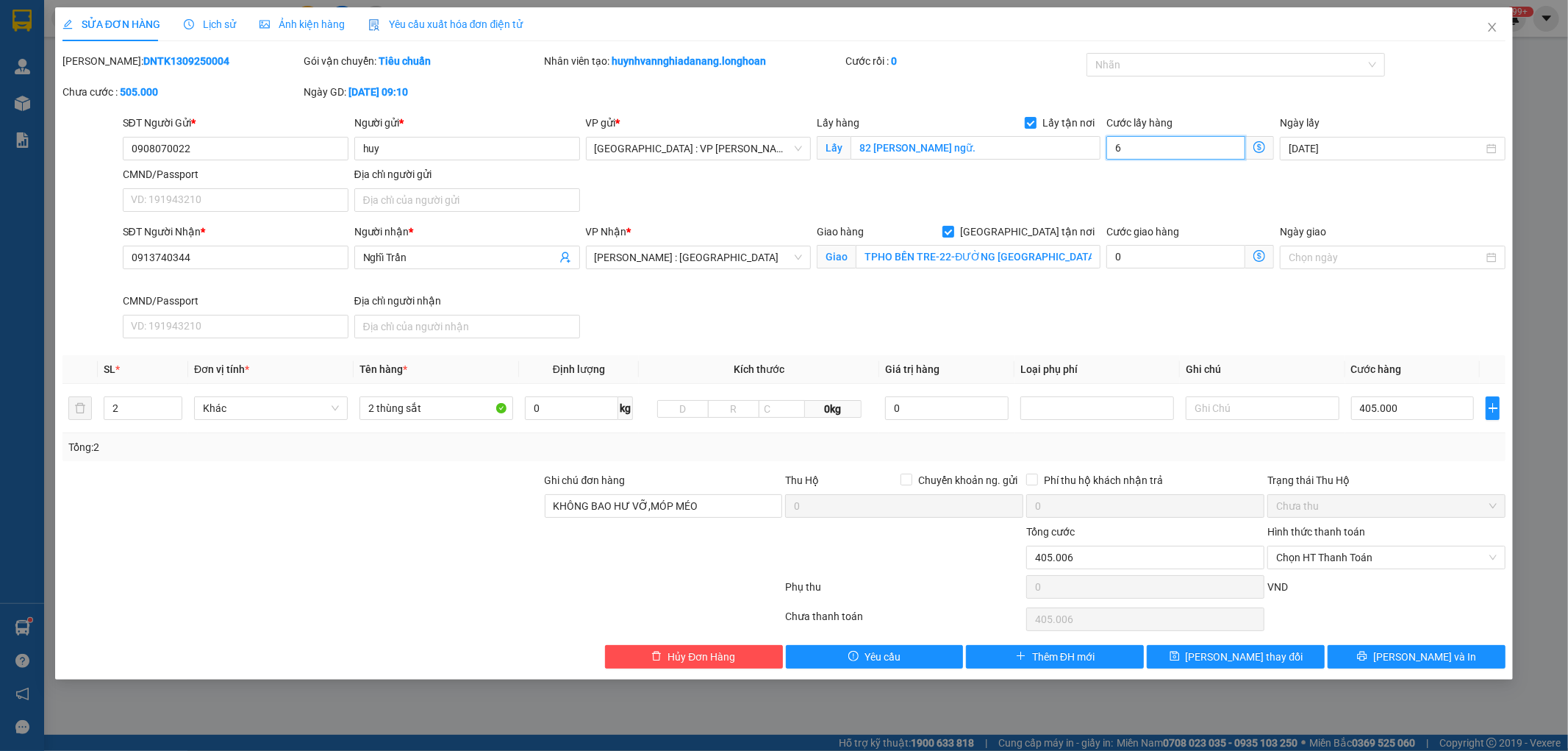
type input "65"
type input "405.065"
type input "650"
type input "405.650"
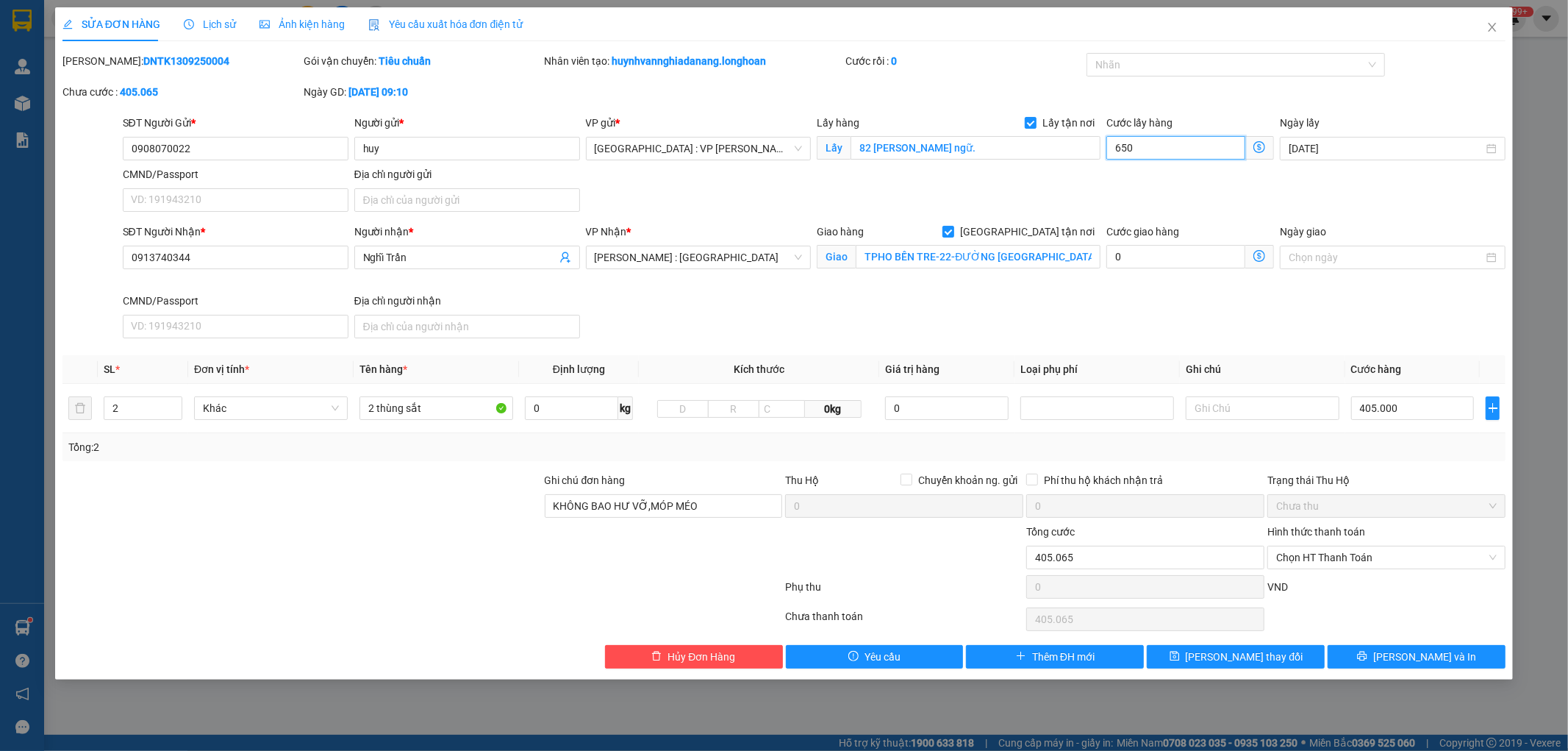
type input "405.650"
type input "411.500"
type input "65.000"
type input "470.000"
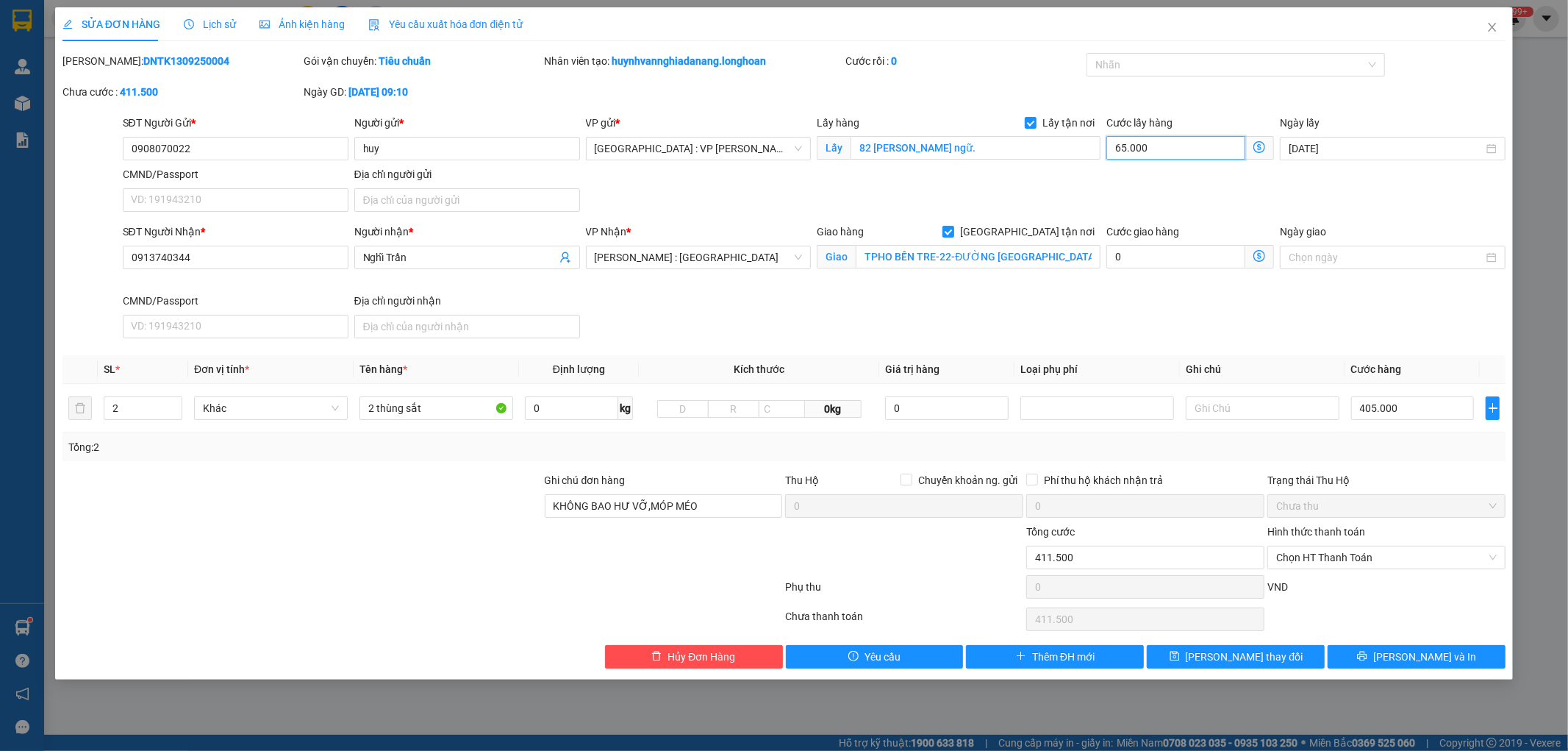
type input "470.000"
type input "65.000"
click at [1215, 664] on span "Lưu thay đổi" at bounding box center [1244, 657] width 117 height 16
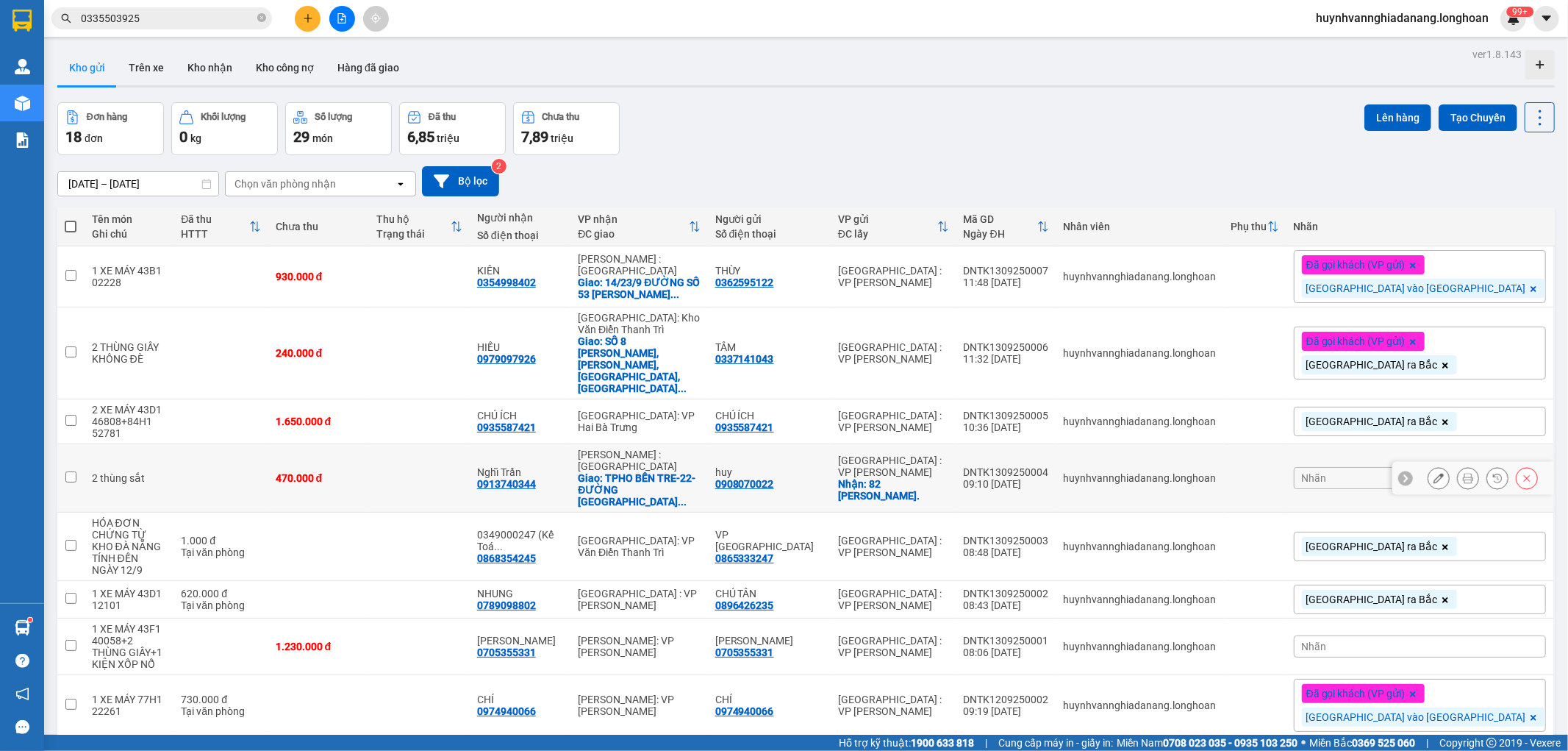
click at [1463, 473] on icon at bounding box center [1468, 478] width 10 height 10
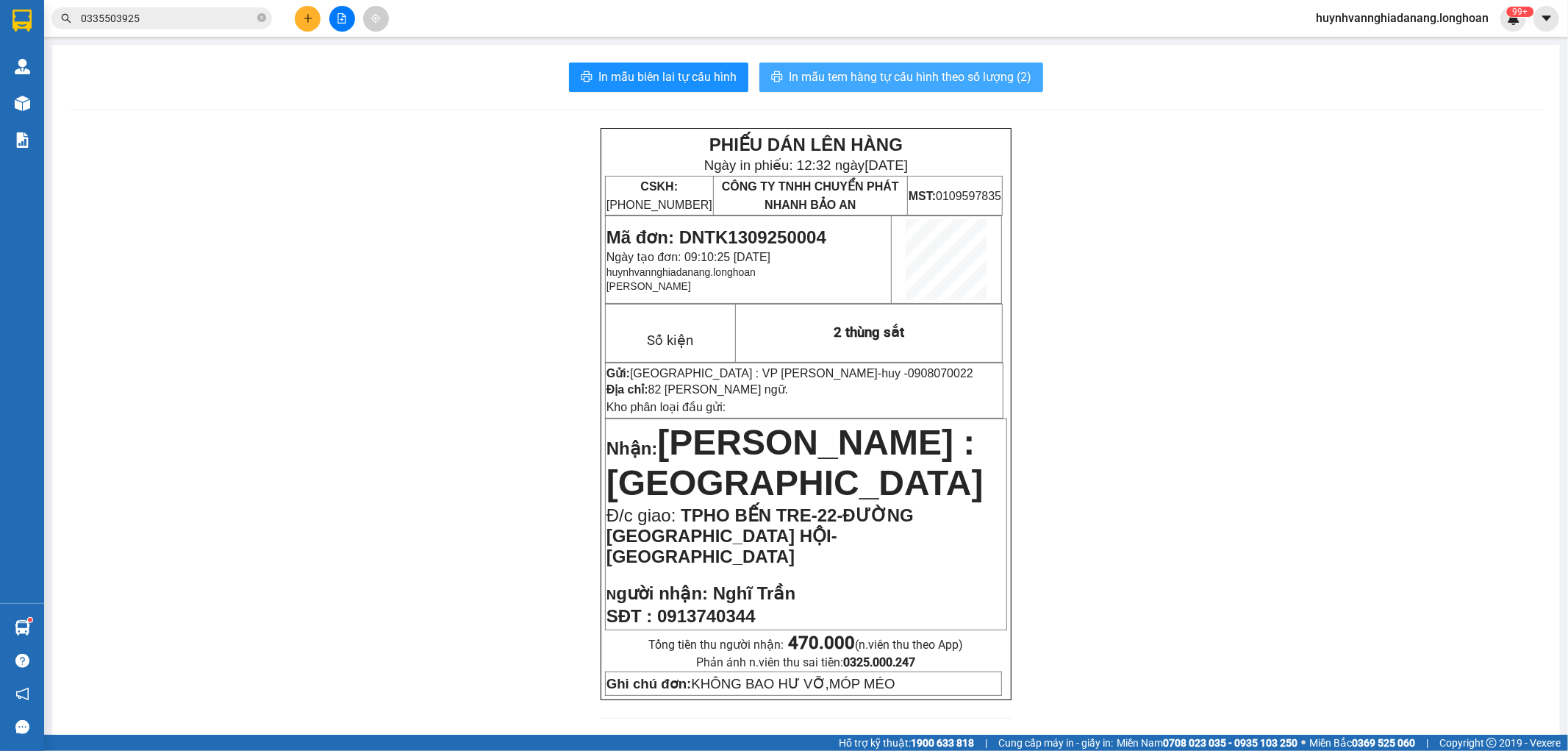
click at [910, 79] on span "In mẫu tem hàng tự cấu hình theo số lượng (2)" at bounding box center [910, 76] width 243 height 18
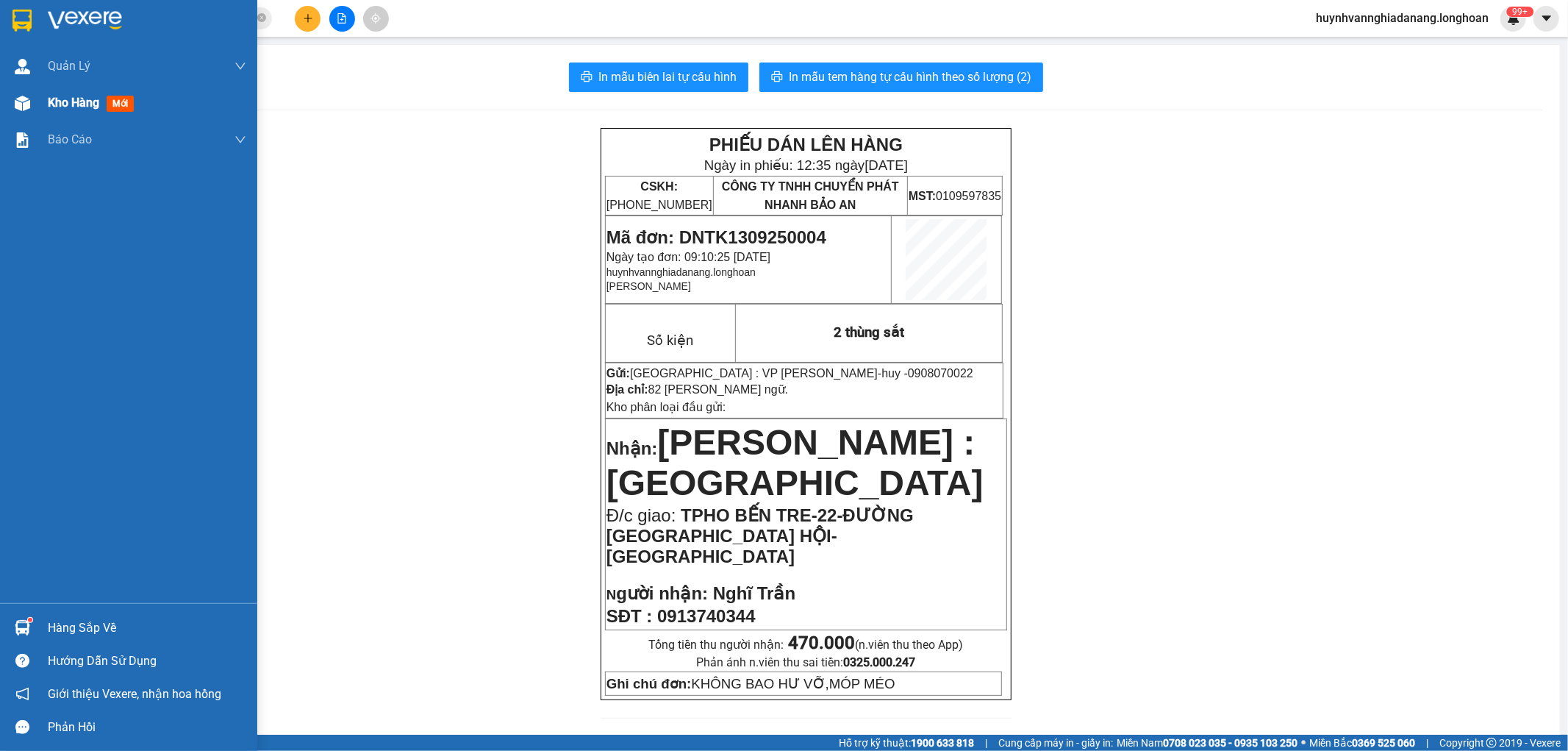
click at [61, 110] on span "Kho hàng" at bounding box center [73, 102] width 52 height 14
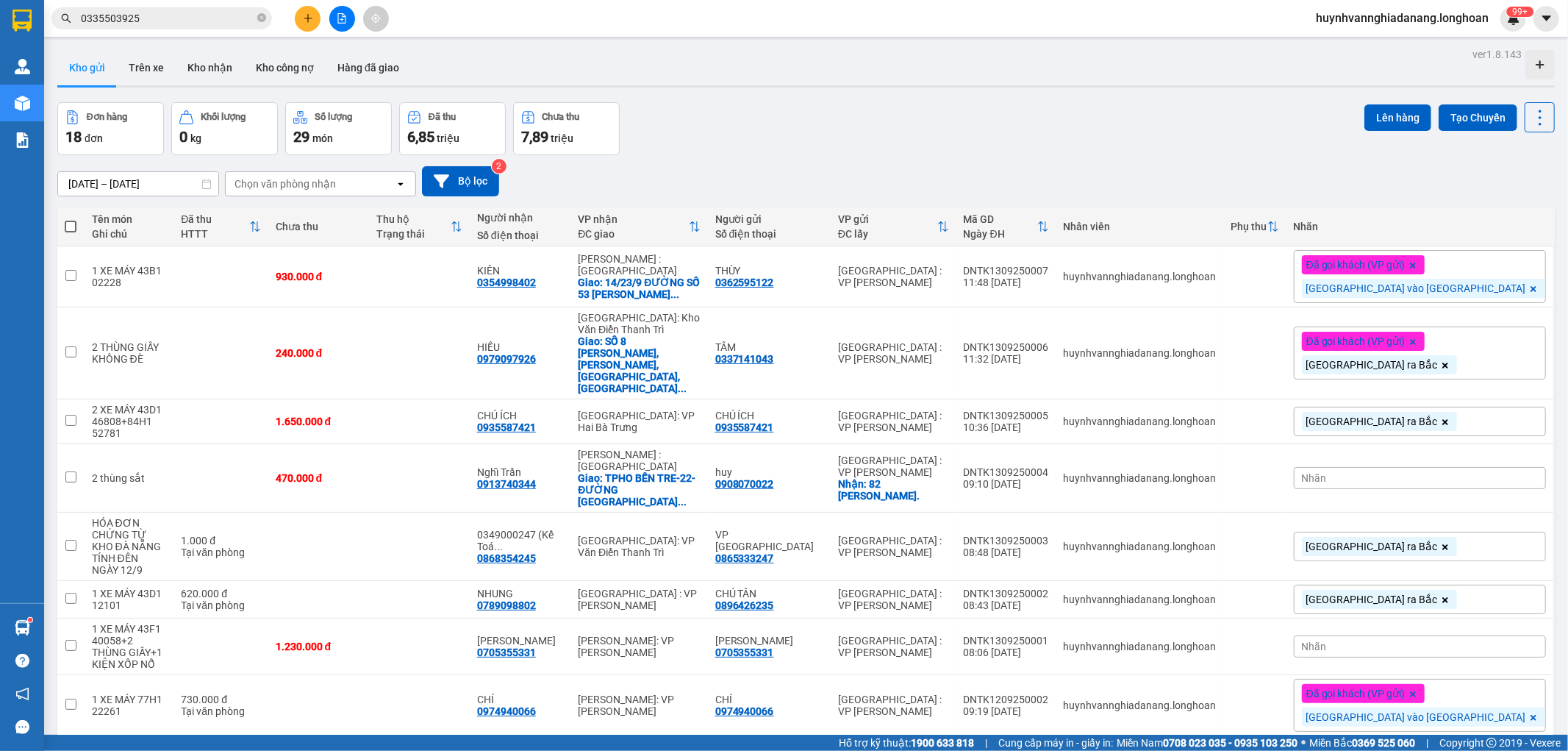
click at [1466, 467] on div "Nhãn" at bounding box center [1420, 478] width 252 height 22
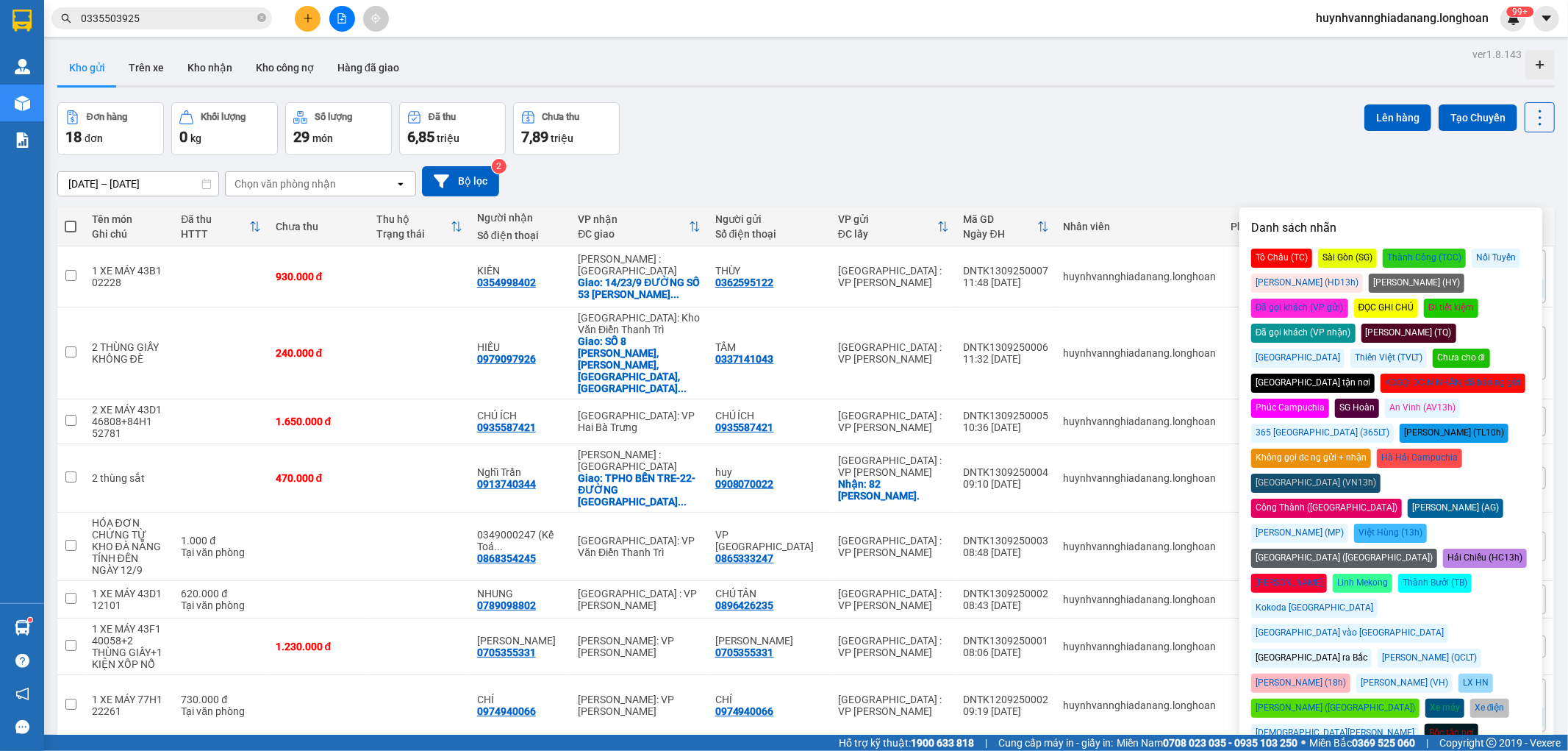
click at [1448, 624] on div "Đà Nẵng vào Nam" at bounding box center [1350, 634] width 197 height 19
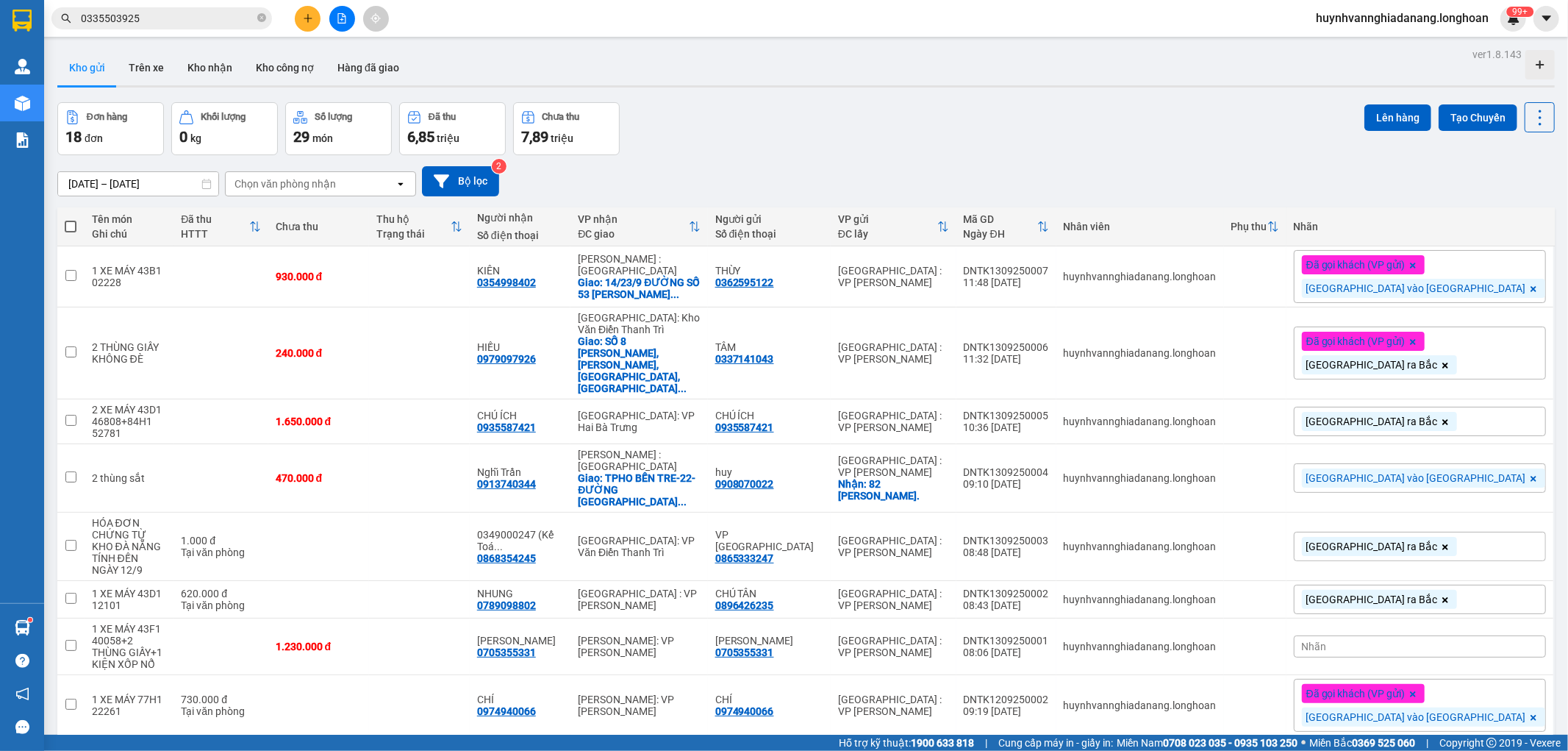
click at [1151, 156] on div "15/08/2025 – 13/09/2025 Press the down arrow key to interact with the calendar …" at bounding box center [805, 181] width 1497 height 52
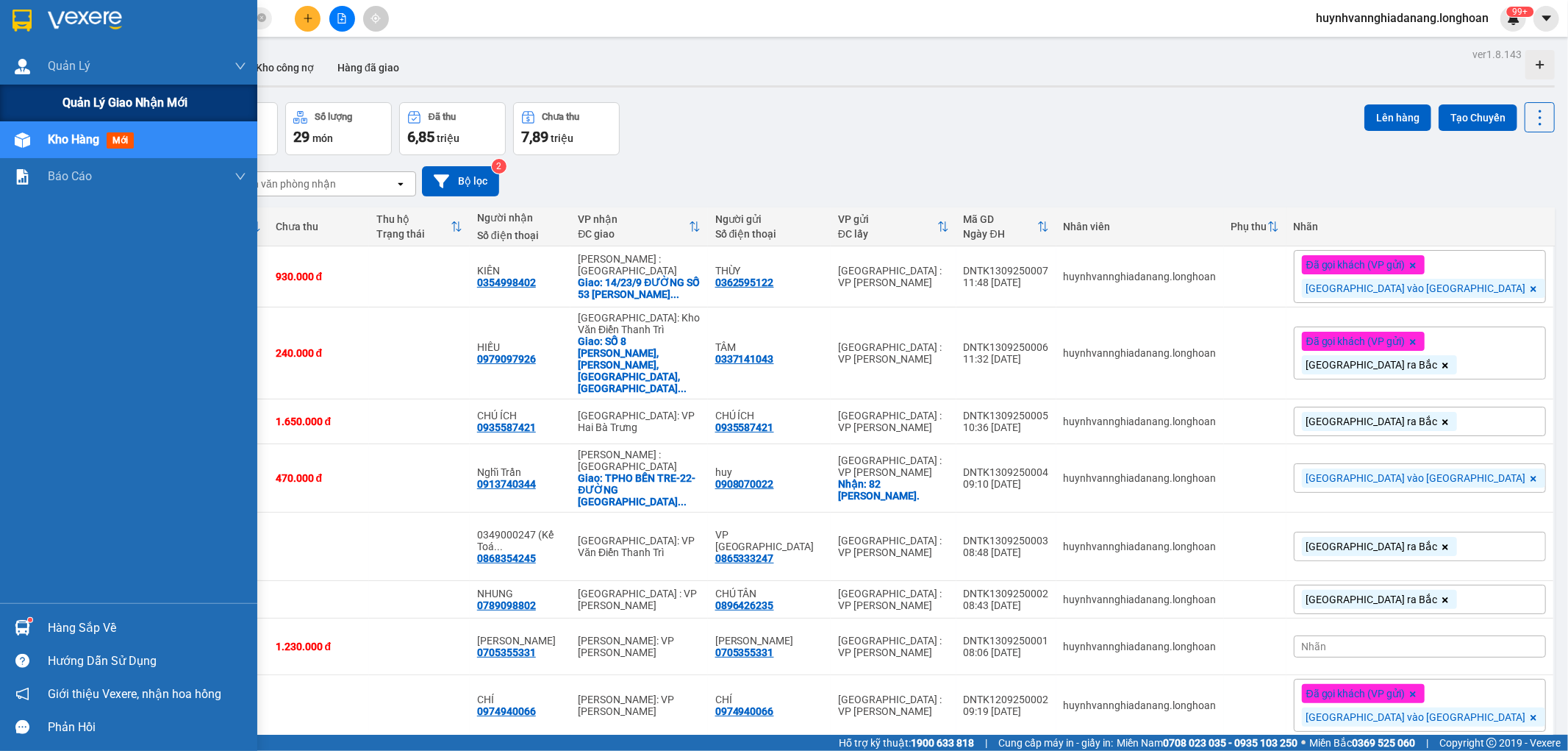
drag, startPoint x: 71, startPoint y: 106, endPoint x: 85, endPoint y: 106, distance: 14.0
click at [72, 106] on span "Quản lý giao nhận mới" at bounding box center [125, 102] width 125 height 18
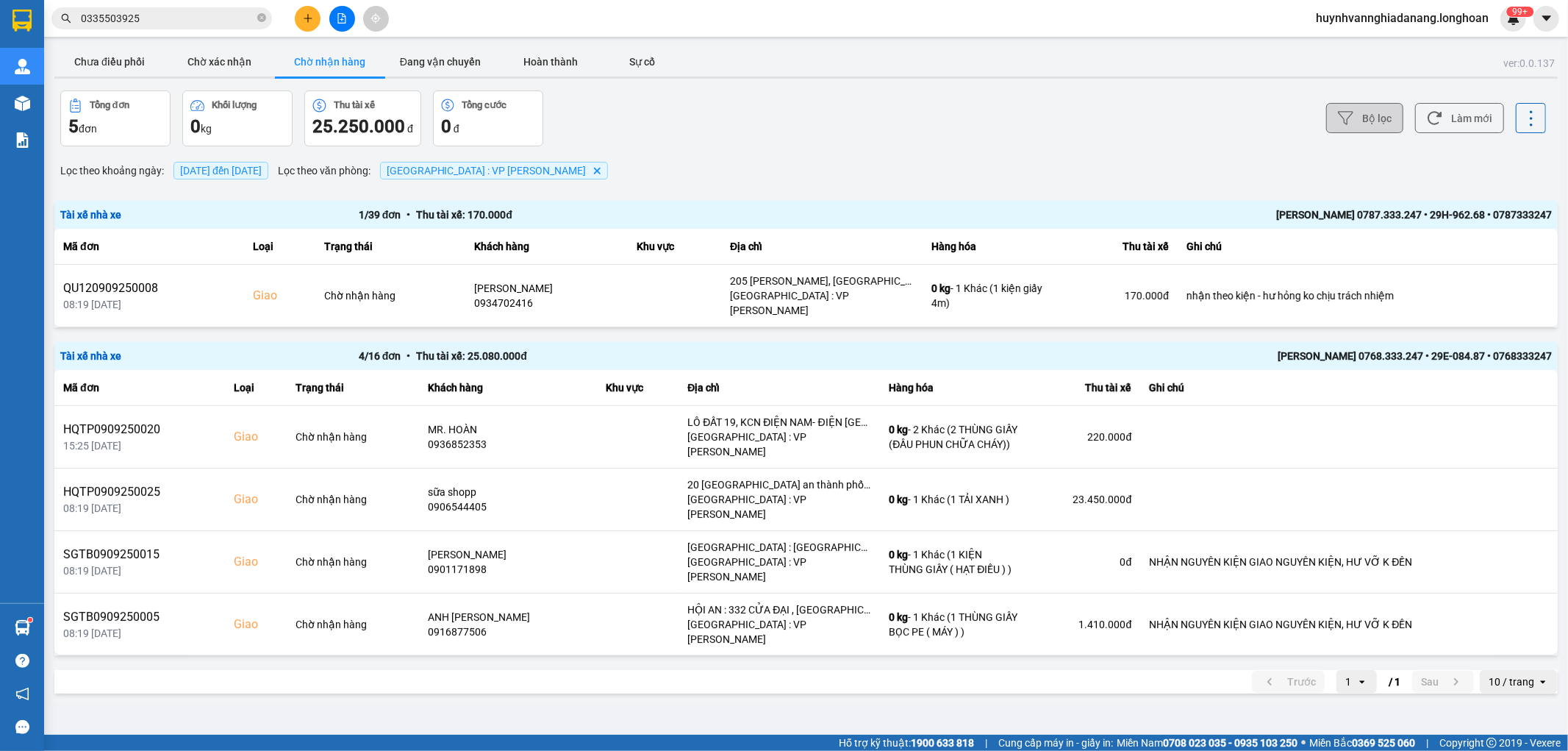
click at [1401, 105] on button "Bộ lọc" at bounding box center [1364, 118] width 77 height 30
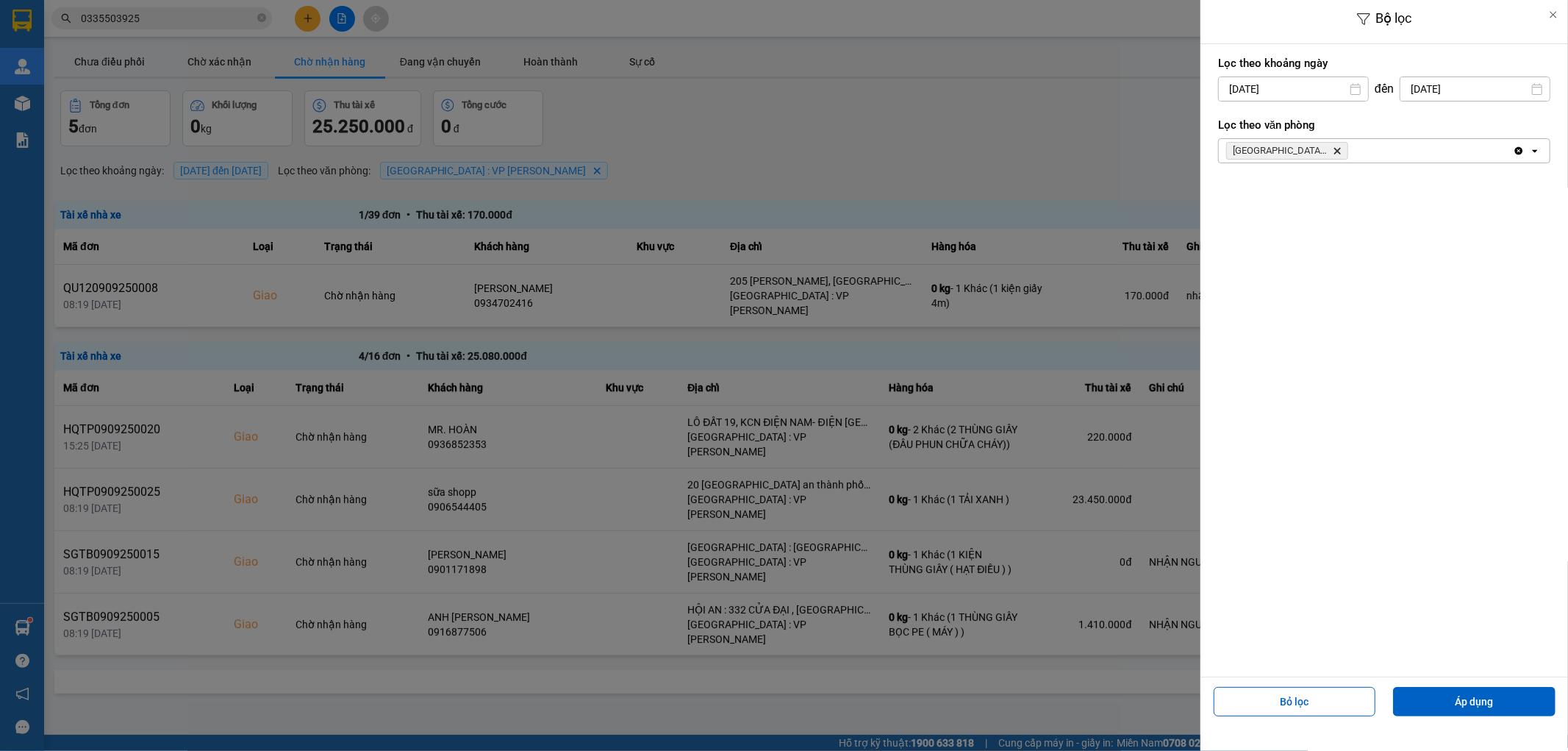
click at [1310, 77] on input "11/09/2025" at bounding box center [1293, 89] width 149 height 24
click at [1228, 195] on div "1" at bounding box center [1227, 196] width 21 height 17
type input "01/09/2025"
click at [1487, 85] on input "11/09/2025" at bounding box center [1475, 89] width 149 height 24
click at [1515, 231] on div "13" at bounding box center [1512, 229] width 21 height 17
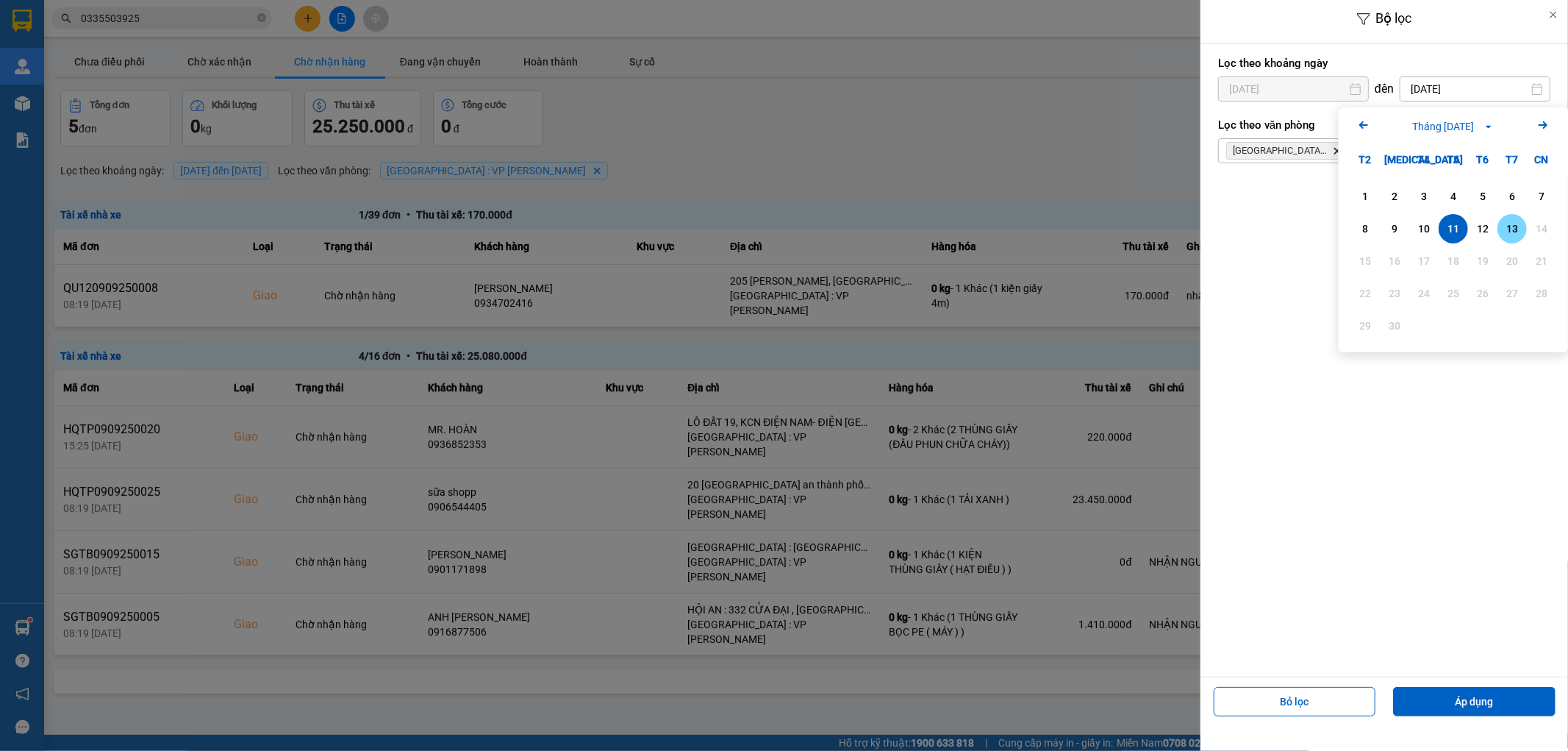
type input "13/09/2025"
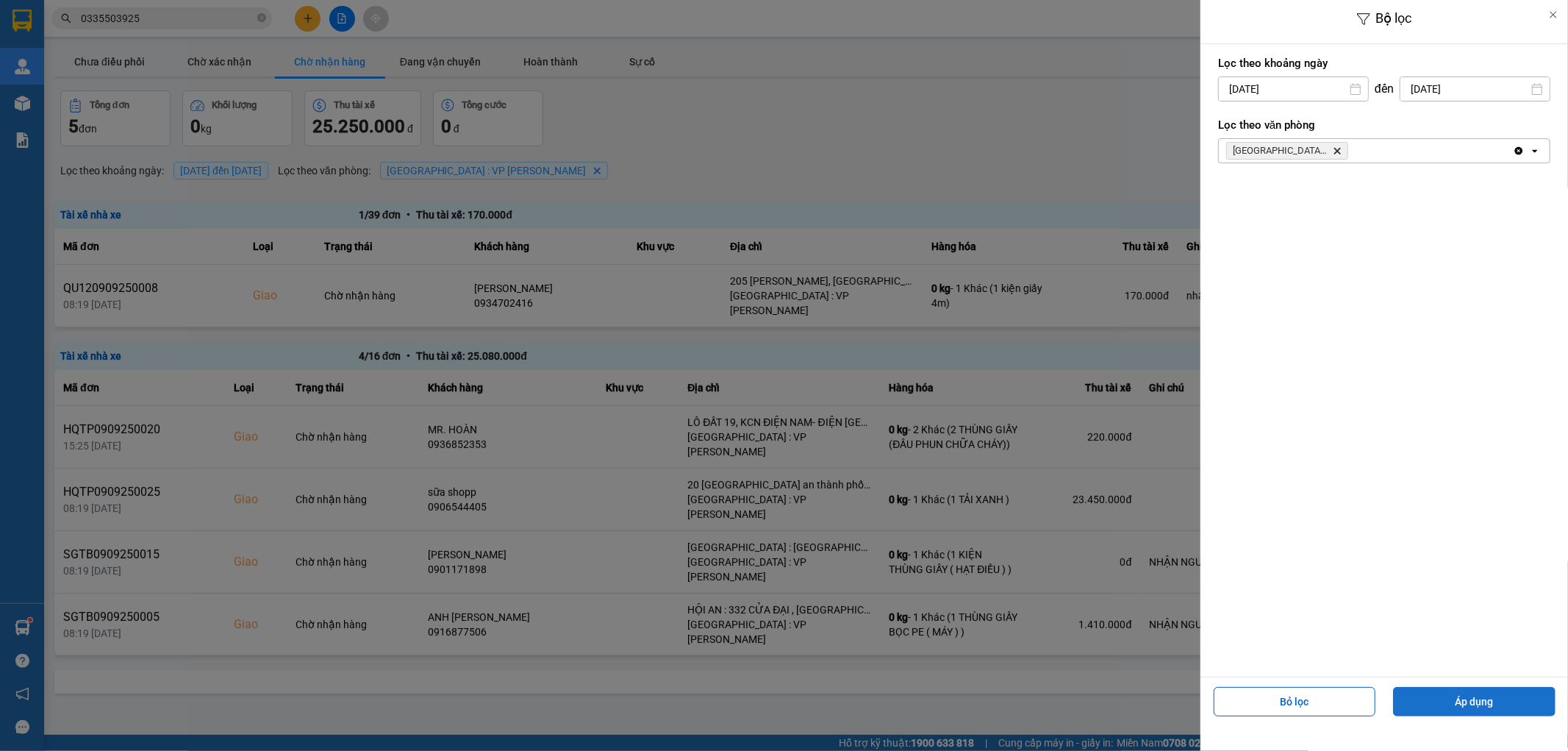
click at [1458, 702] on button "Áp dụng" at bounding box center [1474, 701] width 163 height 29
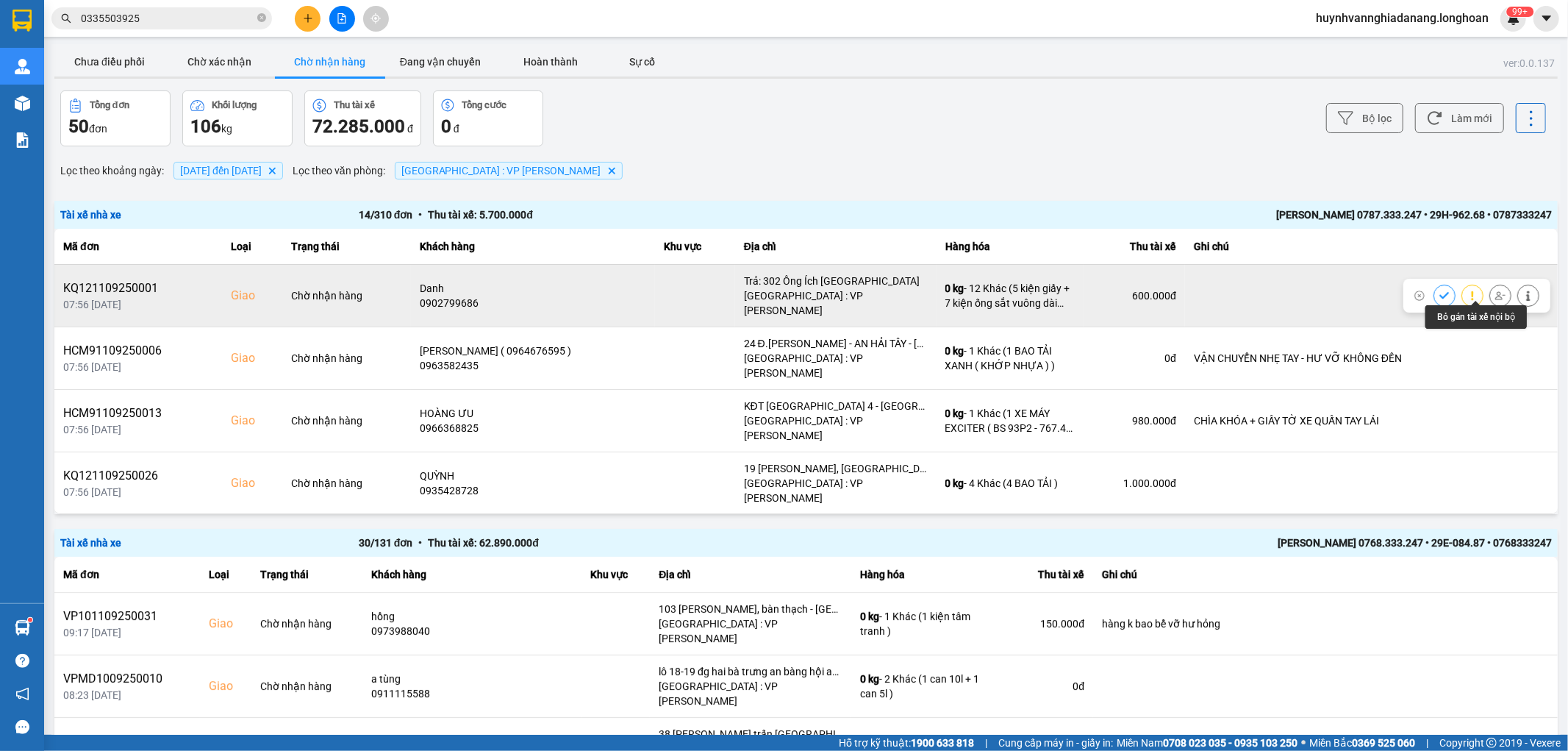
click at [1495, 291] on icon at bounding box center [1500, 295] width 10 height 10
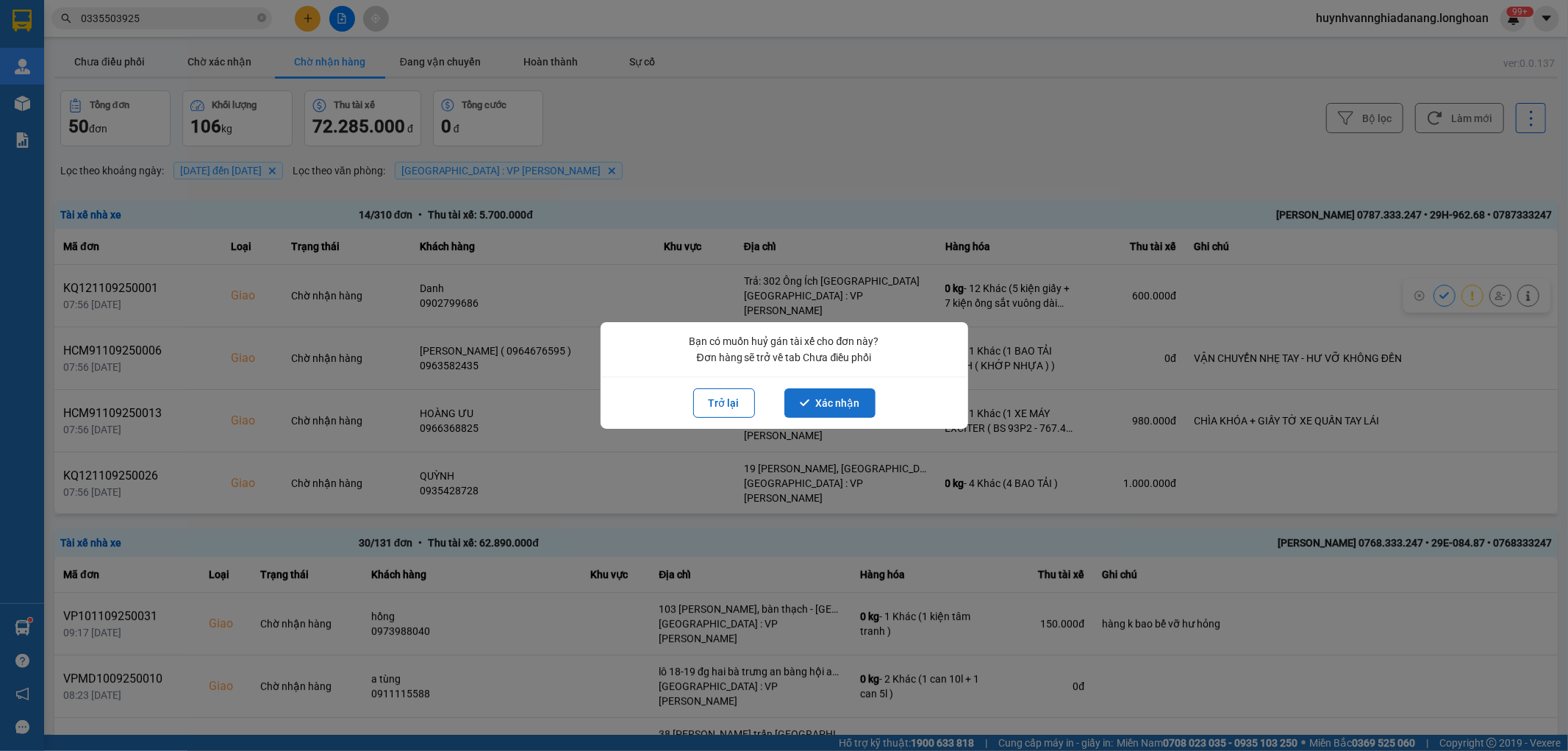
click at [855, 395] on button "Xác nhận" at bounding box center [830, 402] width 91 height 29
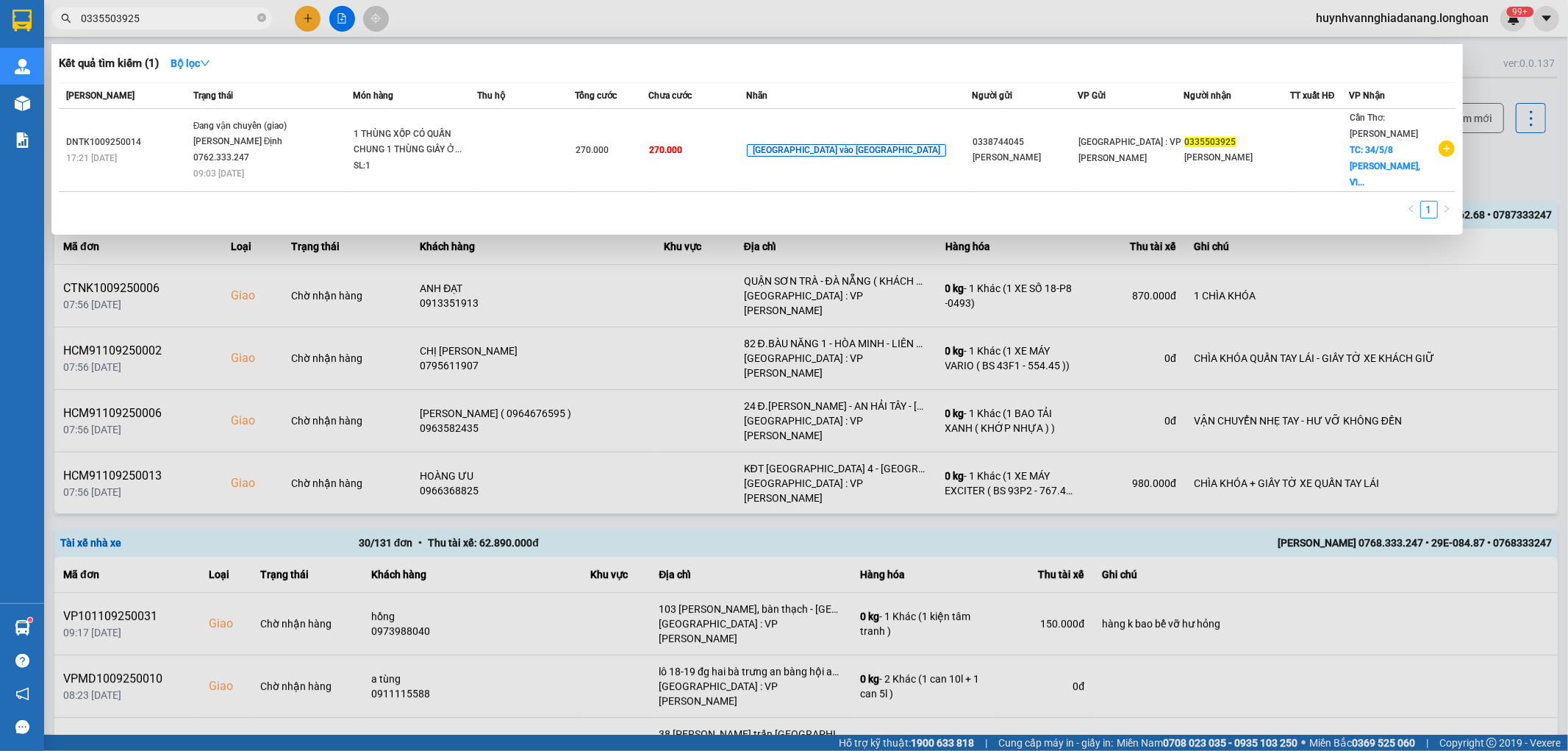
click at [197, 20] on input "0335503925" at bounding box center [167, 18] width 174 height 16
type input "0"
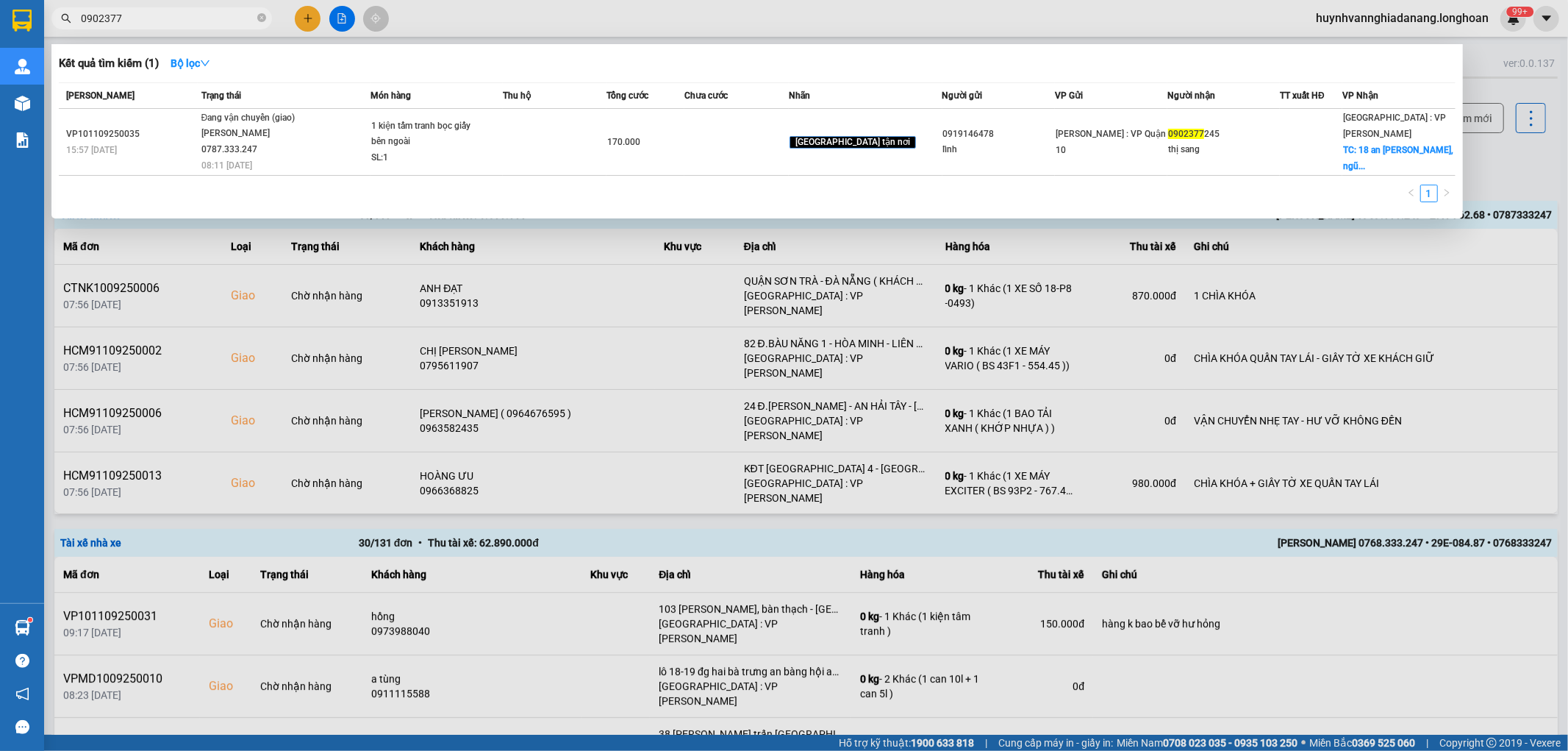
type input "0902377"
click at [1558, 164] on div at bounding box center [784, 376] width 1568 height 751
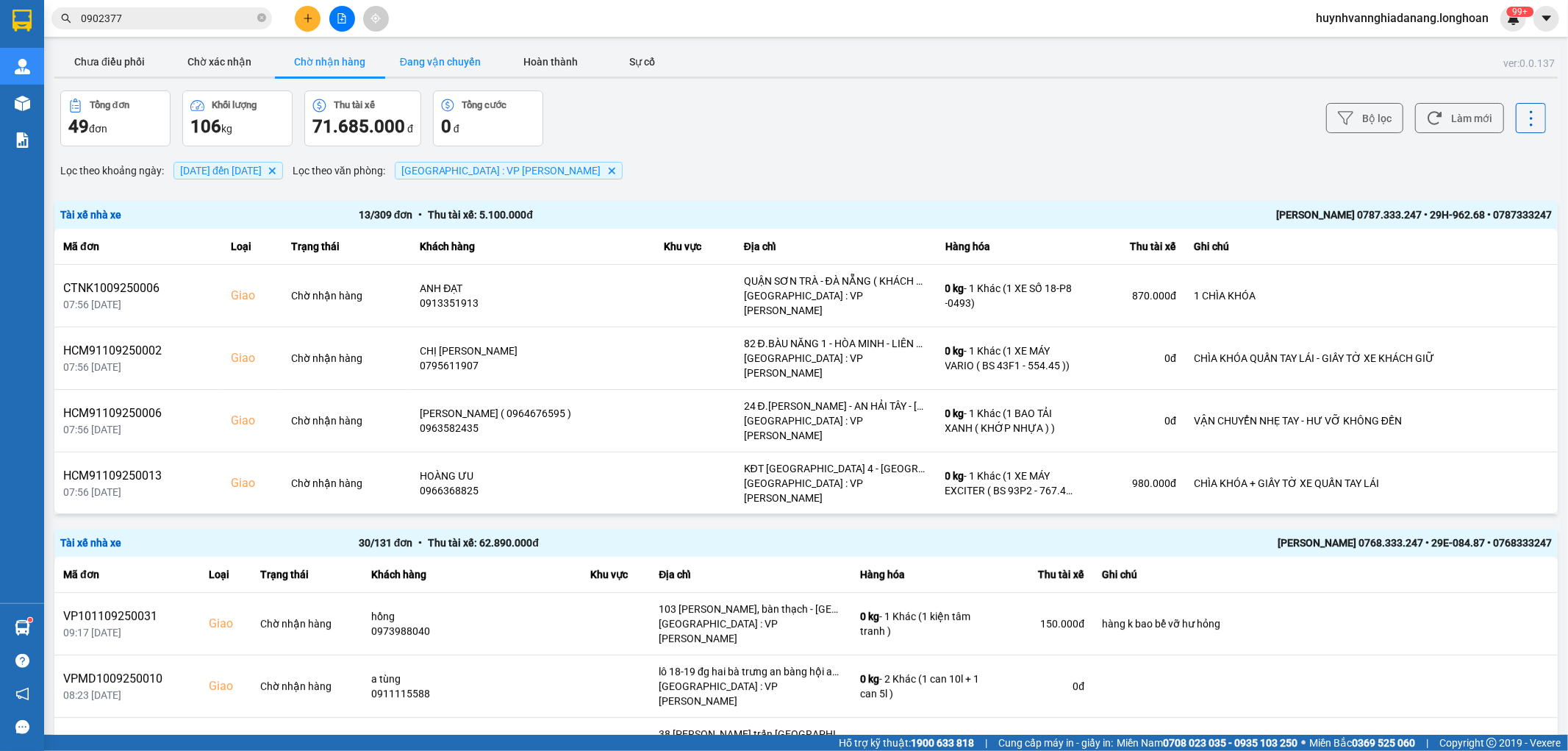
click at [451, 67] on button "Đang vận chuyển" at bounding box center [440, 61] width 110 height 29
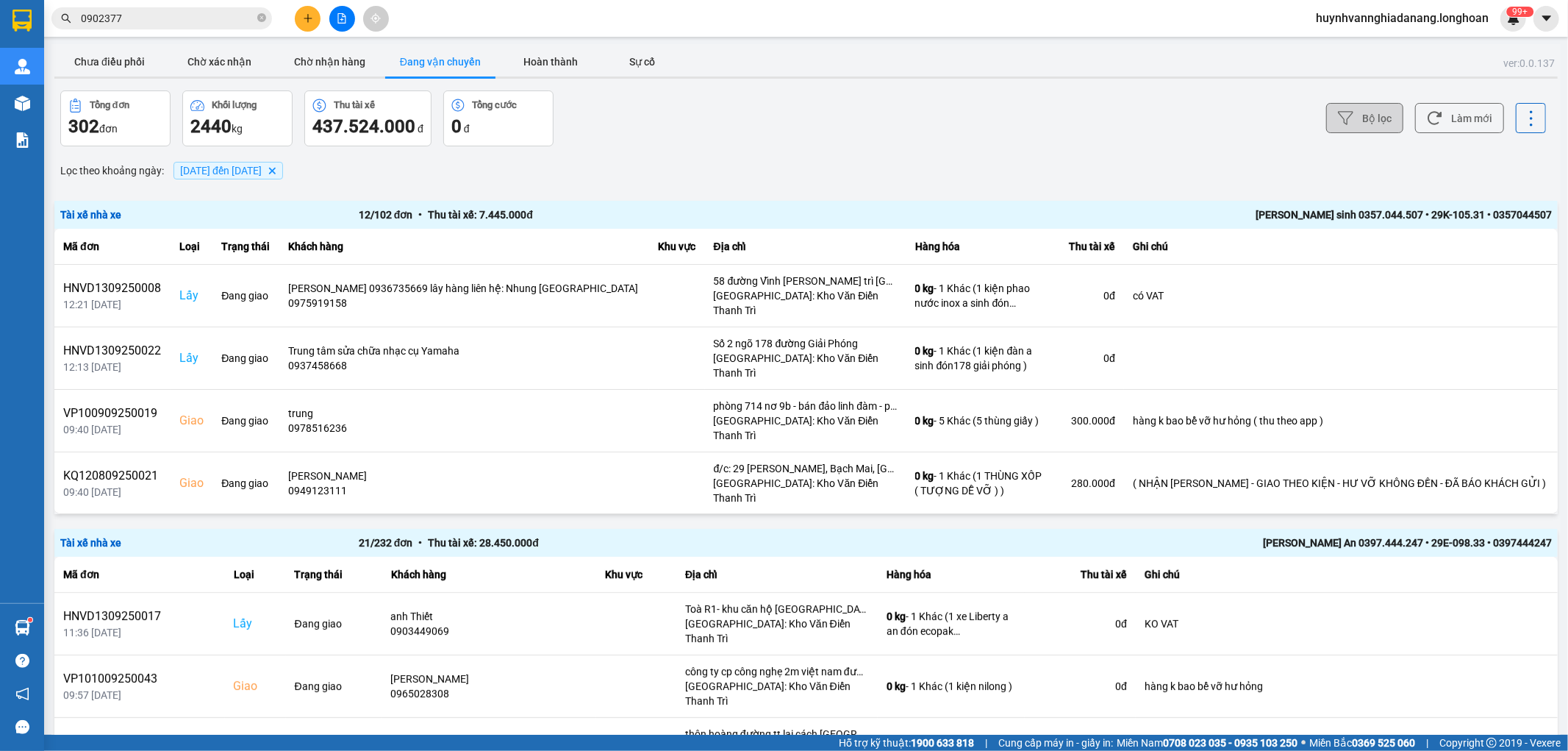
click at [1355, 129] on button "Bộ lọc" at bounding box center [1364, 118] width 77 height 30
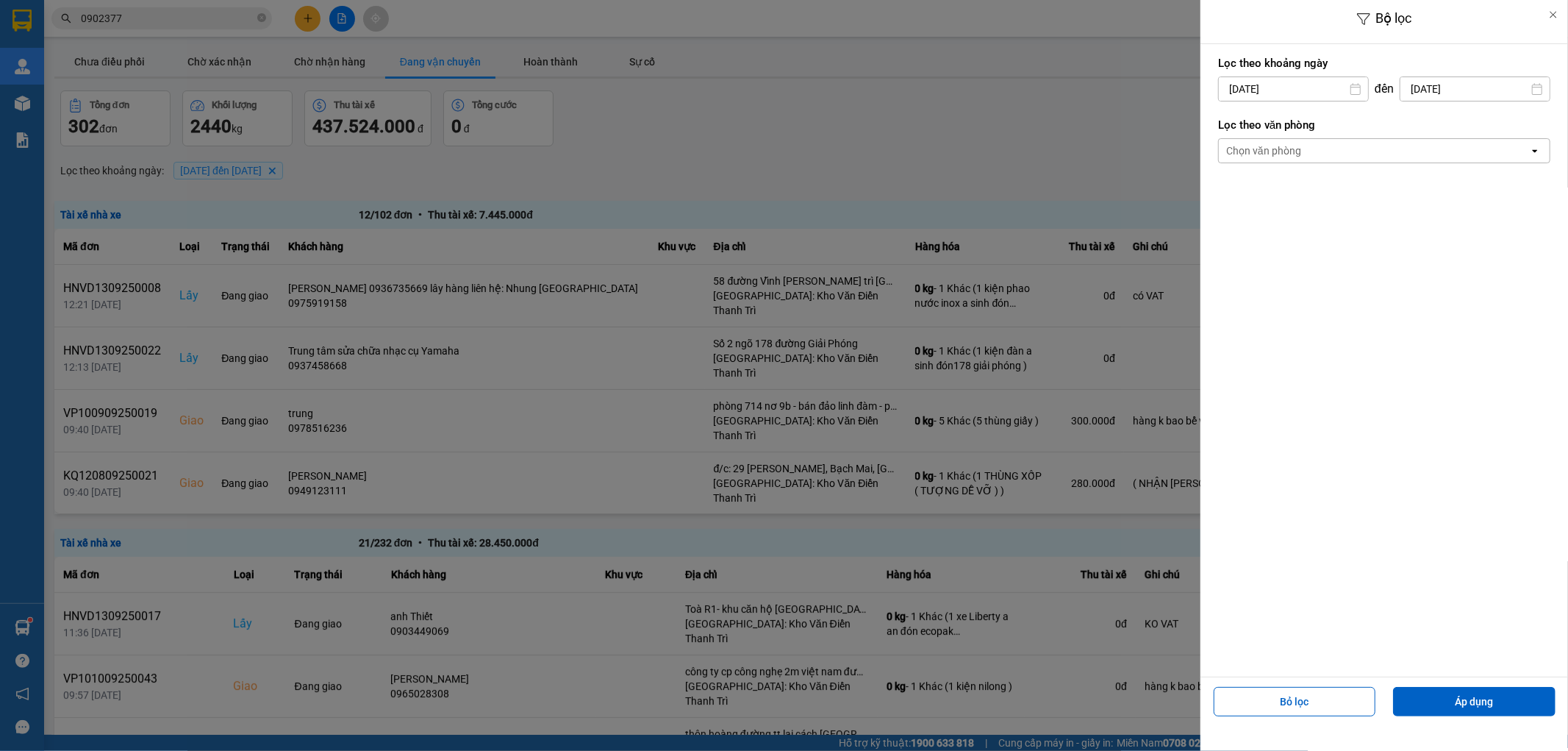
click at [1351, 148] on div "Chọn văn phòng" at bounding box center [1374, 151] width 310 height 24
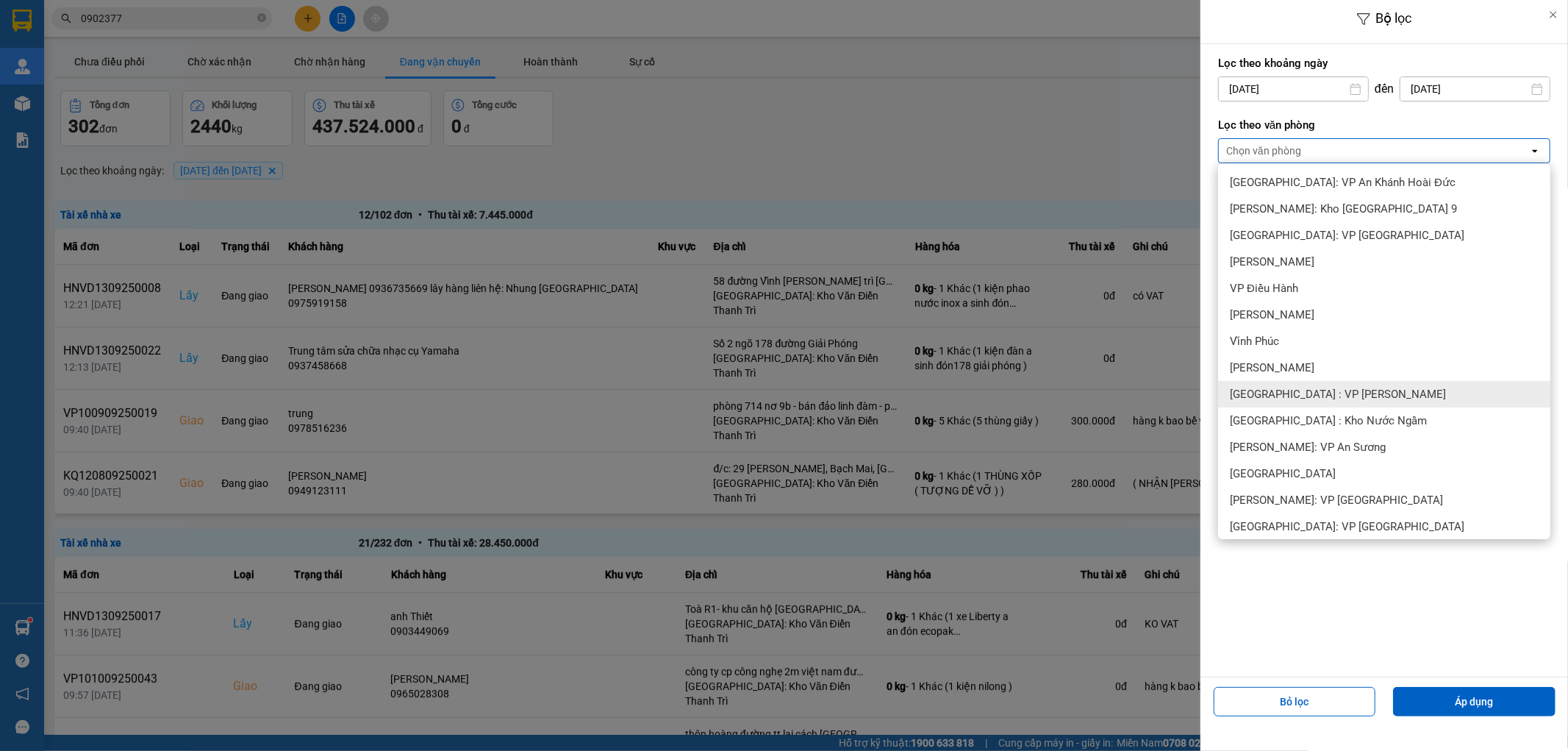
click at [1366, 388] on div "[GEOGRAPHIC_DATA] : VP [PERSON_NAME]" at bounding box center [1384, 394] width 332 height 26
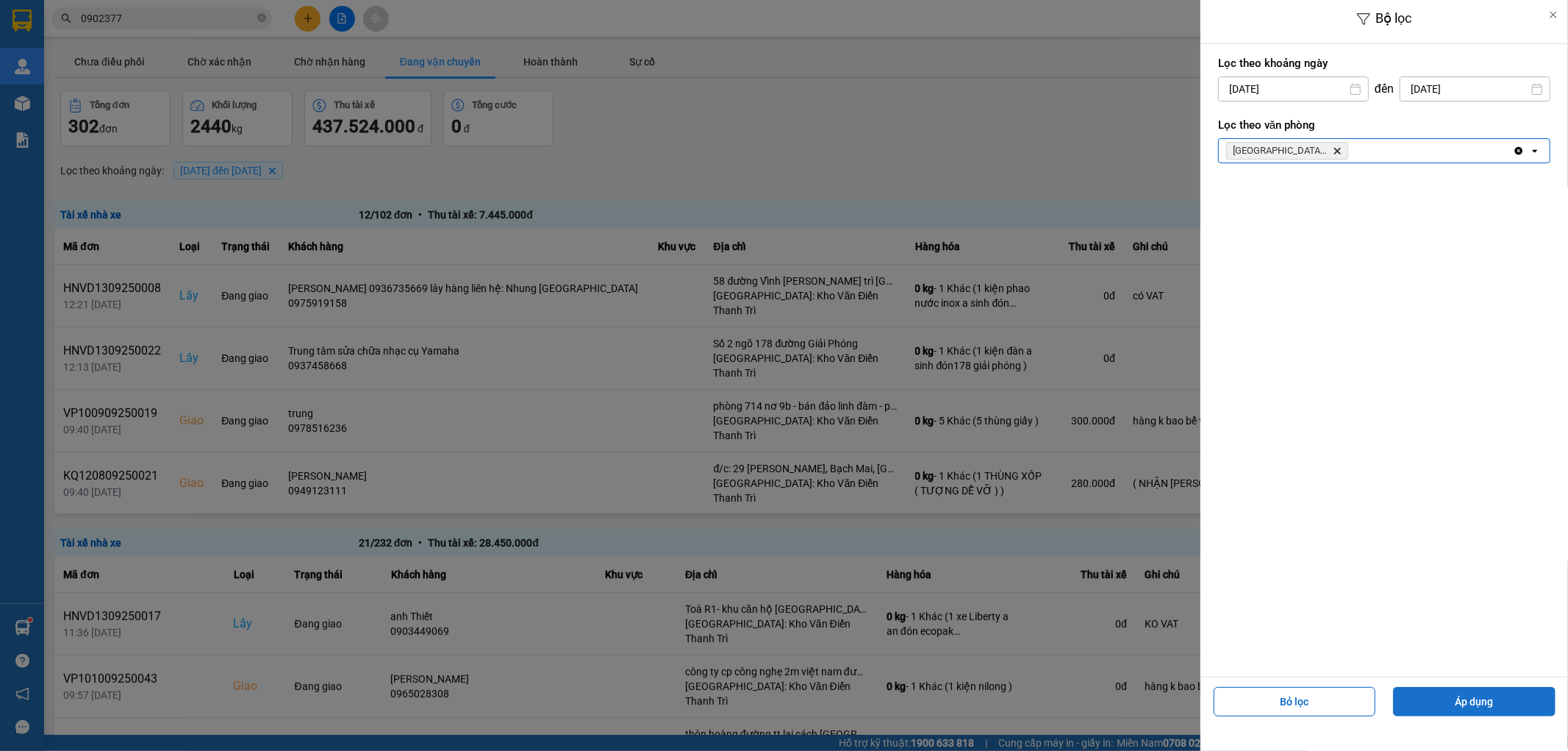
click at [1481, 700] on button "Áp dụng" at bounding box center [1474, 701] width 163 height 29
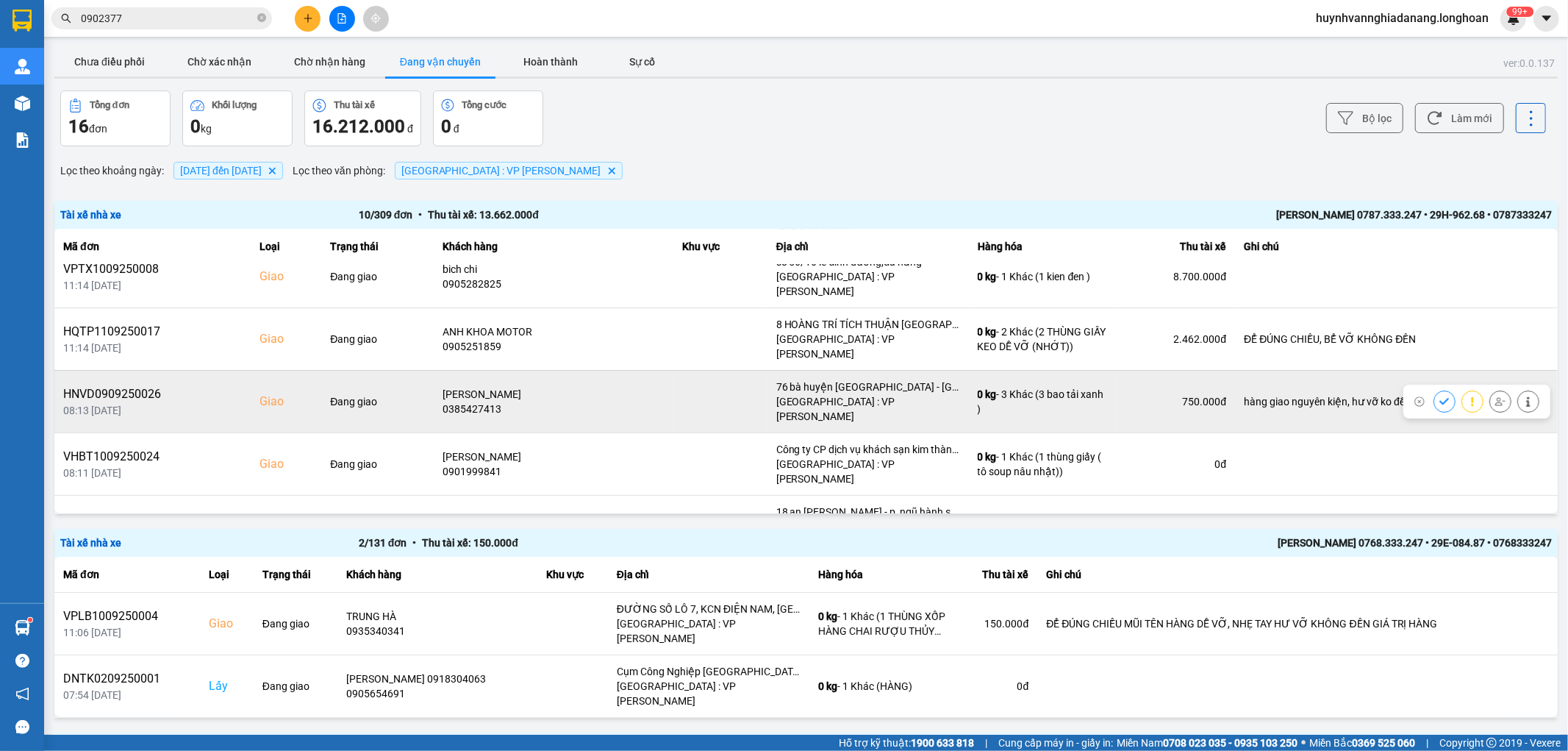
scroll to position [164, 0]
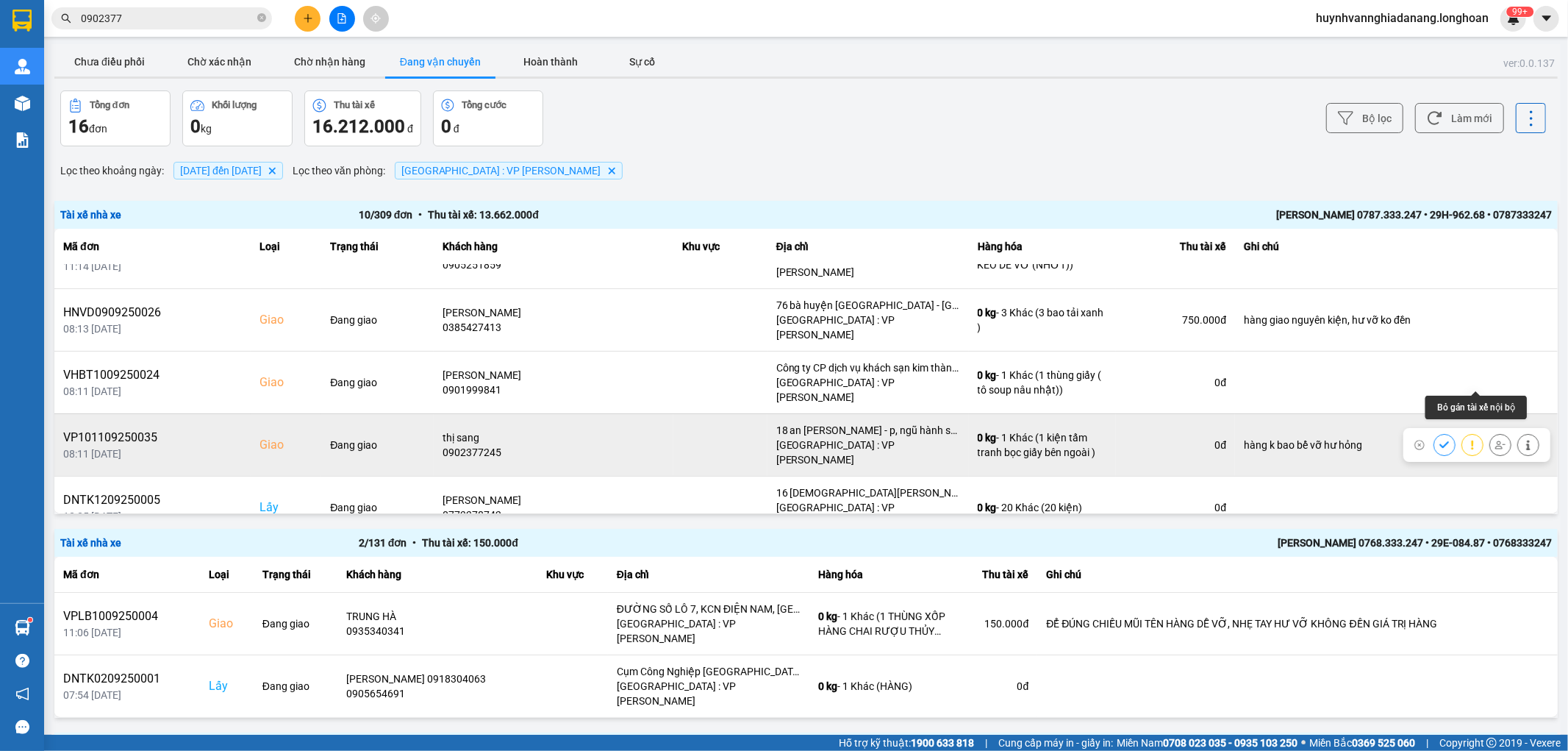
click at [1495, 440] on icon at bounding box center [1500, 445] width 10 height 10
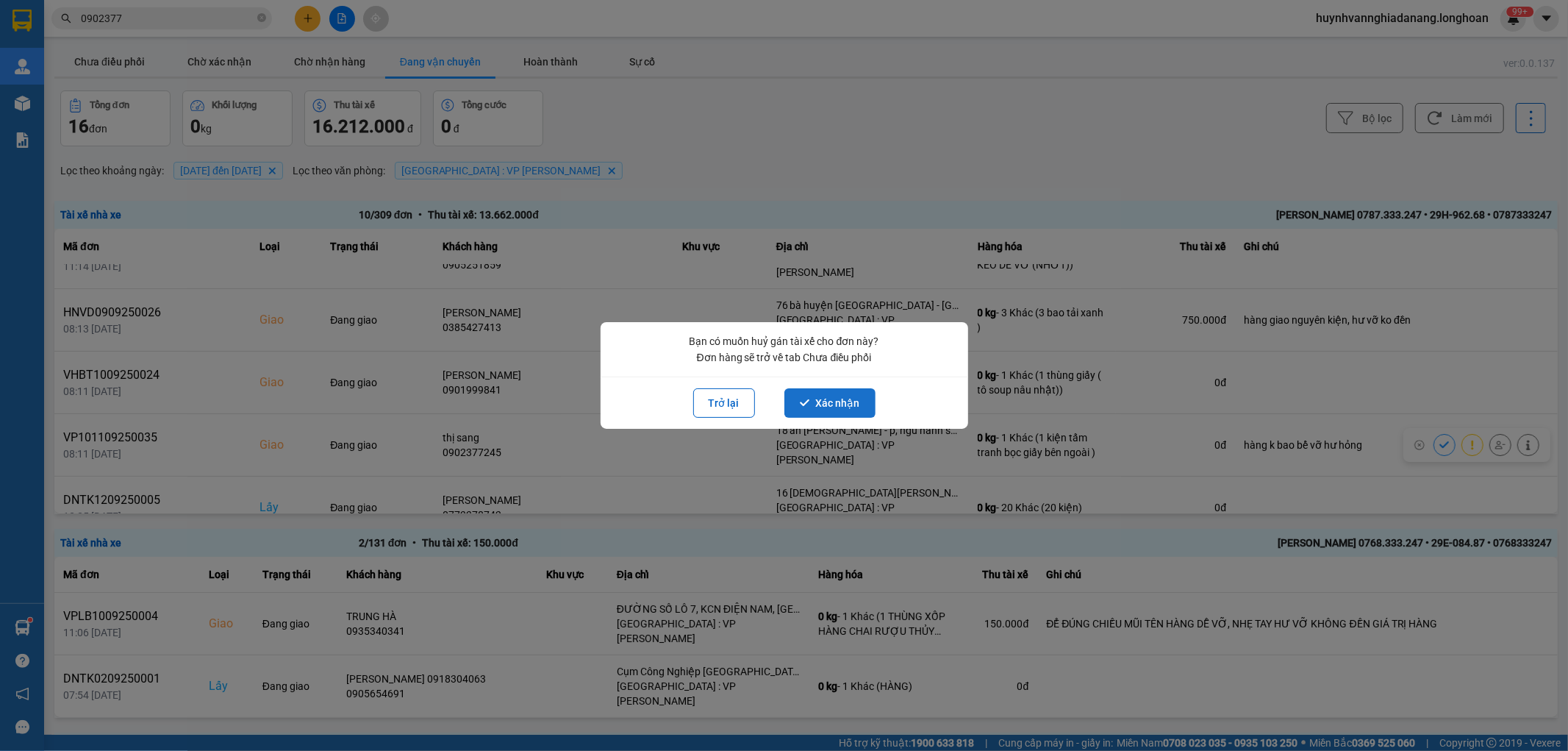
click at [853, 399] on button "Xác nhận" at bounding box center [830, 402] width 91 height 29
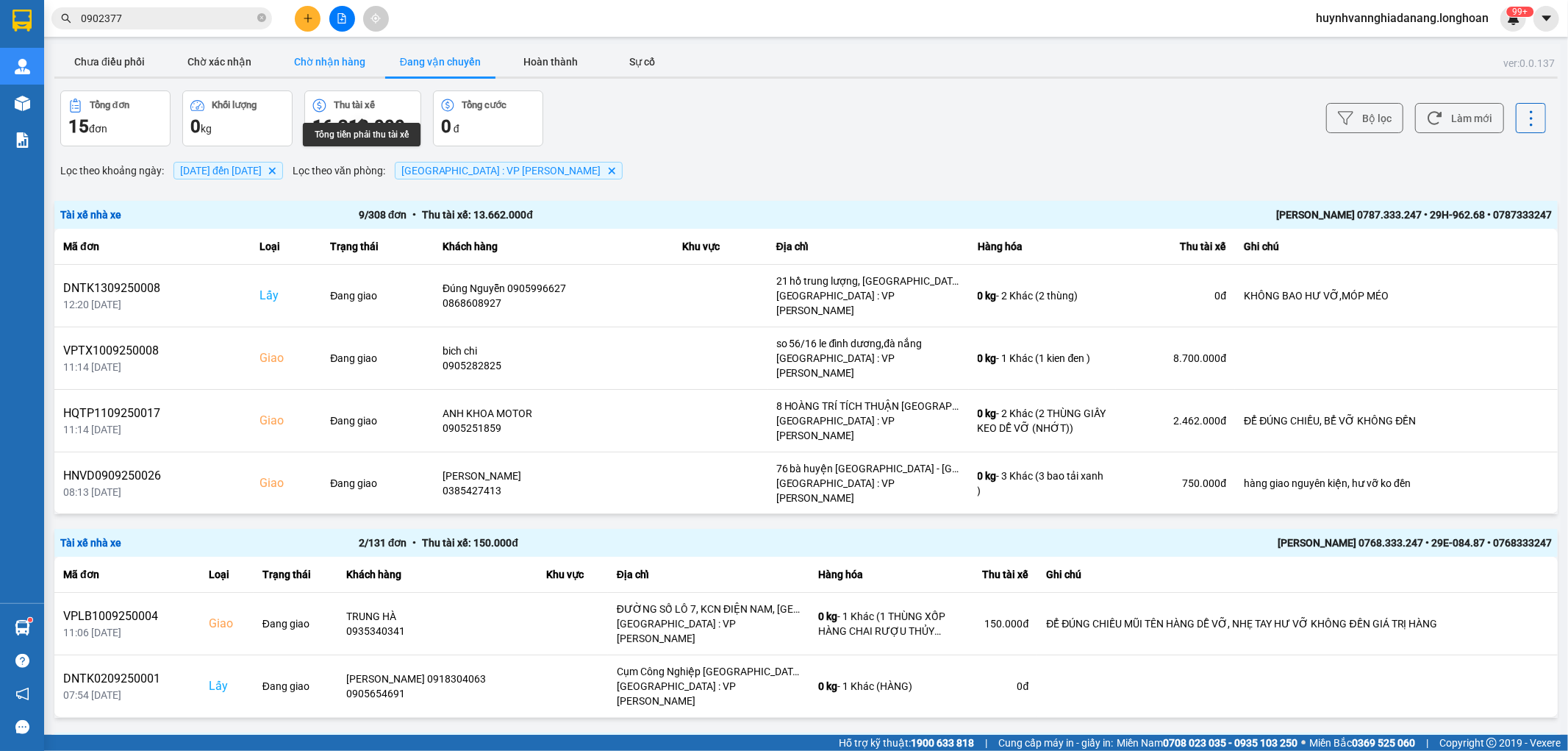
click at [344, 64] on button "Chờ nhận hàng" at bounding box center [329, 61] width 110 height 29
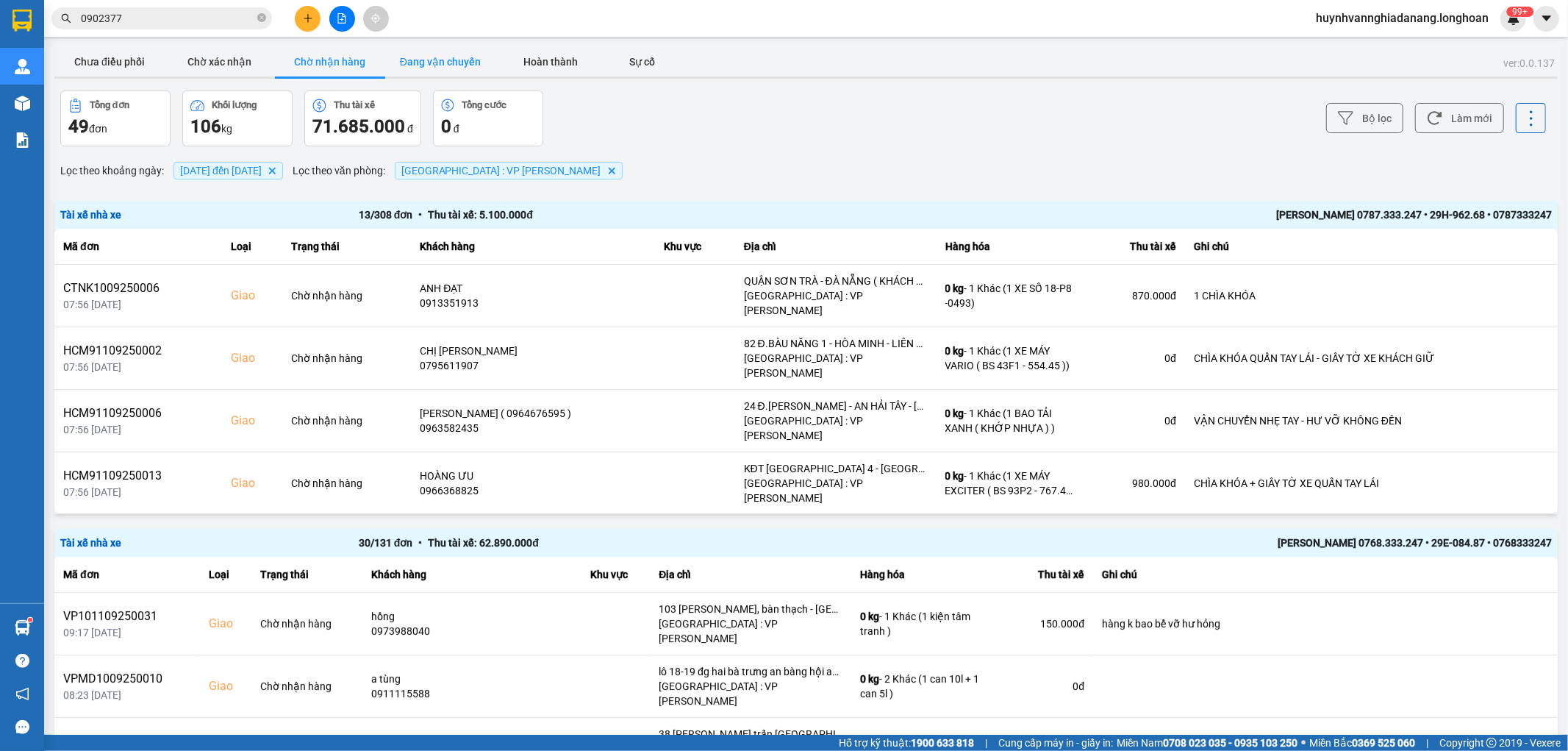
click at [432, 57] on button "Đang vận chuyển" at bounding box center [440, 61] width 110 height 29
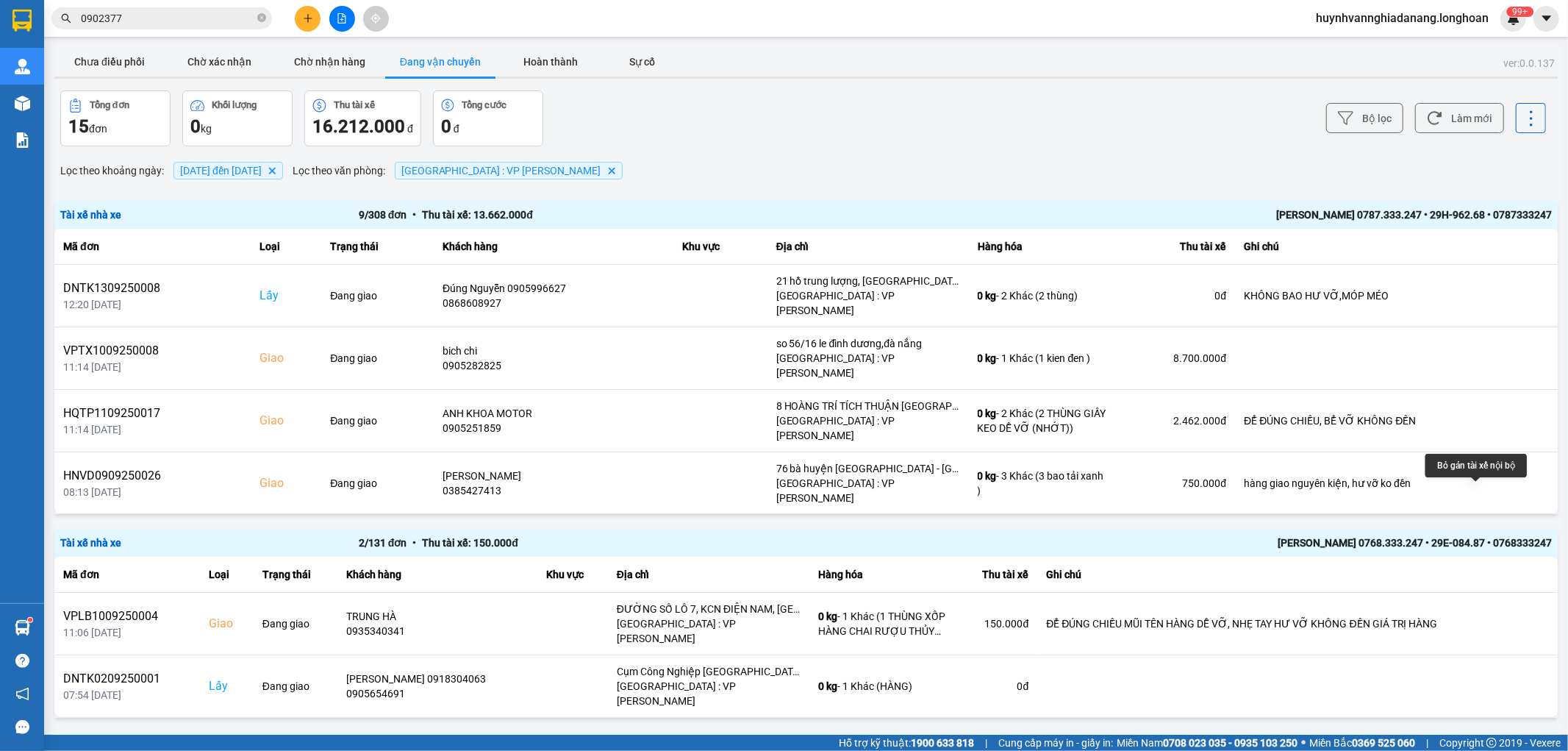
click at [1495, 541] on icon at bounding box center [1500, 545] width 10 height 8
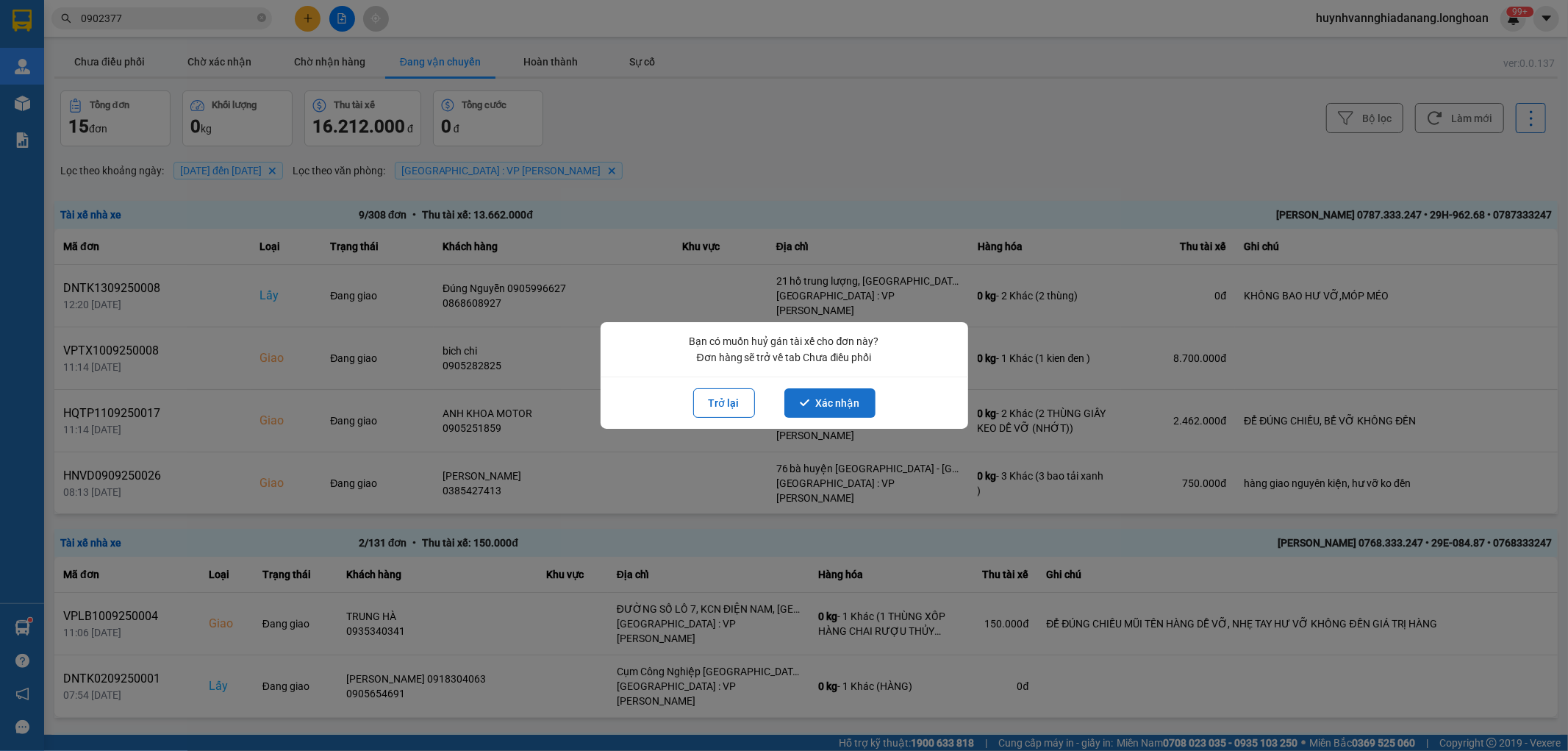
click at [822, 399] on button "Xác nhận" at bounding box center [830, 402] width 91 height 29
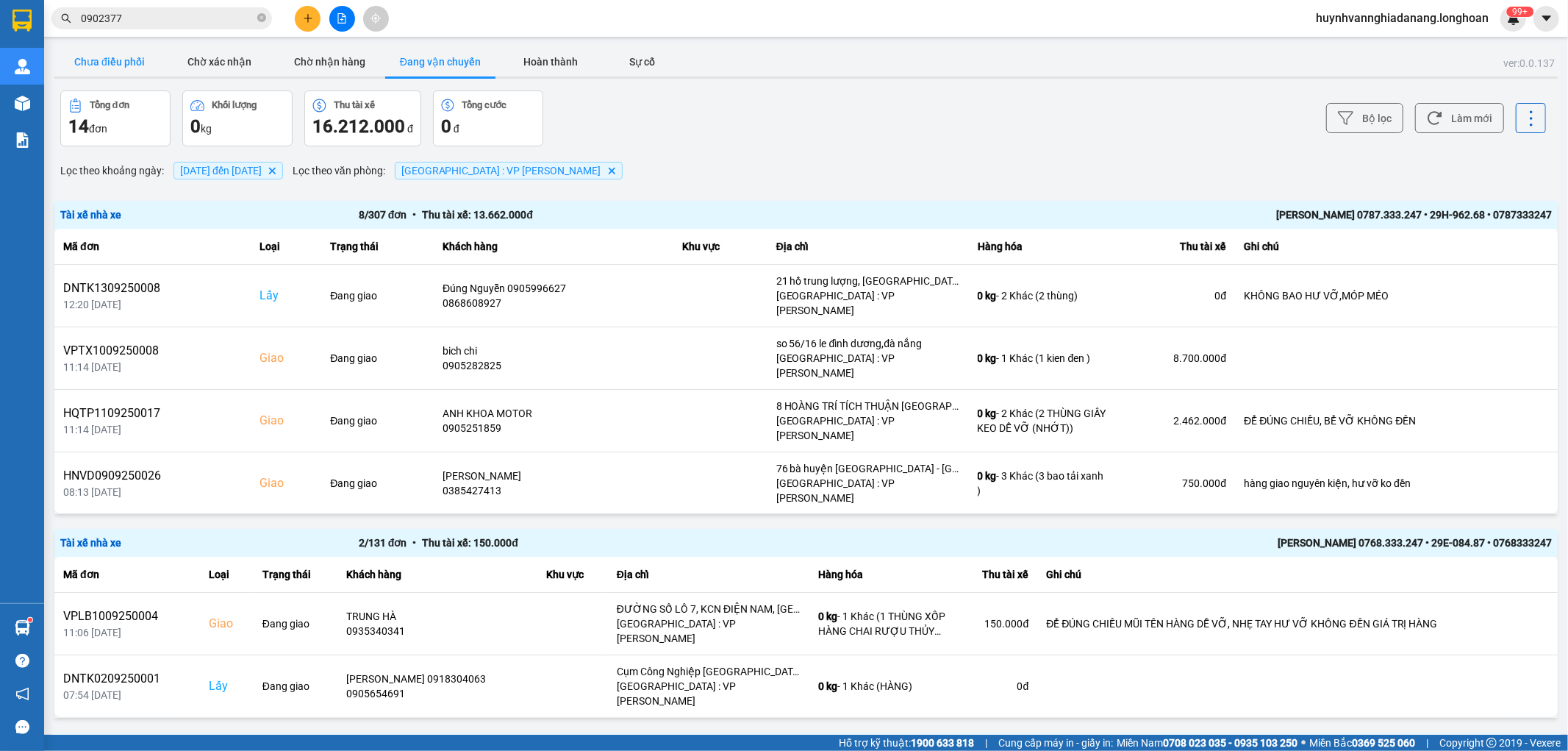
click at [113, 62] on button "Chưa điều phối" at bounding box center [110, 61] width 110 height 29
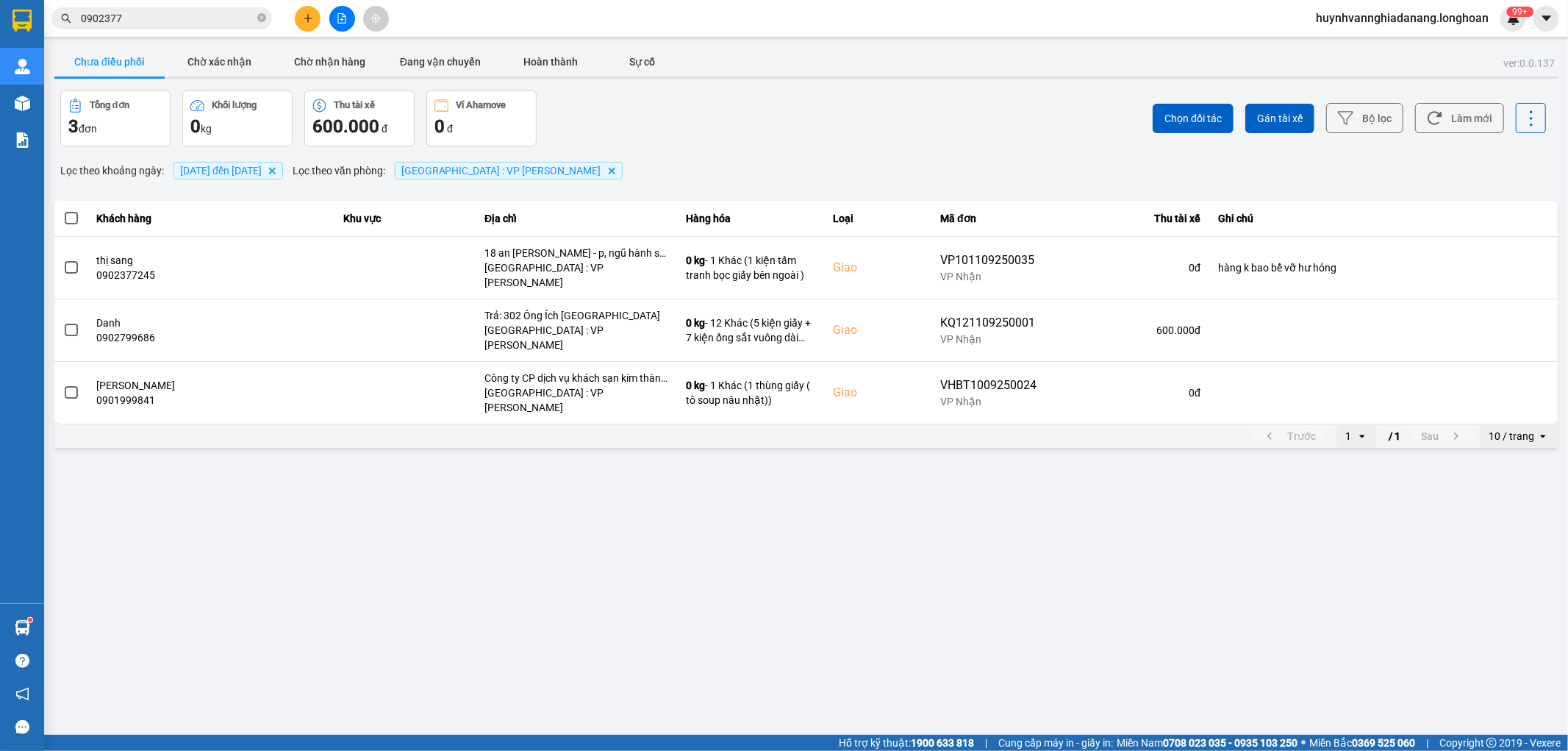
click at [1497, 429] on div "10 / trang" at bounding box center [1511, 436] width 45 height 15
click at [1515, 533] on div "100 / trang" at bounding box center [1520, 537] width 54 height 15
click at [71, 221] on span at bounding box center [71, 218] width 13 height 13
click at [63, 210] on input "checkbox" at bounding box center [63, 210] width 0 height 0
click at [1283, 115] on span "Gán tài xế" at bounding box center [1279, 118] width 45 height 15
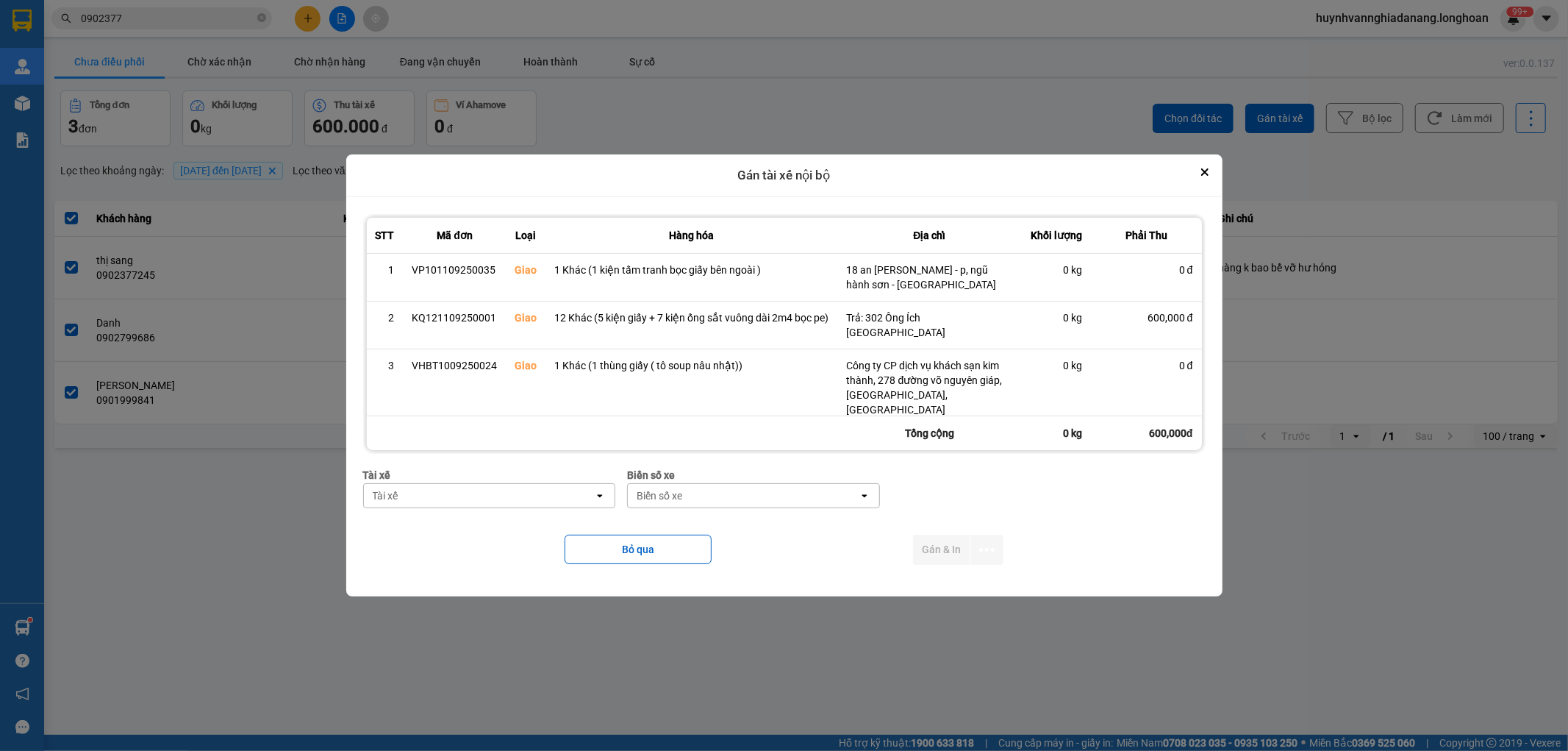
drag, startPoint x: 485, startPoint y: 485, endPoint x: 496, endPoint y: 481, distance: 11.7
click at [486, 484] on div "Tài xế" at bounding box center [479, 496] width 231 height 24
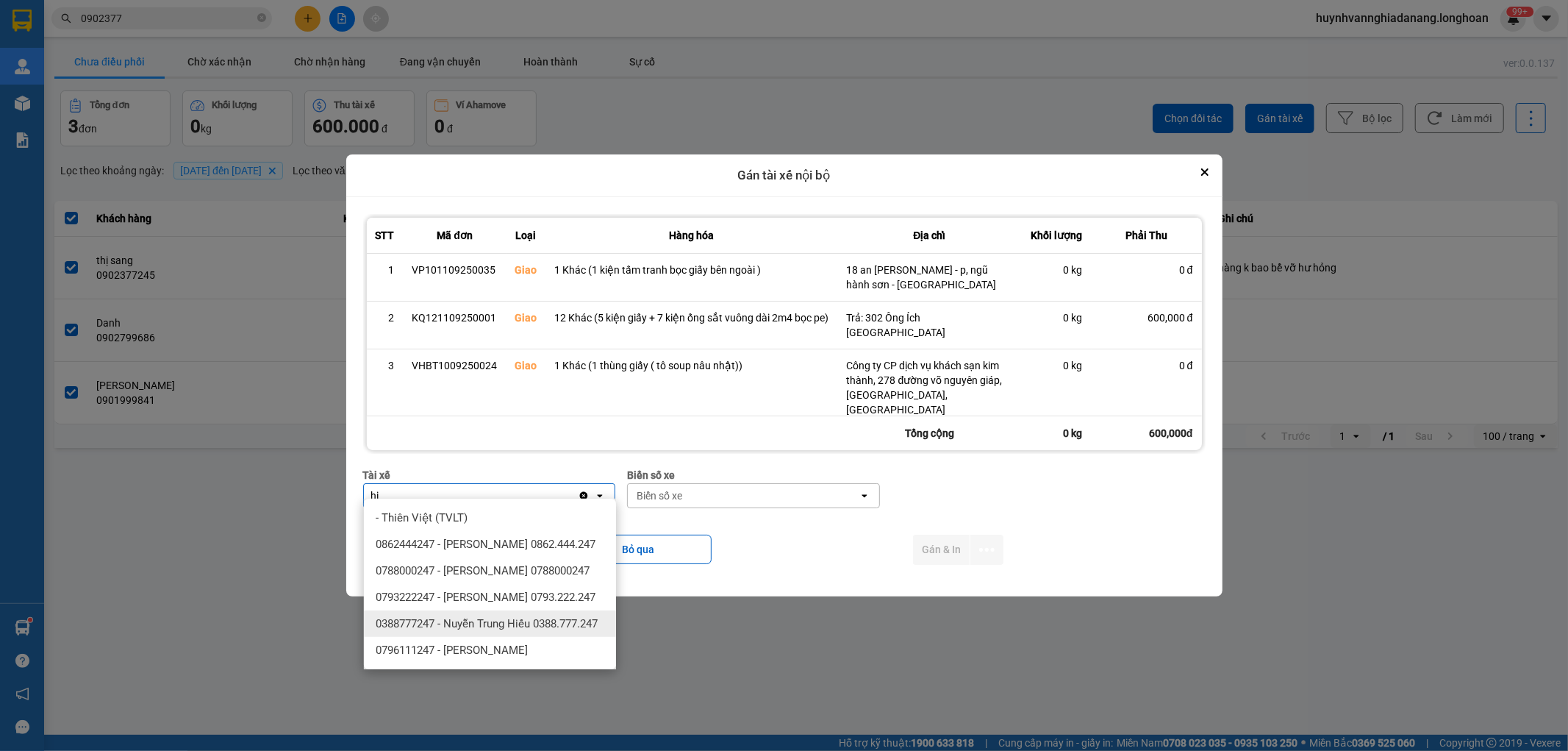
type input "hi"
click at [532, 631] on span "0388777247 - Nuyễn Trung Hiếu 0388.777.247" at bounding box center [486, 623] width 222 height 15
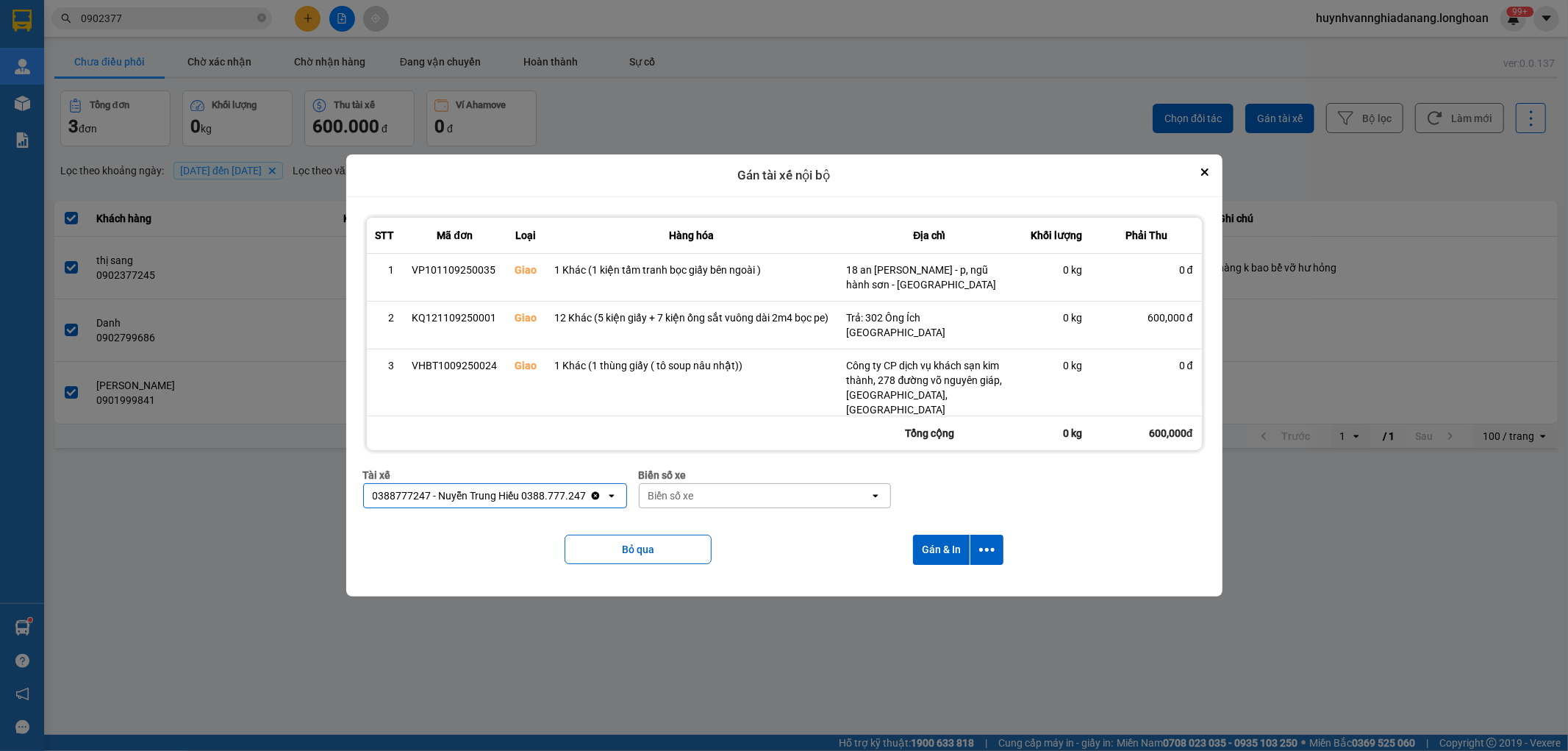
click at [728, 487] on div "Biển số xe" at bounding box center [755, 496] width 231 height 24
type input "7474"
drag, startPoint x: 723, startPoint y: 518, endPoint x: 757, endPoint y: 523, distance: 34.4
click at [724, 518] on div "29E-374.74" at bounding box center [765, 518] width 252 height 26
click at [974, 545] on button "dialog" at bounding box center [987, 550] width 33 height 30
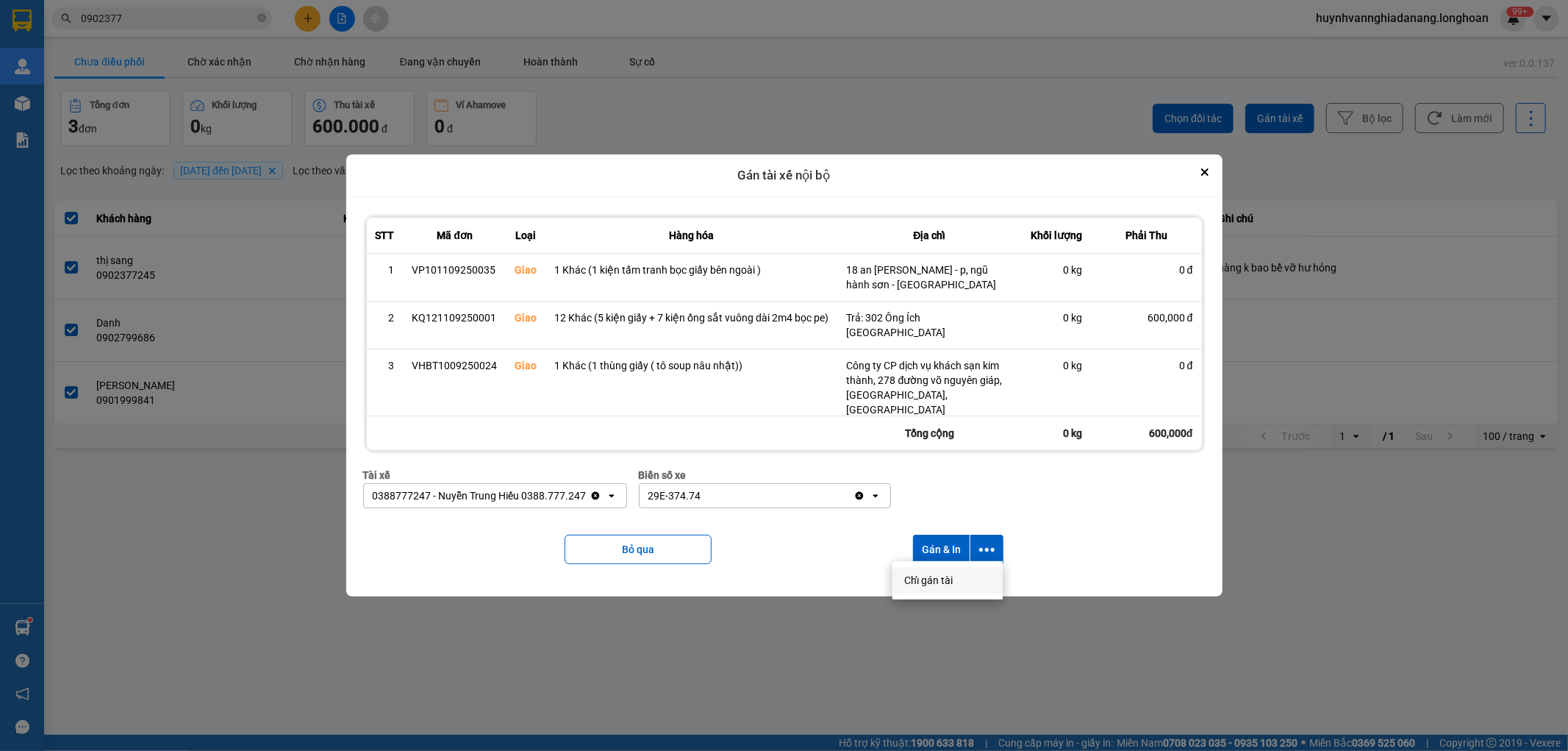
click at [947, 577] on span "Chỉ gán tài" at bounding box center [928, 580] width 48 height 15
